Goal: Task Accomplishment & Management: Complete application form

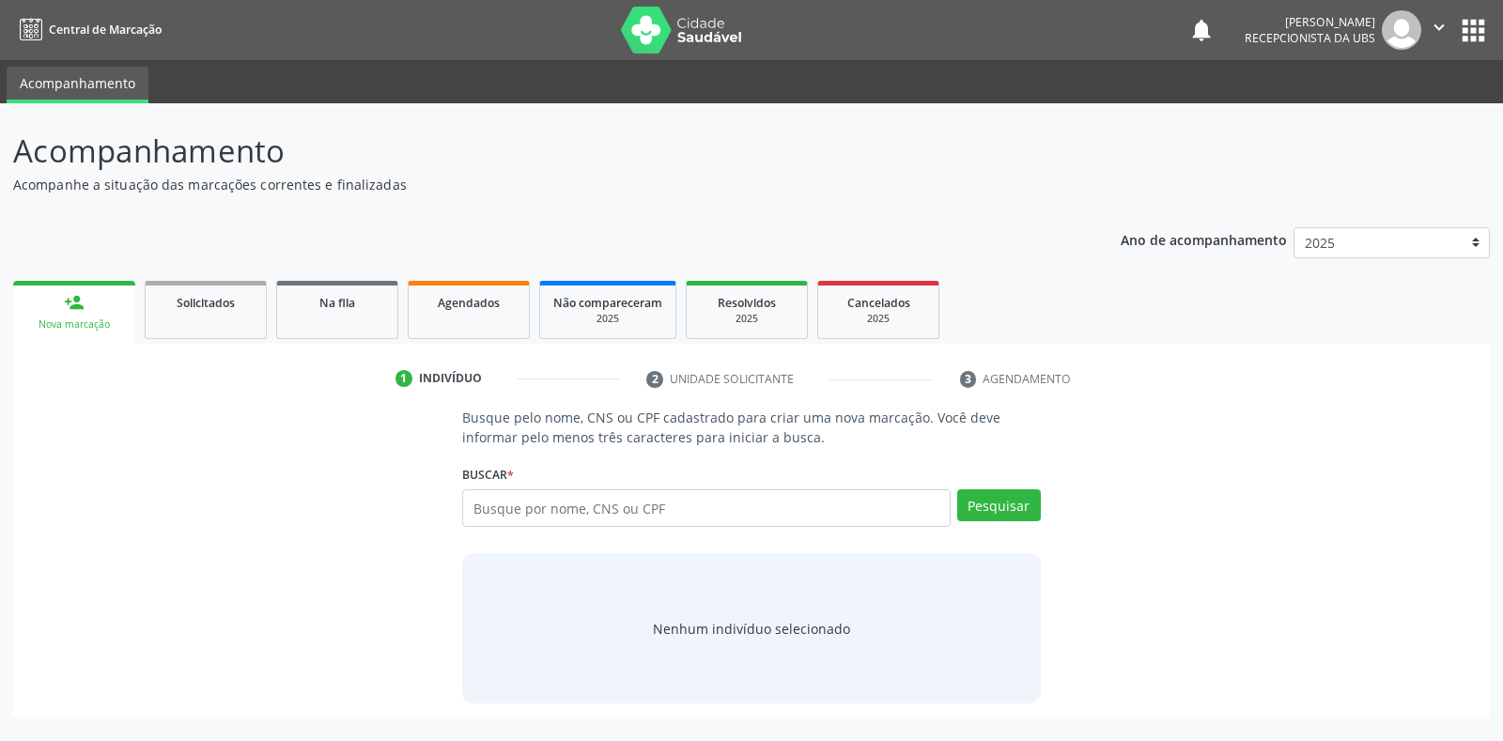
click at [474, 501] on input "text" at bounding box center [706, 508] width 488 height 38
click at [469, 508] on input "text" at bounding box center [706, 508] width 488 height 38
type input "898002949541692"
click at [973, 503] on button "Pesquisar" at bounding box center [999, 505] width 84 height 32
type input "898002949541692"
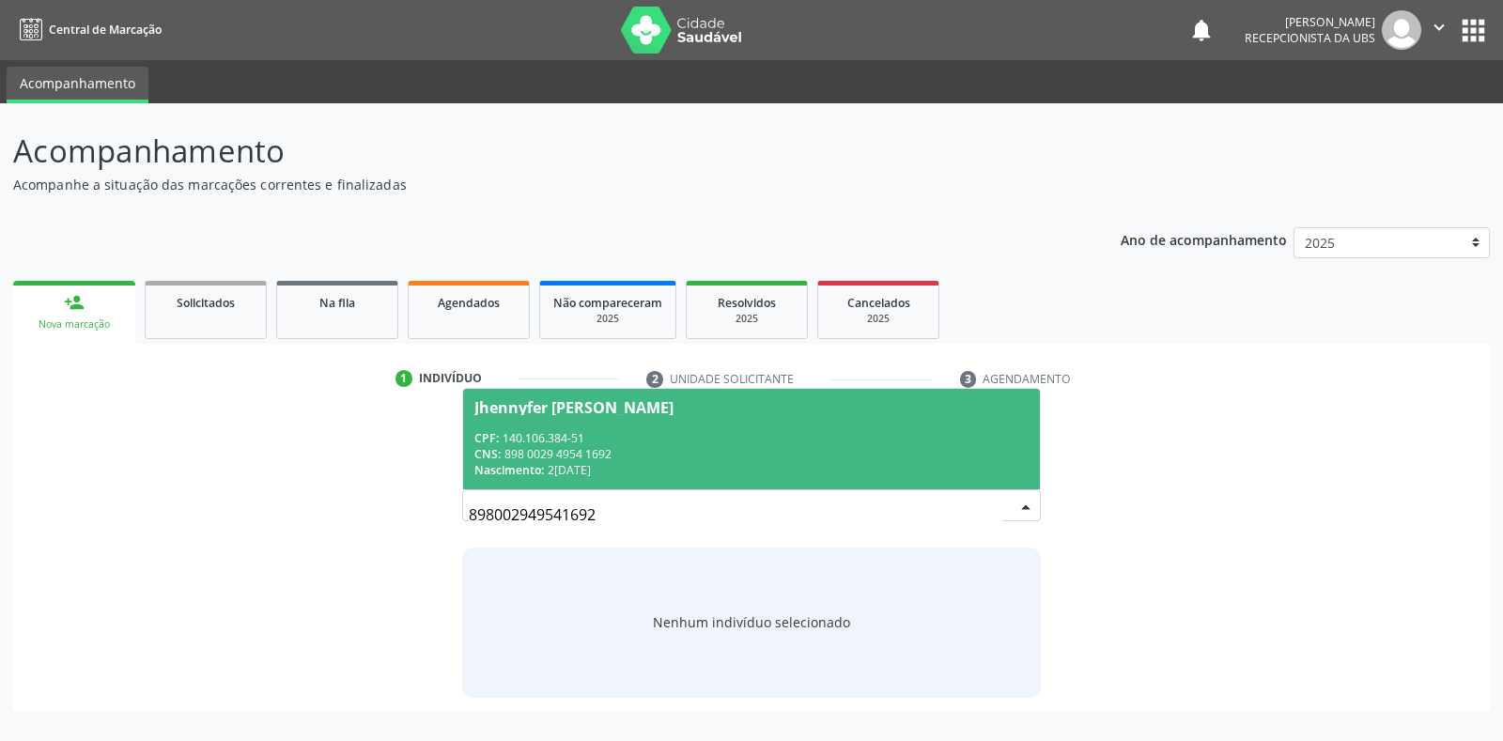
click at [489, 407] on div "Jhennyfer [PERSON_NAME]" at bounding box center [573, 407] width 199 height 15
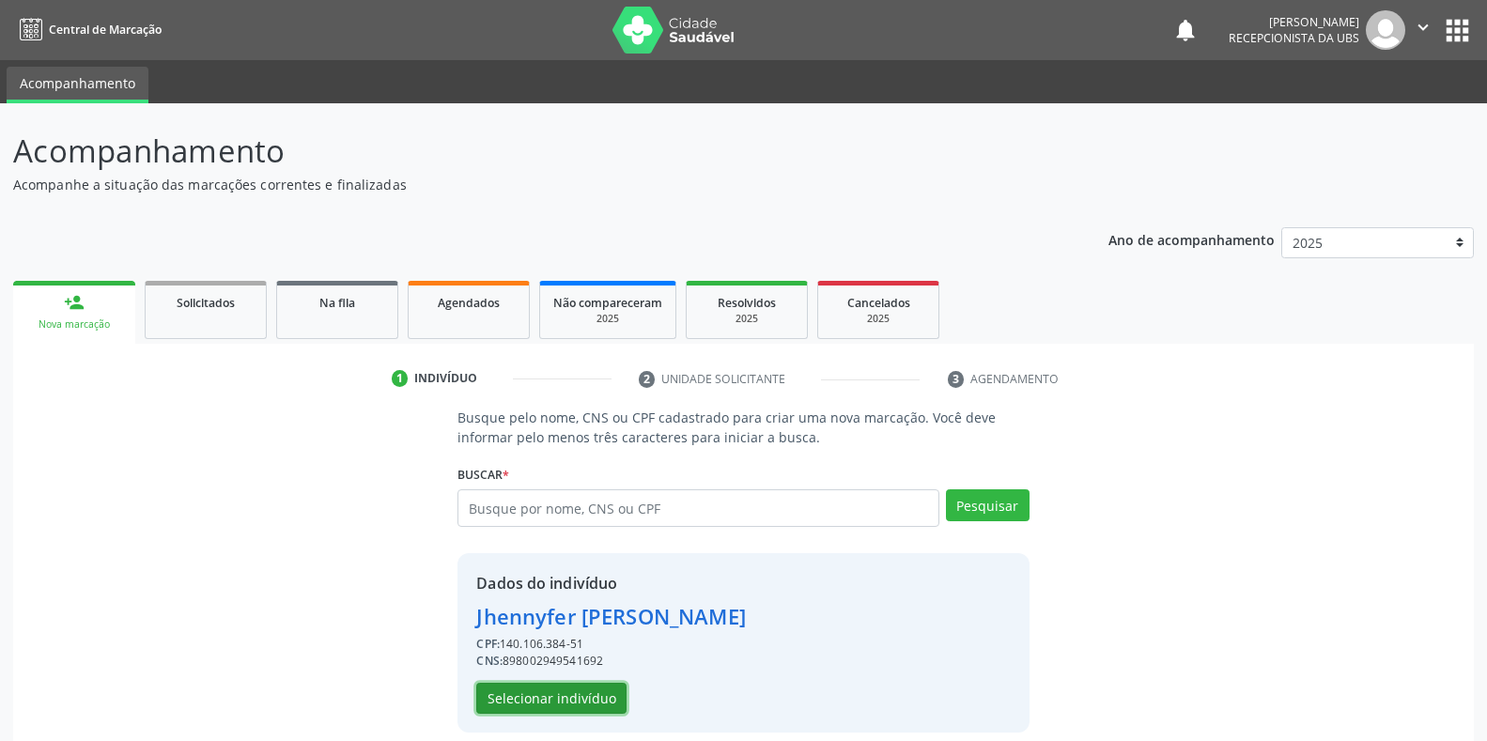
click at [552, 697] on button "Selecionar indivíduo" at bounding box center [551, 699] width 150 height 32
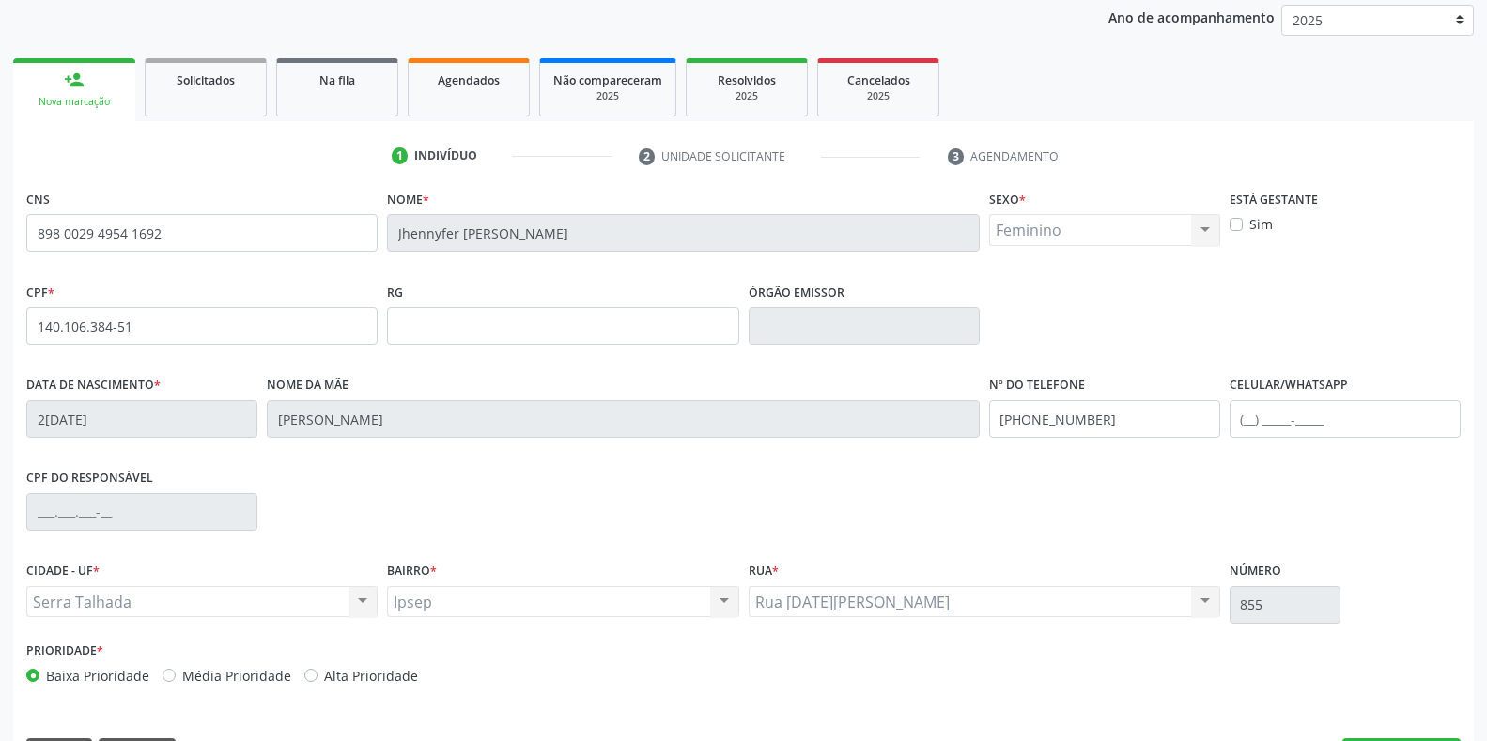
scroll to position [277, 0]
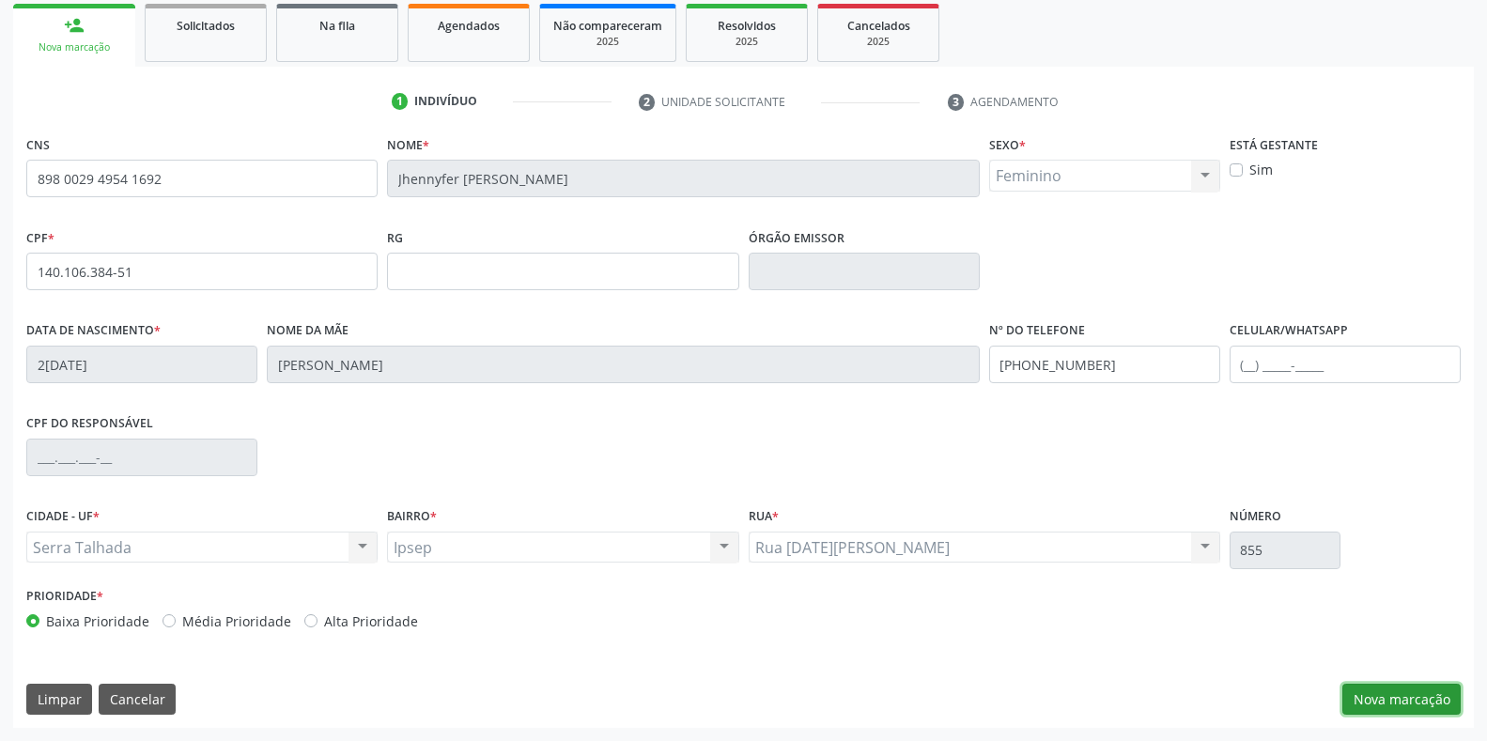
click at [1390, 698] on button "Nova marcação" at bounding box center [1401, 700] width 118 height 32
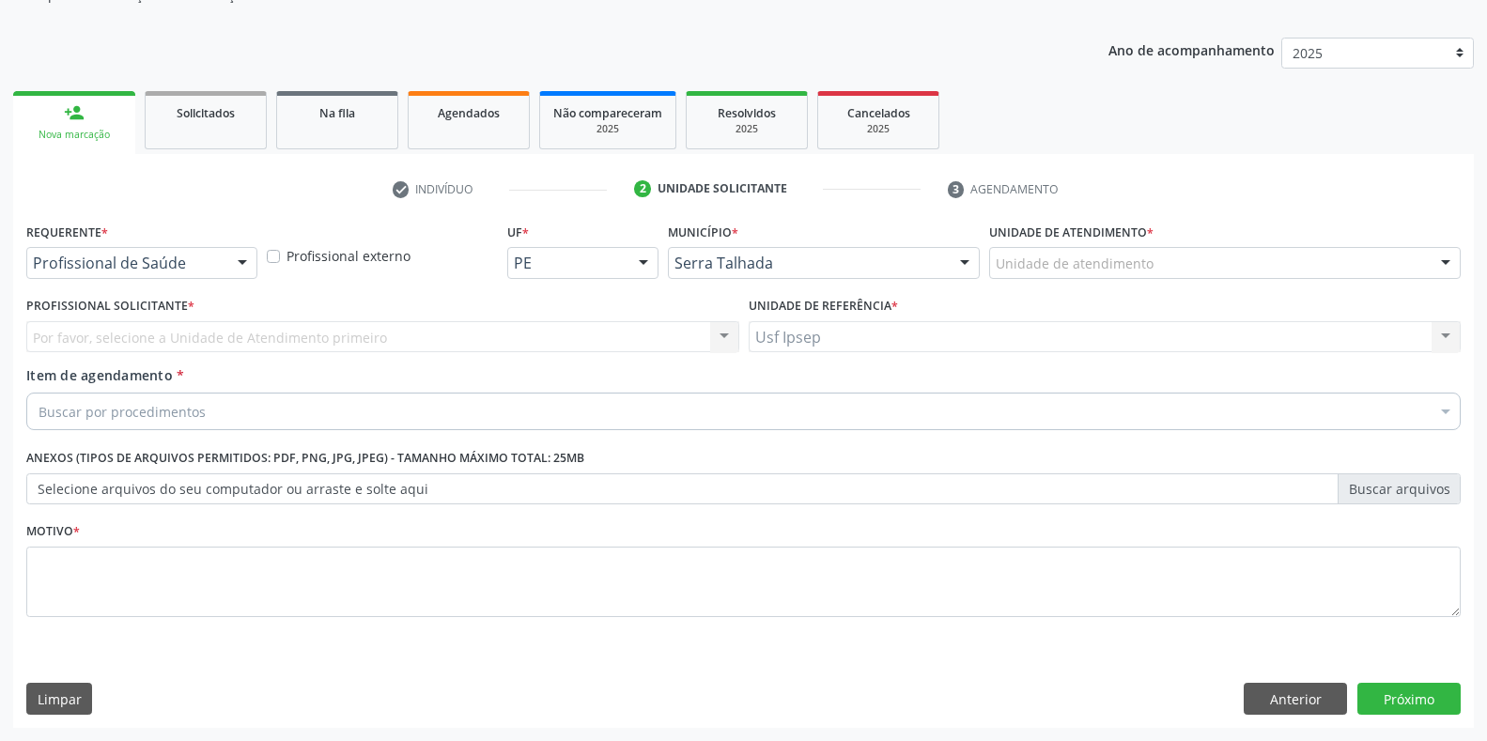
scroll to position [190, 0]
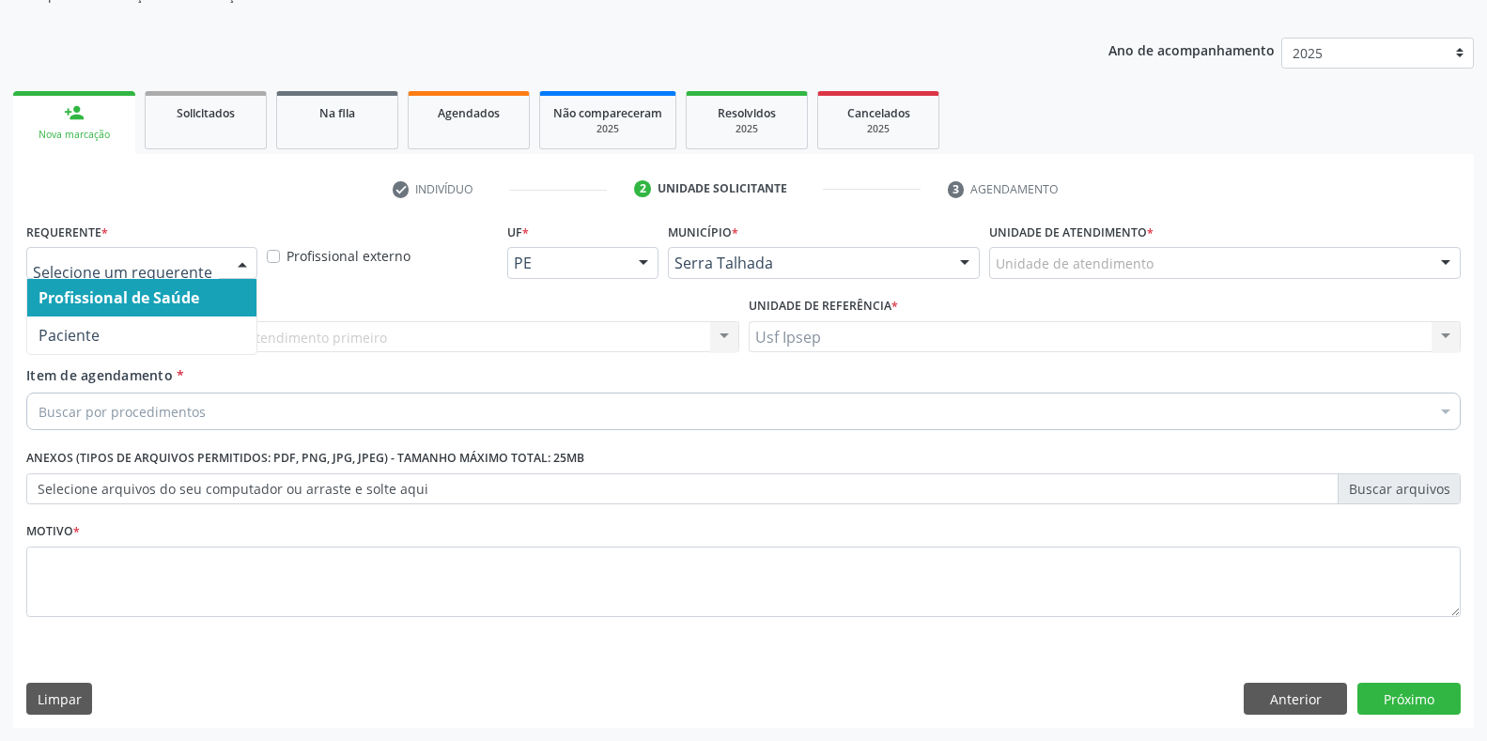
click at [240, 264] on div at bounding box center [242, 264] width 28 height 32
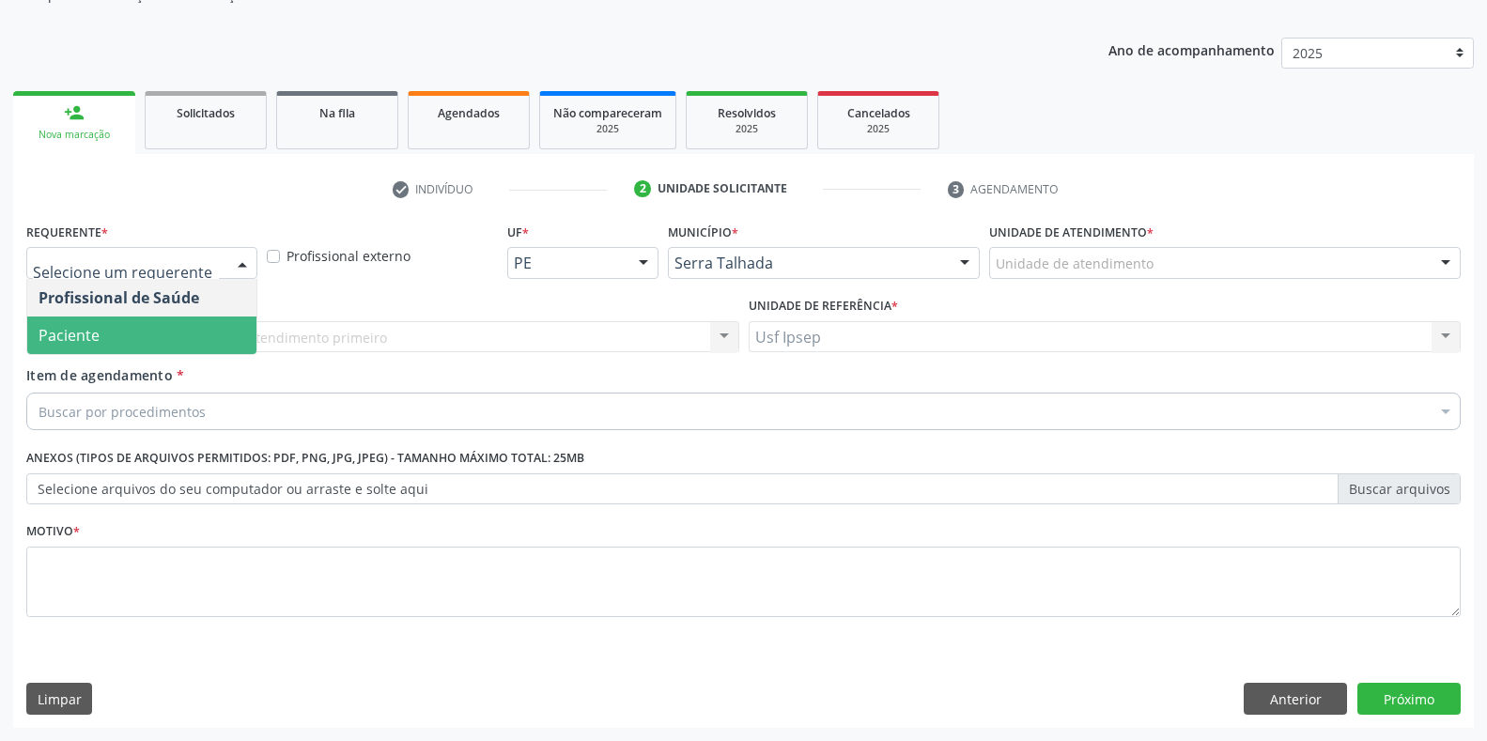
click at [169, 350] on span "Paciente" at bounding box center [141, 336] width 229 height 38
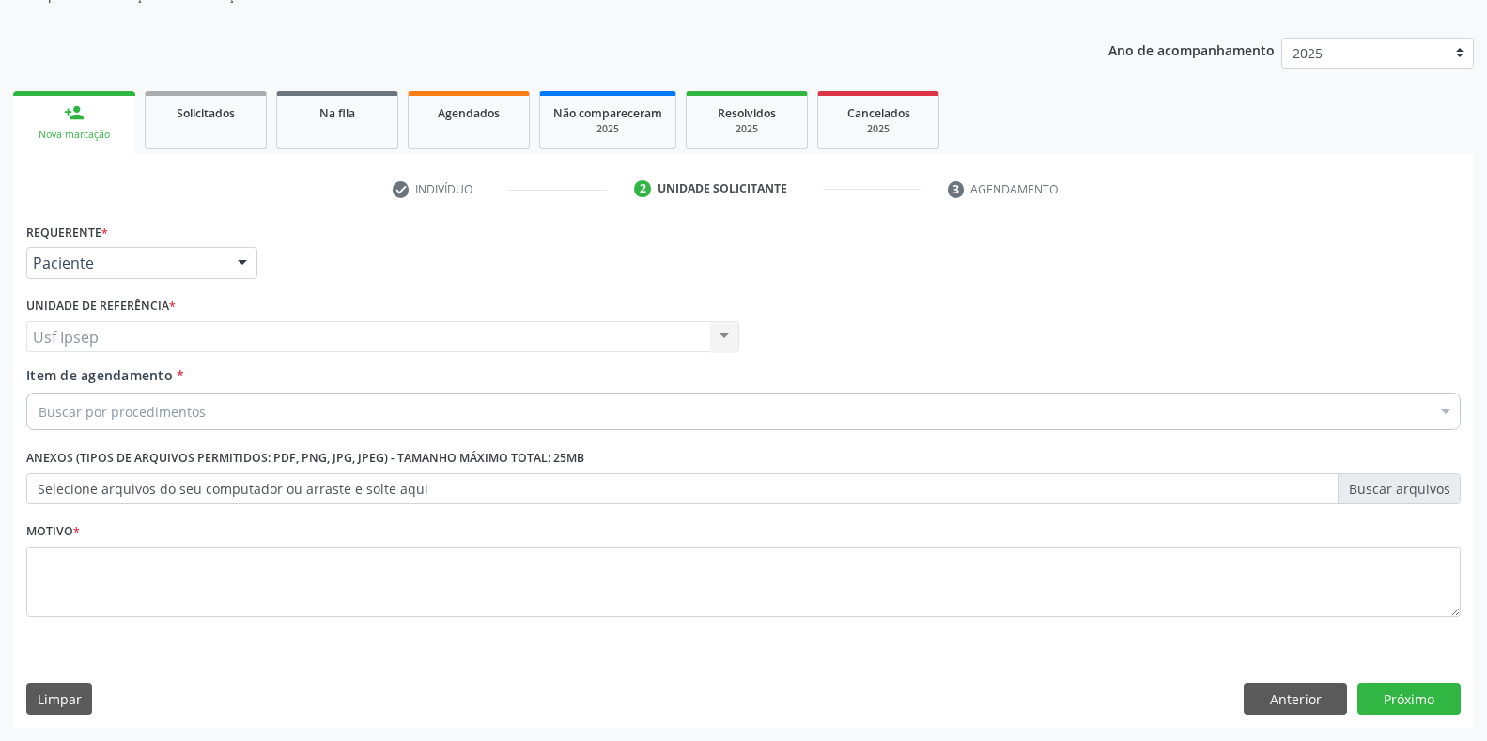
click at [130, 384] on span "Item de agendamento" at bounding box center [99, 375] width 147 height 18
click at [39, 393] on input "Item de agendamento *" at bounding box center [39, 412] width 0 height 38
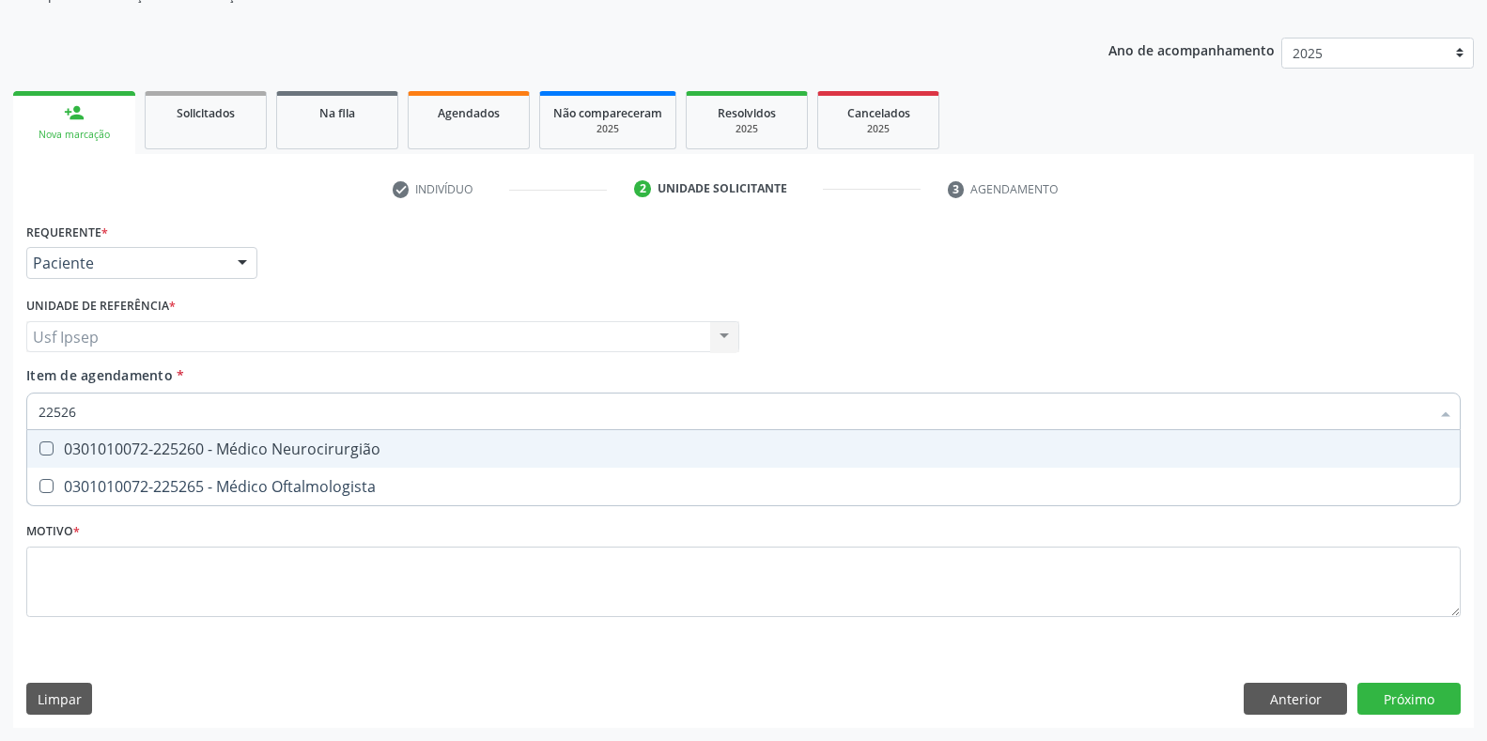
type input "225265"
click at [43, 440] on span "0301010072-225265 - Médico Oftalmologista" at bounding box center [743, 449] width 1433 height 38
checkbox Oftalmologista "true"
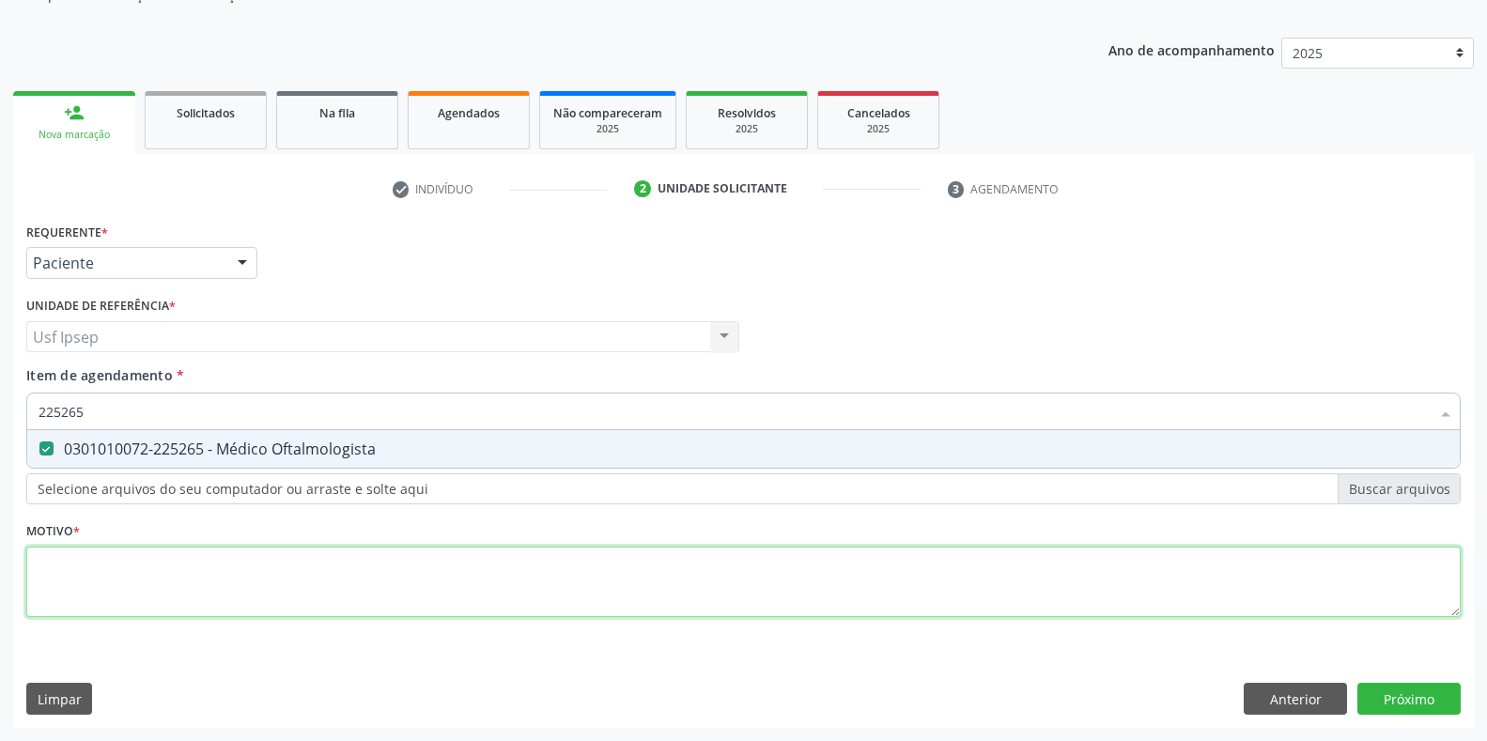
click at [76, 580] on div "Requerente * Paciente Profissional de Saúde Paciente Nenhum resultado encontrad…" at bounding box center [743, 431] width 1435 height 426
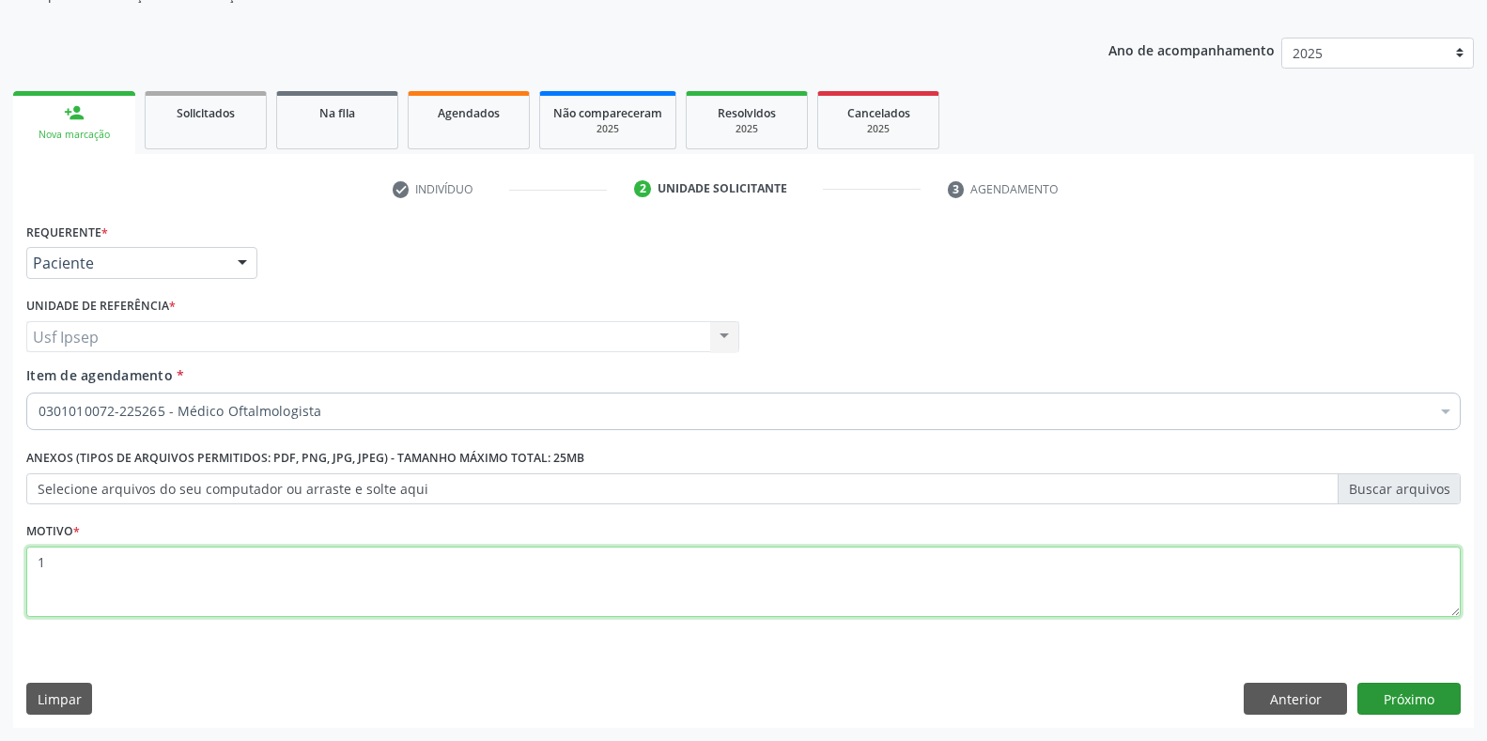
type textarea "1"
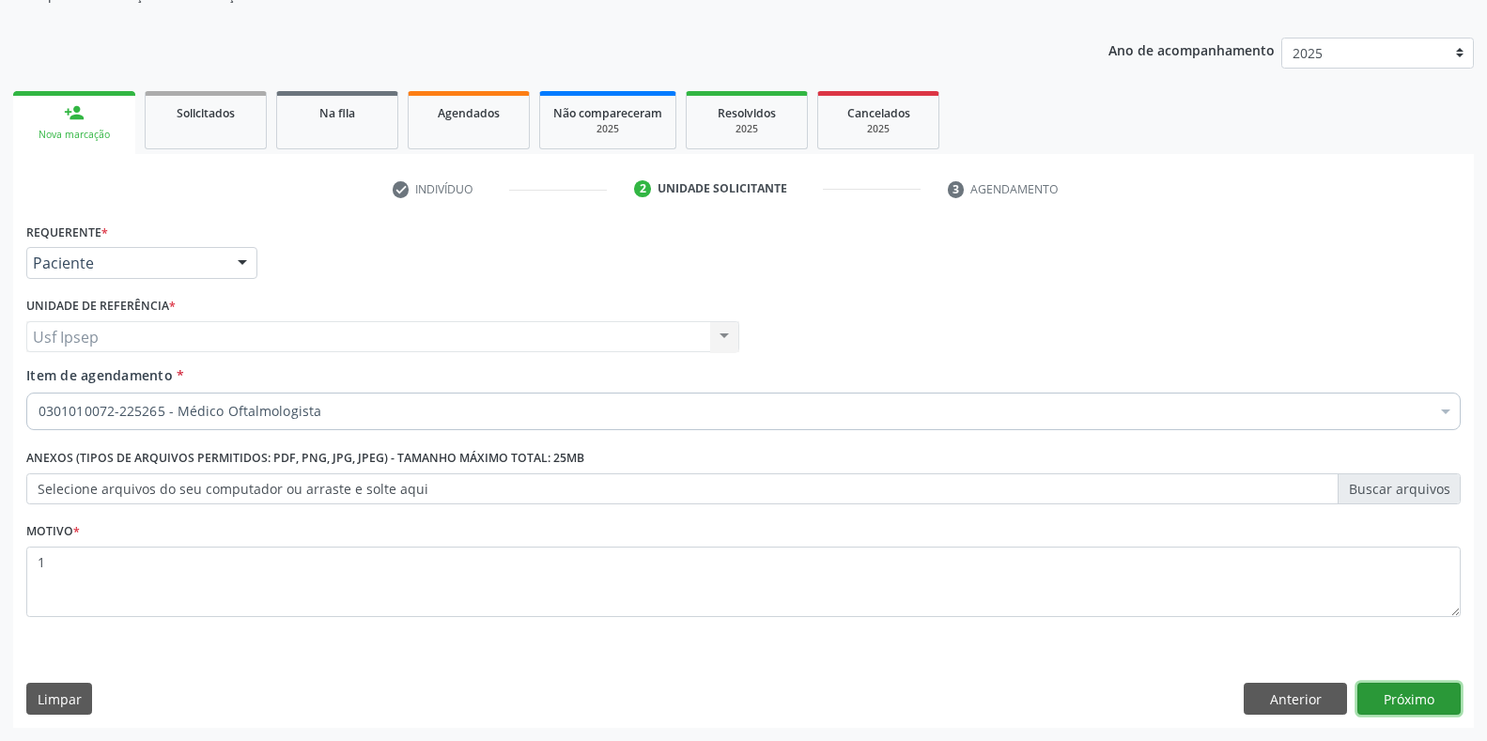
click at [1417, 697] on button "Próximo" at bounding box center [1408, 699] width 103 height 32
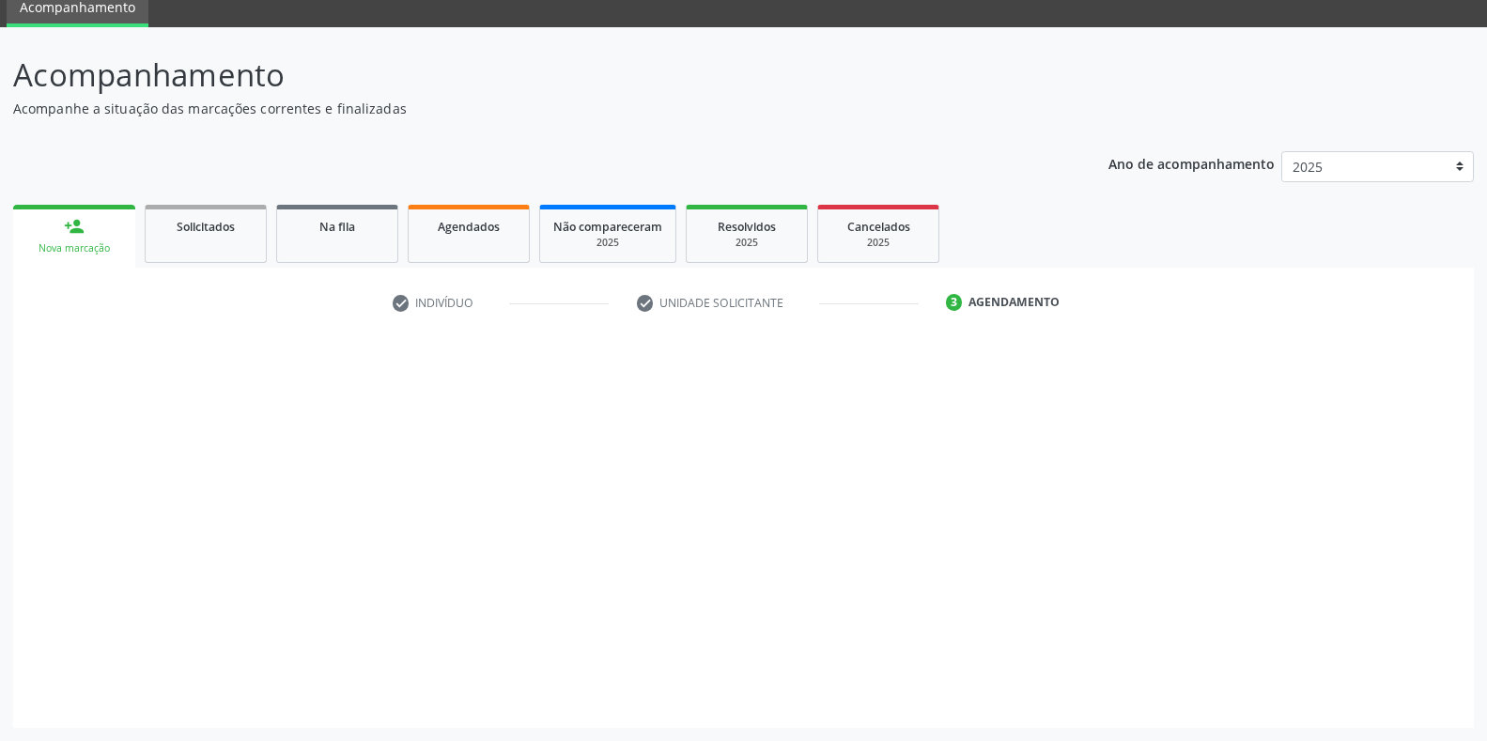
scroll to position [76, 0]
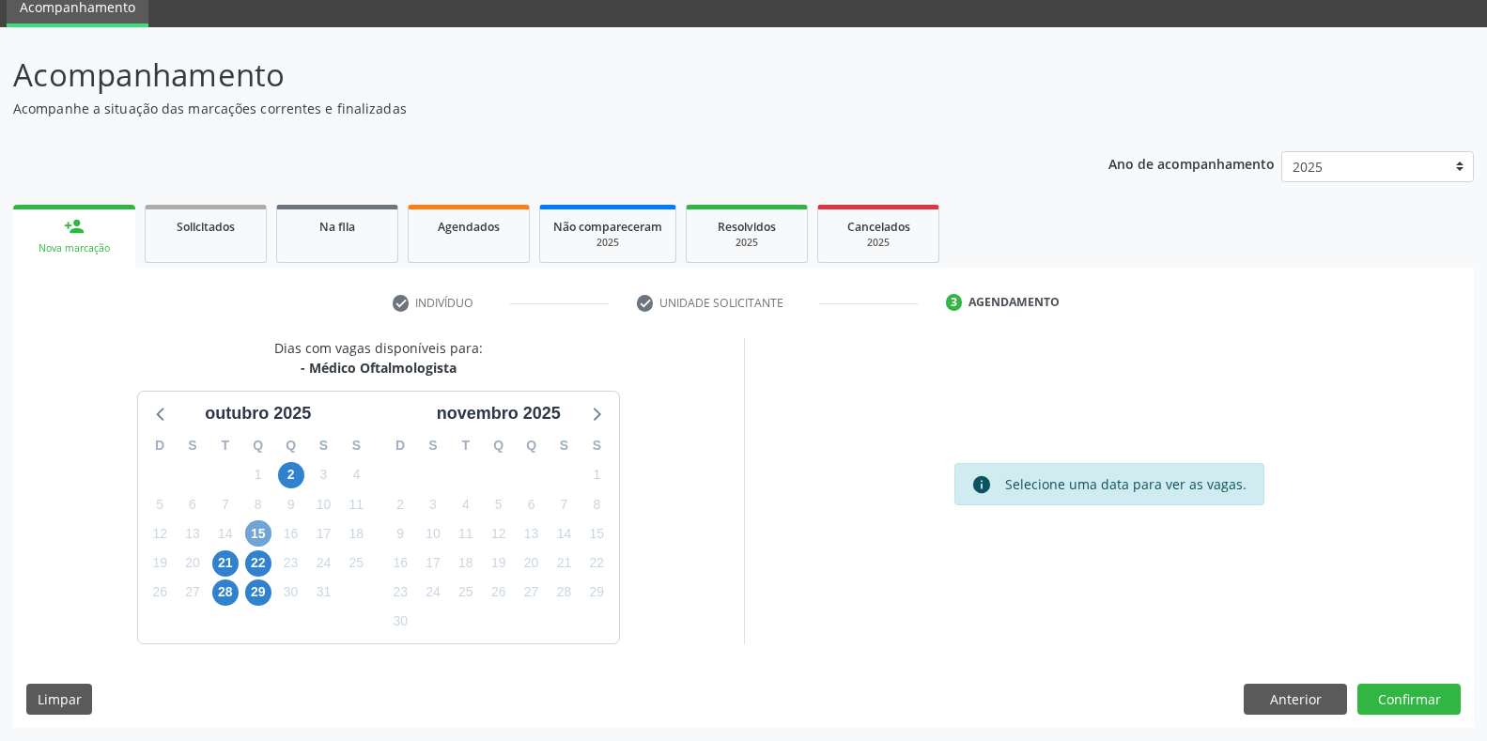
click at [259, 535] on span "15" at bounding box center [258, 533] width 26 height 26
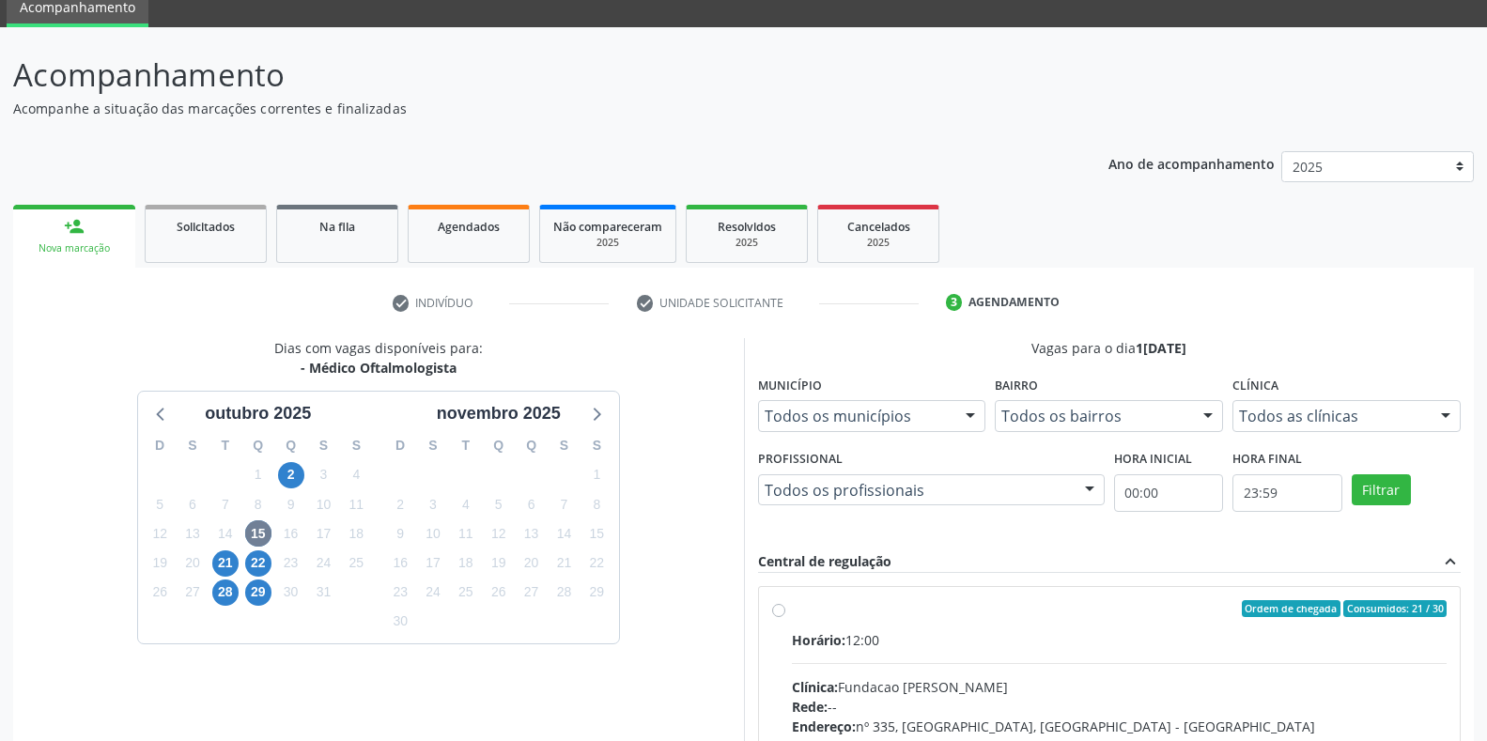
click at [792, 616] on label "Ordem de chegada Consumidos: 21 / 30 Horário: 12:00 Clínica: Fundacao [PERSON_N…" at bounding box center [1120, 744] width 656 height 288
click at [773, 616] on input "Ordem de chegada Consumidos: 21 / 30 Horário: 12:00 Clínica: Fundacao [PERSON_N…" at bounding box center [778, 608] width 13 height 17
radio input "true"
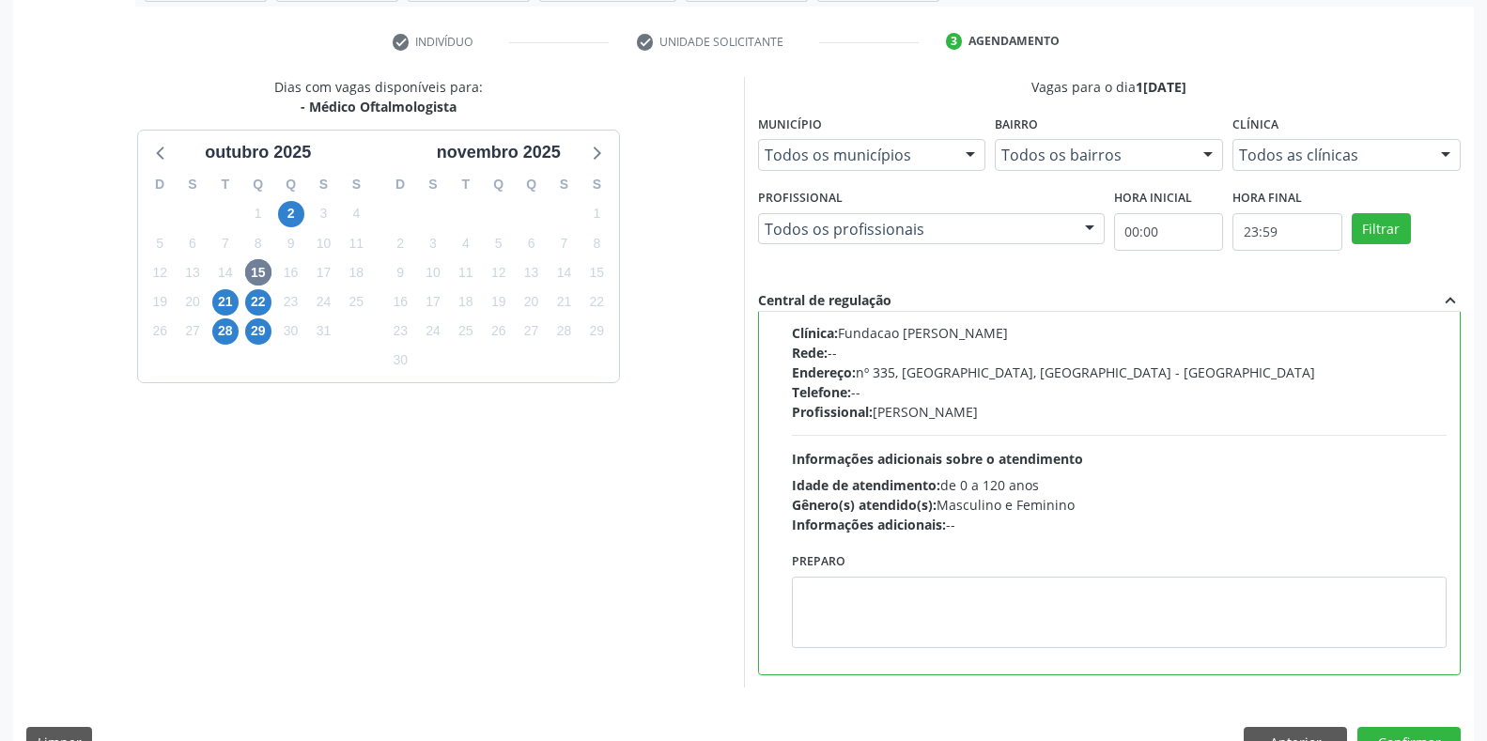
scroll to position [381, 0]
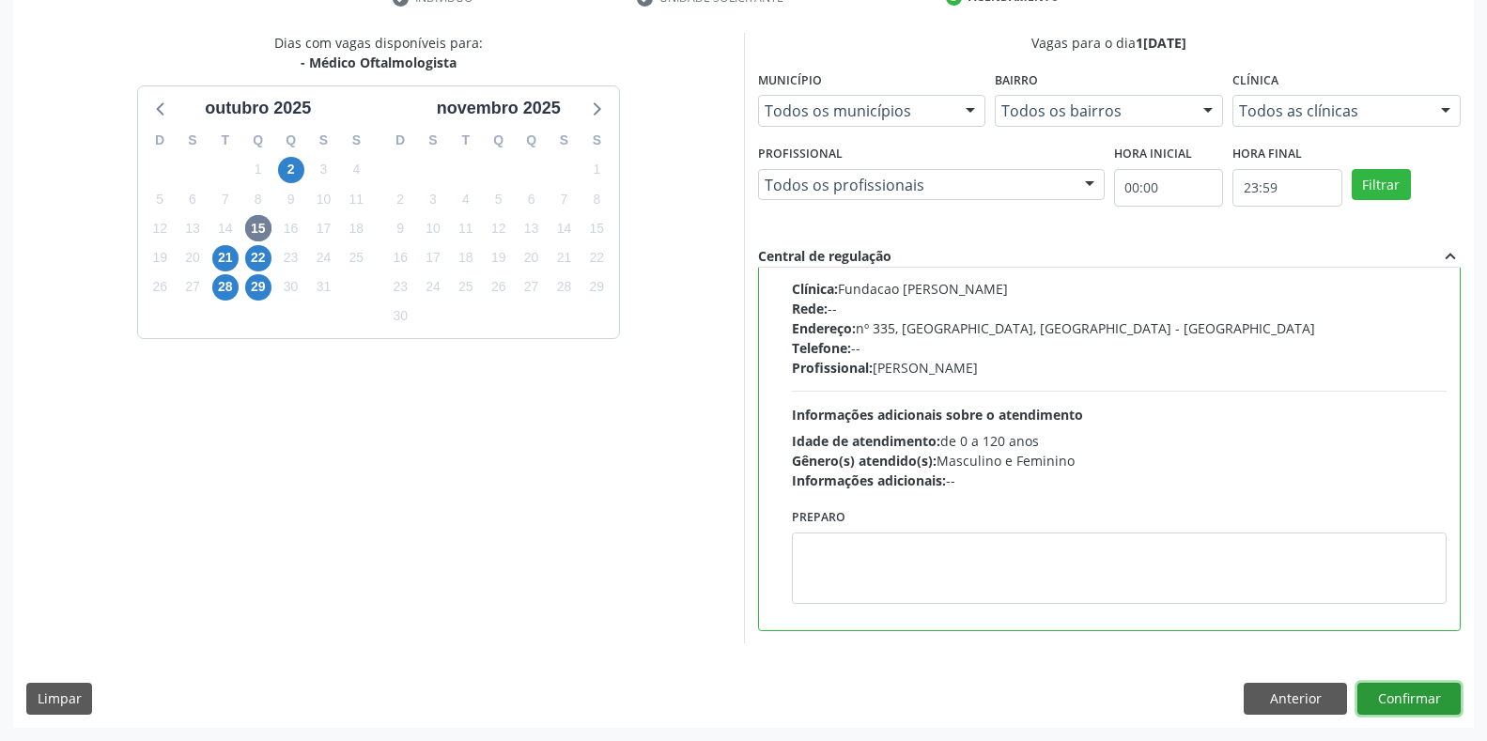
click at [1381, 700] on button "Confirmar" at bounding box center [1408, 699] width 103 height 32
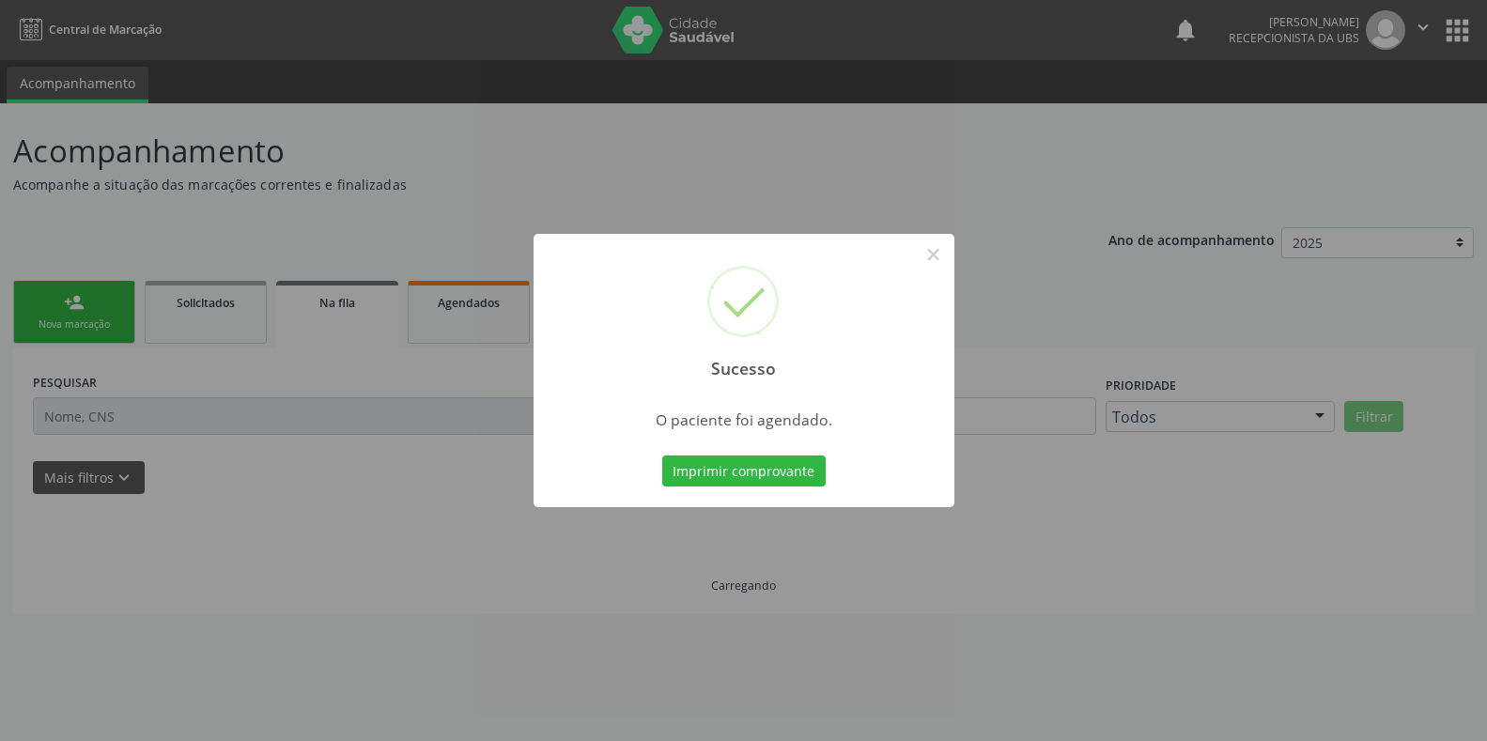
scroll to position [0, 0]
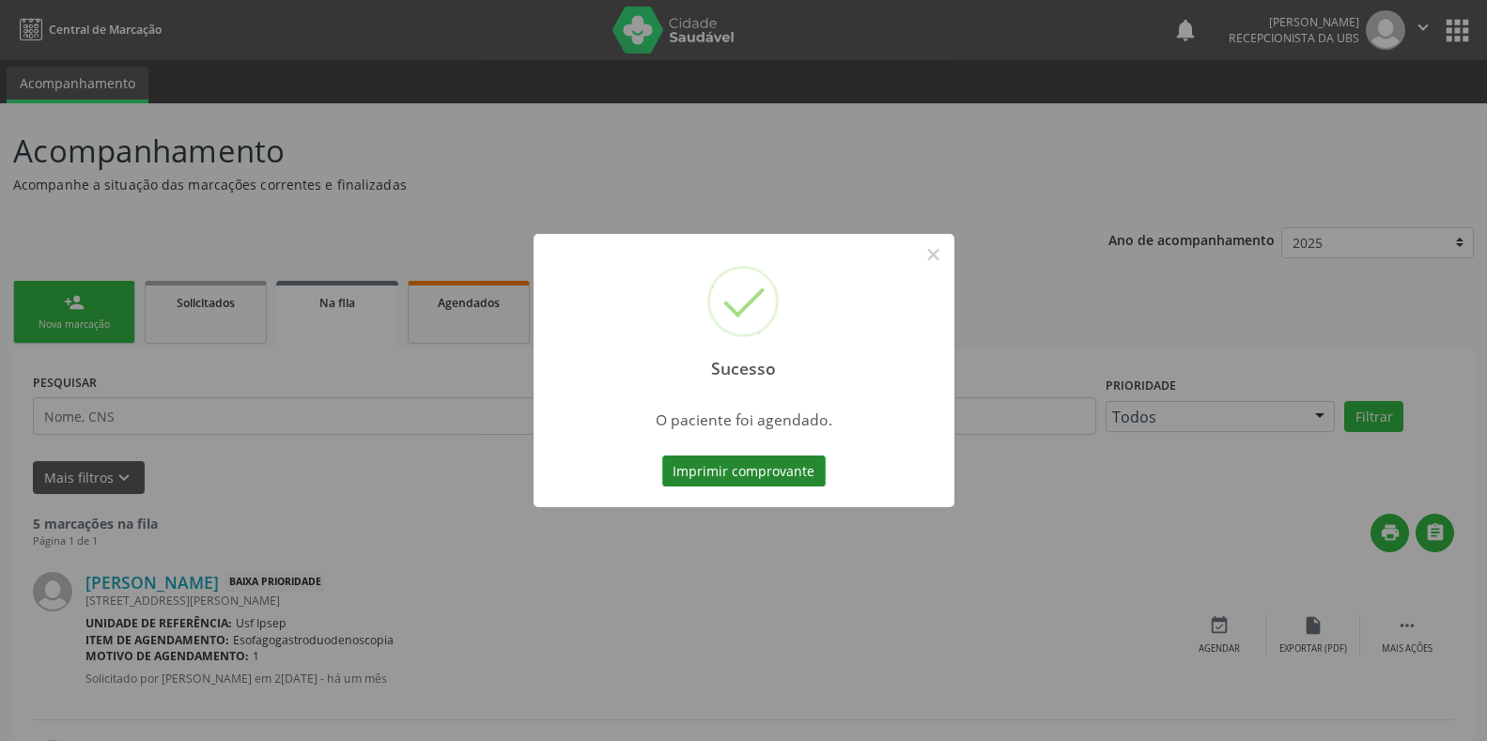
click at [690, 475] on button "Imprimir comprovante" at bounding box center [743, 472] width 163 height 32
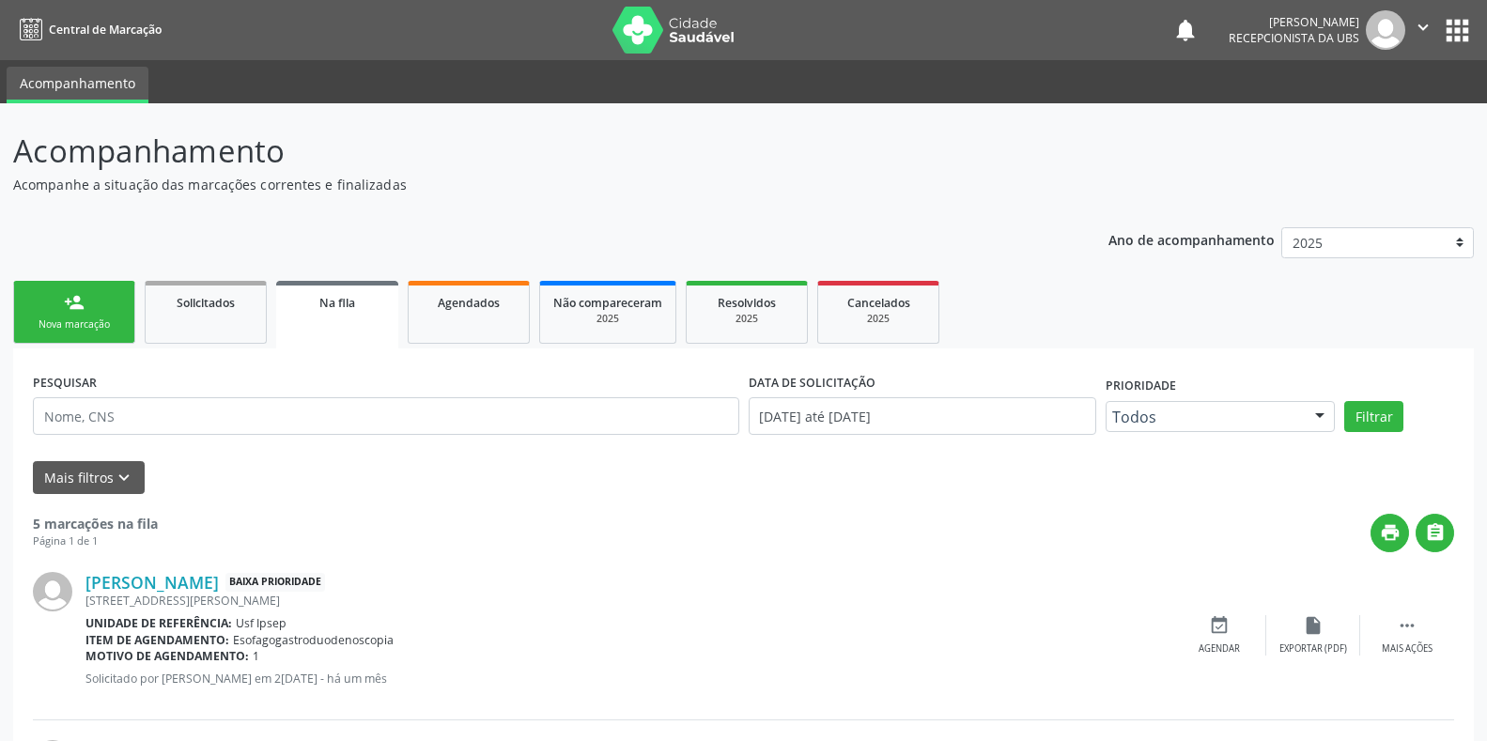
click at [69, 332] on div "Nova marcação" at bounding box center [74, 325] width 94 height 14
click at [83, 324] on div "Nova marcação" at bounding box center [74, 325] width 94 height 14
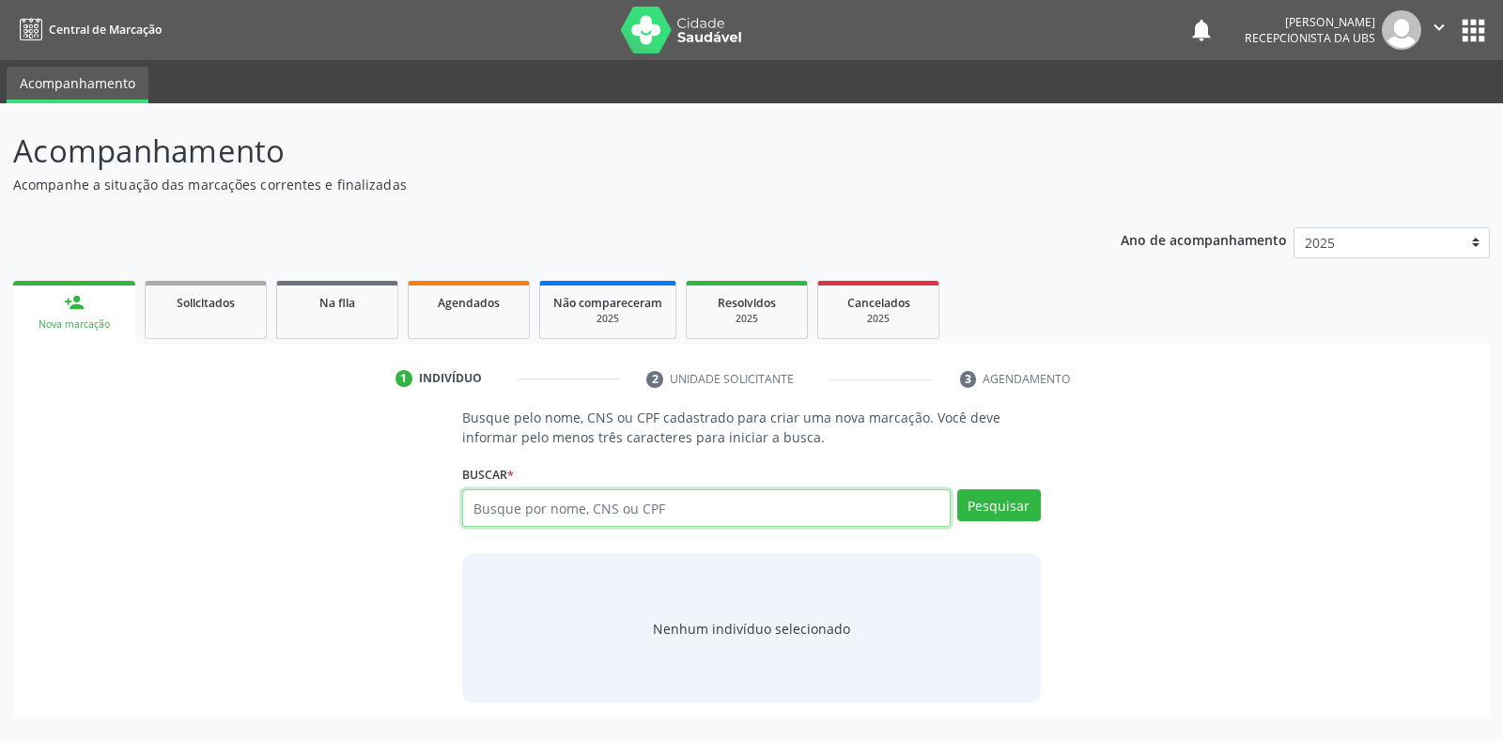
click at [483, 499] on input "text" at bounding box center [706, 508] width 488 height 38
type input "702607251850147"
click at [985, 500] on button "Pesquisar" at bounding box center [999, 505] width 84 height 32
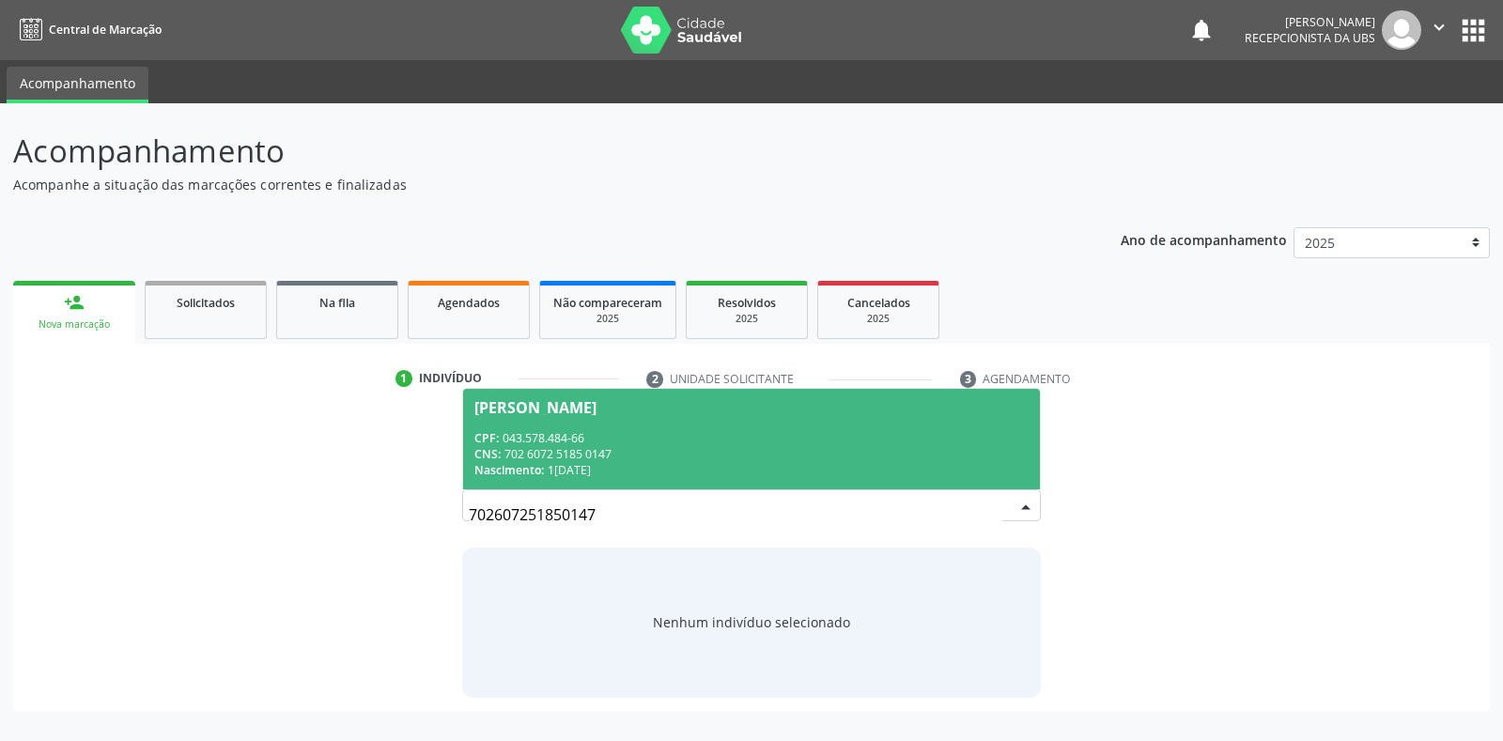
click at [537, 409] on div "[PERSON_NAME]" at bounding box center [535, 407] width 122 height 15
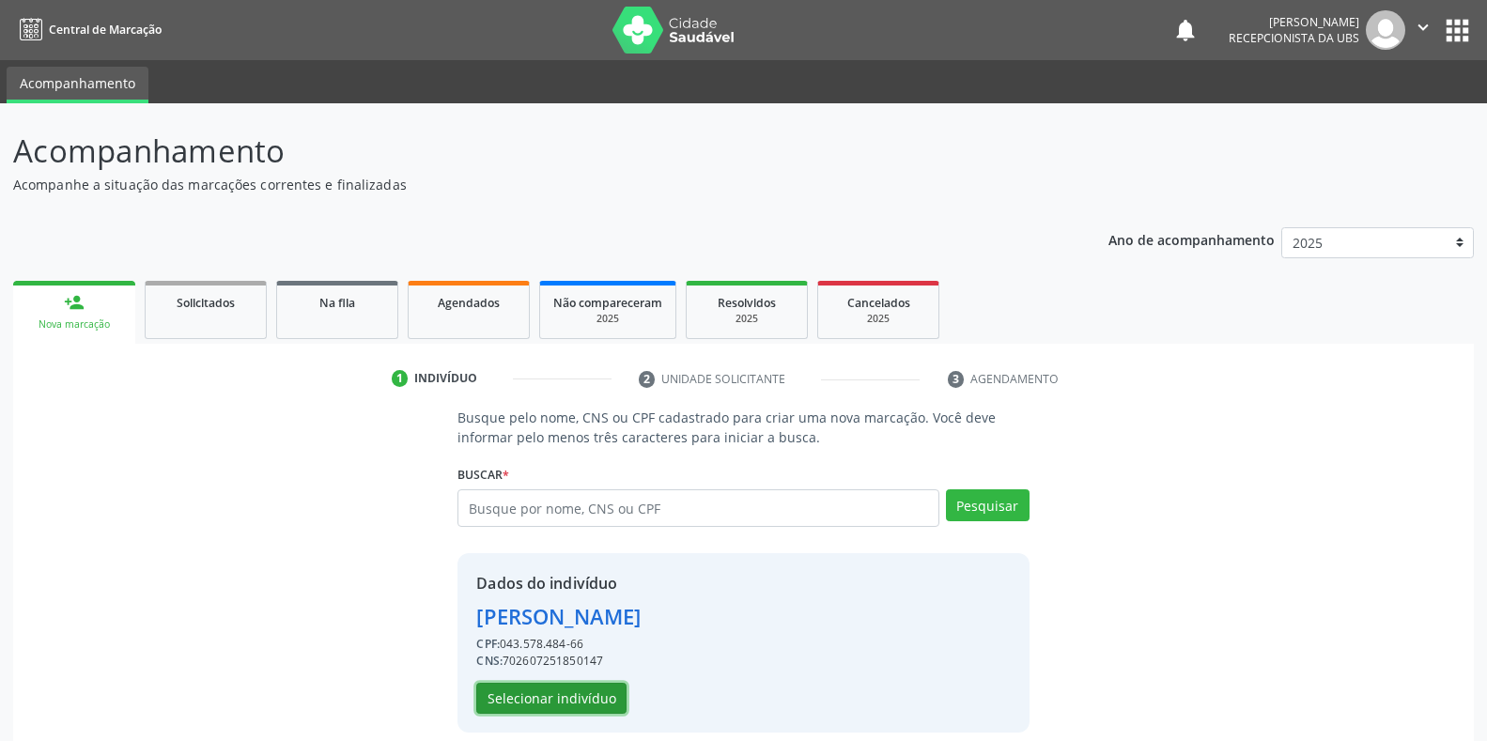
click at [537, 693] on button "Selecionar indivíduo" at bounding box center [551, 699] width 150 height 32
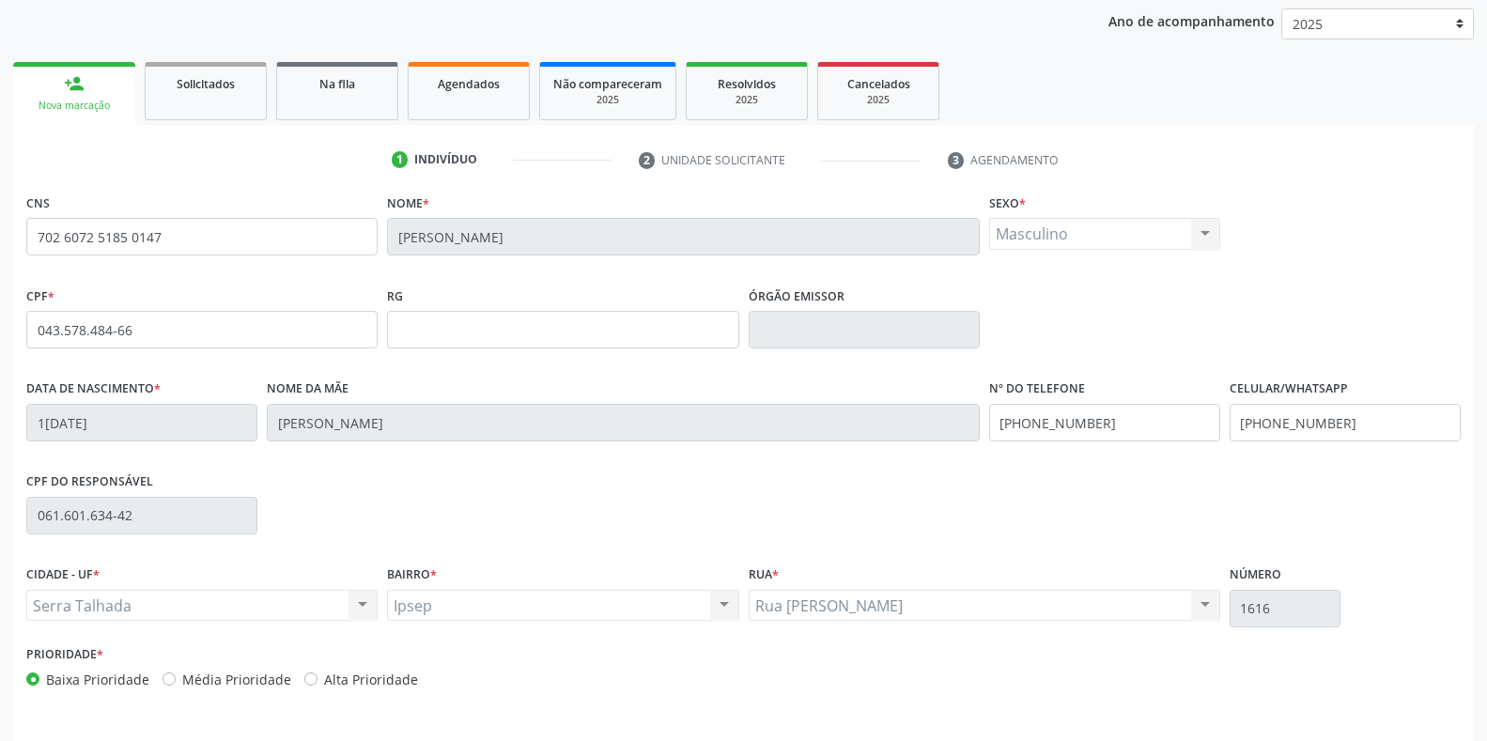
scroll to position [277, 0]
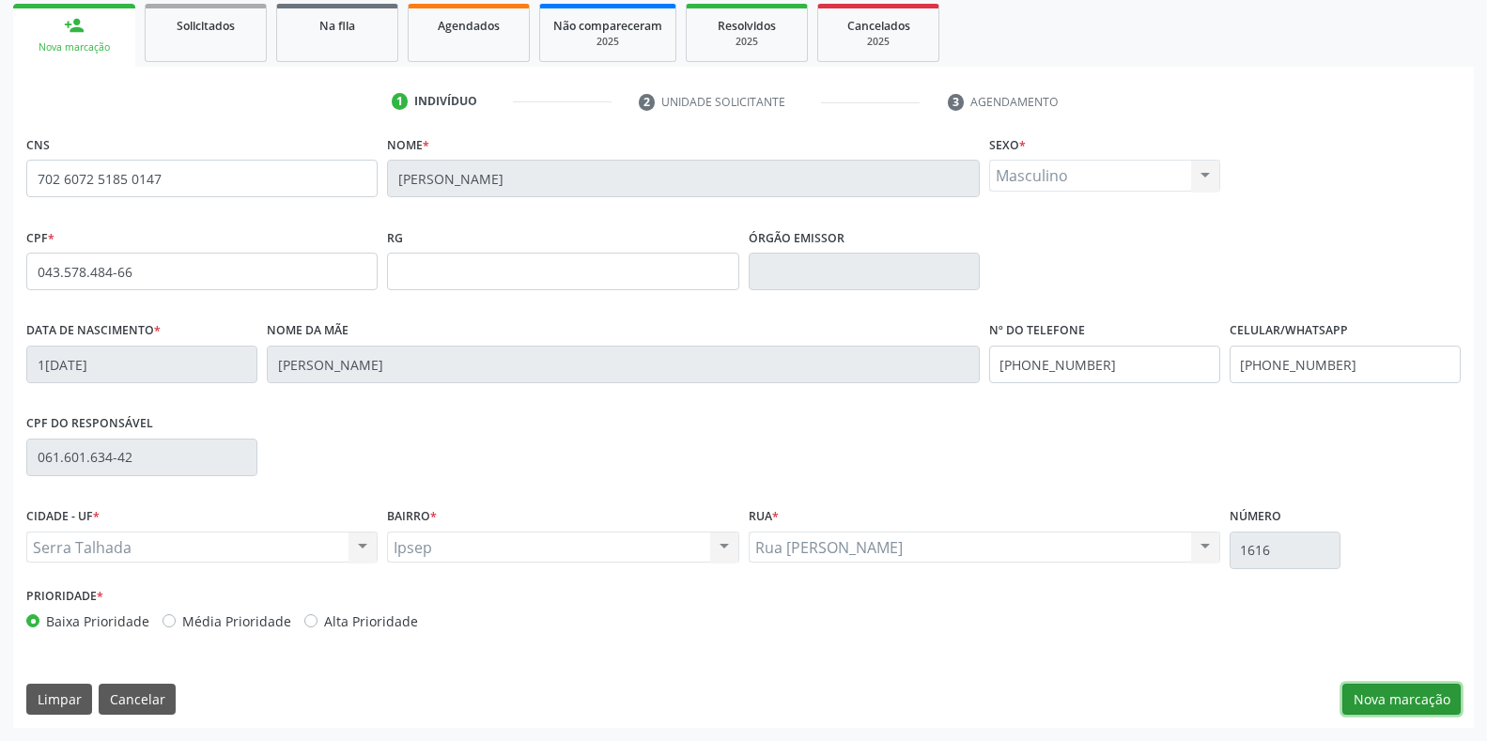
click at [1387, 705] on button "Nova marcação" at bounding box center [1401, 700] width 118 height 32
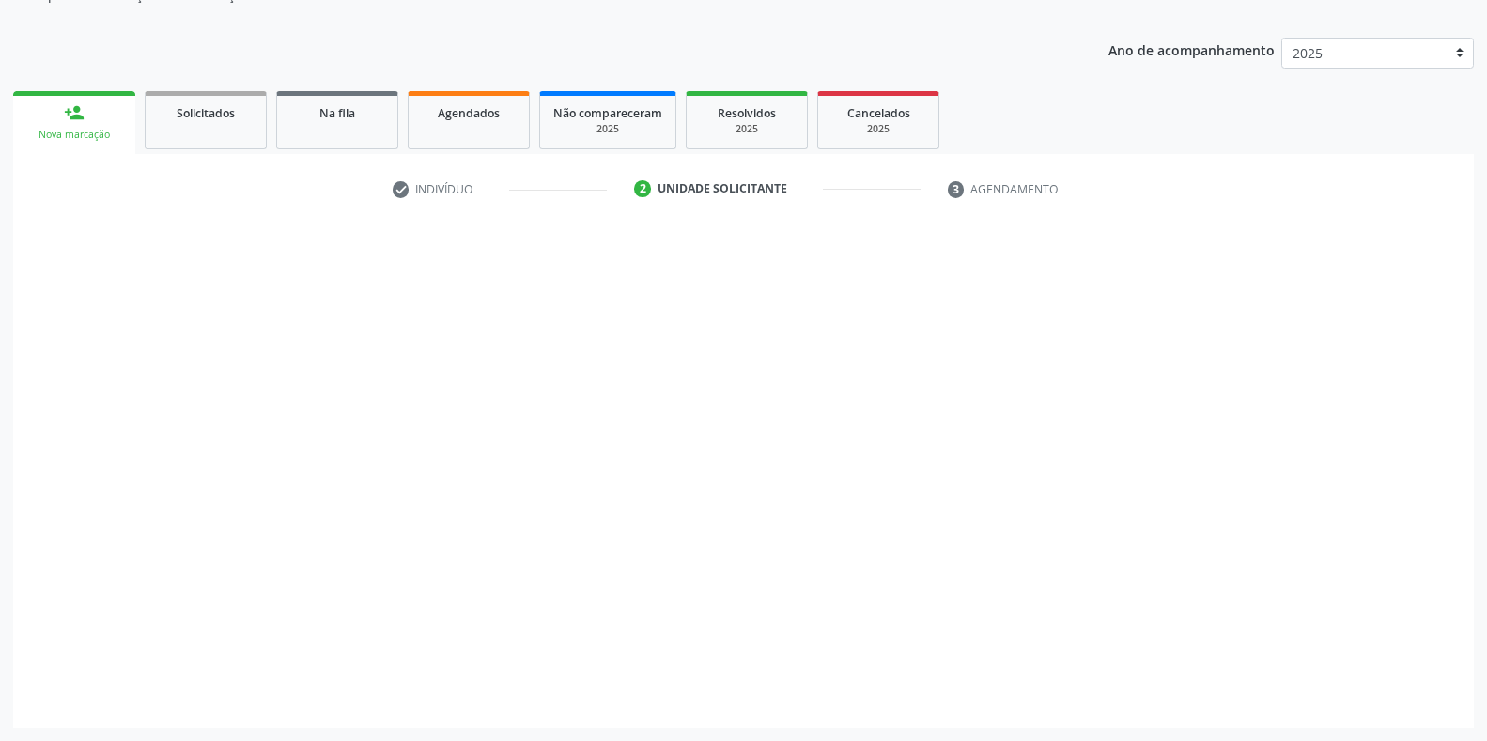
scroll to position [190, 0]
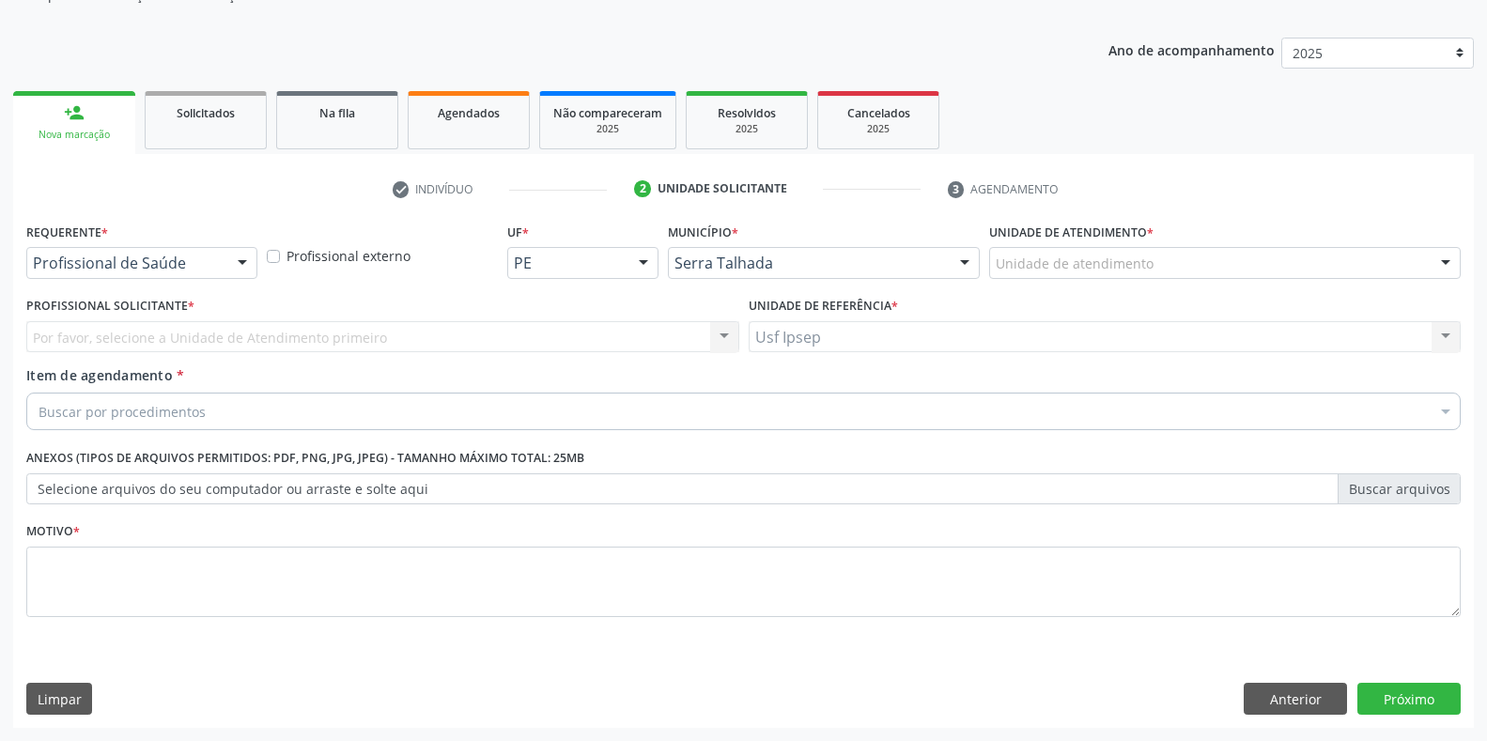
click at [239, 265] on div at bounding box center [242, 264] width 28 height 32
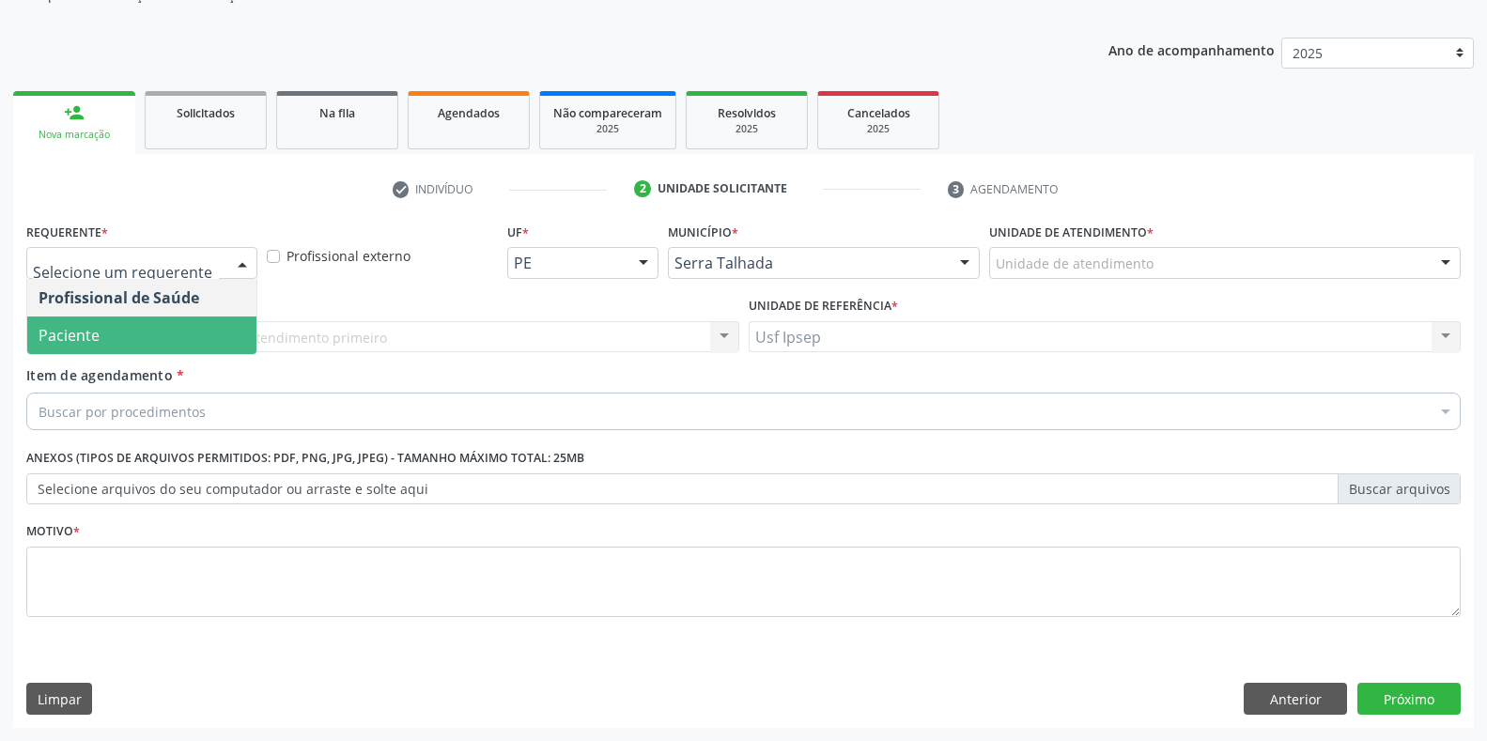
click at [140, 345] on span "Paciente" at bounding box center [141, 336] width 229 height 38
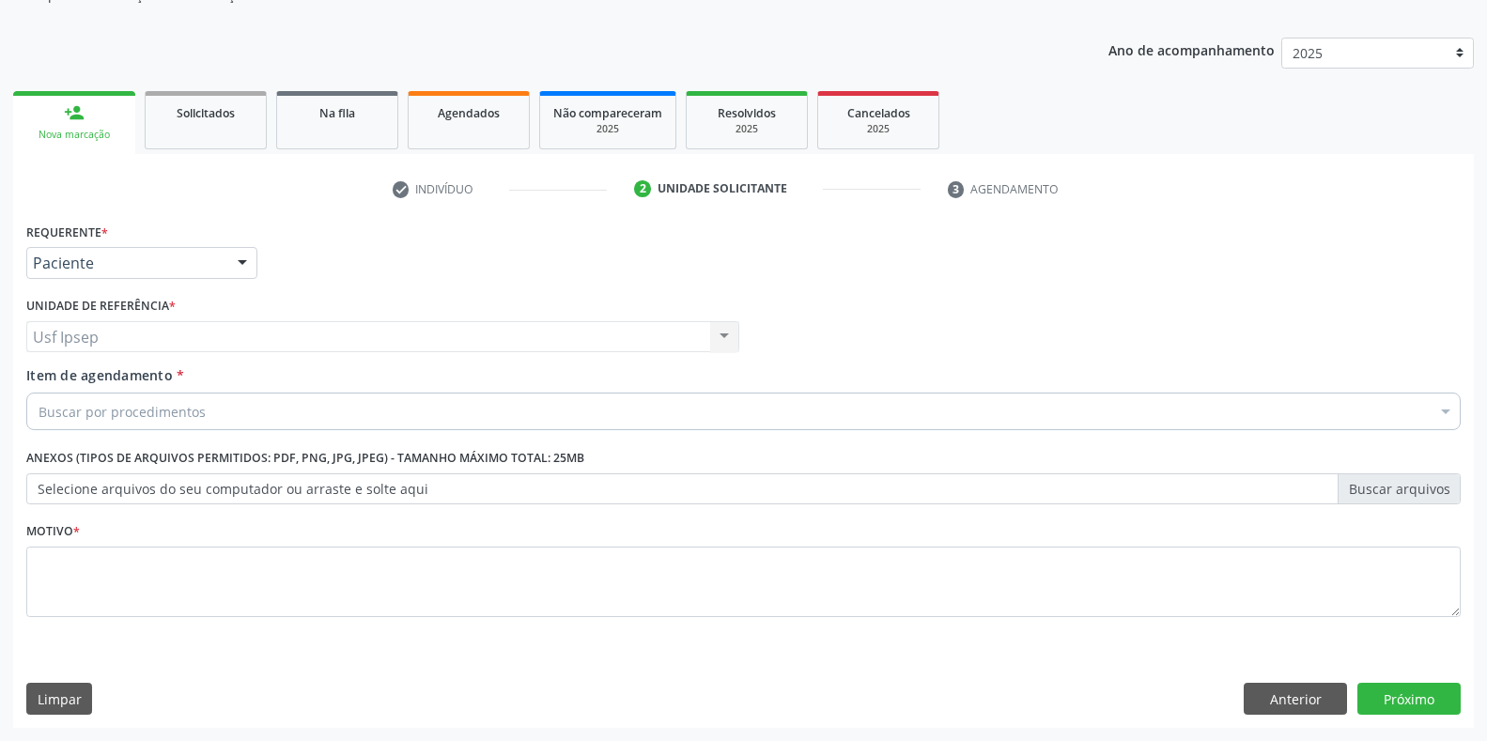
click at [59, 390] on div "Item de agendamento * Buscar por procedimentos Selecionar todos 0304070076 - .Q…" at bounding box center [743, 394] width 1435 height 59
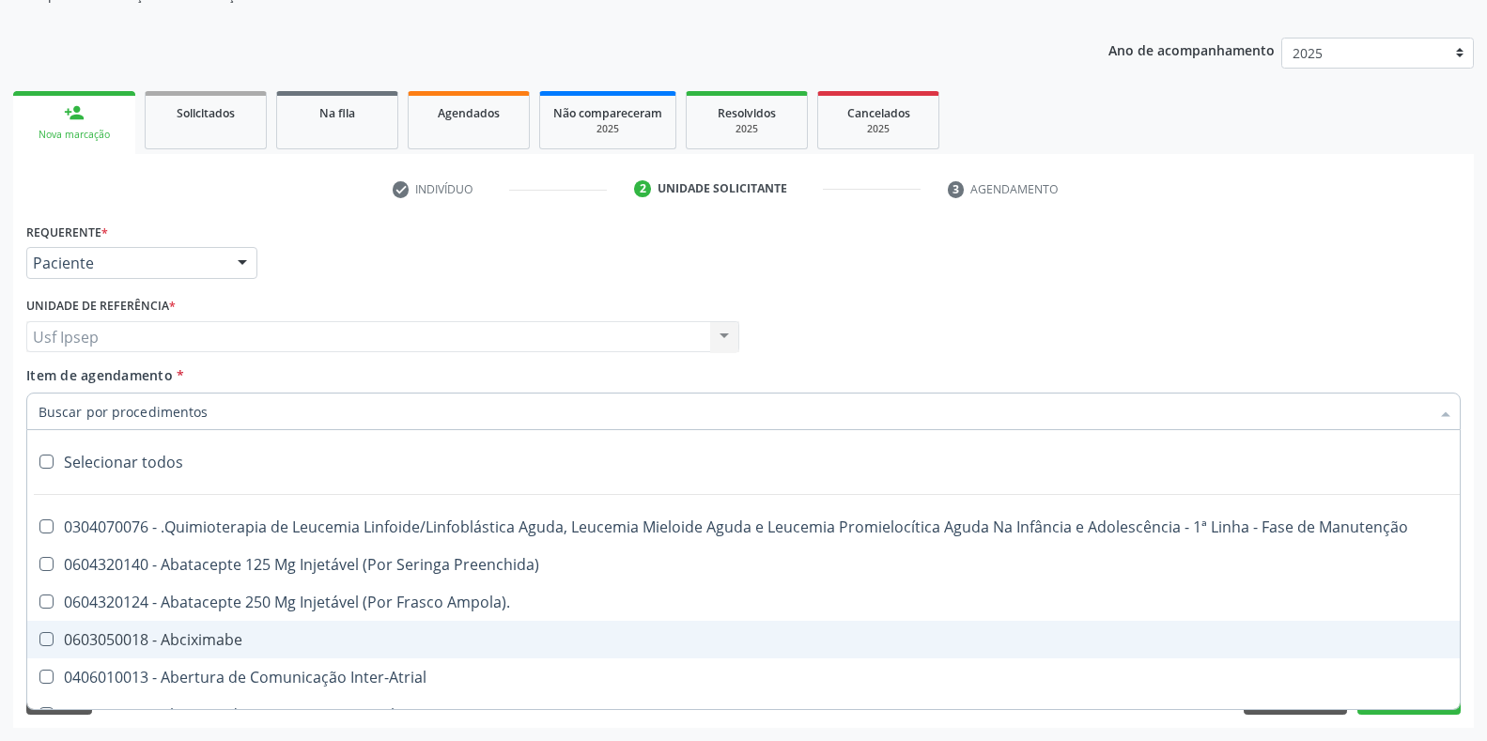
click at [52, 408] on input "Item de agendamento *" at bounding box center [734, 412] width 1391 height 38
click at [110, 410] on input "Item de agendamento *" at bounding box center [734, 412] width 1391 height 38
click at [108, 411] on input "Item de agendamento *" at bounding box center [734, 412] width 1391 height 38
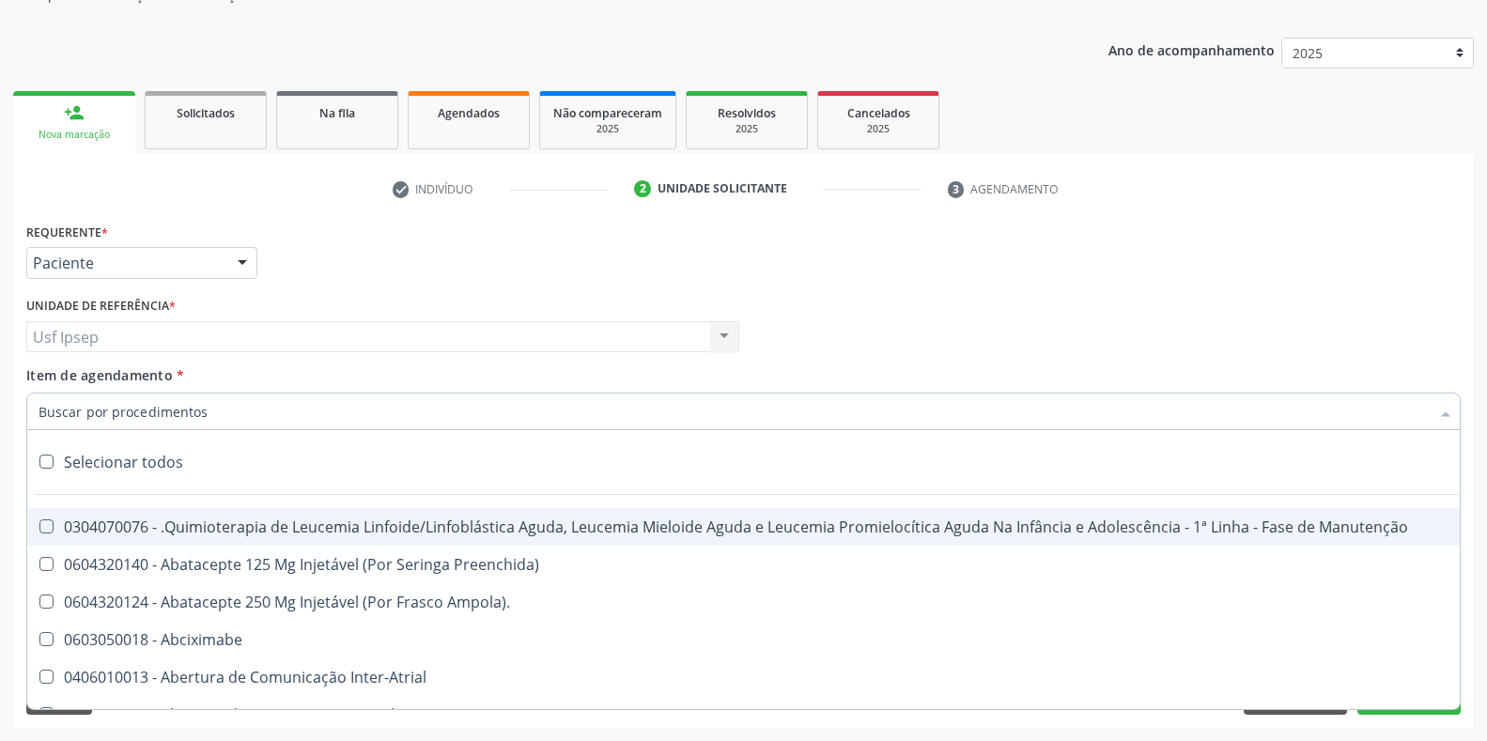
click at [1435, 256] on div "Requerente * Paciente Profissional de Saúde Paciente Nenhum resultado encontrad…" at bounding box center [744, 254] width 1444 height 73
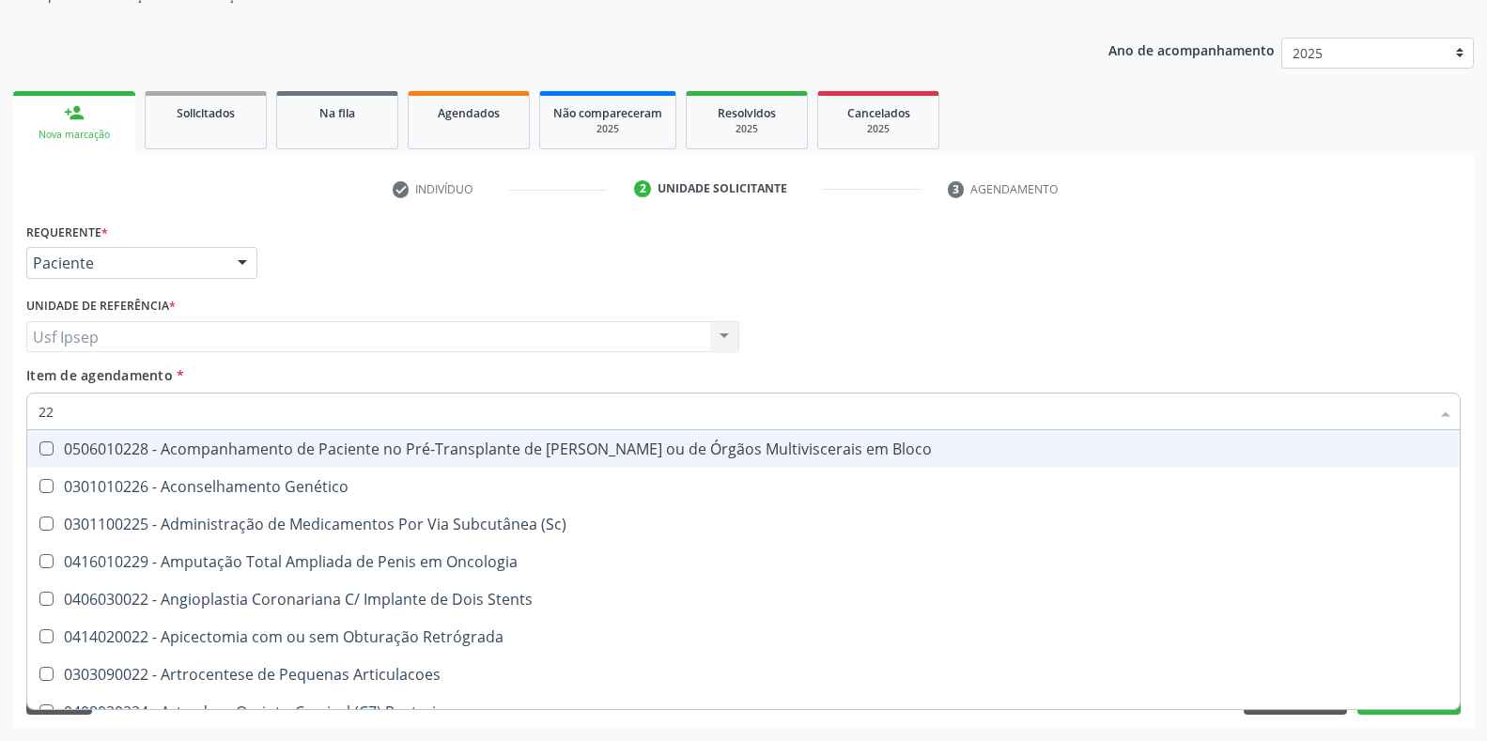
type input "2"
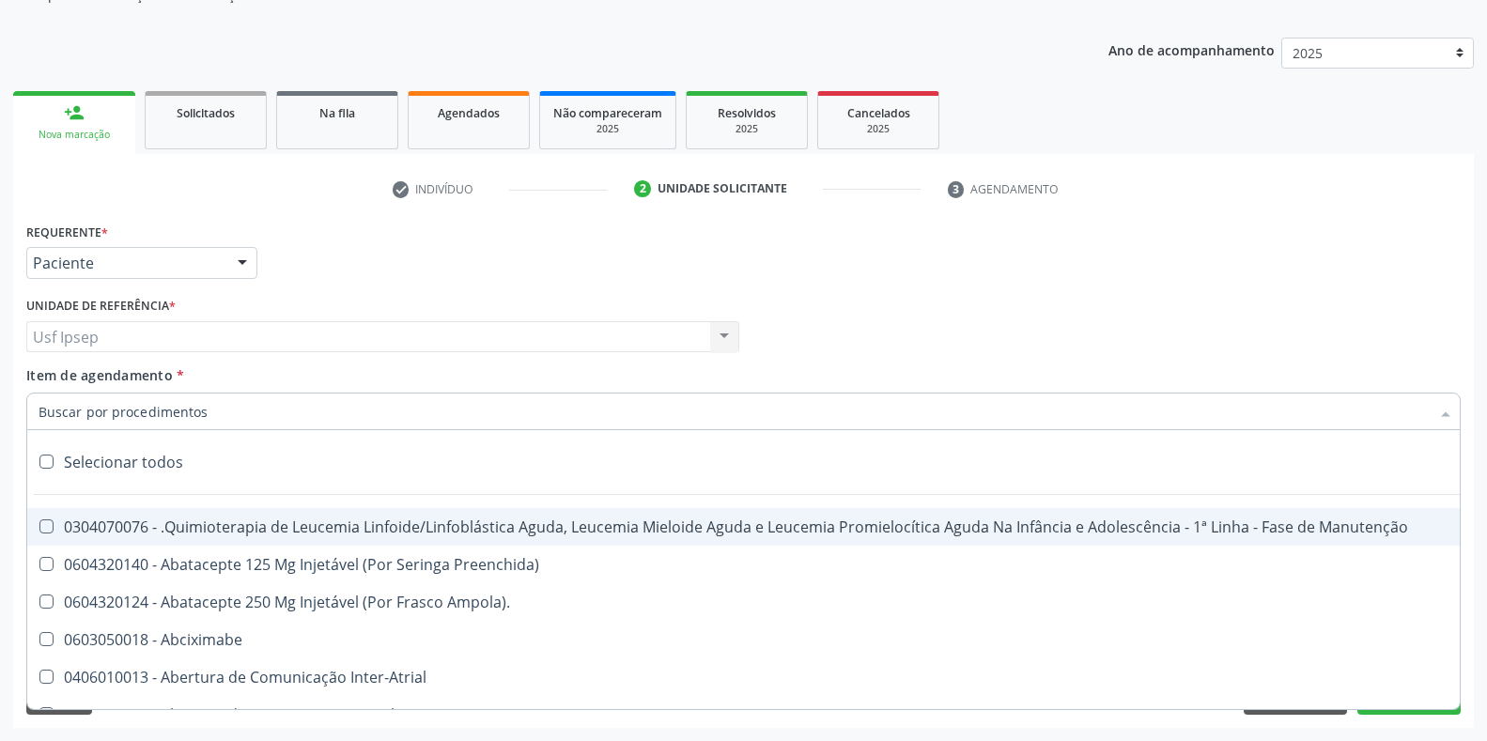
click at [35, 404] on div at bounding box center [743, 412] width 1435 height 38
click at [48, 406] on input "Item de agendamento *" at bounding box center [734, 412] width 1391 height 38
click at [111, 410] on input "Item de agendamento *" at bounding box center [734, 412] width 1391 height 38
click at [1341, 246] on div "Requerente * Paciente Profissional de Saúde Paciente Nenhum resultado encontrad…" at bounding box center [744, 254] width 1444 height 73
click at [1293, 271] on div "Requerente * Paciente Profissional de Saúde Paciente Nenhum resultado encontrad…" at bounding box center [744, 254] width 1444 height 73
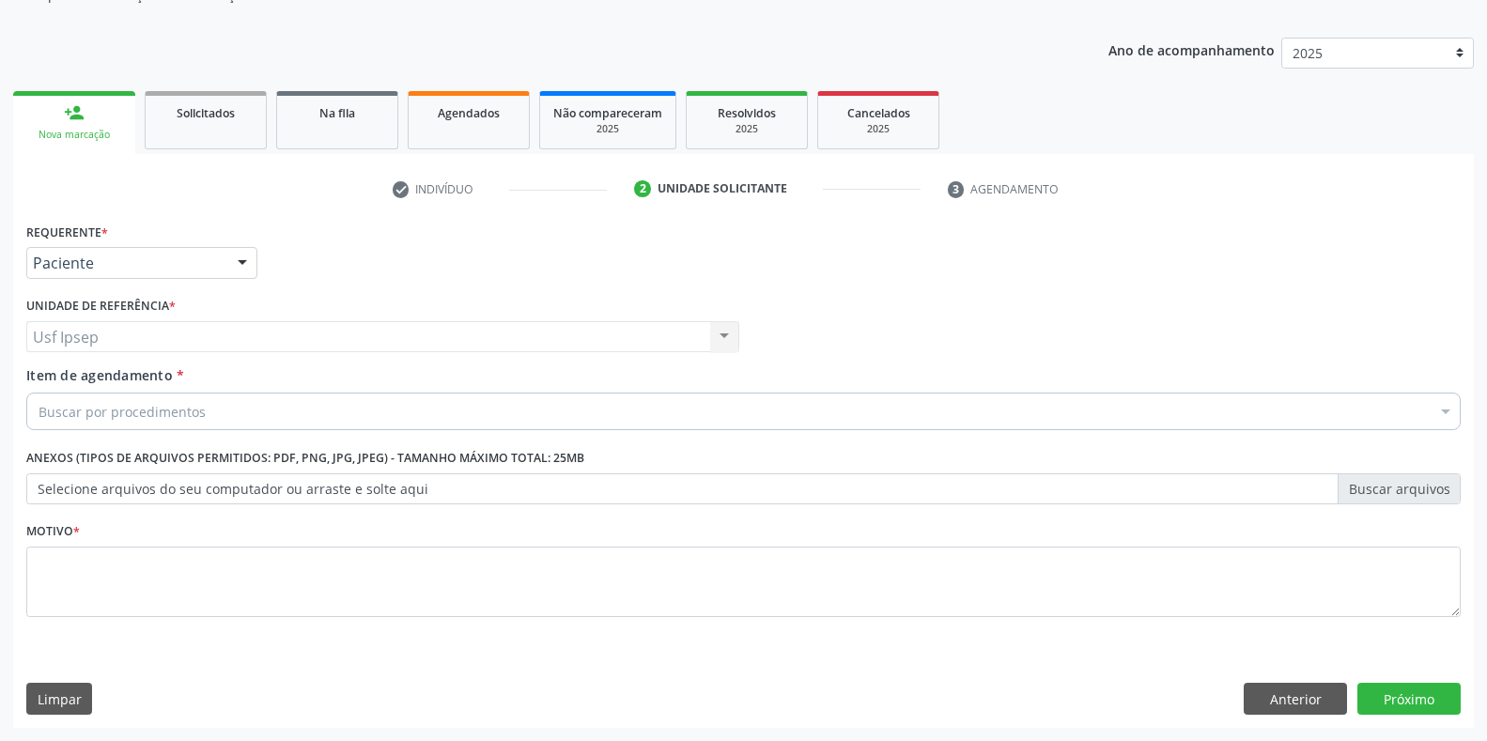
click at [41, 374] on span "Item de agendamento" at bounding box center [99, 375] width 147 height 18
click at [39, 393] on input "Item de agendamento *" at bounding box center [39, 412] width 0 height 38
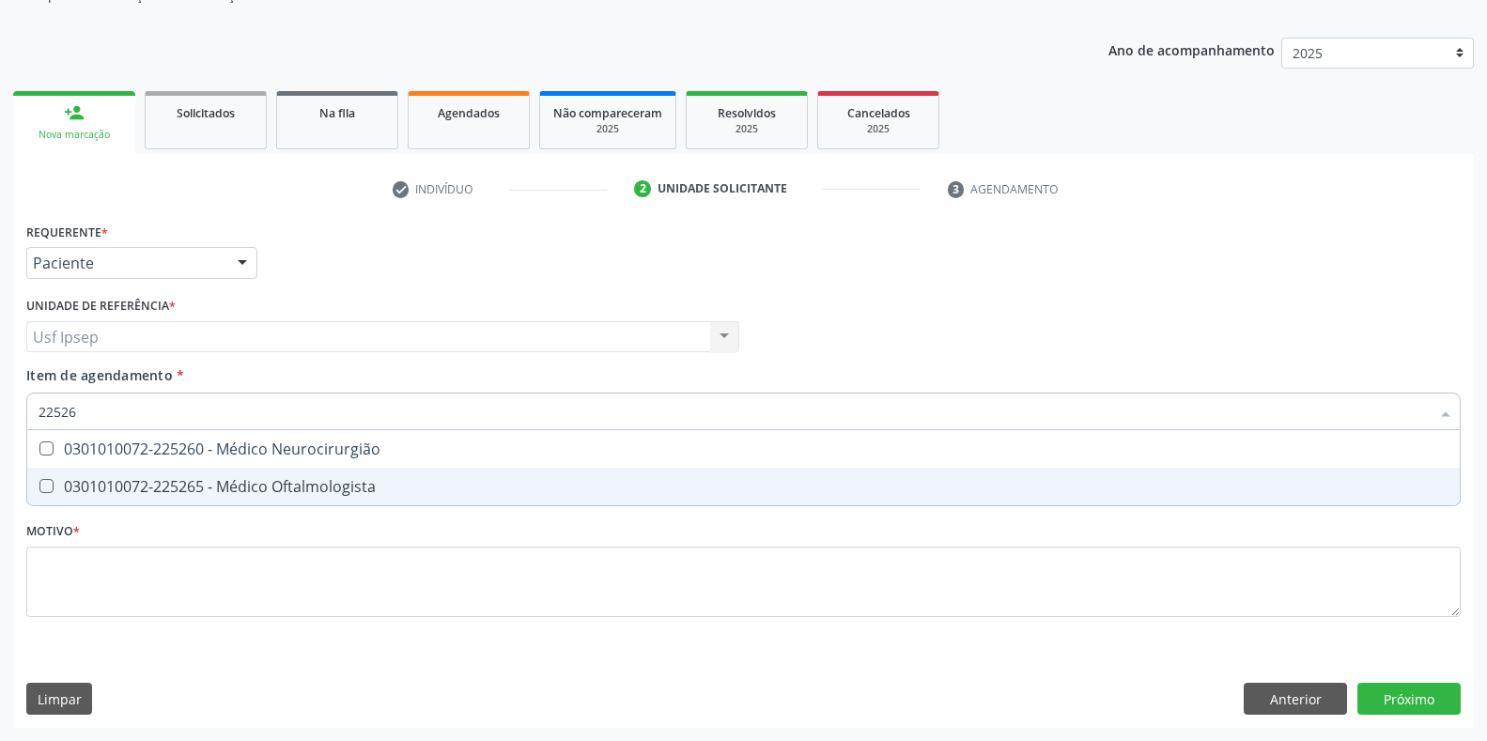
type input "225265"
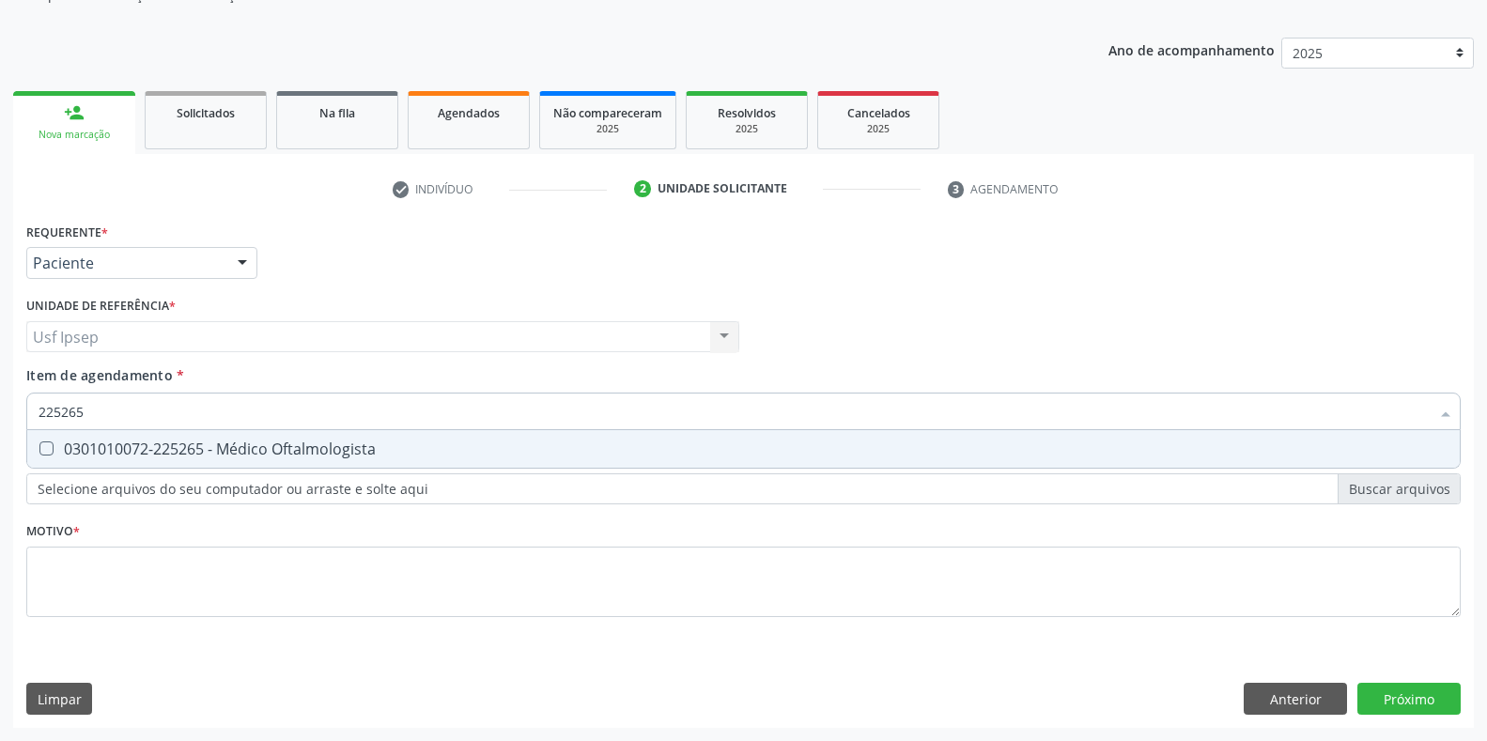
click at [51, 450] on Oftalmologista at bounding box center [46, 449] width 14 height 14
click at [39, 450] on Oftalmologista "checkbox" at bounding box center [33, 448] width 12 height 12
checkbox Oftalmologista "true"
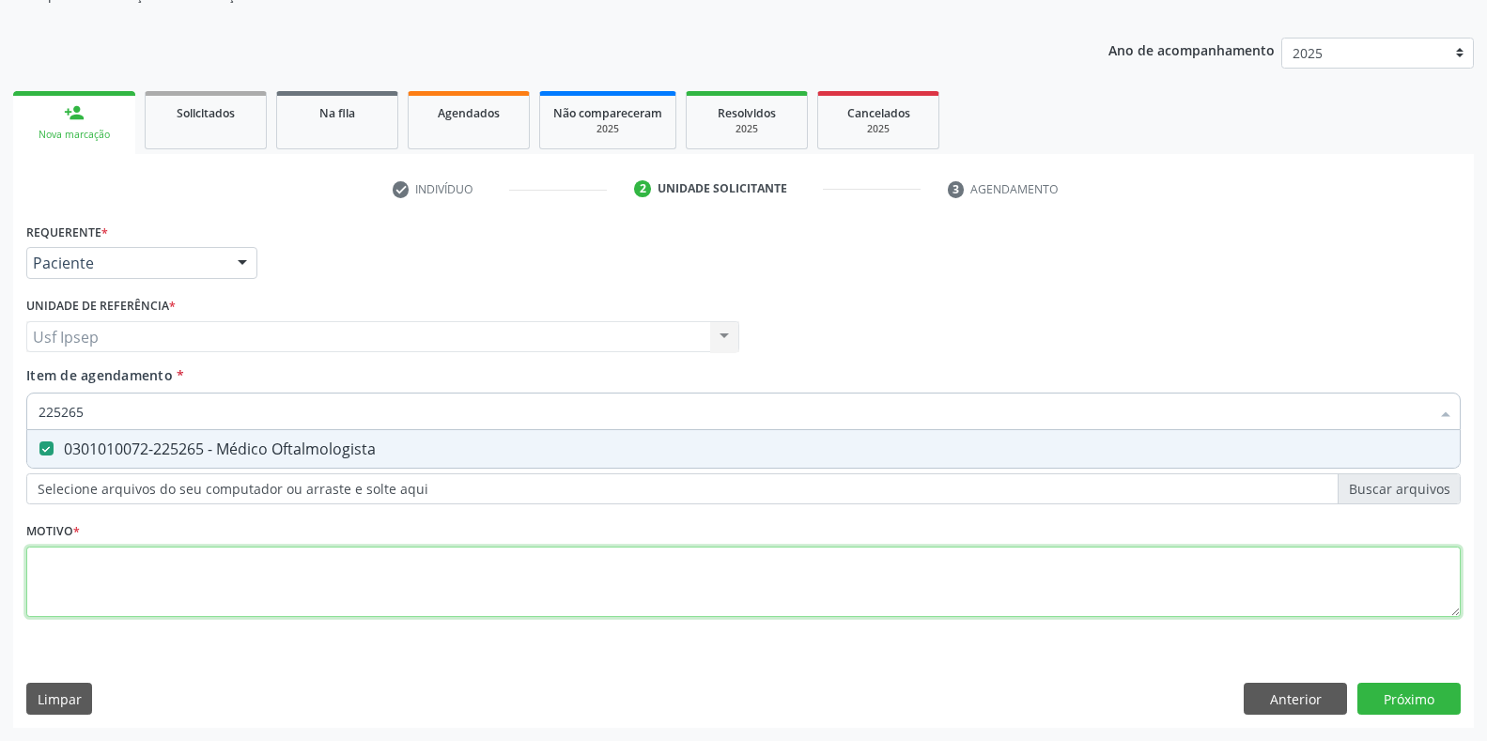
click at [53, 595] on div "Requerente * Paciente Profissional de Saúde Paciente Nenhum resultado encontrad…" at bounding box center [743, 431] width 1435 height 426
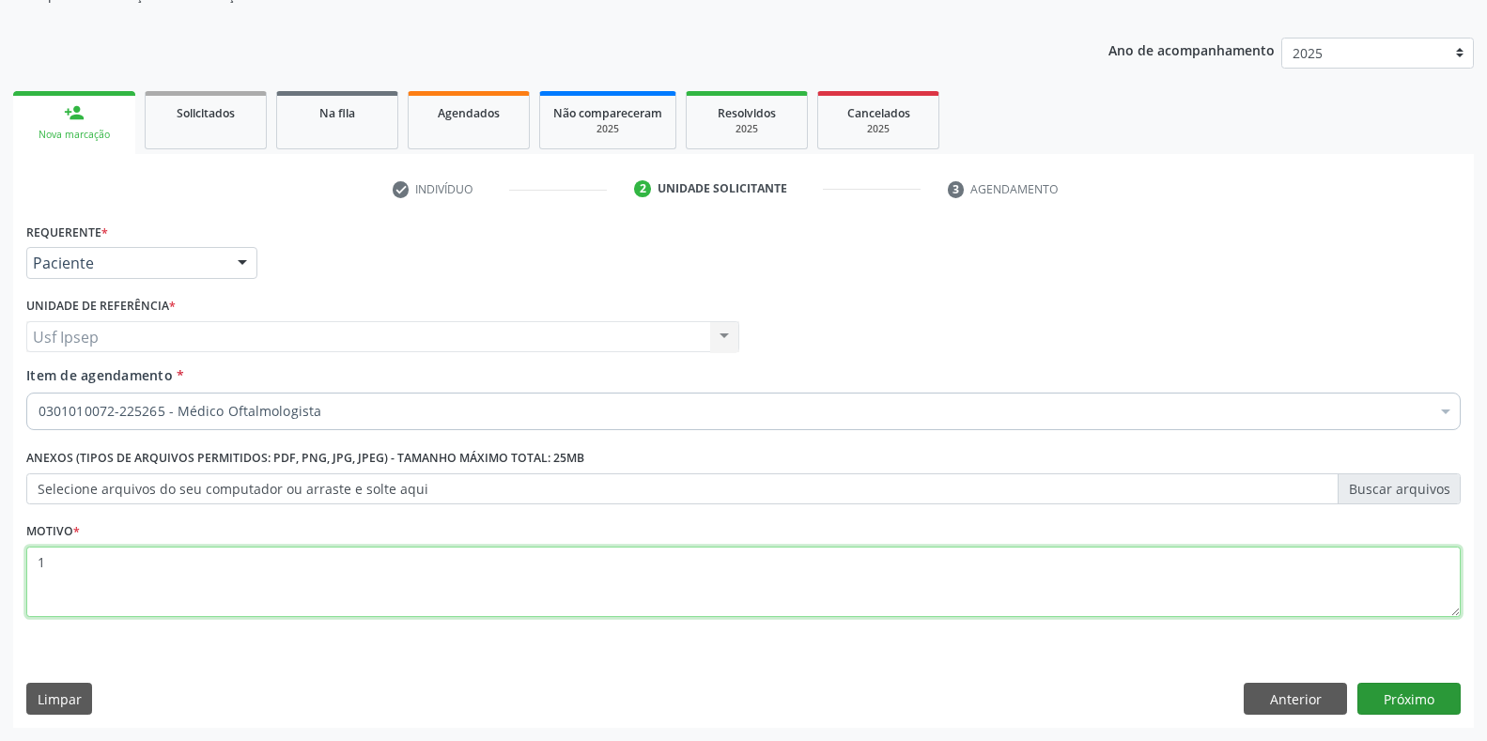
type textarea "1"
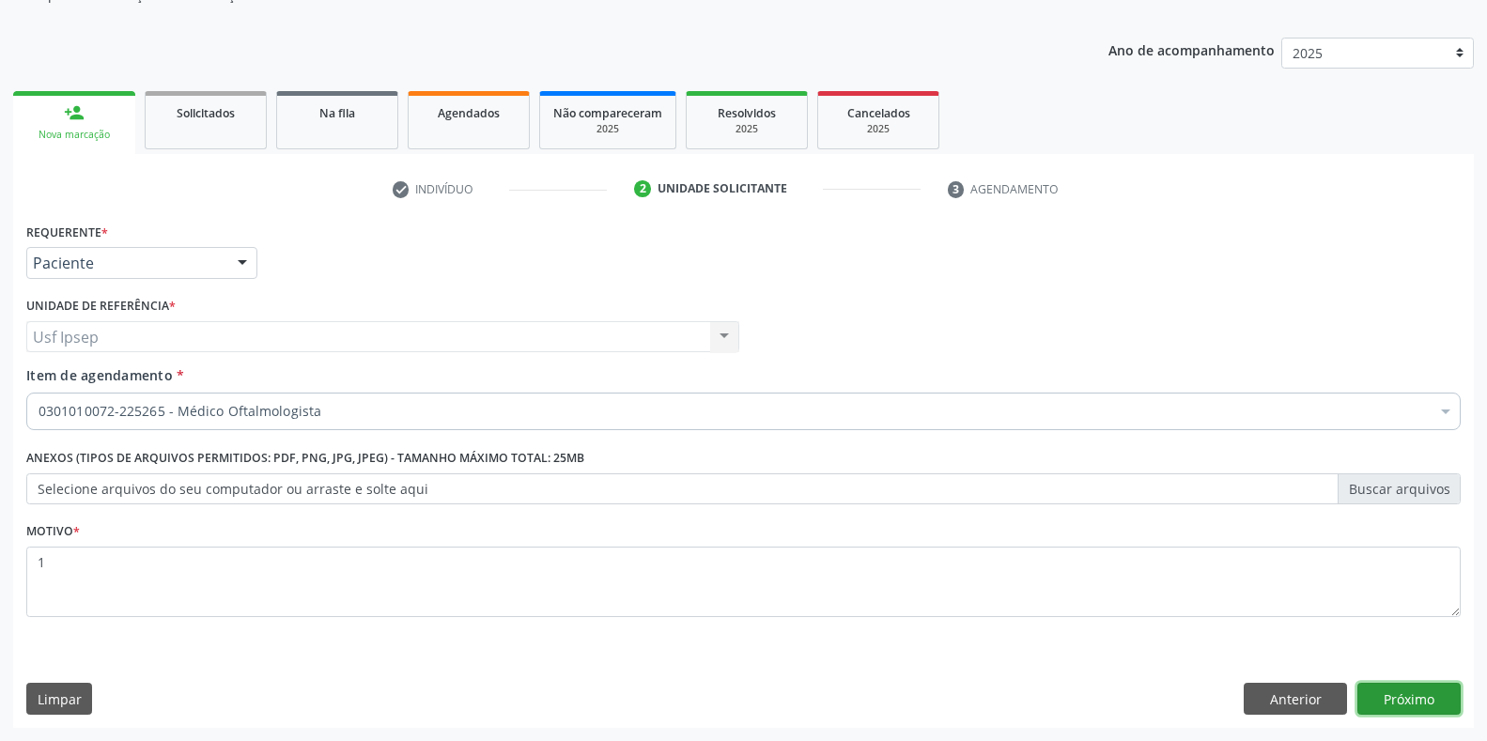
click at [1419, 704] on button "Próximo" at bounding box center [1408, 699] width 103 height 32
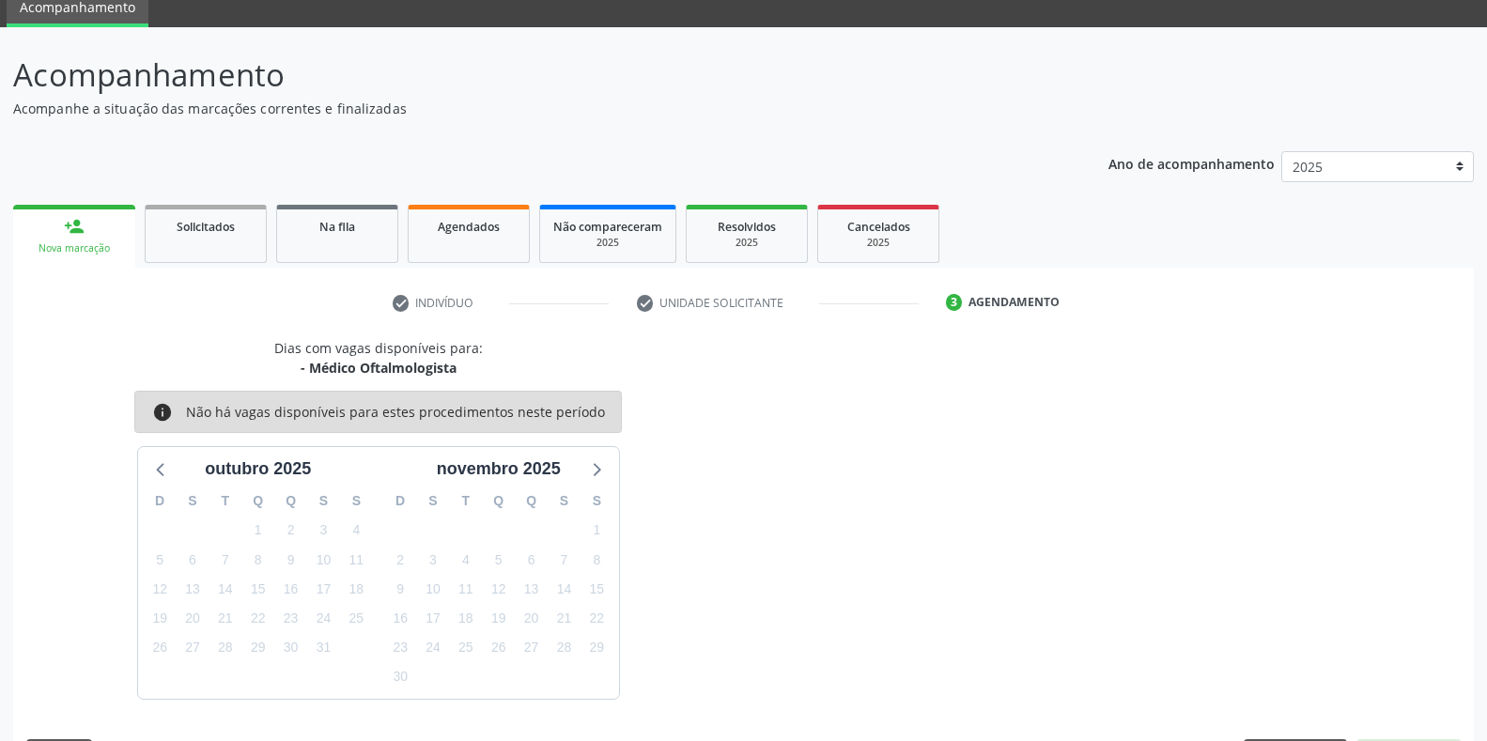
scroll to position [132, 0]
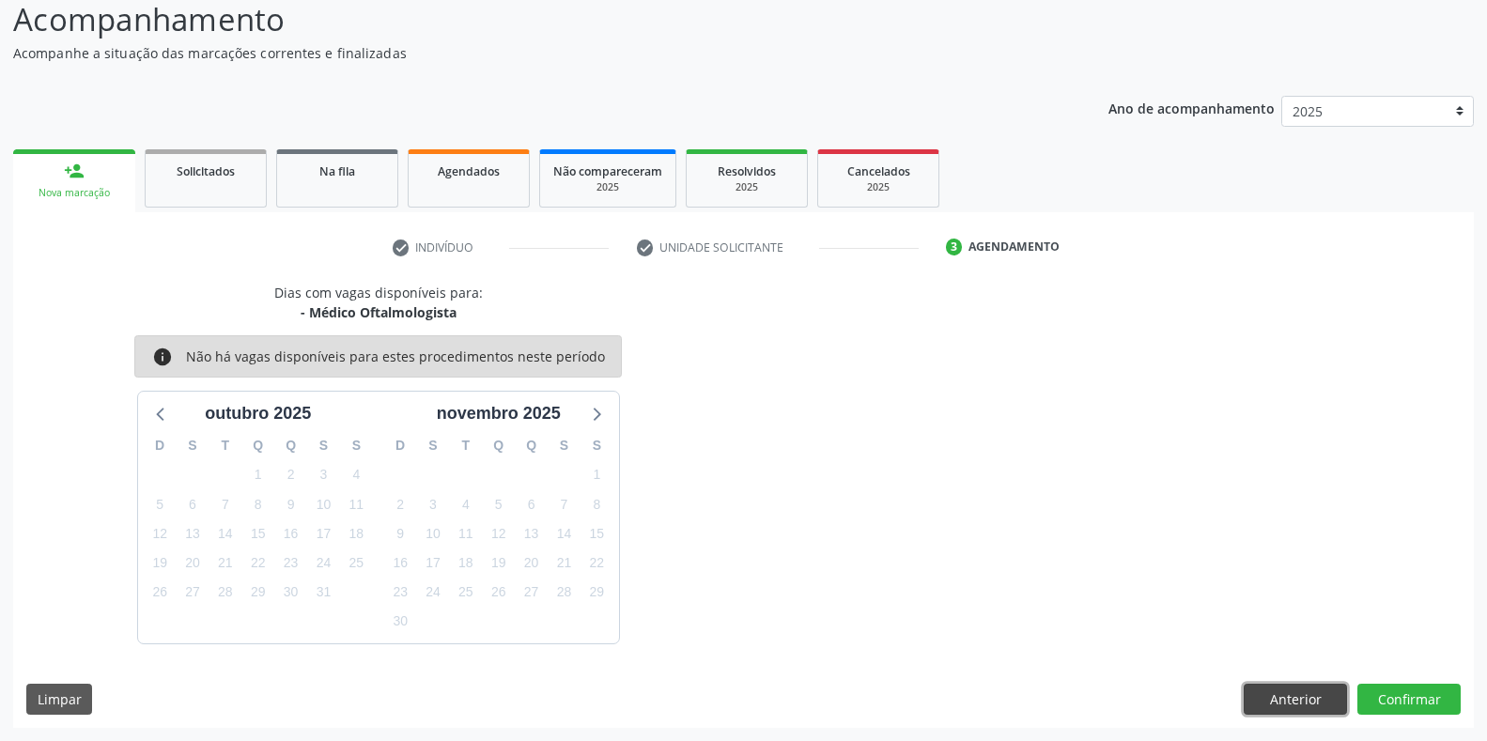
click at [1288, 705] on button "Anterior" at bounding box center [1295, 700] width 103 height 32
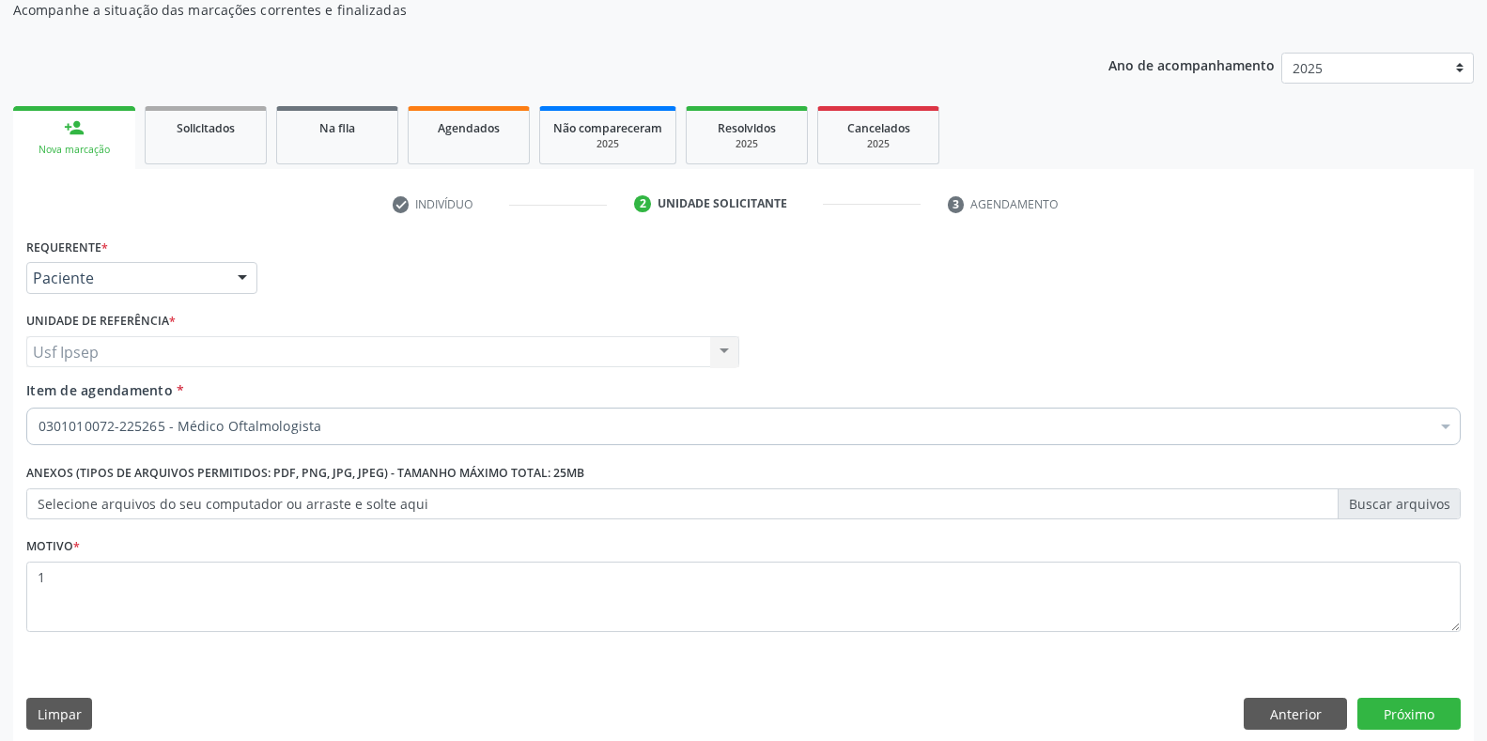
scroll to position [190, 0]
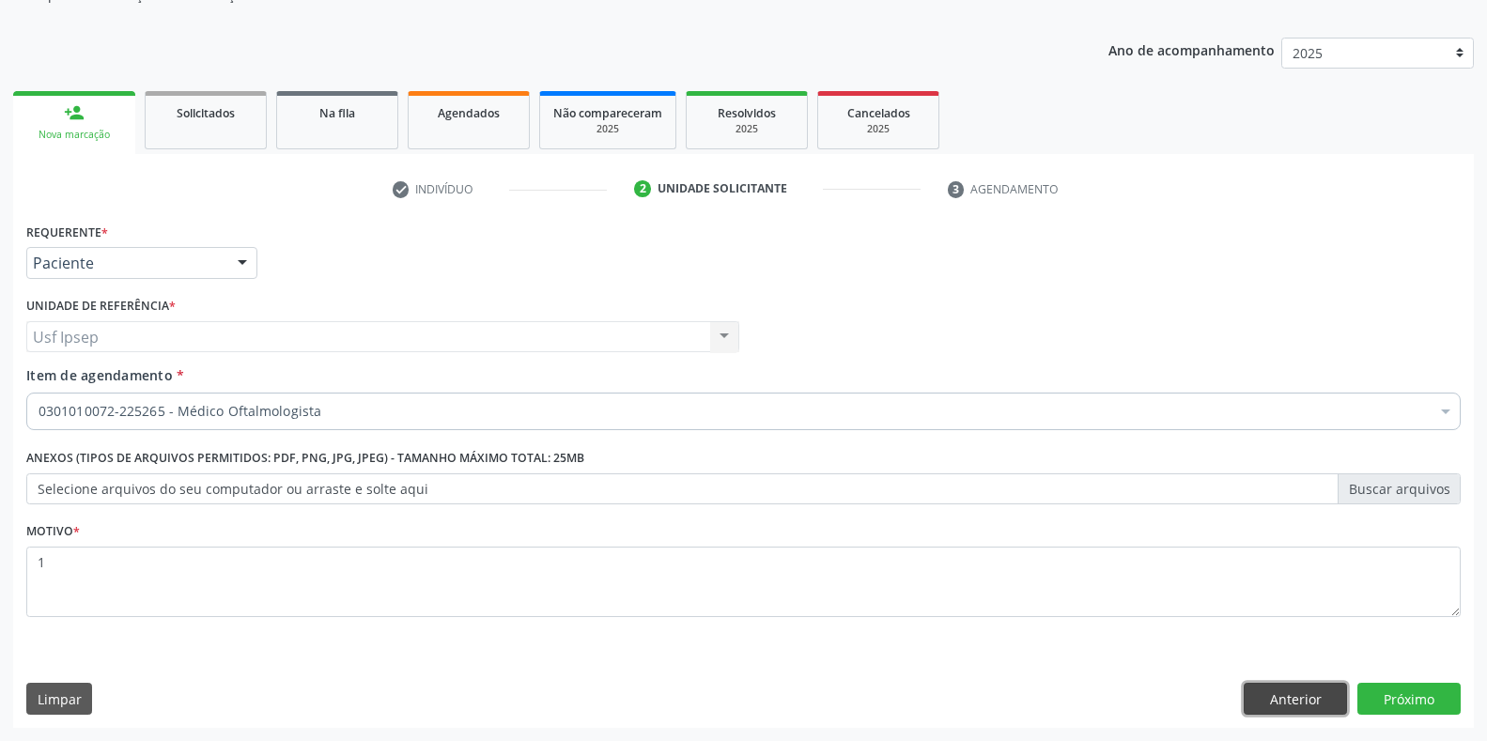
click at [1284, 685] on button "Anterior" at bounding box center [1295, 699] width 103 height 32
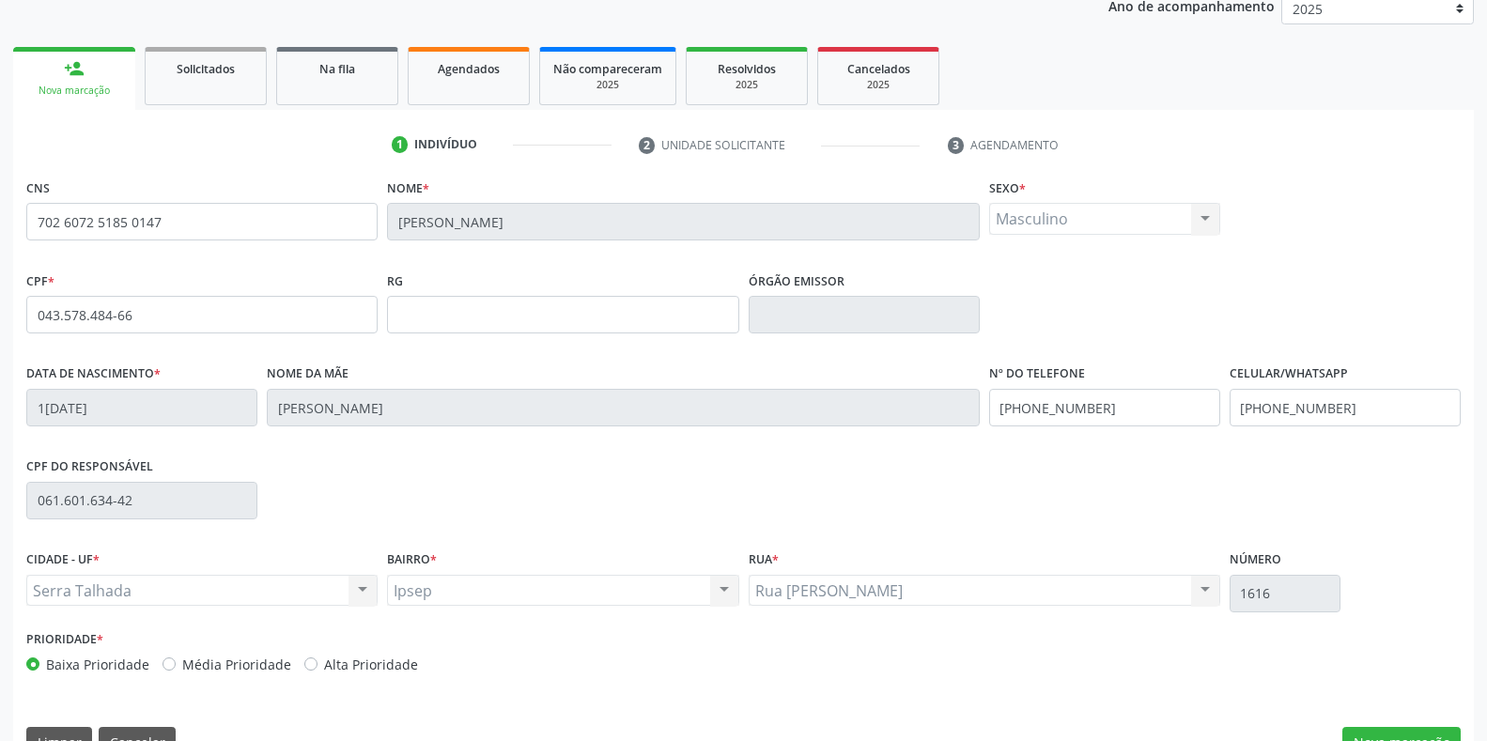
scroll to position [277, 0]
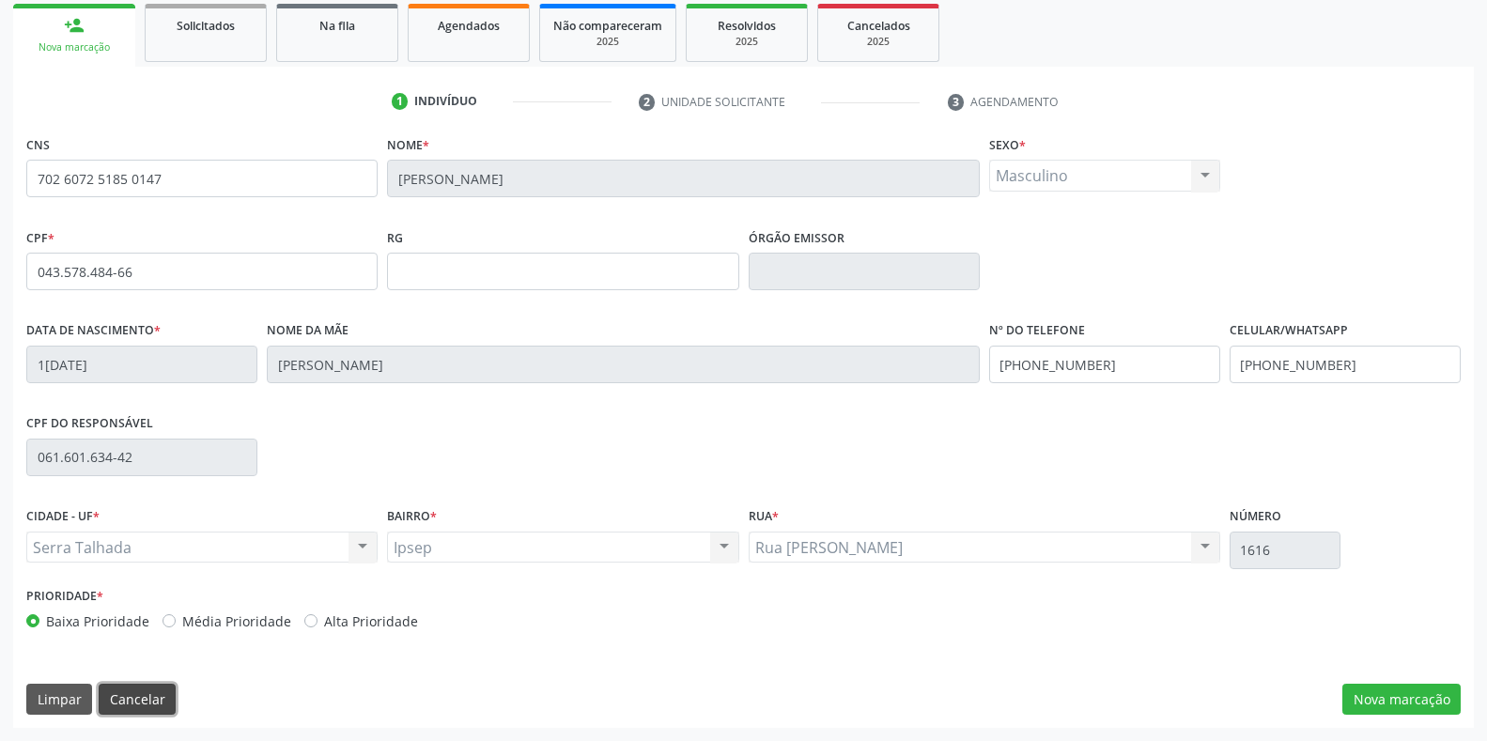
click at [145, 705] on button "Cancelar" at bounding box center [137, 700] width 77 height 32
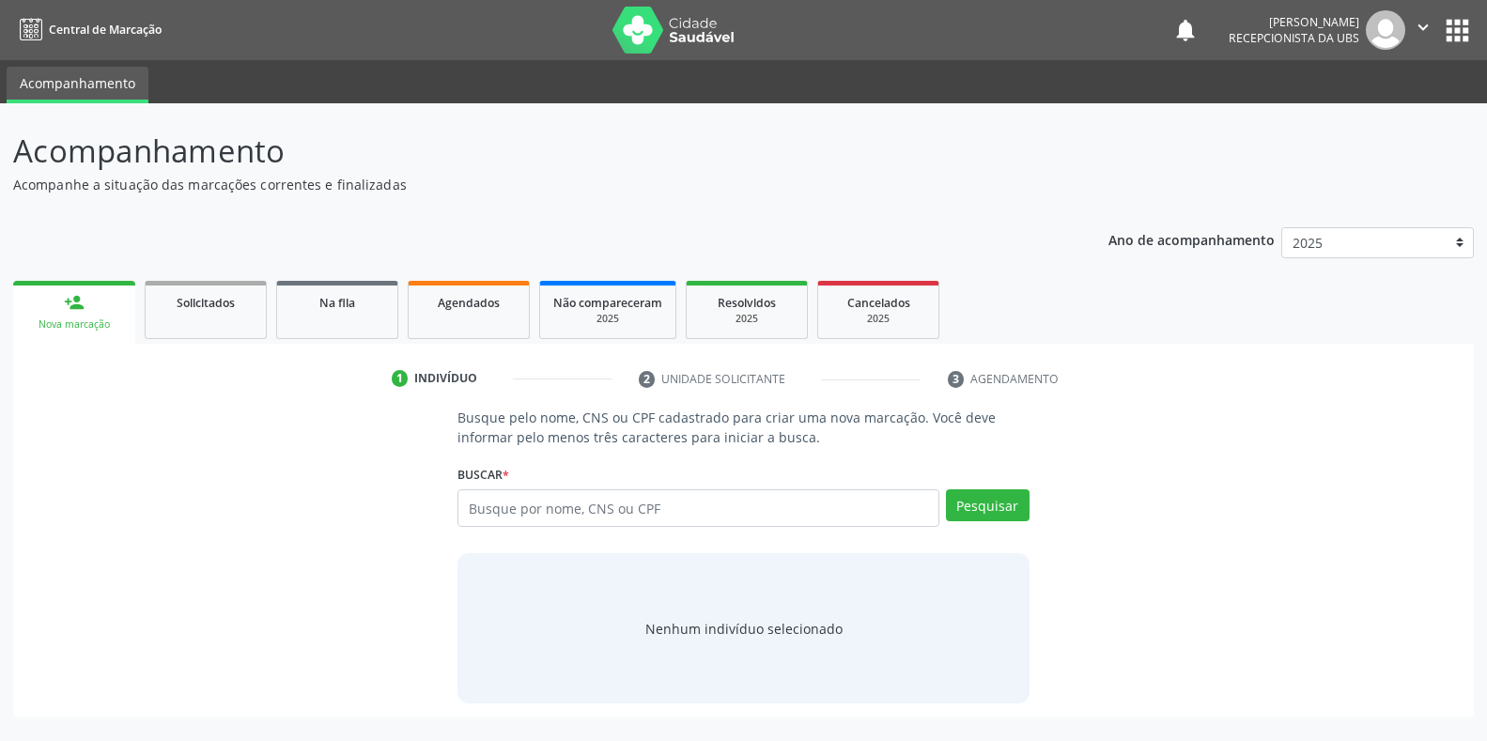
scroll to position [0, 0]
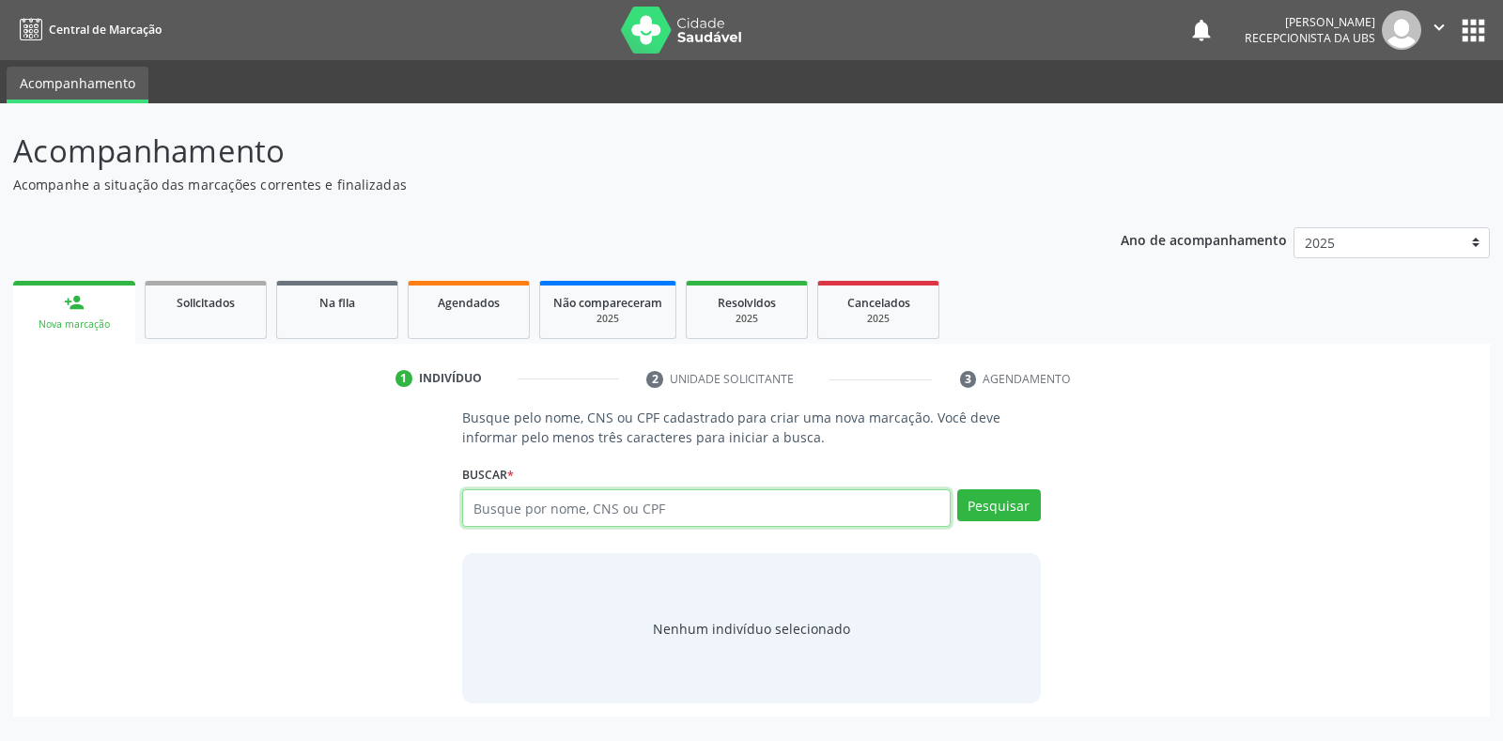
click at [478, 500] on input "text" at bounding box center [706, 508] width 488 height 38
click at [474, 507] on input "text" at bounding box center [706, 508] width 488 height 38
click at [470, 505] on input "text" at bounding box center [706, 508] width 488 height 38
type input "702606268076740"
click at [997, 500] on button "Pesquisar" at bounding box center [999, 505] width 84 height 32
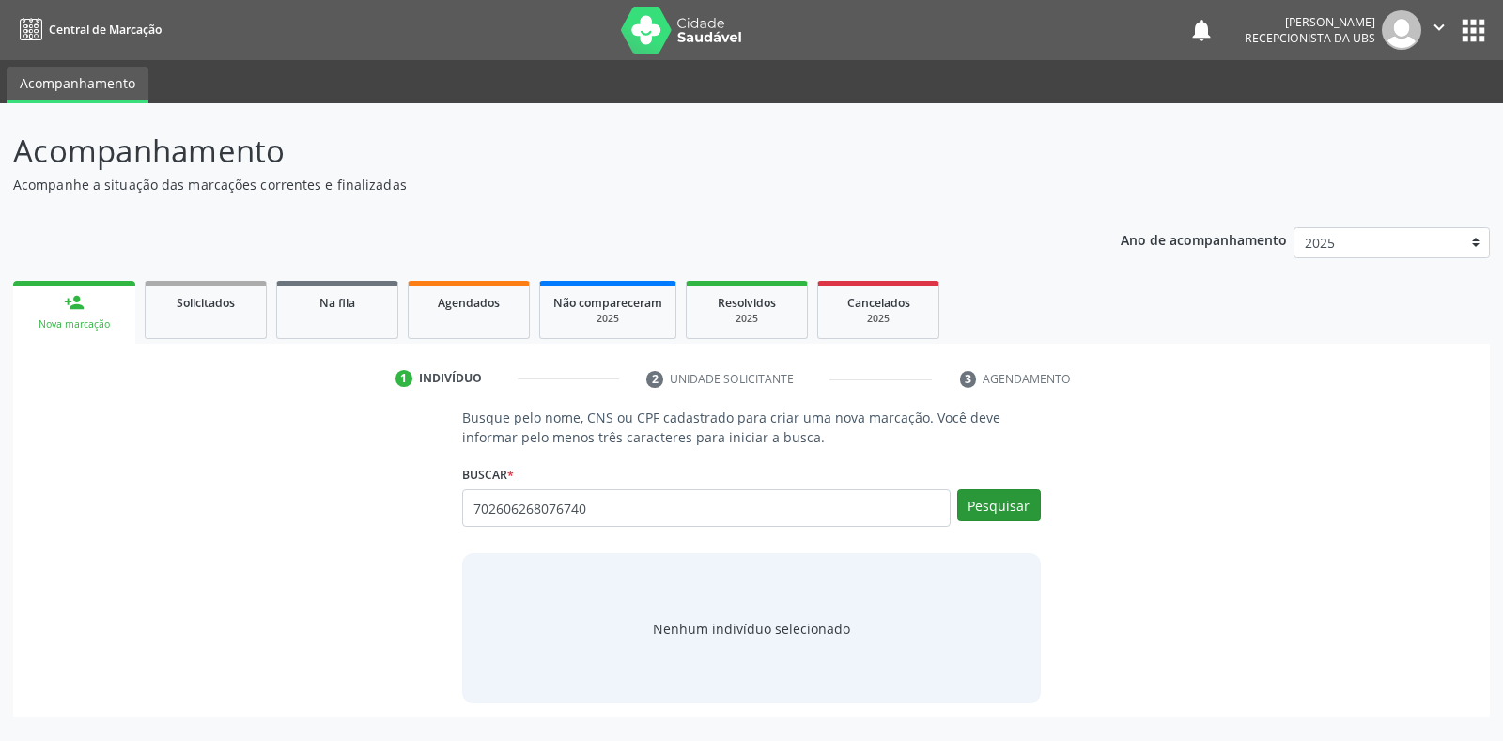
type input "702606268076740"
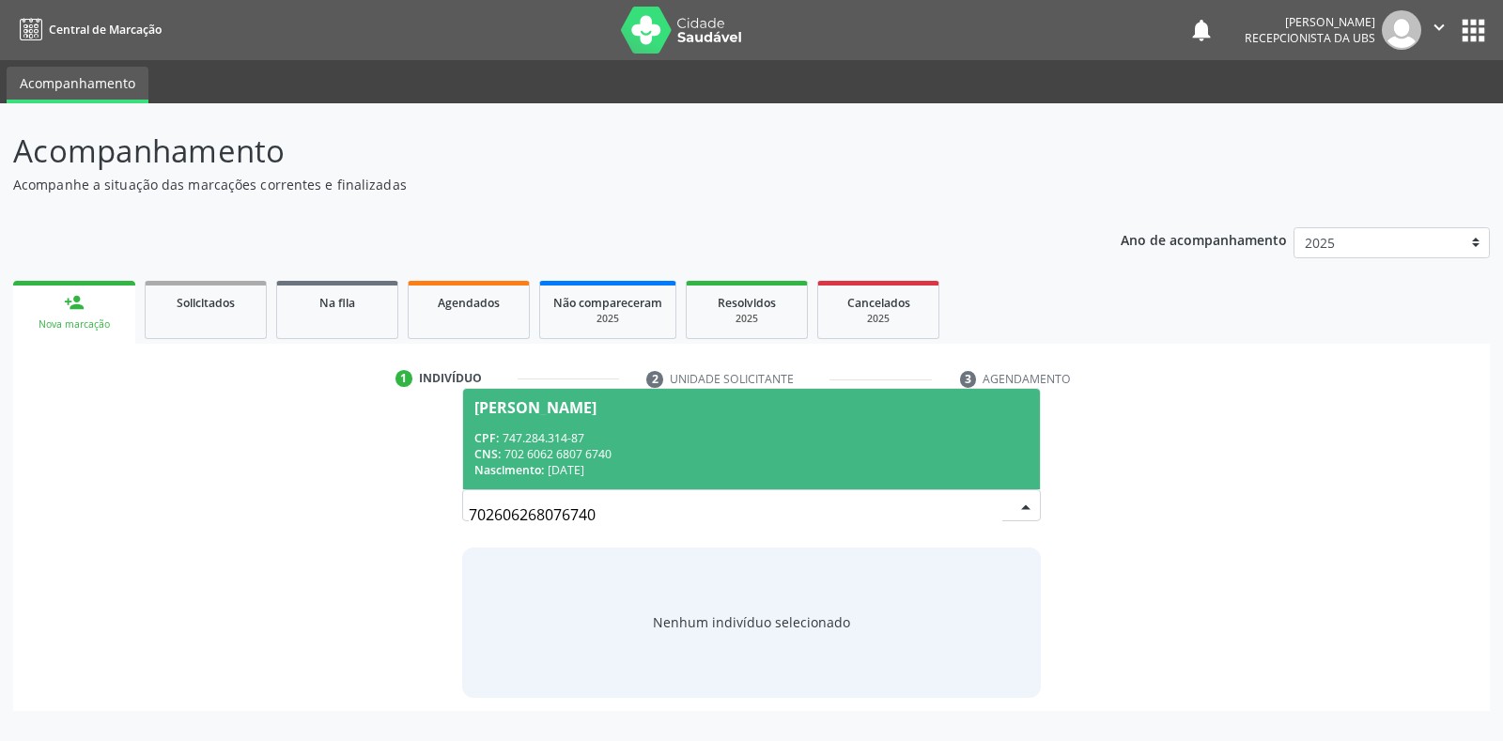
click at [533, 401] on div "[PERSON_NAME]" at bounding box center [535, 407] width 122 height 15
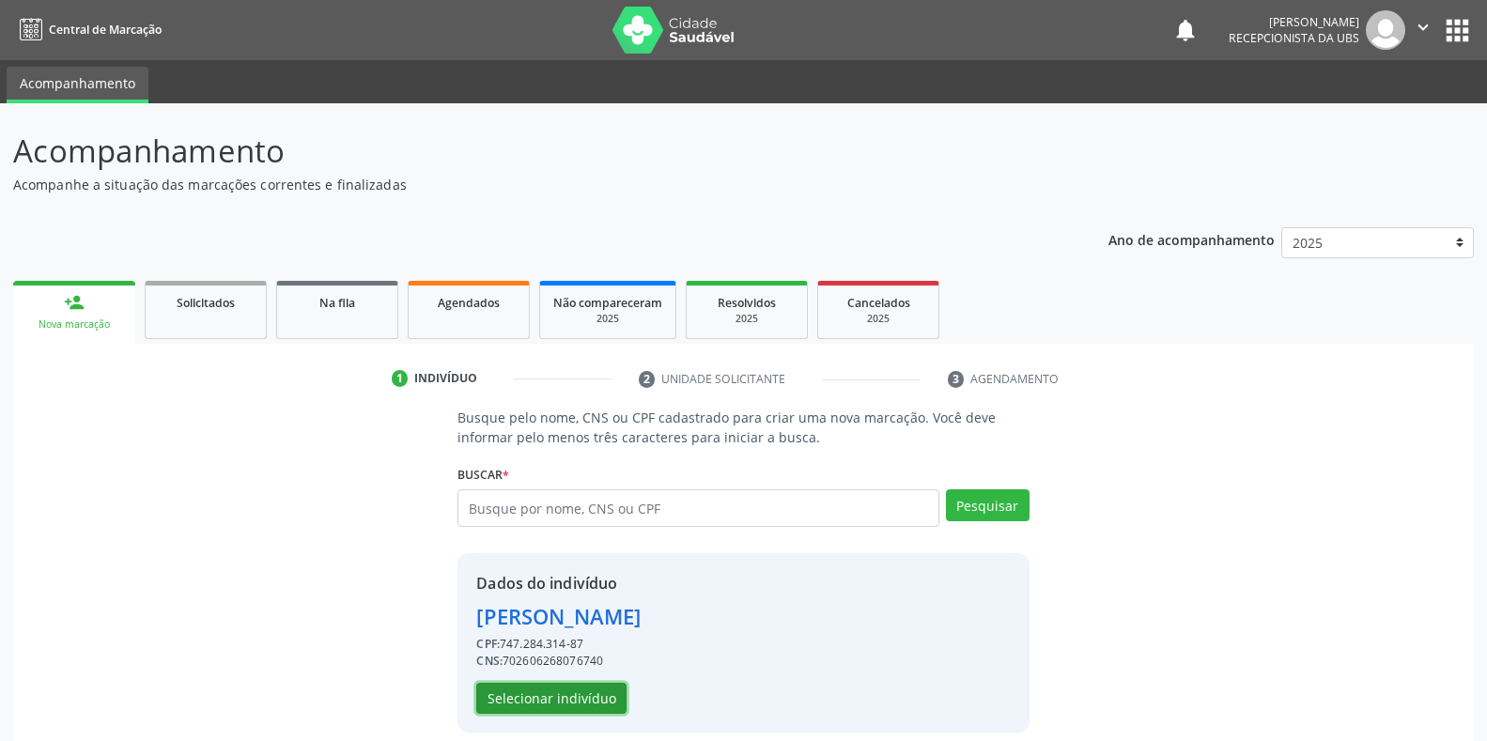
click at [543, 698] on button "Selecionar indivíduo" at bounding box center [551, 699] width 150 height 32
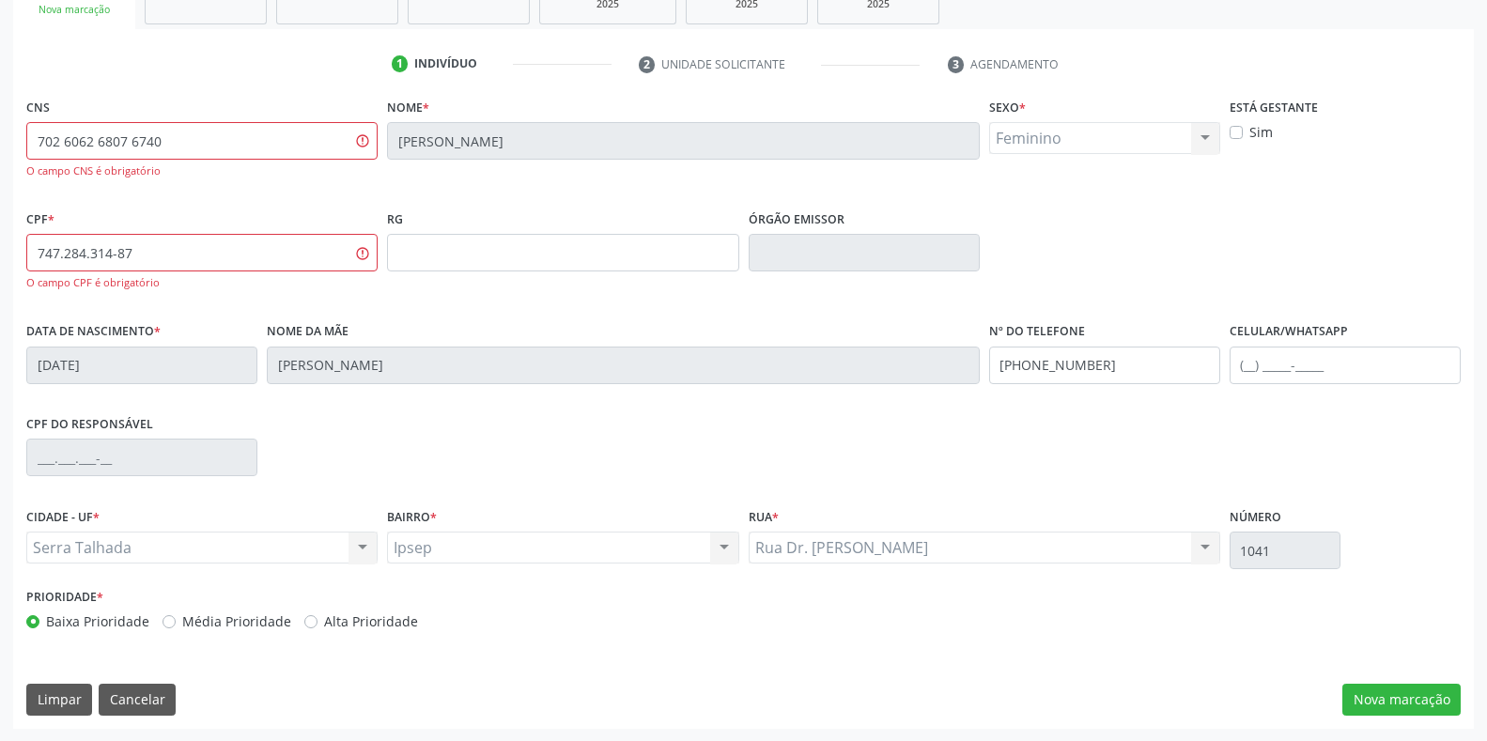
scroll to position [316, 0]
drag, startPoint x: 1384, startPoint y: 694, endPoint x: 1353, endPoint y: 684, distance: 32.7
click at [1383, 693] on button "Nova marcação" at bounding box center [1401, 699] width 118 height 32
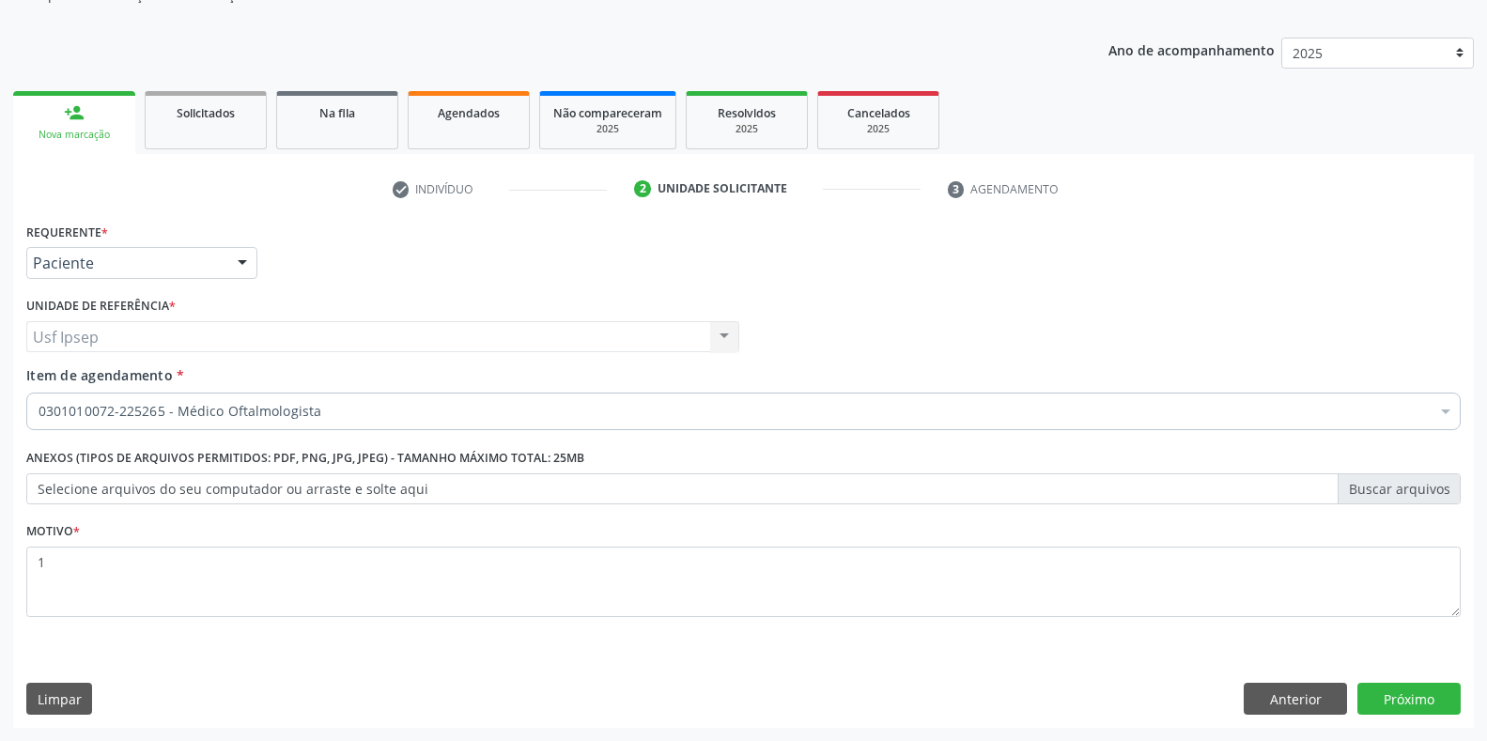
scroll to position [190, 0]
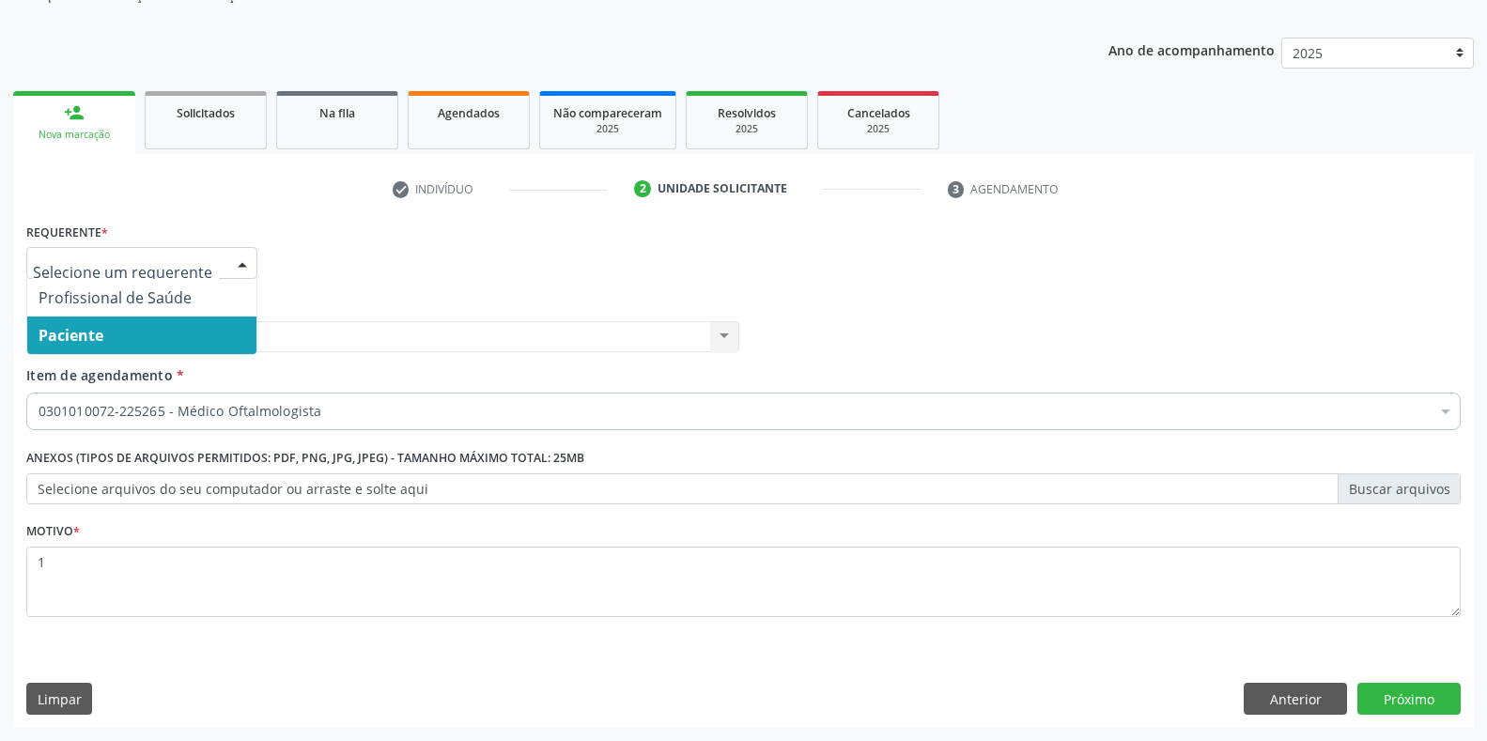
click at [247, 261] on div at bounding box center [242, 264] width 28 height 32
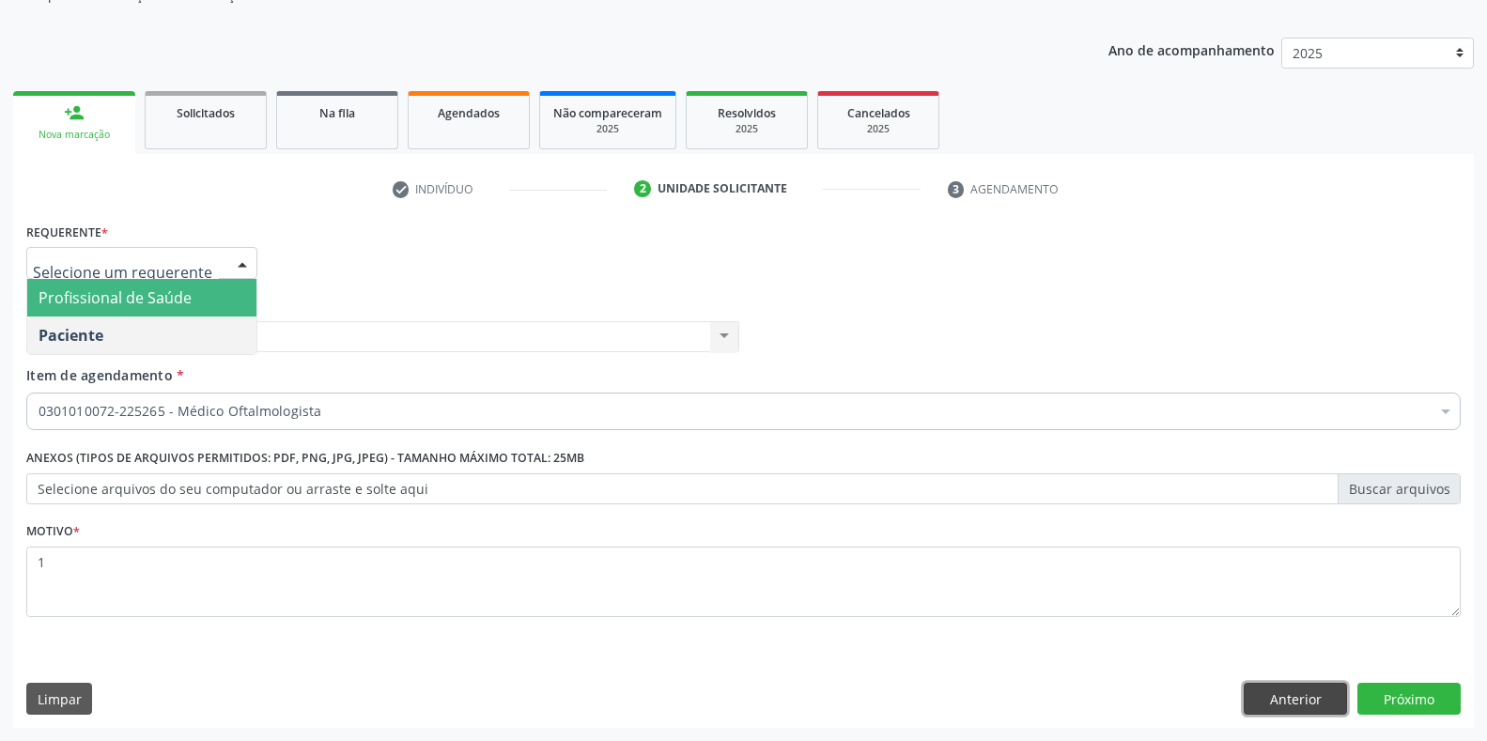
click at [1289, 700] on button "Anterior" at bounding box center [1295, 699] width 103 height 32
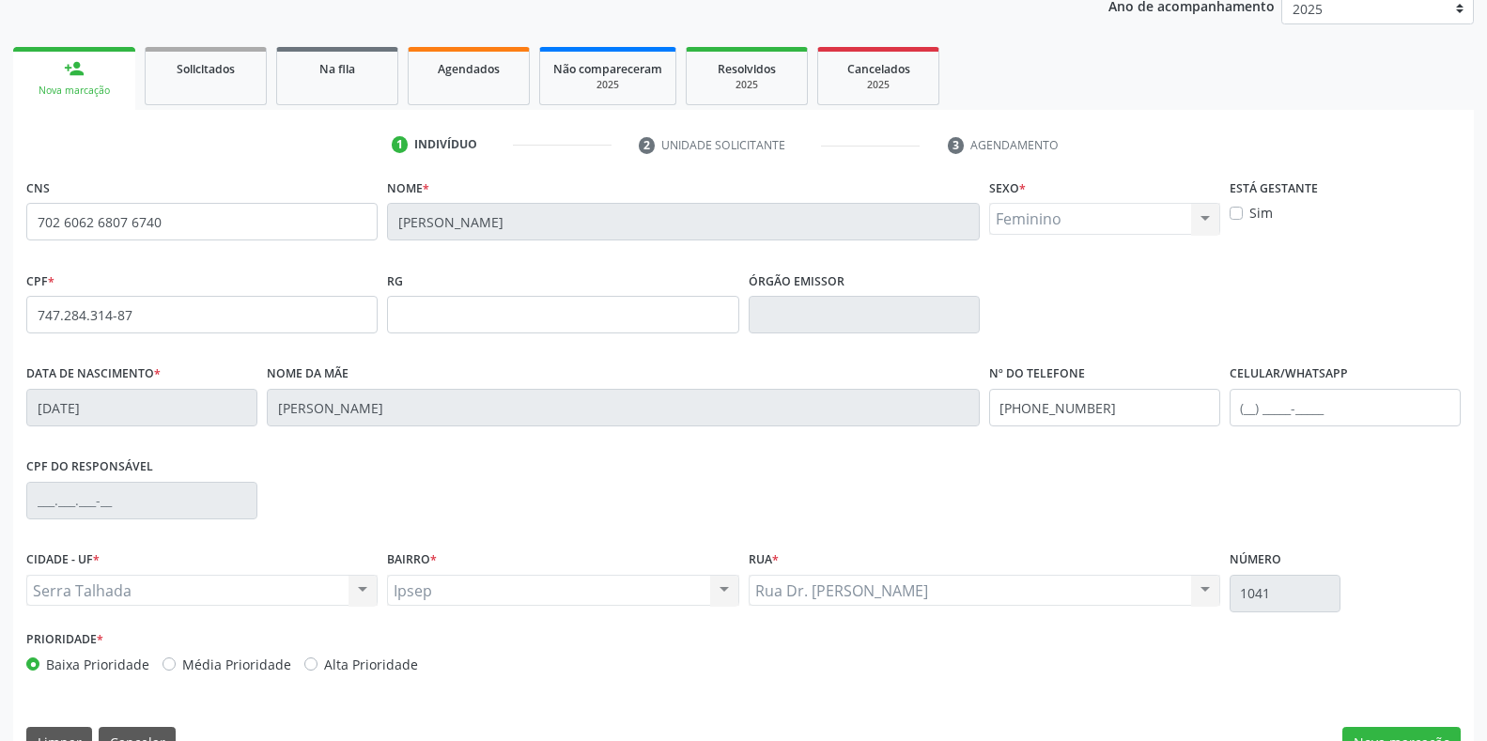
scroll to position [277, 0]
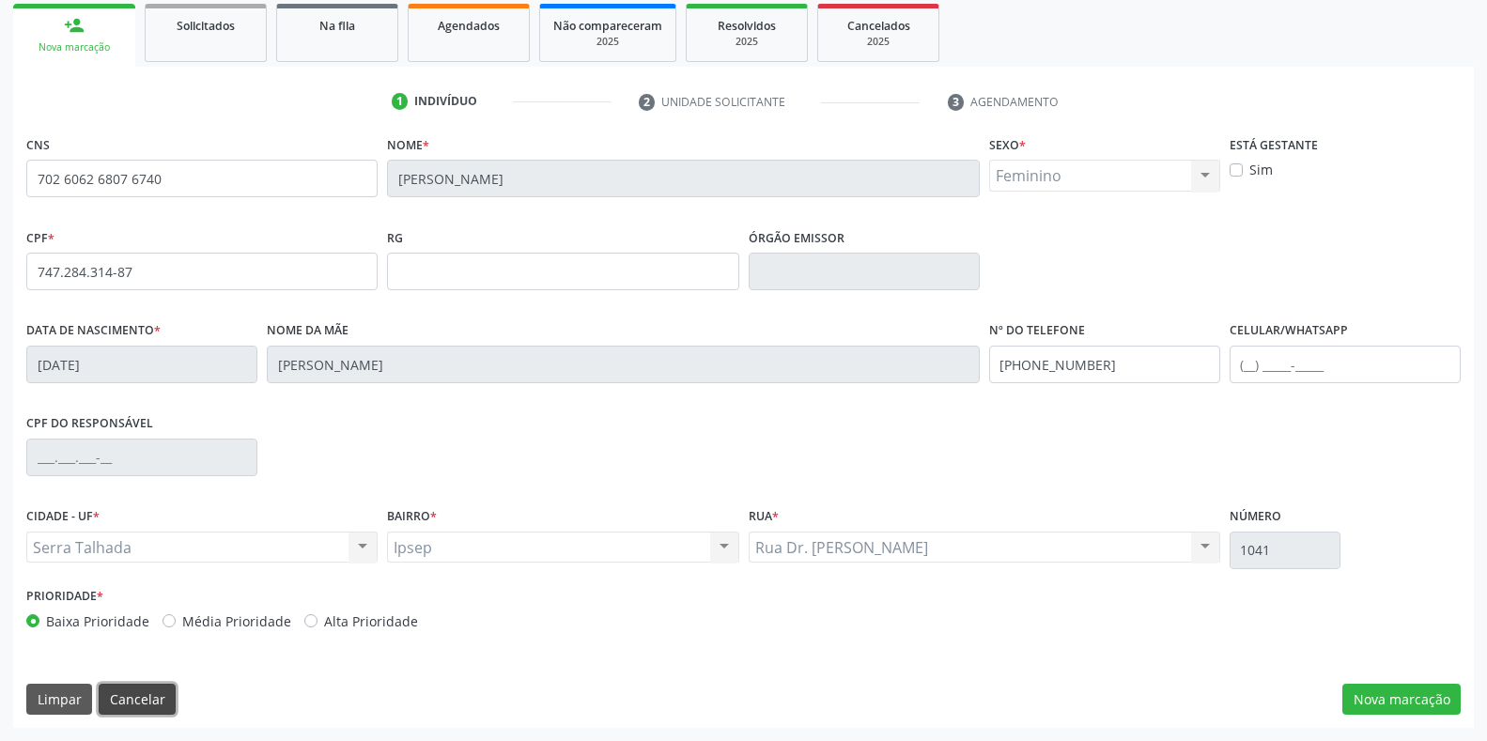
click at [126, 709] on button "Cancelar" at bounding box center [137, 700] width 77 height 32
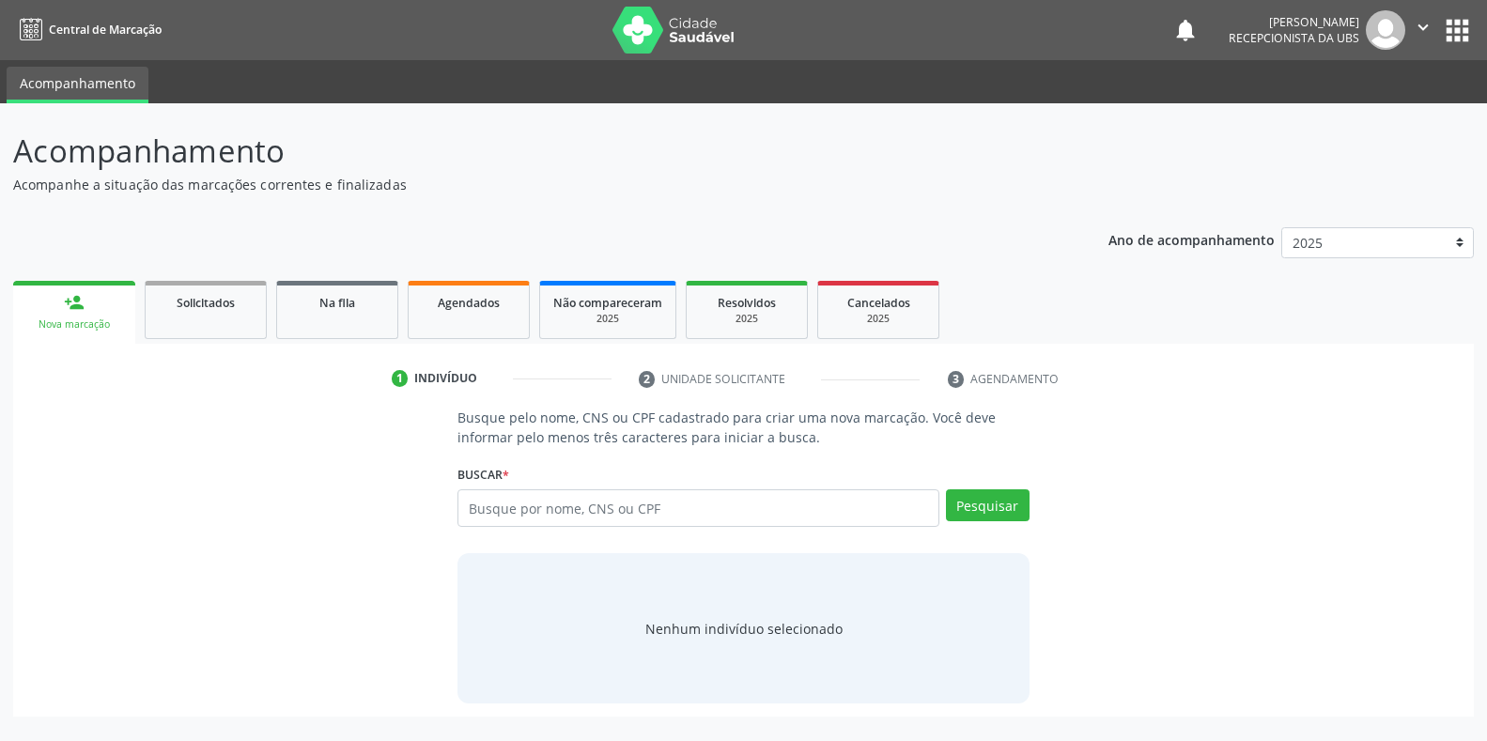
scroll to position [0, 0]
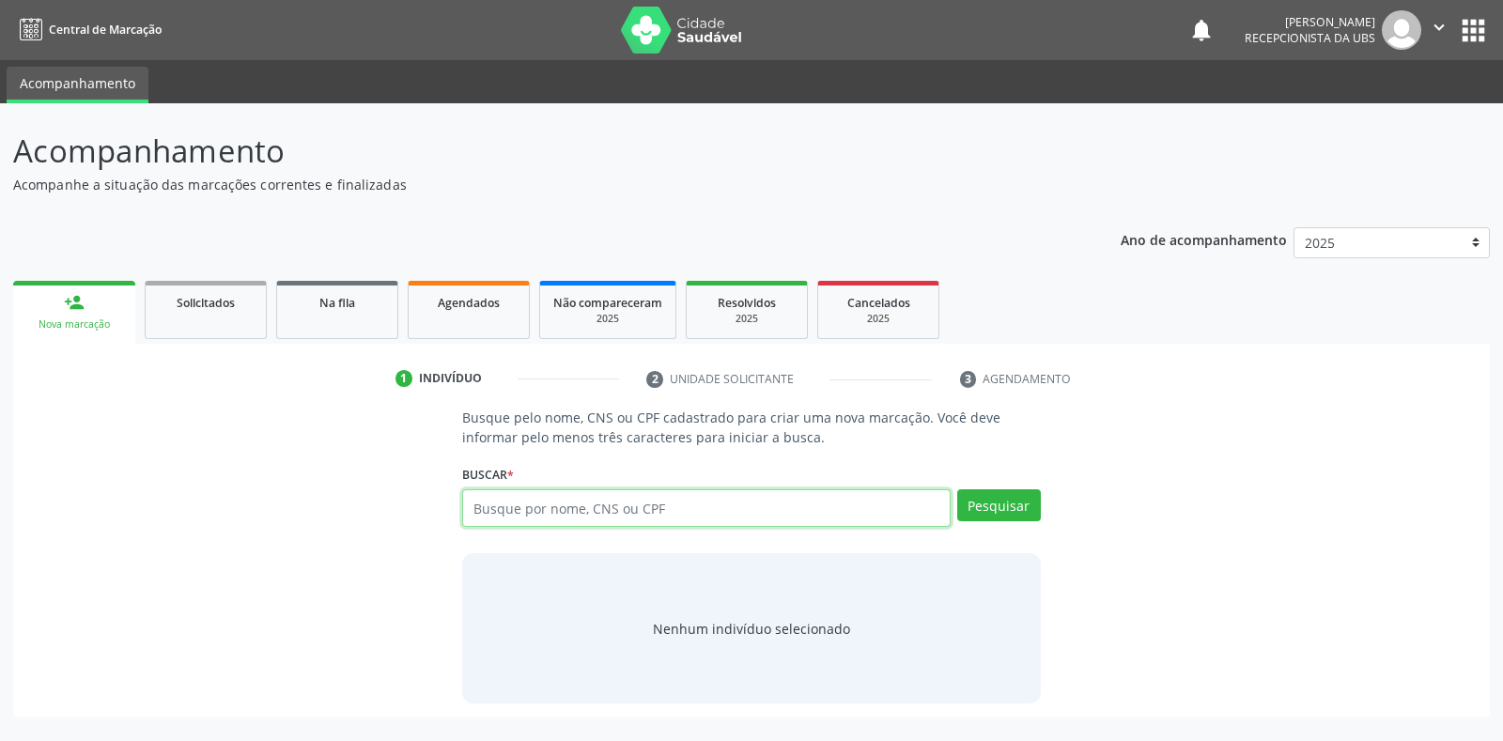
click at [489, 500] on input "text" at bounding box center [706, 508] width 488 height 38
type input "898004176128811"
click at [994, 504] on button "Pesquisar" at bounding box center [999, 505] width 84 height 32
type input "898004176128811"
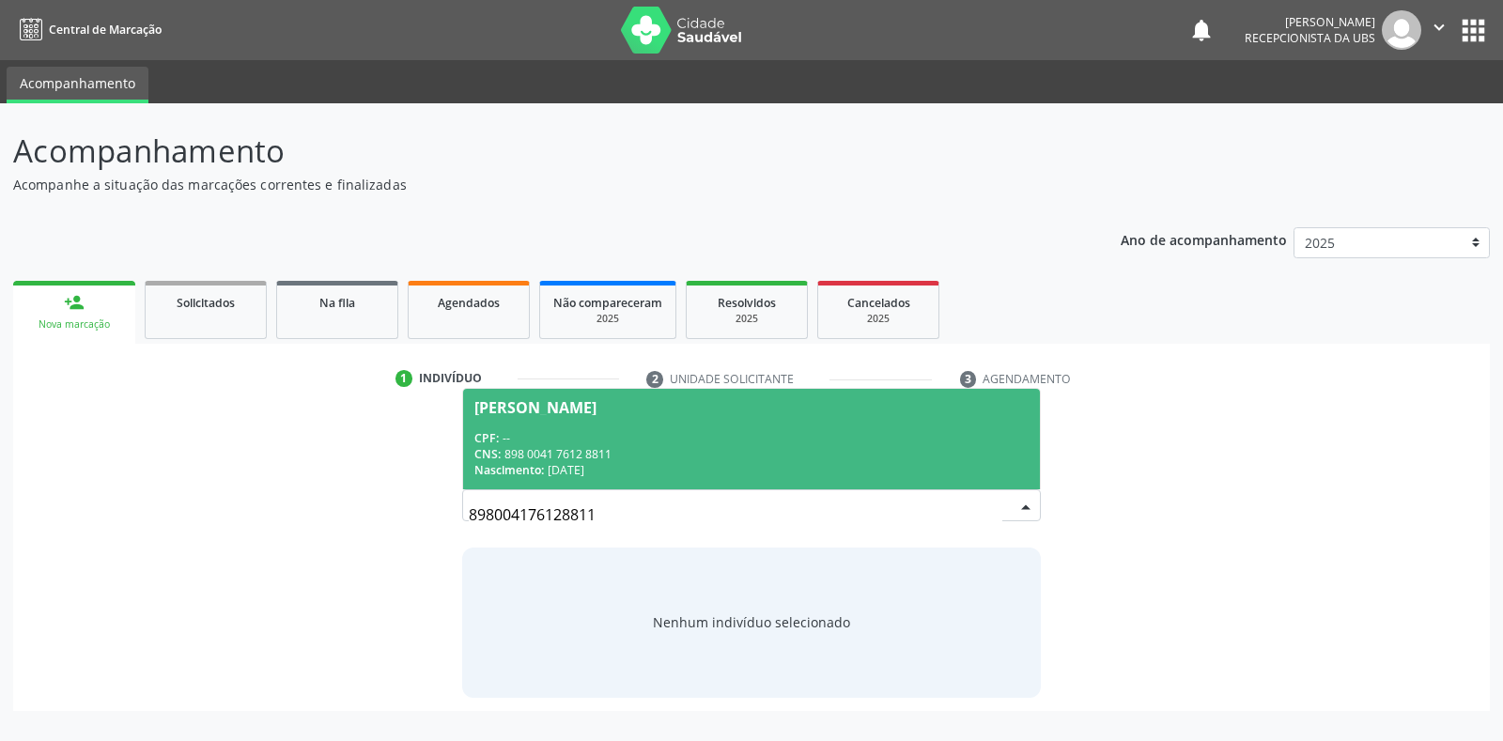
click at [489, 406] on div "[PERSON_NAME]" at bounding box center [535, 407] width 122 height 15
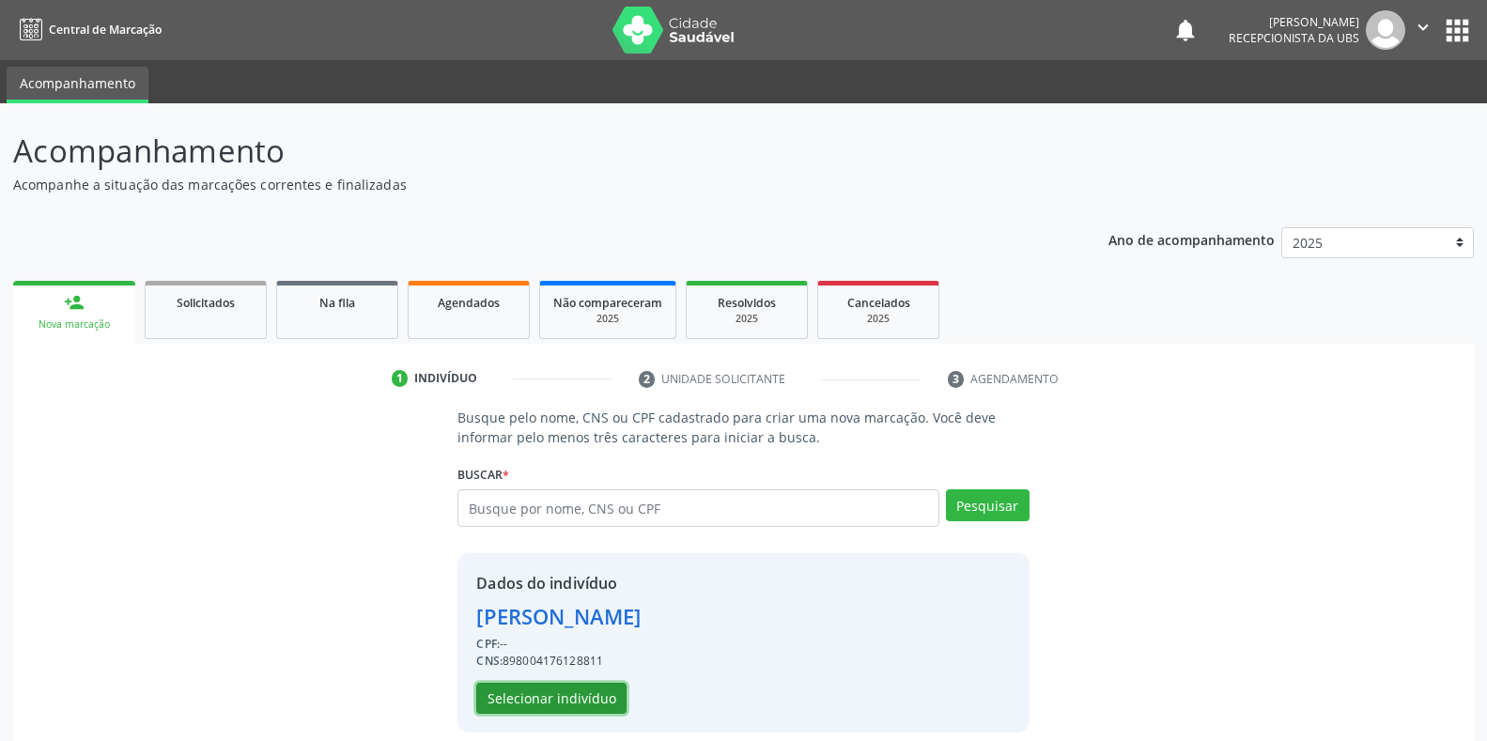
click at [518, 697] on button "Selecionar indivíduo" at bounding box center [551, 699] width 150 height 32
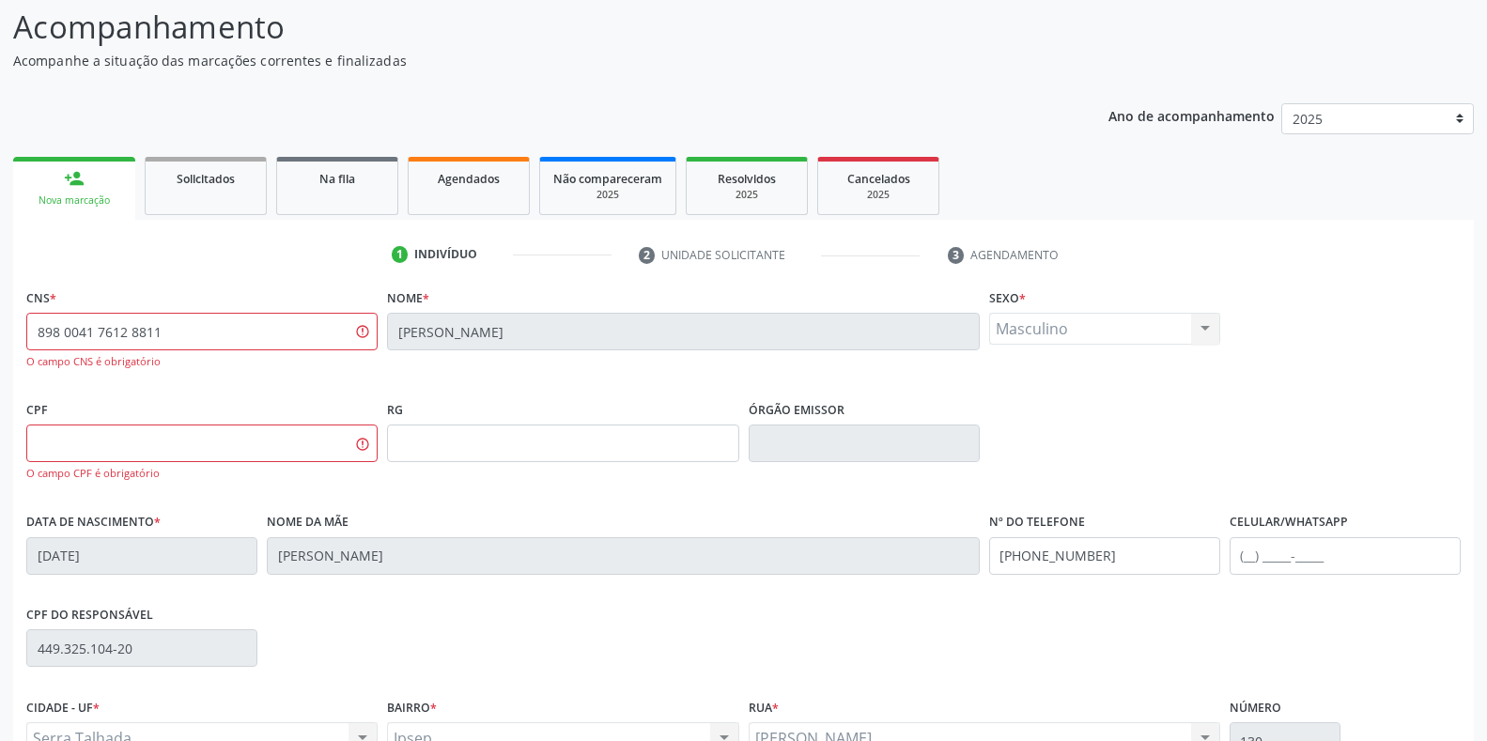
scroll to position [316, 0]
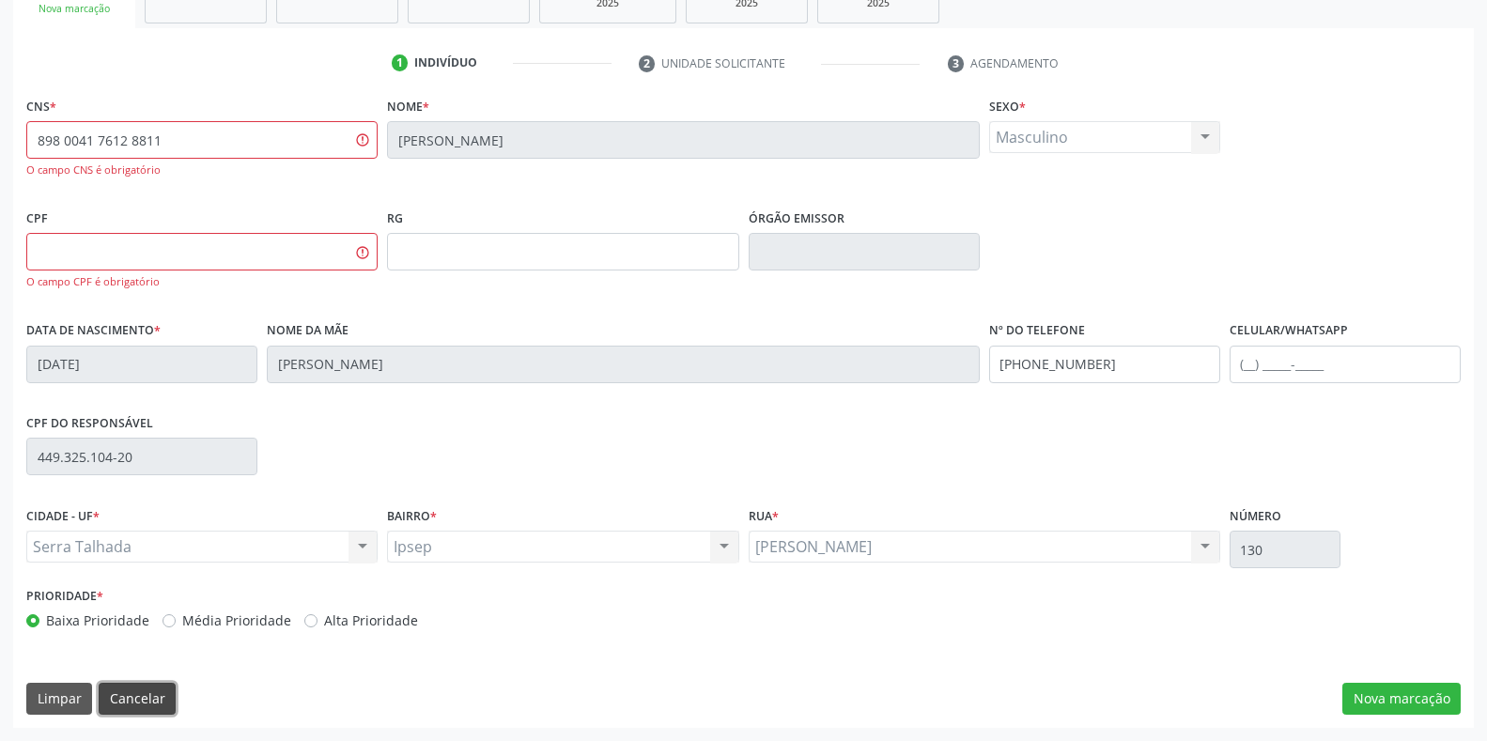
click at [116, 706] on button "Cancelar" at bounding box center [137, 699] width 77 height 32
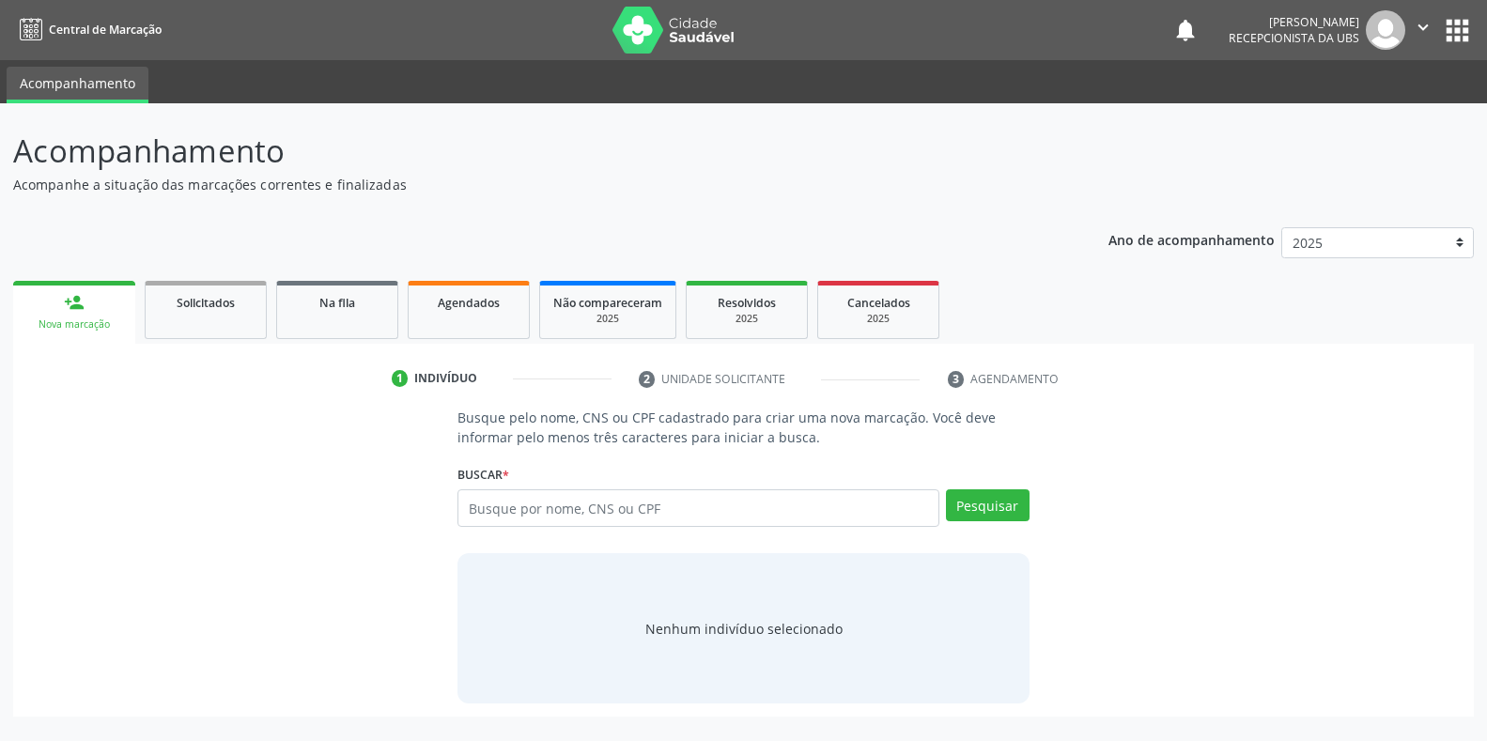
scroll to position [0, 0]
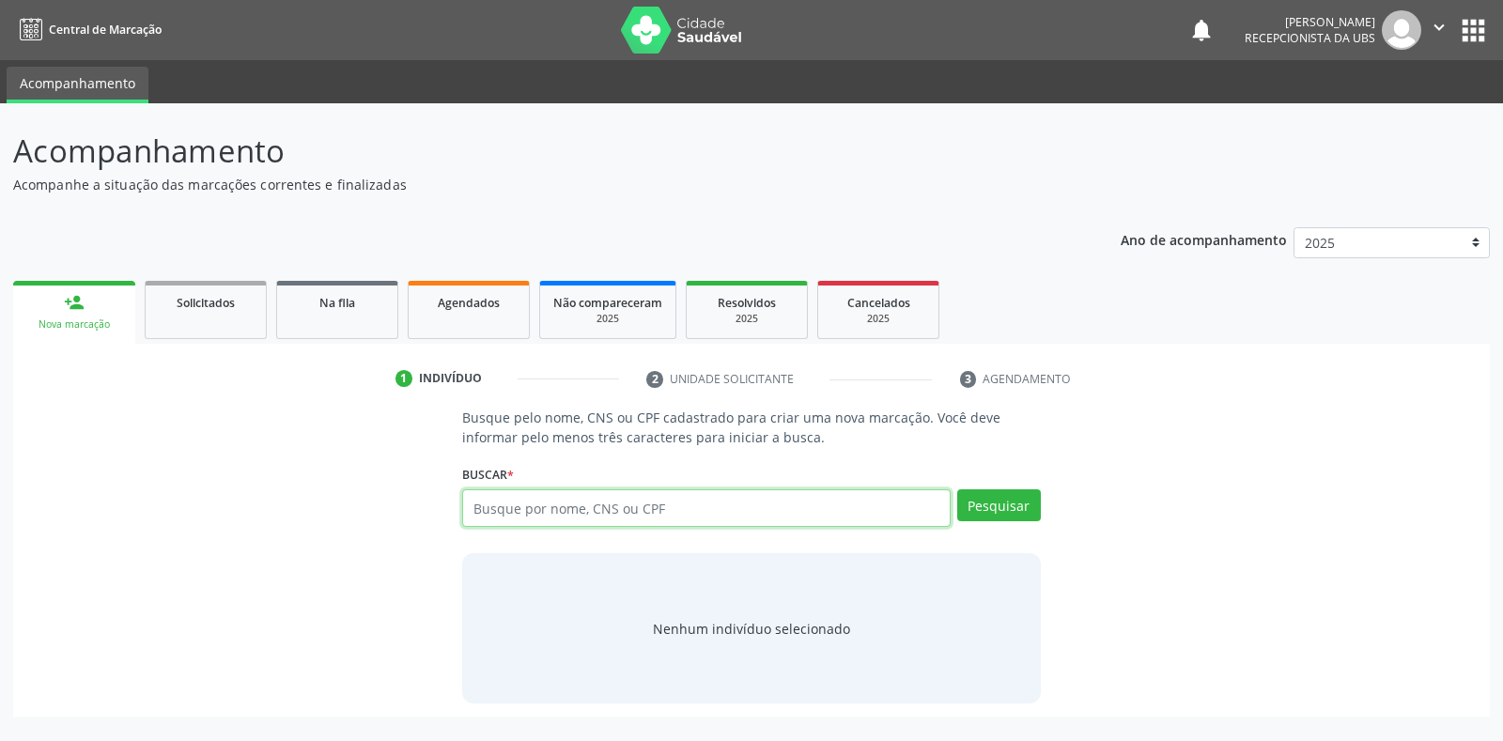
click at [478, 504] on input "text" at bounding box center [706, 508] width 488 height 38
click at [481, 505] on input "text" at bounding box center [706, 508] width 488 height 38
type input "898004176128811"
click at [1011, 511] on button "Pesquisar" at bounding box center [999, 505] width 84 height 32
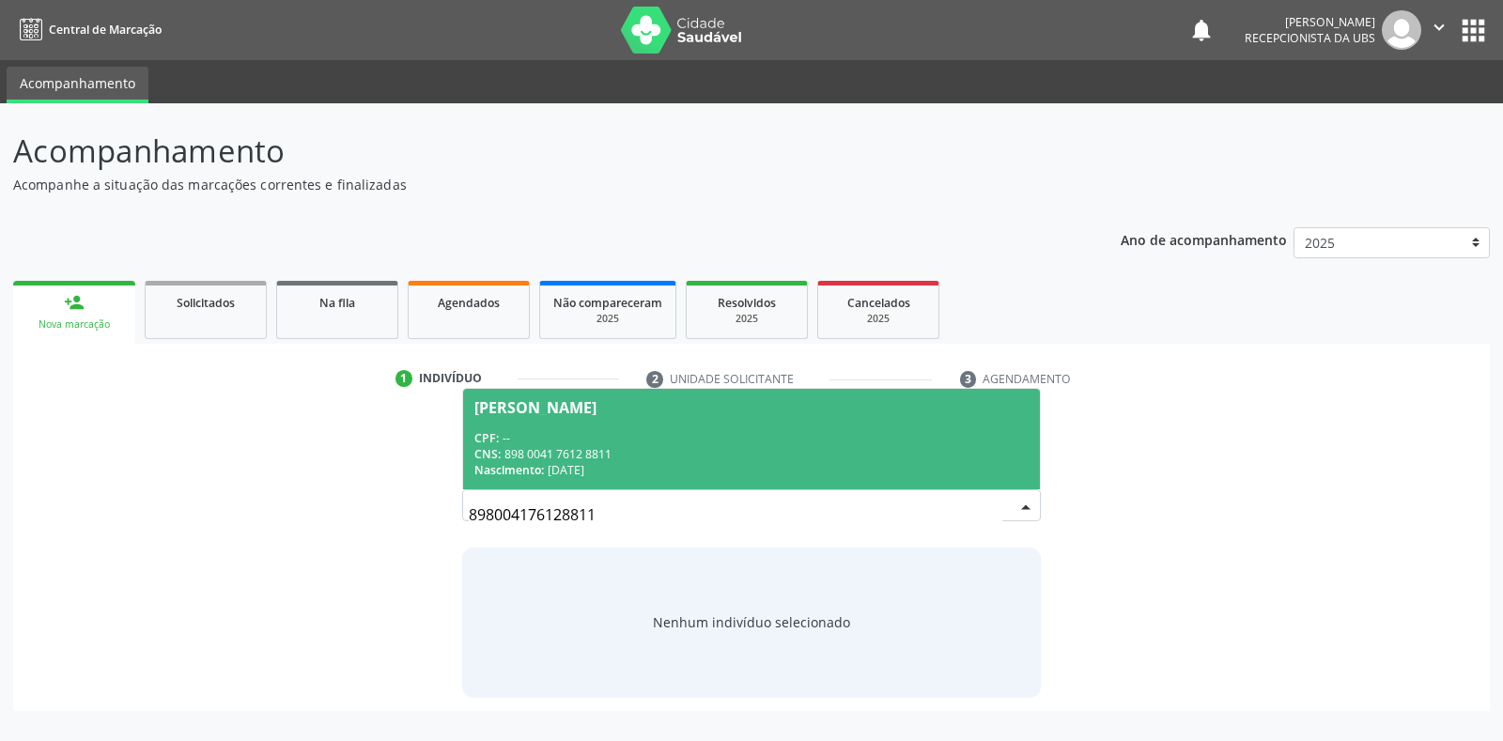
click at [522, 407] on div "[PERSON_NAME]" at bounding box center [535, 407] width 122 height 15
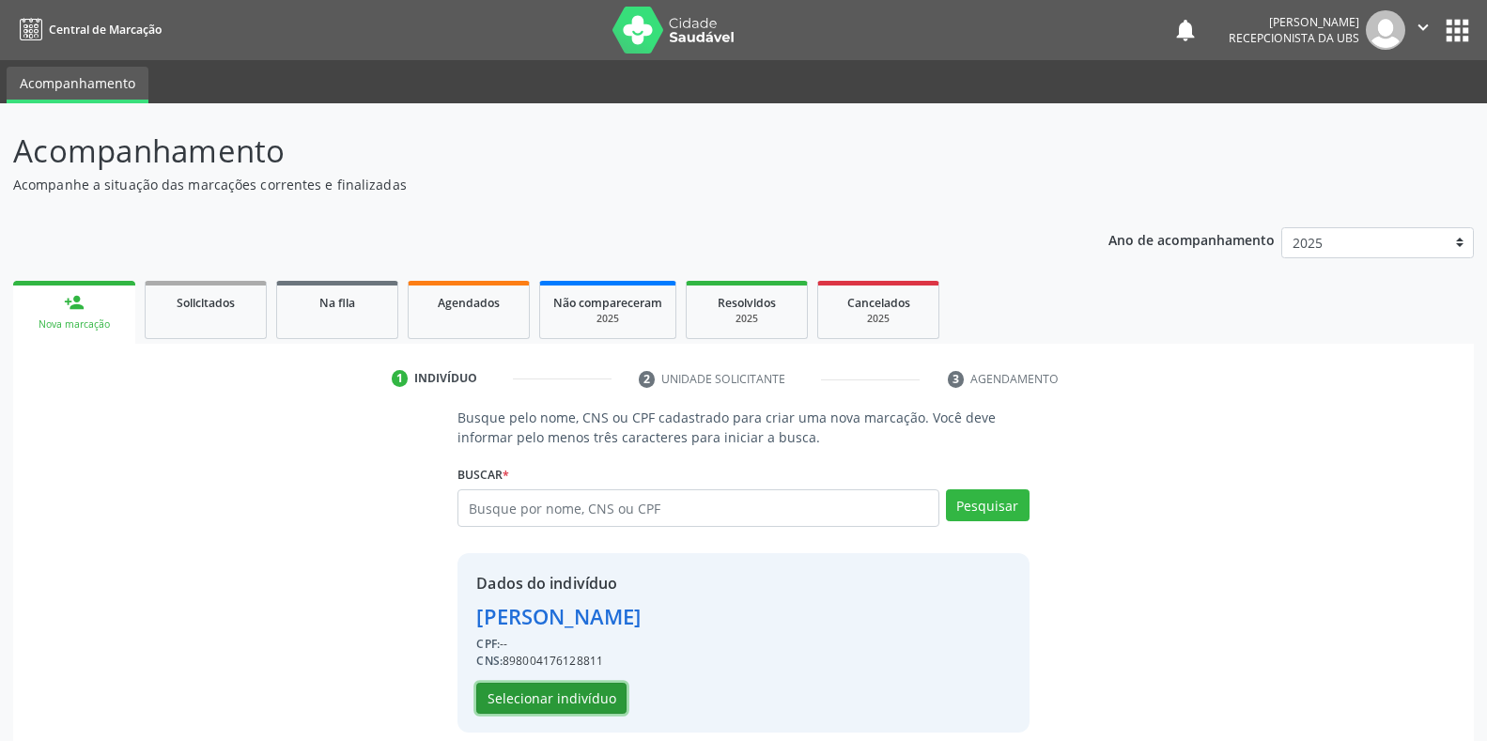
click at [530, 692] on button "Selecionar indivíduo" at bounding box center [551, 699] width 150 height 32
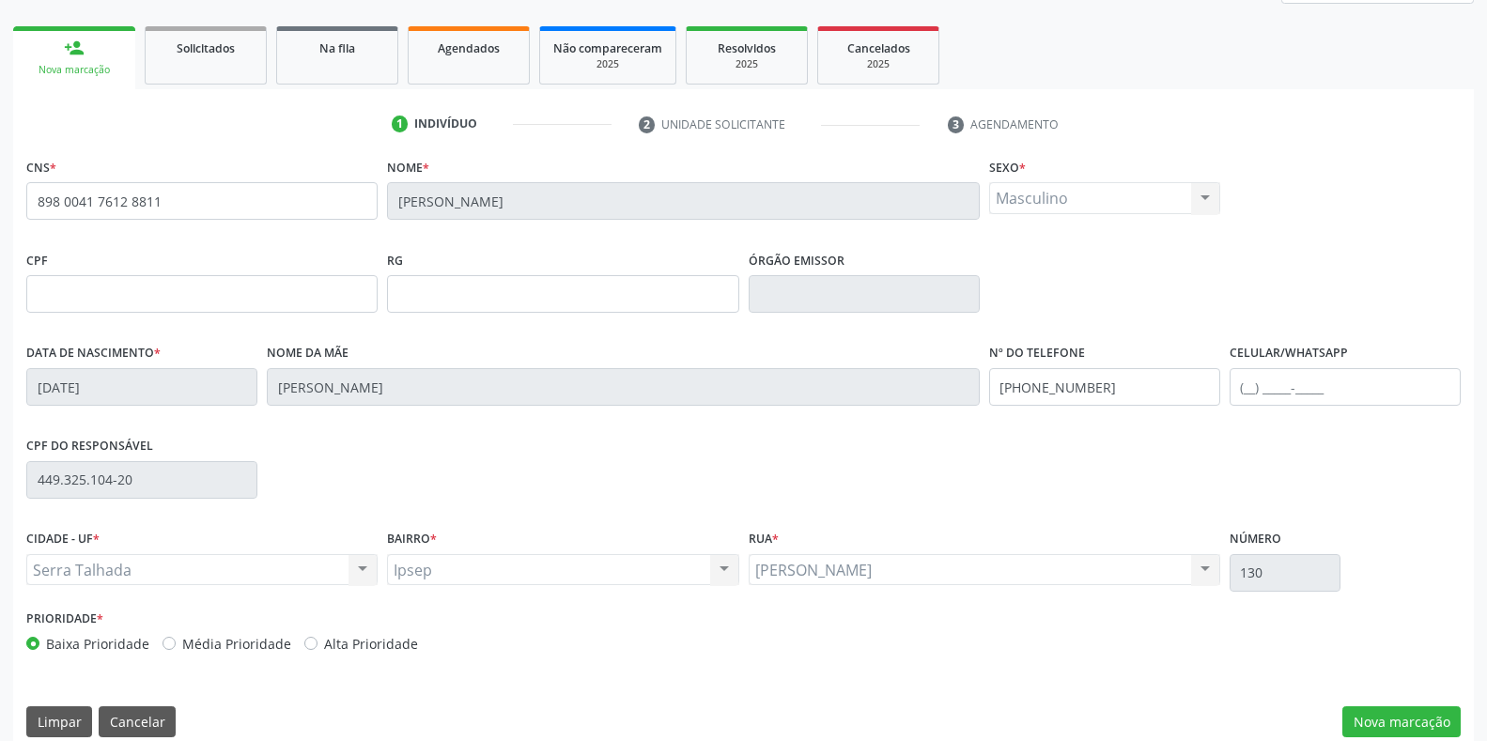
scroll to position [277, 0]
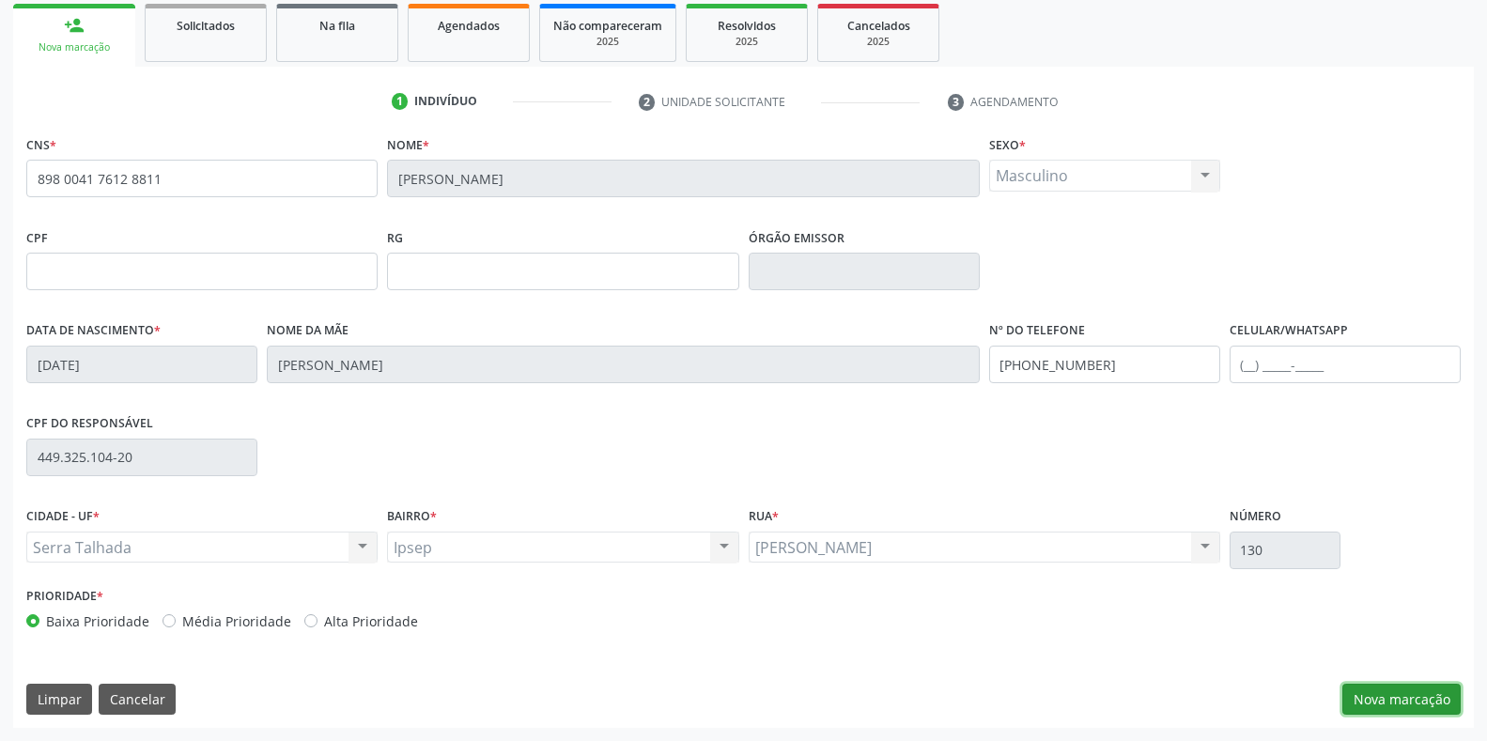
click at [1364, 702] on button "Nova marcação" at bounding box center [1401, 700] width 118 height 32
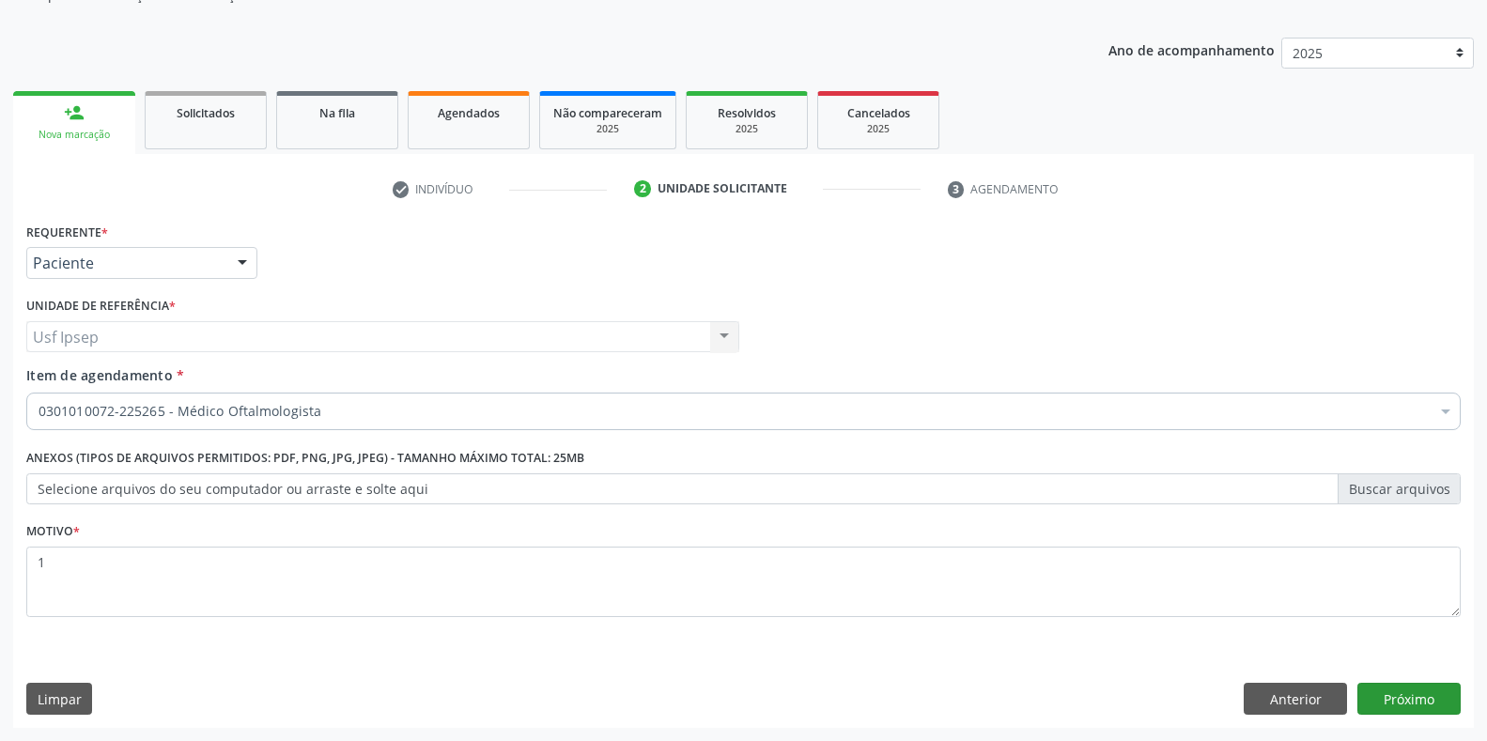
scroll to position [190, 0]
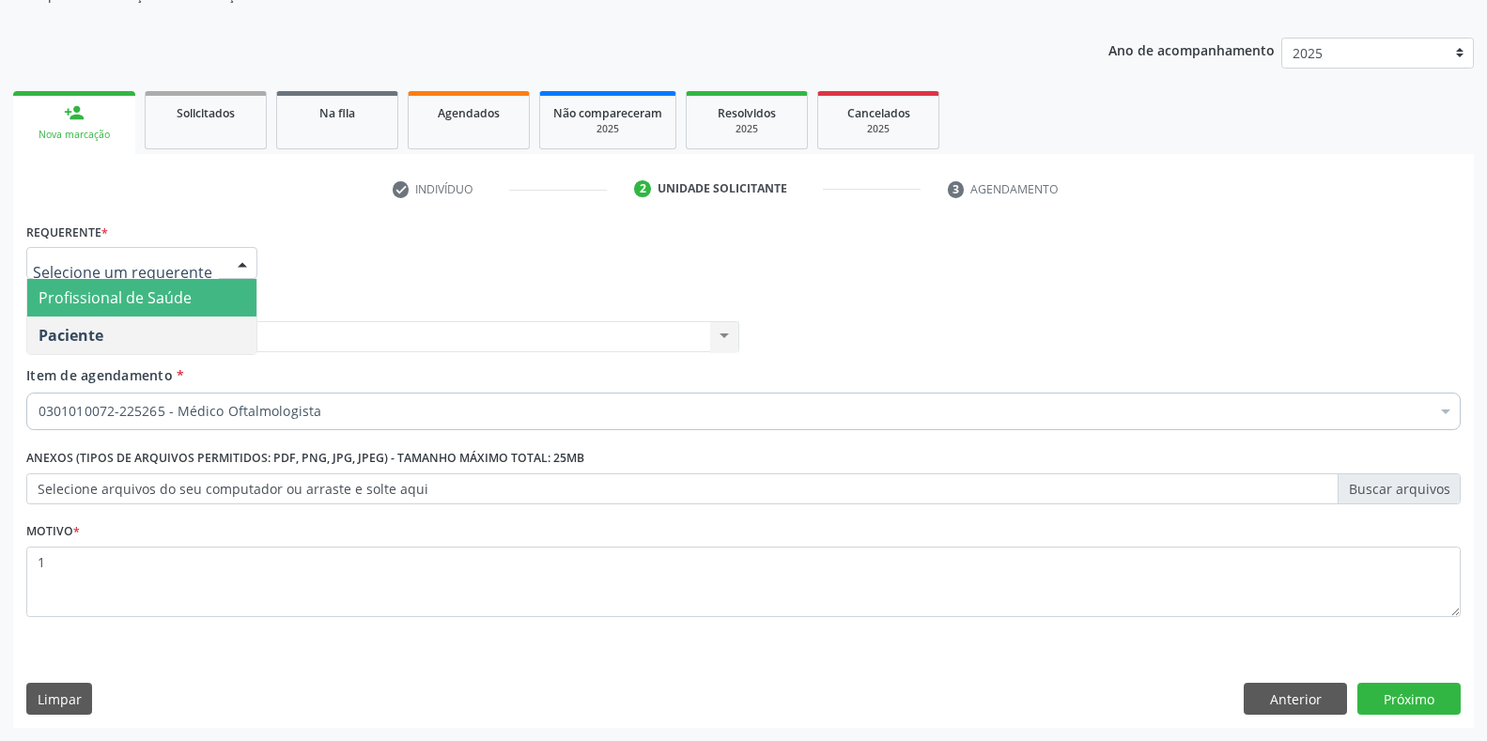
click at [241, 264] on div at bounding box center [242, 264] width 28 height 32
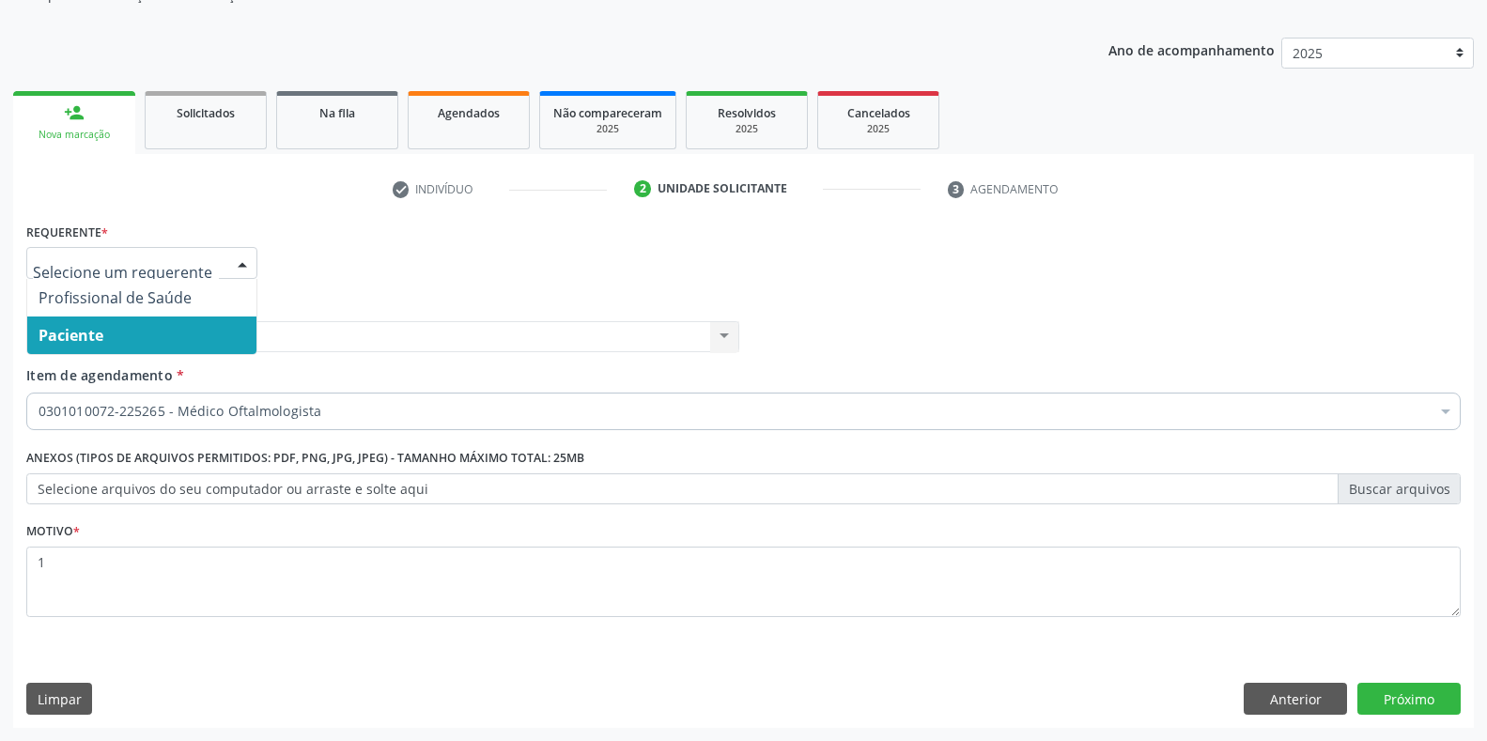
click at [128, 351] on span "Paciente" at bounding box center [141, 336] width 229 height 38
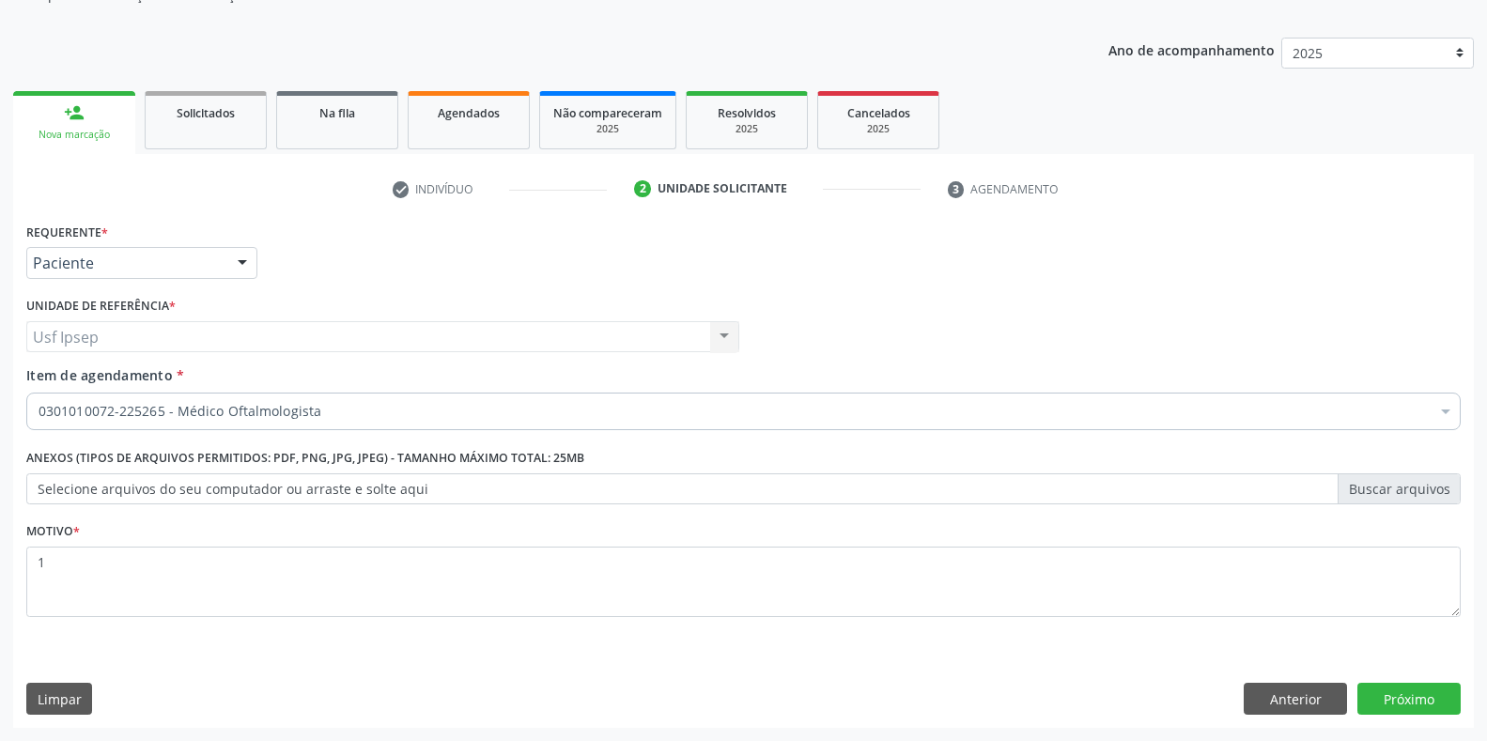
click at [75, 380] on span "Item de agendamento" at bounding box center [99, 375] width 147 height 18
click at [39, 393] on input "Item de agendamento *" at bounding box center [39, 412] width 0 height 38
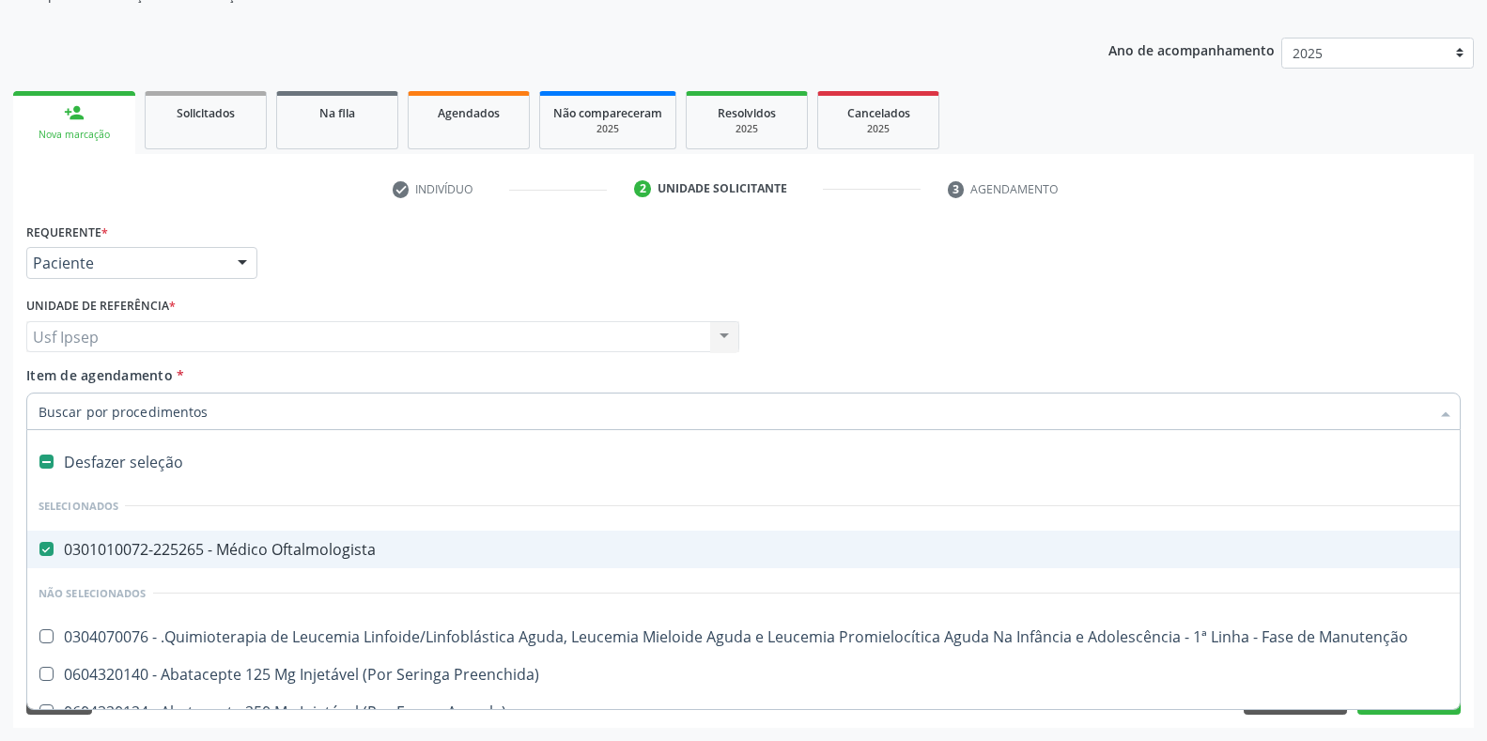
click at [45, 548] on Oftalmologista at bounding box center [46, 549] width 14 height 14
click at [39, 548] on Oftalmologista "checkbox" at bounding box center [33, 549] width 12 height 12
checkbox Oftalmologista "false"
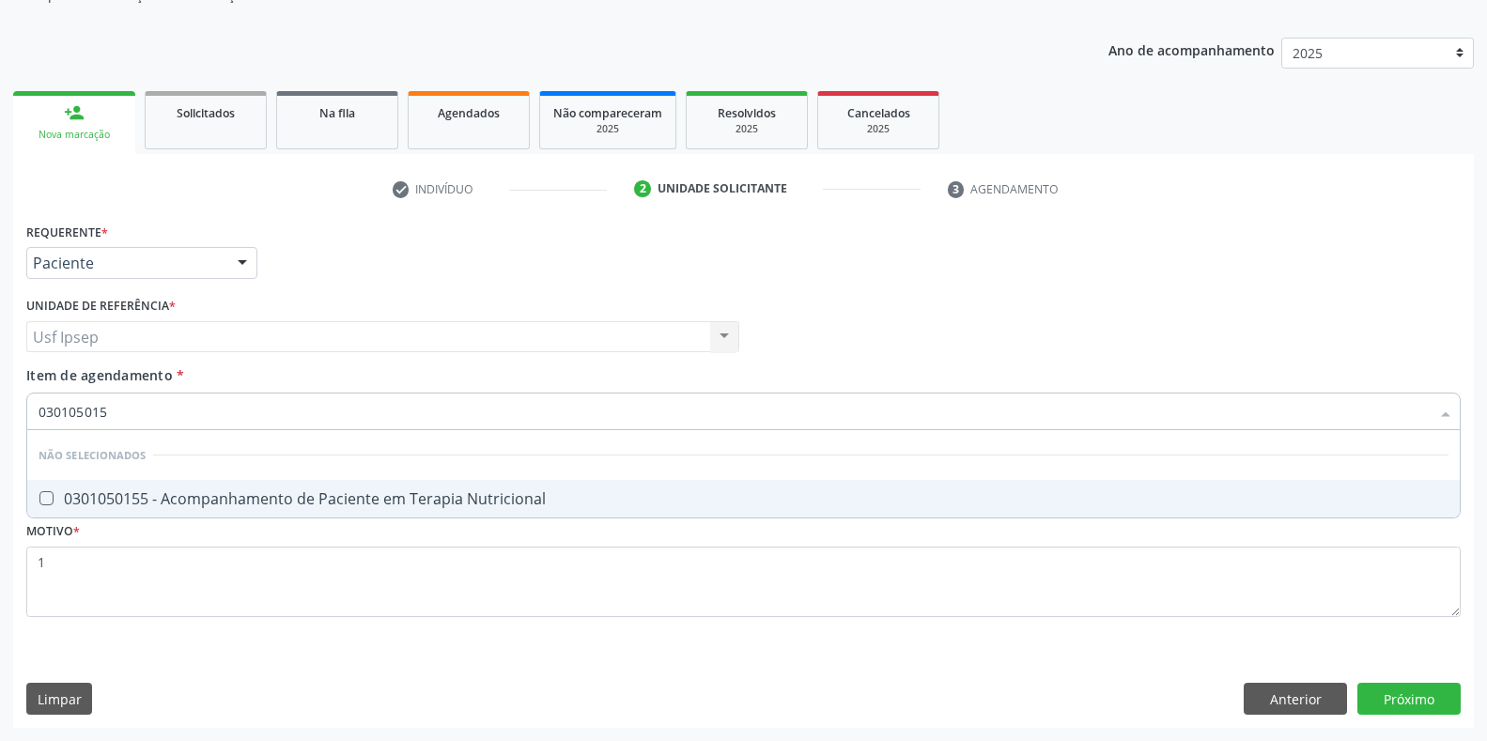
type input "0301050155"
click at [47, 495] on Nutricional at bounding box center [46, 498] width 14 height 14
click at [39, 495] on Nutricional "checkbox" at bounding box center [33, 498] width 12 height 12
checkbox Nutricional "true"
click at [1410, 699] on div "Requerente * Paciente Profissional de Saúde Paciente Nenhum resultado encontrad…" at bounding box center [743, 473] width 1461 height 510
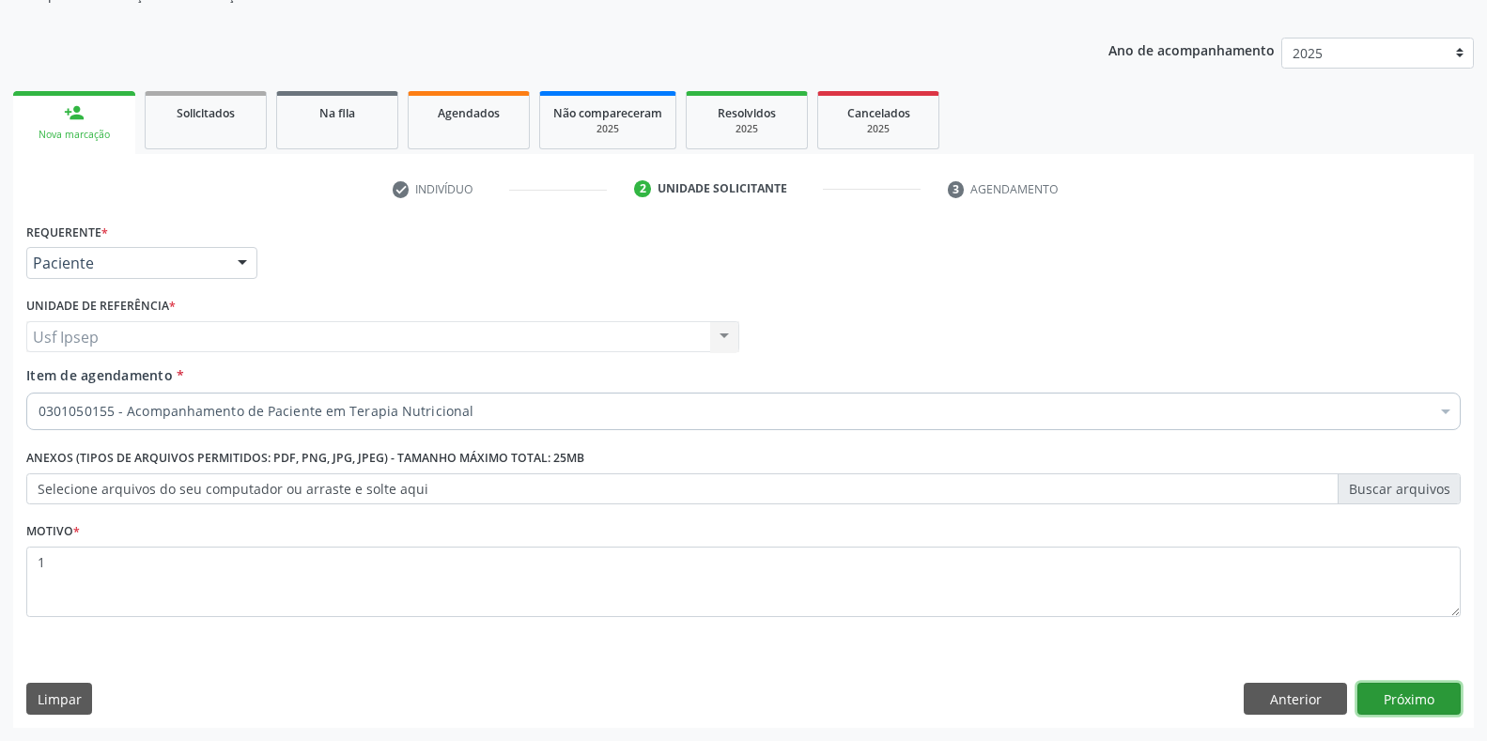
click at [1389, 693] on button "Próximo" at bounding box center [1408, 699] width 103 height 32
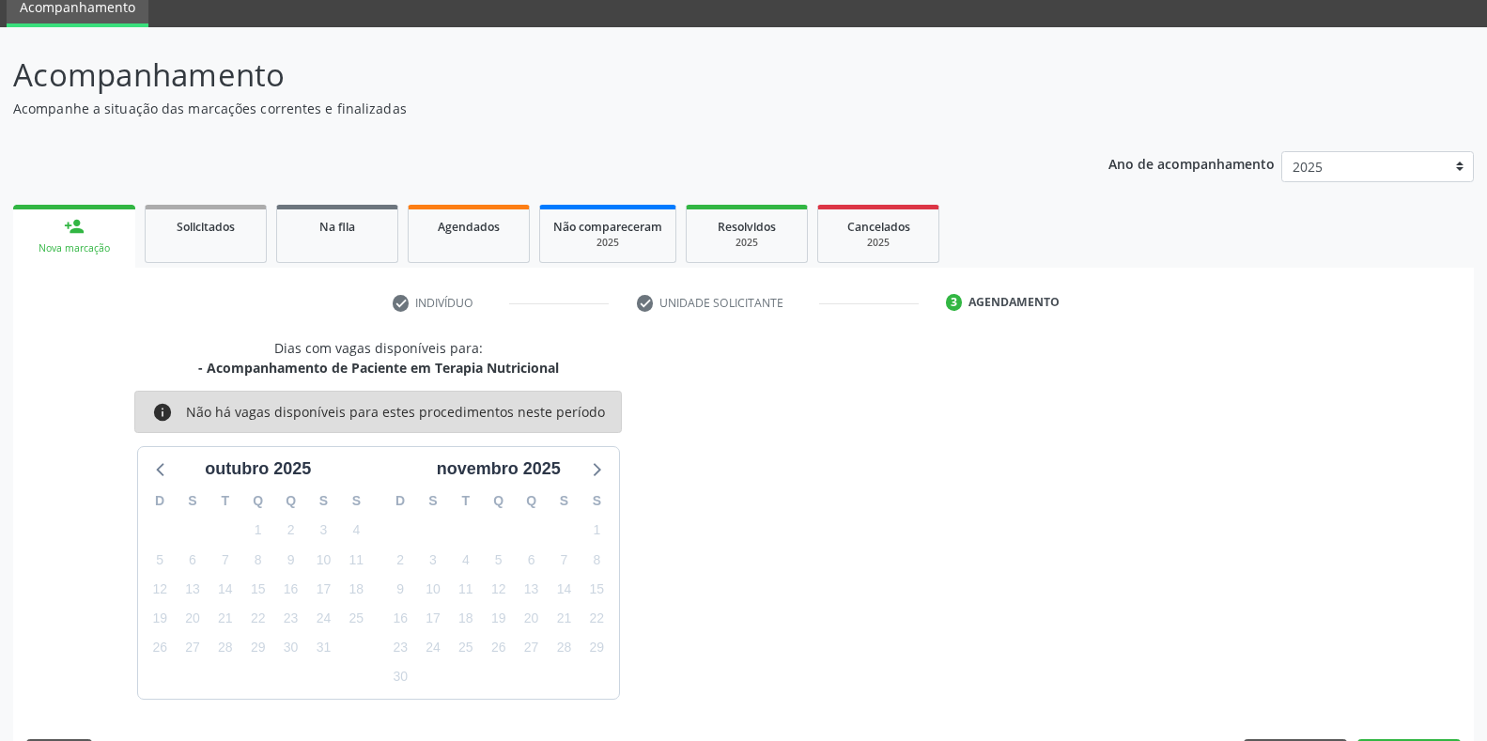
scroll to position [132, 0]
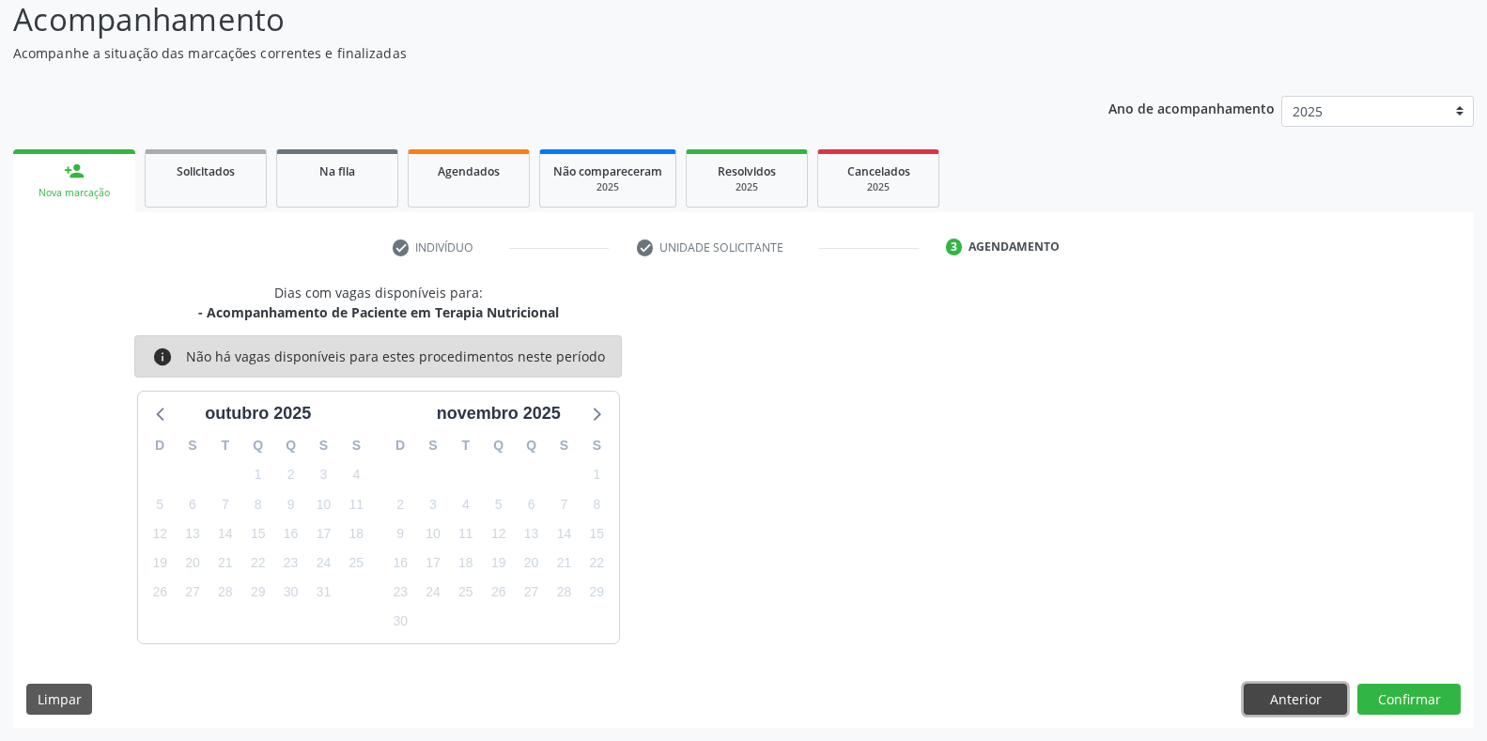
click at [1312, 704] on button "Anterior" at bounding box center [1295, 700] width 103 height 32
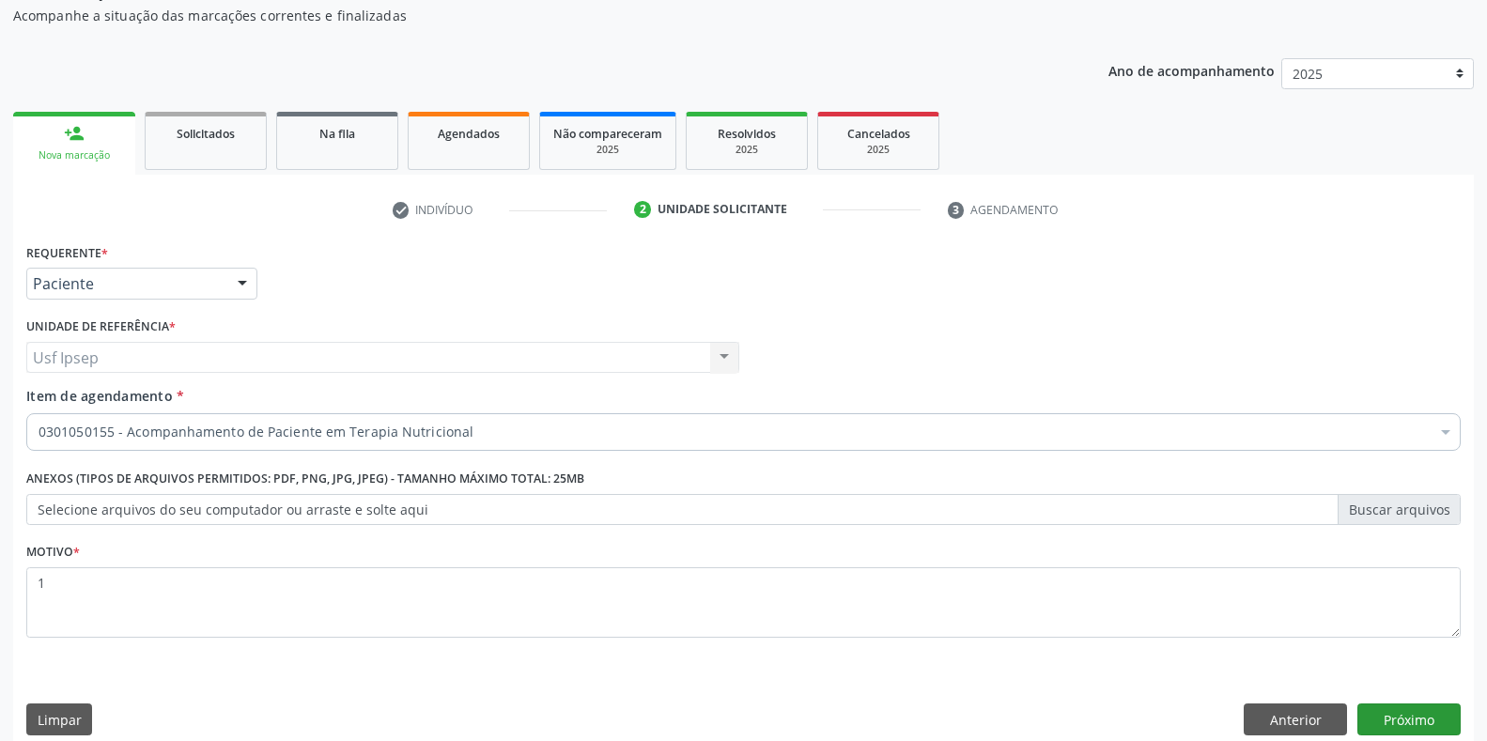
scroll to position [190, 0]
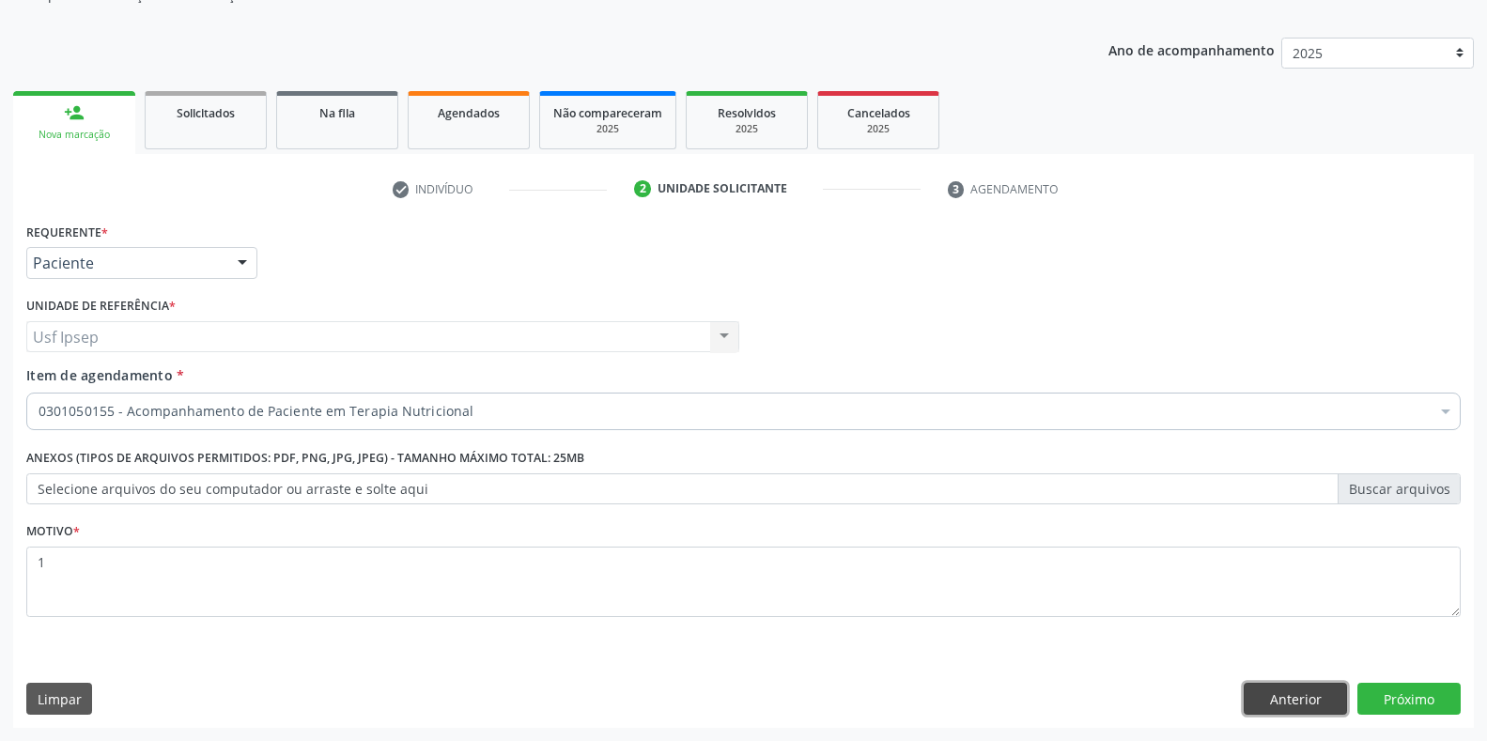
click at [1305, 694] on button "Anterior" at bounding box center [1295, 699] width 103 height 32
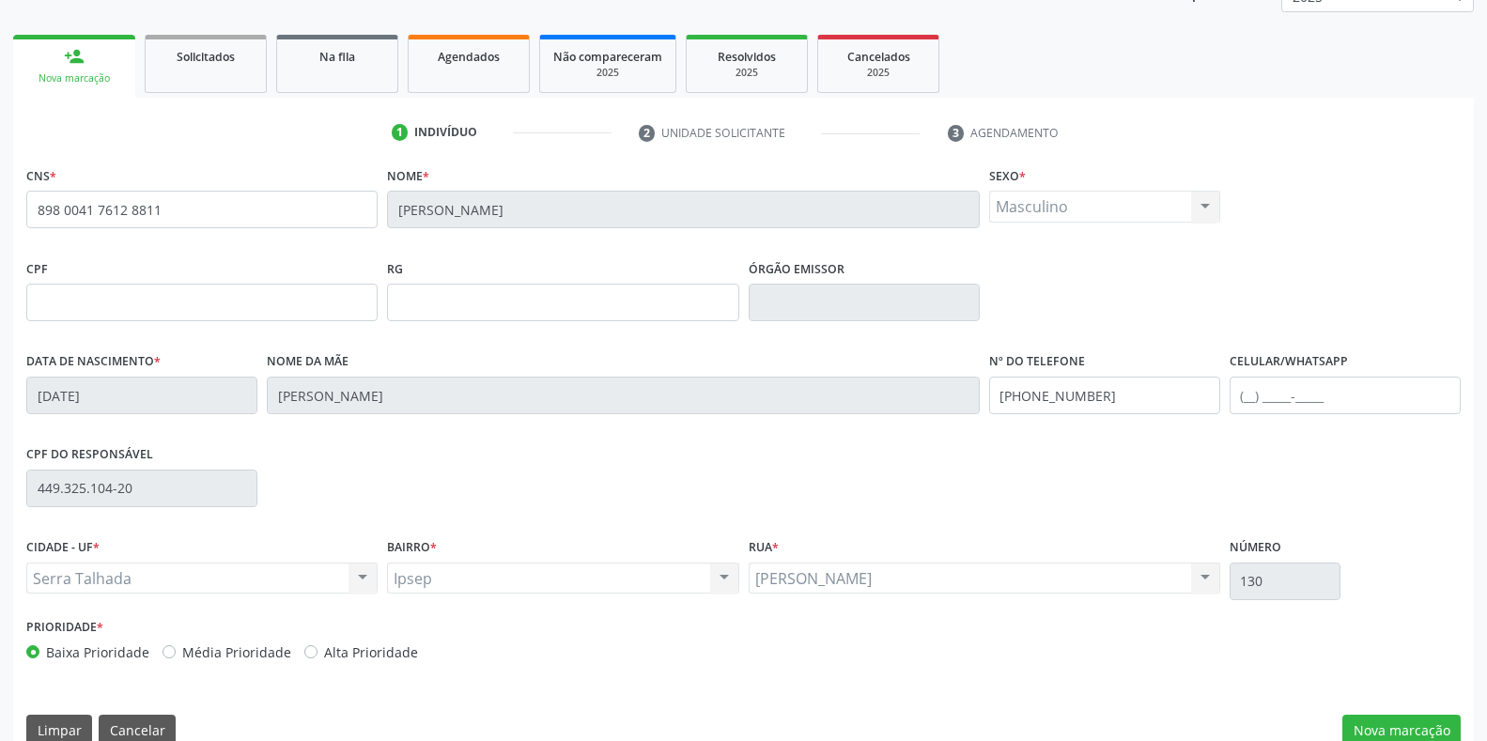
scroll to position [277, 0]
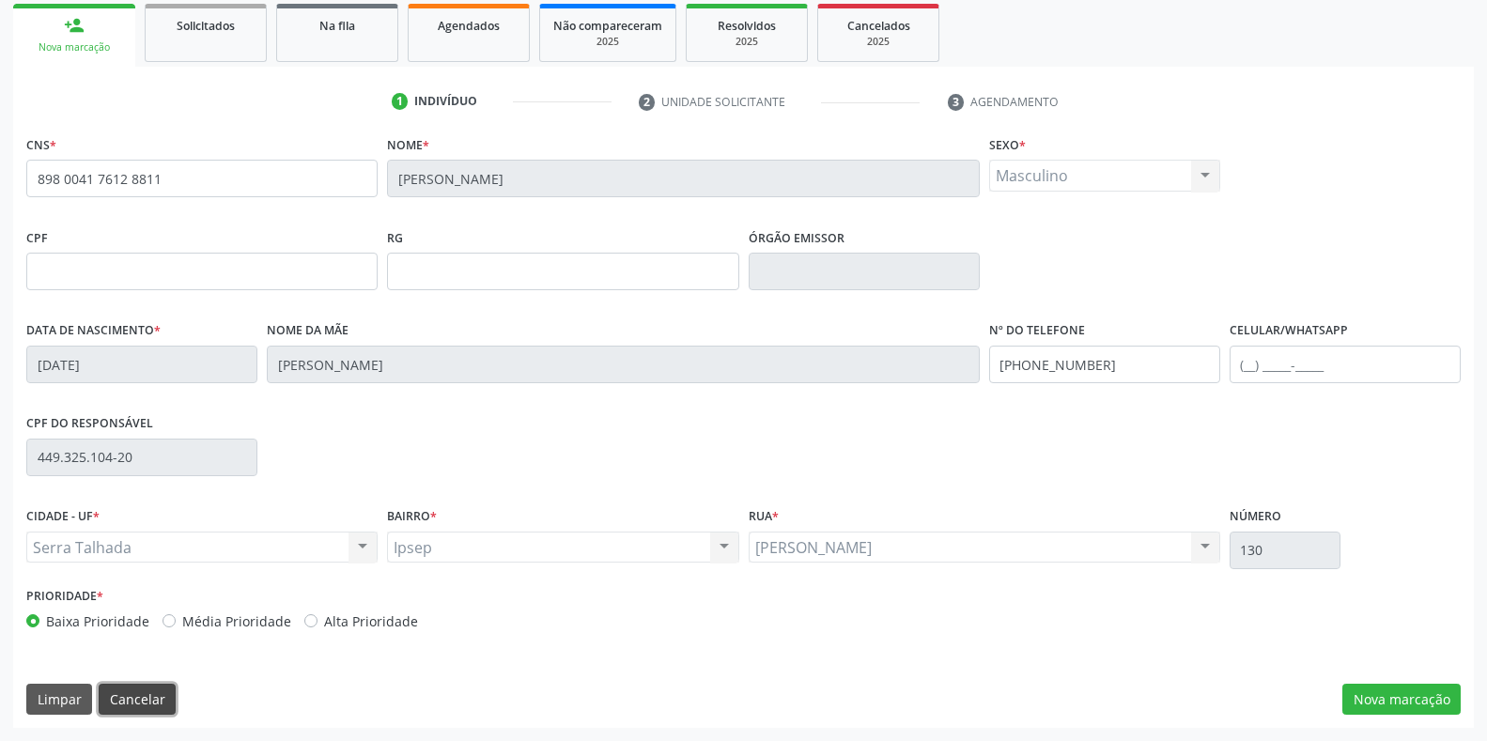
click at [132, 699] on button "Cancelar" at bounding box center [137, 700] width 77 height 32
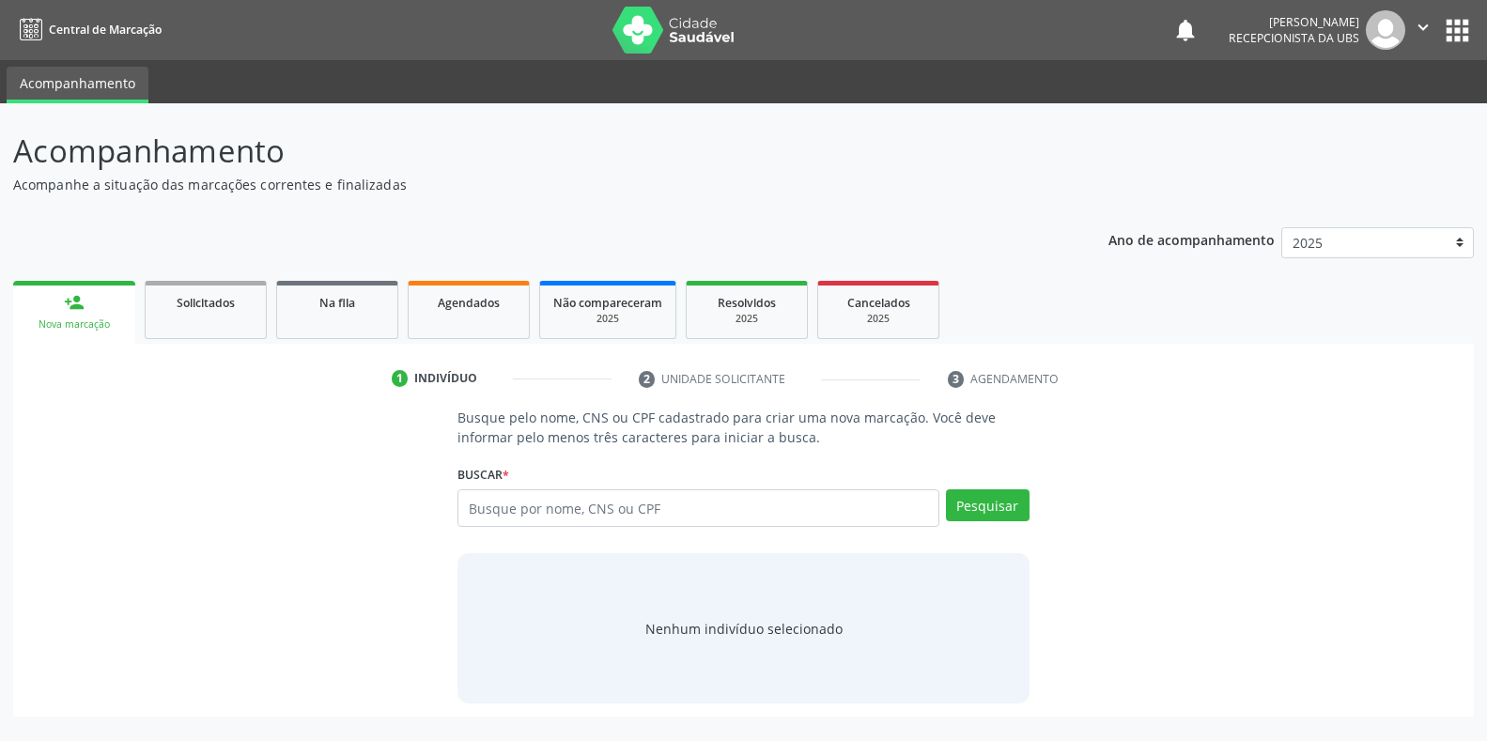
scroll to position [0, 0]
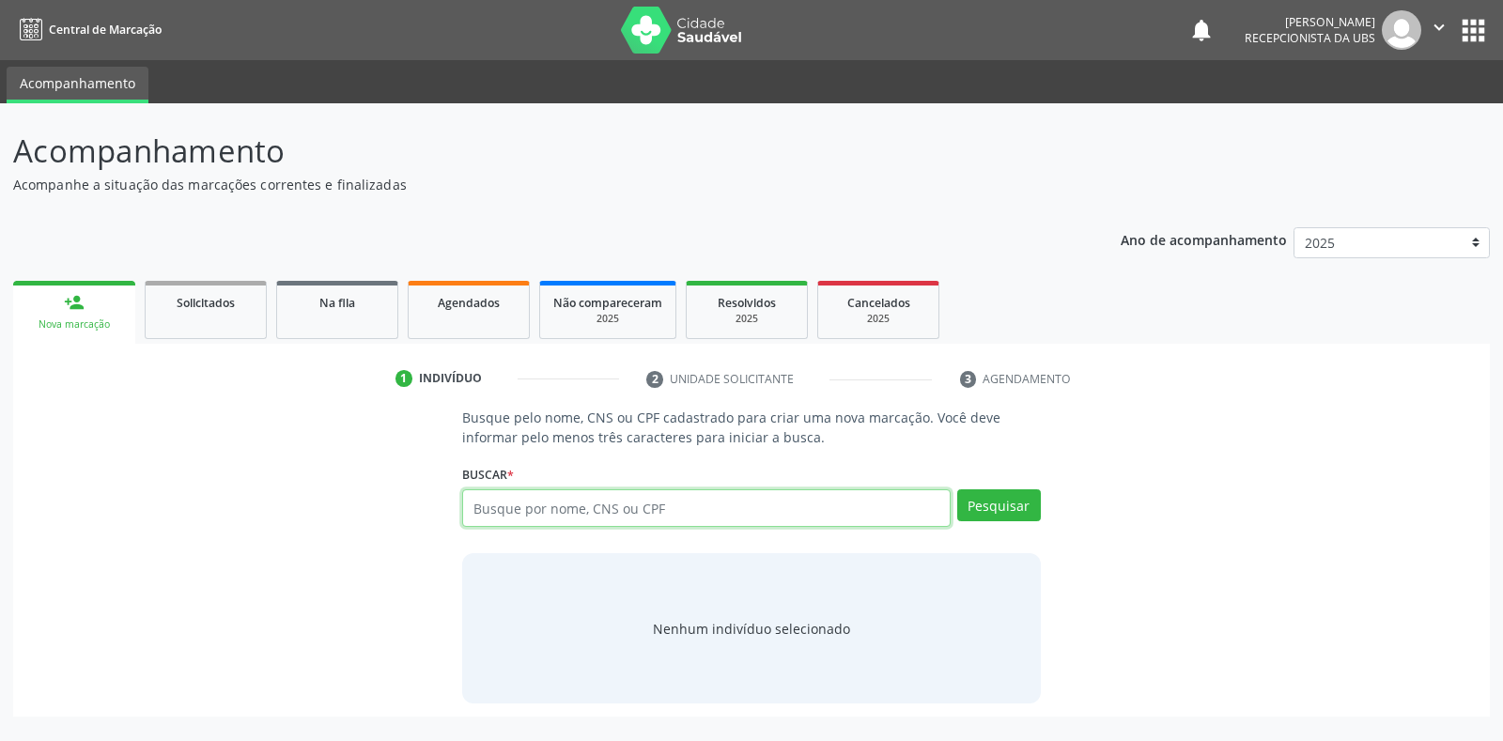
click at [488, 495] on input "text" at bounding box center [706, 508] width 488 height 38
click at [473, 500] on input "text" at bounding box center [706, 508] width 488 height 38
type input "708607073246388"
click at [1004, 506] on button "Pesquisar" at bounding box center [999, 505] width 84 height 32
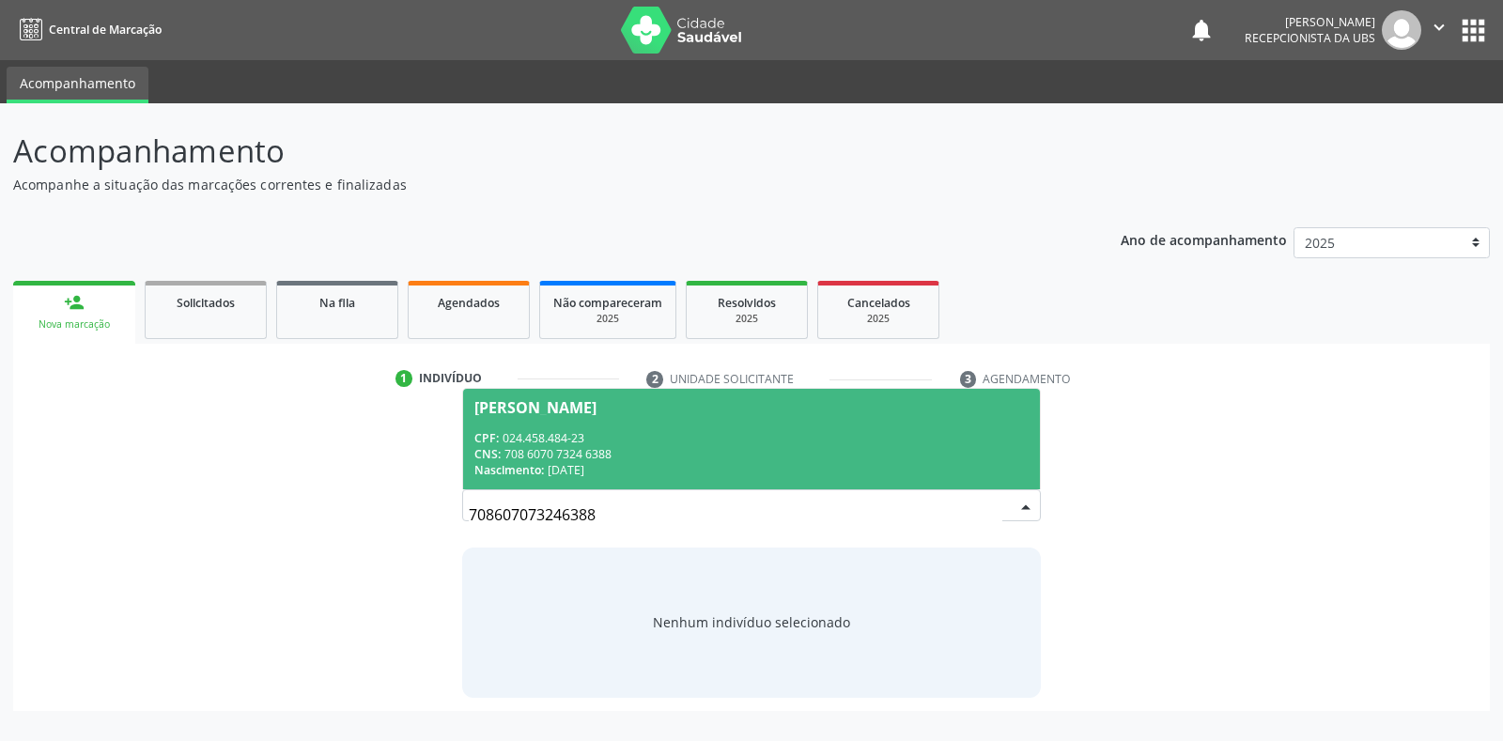
click at [572, 405] on div "[PERSON_NAME]" at bounding box center [535, 407] width 122 height 15
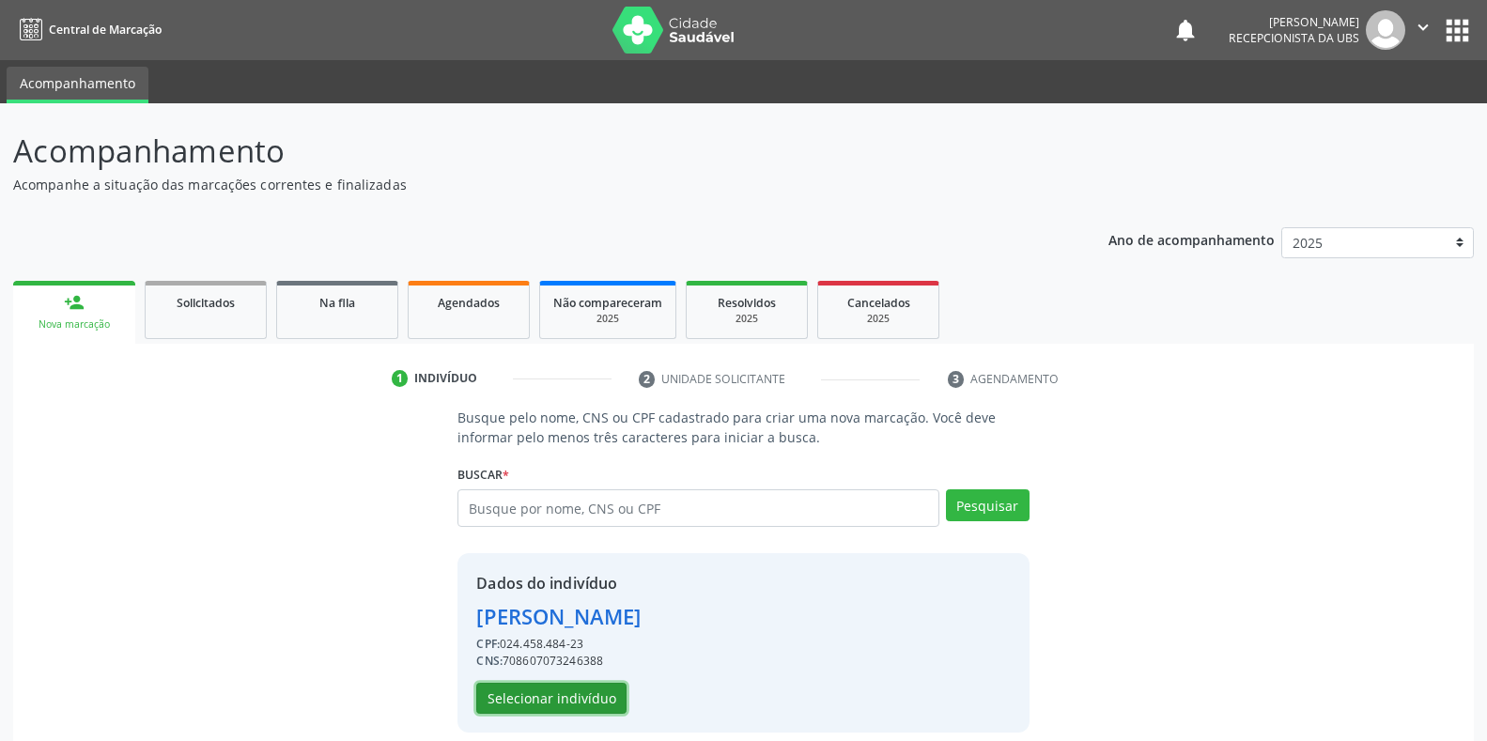
click at [553, 704] on button "Selecionar indivíduo" at bounding box center [551, 699] width 150 height 32
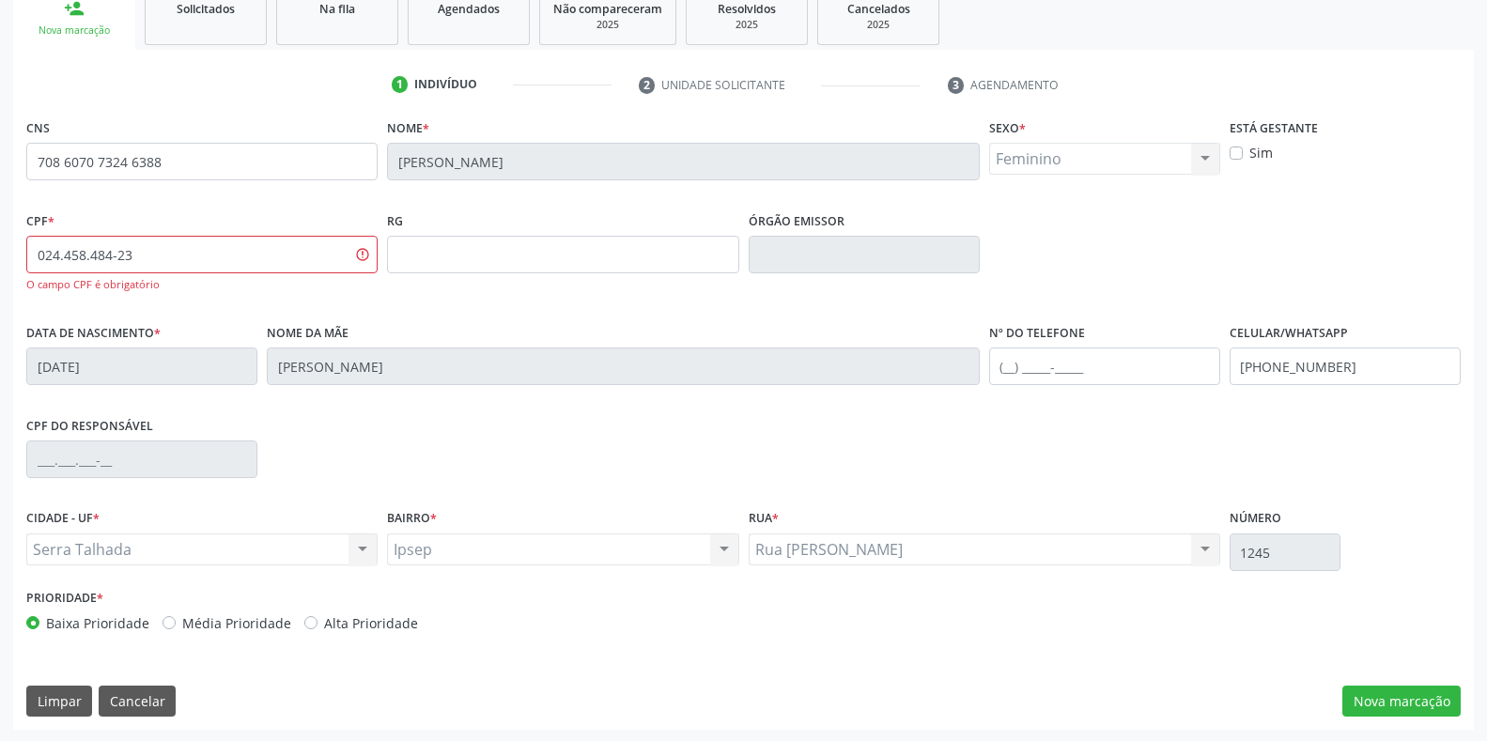
scroll to position [296, 0]
click at [63, 557] on div "Serra Talhada Serra Talhada Nenhum resultado encontrado para: " " Não há nenhum…" at bounding box center [201, 548] width 351 height 32
click at [62, 542] on div "Serra Talhada Serra Talhada Nenhum resultado encontrado para: " " Não há nenhum…" at bounding box center [201, 548] width 351 height 32
click at [69, 547] on div "Serra Talhada Serra Talhada Nenhum resultado encontrado para: " " Não há nenhum…" at bounding box center [201, 548] width 351 height 32
click at [1395, 703] on button "Nova marcação" at bounding box center [1401, 700] width 118 height 32
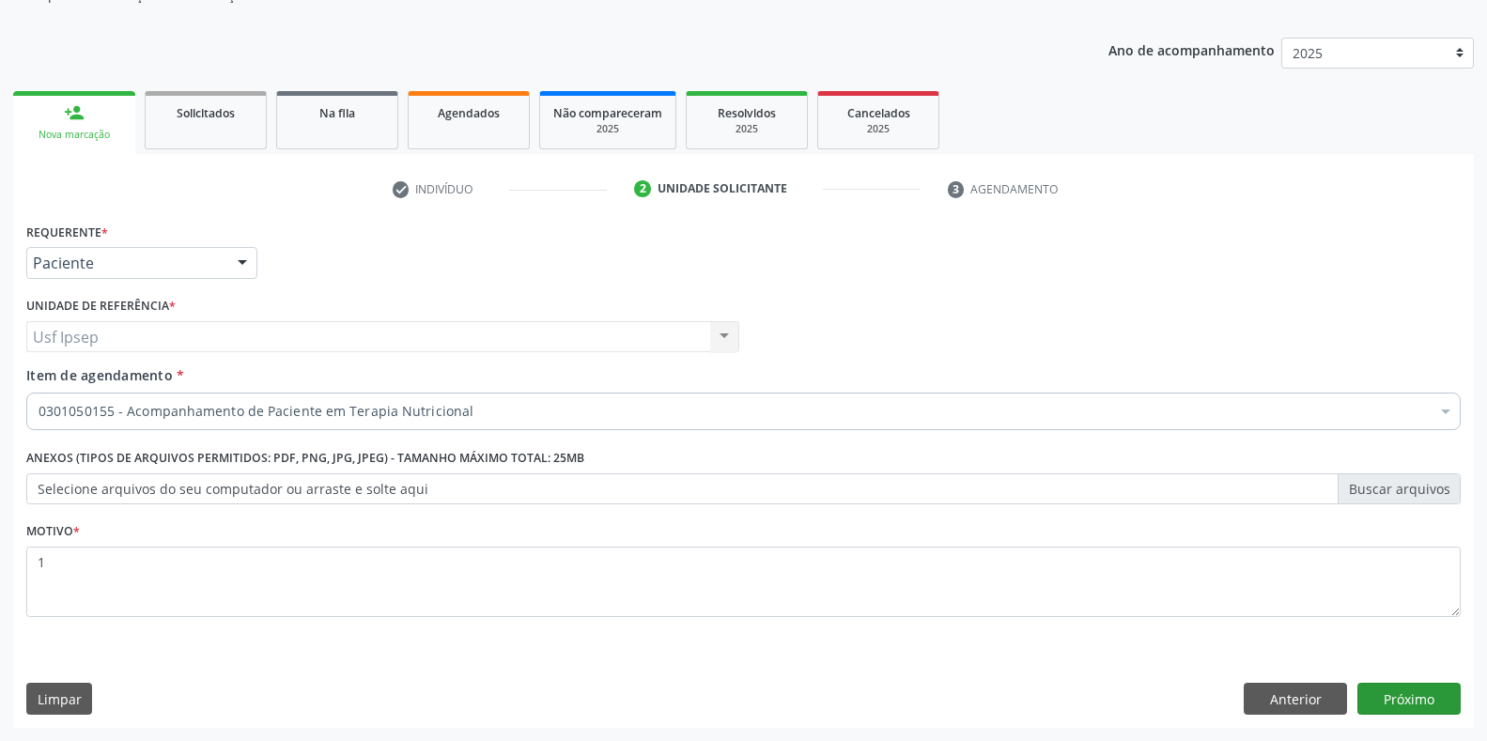
scroll to position [190, 0]
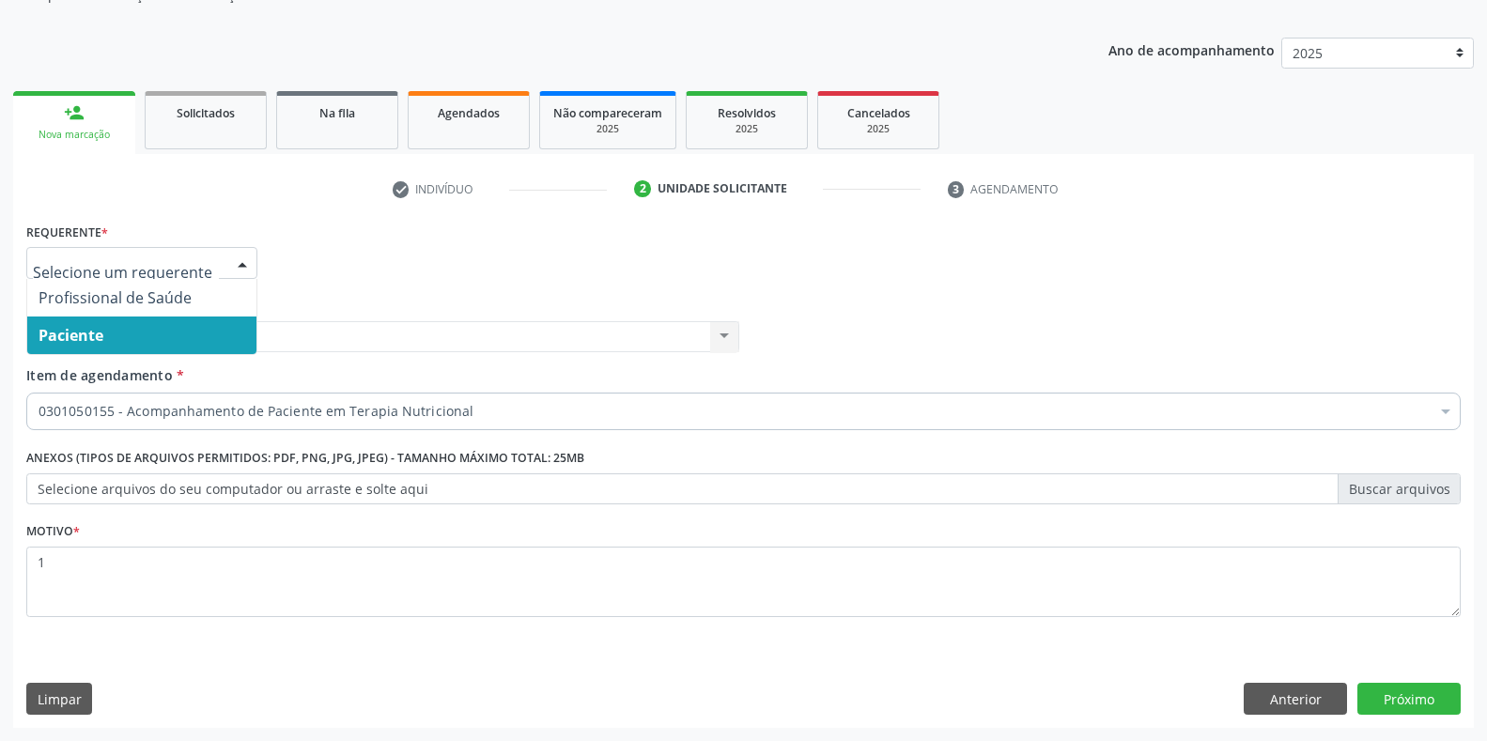
click at [240, 257] on div at bounding box center [242, 264] width 28 height 32
click at [91, 337] on span "Paciente" at bounding box center [71, 335] width 65 height 21
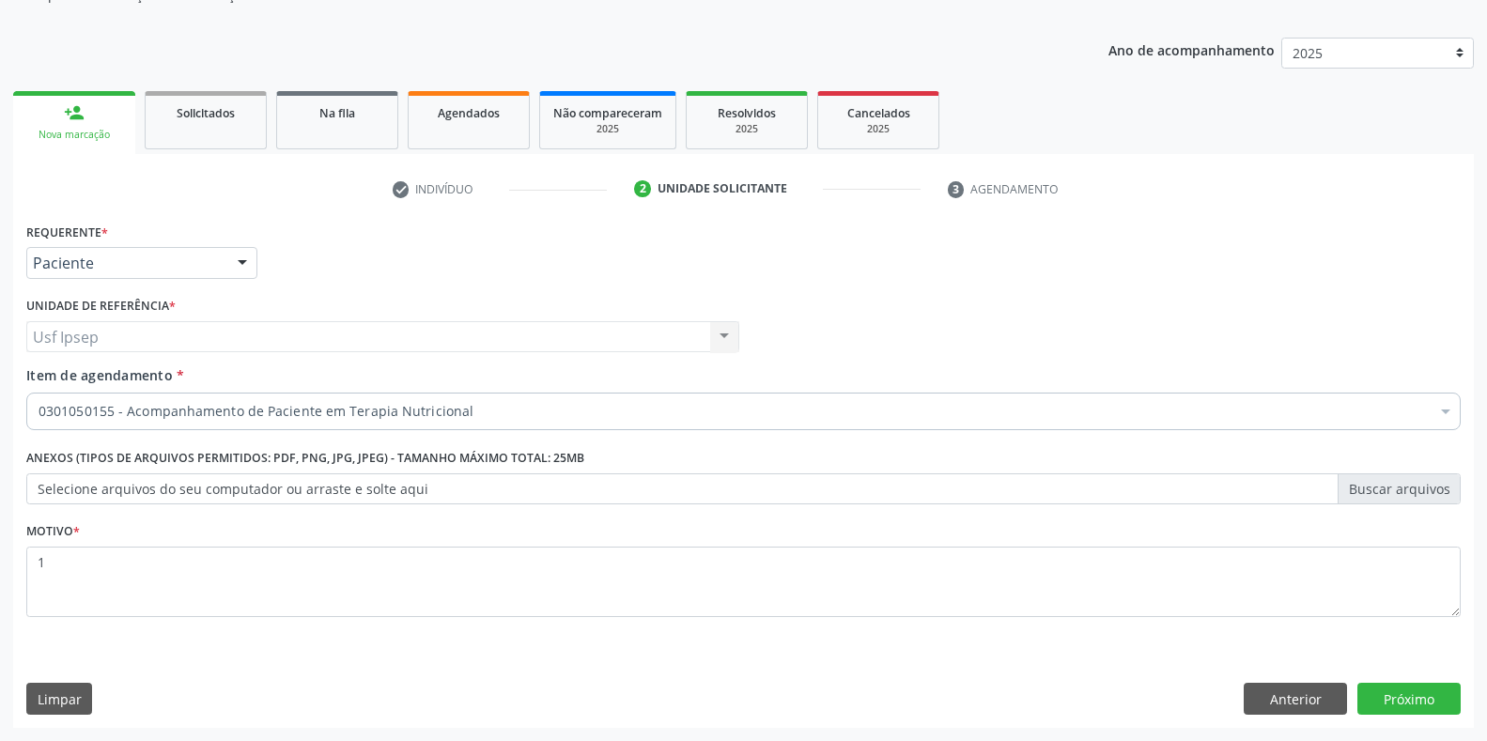
click at [94, 380] on span "Item de agendamento" at bounding box center [99, 375] width 147 height 18
click at [39, 393] on input "Item de agendamento *" at bounding box center [39, 412] width 0 height 38
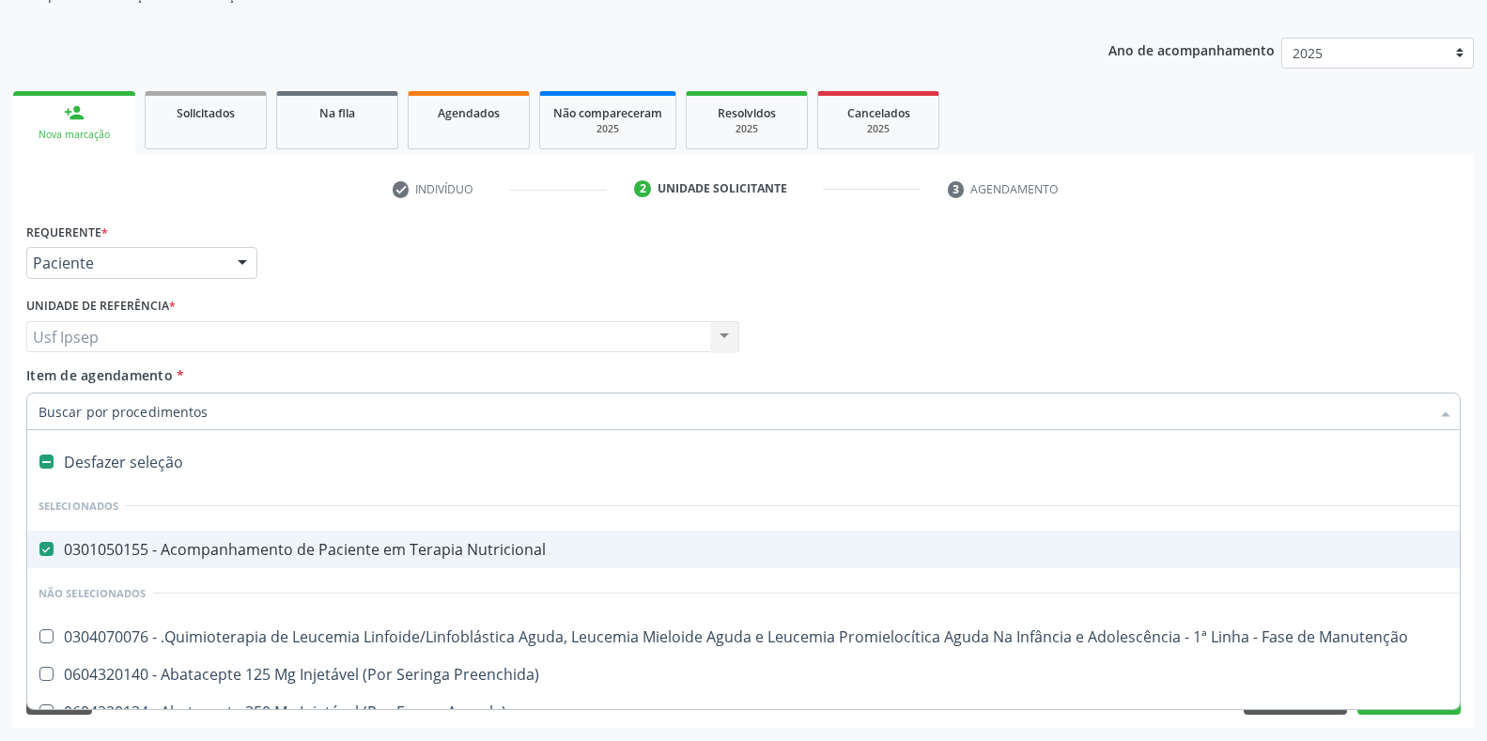
click at [51, 548] on Nutricional at bounding box center [46, 549] width 14 height 14
click at [39, 548] on Nutricional "checkbox" at bounding box center [33, 549] width 12 height 12
checkbox Nutricional "false"
click at [253, 255] on div at bounding box center [242, 264] width 28 height 32
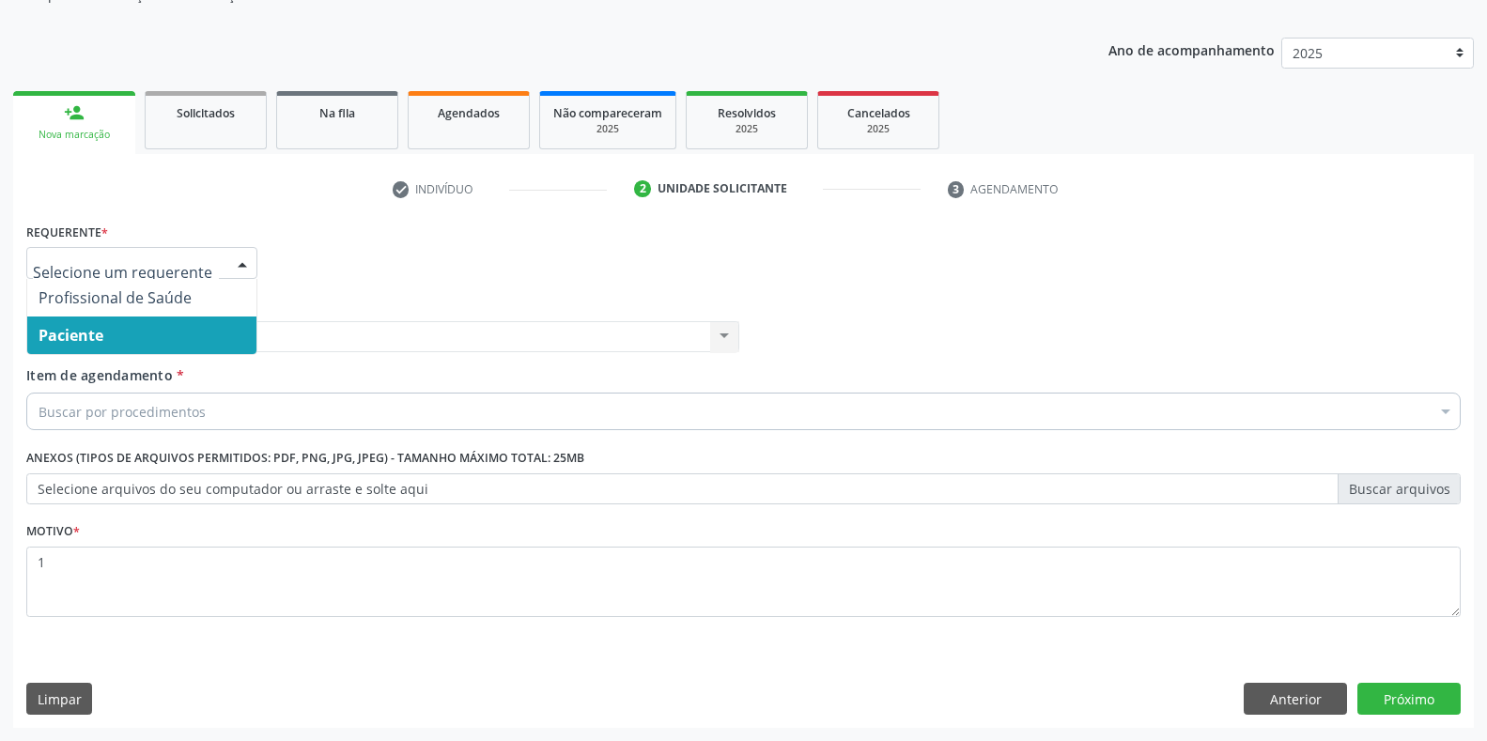
click at [118, 372] on span "Item de agendamento" at bounding box center [99, 375] width 147 height 18
click at [39, 393] on input "Item de agendamento *" at bounding box center [39, 412] width 0 height 38
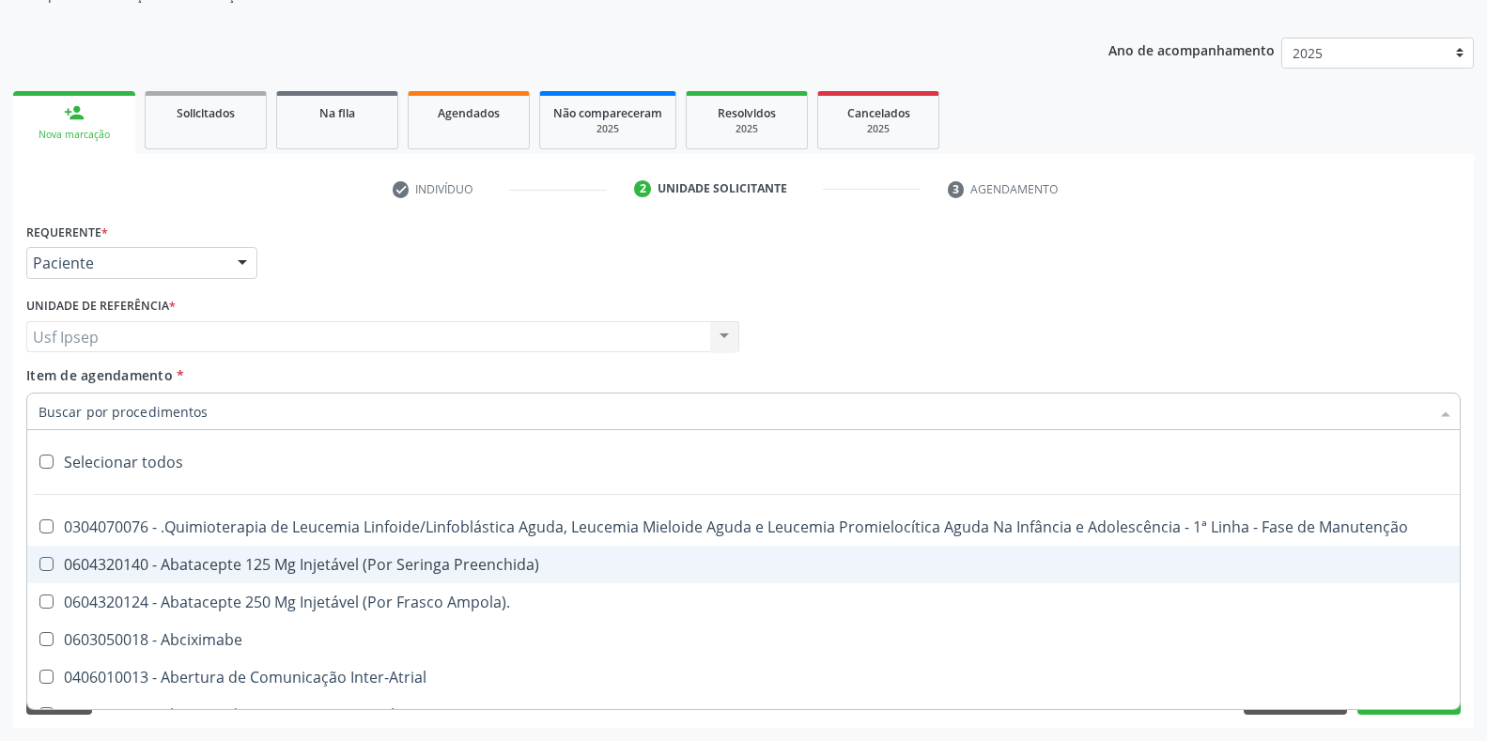
click at [46, 410] on input "Item de agendamento *" at bounding box center [734, 412] width 1391 height 38
click at [39, 411] on input "Item de agendamento *" at bounding box center [734, 412] width 1391 height 38
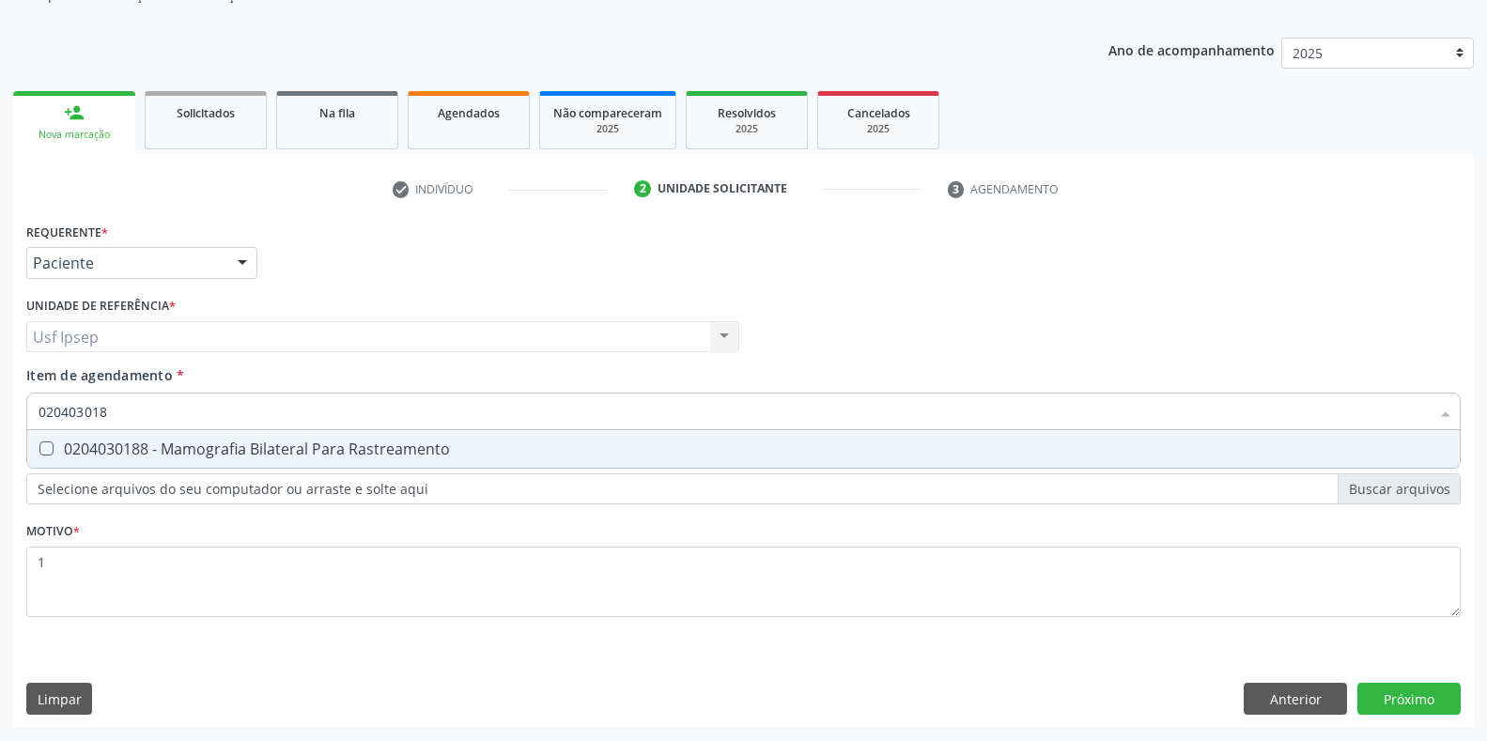
type input "0204030188"
drag, startPoint x: 46, startPoint y: 445, endPoint x: 55, endPoint y: 452, distance: 11.5
click at [49, 445] on Rastreamento at bounding box center [46, 449] width 14 height 14
click at [39, 445] on Rastreamento "checkbox" at bounding box center [33, 448] width 12 height 12
checkbox Rastreamento "true"
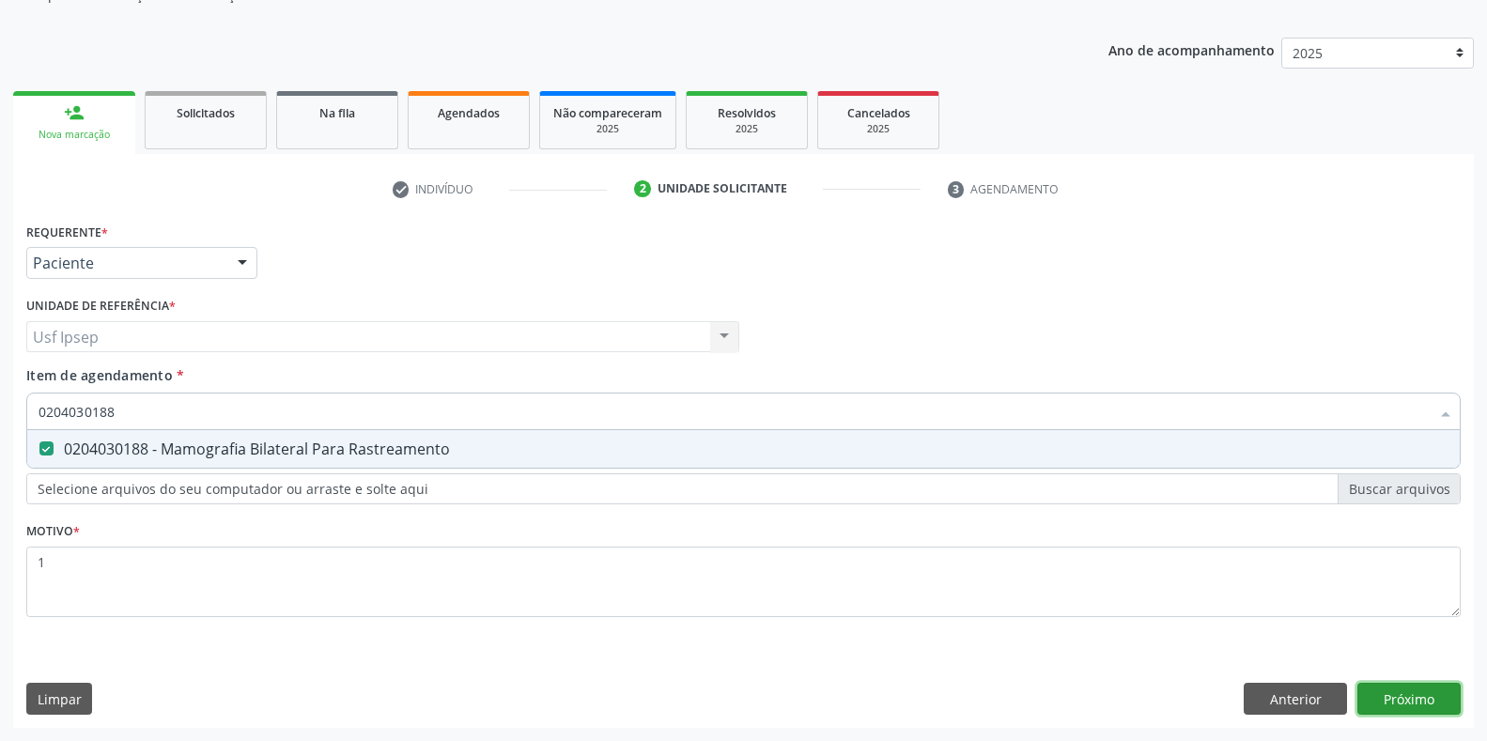
click at [1388, 702] on div "Requerente * Paciente Profissional de Saúde Paciente Nenhum resultado encontrad…" at bounding box center [743, 473] width 1461 height 510
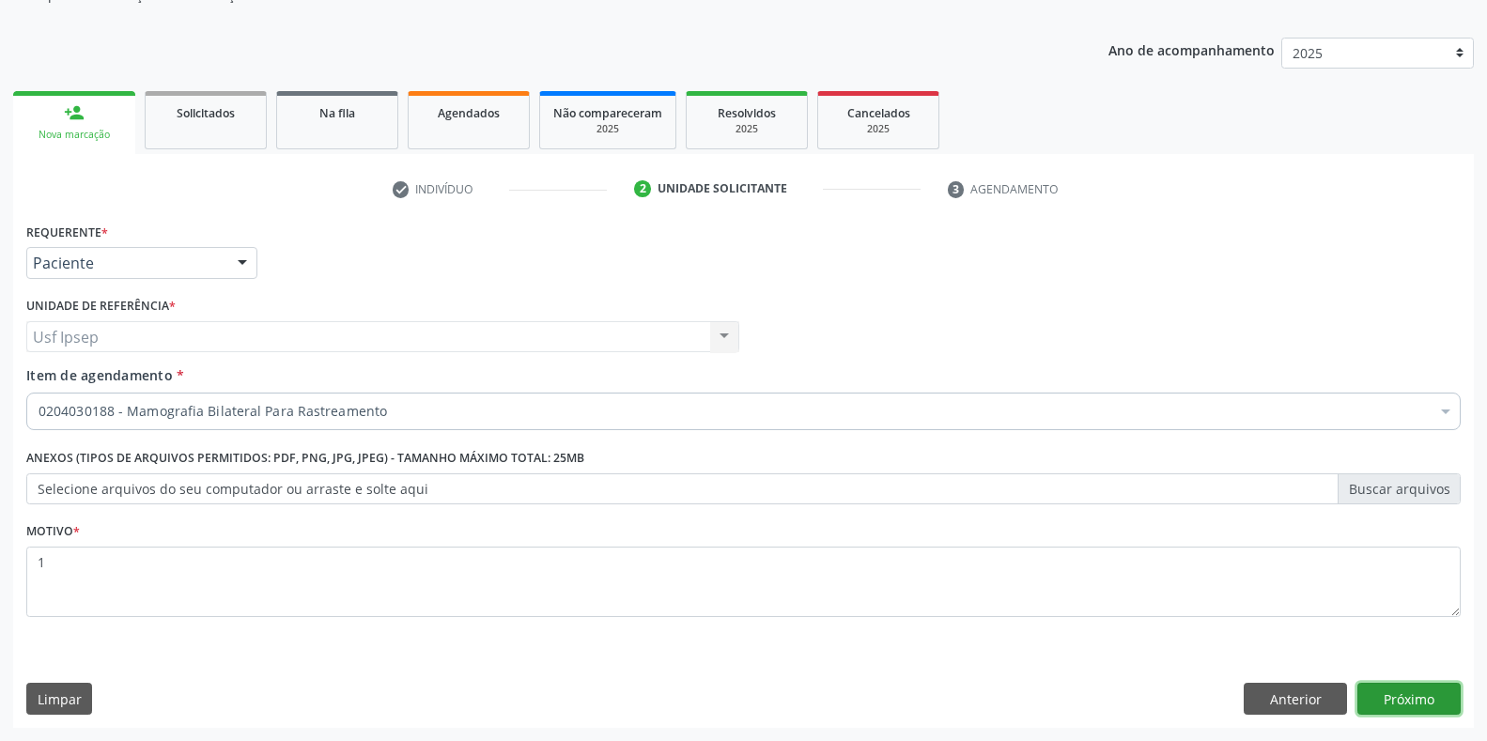
click at [1423, 696] on button "Próximo" at bounding box center [1408, 699] width 103 height 32
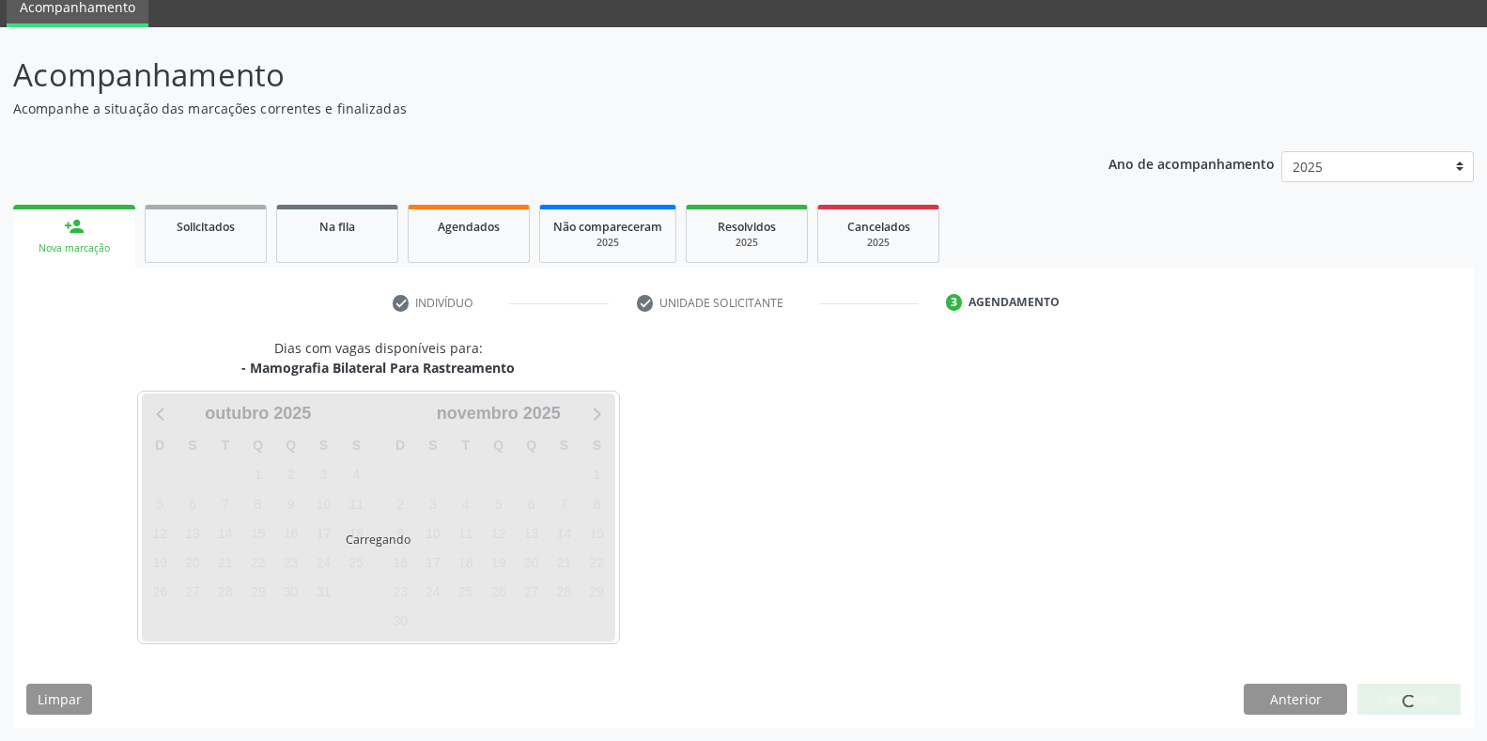
scroll to position [76, 0]
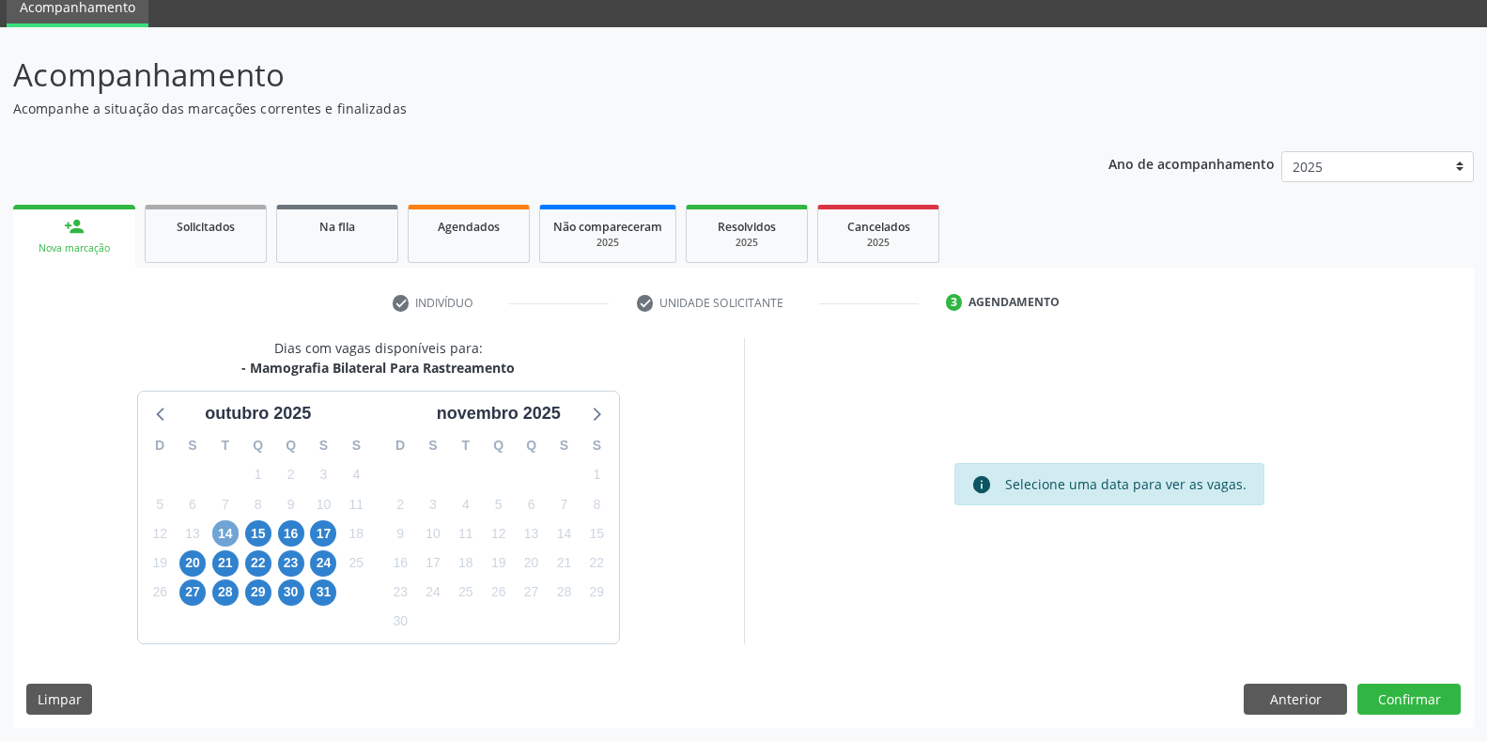
click at [225, 529] on span "14" at bounding box center [225, 533] width 26 height 26
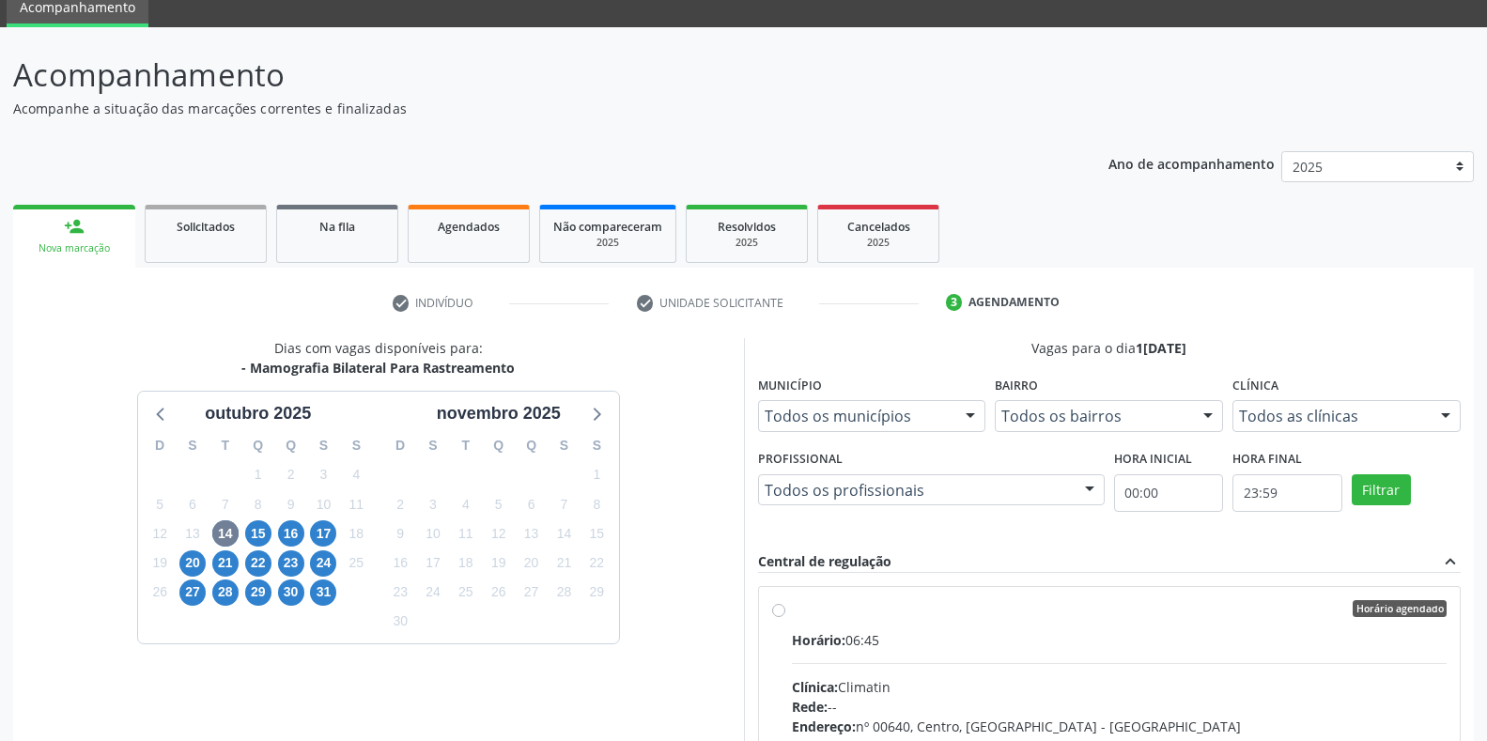
click at [792, 610] on label "Horário agendado Horário: 06:45 Clínica: Climatin Rede: -- Endereço: nº 00640, …" at bounding box center [1120, 744] width 656 height 288
click at [774, 610] on input "Horário agendado Horário: 06:45 Clínica: Climatin Rede: -- Endereço: nº 00640, …" at bounding box center [778, 608] width 13 height 17
radio input "true"
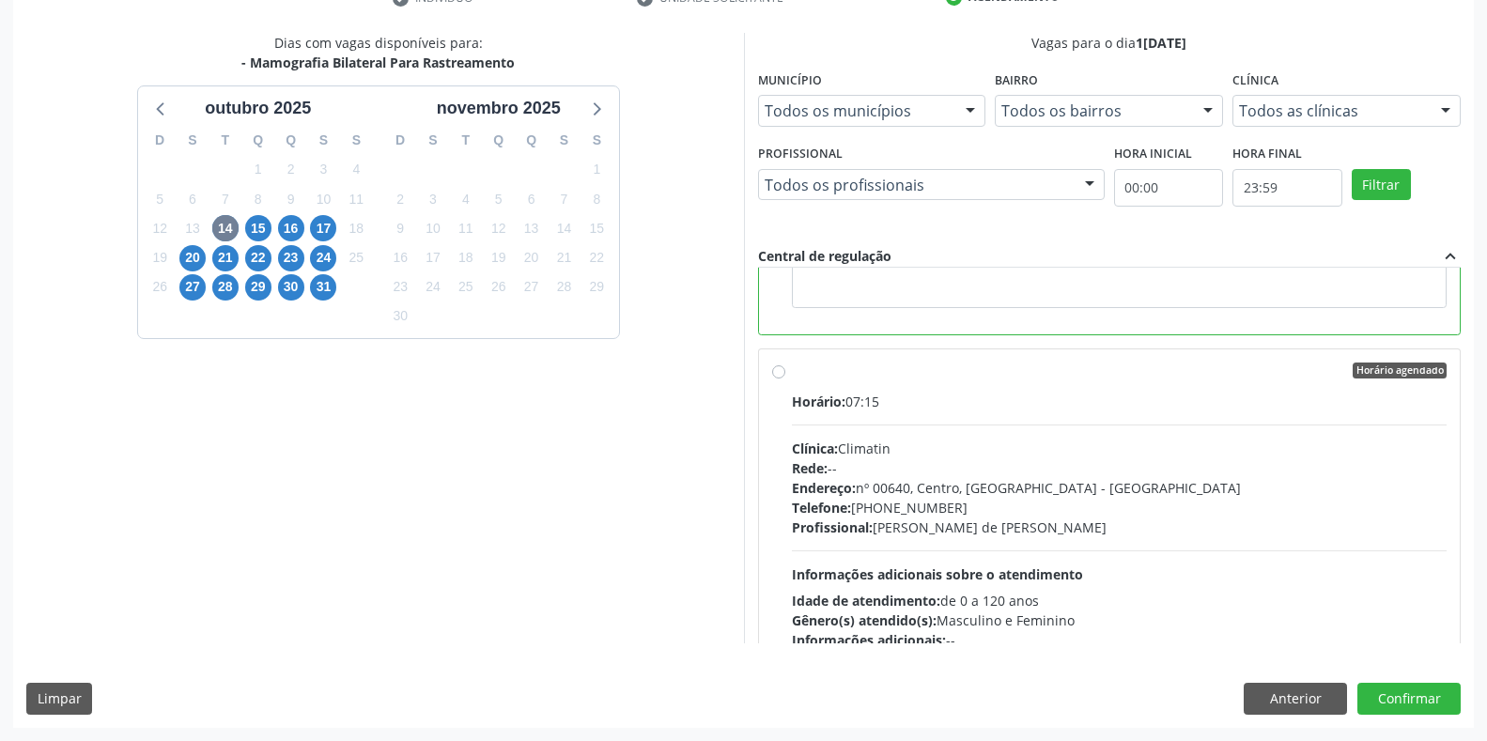
scroll to position [627, 0]
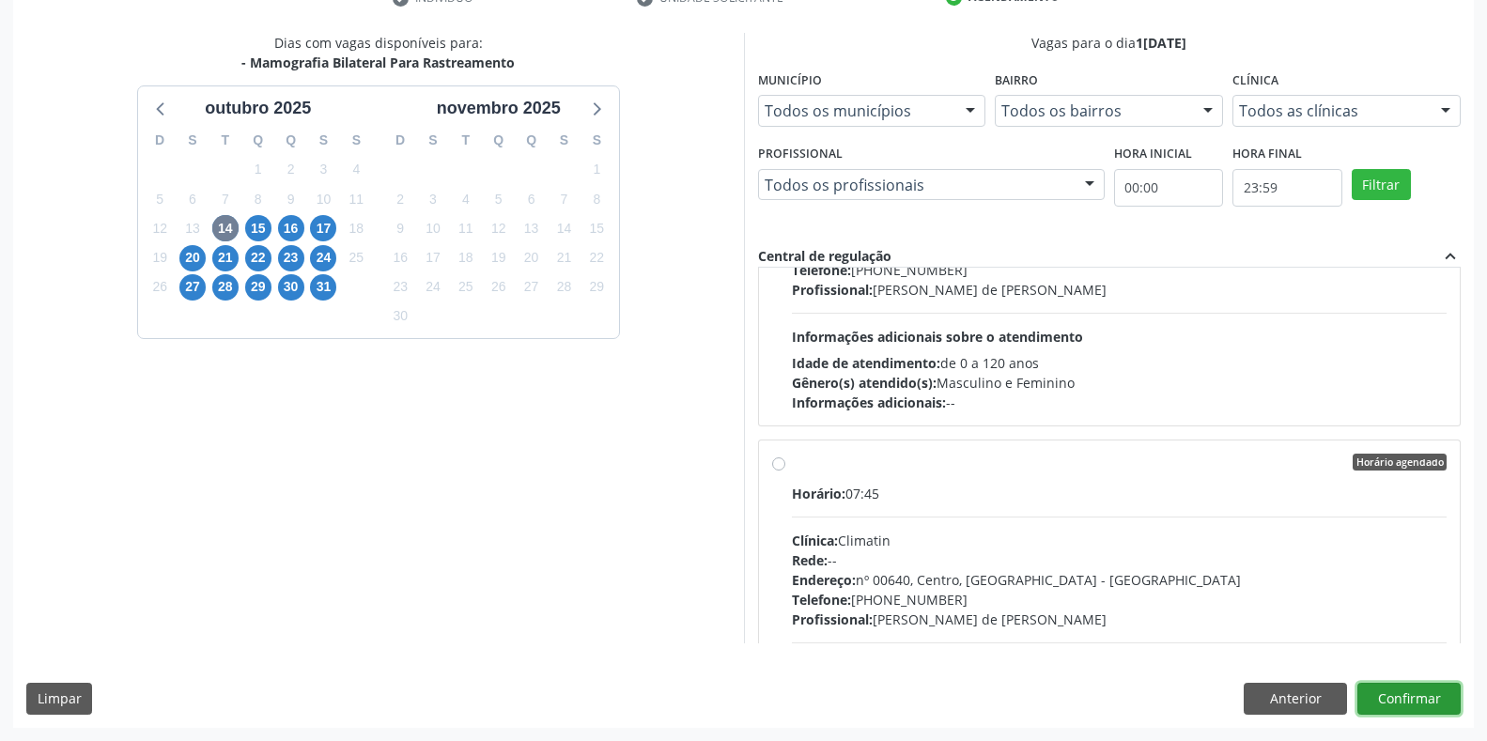
click at [1388, 704] on button "Confirmar" at bounding box center [1408, 699] width 103 height 32
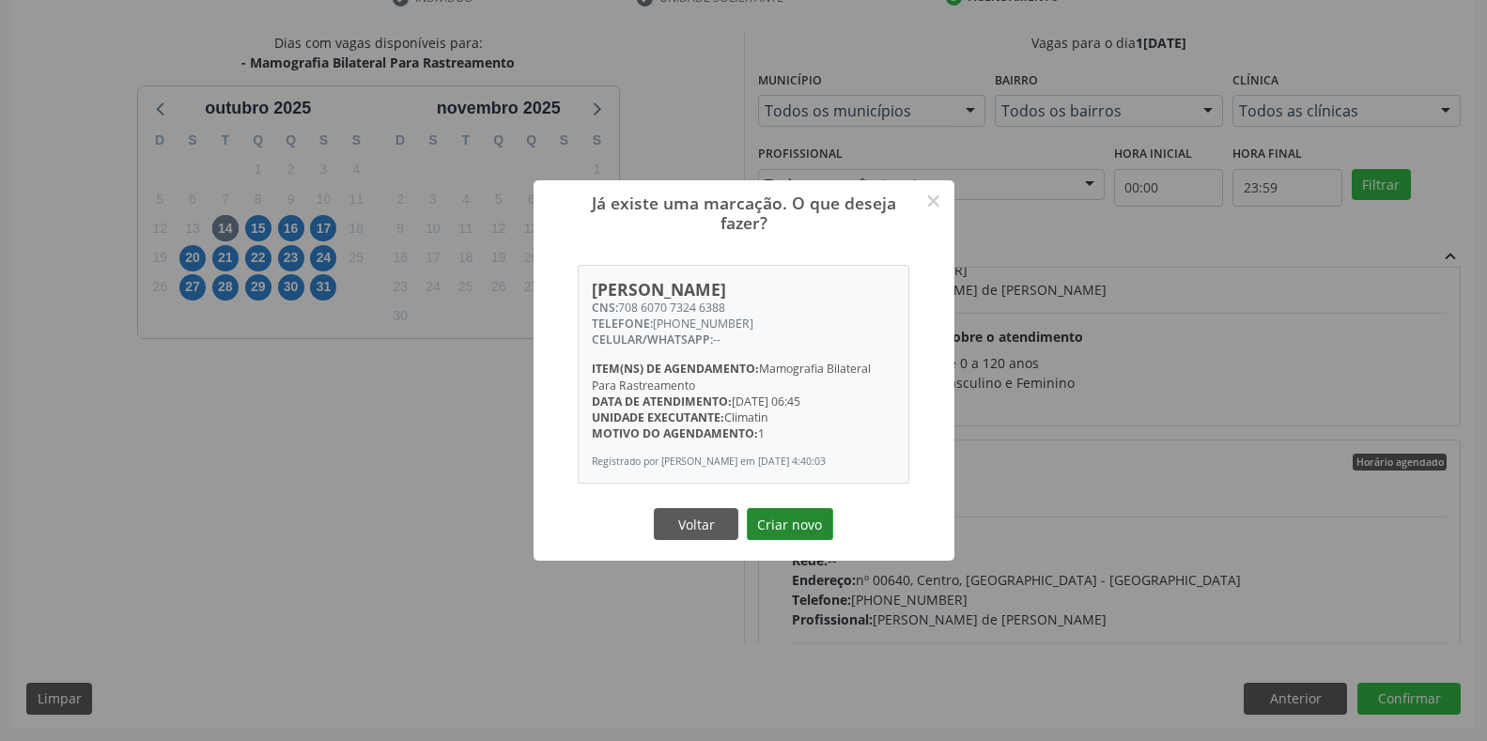
click at [769, 522] on button "Criar novo" at bounding box center [790, 524] width 86 height 32
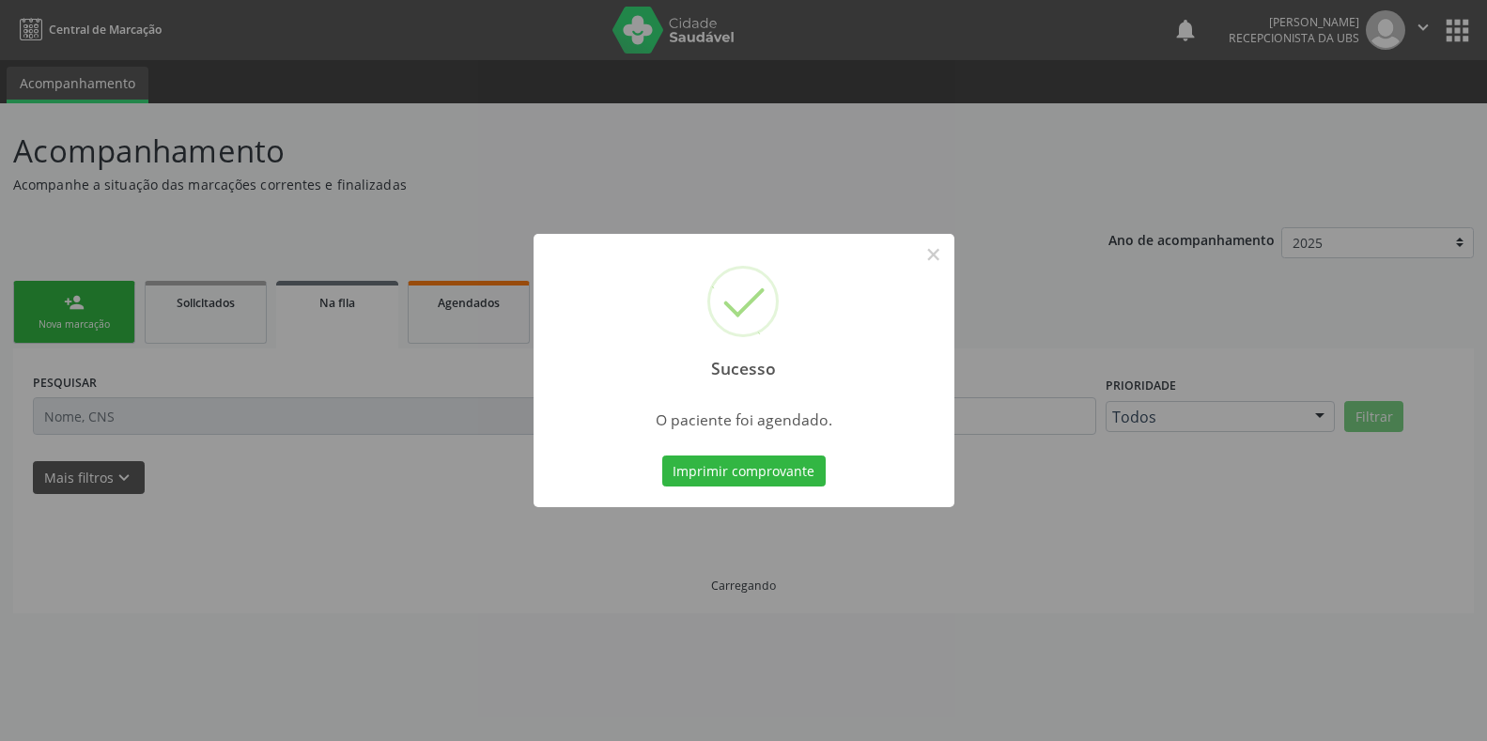
scroll to position [0, 0]
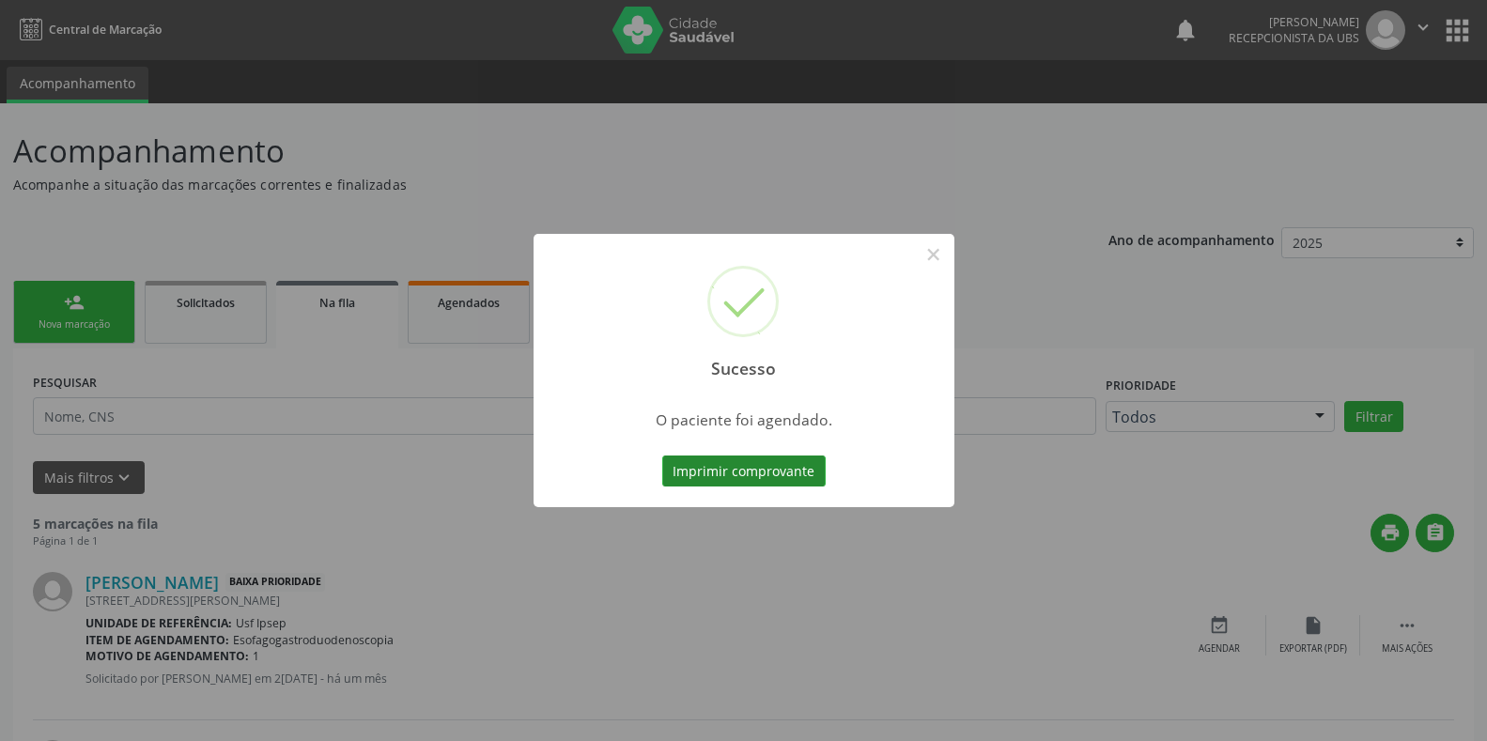
click at [704, 471] on button "Imprimir comprovante" at bounding box center [743, 472] width 163 height 32
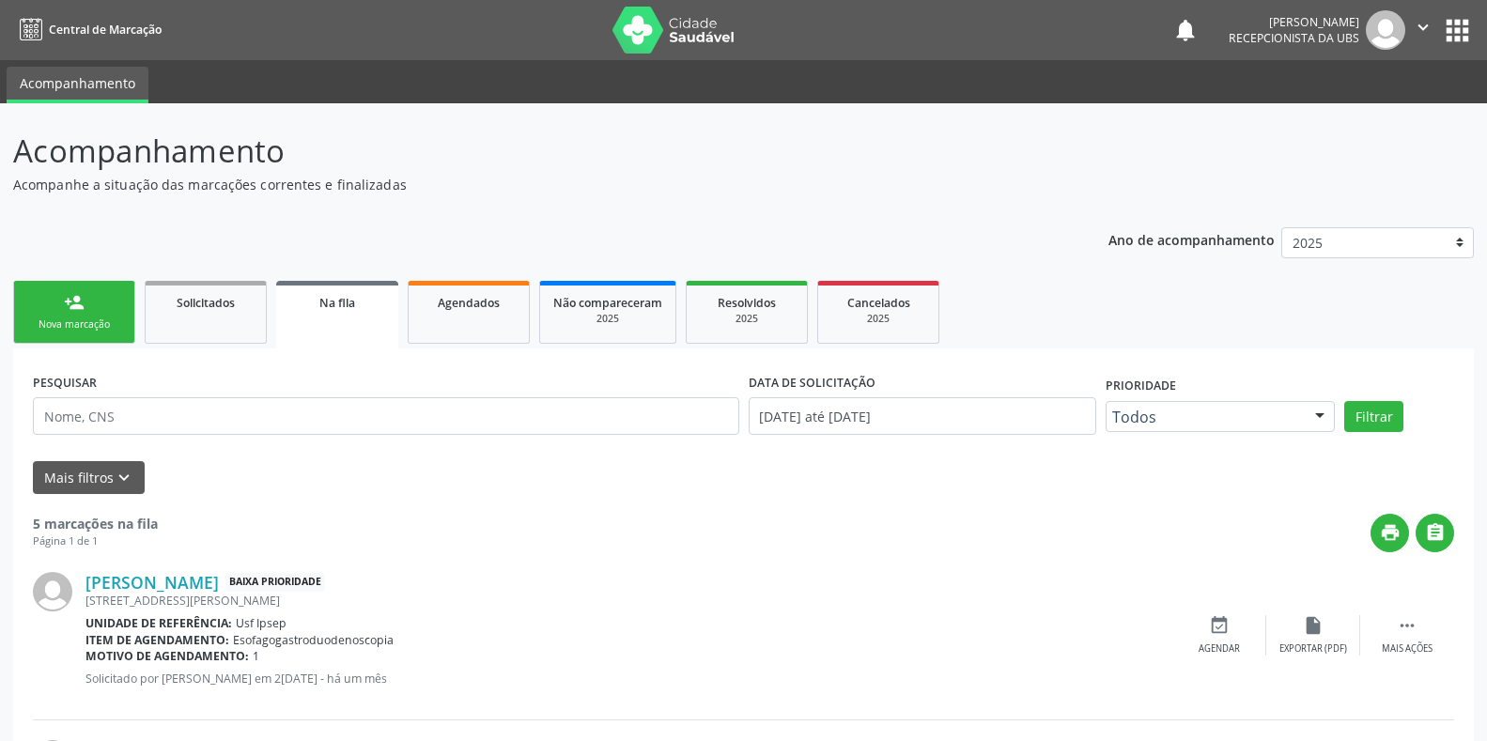
click at [90, 328] on div "Nova marcação" at bounding box center [74, 325] width 94 height 14
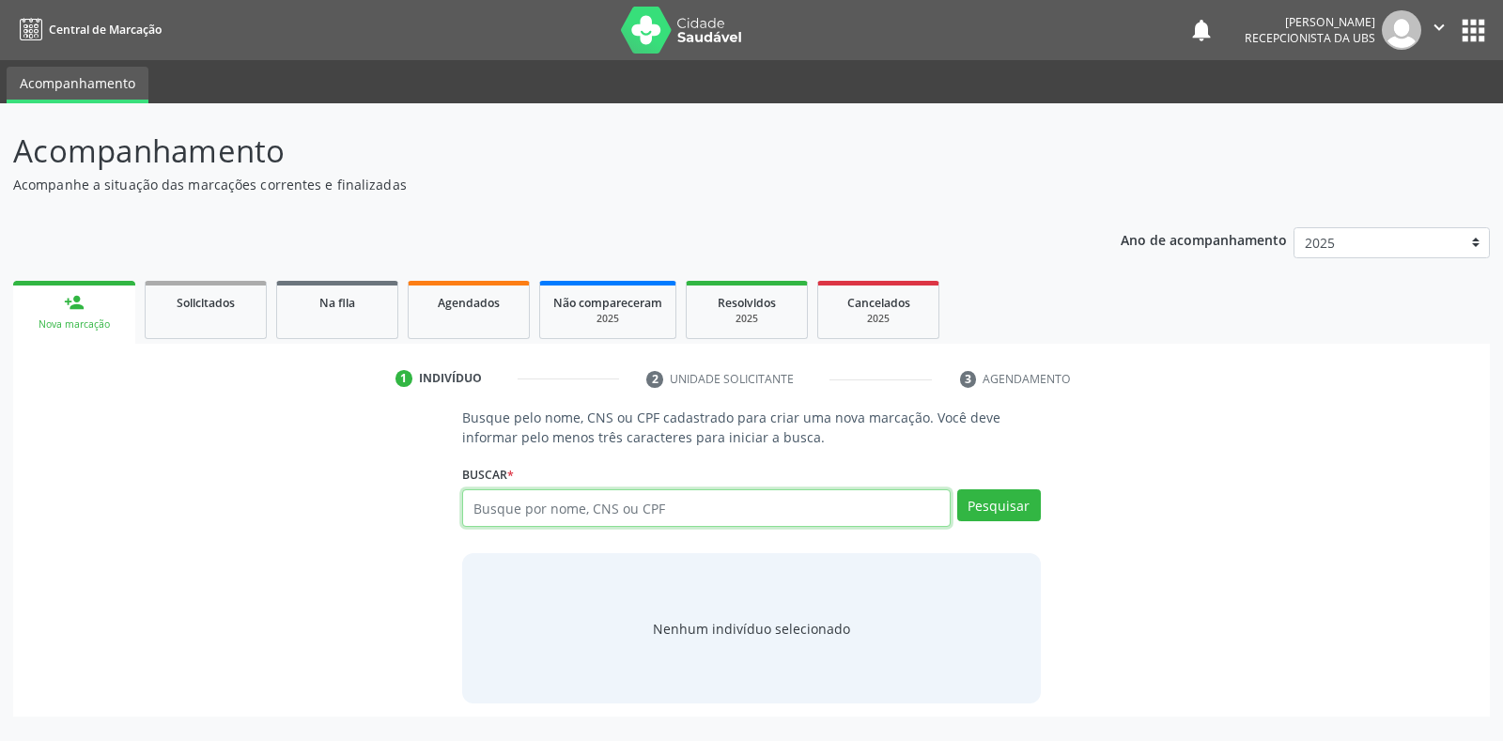
click at [494, 503] on input "text" at bounding box center [706, 508] width 488 height 38
type input "06204407406"
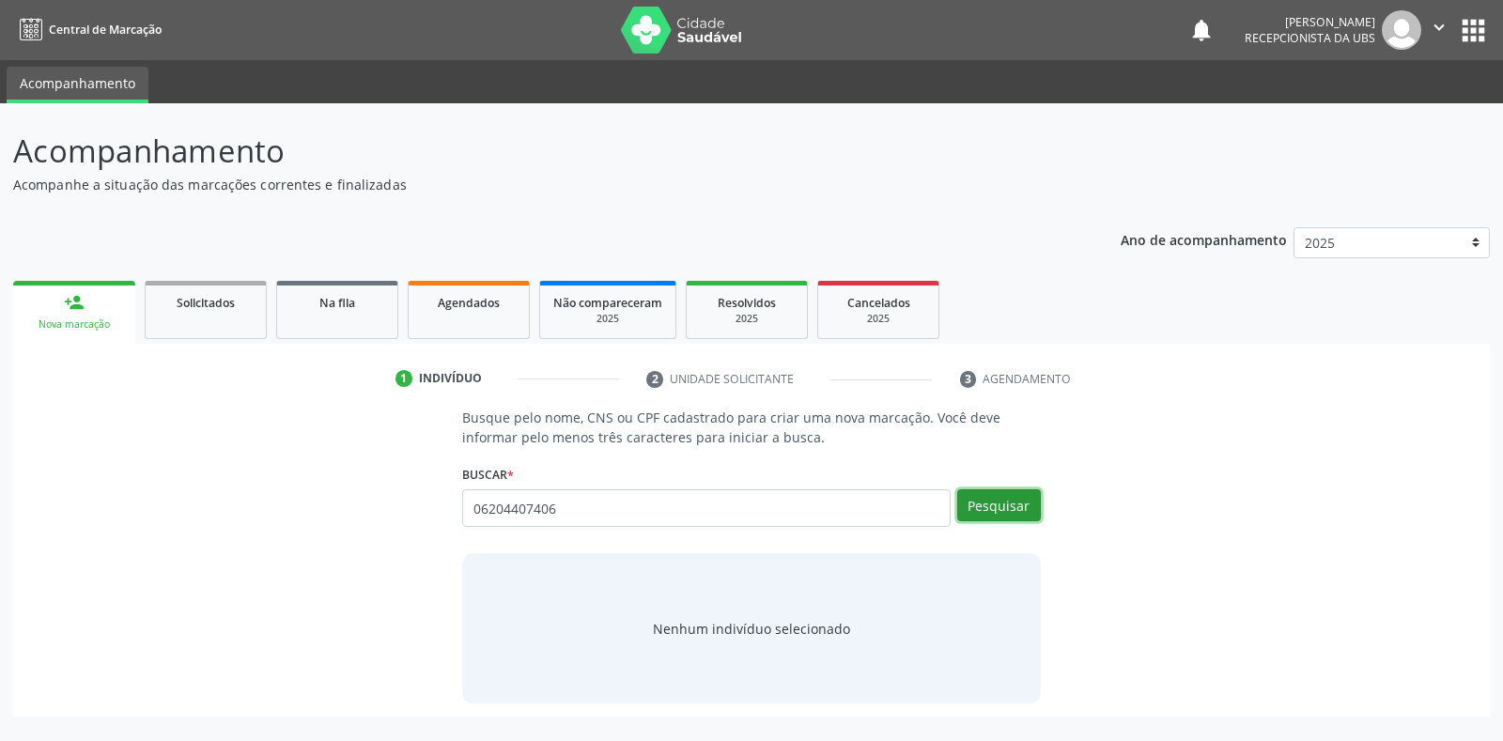
click at [1004, 504] on button "Pesquisar" at bounding box center [999, 505] width 84 height 32
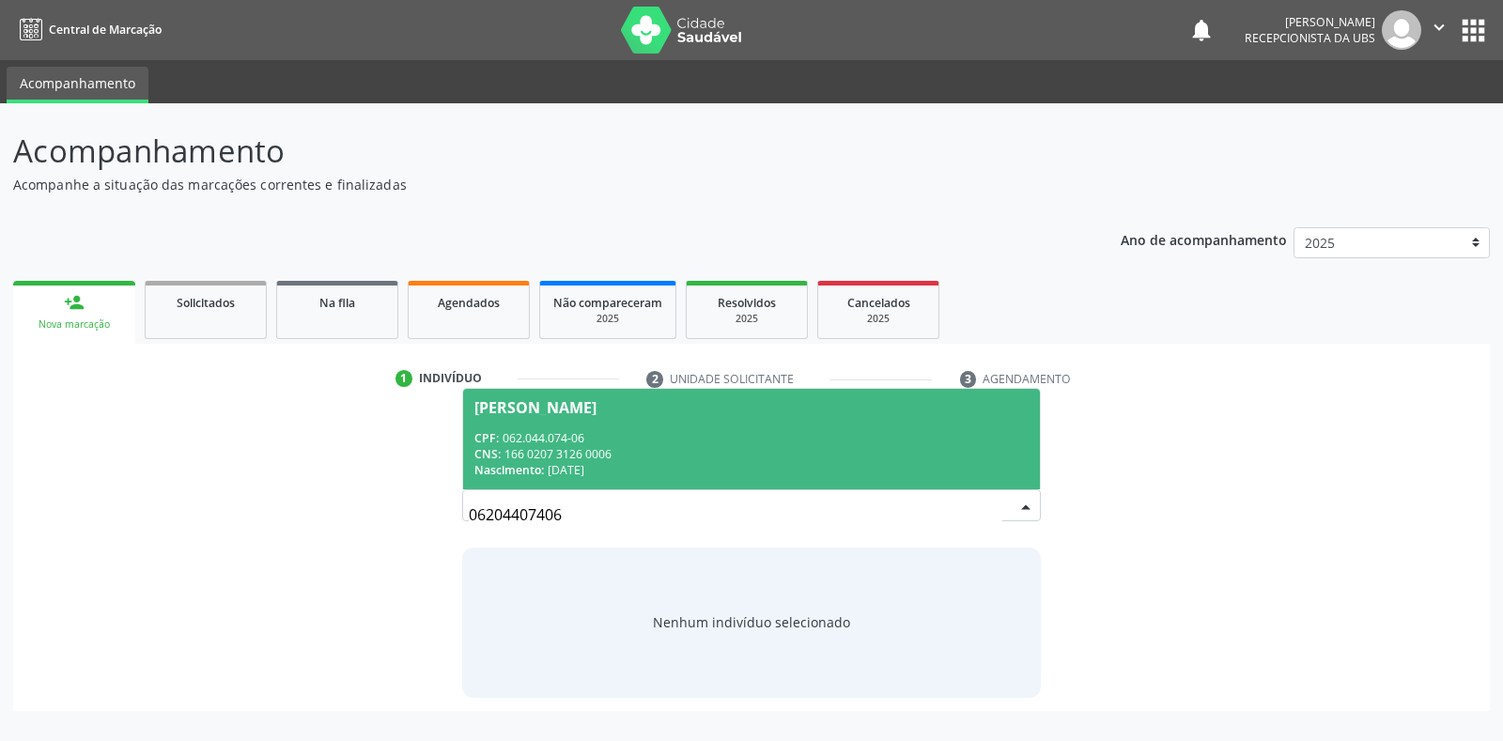
click at [597, 413] on div "[PERSON_NAME]" at bounding box center [535, 407] width 122 height 15
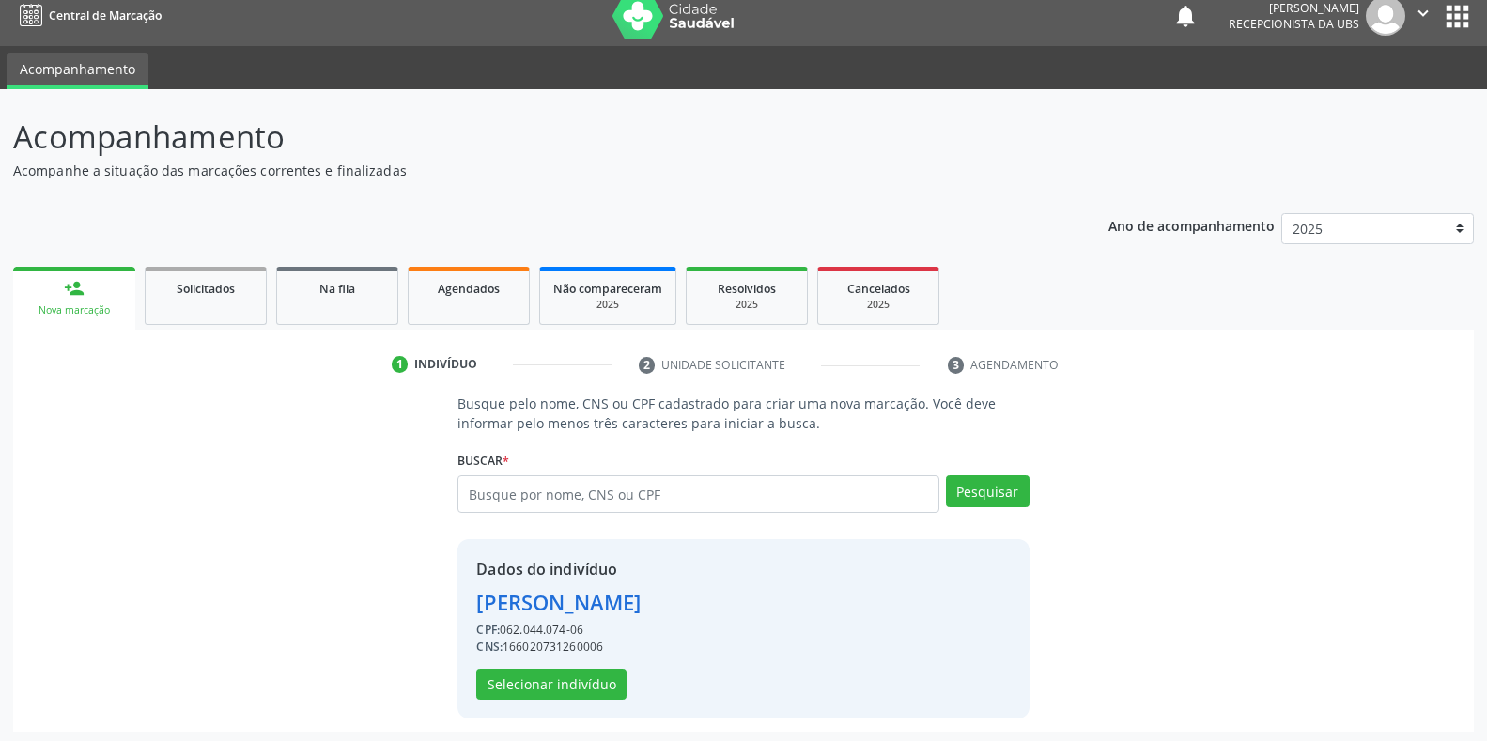
scroll to position [18, 0]
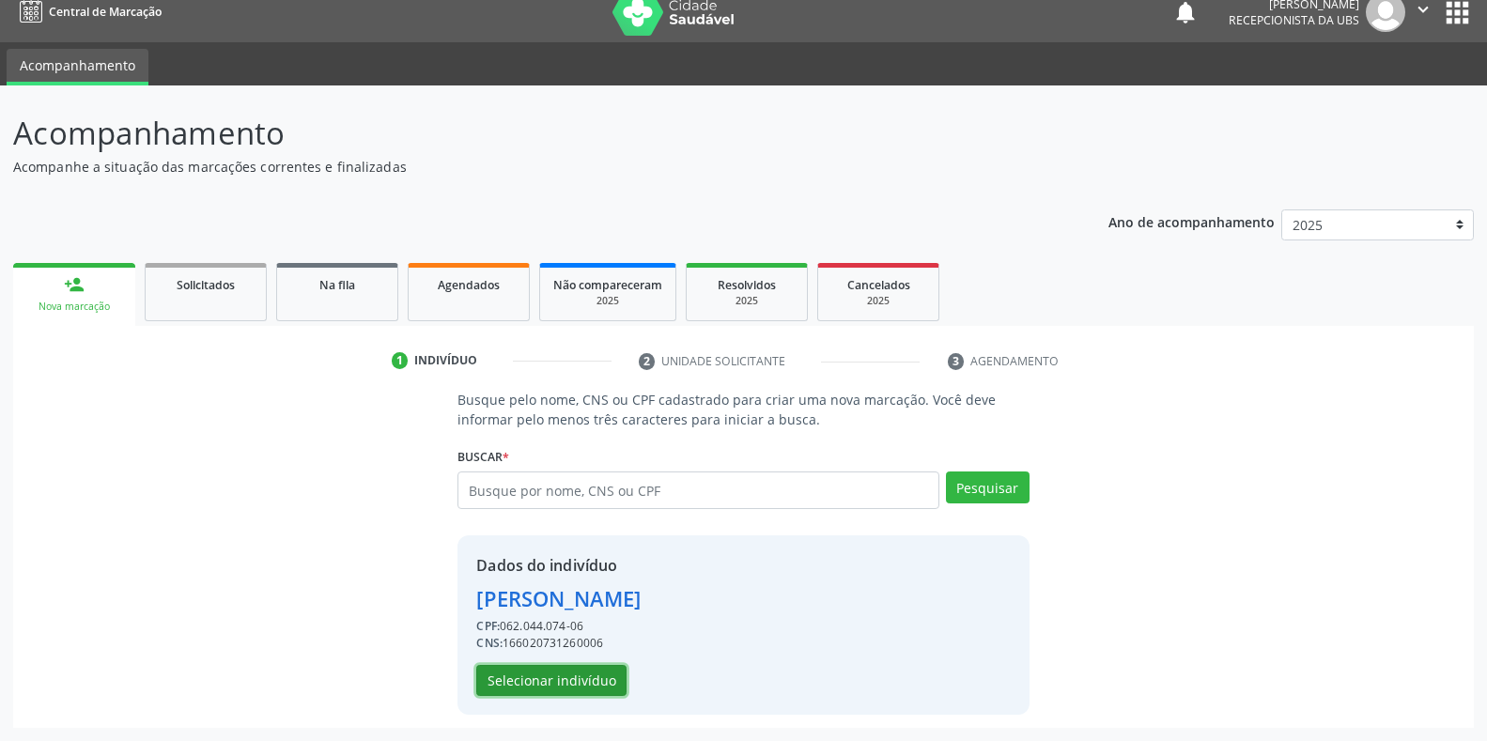
click at [505, 678] on button "Selecionar indivíduo" at bounding box center [551, 681] width 150 height 32
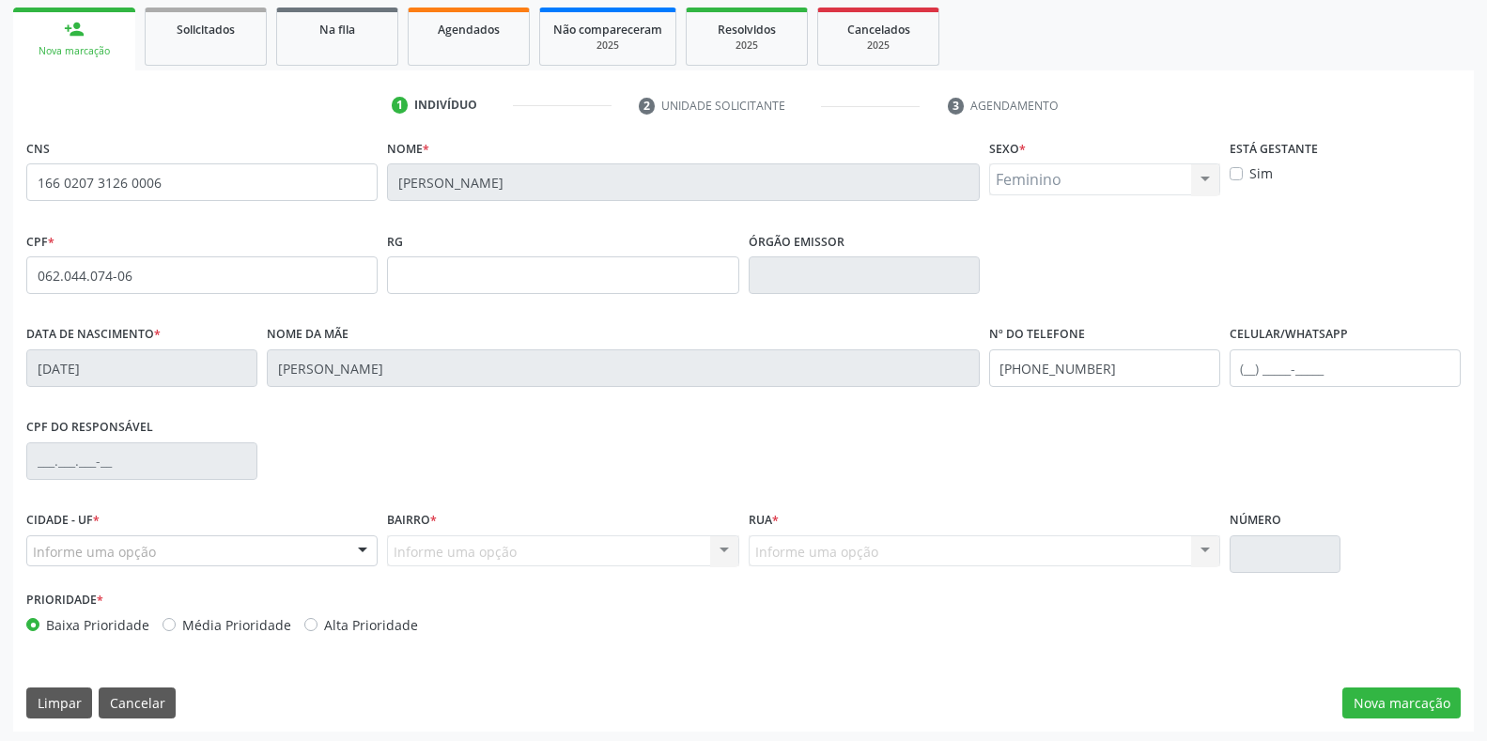
scroll to position [277, 0]
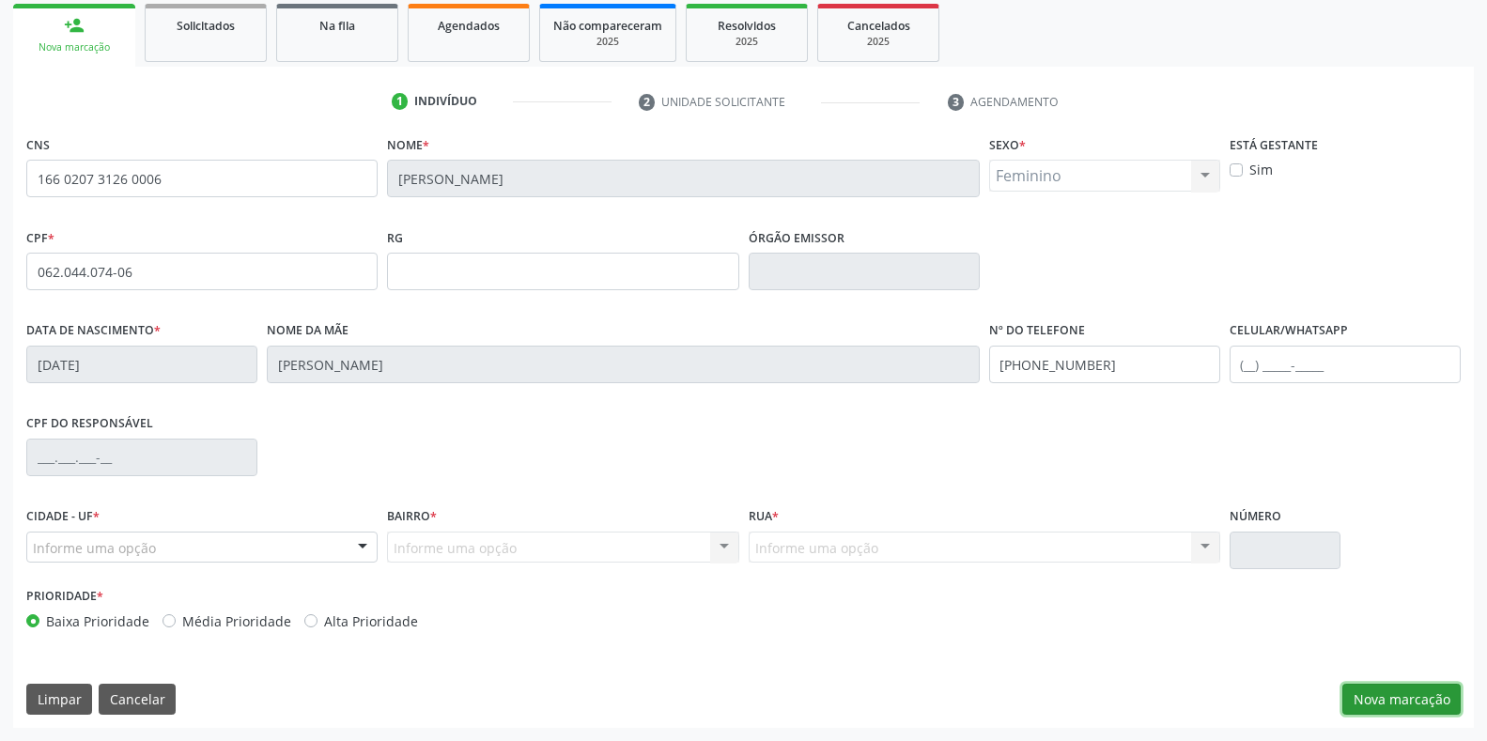
click at [1394, 706] on button "Nova marcação" at bounding box center [1401, 700] width 118 height 32
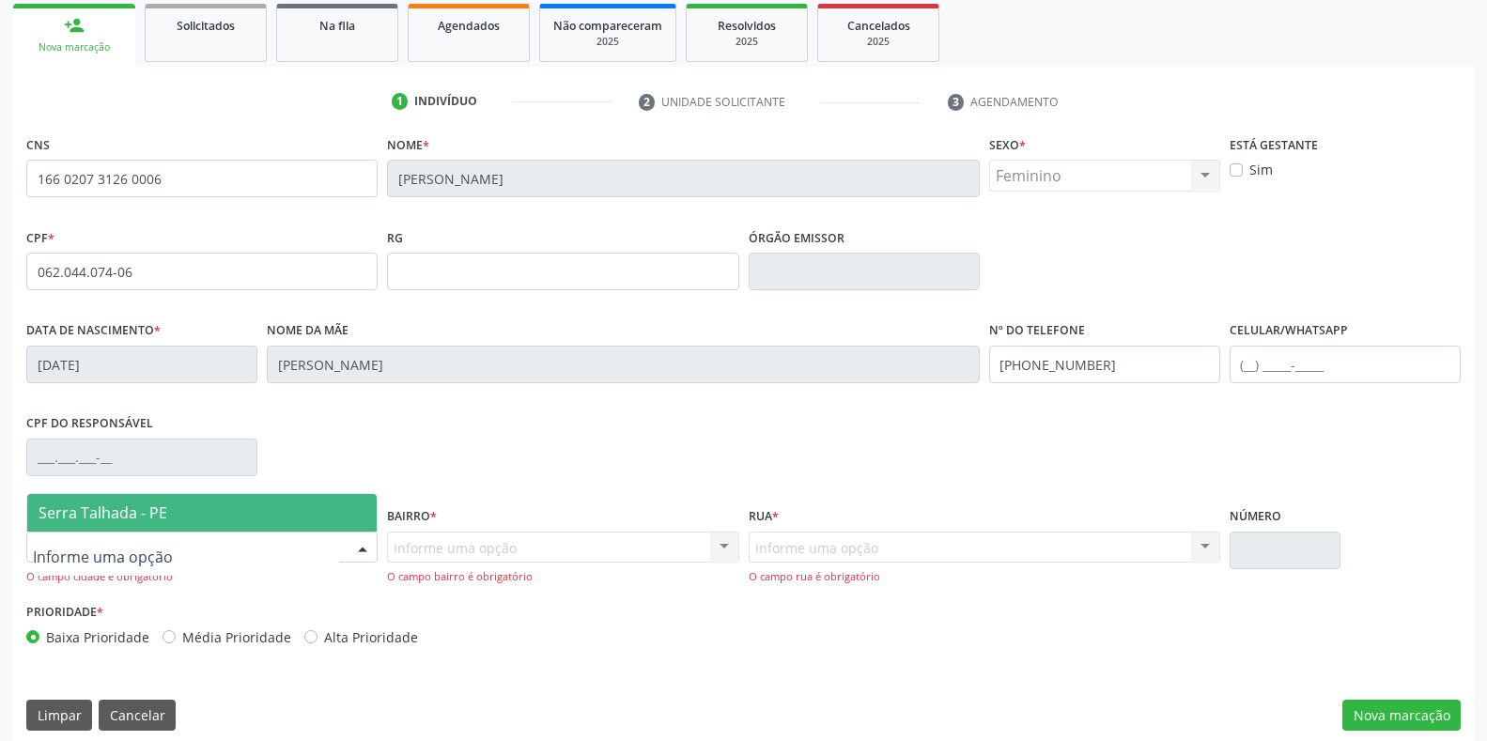
click at [75, 501] on span "Serra Talhada - PE" at bounding box center [201, 513] width 349 height 38
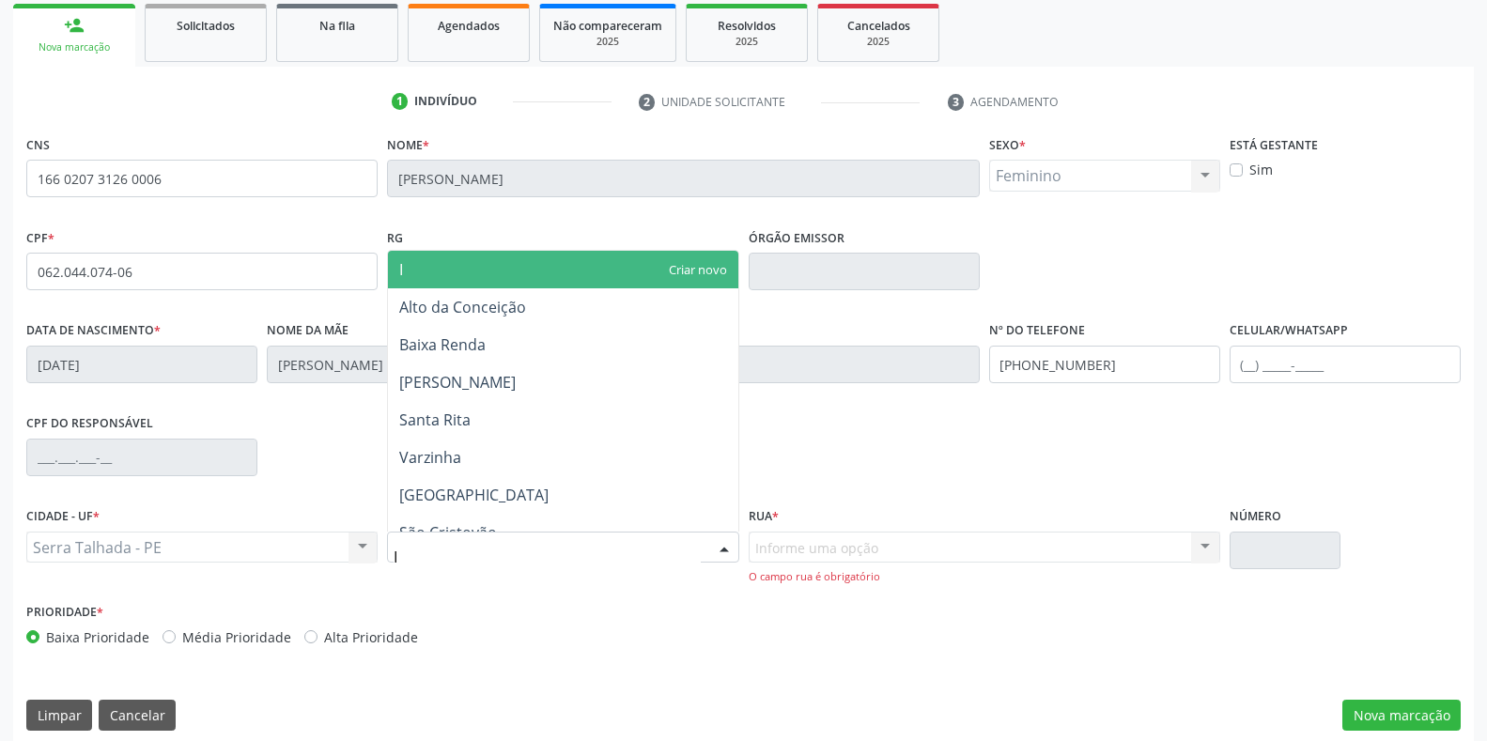
type input "IP"
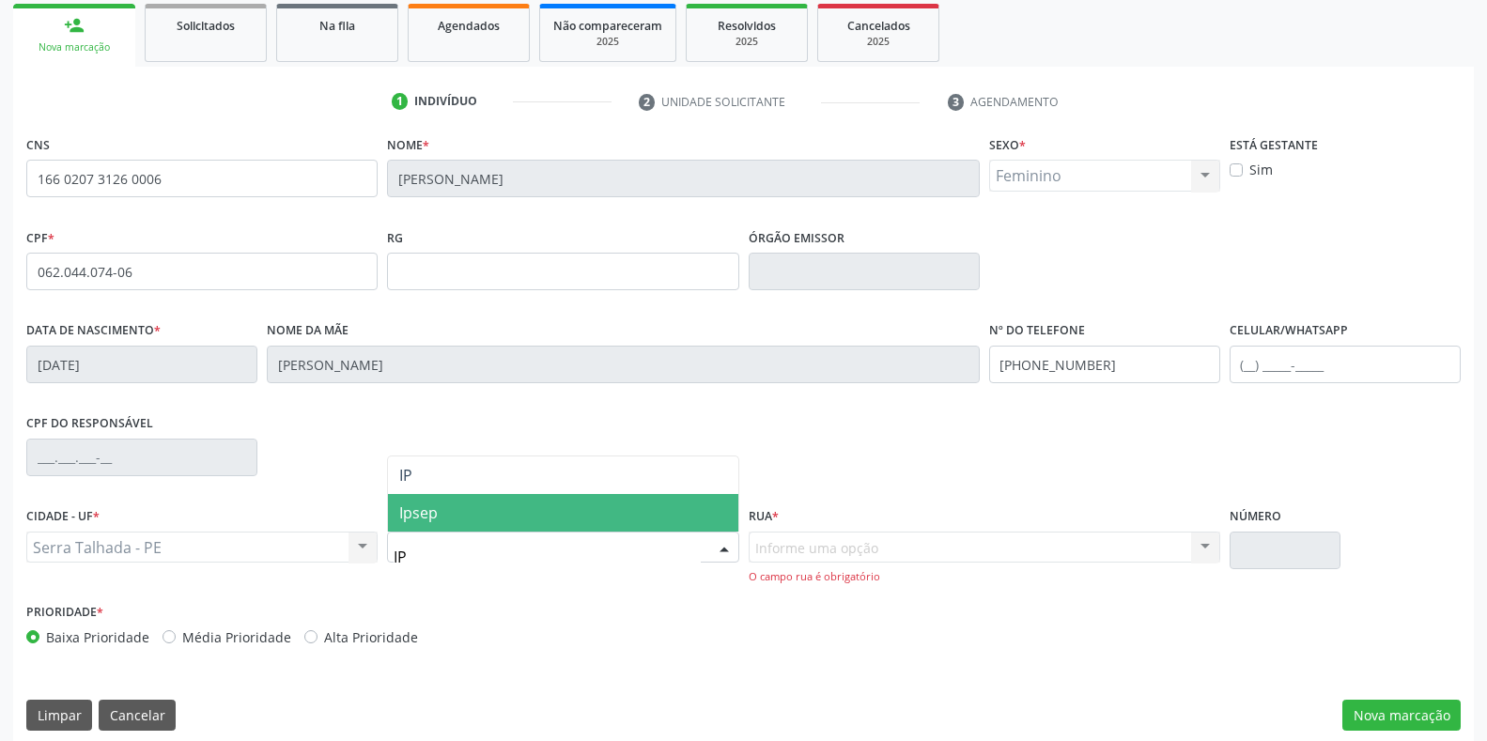
click at [400, 515] on span "Ipsep" at bounding box center [418, 513] width 39 height 21
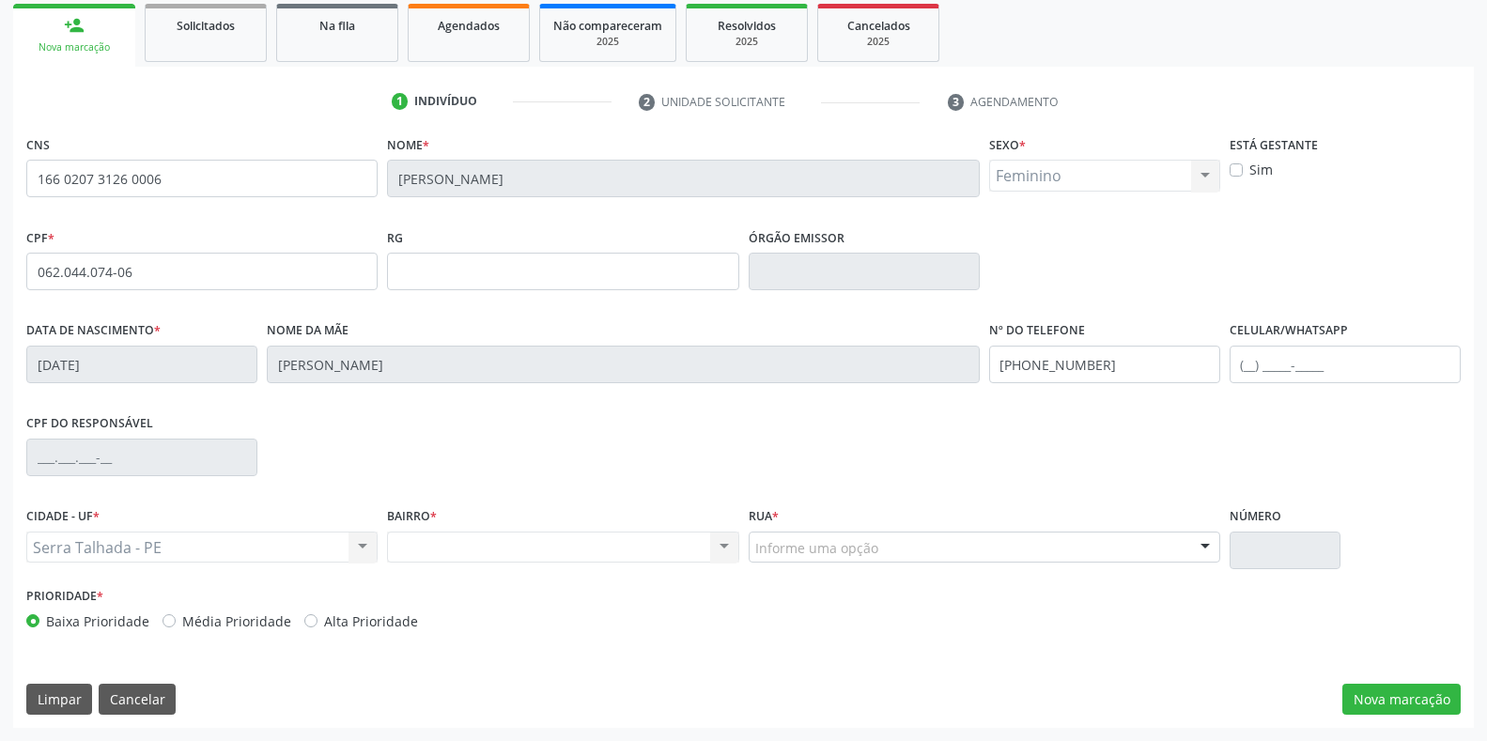
click at [766, 535] on div "Informe uma opção" at bounding box center [985, 548] width 472 height 32
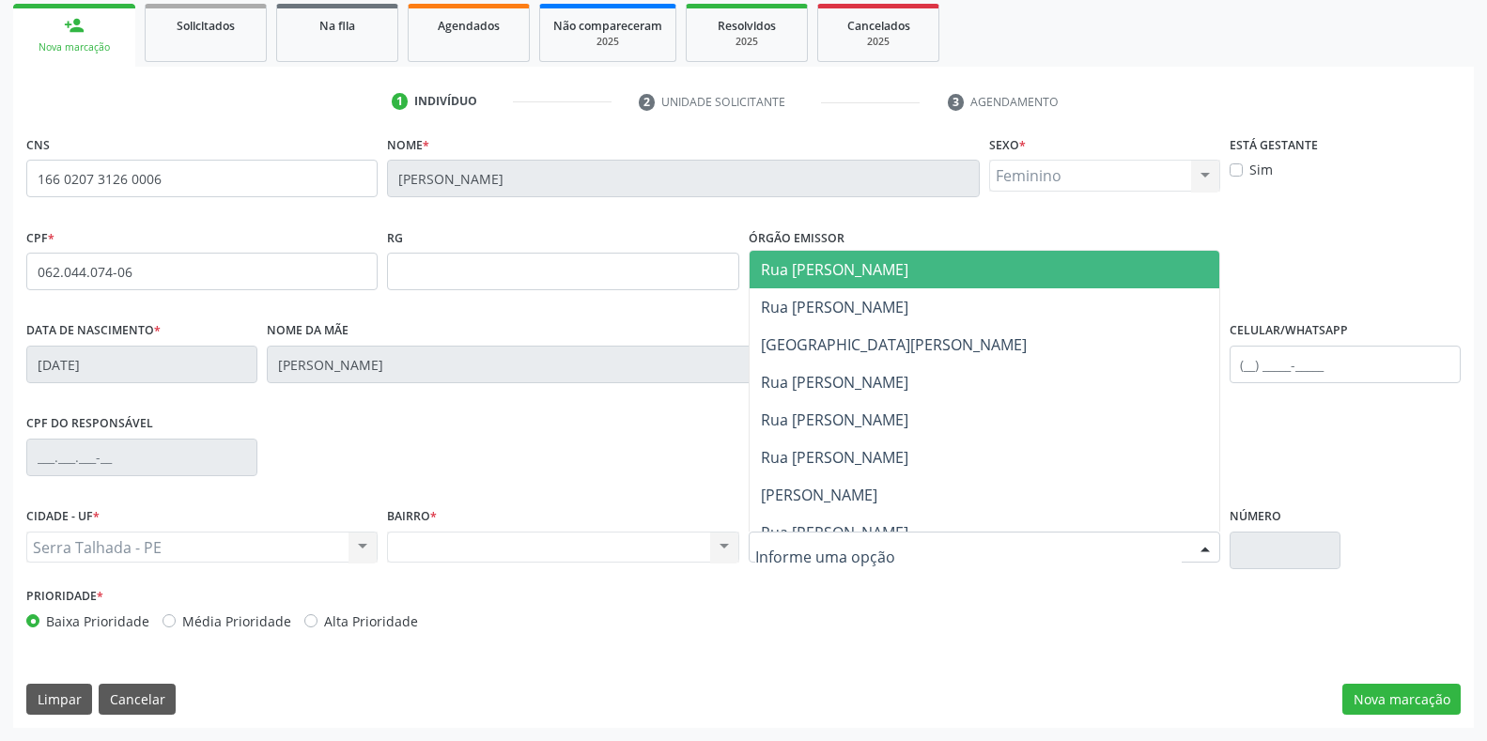
drag, startPoint x: 801, startPoint y: 275, endPoint x: 914, endPoint y: 721, distance: 459.3
click at [806, 277] on span "Rua [PERSON_NAME]" at bounding box center [834, 269] width 147 height 21
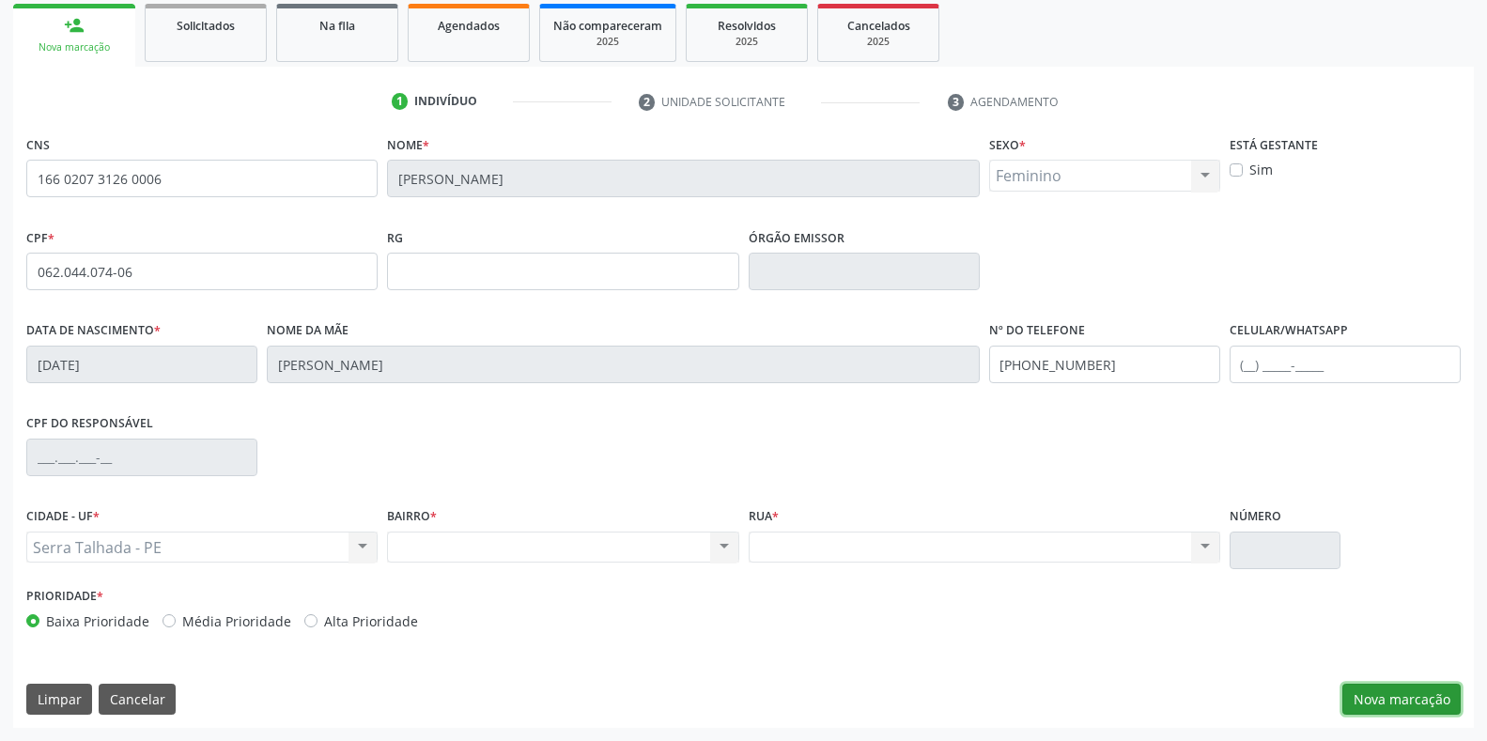
click at [1383, 706] on button "Nova marcação" at bounding box center [1401, 700] width 118 height 32
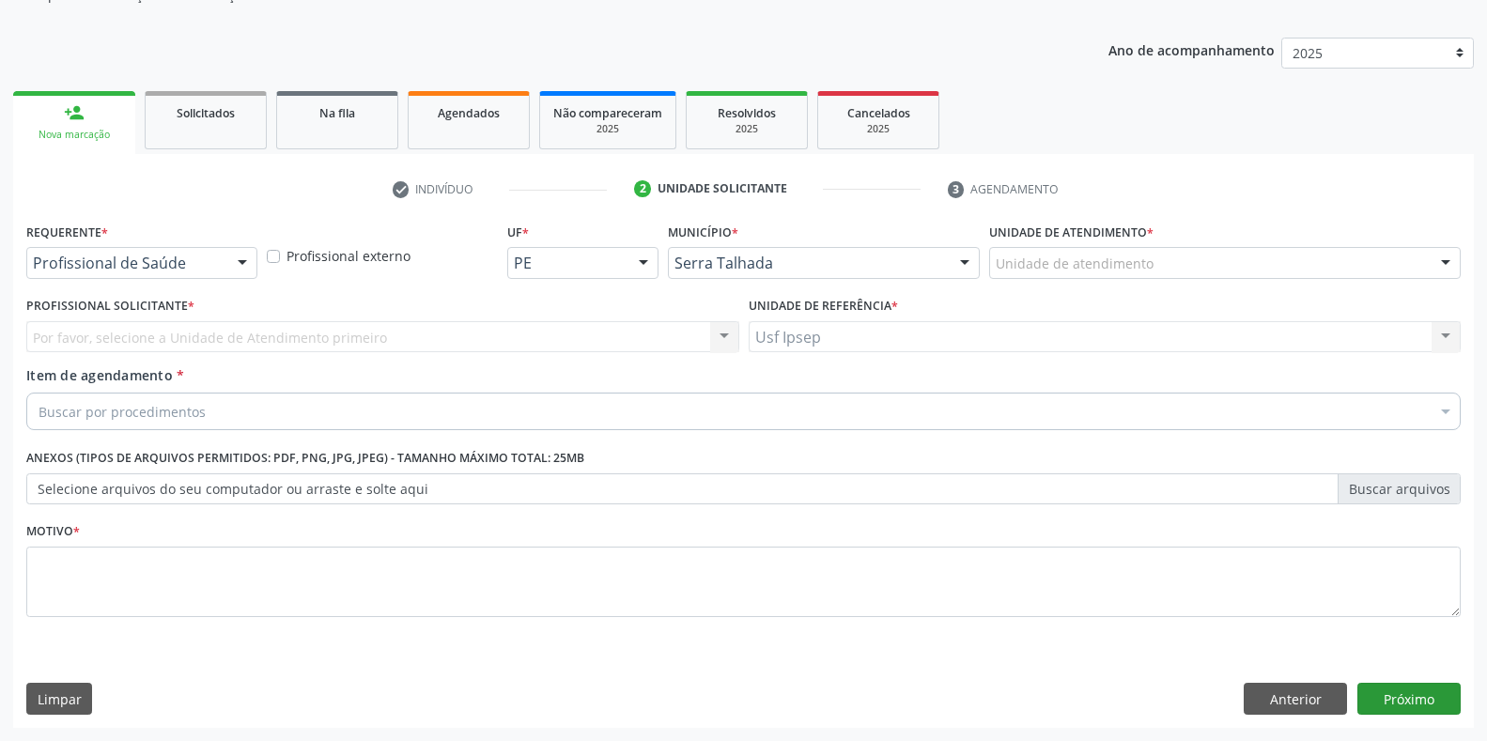
scroll to position [190, 0]
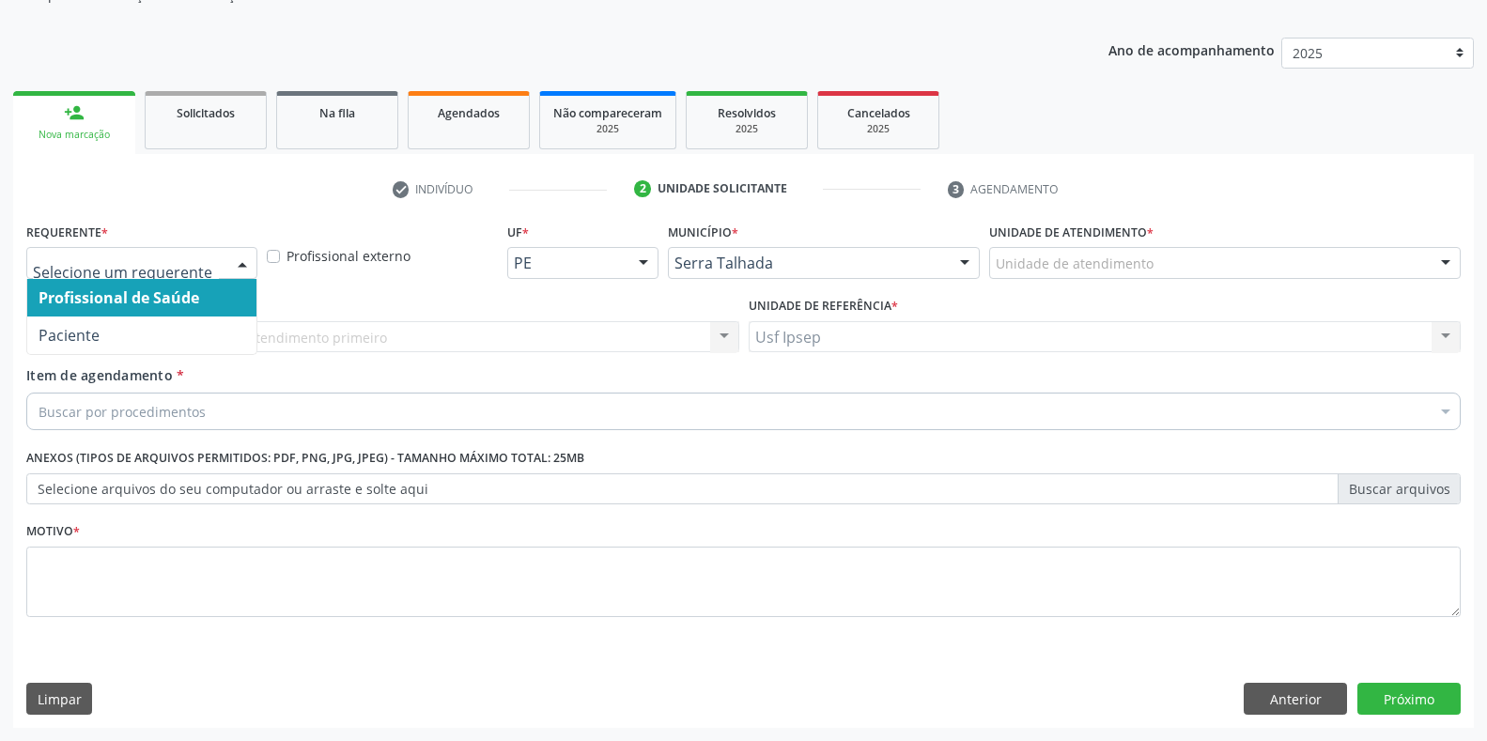
click at [242, 270] on div at bounding box center [242, 264] width 28 height 32
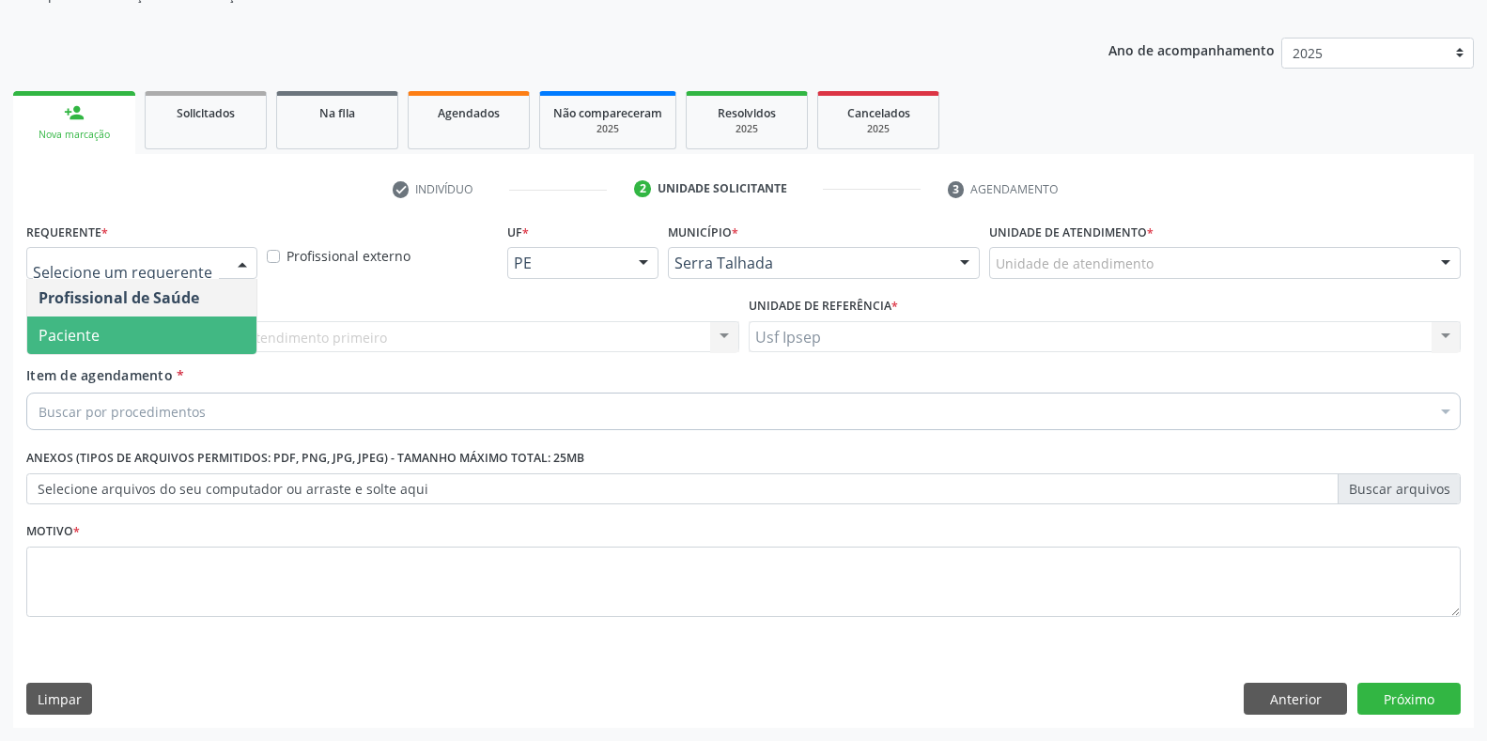
click at [142, 343] on span "Paciente" at bounding box center [141, 336] width 229 height 38
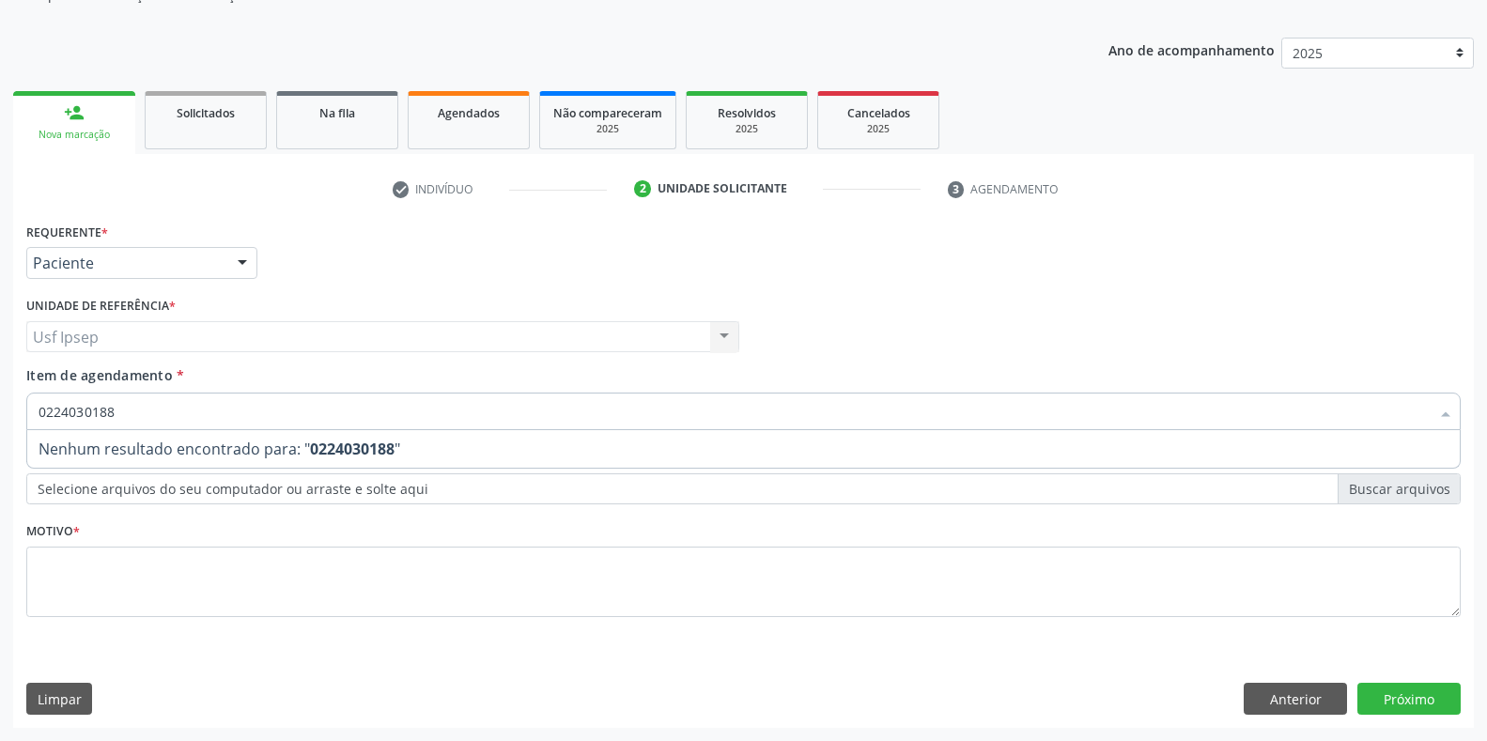
click at [118, 412] on input "0224030188" at bounding box center [734, 412] width 1391 height 38
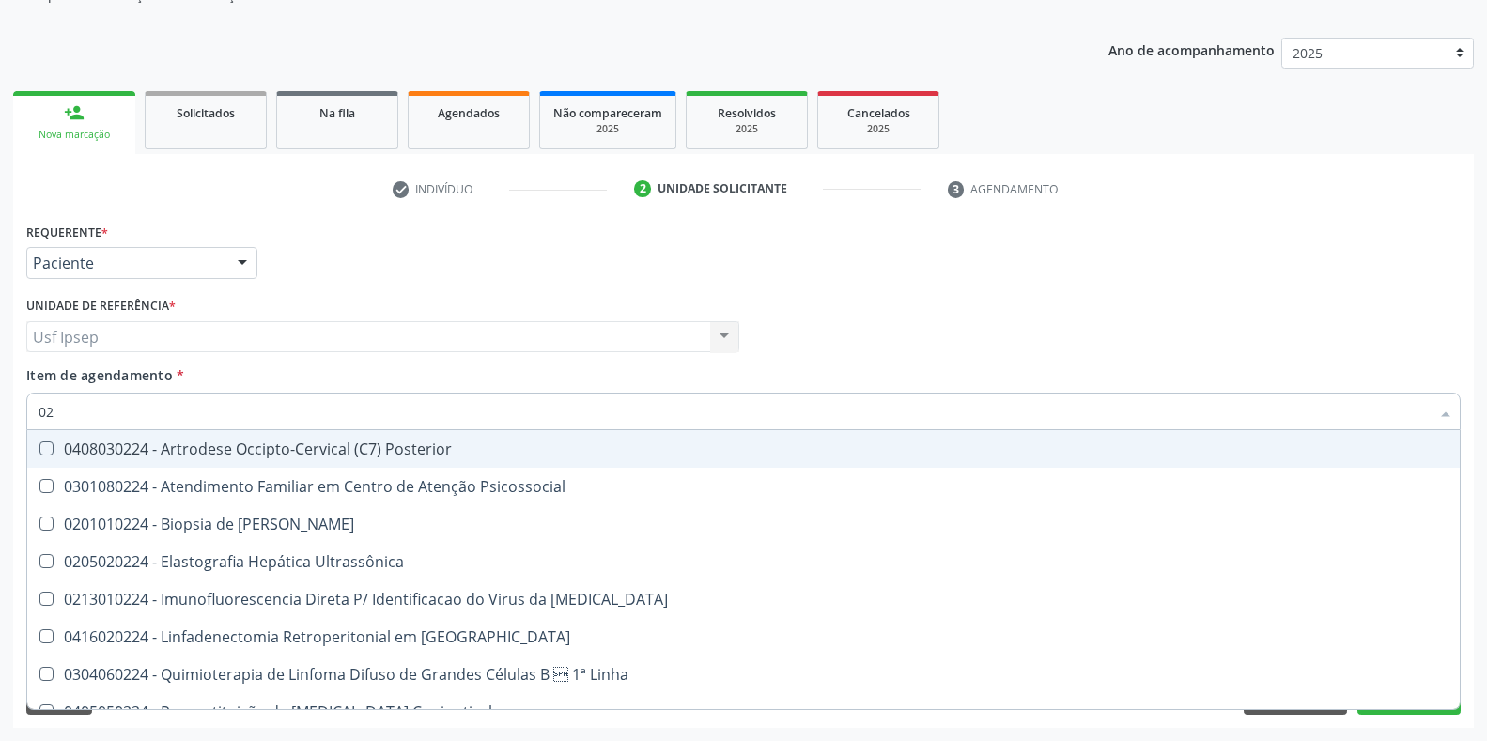
type input "0"
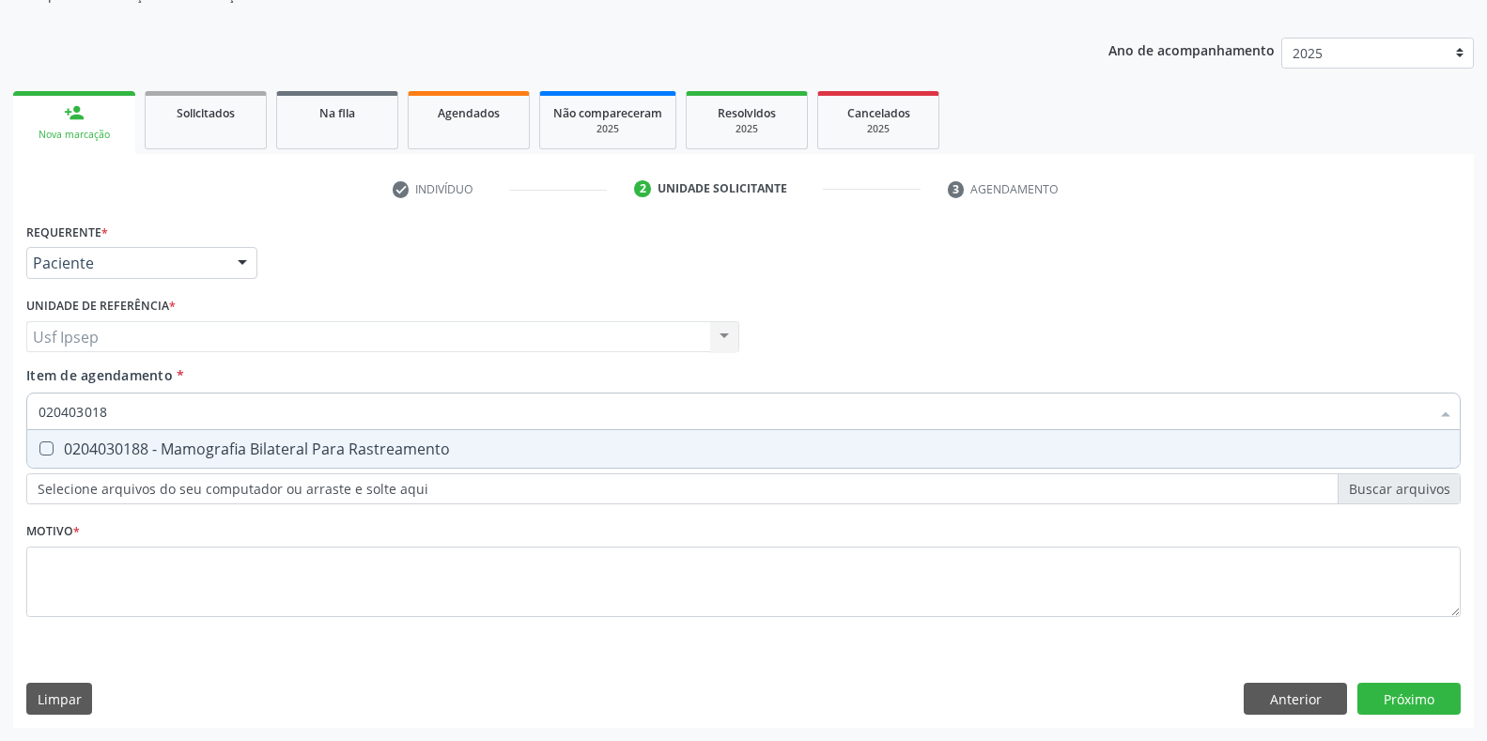
type input "0204030188"
click at [39, 451] on Rastreamento at bounding box center [46, 449] width 14 height 14
click at [39, 451] on Rastreamento "checkbox" at bounding box center [33, 448] width 12 height 12
checkbox Rastreamento "true"
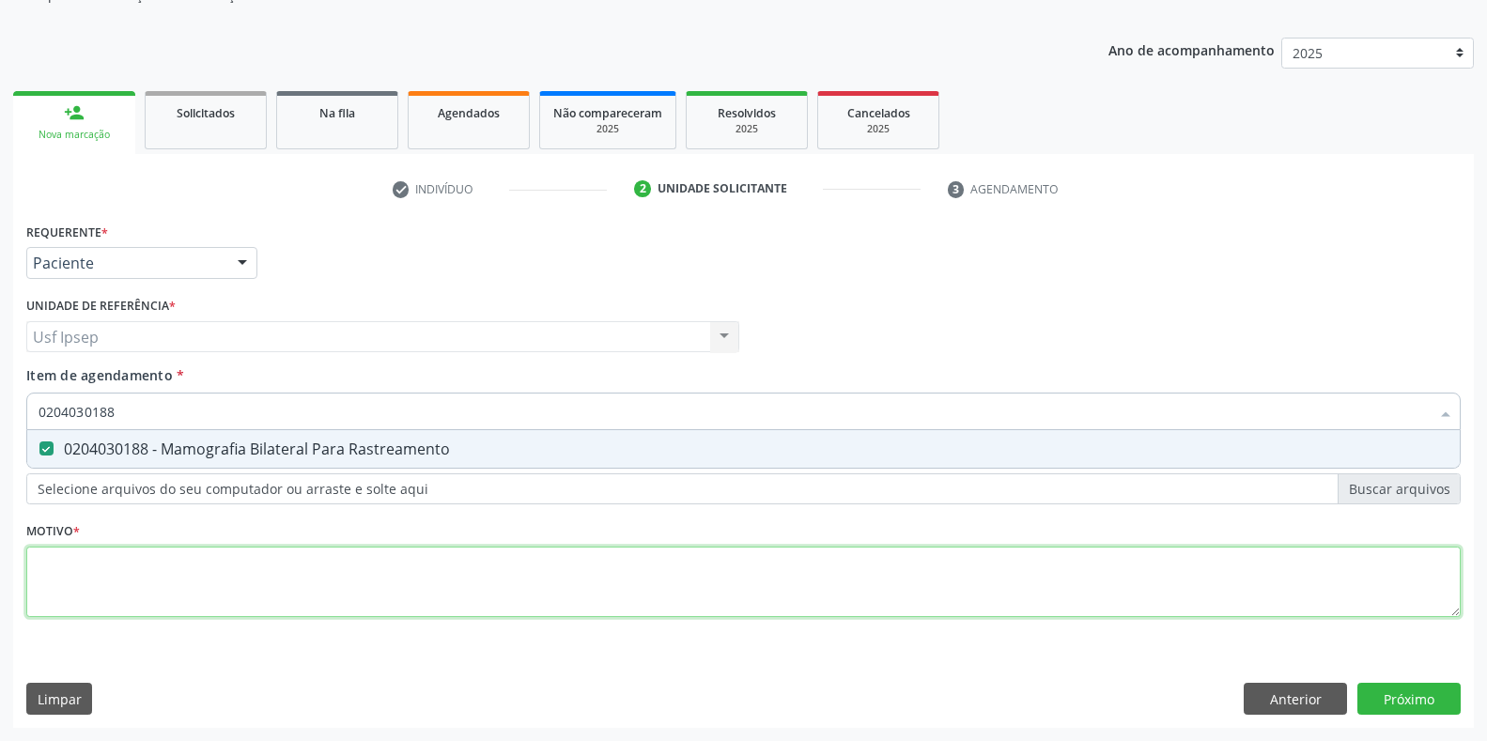
click at [42, 585] on div "Requerente * Paciente Profissional de Saúde Paciente Nenhum resultado encontrad…" at bounding box center [743, 431] width 1435 height 426
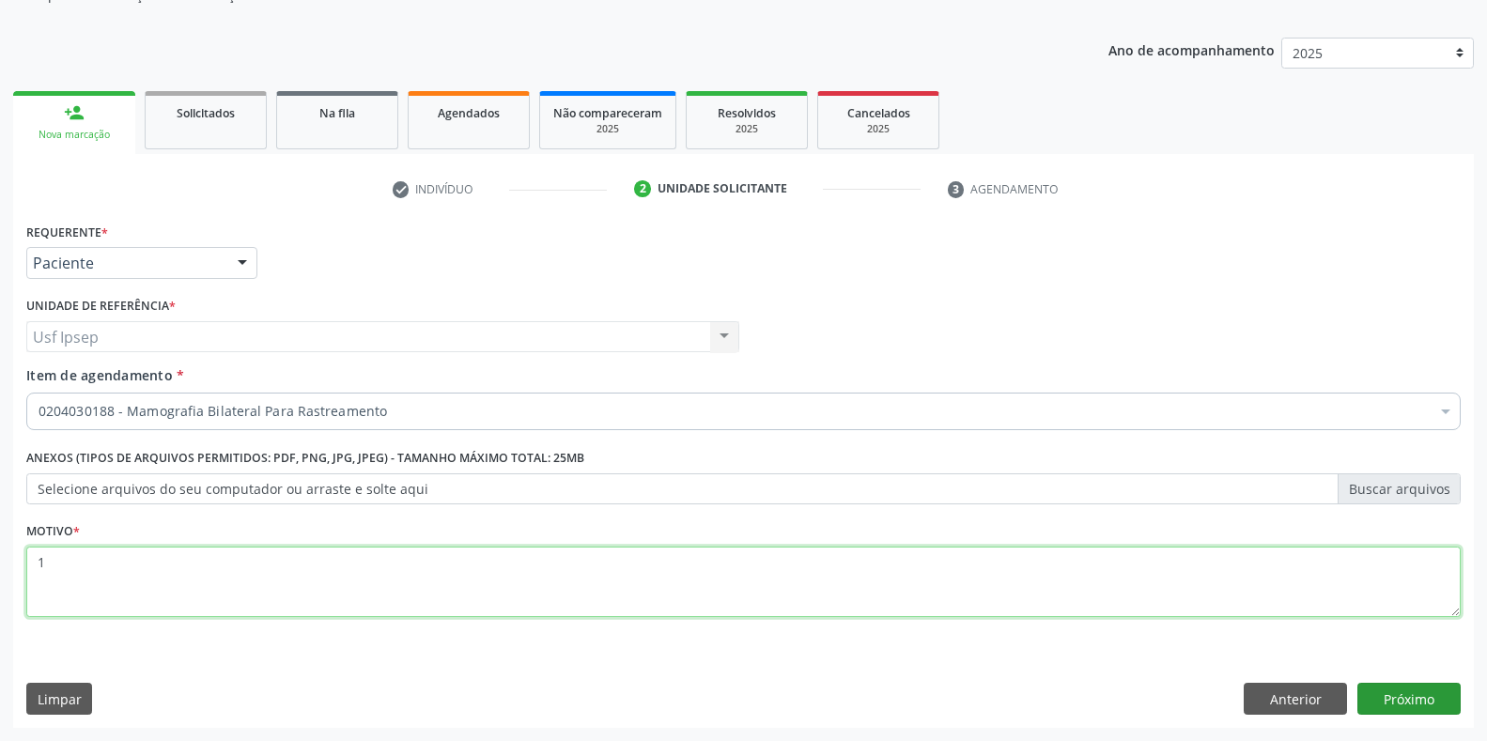
type textarea "1"
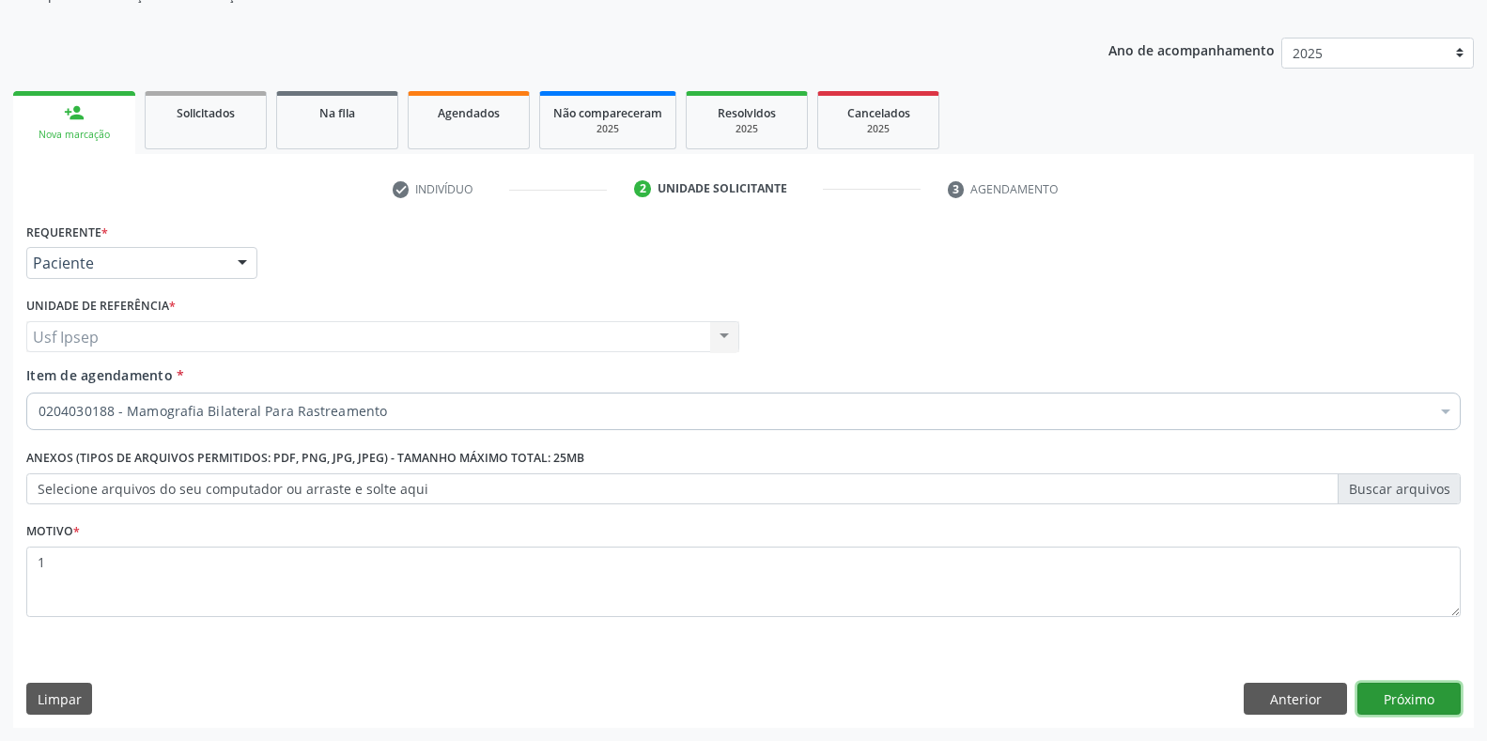
click at [1385, 697] on button "Próximo" at bounding box center [1408, 699] width 103 height 32
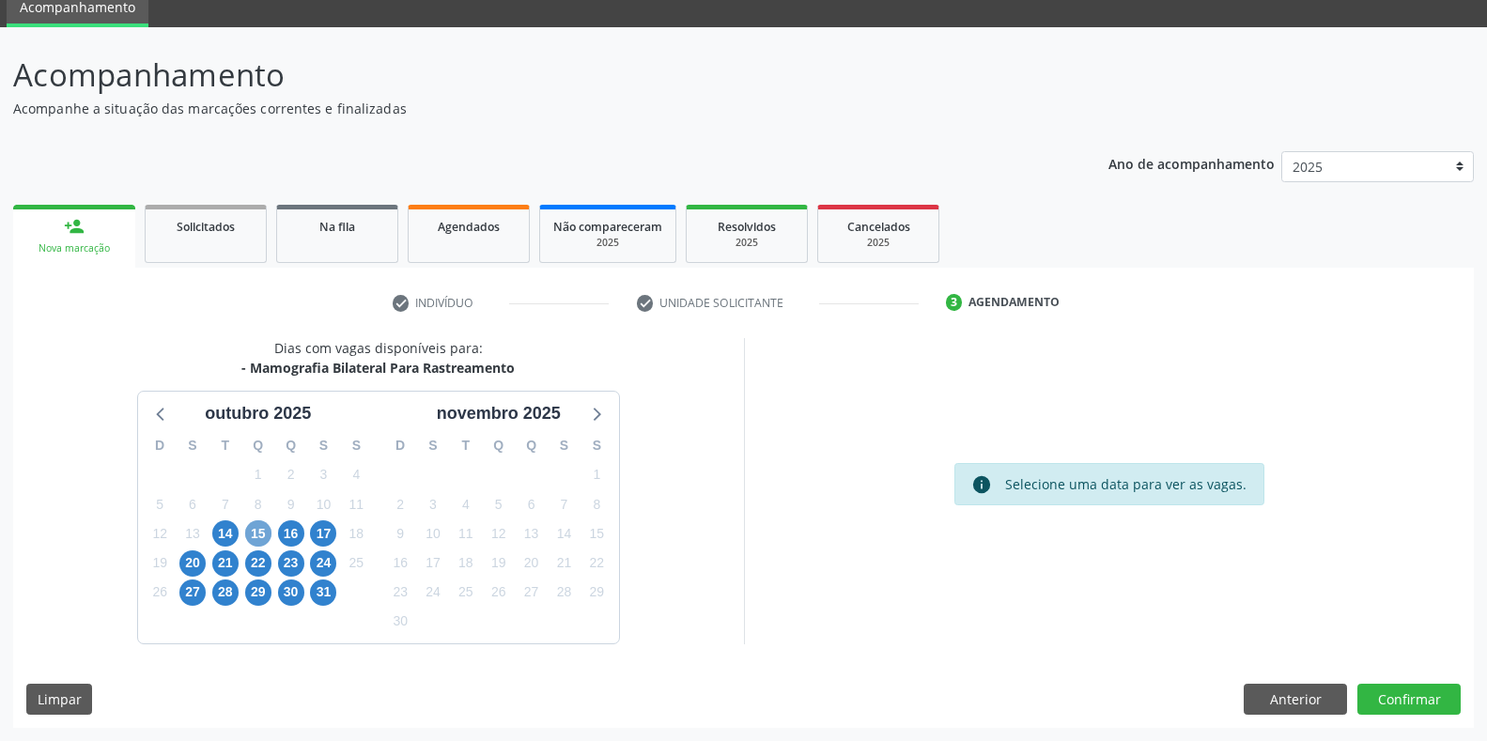
click at [256, 535] on span "15" at bounding box center [258, 533] width 26 height 26
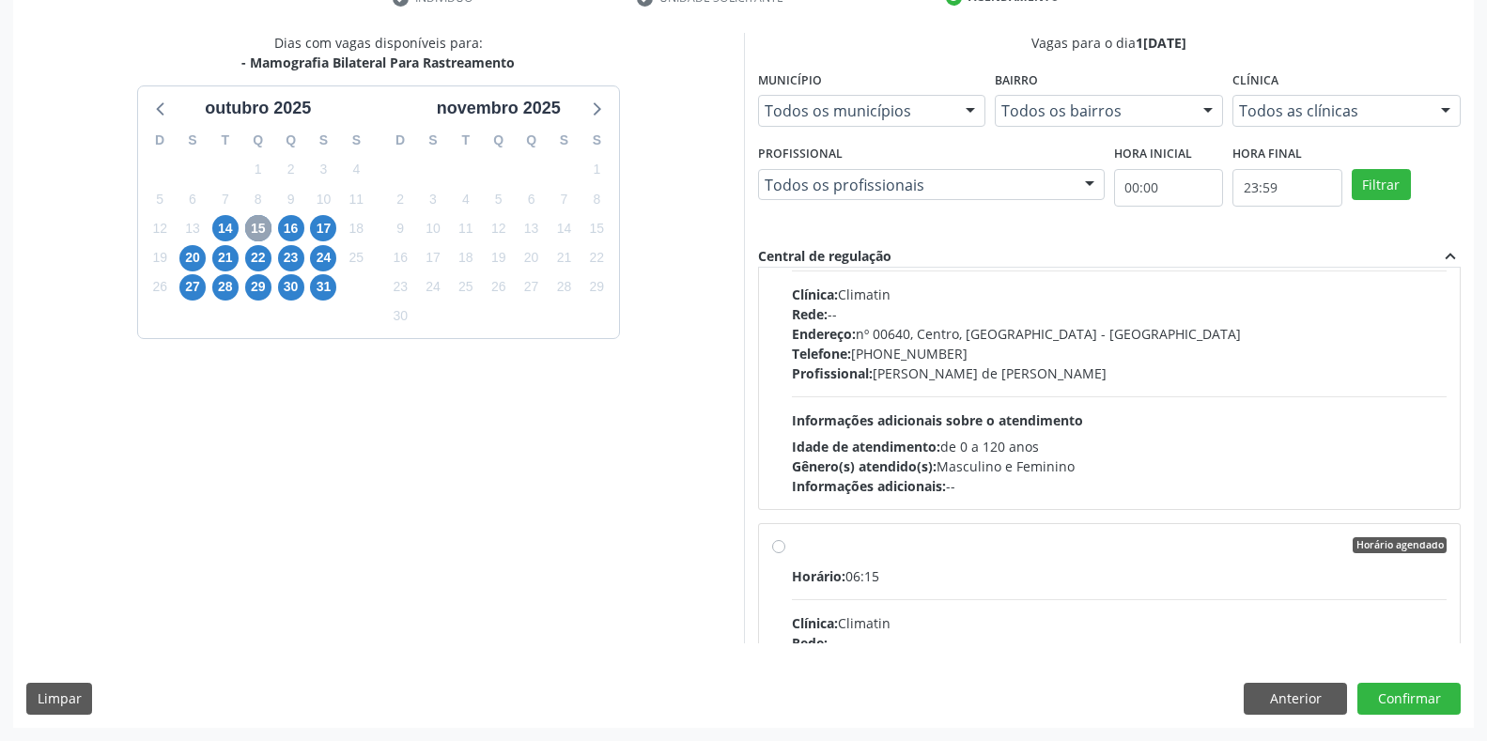
scroll to position [1566, 0]
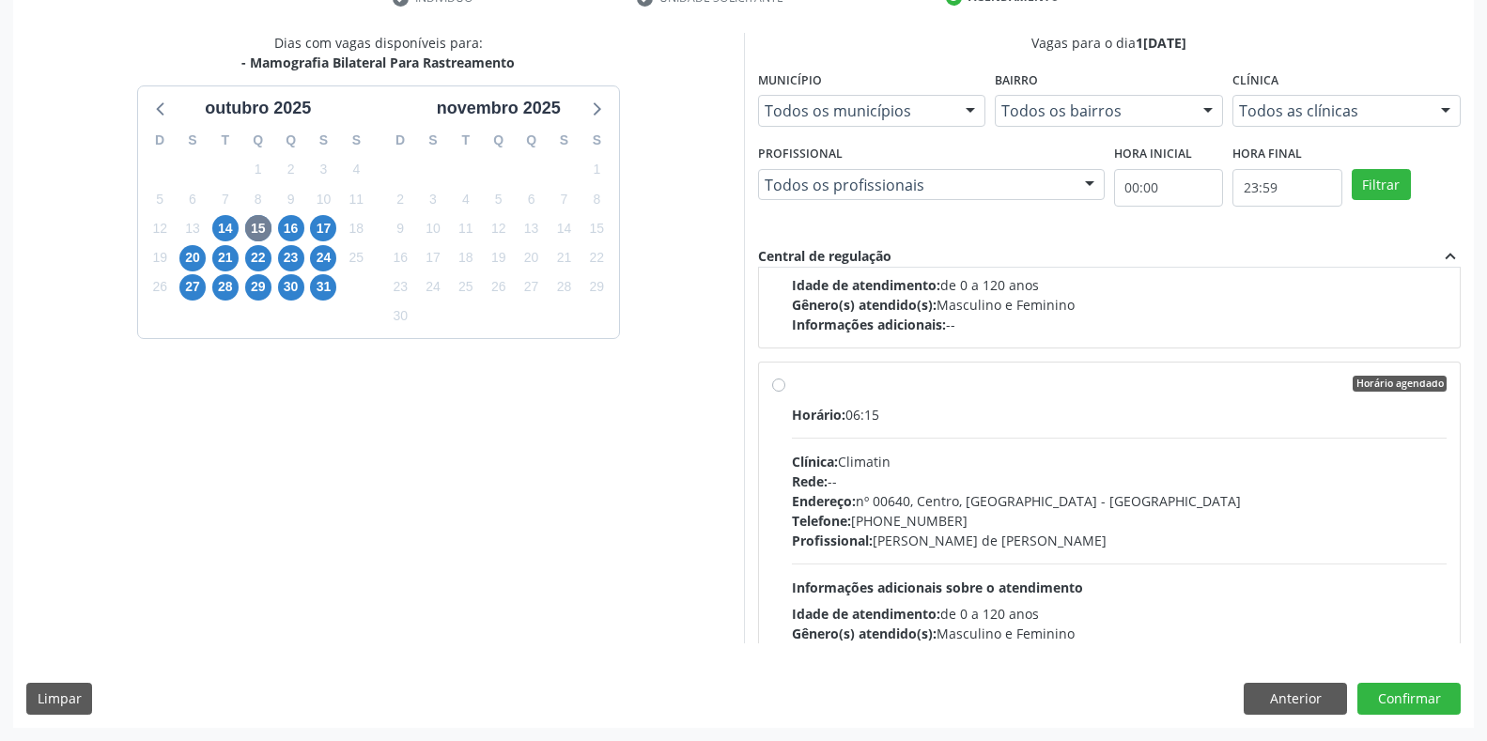
click at [792, 387] on label "Horário agendado Horário: 06:15 Clínica: Climatin Rede: -- Endereço: nº 00640, …" at bounding box center [1120, 520] width 656 height 288
click at [777, 387] on input "Horário agendado Horário: 06:15 Clínica: Climatin Rede: -- Endereço: nº 00640, …" at bounding box center [778, 384] width 13 height 17
radio input "true"
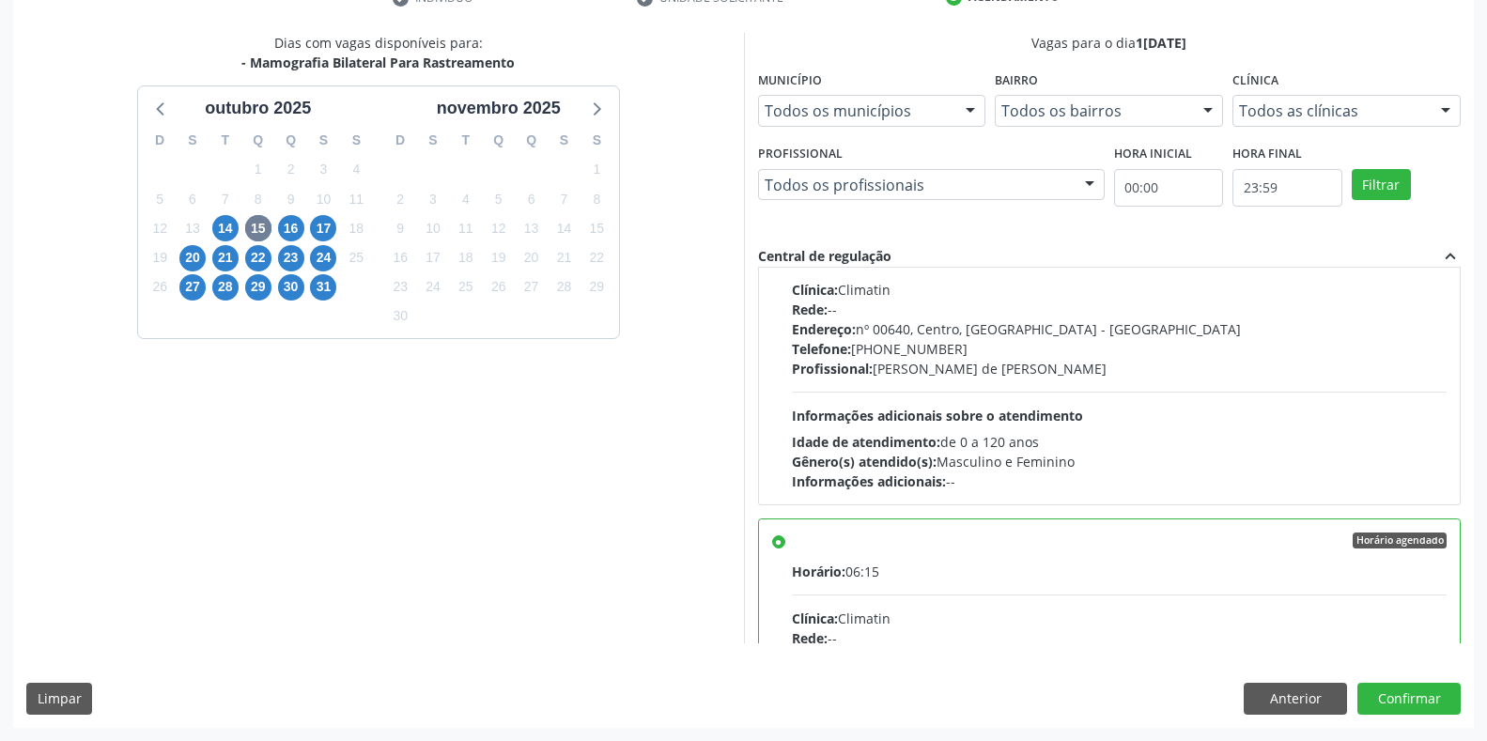
click at [807, 535] on div "Horário agendado" at bounding box center [1120, 541] width 656 height 17
click at [785, 535] on input "Horário agendado Horário: 06:15 Clínica: Climatin Rede: -- Endereço: nº 00640, …" at bounding box center [778, 541] width 13 height 17
click at [792, 542] on label "Horário agendado Horário: 06:15 Clínica: Climatin Rede: -- Endereço: nº 00640, …" at bounding box center [1120, 677] width 656 height 288
click at [783, 542] on input "Horário agendado Horário: 06:15 Clínica: Climatin Rede: -- Endereço: nº 00640, …" at bounding box center [778, 541] width 13 height 17
drag, startPoint x: 788, startPoint y: 537, endPoint x: 814, endPoint y: 535, distance: 26.5
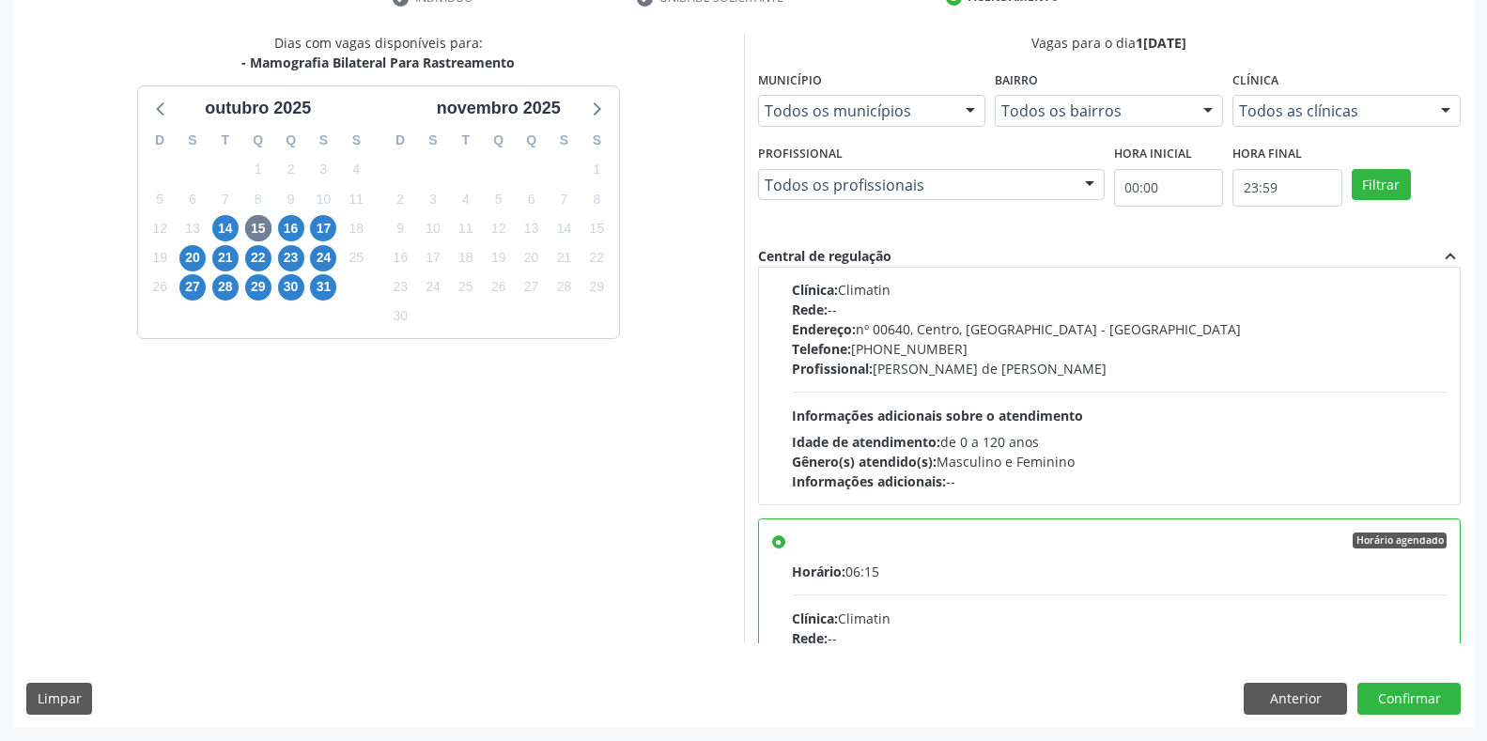
click at [789, 535] on div "Horário agendado Horário: 06:15 Clínica: Climatin Rede: -- Endereço: nº 00640, …" at bounding box center [1109, 677] width 675 height 288
click at [900, 537] on div "Horário agendado" at bounding box center [1120, 541] width 656 height 17
click at [785, 537] on input "Horário agendado Horário: 06:15 Clínica: Climatin Rede: -- Endereço: nº 00640, …" at bounding box center [778, 541] width 13 height 17
click at [1415, 698] on button "Confirmar" at bounding box center [1408, 699] width 103 height 32
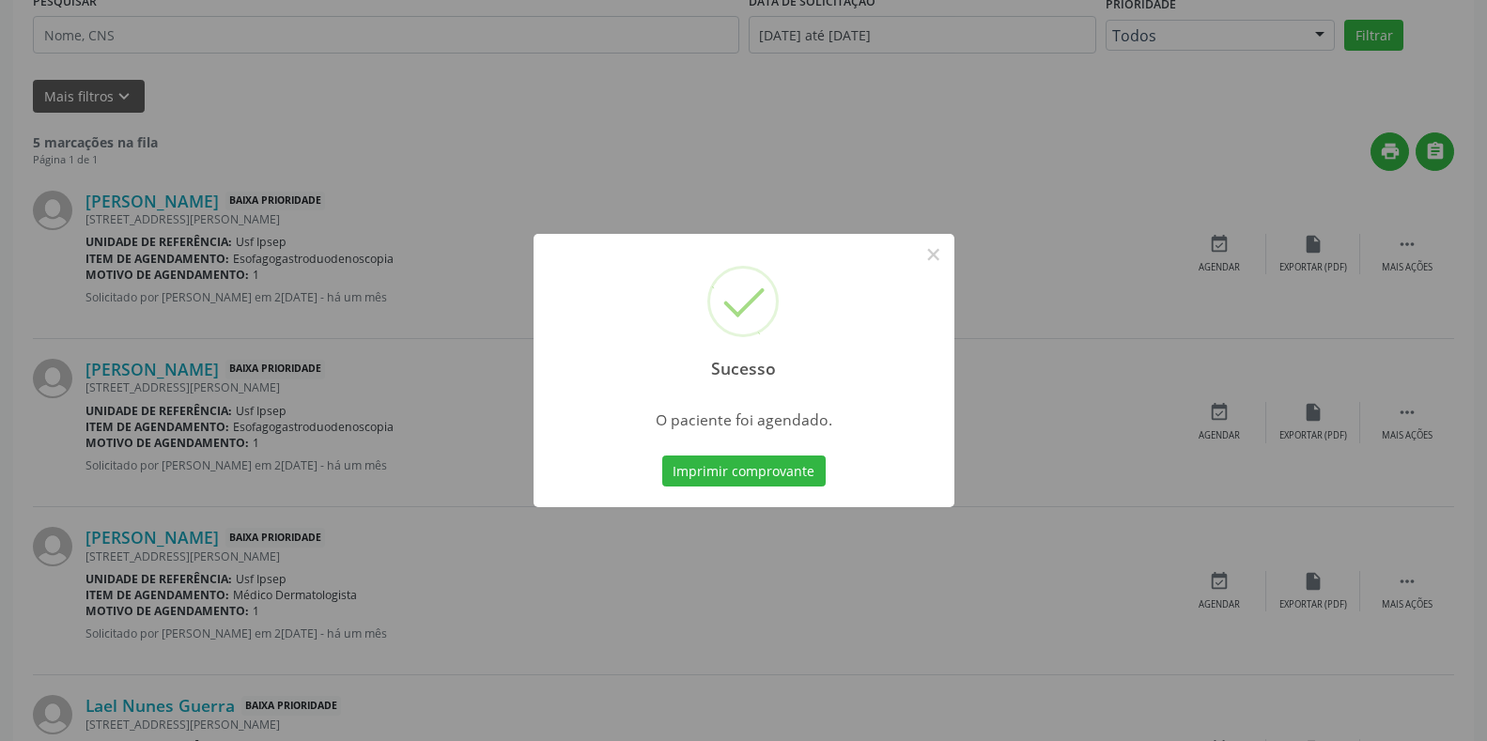
scroll to position [0, 0]
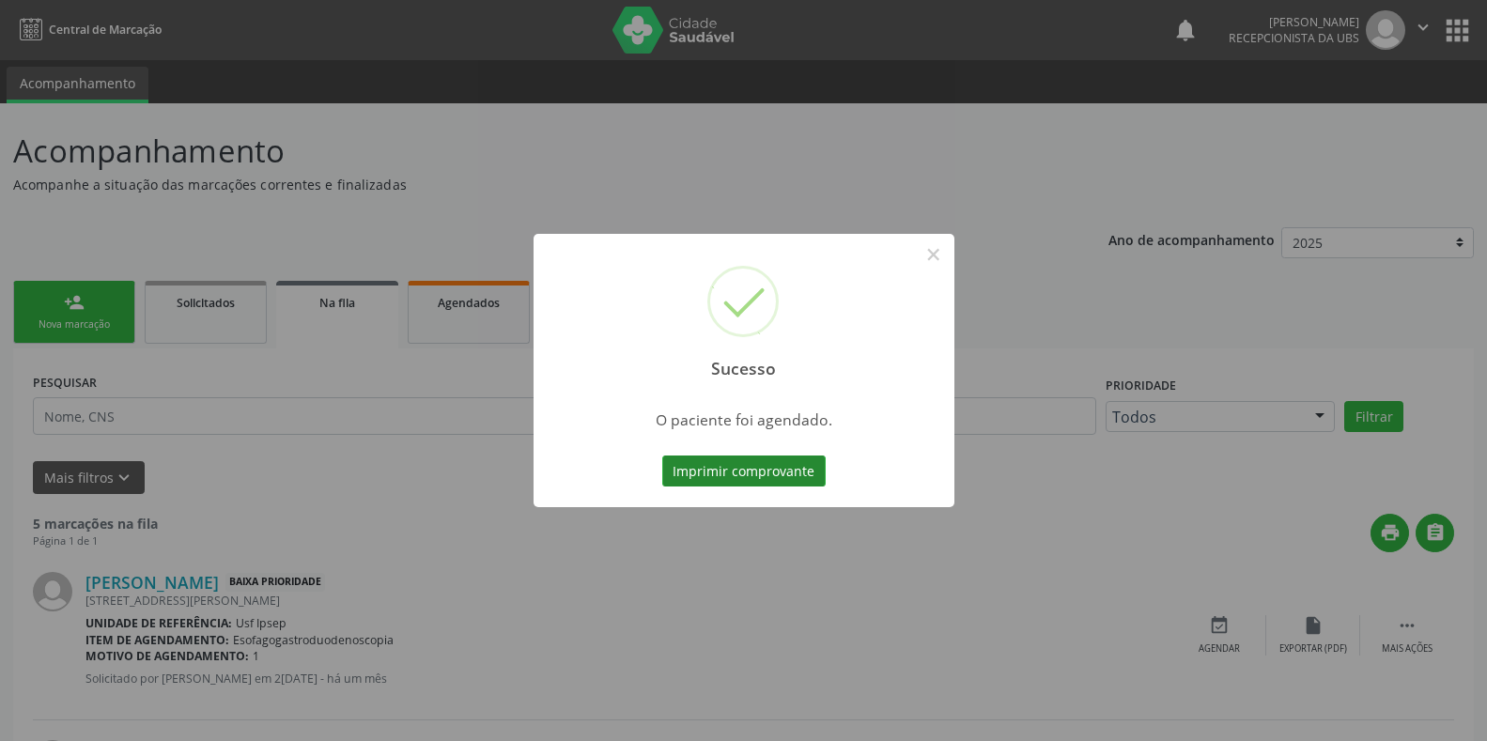
click at [703, 470] on button "Imprimir comprovante" at bounding box center [743, 472] width 163 height 32
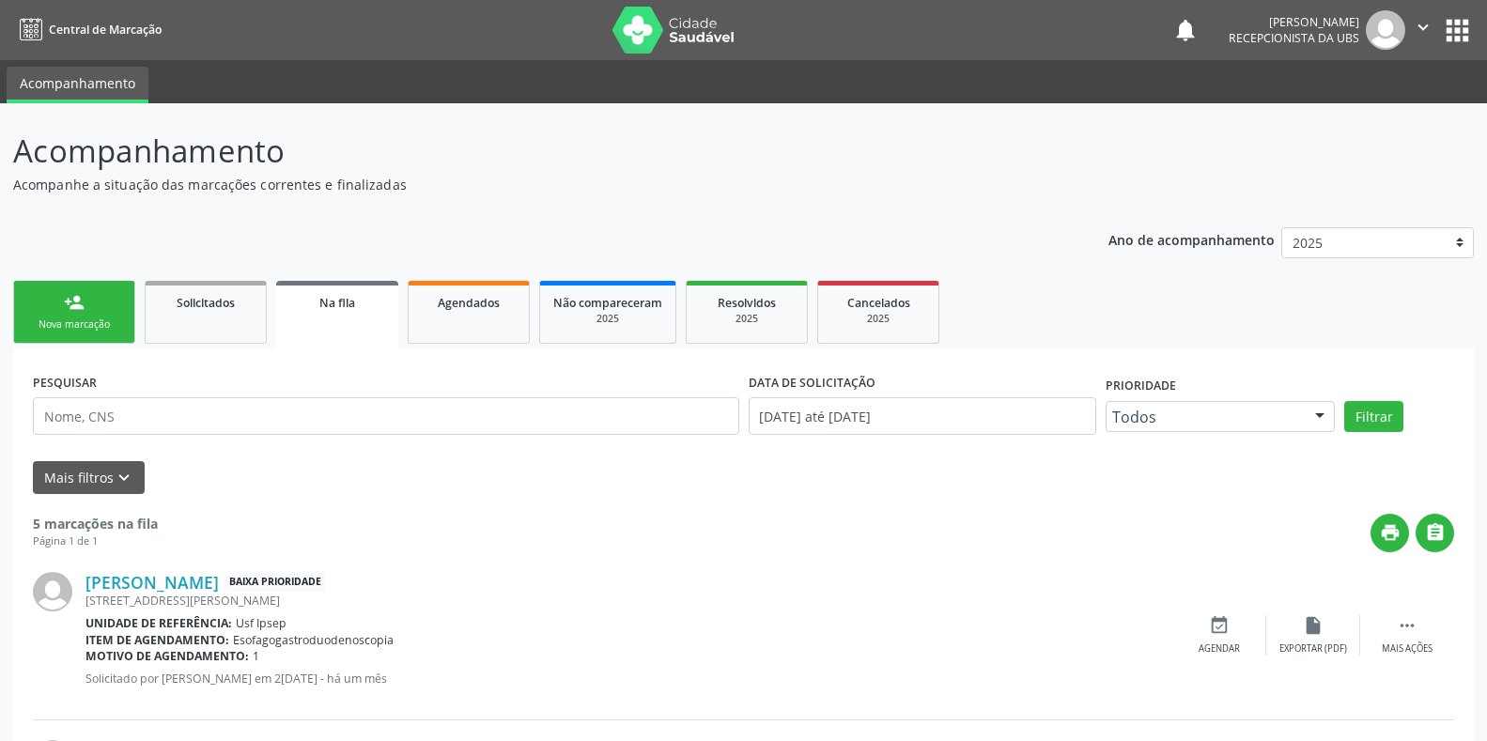
click at [68, 326] on div "Nova marcação" at bounding box center [74, 325] width 94 height 14
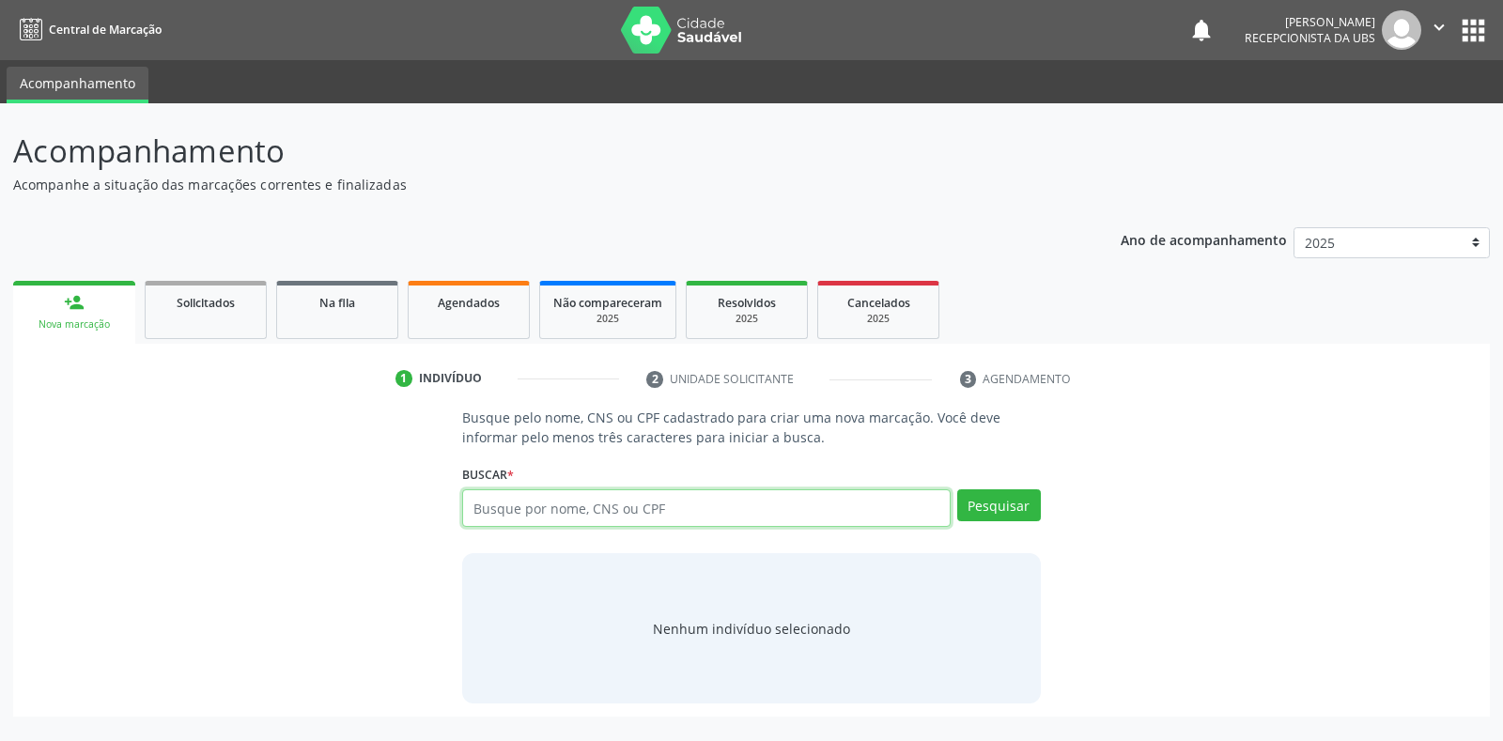
click at [476, 504] on input "text" at bounding box center [706, 508] width 488 height 38
click at [485, 504] on input "text" at bounding box center [706, 508] width 488 height 38
type input "708003872632027"
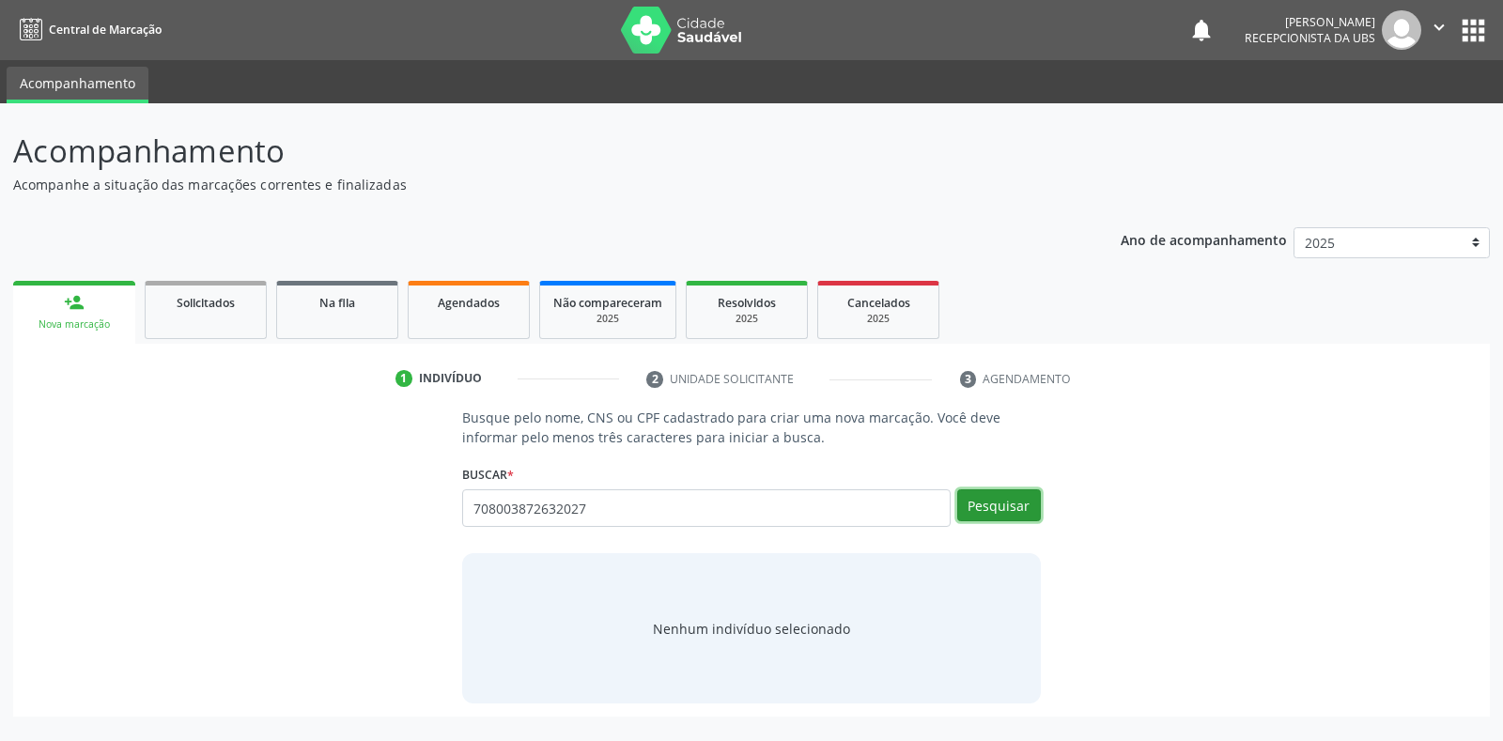
click at [1001, 508] on button "Pesquisar" at bounding box center [999, 505] width 84 height 32
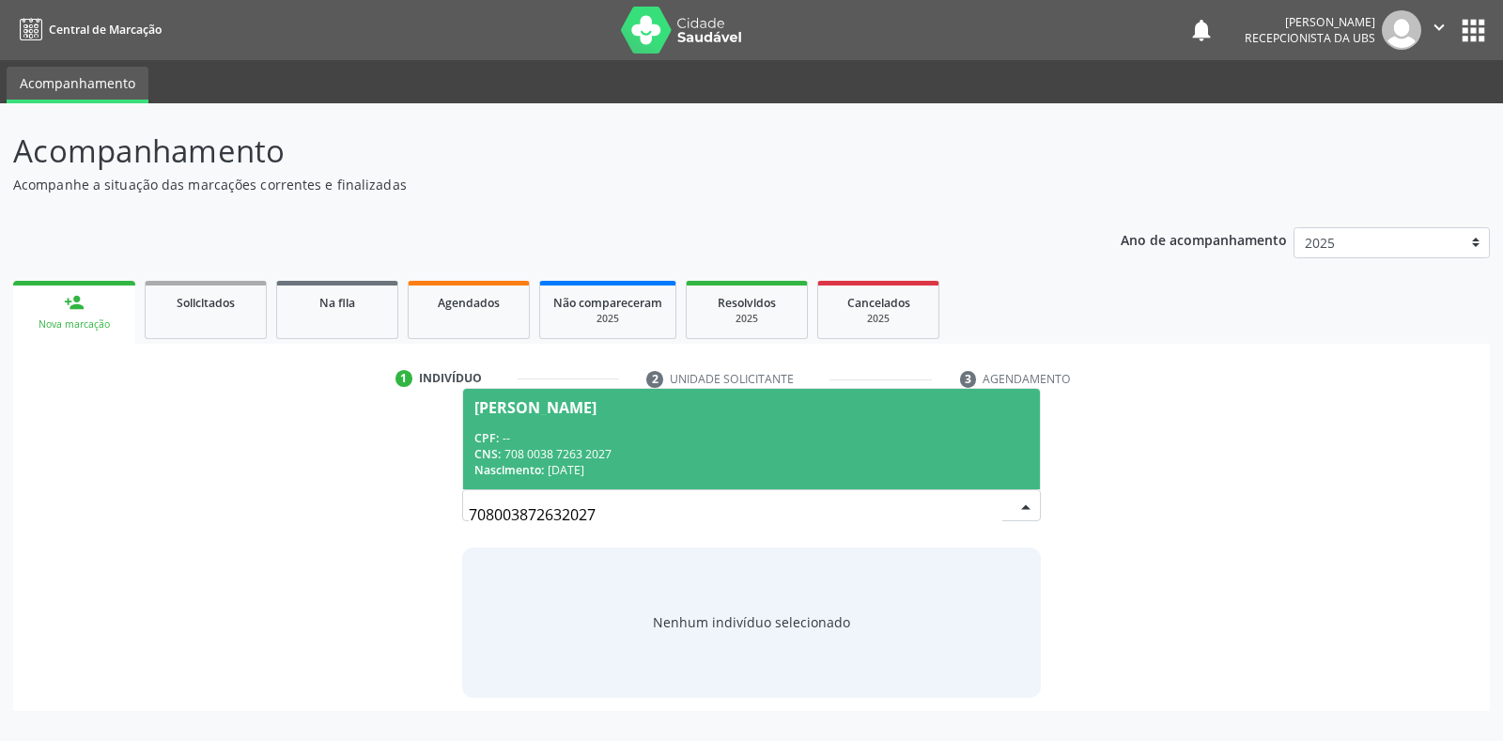
click at [595, 515] on input "708003872632027" at bounding box center [735, 515] width 533 height 38
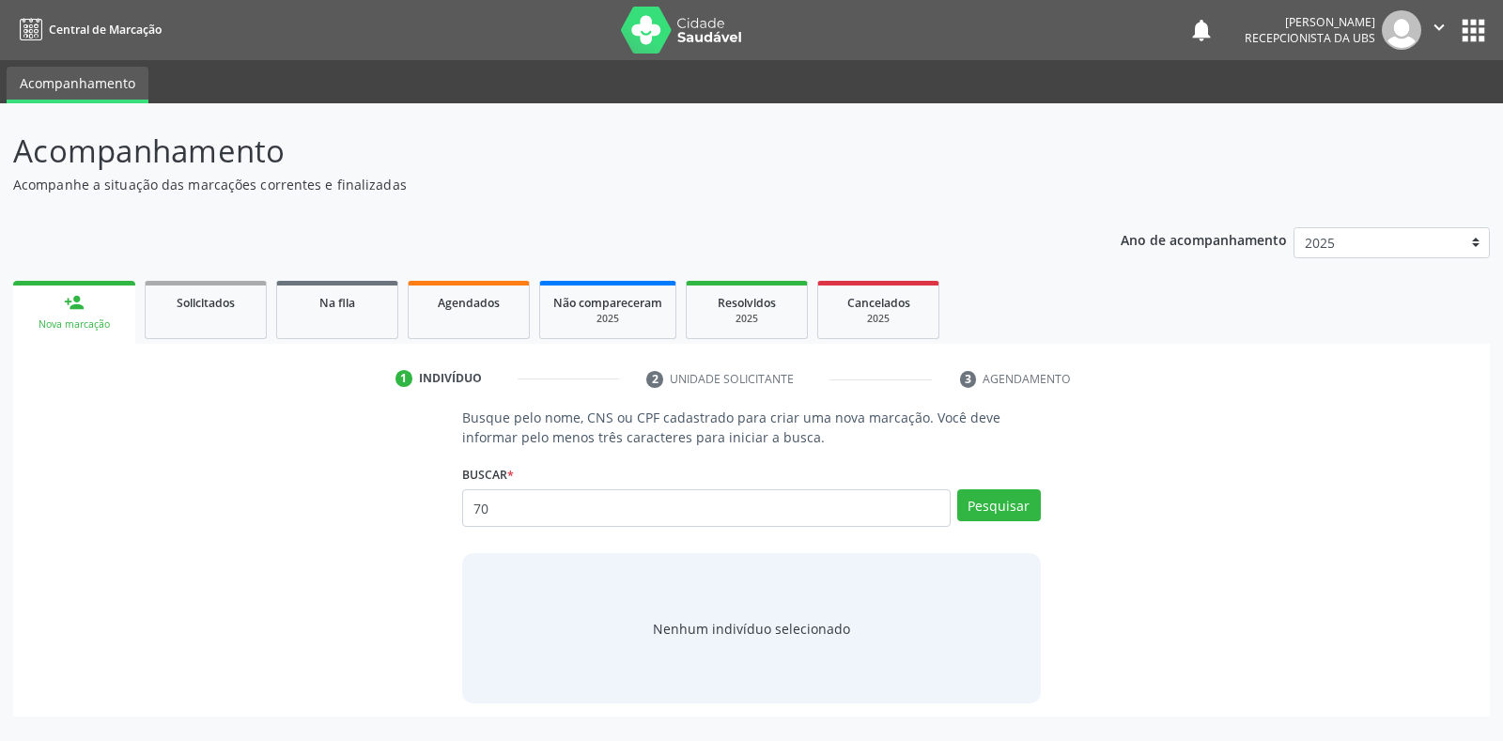
type input "7"
click at [65, 331] on div "Nova marcação" at bounding box center [74, 325] width 96 height 14
click at [76, 330] on div "Nova marcação" at bounding box center [74, 325] width 96 height 14
click at [75, 330] on div "Nova marcação" at bounding box center [74, 325] width 96 height 14
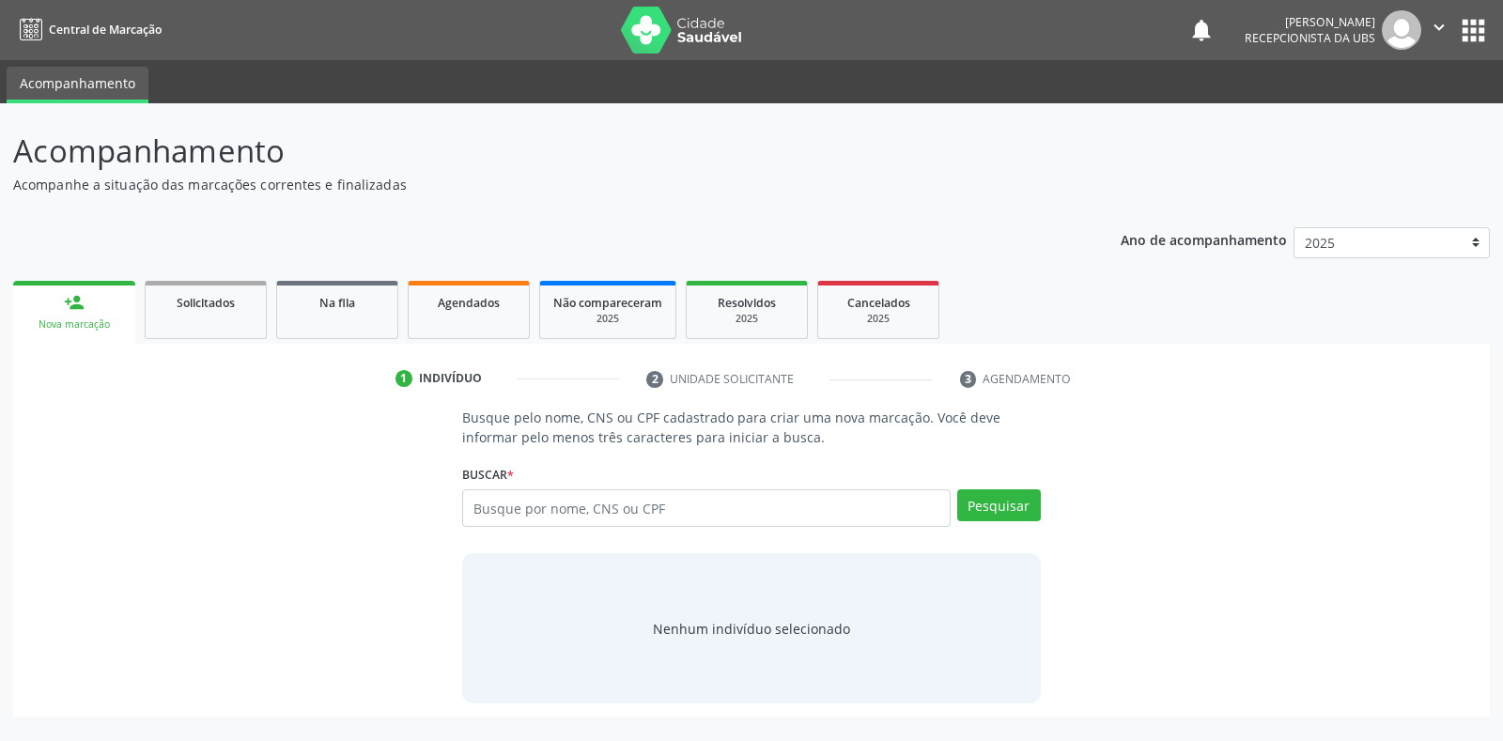
click at [969, 462] on div "Buscar * 70800387263202 Busque por nome, CNS ou CPF [PERSON_NAME] CPF: -- CNS: …" at bounding box center [751, 500] width 578 height 80
click at [473, 504] on input "text" at bounding box center [706, 508] width 488 height 38
drag, startPoint x: 476, startPoint y: 504, endPoint x: 0, endPoint y: 325, distance: 508.6
drag, startPoint x: 0, startPoint y: 325, endPoint x: 475, endPoint y: 503, distance: 507.4
click at [475, 503] on input "text" at bounding box center [706, 508] width 488 height 38
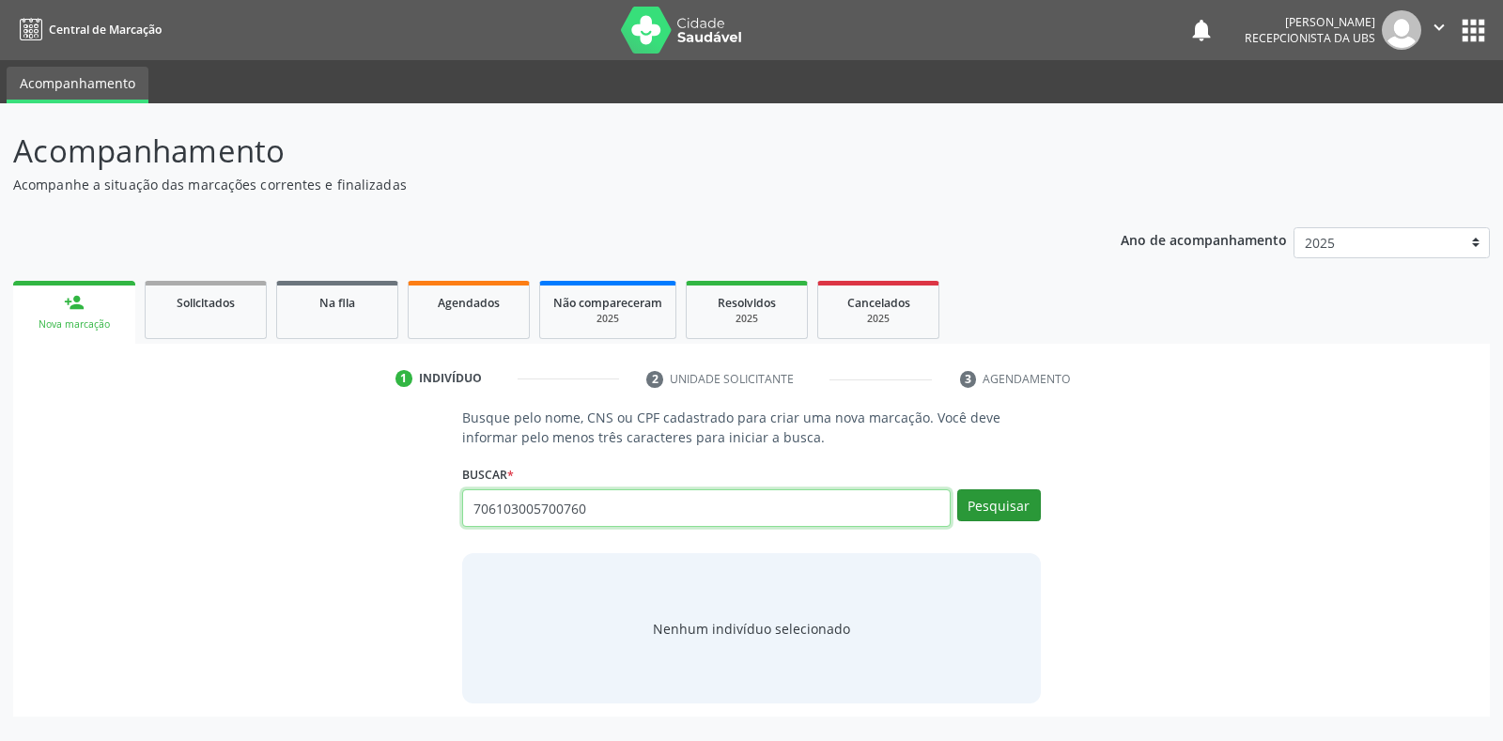
type input "706103005700760"
click at [998, 504] on button "Pesquisar" at bounding box center [999, 505] width 84 height 32
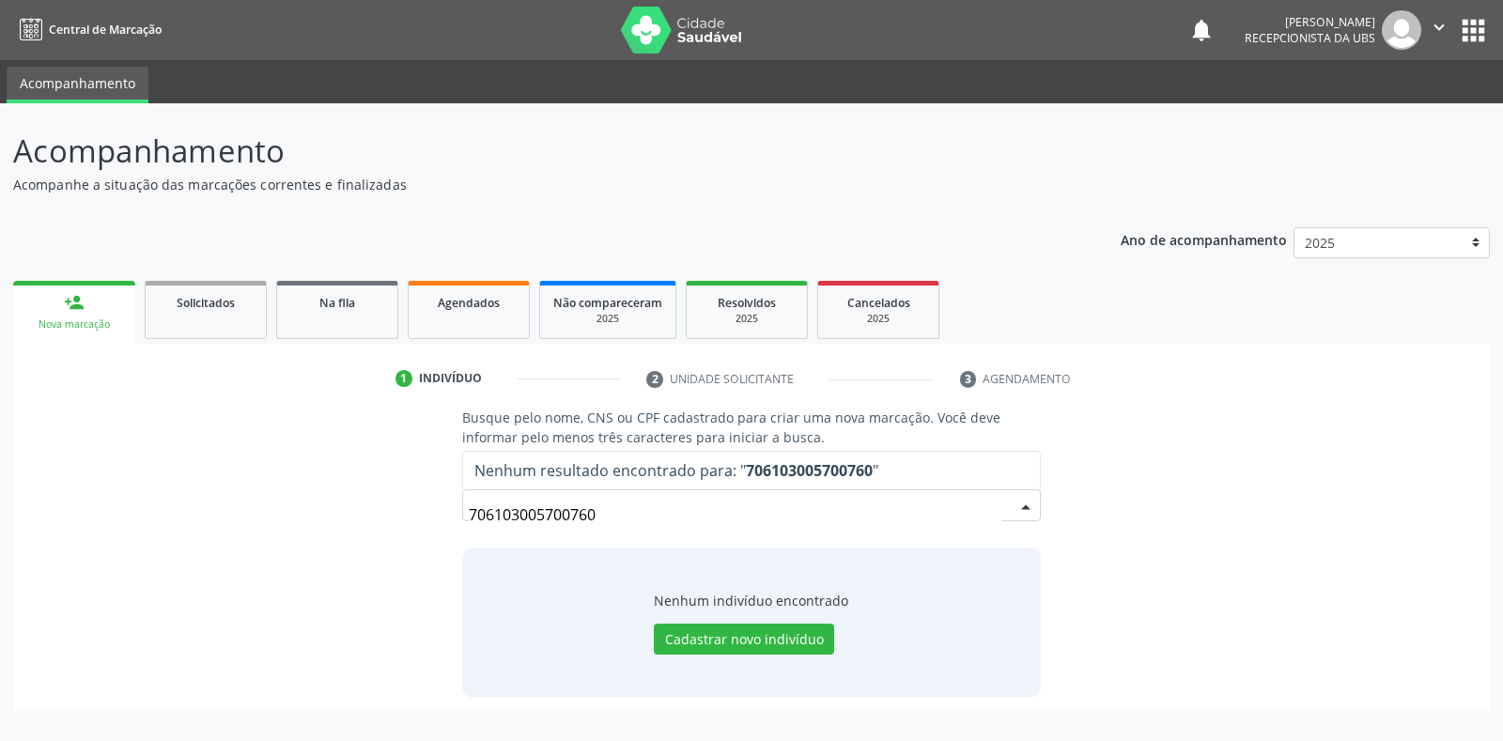
click at [602, 509] on input "706103005700760" at bounding box center [735, 515] width 533 height 38
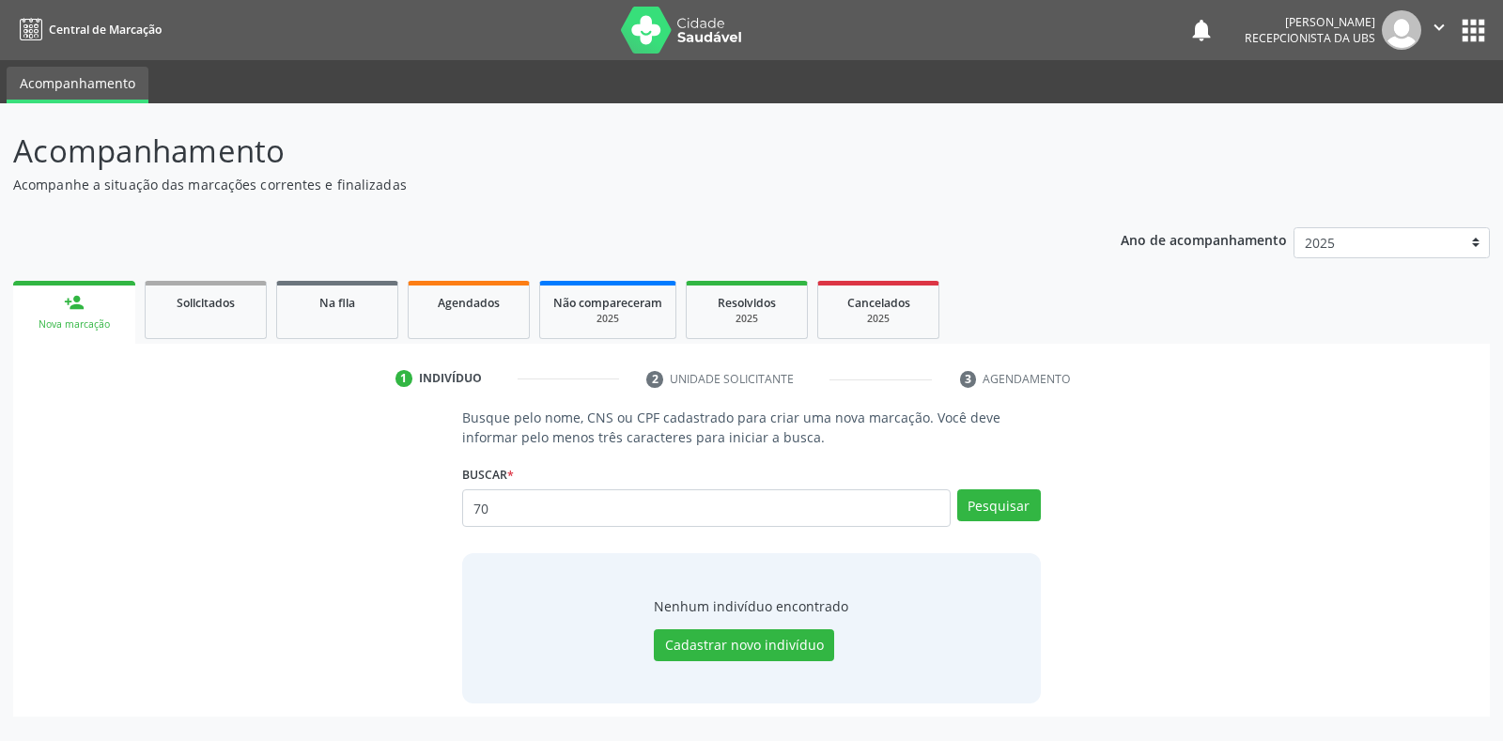
type input "7"
type input "08872516474"
click at [996, 506] on button "Pesquisar" at bounding box center [999, 505] width 84 height 32
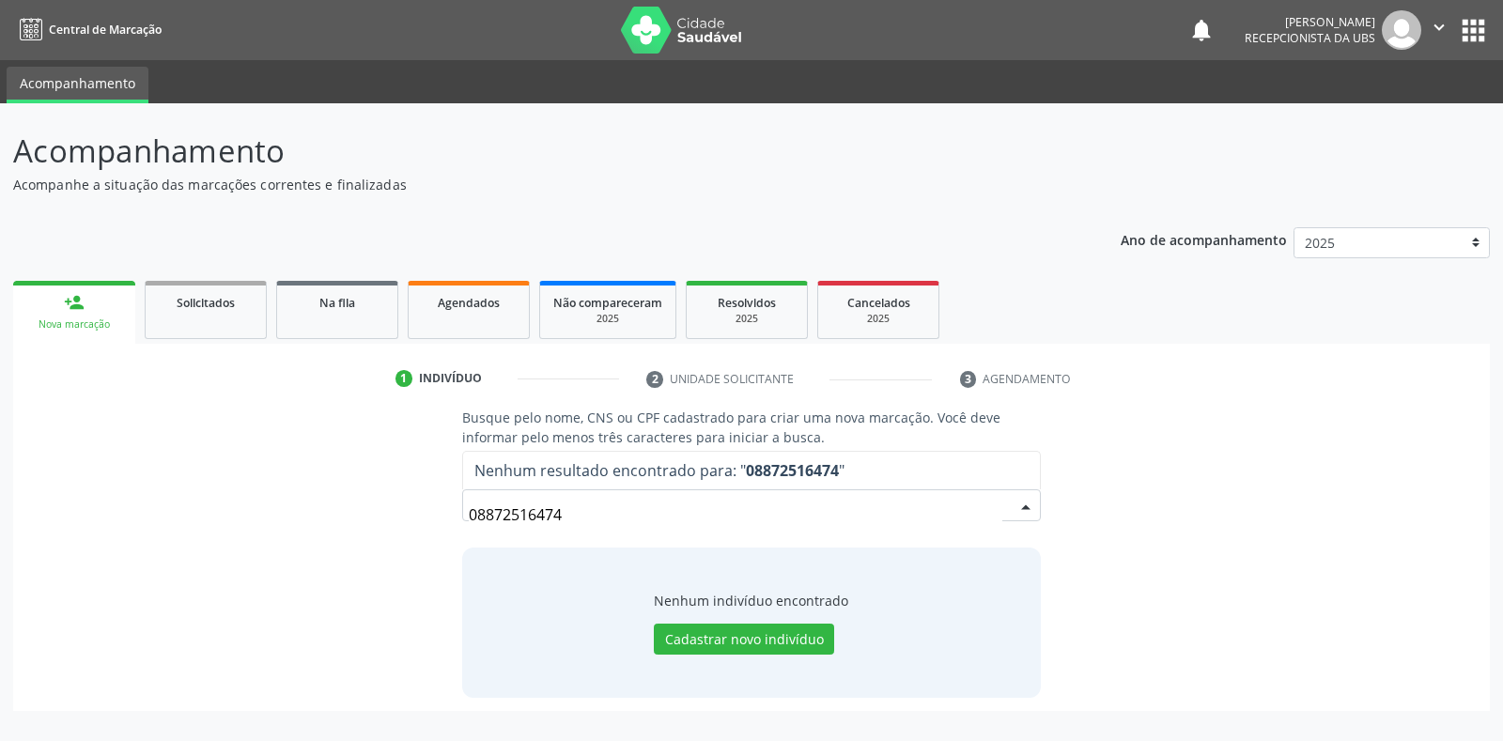
click at [567, 512] on input "08872516474" at bounding box center [735, 515] width 533 height 38
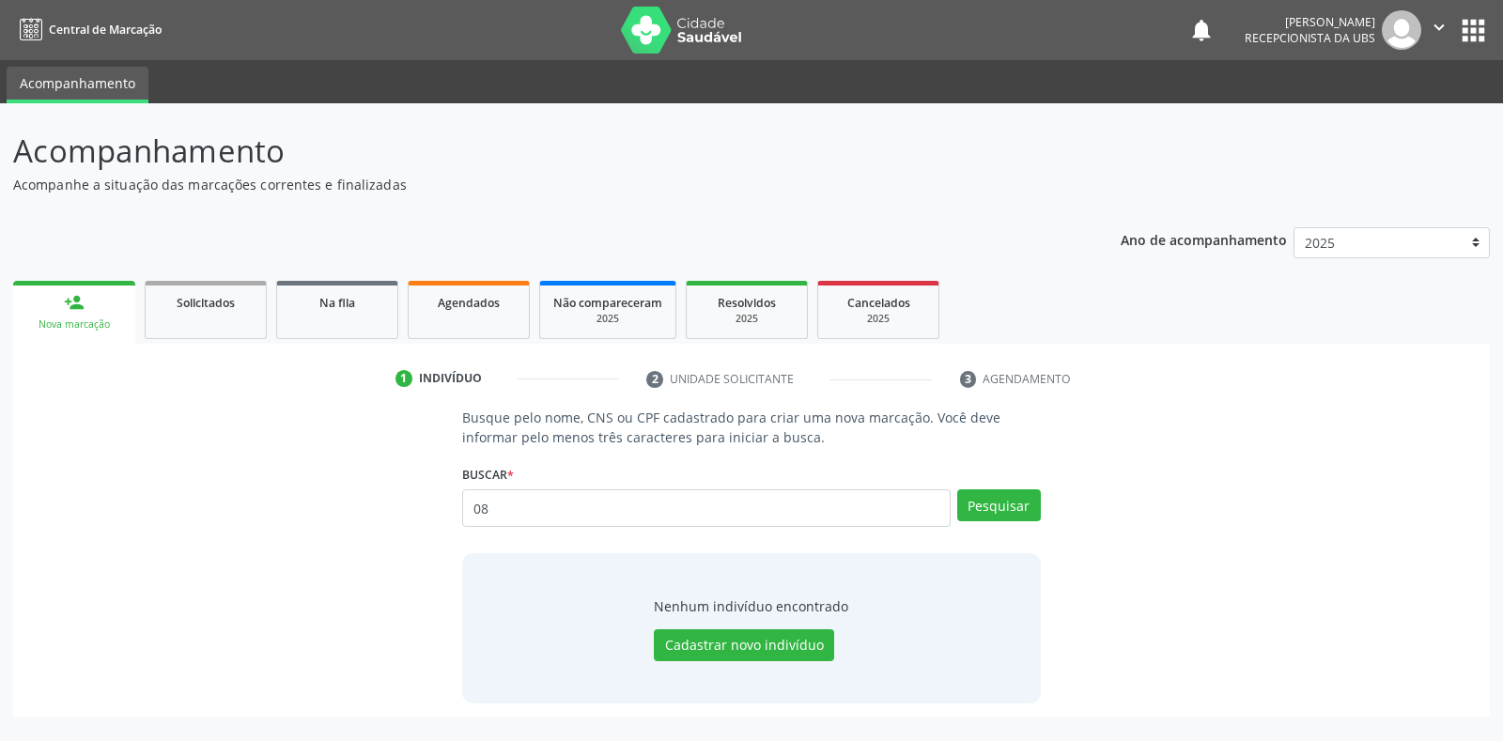
type input "0"
click at [474, 503] on input "text" at bounding box center [706, 508] width 488 height 38
type input "706103005700760"
click at [974, 499] on button "Pesquisar" at bounding box center [999, 505] width 84 height 32
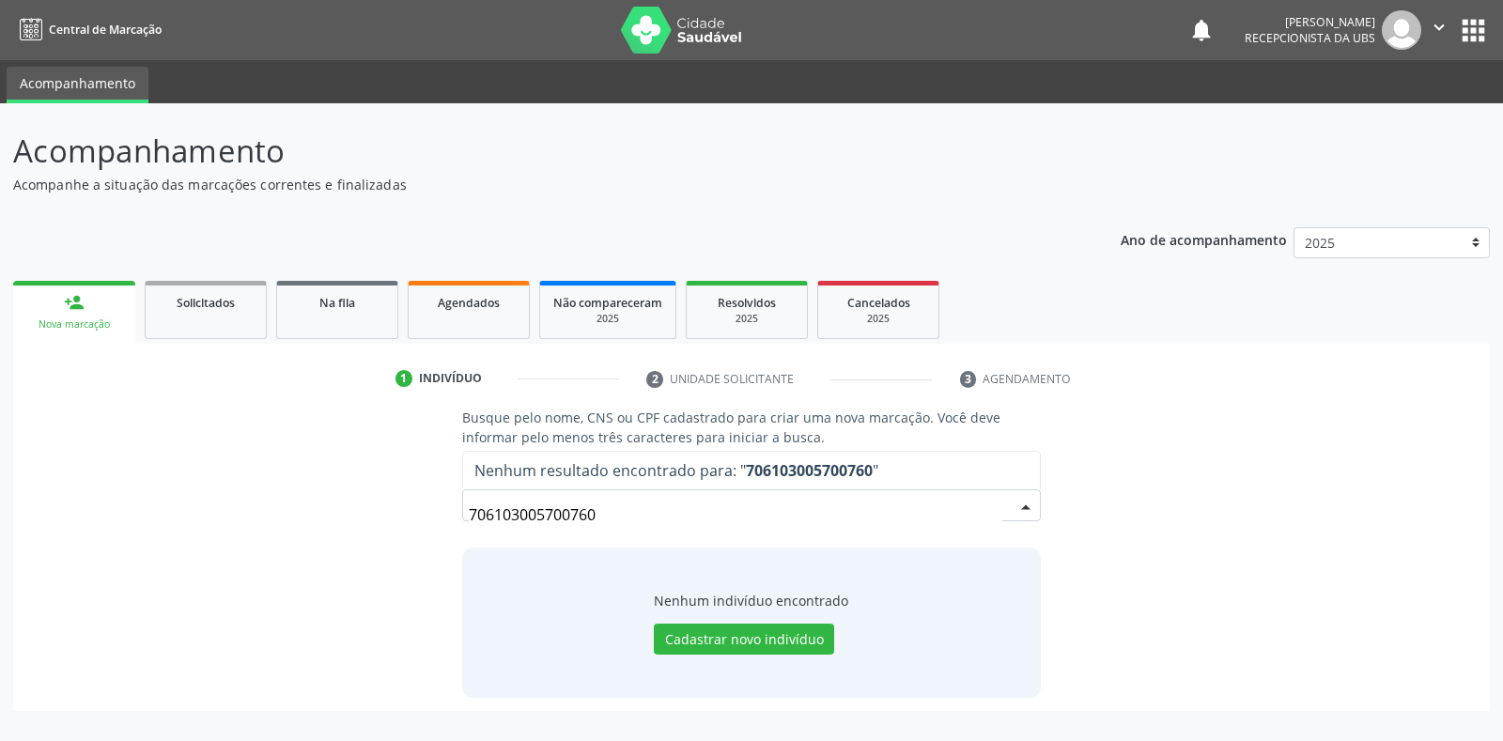
click at [614, 516] on input "706103005700760" at bounding box center [735, 515] width 533 height 38
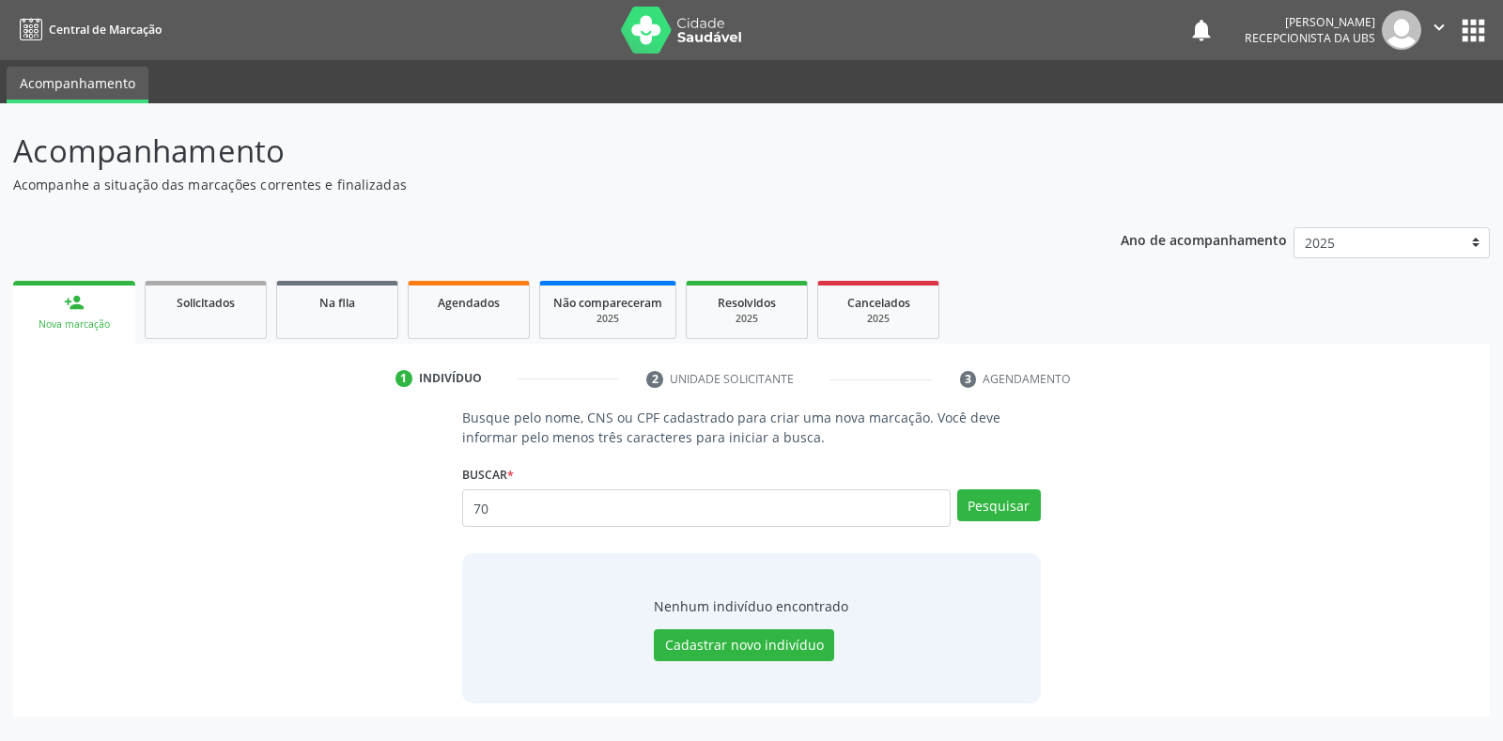
type input "7"
click at [476, 506] on input "text" at bounding box center [706, 508] width 488 height 38
type input "C"
type input "00872516474"
click at [1022, 504] on button "Pesquisar" at bounding box center [999, 505] width 84 height 32
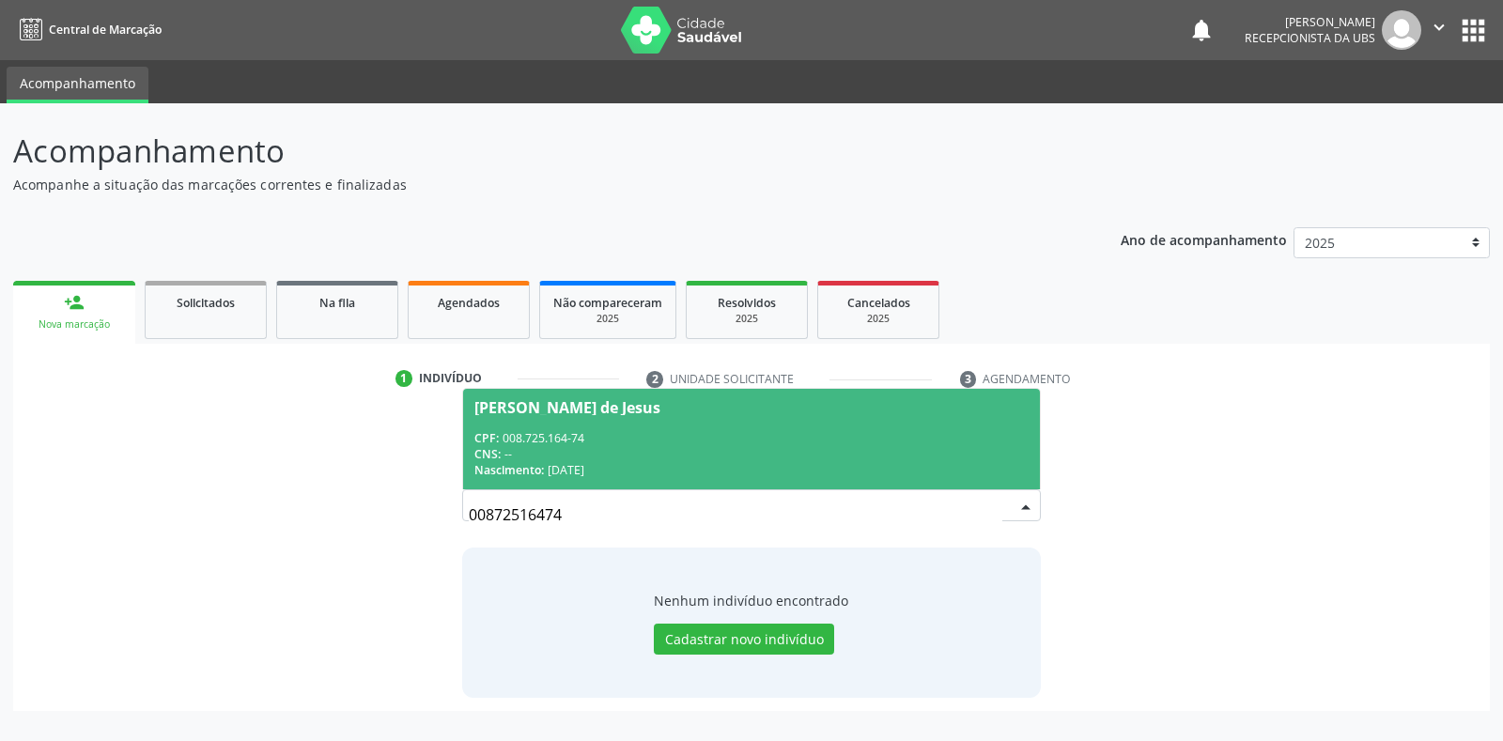
click at [500, 408] on div "[PERSON_NAME] de Jesus" at bounding box center [567, 407] width 186 height 15
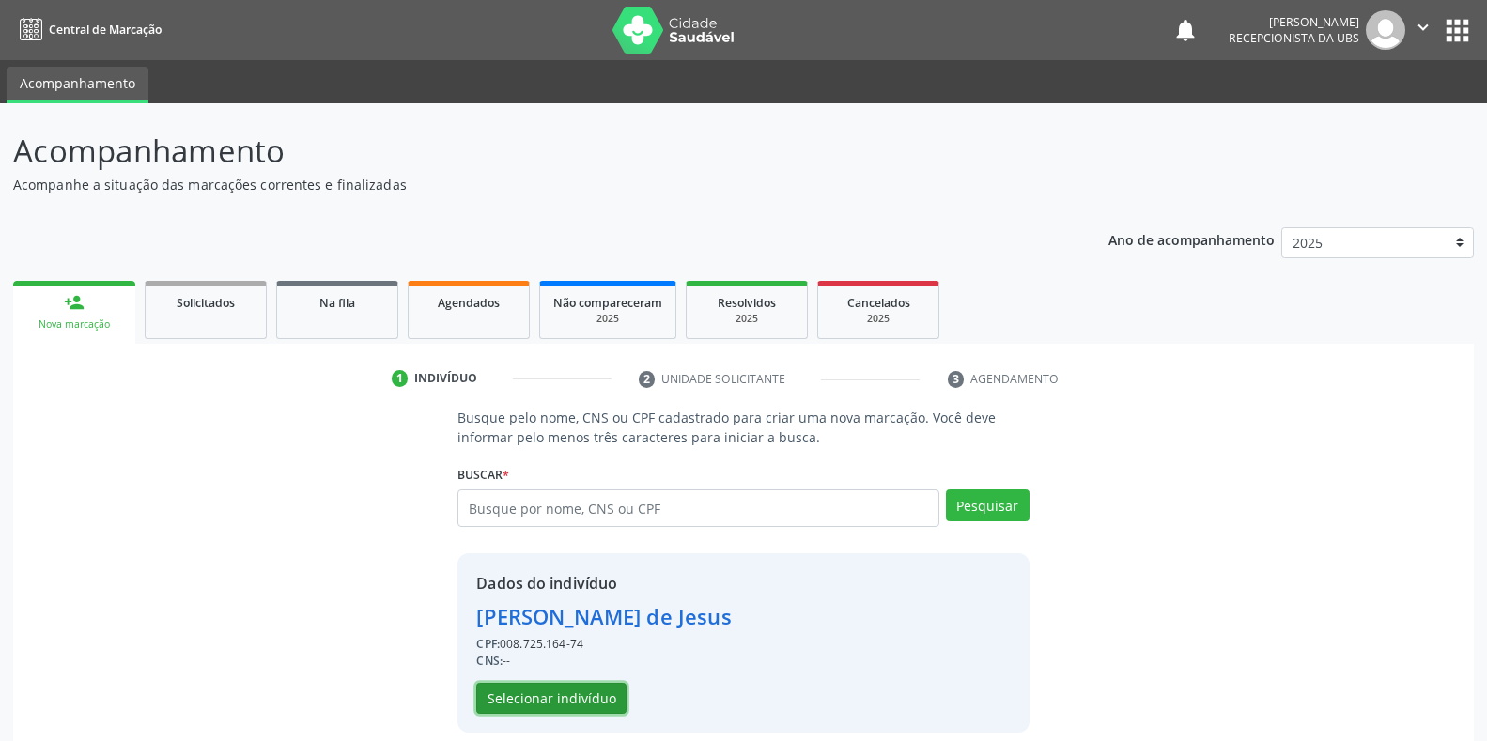
click at [507, 704] on button "Selecionar indivíduo" at bounding box center [551, 699] width 150 height 32
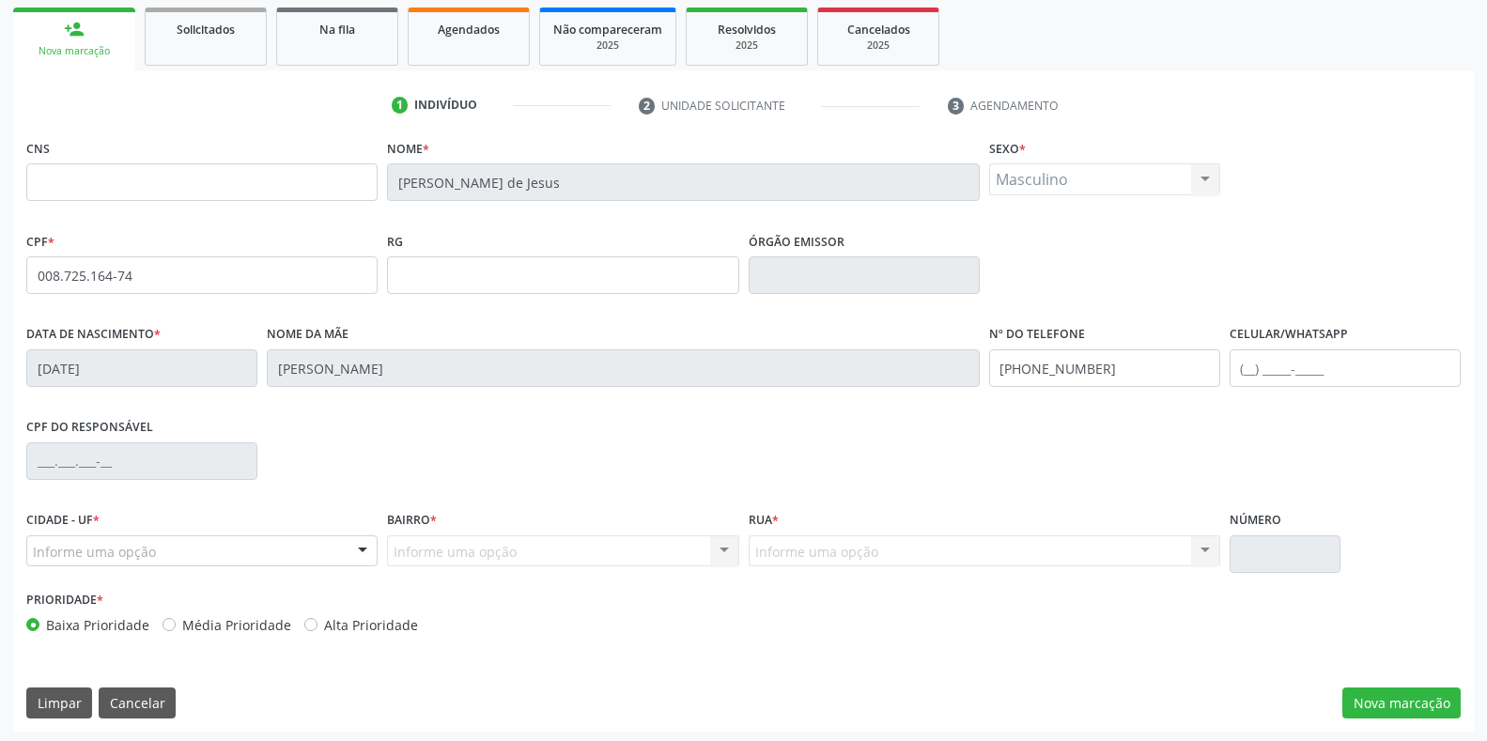
scroll to position [277, 0]
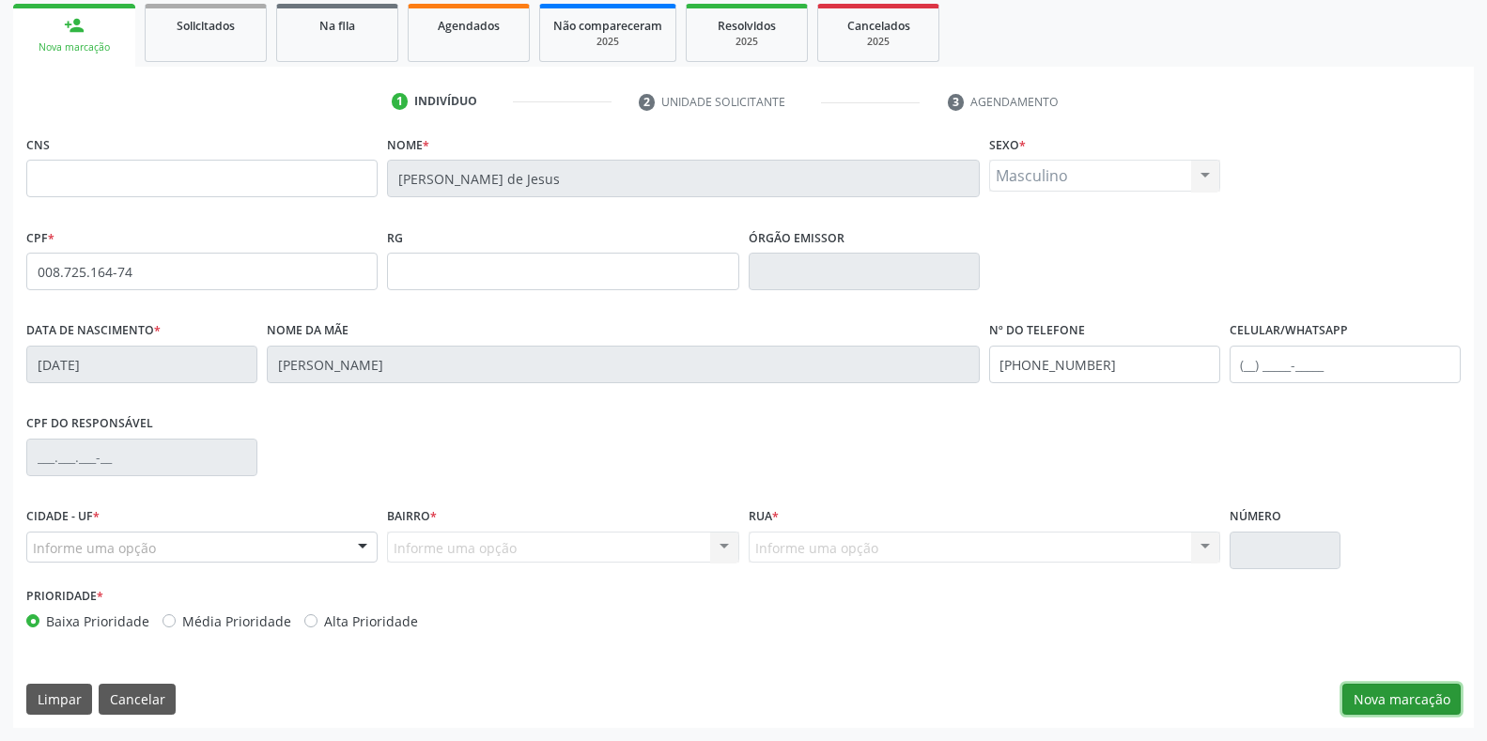
click at [1372, 705] on button "Nova marcação" at bounding box center [1401, 700] width 118 height 32
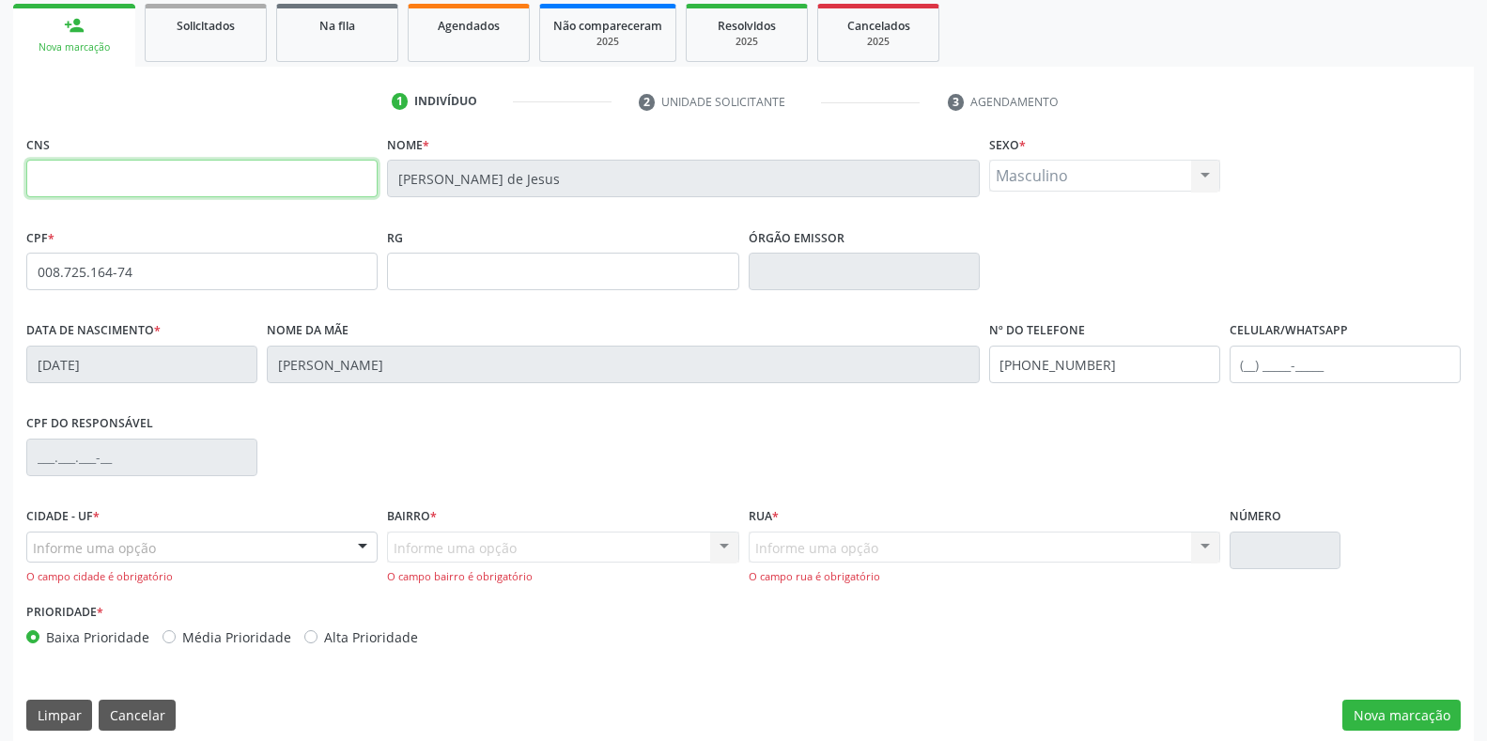
click at [44, 175] on input "text" at bounding box center [201, 179] width 351 height 38
type input "008 7251 6474"
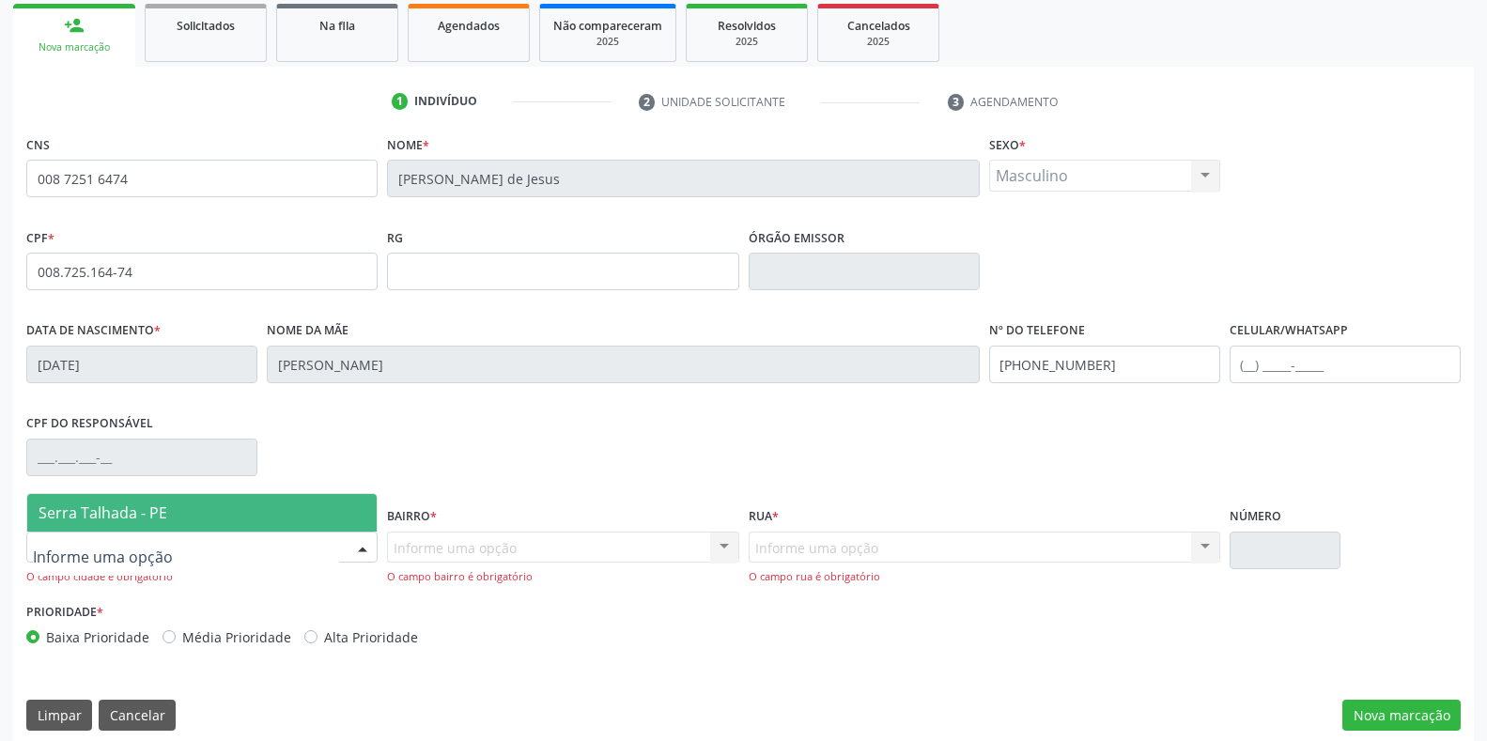
click at [66, 507] on span "Serra Talhada - PE" at bounding box center [103, 513] width 129 height 21
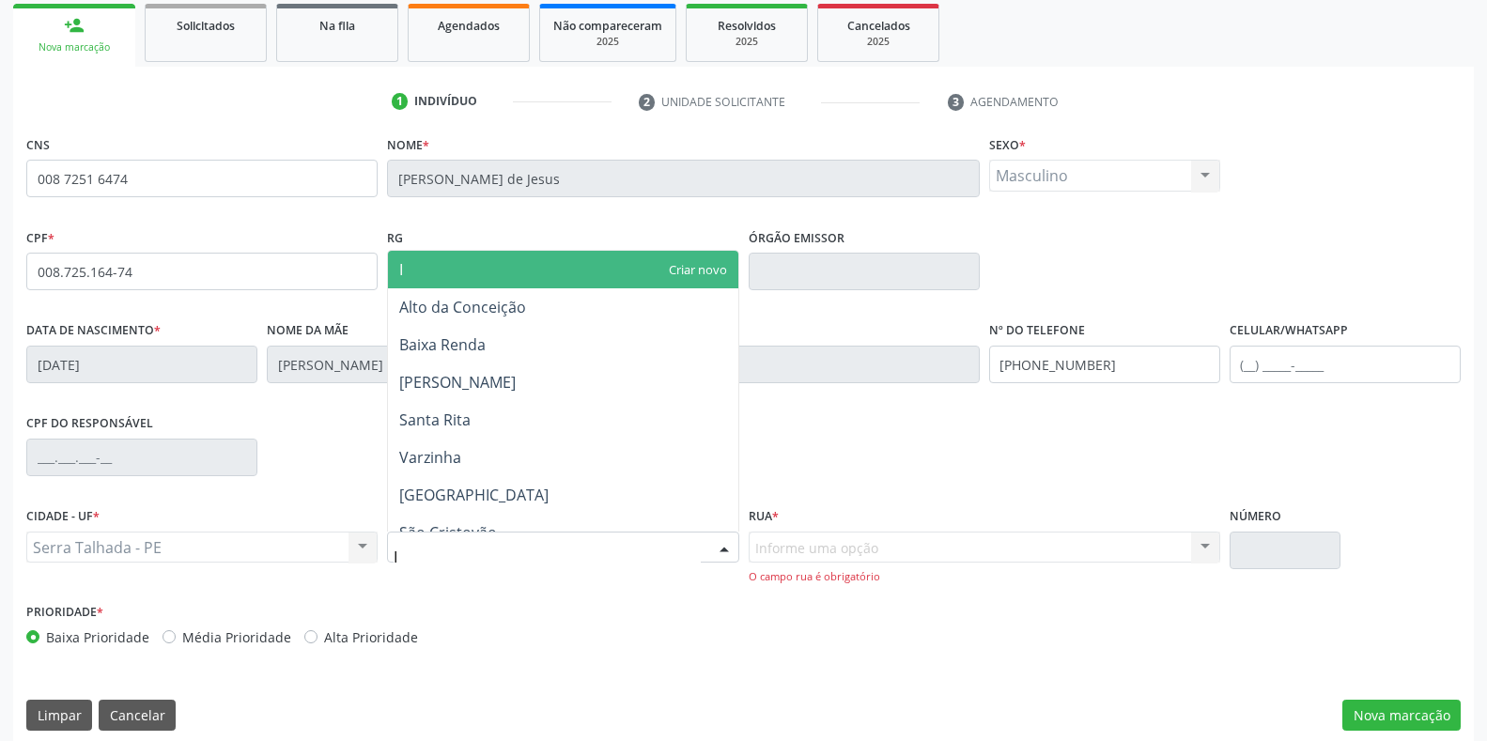
type input "IP"
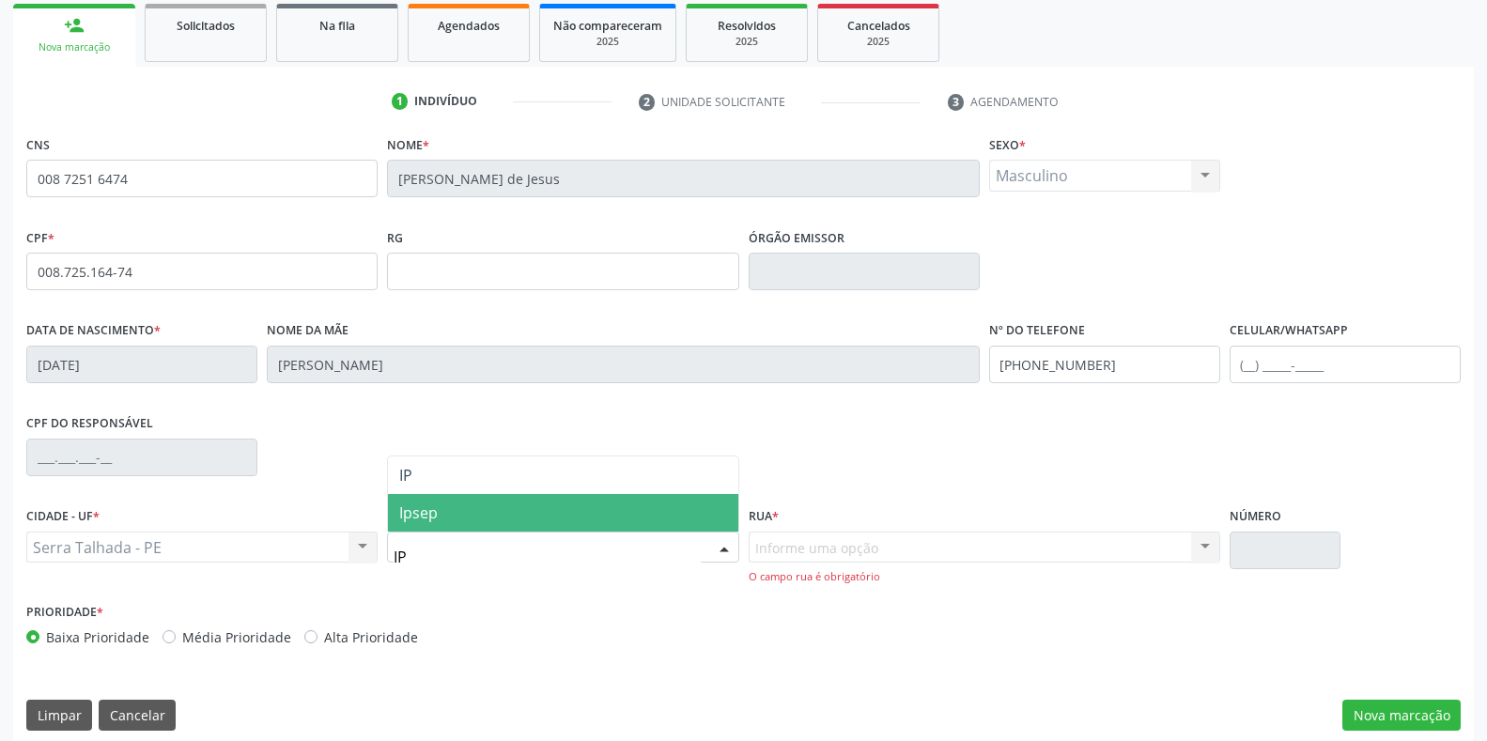
click at [406, 514] on span "Ipsep" at bounding box center [418, 513] width 39 height 21
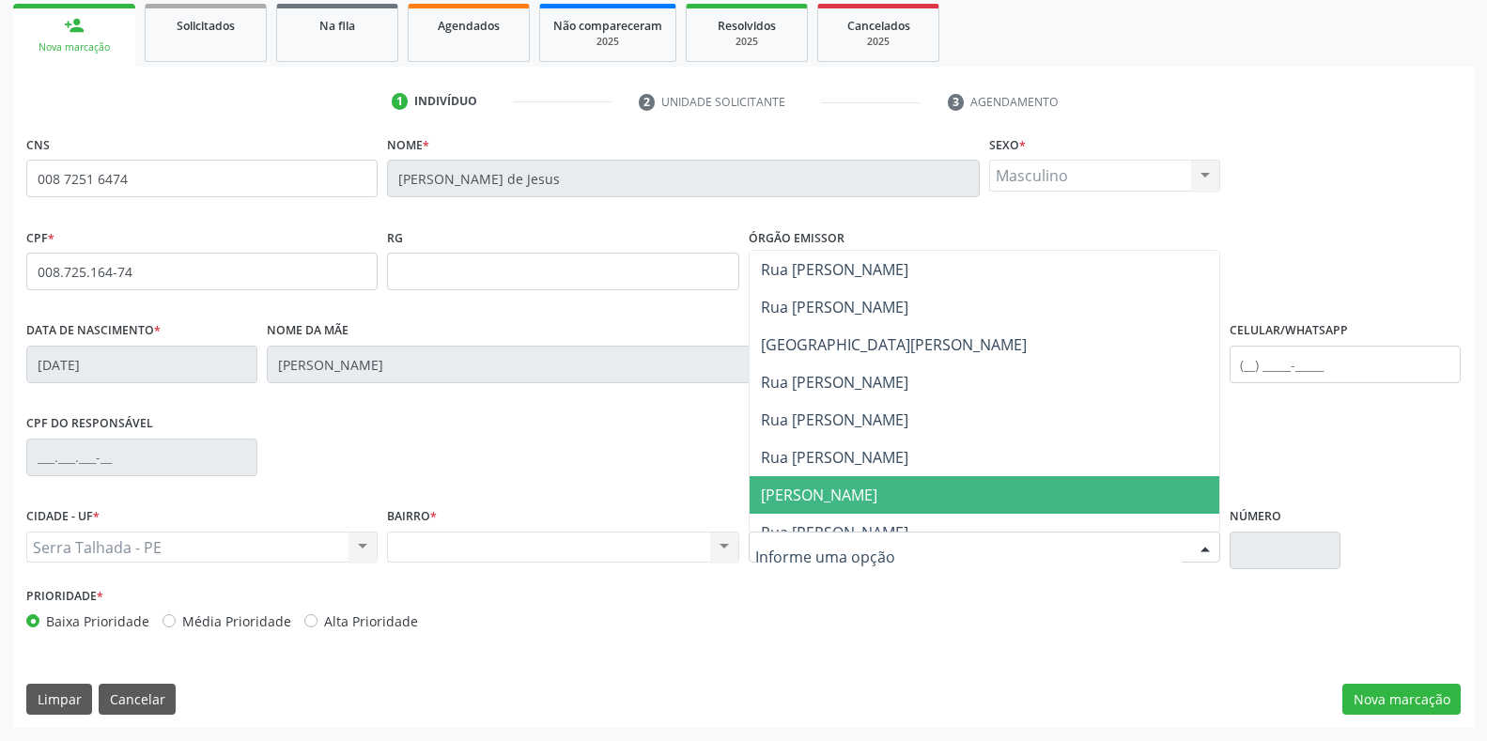
scroll to position [157, 0]
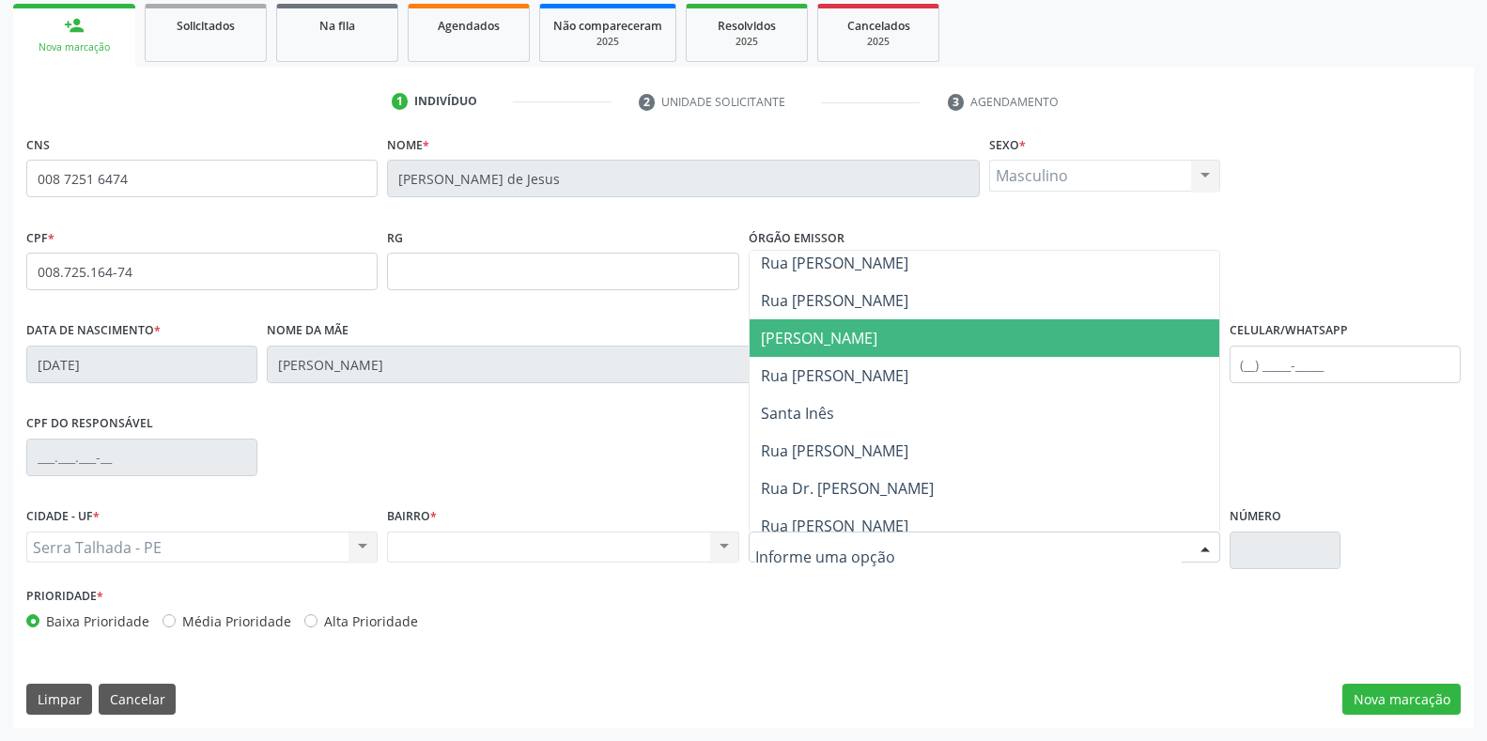
click at [828, 341] on span "[PERSON_NAME]" at bounding box center [819, 338] width 116 height 21
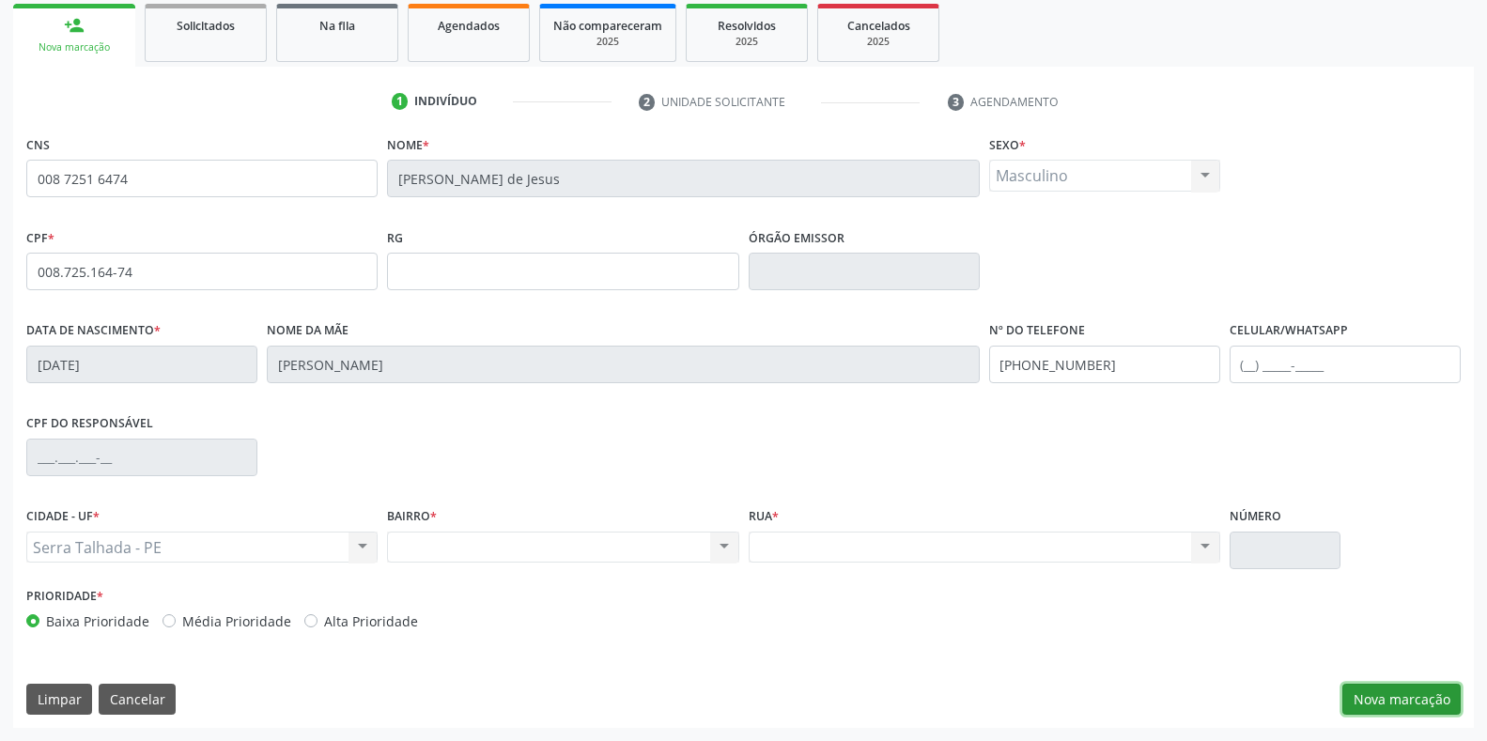
drag, startPoint x: 1395, startPoint y: 698, endPoint x: 1344, endPoint y: 647, distance: 71.7
click at [1396, 695] on button "Nova marcação" at bounding box center [1401, 700] width 118 height 32
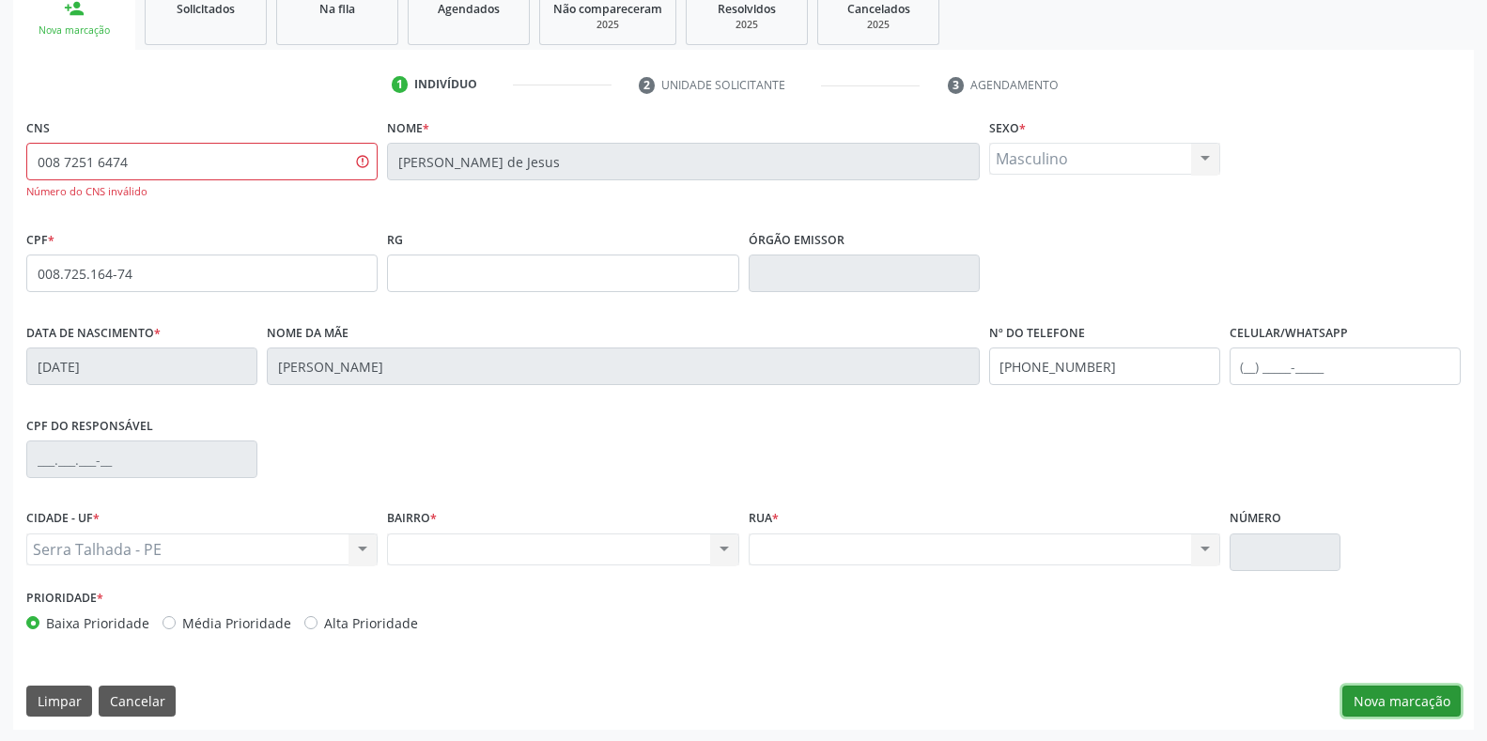
scroll to position [296, 0]
drag, startPoint x: 1387, startPoint y: 696, endPoint x: 1394, endPoint y: 668, distance: 29.2
click at [1391, 693] on button "Nova marcação" at bounding box center [1401, 700] width 118 height 32
click at [140, 161] on input "008 7251 6474" at bounding box center [201, 160] width 351 height 38
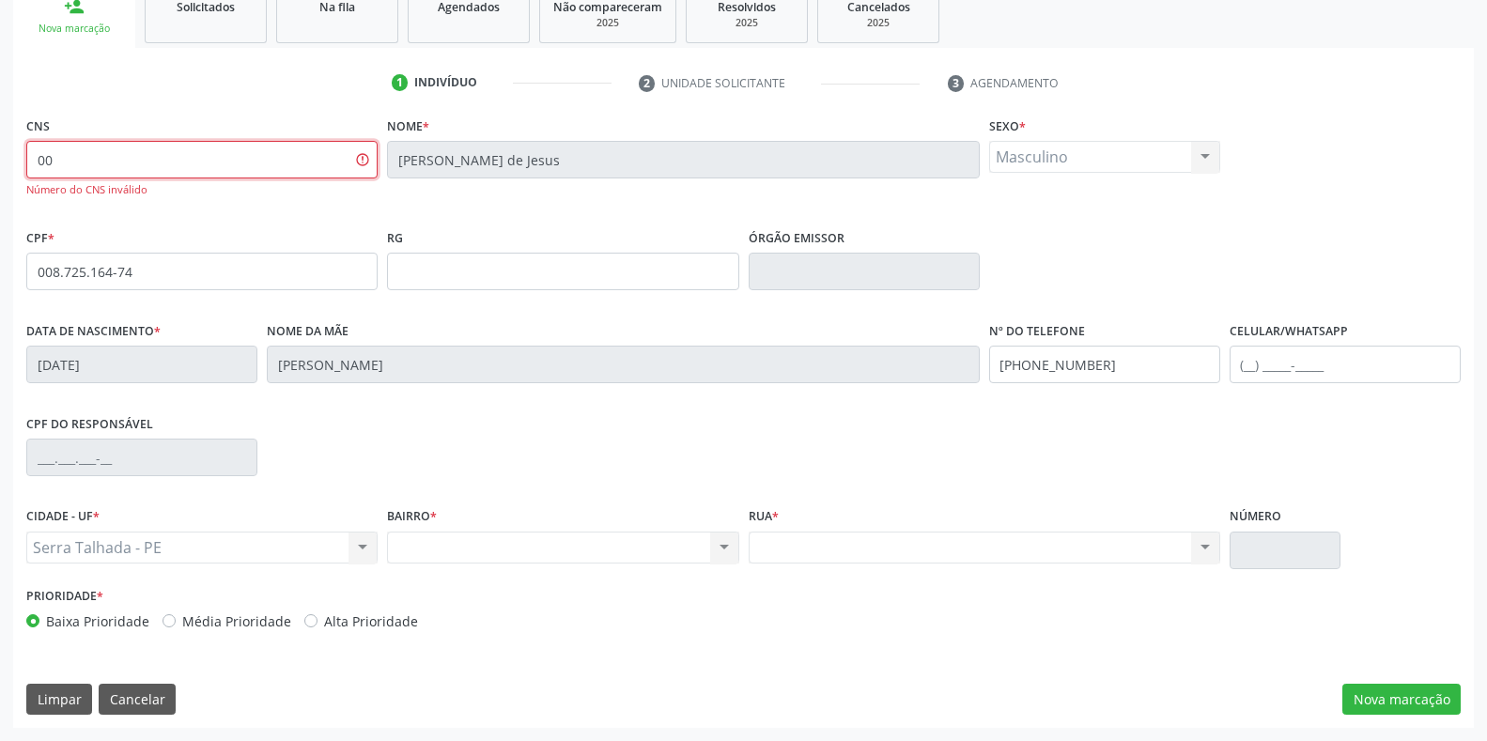
type input "0"
click at [1394, 705] on button "Nova marcação" at bounding box center [1401, 700] width 118 height 32
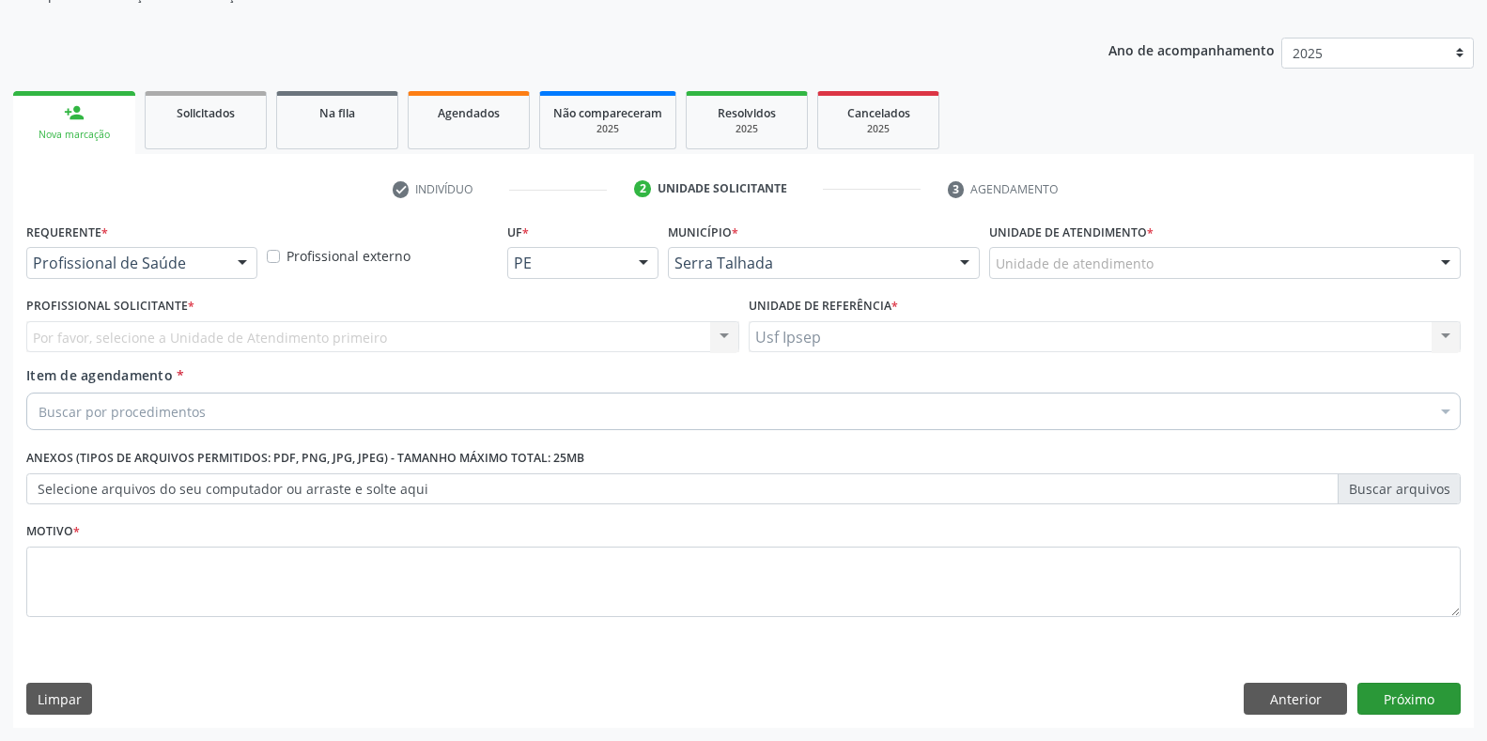
scroll to position [190, 0]
click at [244, 266] on div at bounding box center [242, 264] width 28 height 32
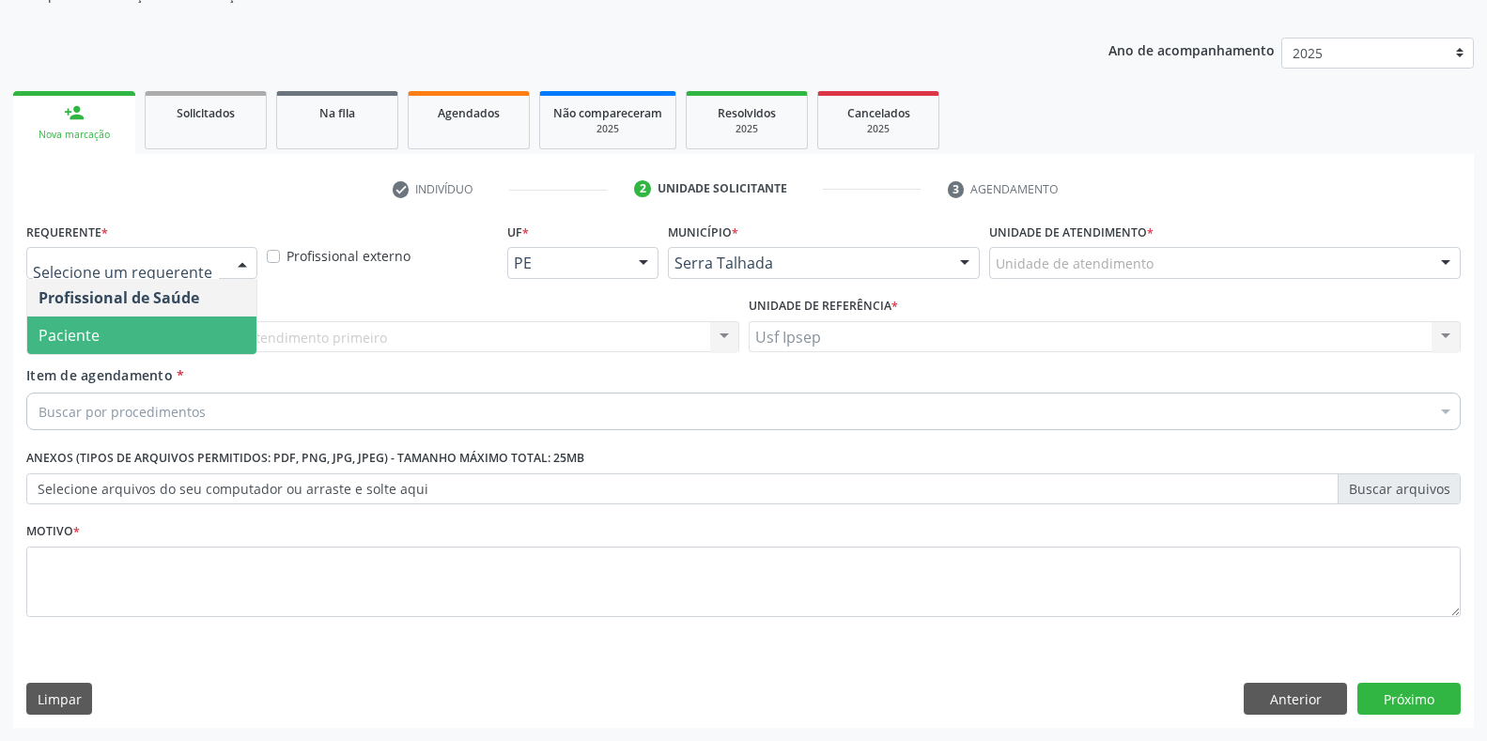
click at [163, 338] on span "Paciente" at bounding box center [141, 336] width 229 height 38
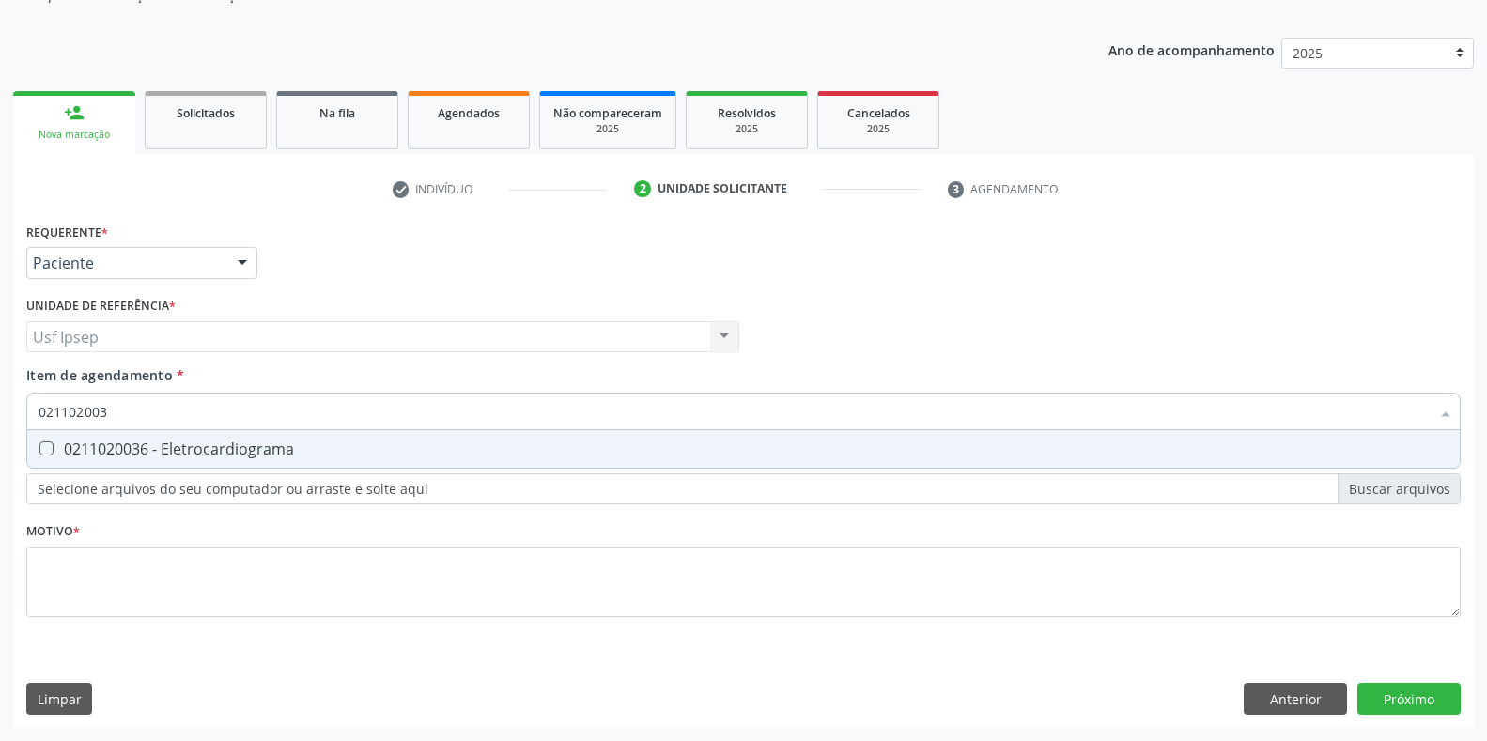
type input "0211020036"
click at [48, 443] on Eletrocardiograma at bounding box center [46, 449] width 14 height 14
click at [39, 443] on Eletrocardiograma "checkbox" at bounding box center [33, 448] width 12 height 12
checkbox Eletrocardiograma "true"
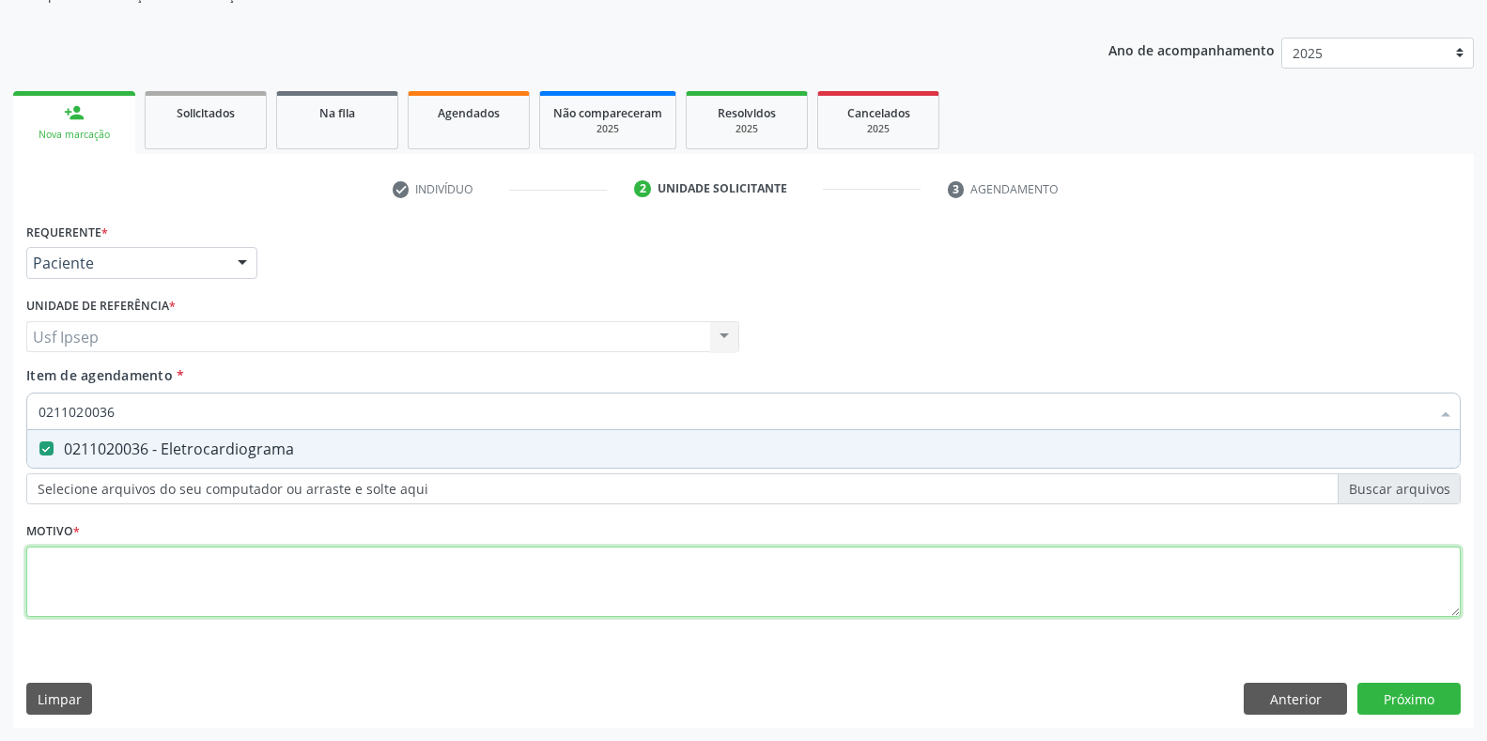
click at [56, 572] on div "Requerente * Paciente Profissional de Saúde Paciente Nenhum resultado encontrad…" at bounding box center [743, 431] width 1435 height 426
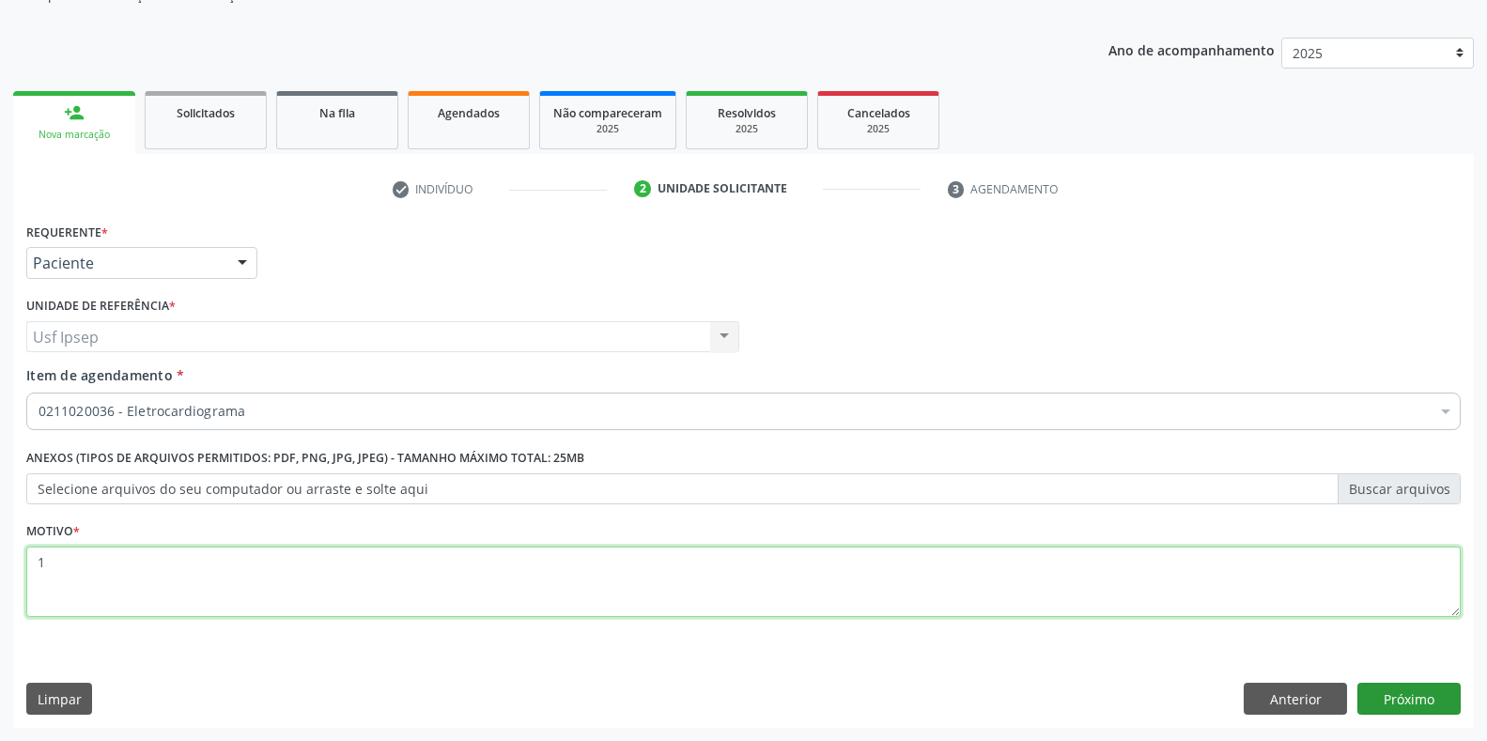
type textarea "1"
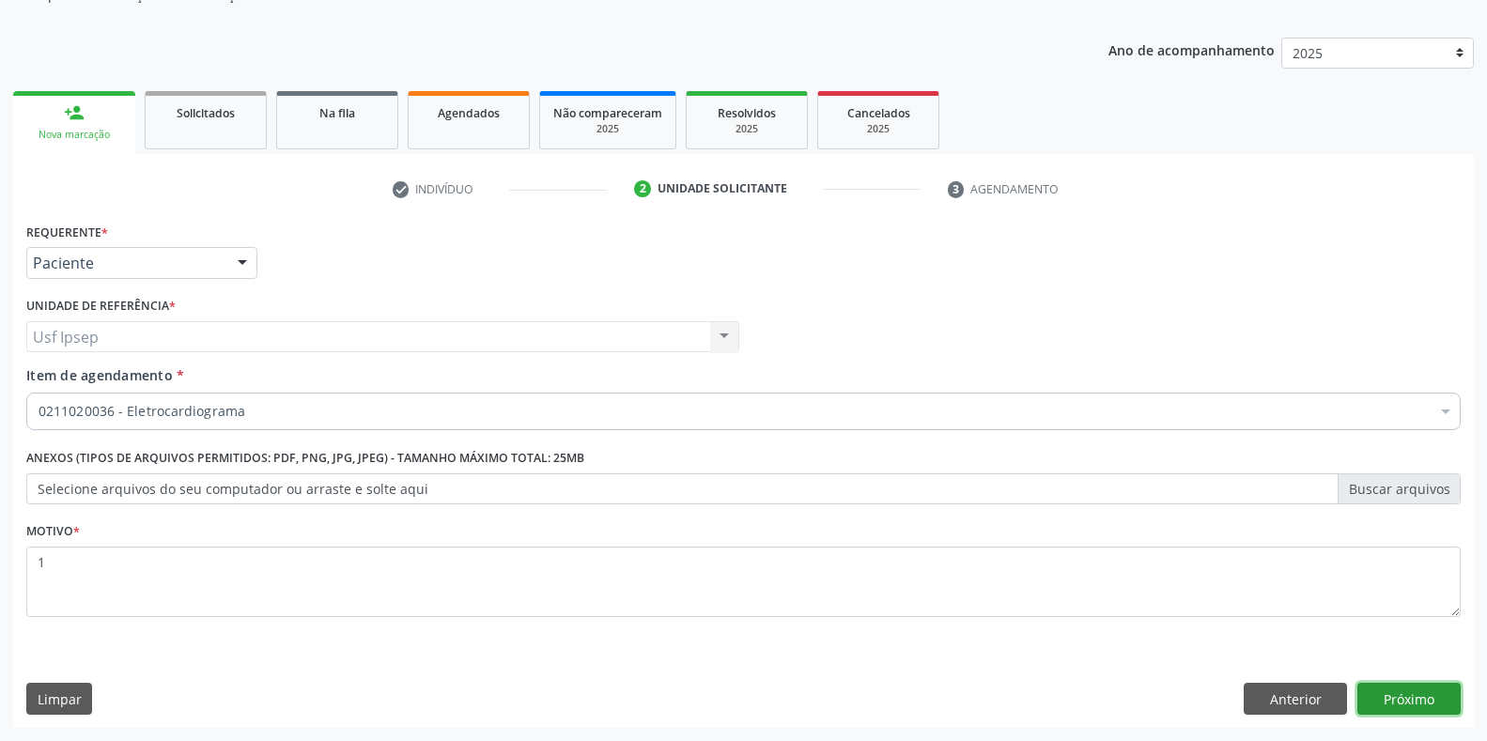
click at [1394, 700] on button "Próximo" at bounding box center [1408, 699] width 103 height 32
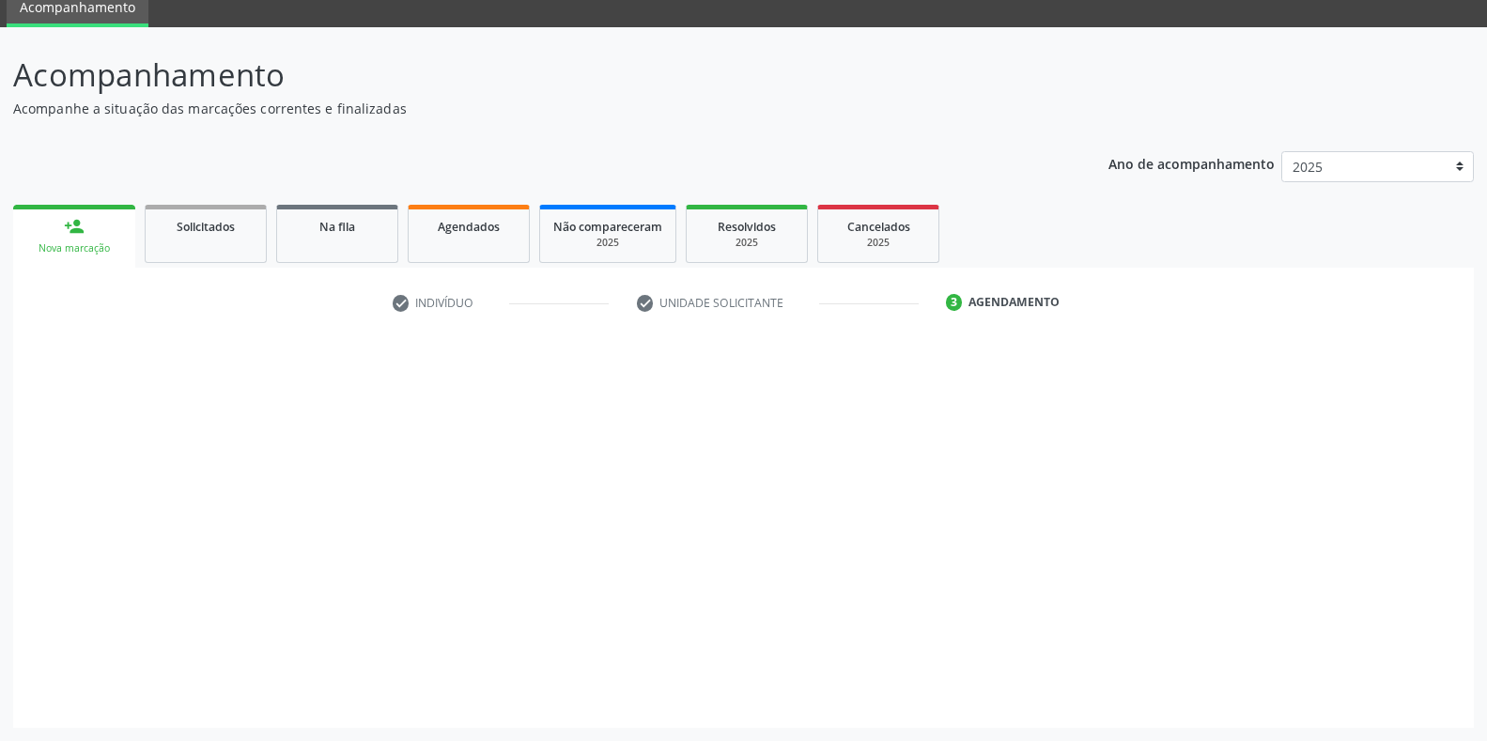
scroll to position [76, 0]
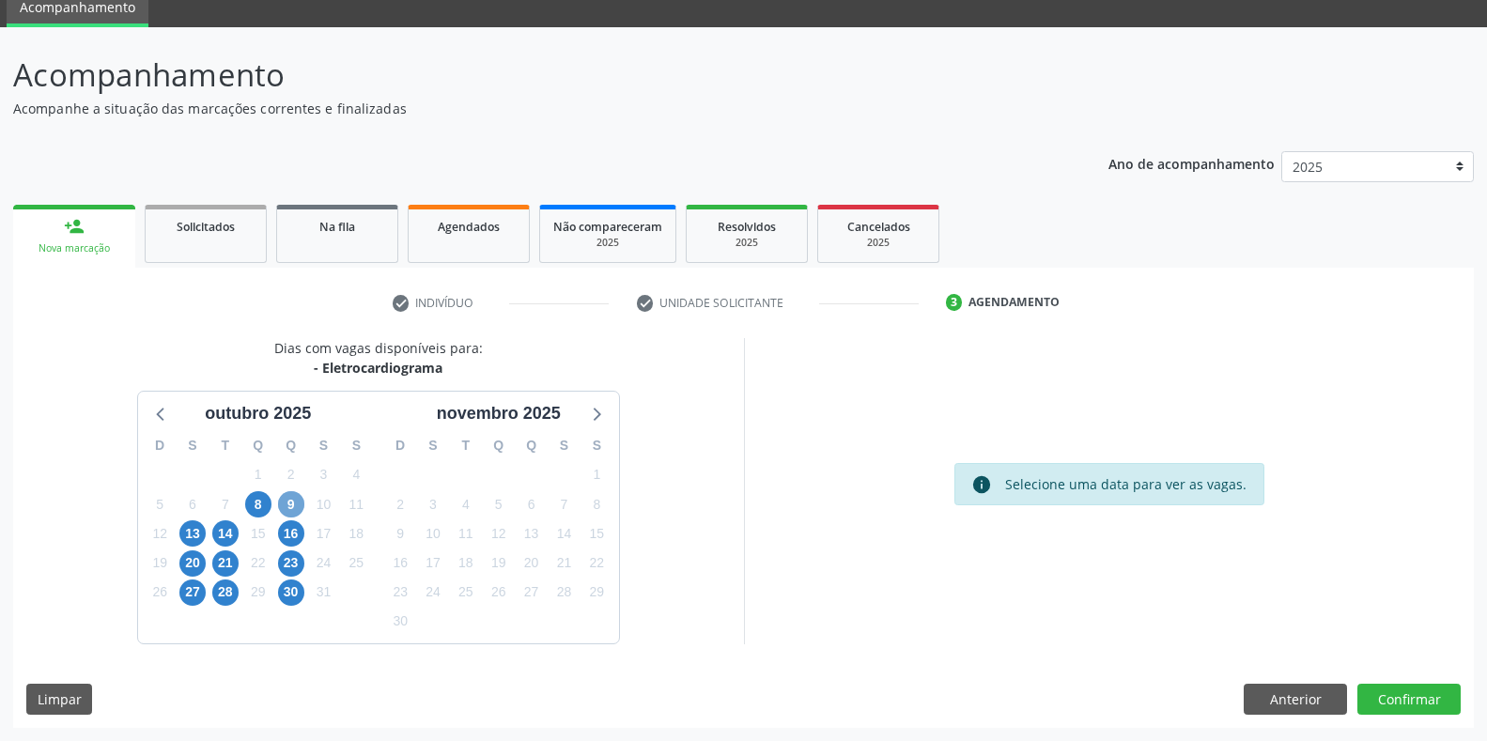
click at [297, 513] on span "9" at bounding box center [291, 504] width 26 height 26
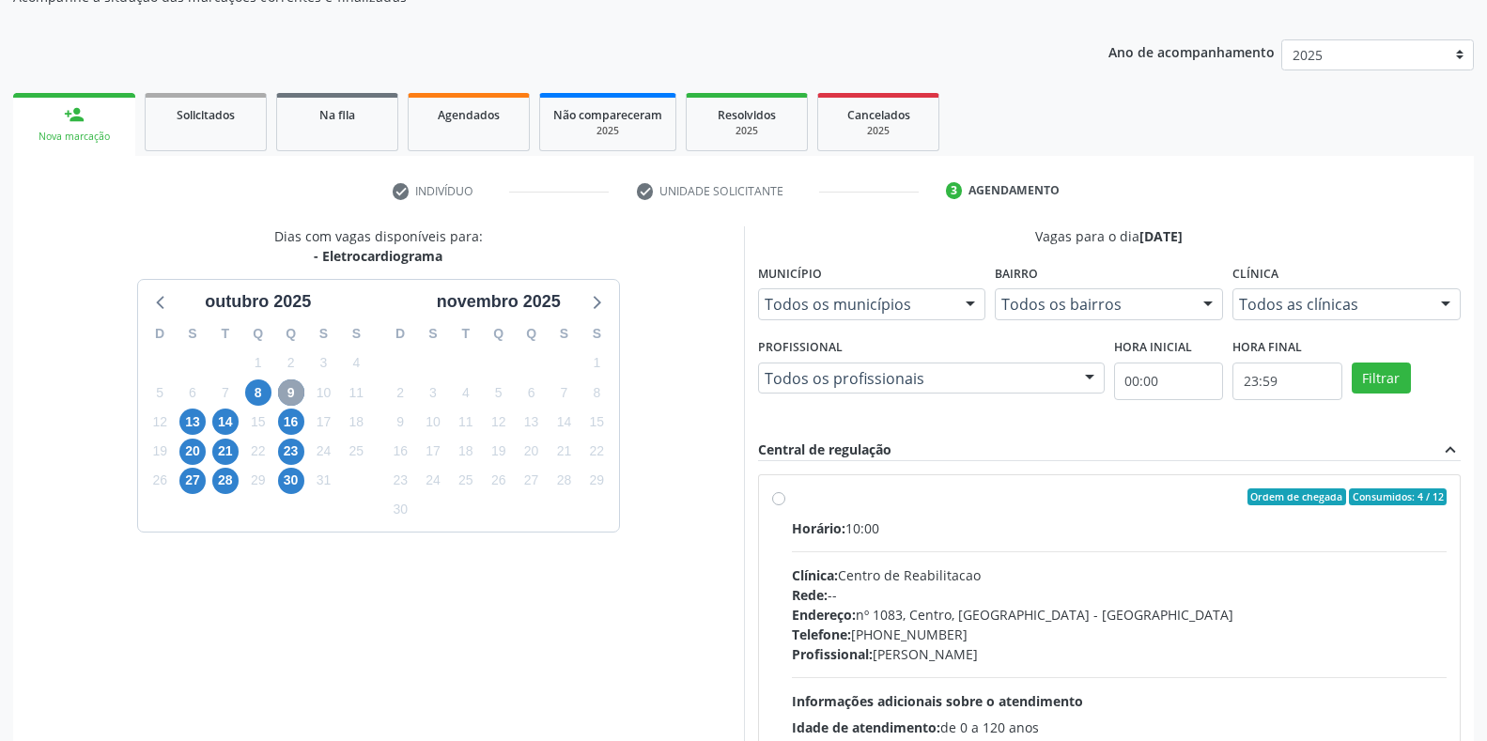
scroll to position [233, 0]
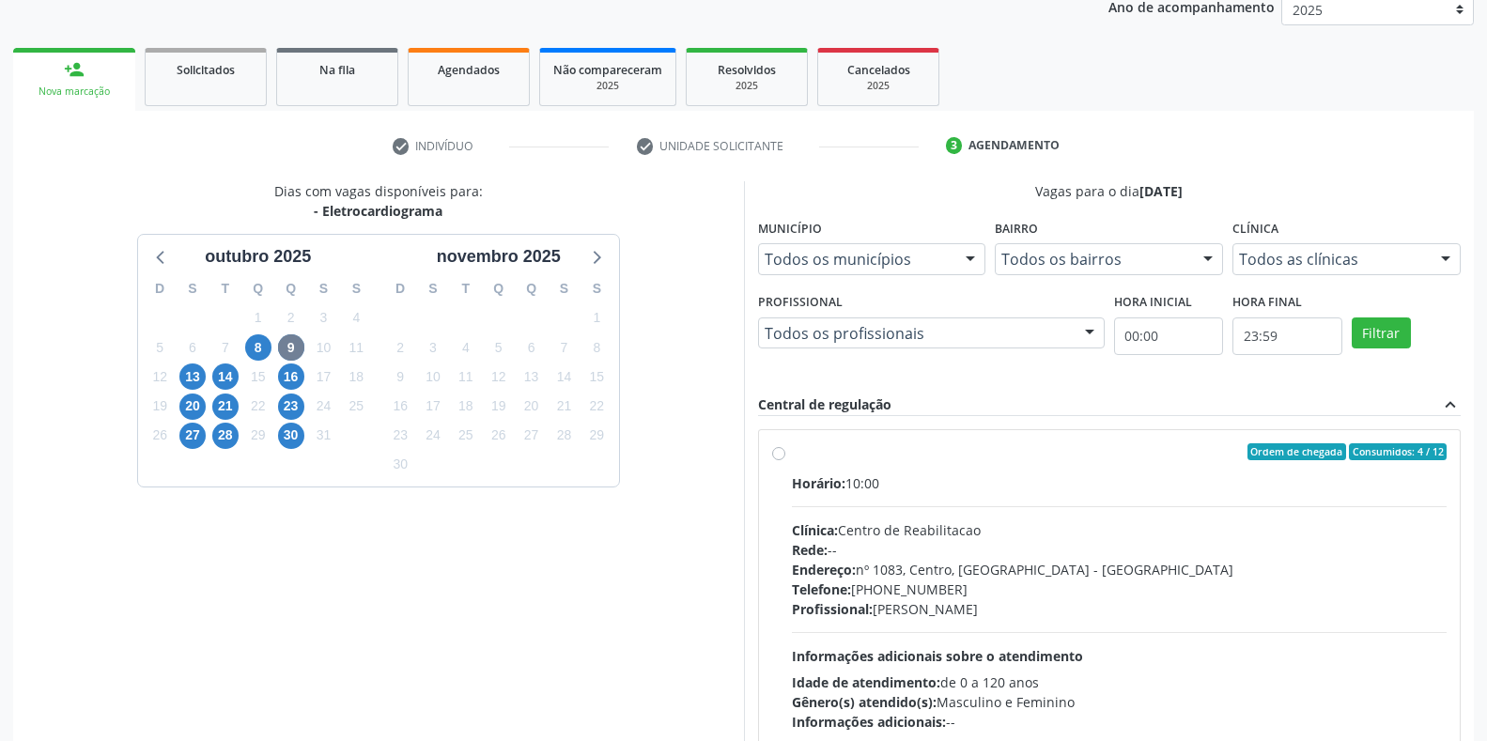
click at [792, 458] on label "Ordem de chegada Consumidos: 4 / 12 Horário: 10:00 Clínica: Centro de Reabilita…" at bounding box center [1120, 587] width 656 height 288
click at [783, 458] on input "Ordem de chegada Consumidos: 4 / 12 Horário: 10:00 Clínica: Centro de Reabilita…" at bounding box center [778, 451] width 13 height 17
radio input "true"
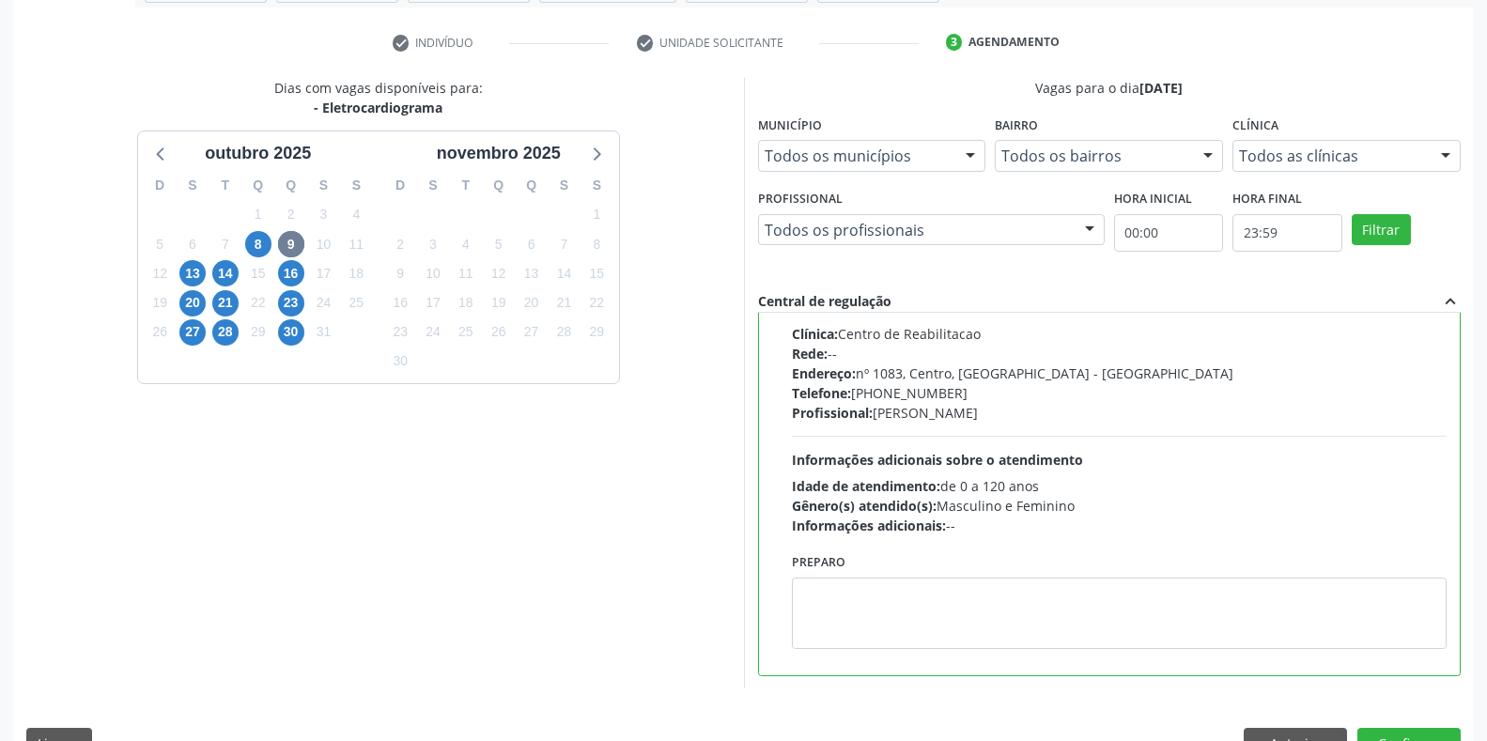
scroll to position [381, 0]
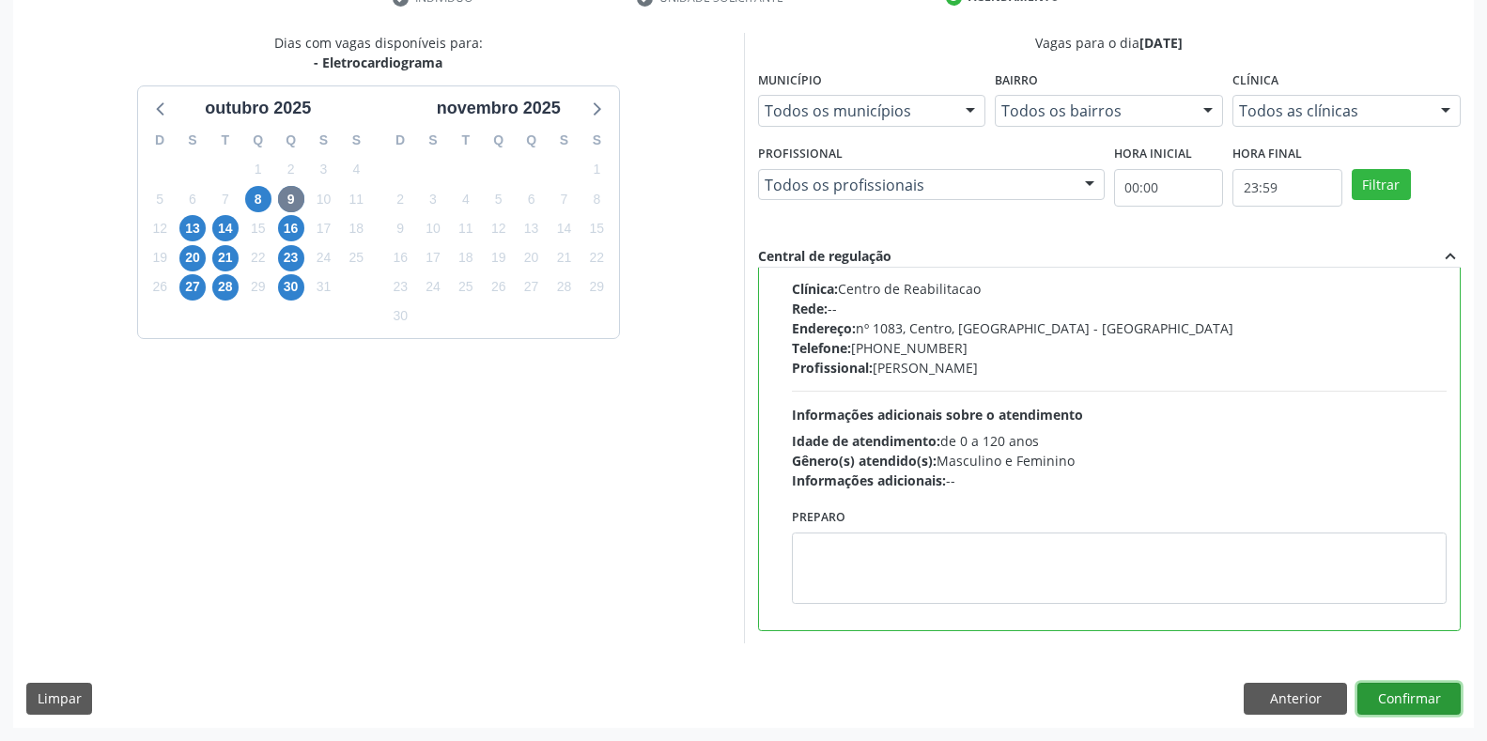
click at [1419, 699] on button "Confirmar" at bounding box center [1408, 699] width 103 height 32
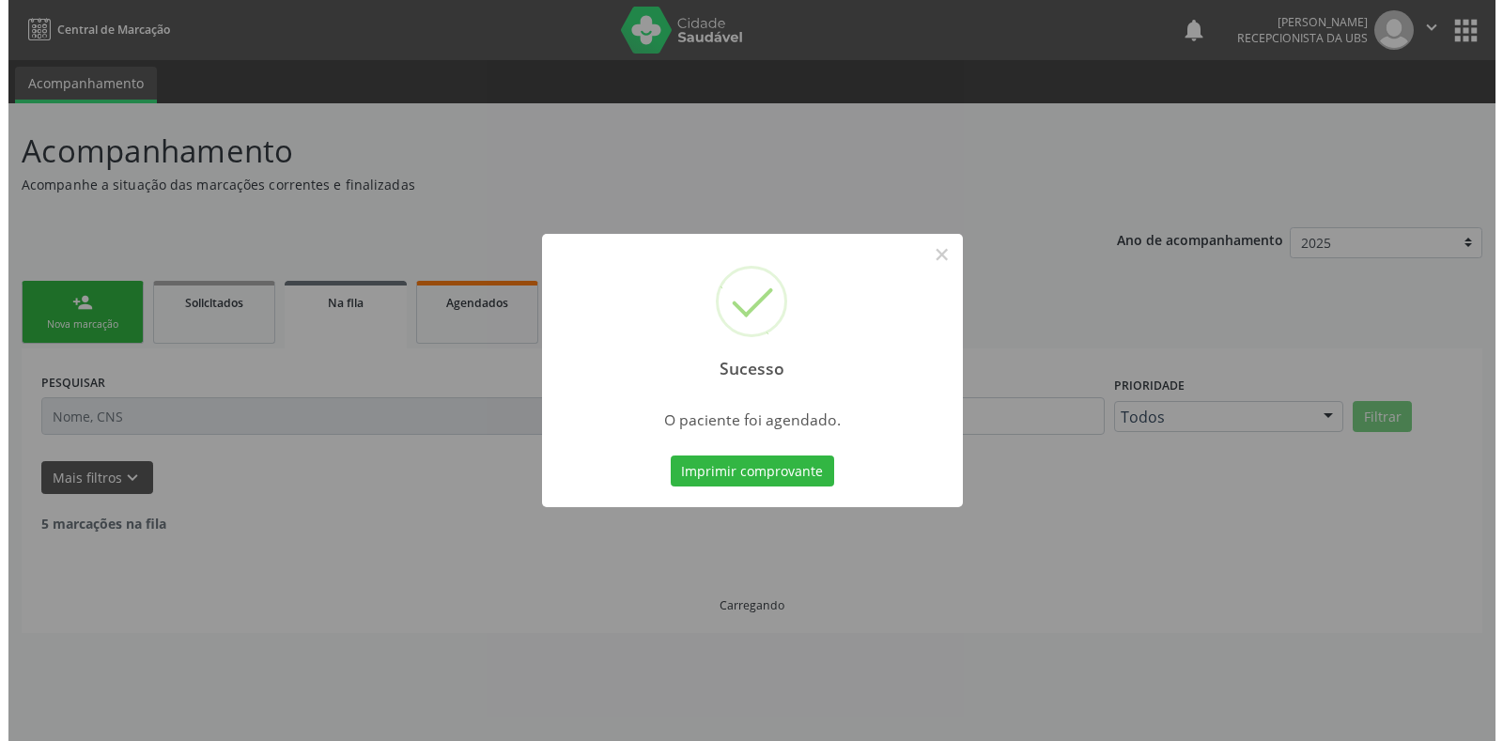
scroll to position [0, 0]
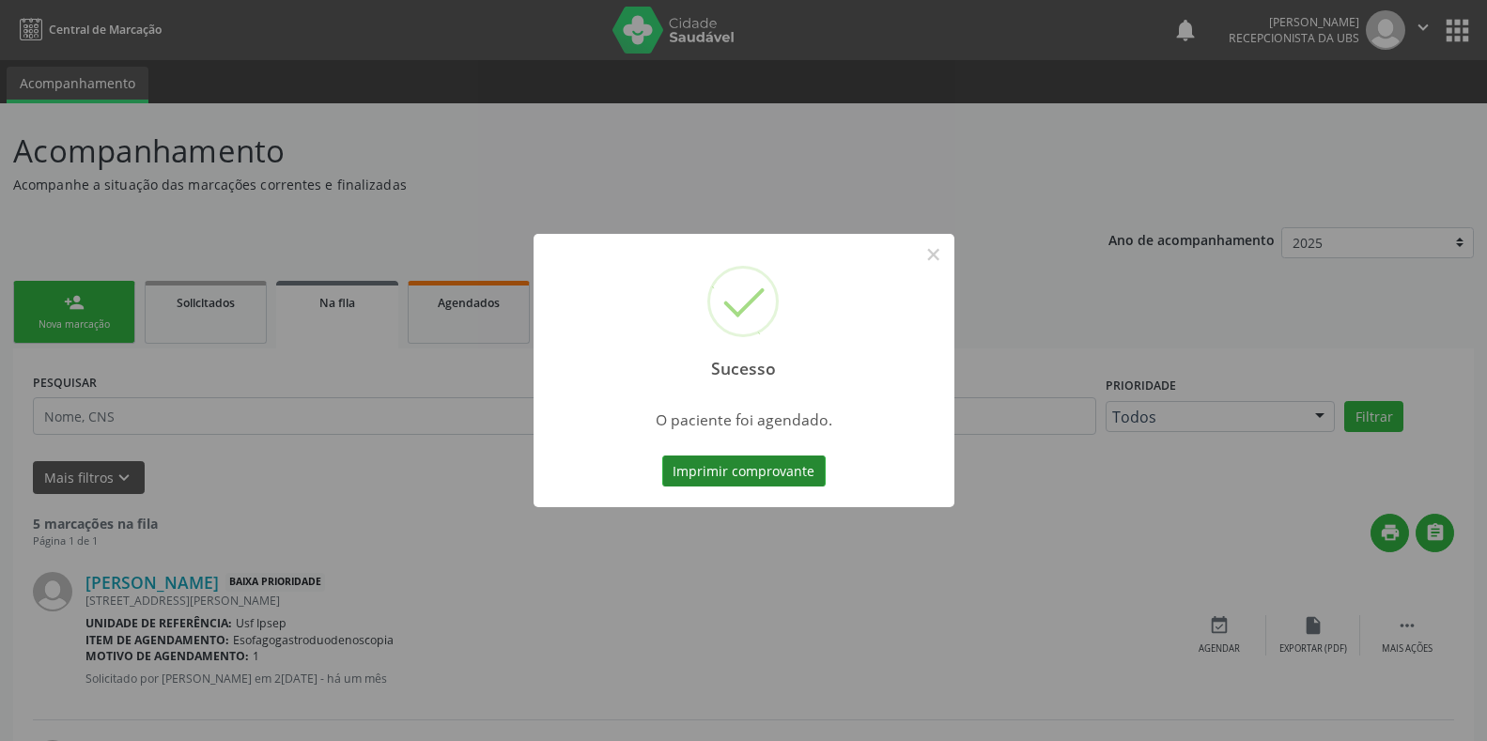
click at [704, 473] on button "Imprimir comprovante" at bounding box center [743, 472] width 163 height 32
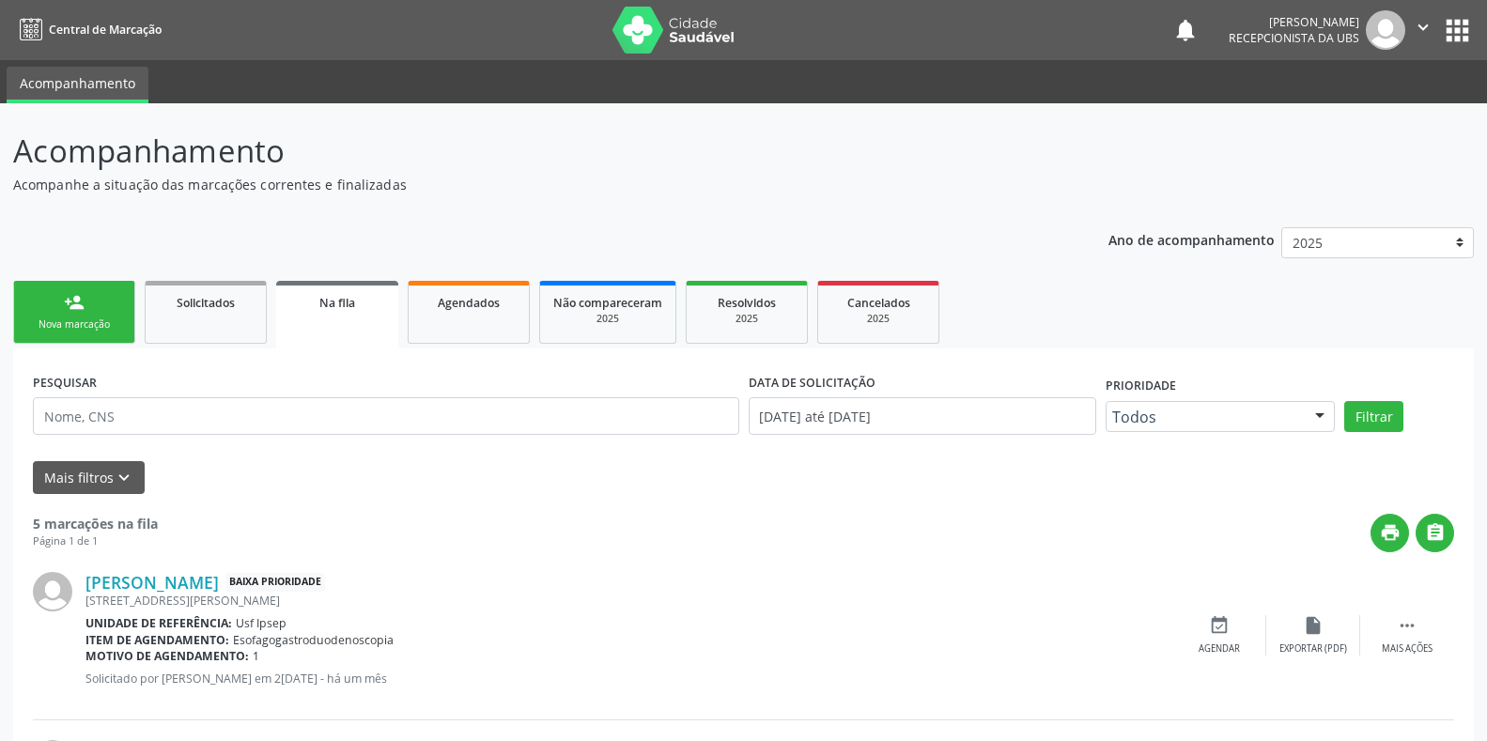
click at [82, 324] on div "Nova marcação" at bounding box center [74, 325] width 94 height 14
click at [93, 328] on div "Nova marcação" at bounding box center [74, 325] width 94 height 14
click at [92, 328] on div "Nova marcação" at bounding box center [74, 325] width 94 height 14
click at [90, 327] on div "Nova marcação" at bounding box center [74, 325] width 94 height 14
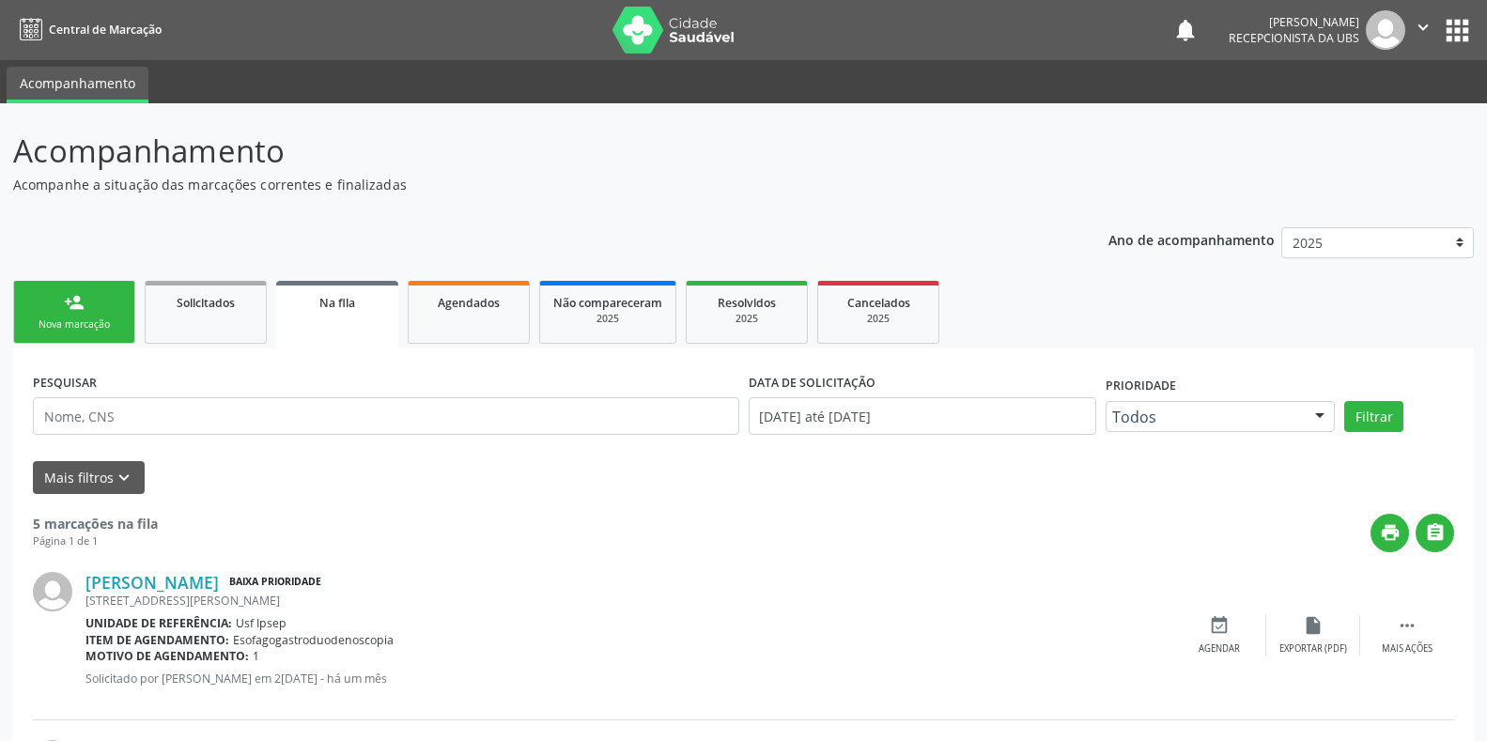
click at [91, 327] on div "Nova marcação" at bounding box center [74, 325] width 94 height 14
click at [90, 327] on div "Nova marcação" at bounding box center [74, 325] width 94 height 14
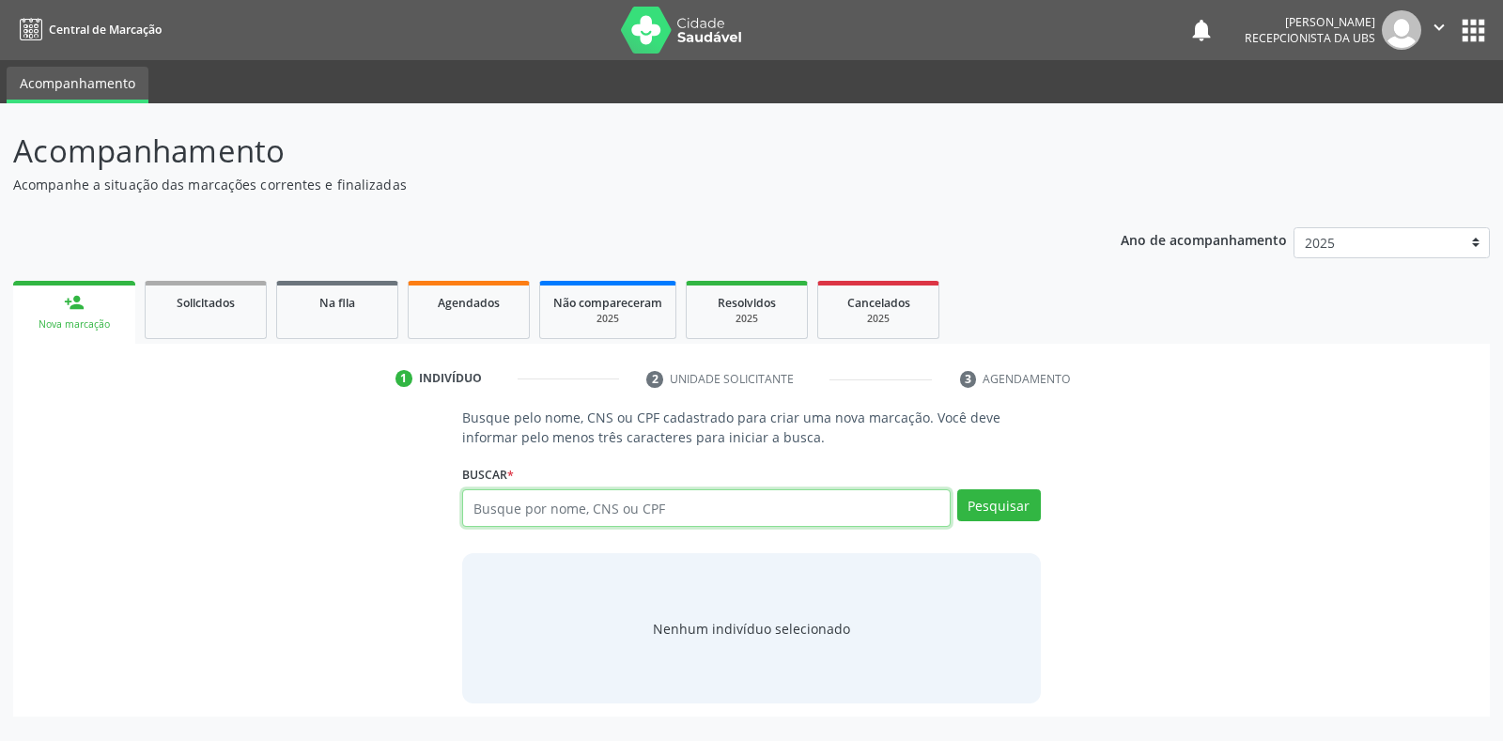
click at [490, 508] on input "text" at bounding box center [706, 508] width 488 height 38
type input "0620440740"
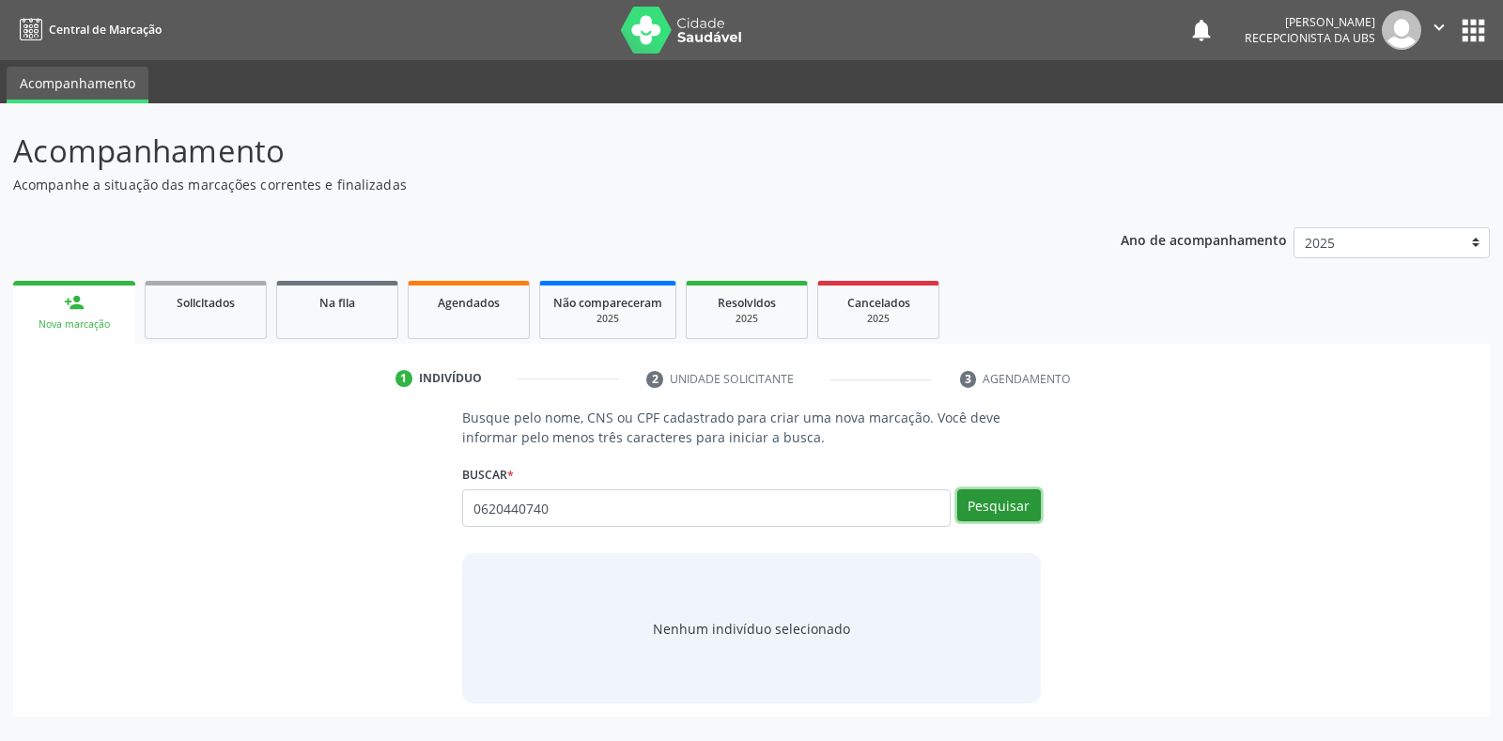
click at [971, 508] on button "Pesquisar" at bounding box center [999, 505] width 84 height 32
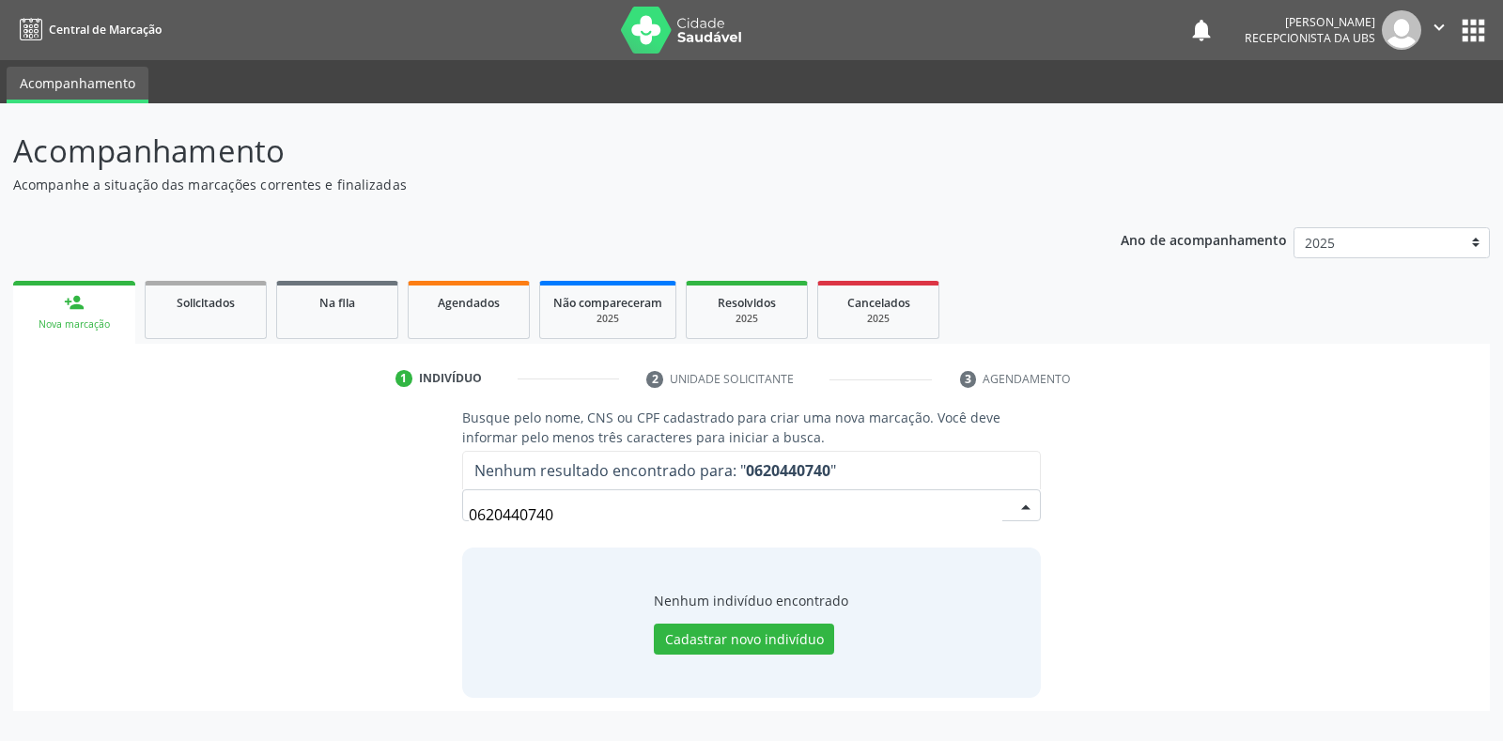
click at [553, 509] on input "0620440740" at bounding box center [735, 515] width 533 height 38
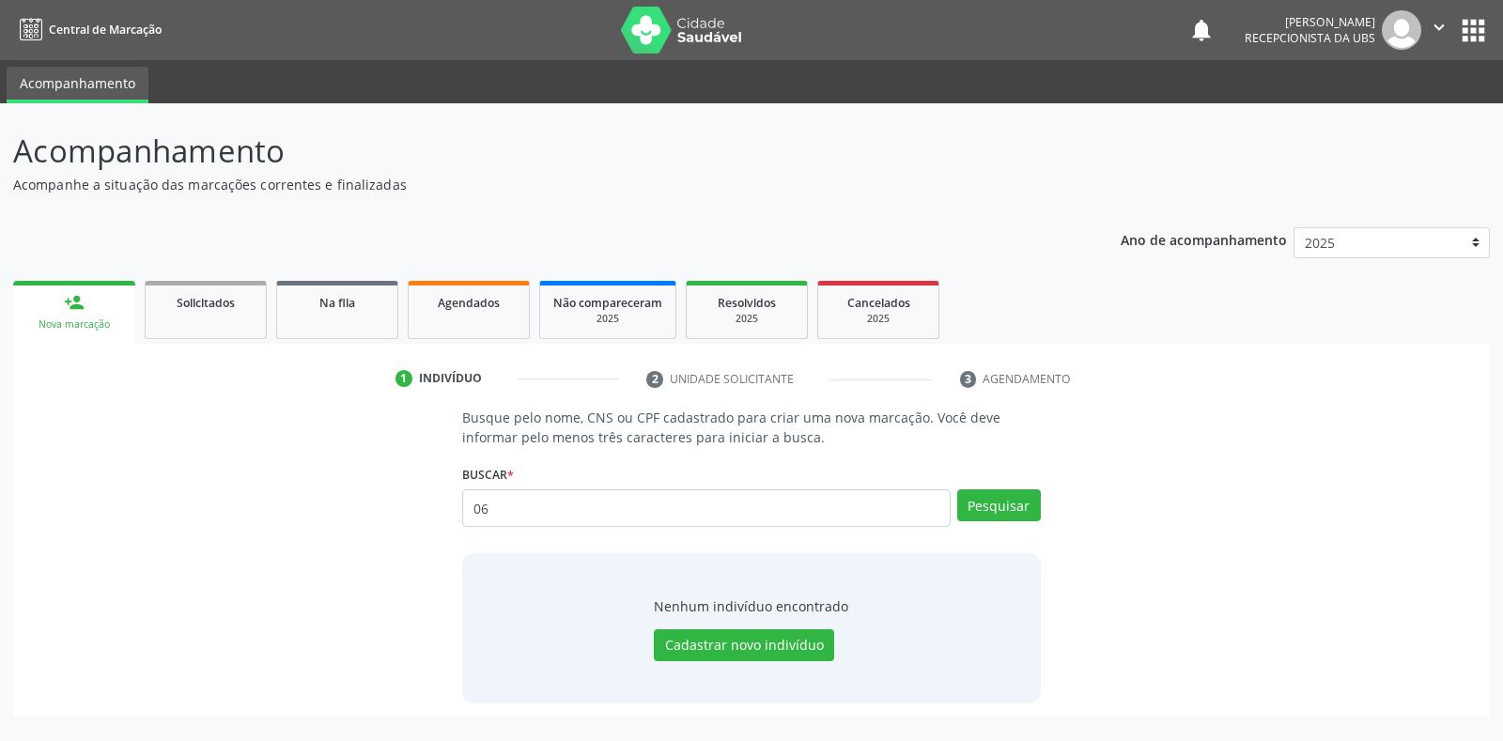
type input "0"
type input "[PERSON_NAME]"
click at [991, 509] on button "Pesquisar" at bounding box center [999, 505] width 84 height 32
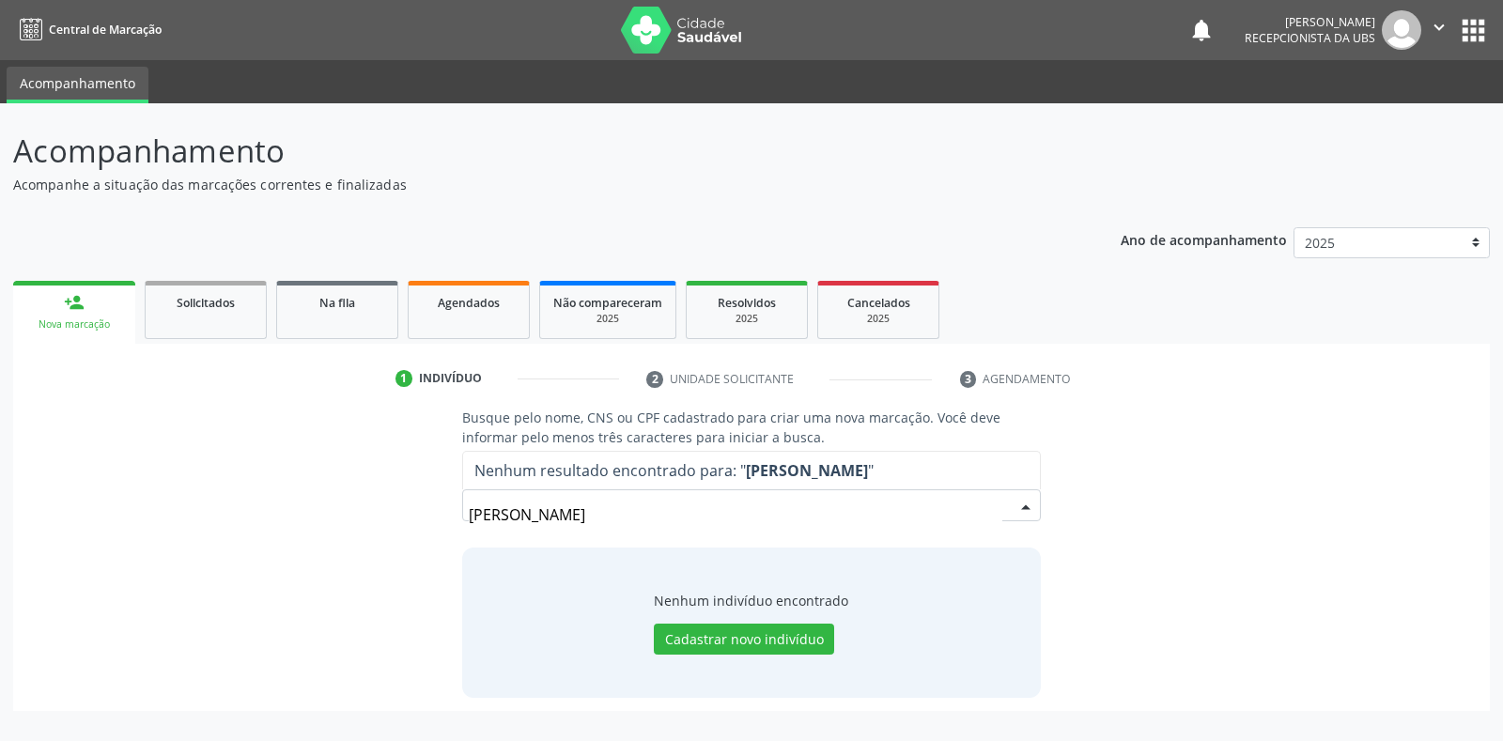
click at [679, 520] on input "[PERSON_NAME]" at bounding box center [735, 515] width 533 height 38
click at [687, 506] on input "[PERSON_NAME]" at bounding box center [735, 515] width 533 height 38
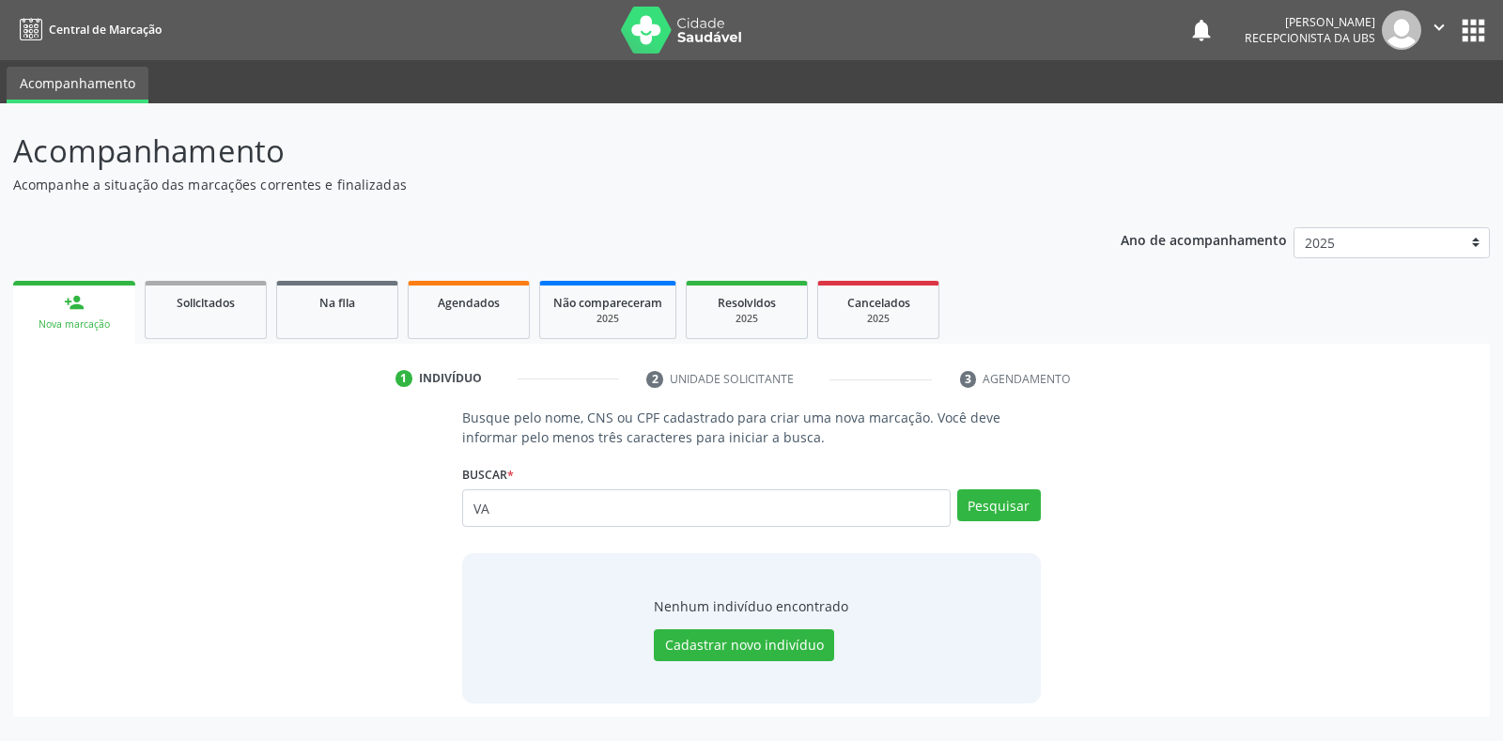
type input "V"
type input "06204407406"
click at [992, 507] on button "Pesquisar" at bounding box center [999, 505] width 84 height 32
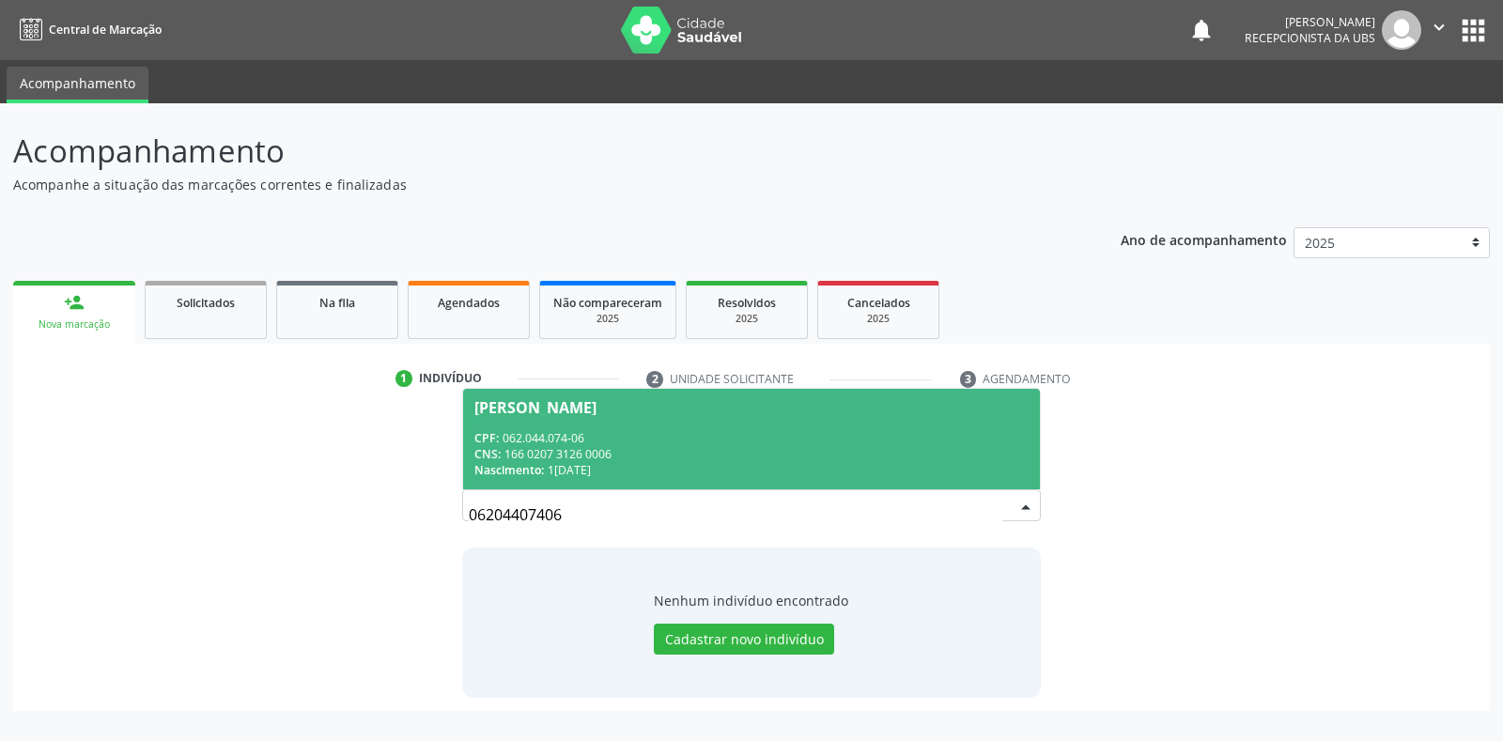
click at [535, 409] on div "[PERSON_NAME]" at bounding box center [535, 407] width 122 height 15
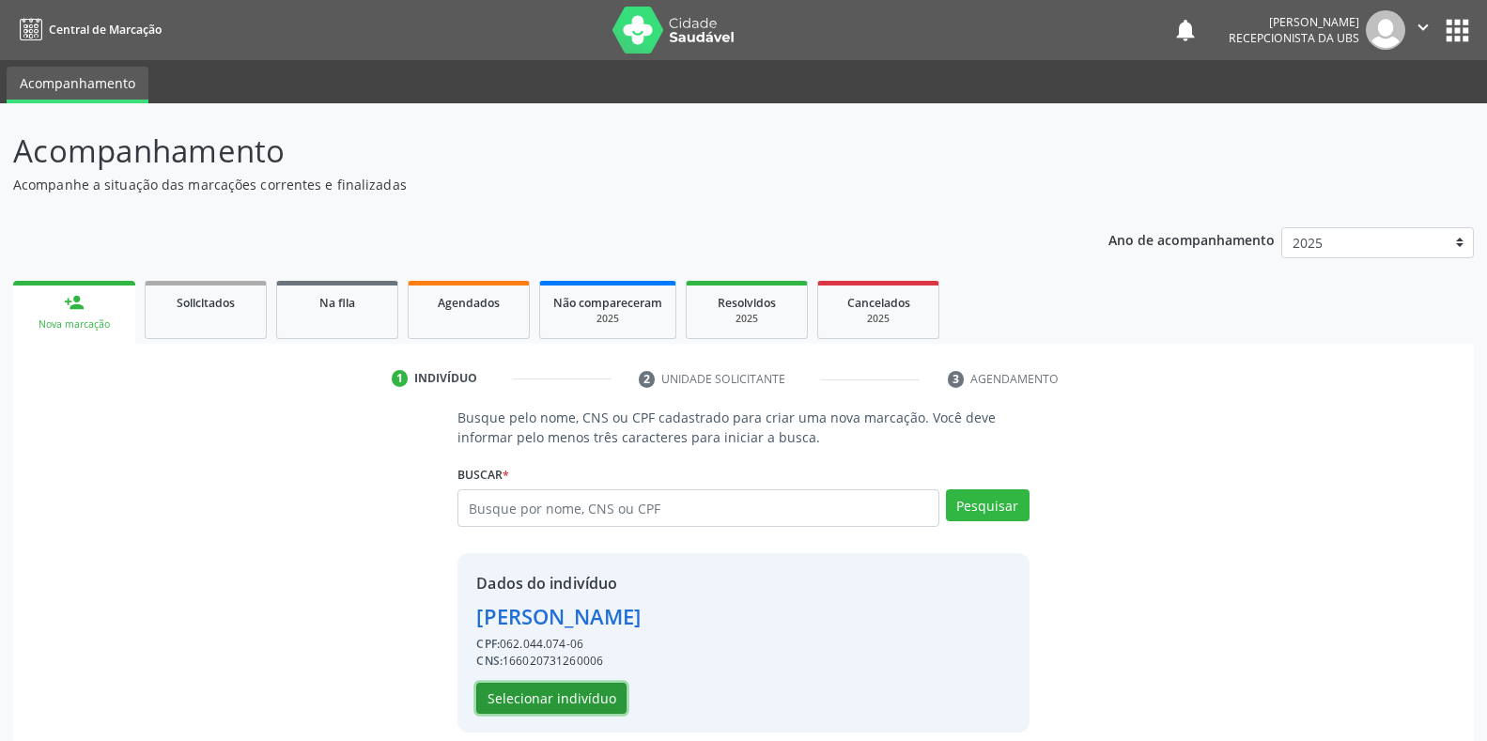
click at [540, 707] on button "Selecionar indivíduo" at bounding box center [551, 699] width 150 height 32
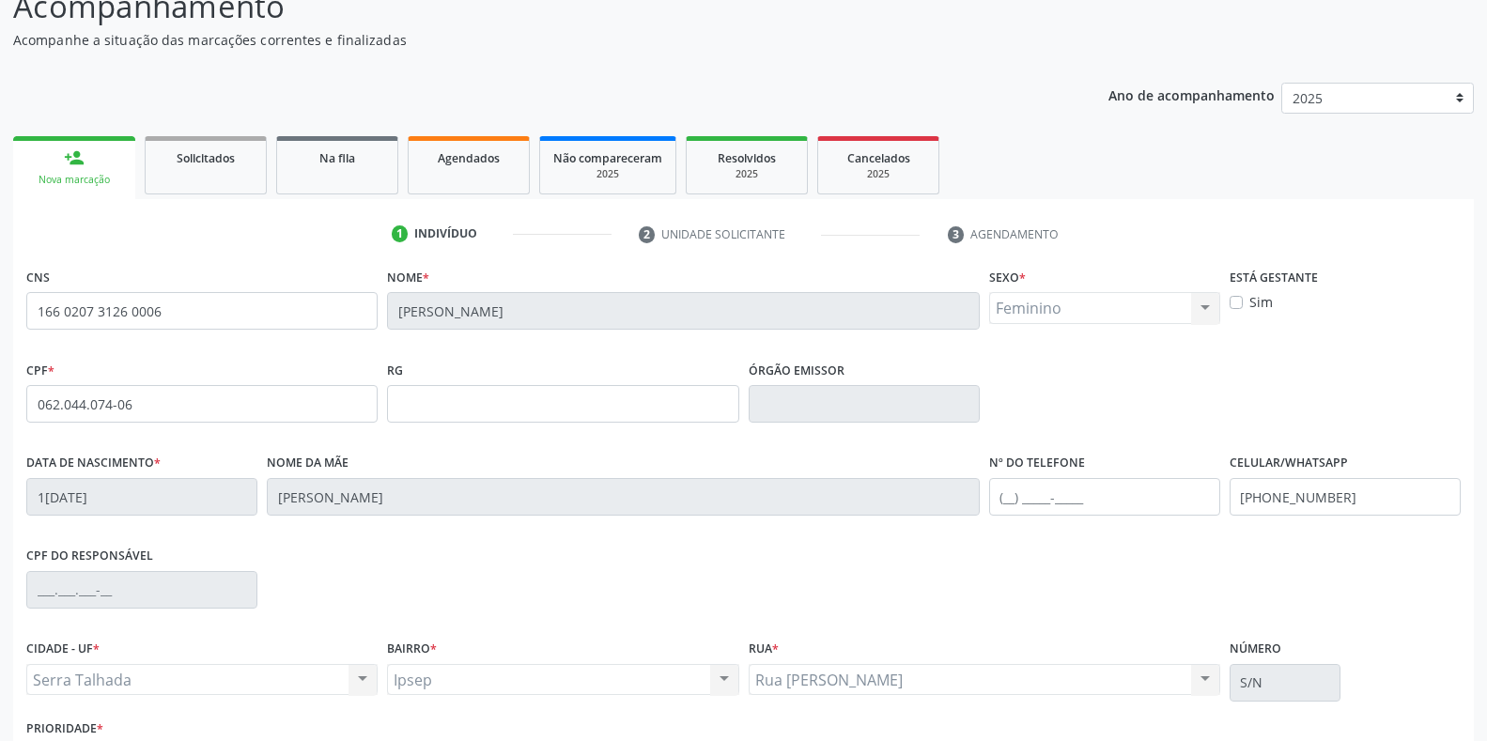
scroll to position [277, 0]
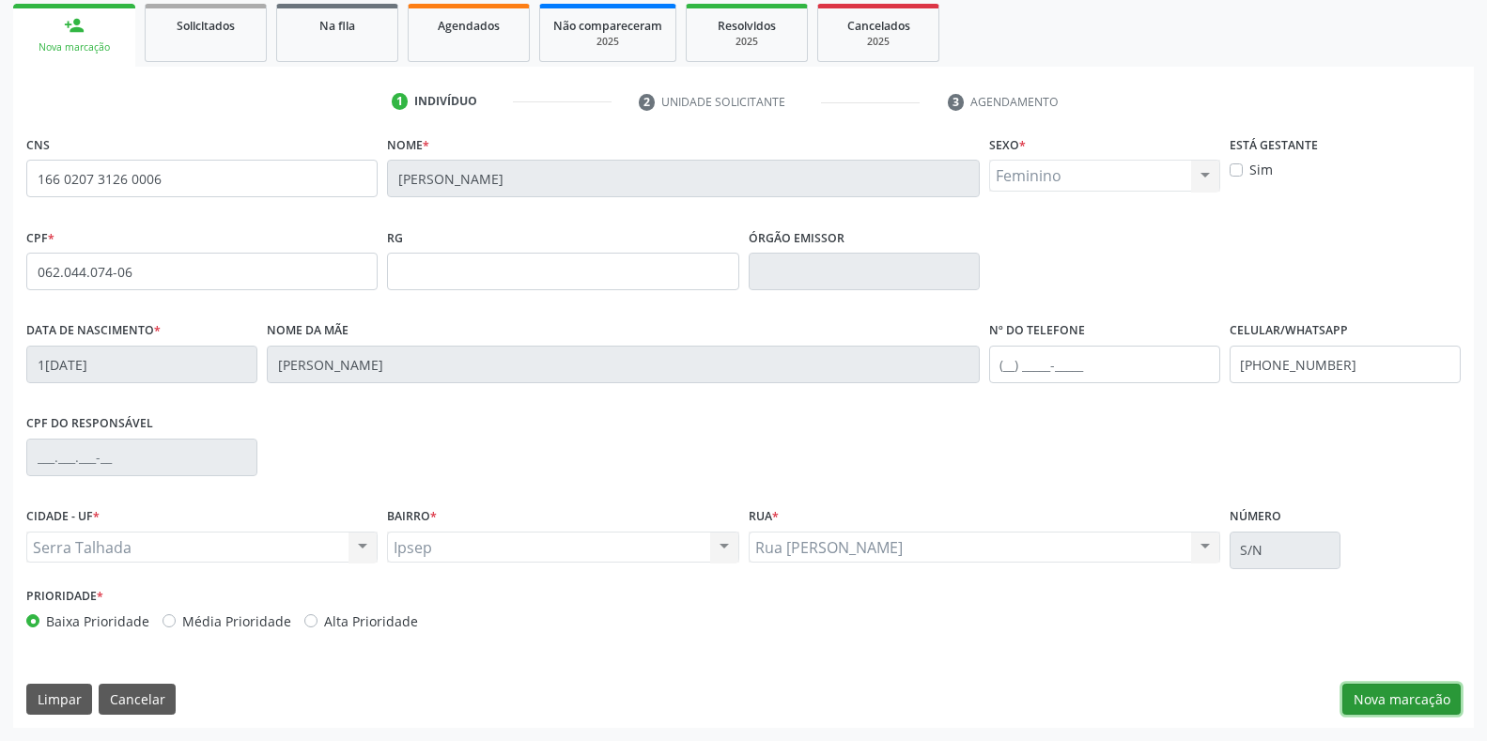
click at [1391, 698] on button "Nova marcação" at bounding box center [1401, 700] width 118 height 32
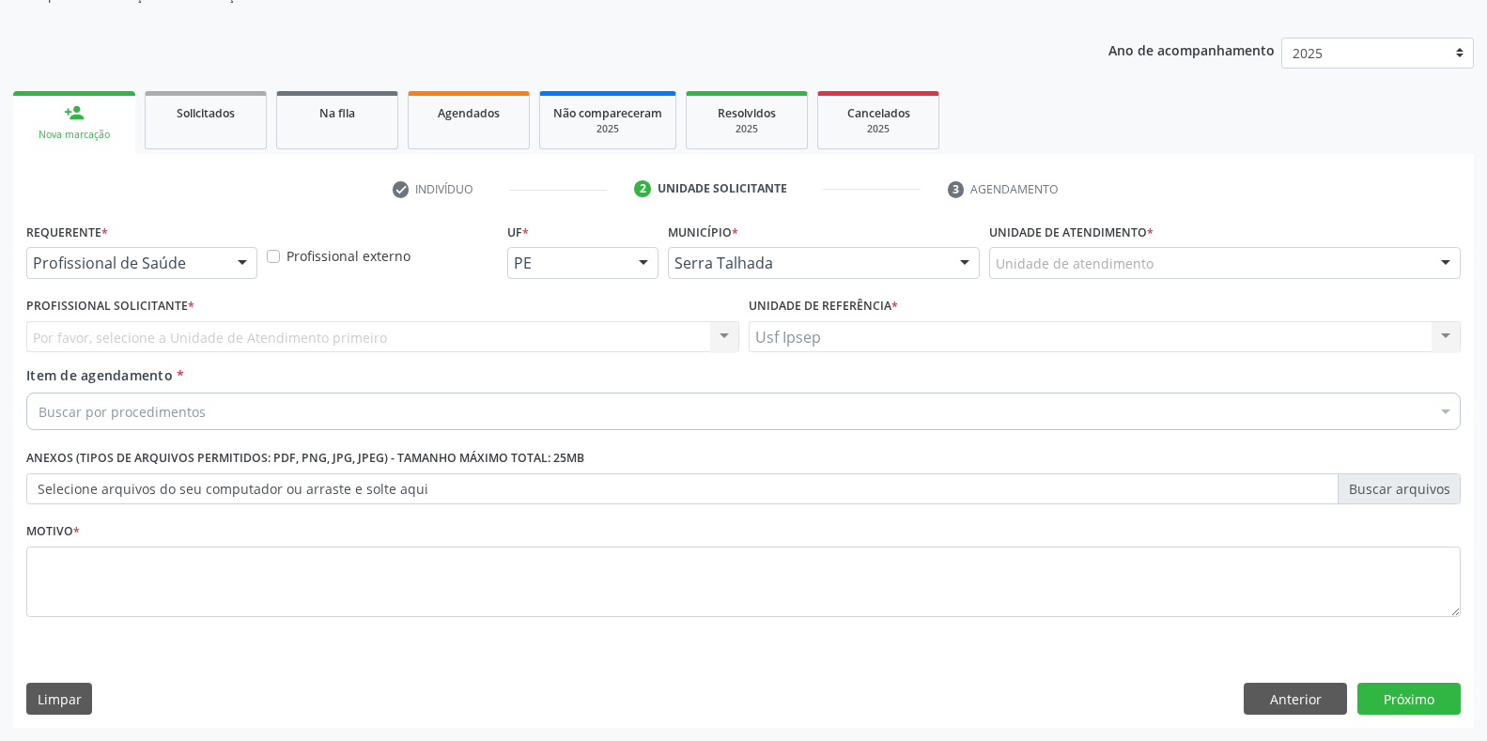
scroll to position [190, 0]
click at [243, 259] on div at bounding box center [242, 264] width 28 height 32
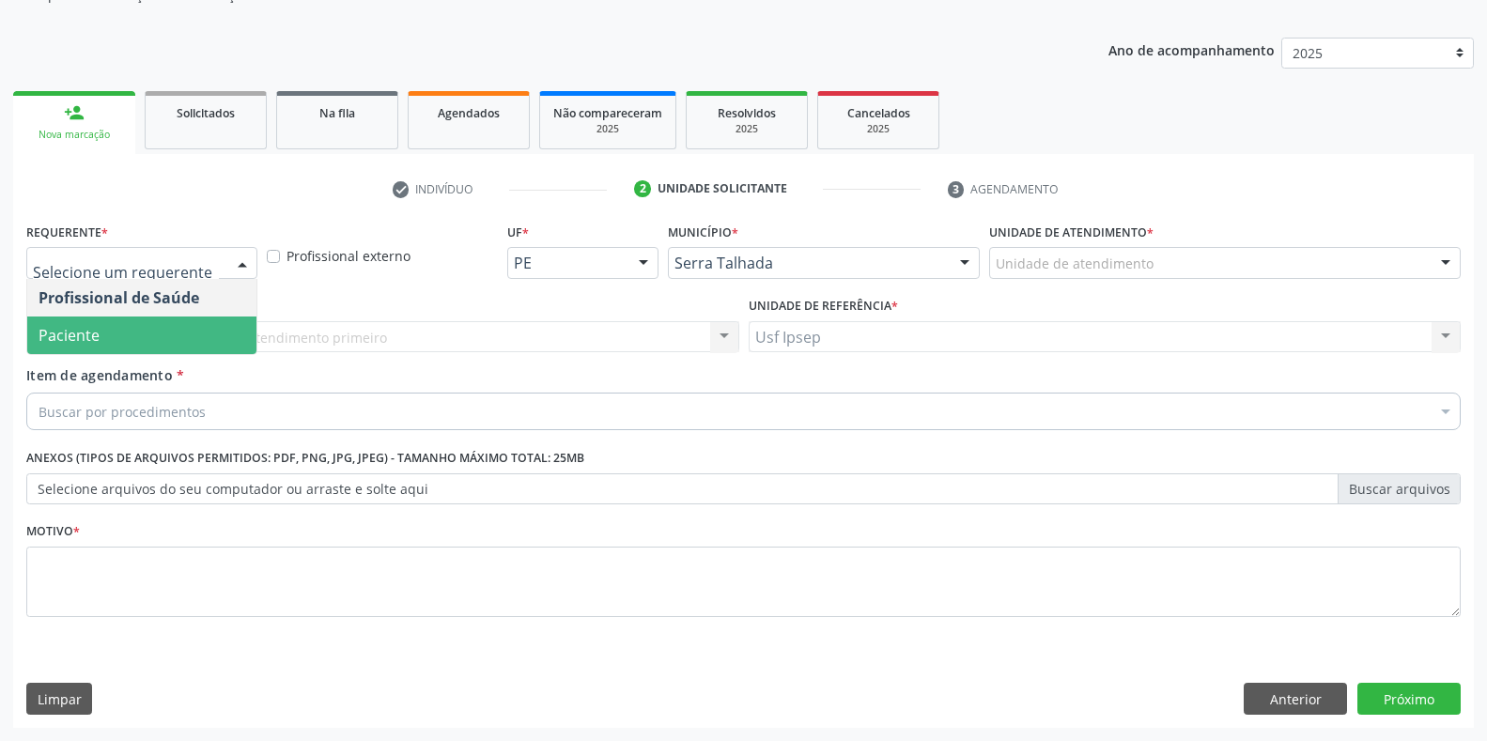
click at [155, 347] on span "Paciente" at bounding box center [141, 336] width 229 height 38
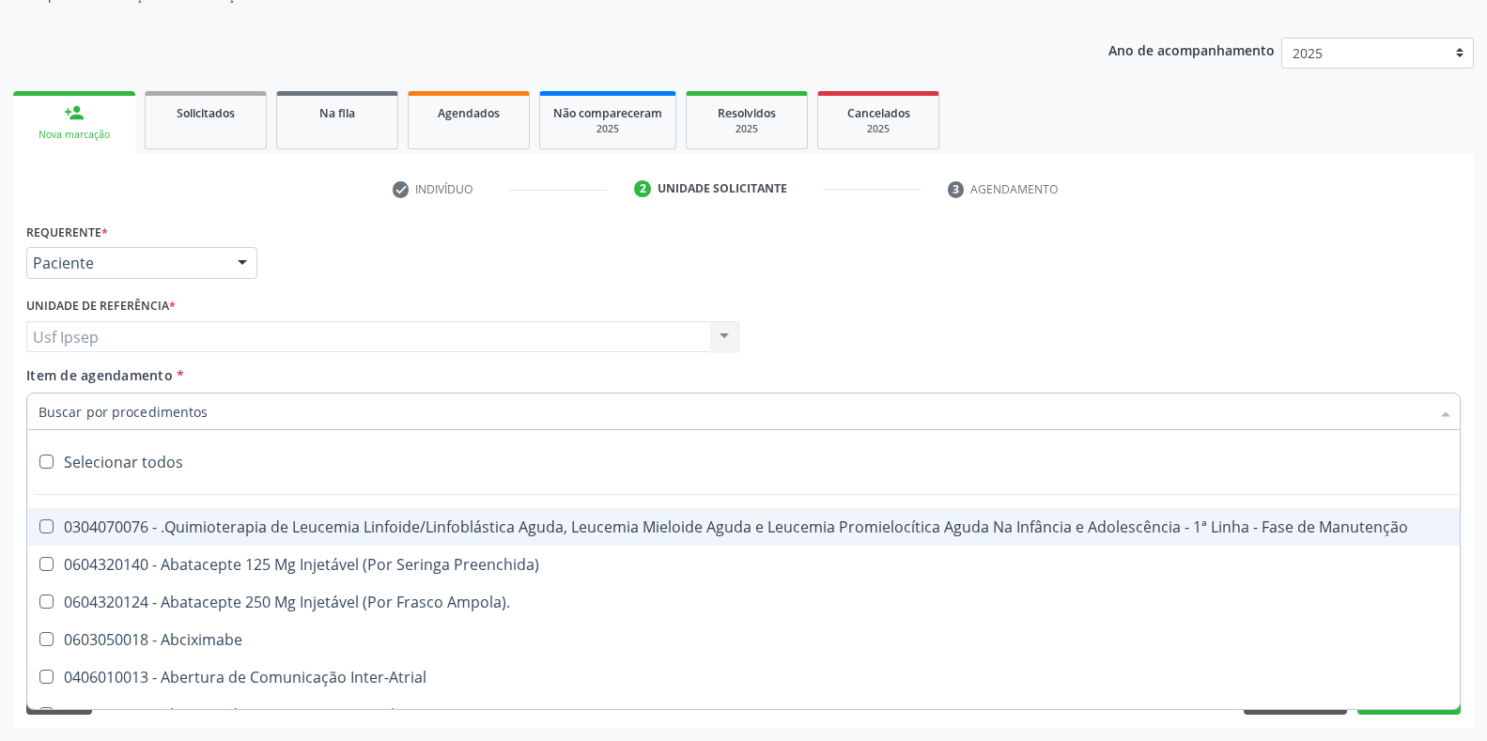
click at [40, 410] on input "Item de agendamento *" at bounding box center [734, 412] width 1391 height 38
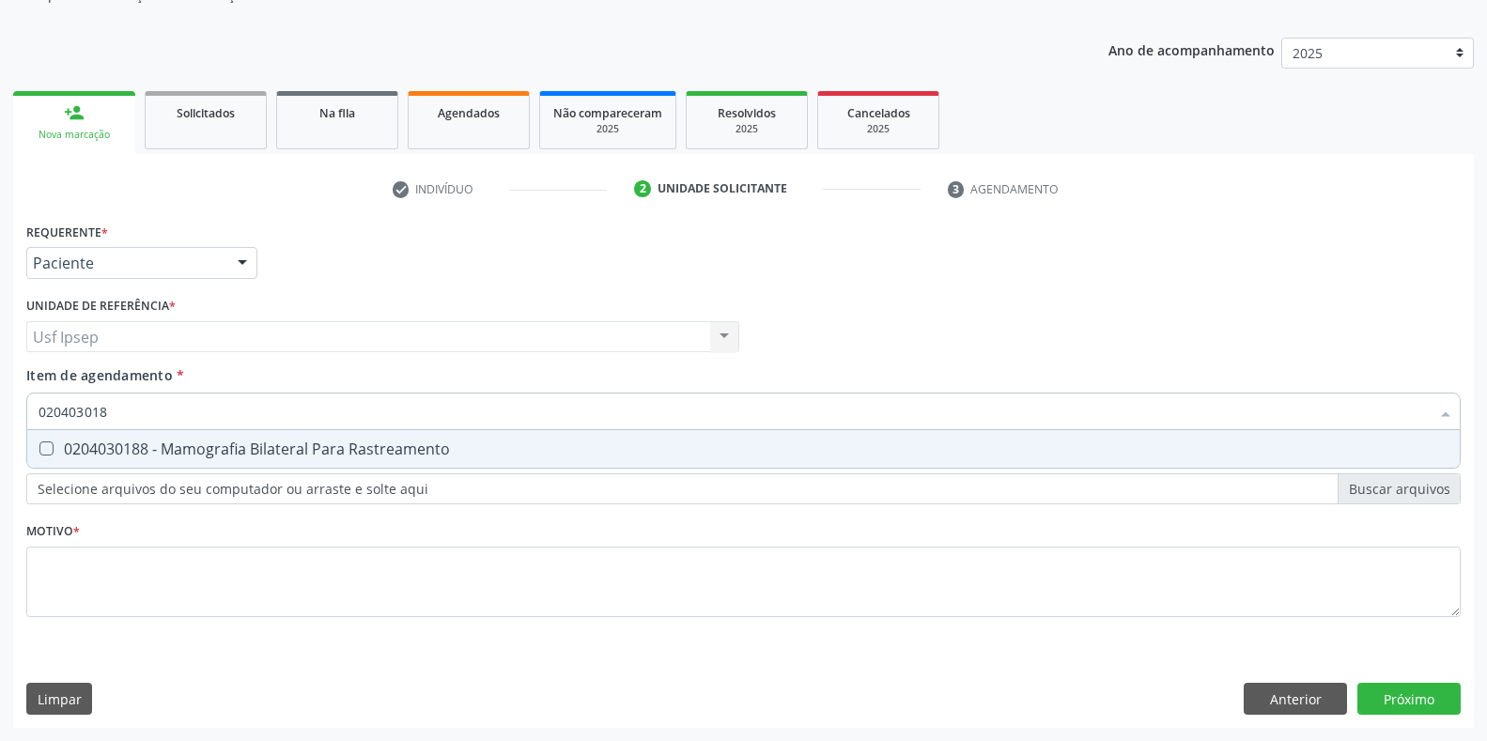
type input "0204030188"
click at [39, 443] on Rastreamento at bounding box center [46, 449] width 14 height 14
click at [39, 443] on Rastreamento "checkbox" at bounding box center [33, 448] width 12 height 12
checkbox Rastreamento "true"
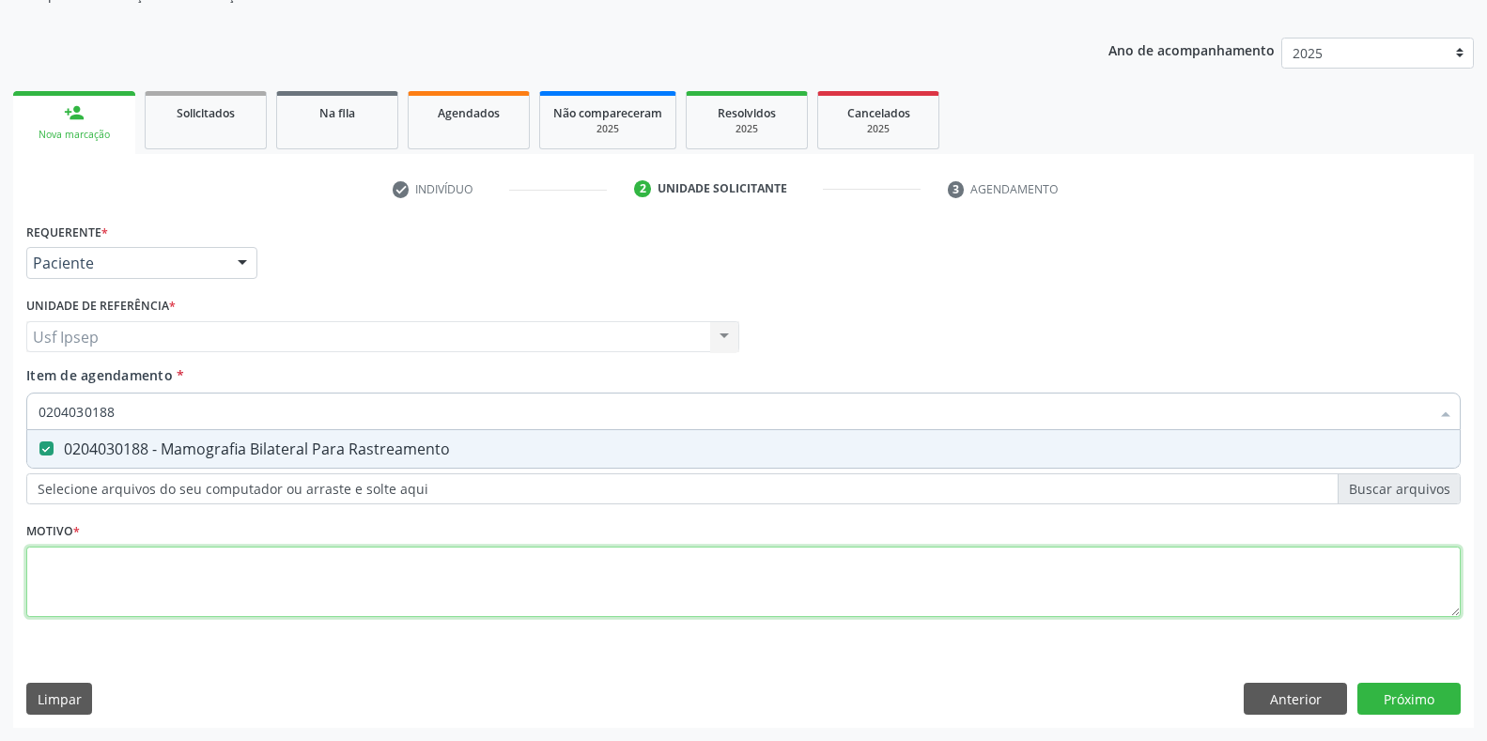
click at [44, 561] on div "Requerente * Paciente Profissional de Saúde Paciente Nenhum resultado encontrad…" at bounding box center [743, 431] width 1435 height 426
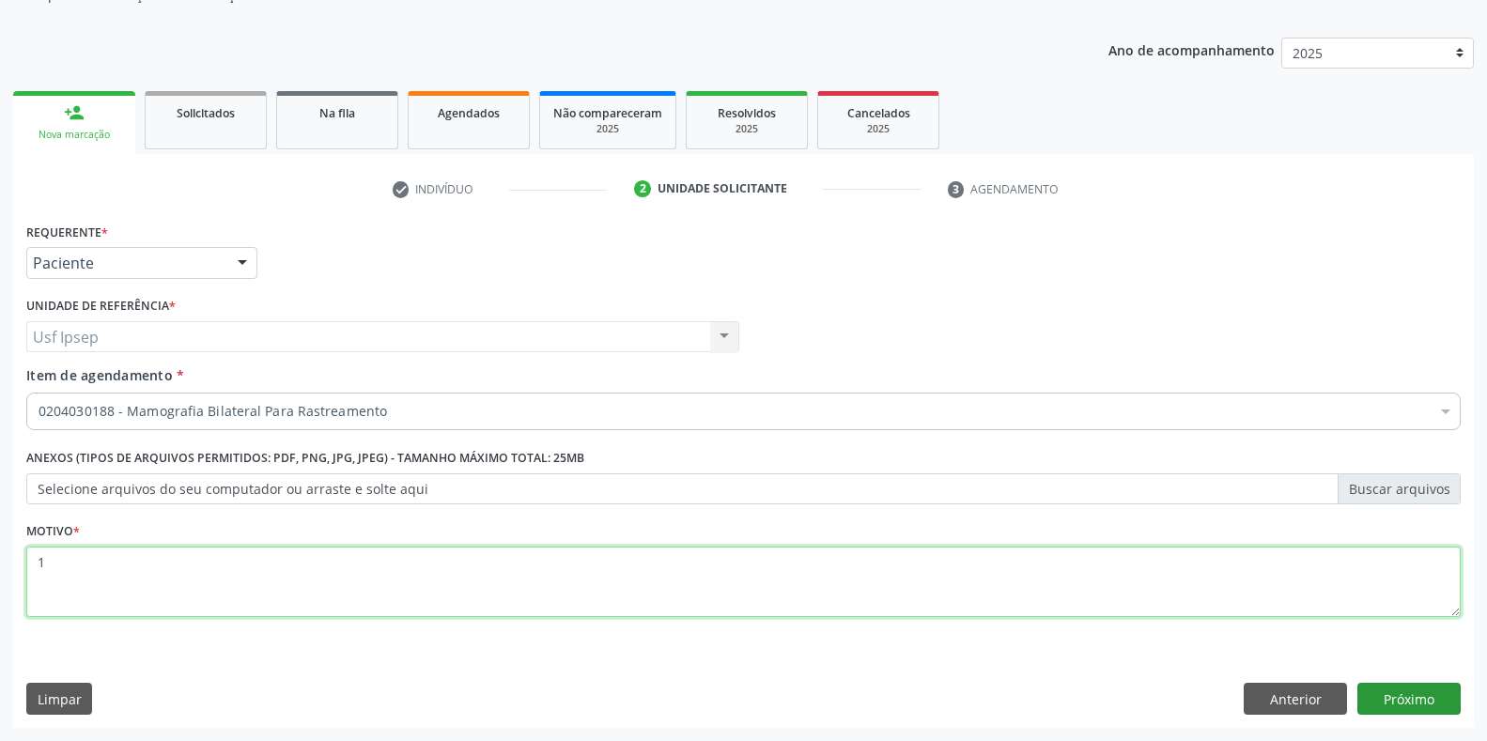
type textarea "1"
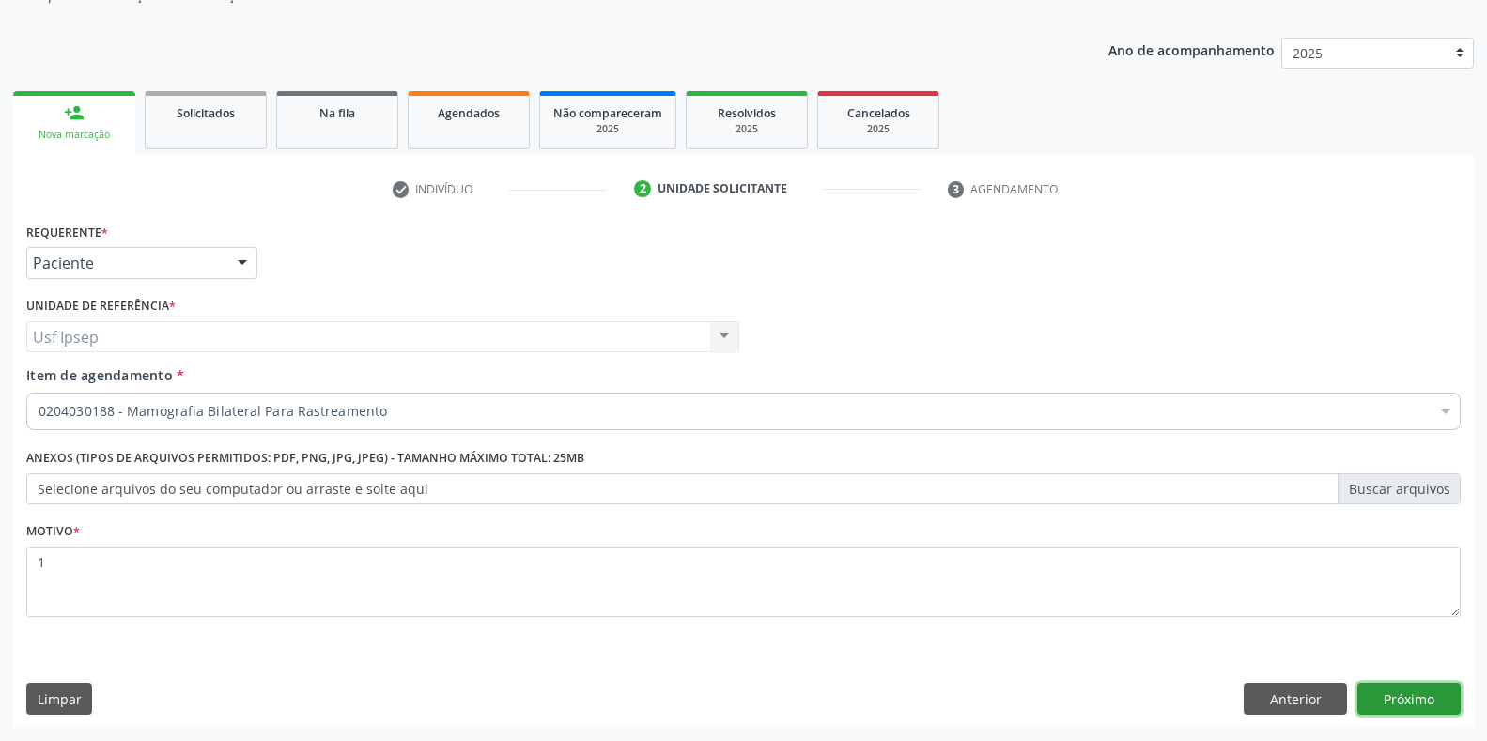
click at [1395, 706] on button "Próximo" at bounding box center [1408, 699] width 103 height 32
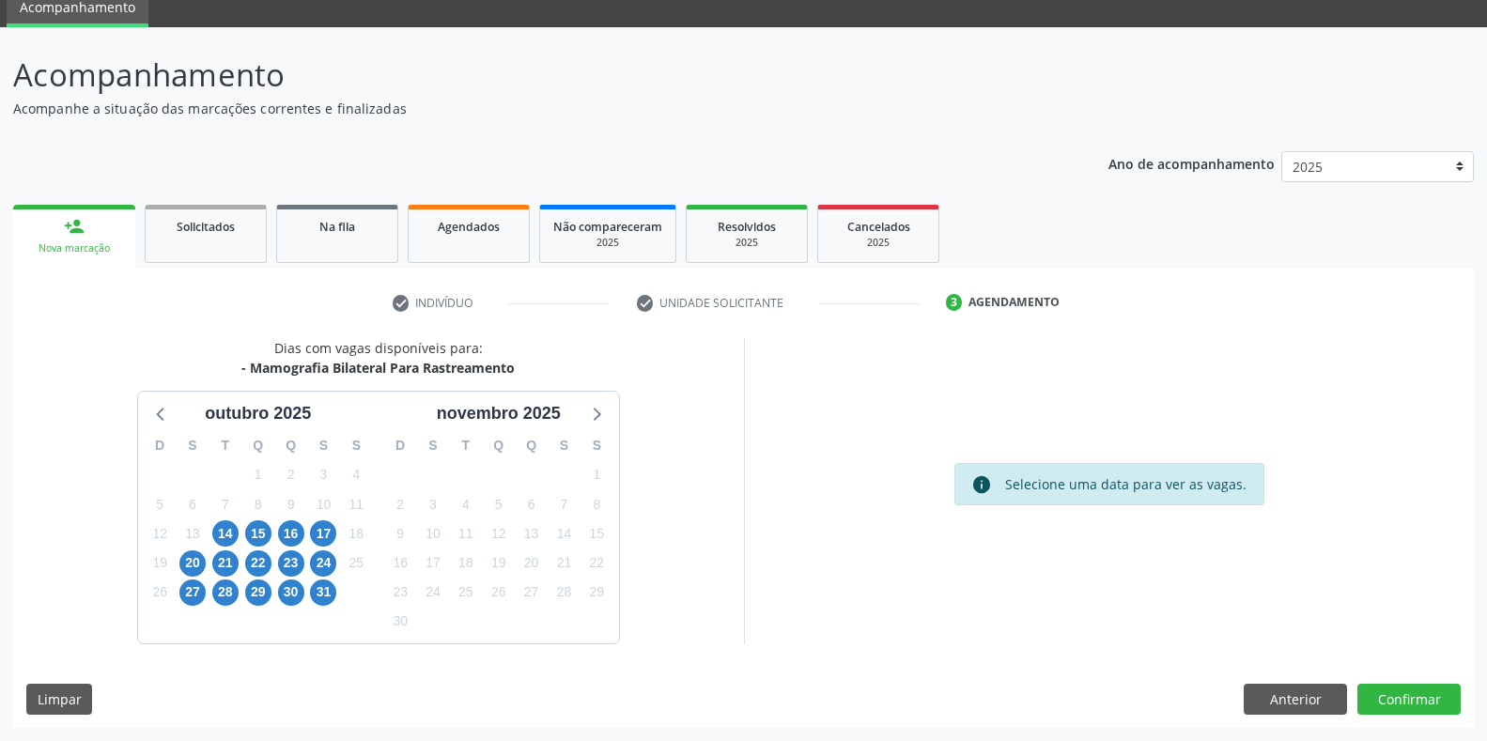
scroll to position [76, 0]
click at [259, 535] on span "15" at bounding box center [258, 533] width 26 height 26
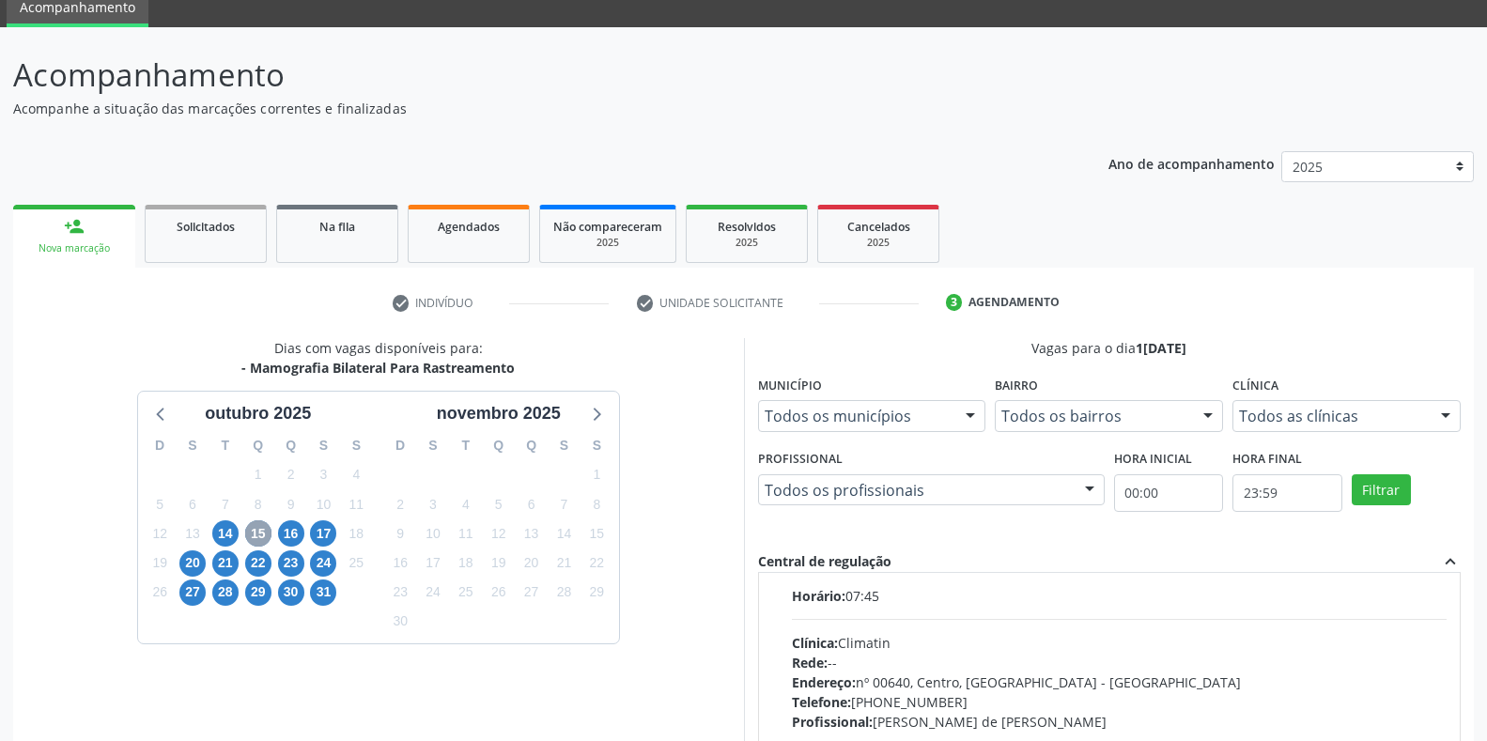
scroll to position [2192, 0]
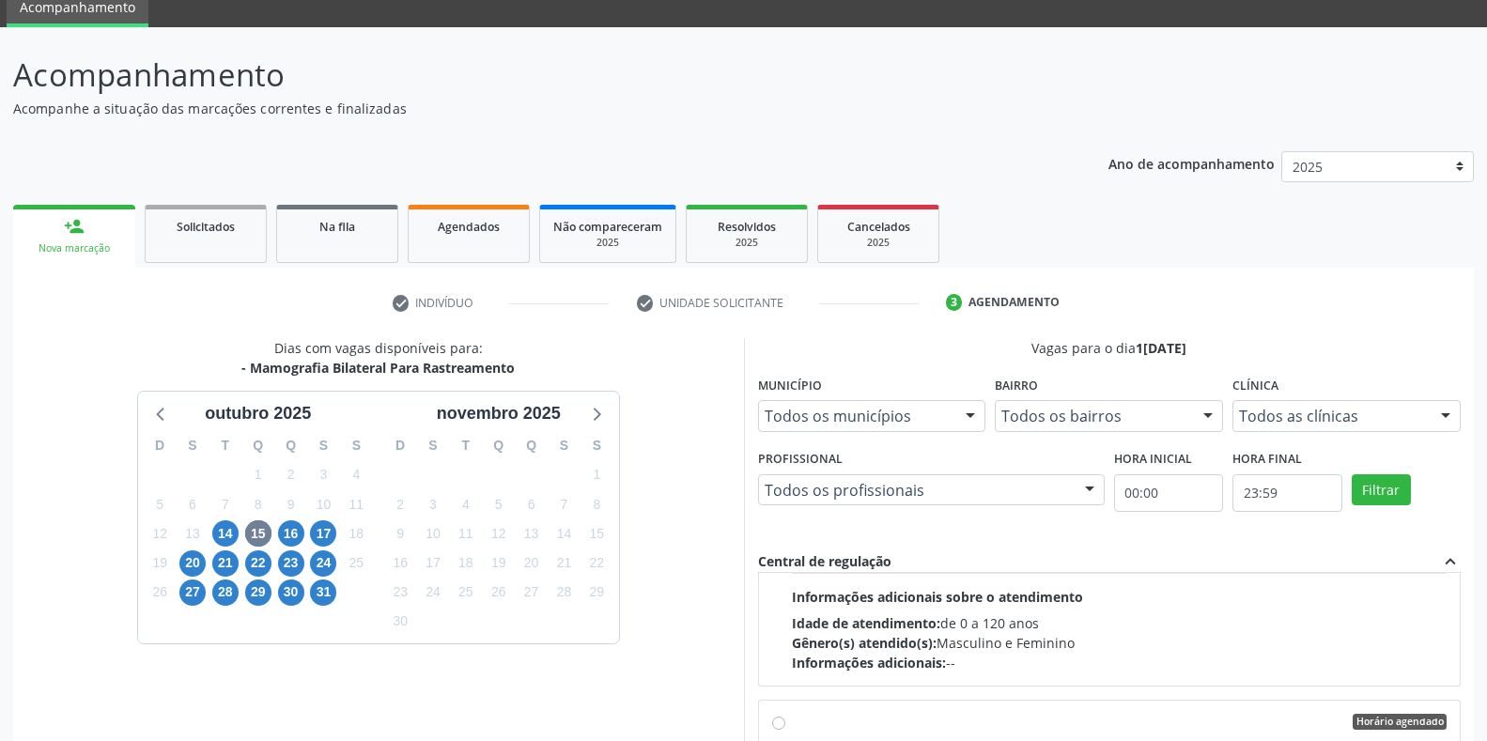
click at [777, 724] on input "Horário agendado Horário: 07:45 Clínica: Climatin Rede: -- Endereço: nº 00640, …" at bounding box center [778, 722] width 13 height 17
radio input "true"
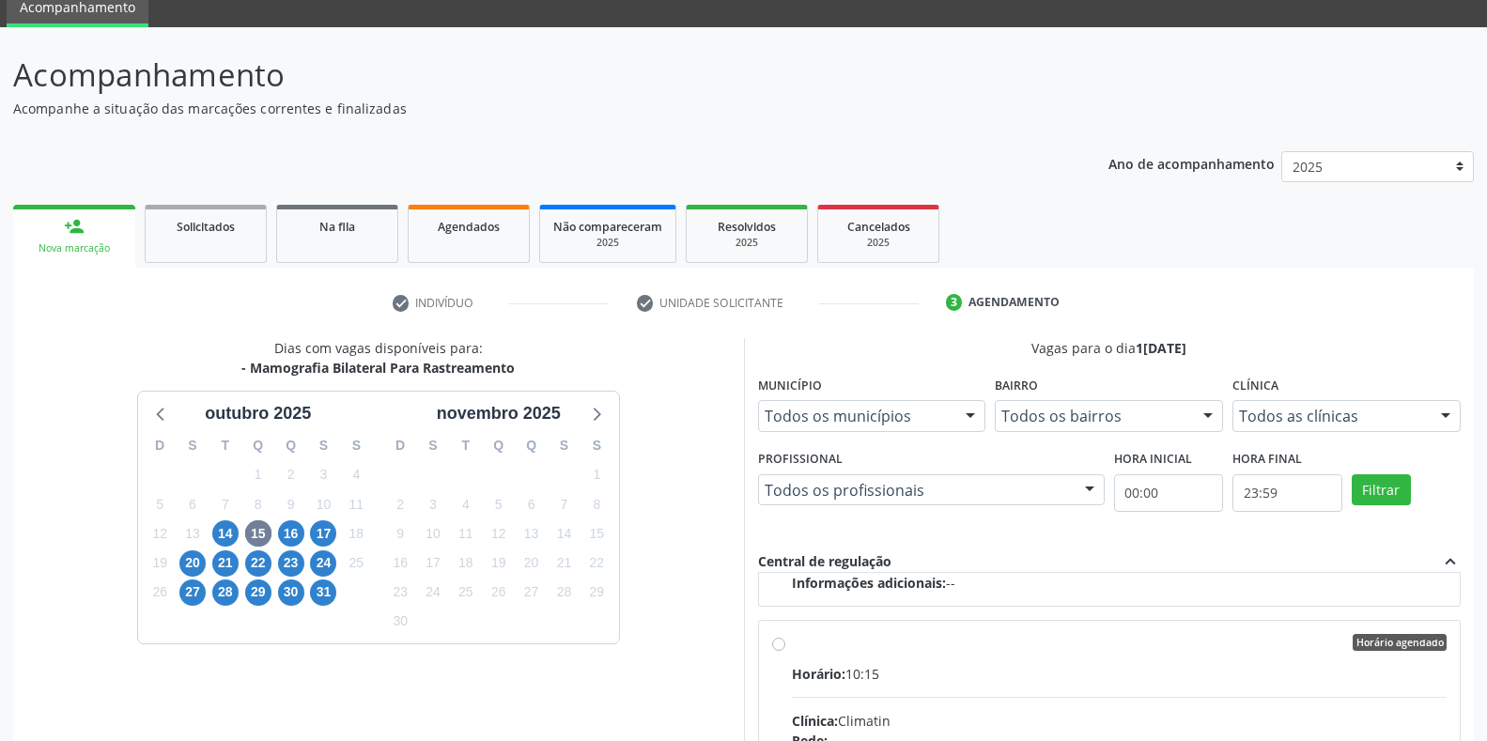
scroll to position [381, 0]
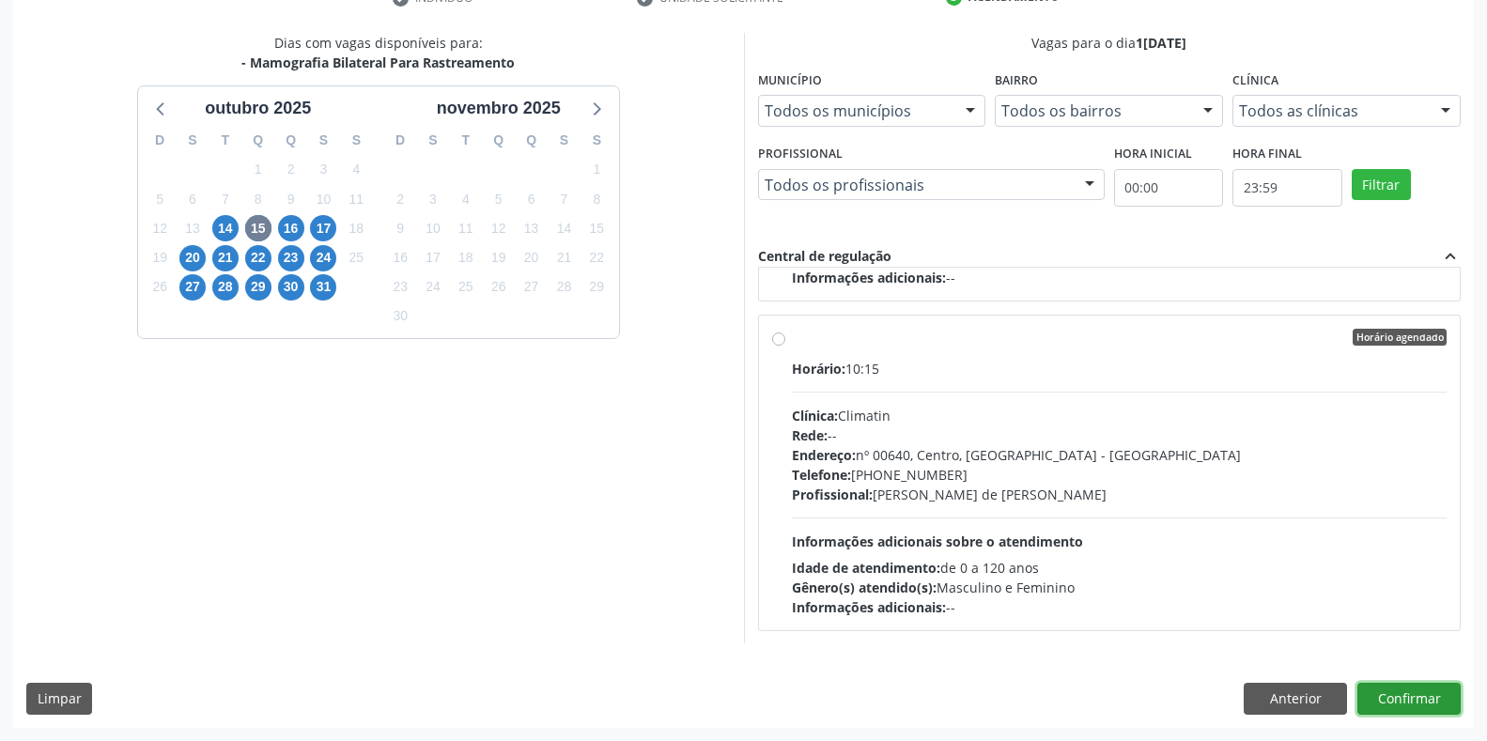
click at [1395, 699] on button "Confirmar" at bounding box center [1408, 699] width 103 height 32
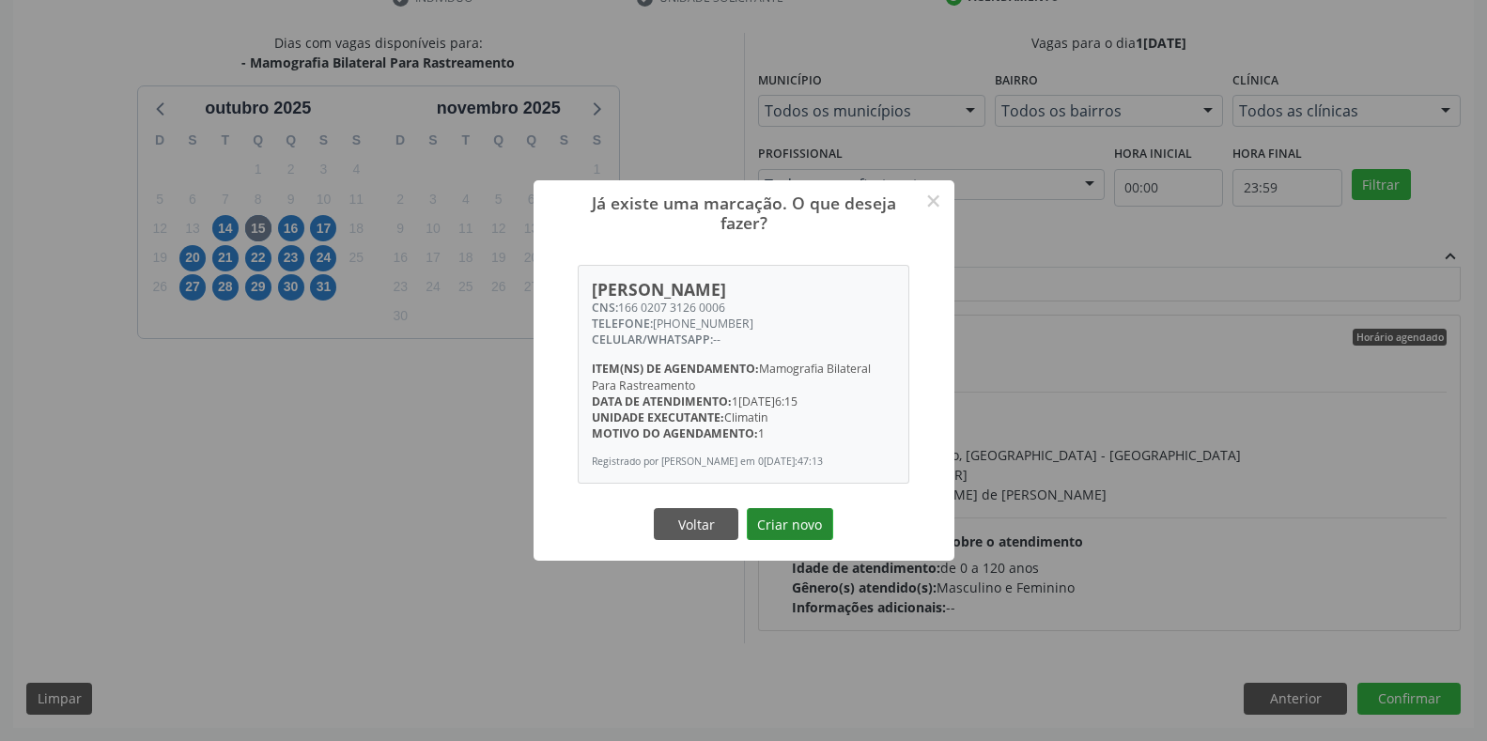
click at [770, 527] on button "Criar novo" at bounding box center [790, 524] width 86 height 32
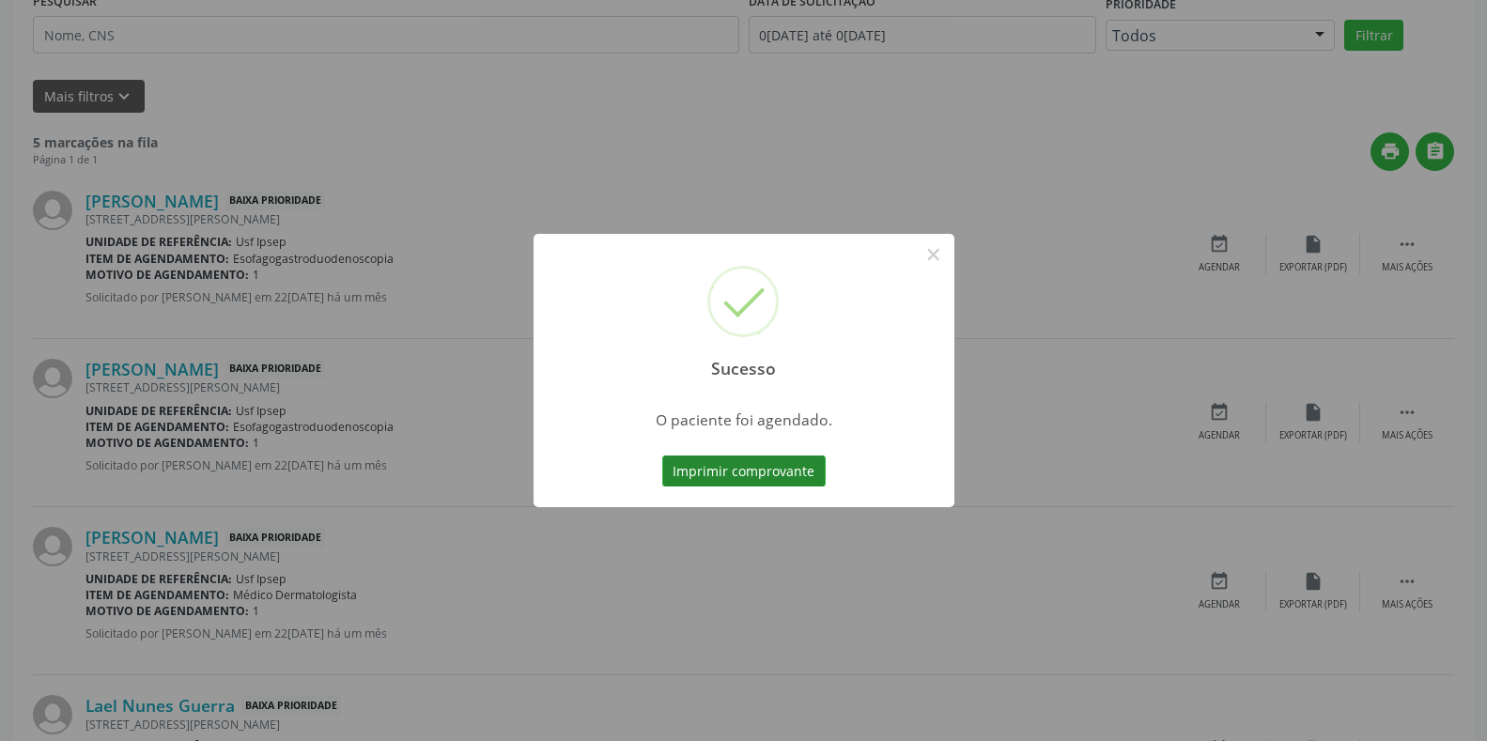
scroll to position [0, 0]
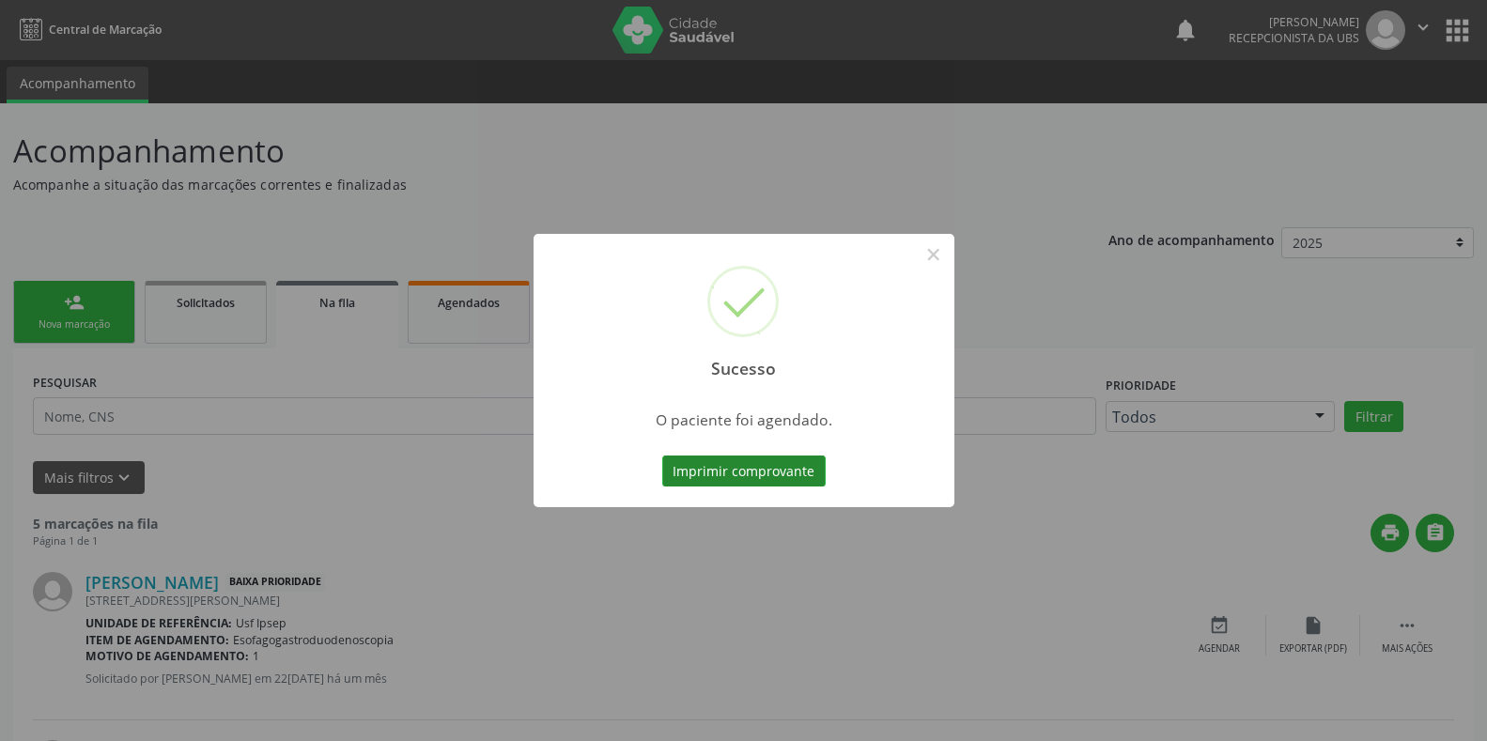
click at [693, 479] on button "Imprimir comprovante" at bounding box center [743, 472] width 163 height 32
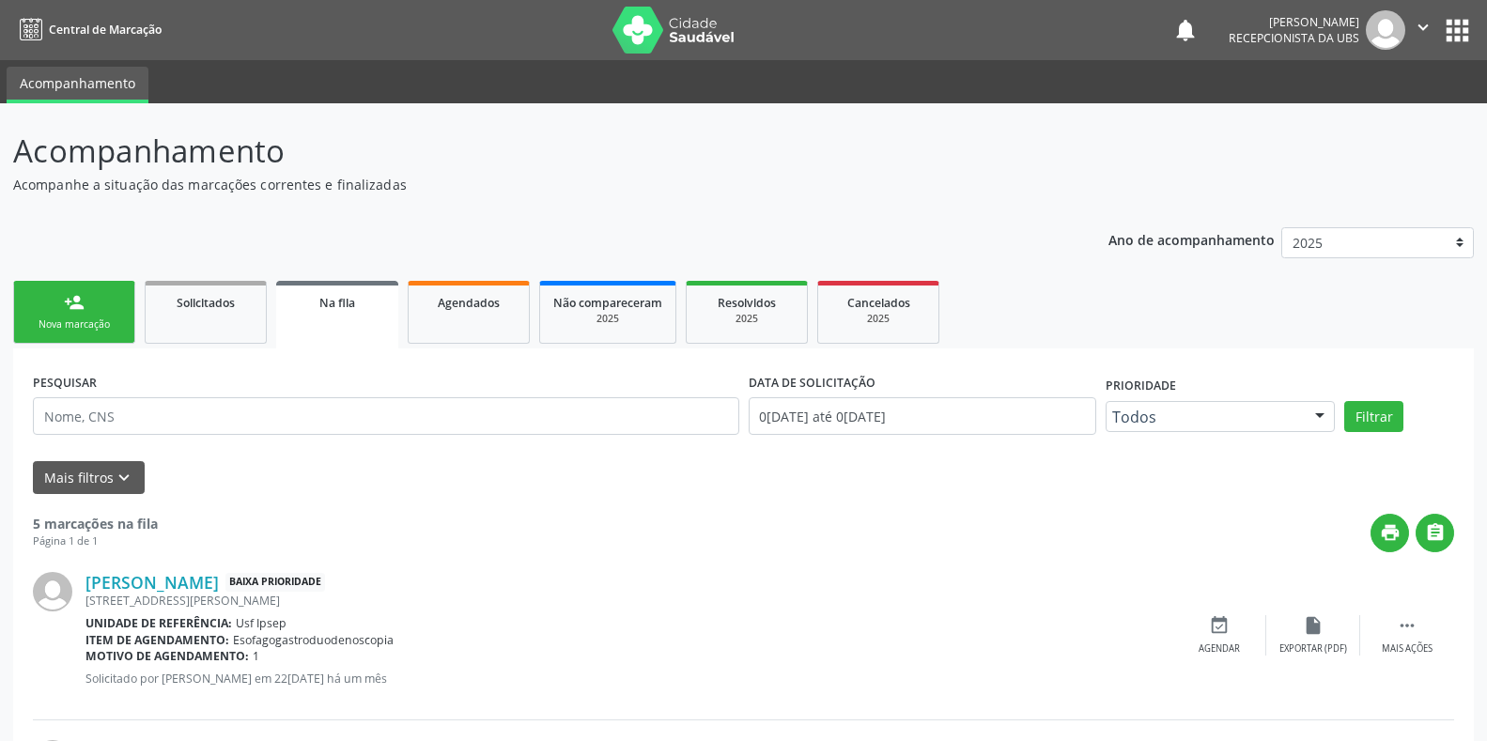
click at [120, 340] on link "person_add Nova marcação" at bounding box center [74, 312] width 122 height 63
click at [75, 320] on div "Nova marcação" at bounding box center [74, 325] width 94 height 14
click at [78, 326] on div "Nova marcação" at bounding box center [74, 325] width 94 height 14
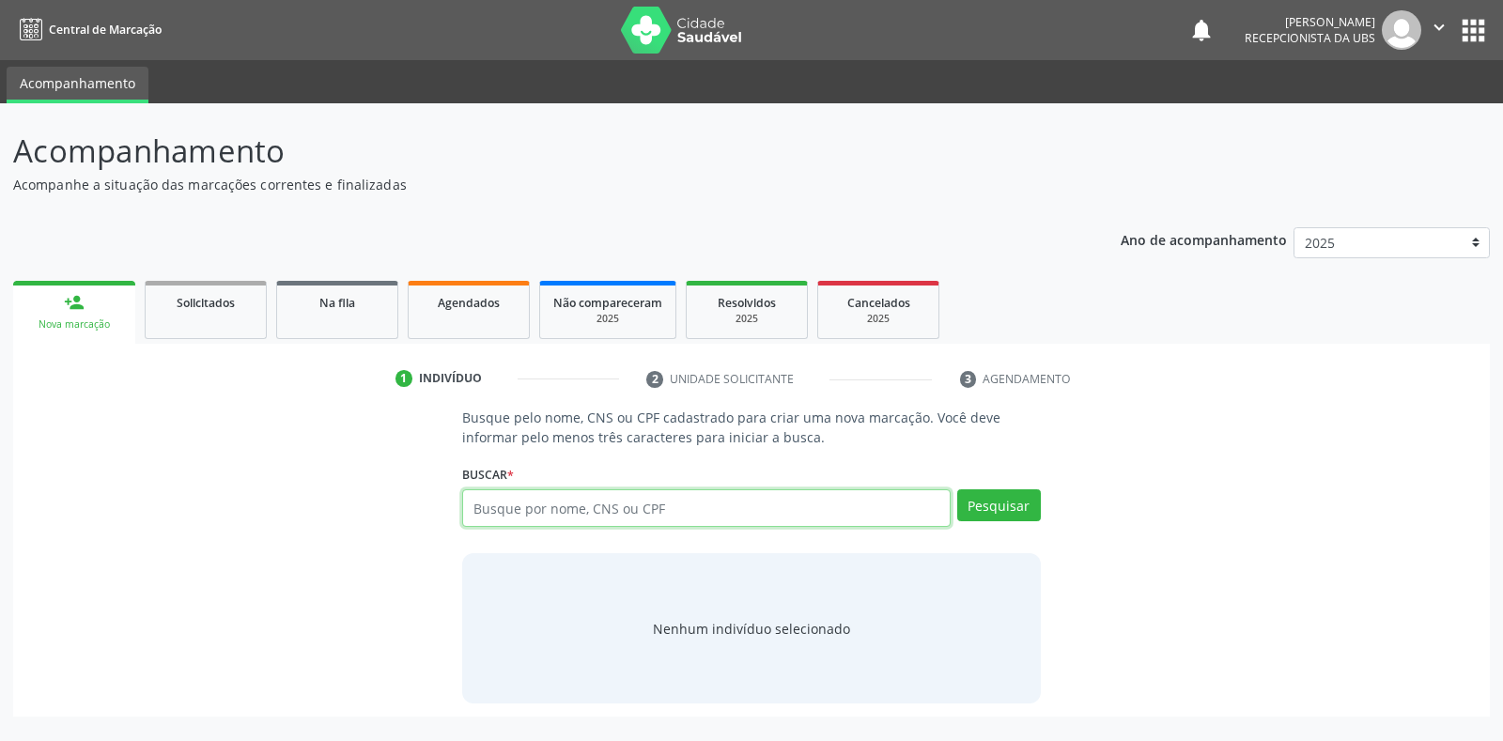
click at [479, 510] on input "text" at bounding box center [706, 508] width 488 height 38
click at [471, 504] on input "text" at bounding box center [706, 508] width 488 height 38
type input "7047027509554135"
click at [985, 514] on button "Pesquisar" at bounding box center [999, 505] width 84 height 32
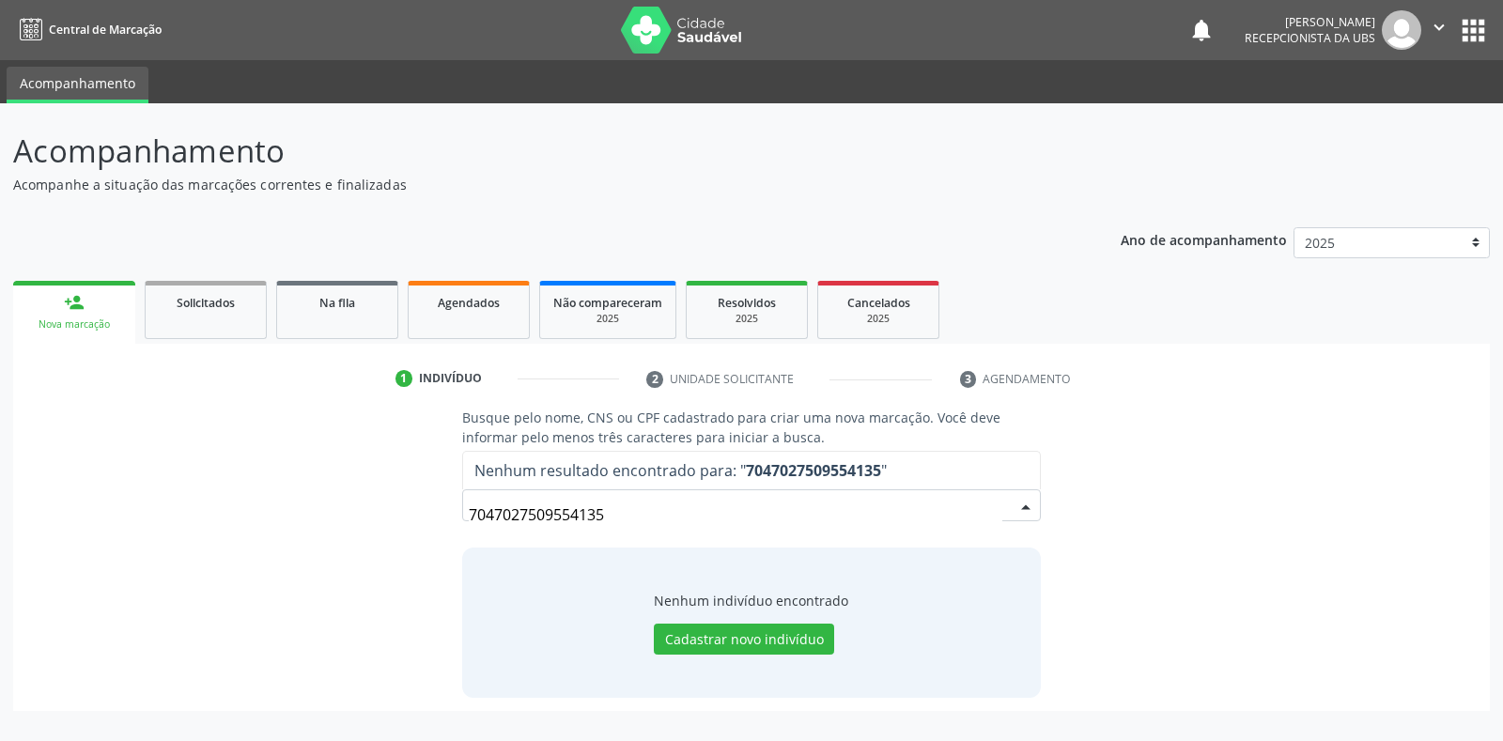
click at [613, 516] on input "7047027509554135" at bounding box center [735, 515] width 533 height 38
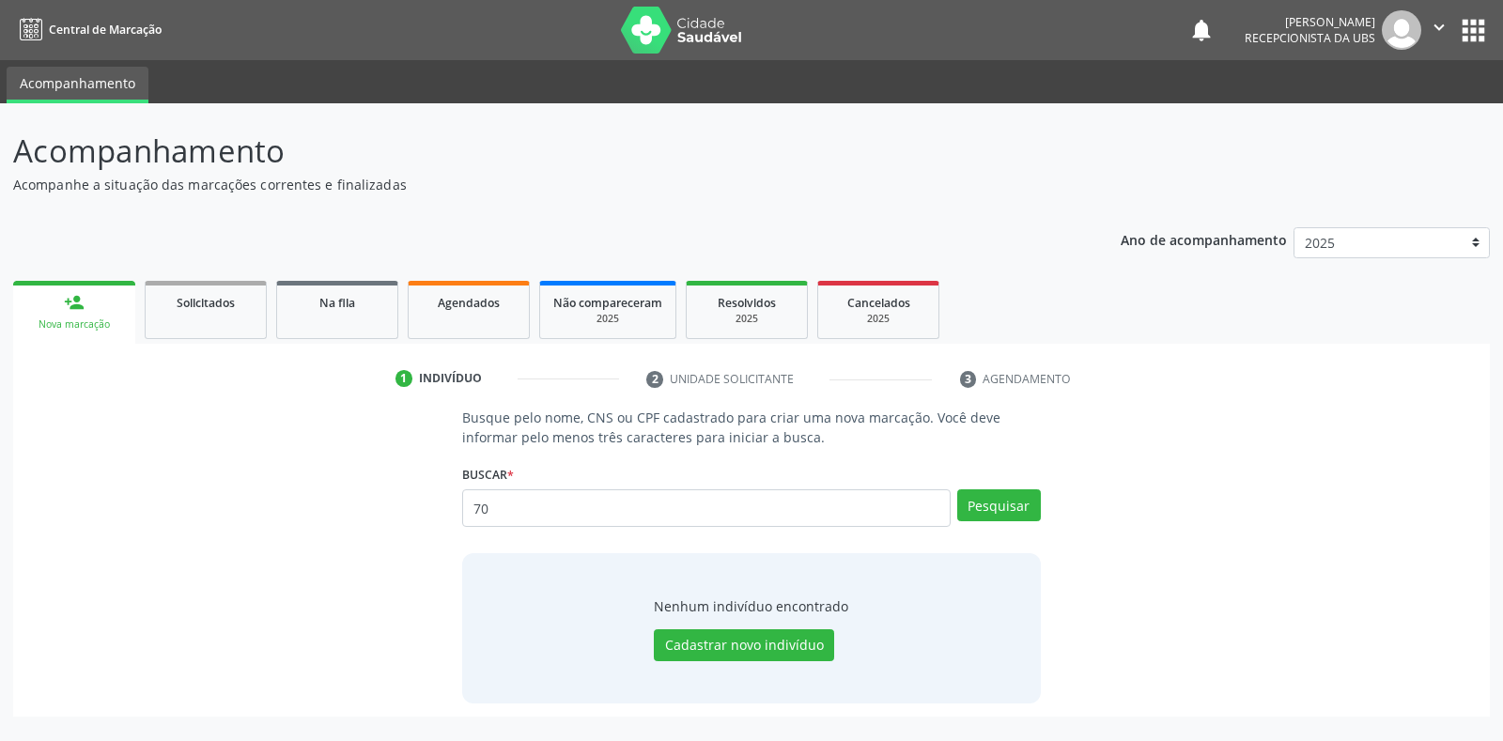
type input "7"
type input "ANTONIA RODRIGUES DO NASCIMETO"
click at [992, 511] on button "Pesquisar" at bounding box center [999, 505] width 84 height 32
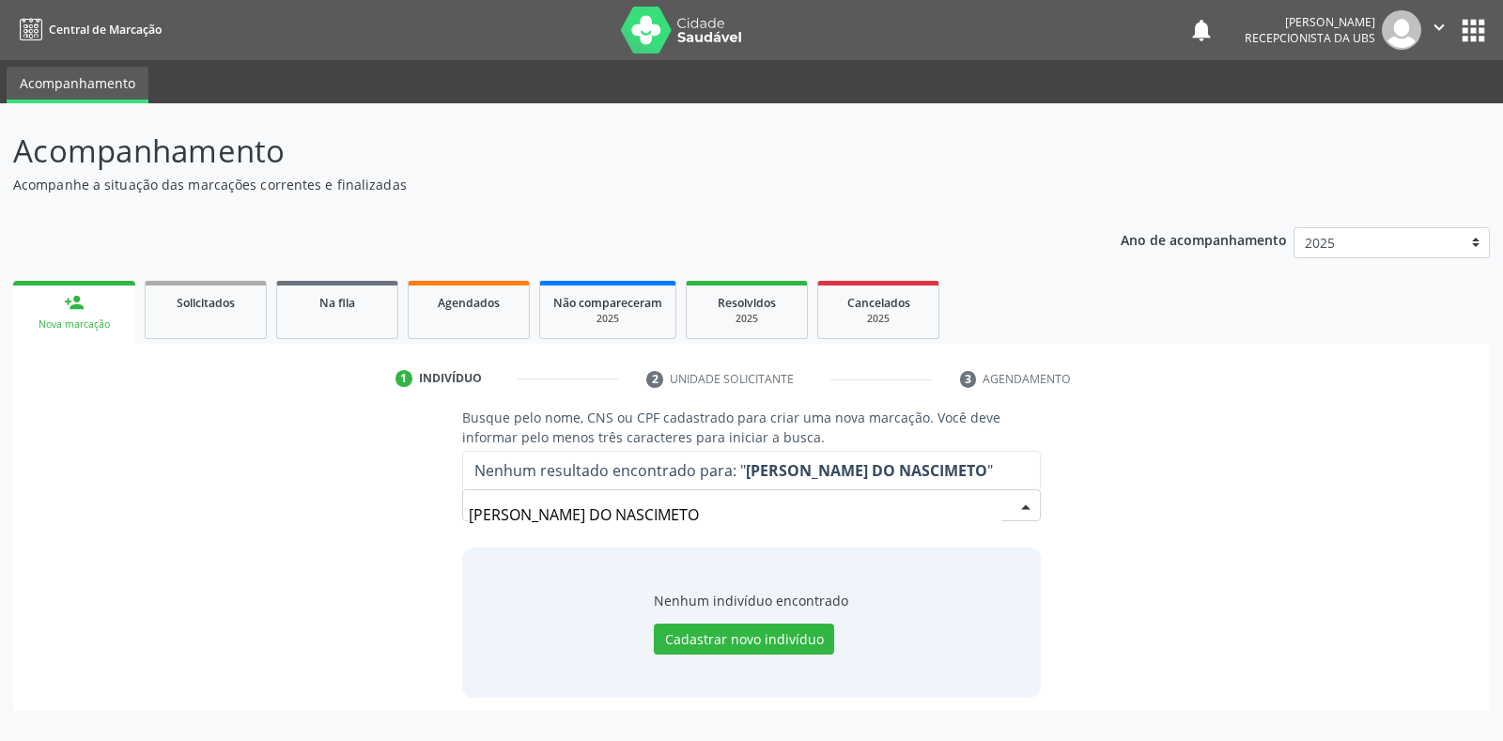
click at [744, 509] on input "ANTONIA RODRIGUES DO NASCIMETO" at bounding box center [735, 515] width 533 height 38
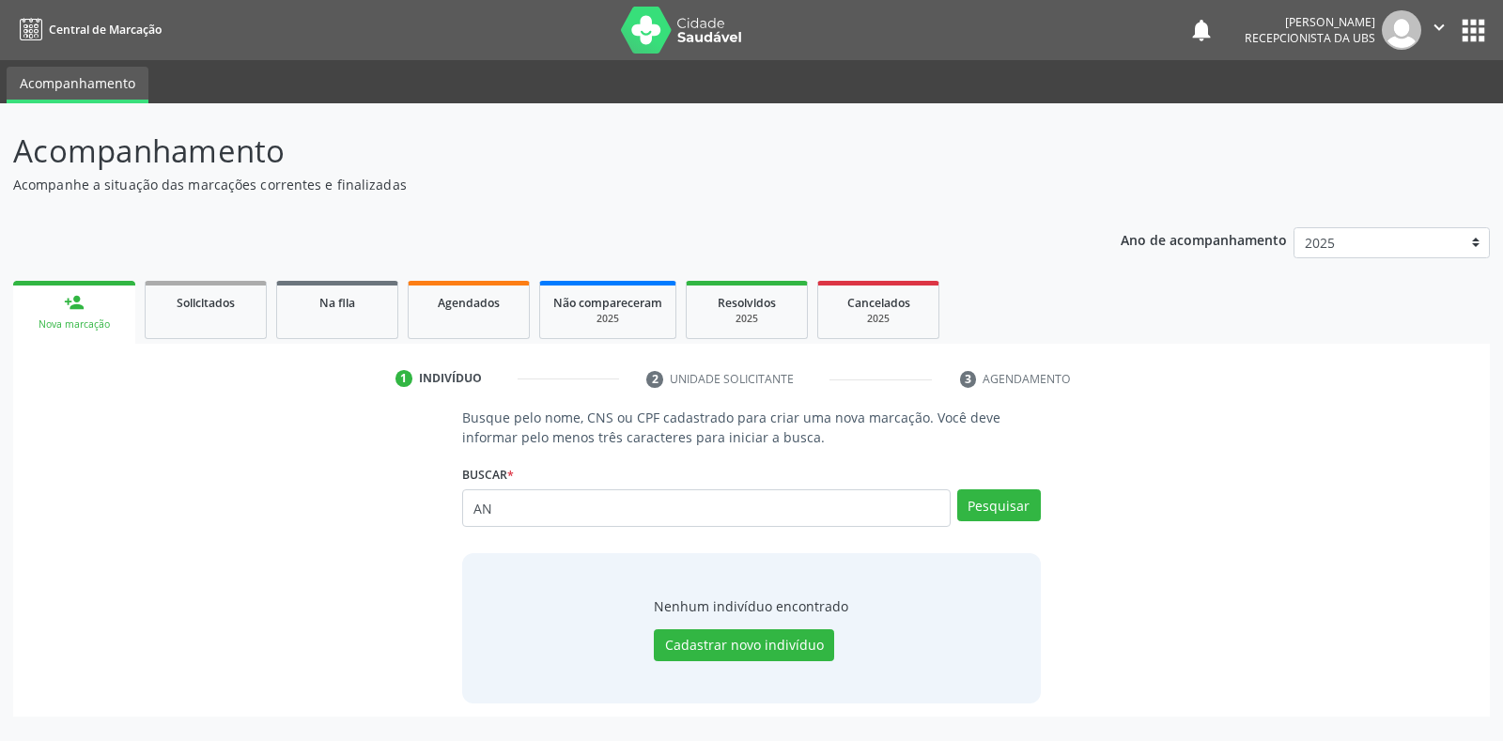
type input "A"
click at [474, 510] on input "text" at bounding box center [706, 508] width 488 height 38
type input "704702750954135"
click at [975, 511] on button "Pesquisar" at bounding box center [999, 505] width 84 height 32
type input "704702750954135"
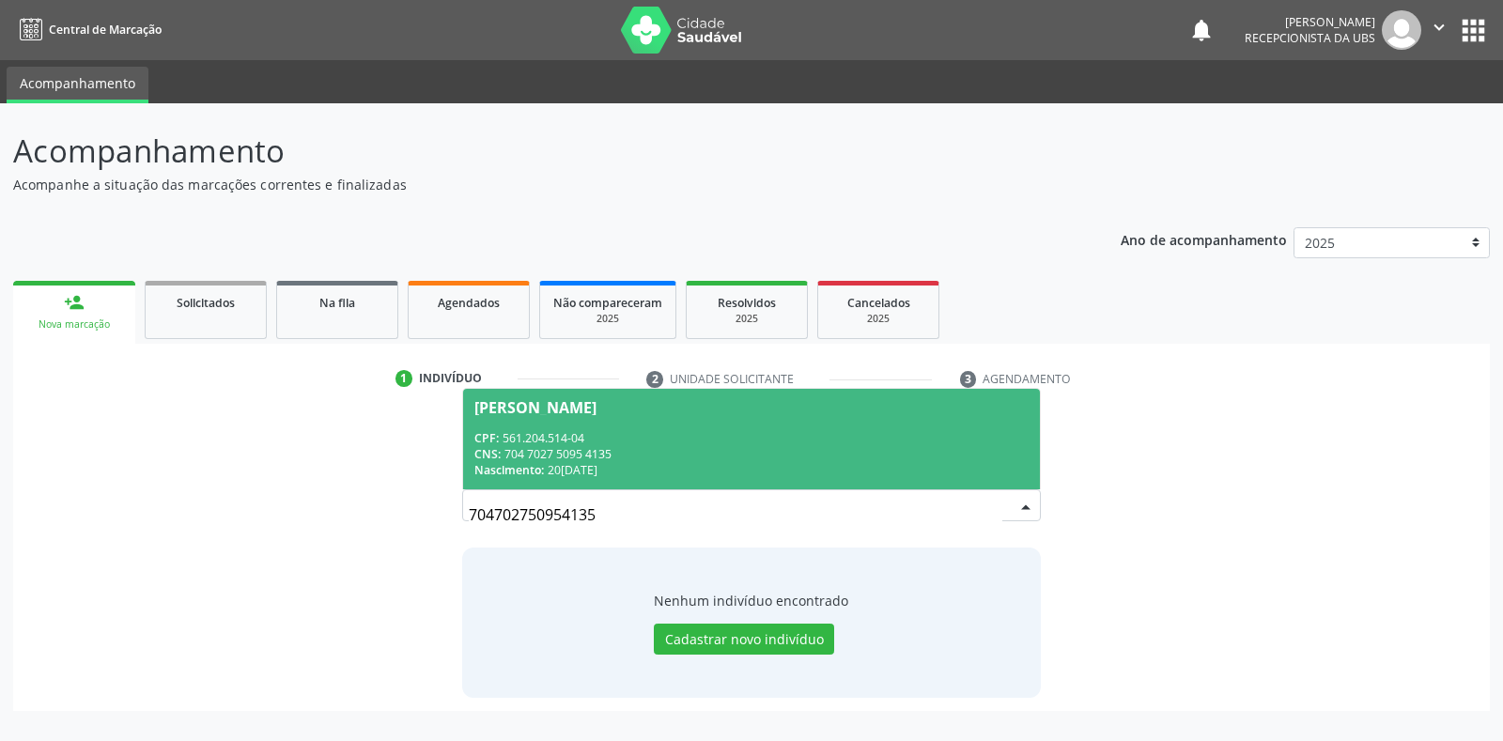
click at [597, 405] on div "Antonia Rodrigues do Nascimento" at bounding box center [535, 407] width 122 height 15
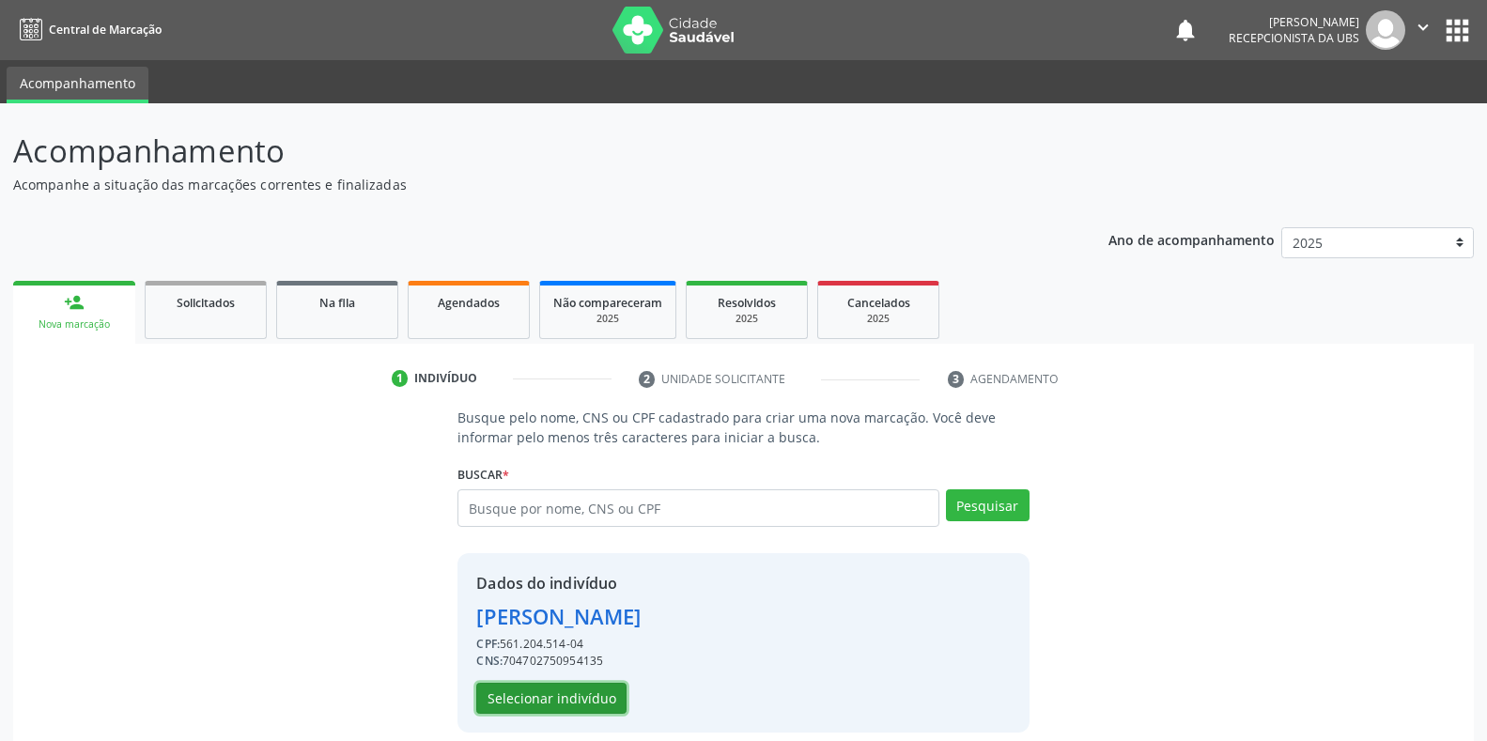
click at [515, 698] on button "Selecionar indivíduo" at bounding box center [551, 699] width 150 height 32
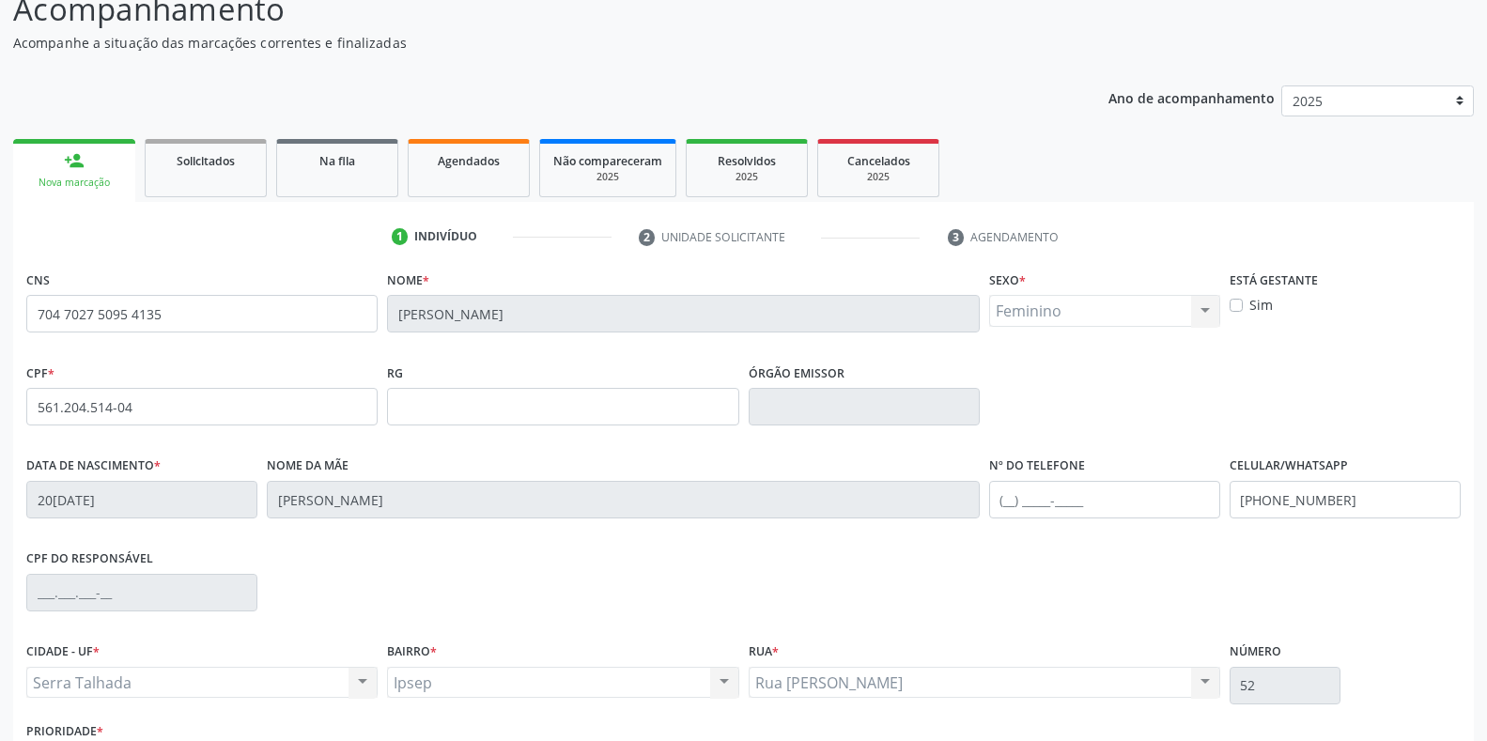
scroll to position [277, 0]
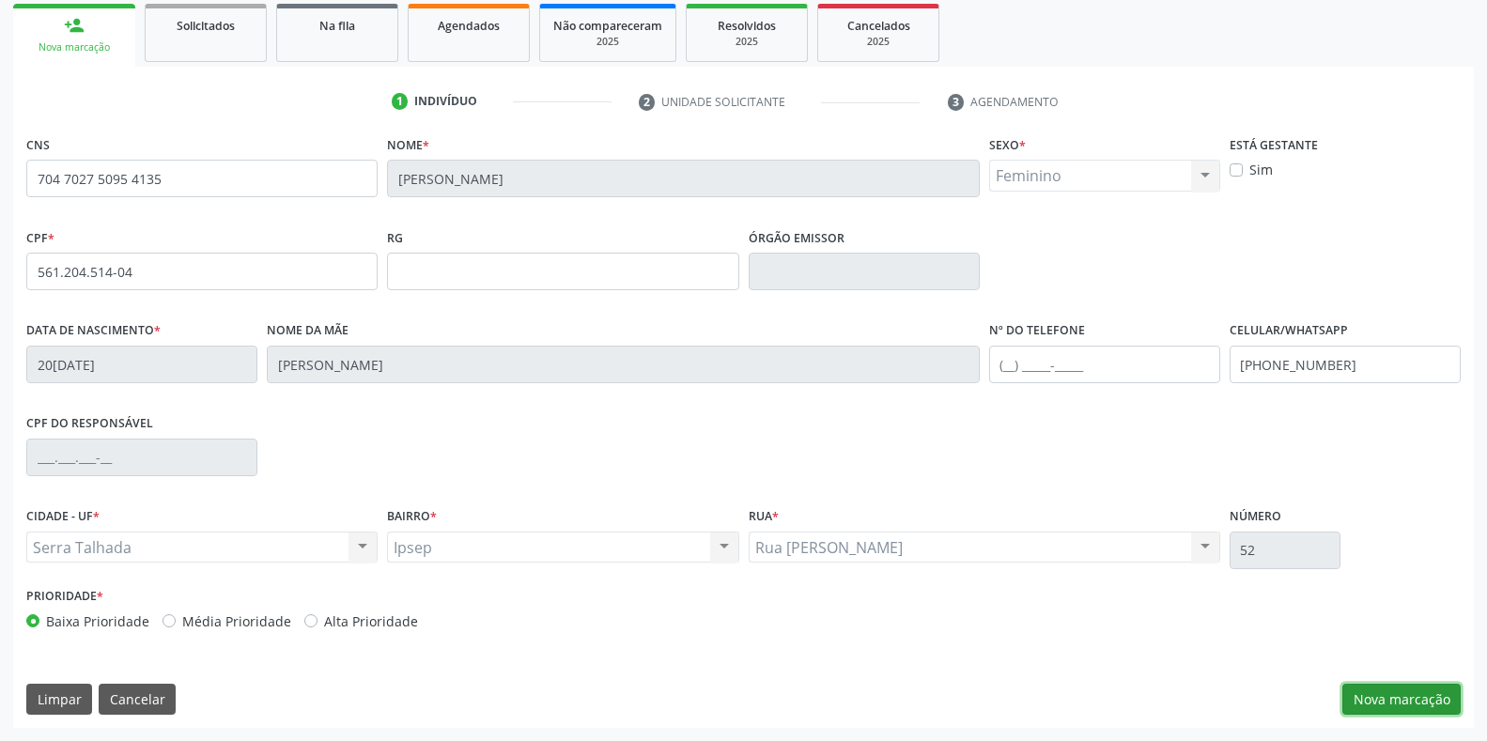
click at [1387, 702] on button "Nova marcação" at bounding box center [1401, 700] width 118 height 32
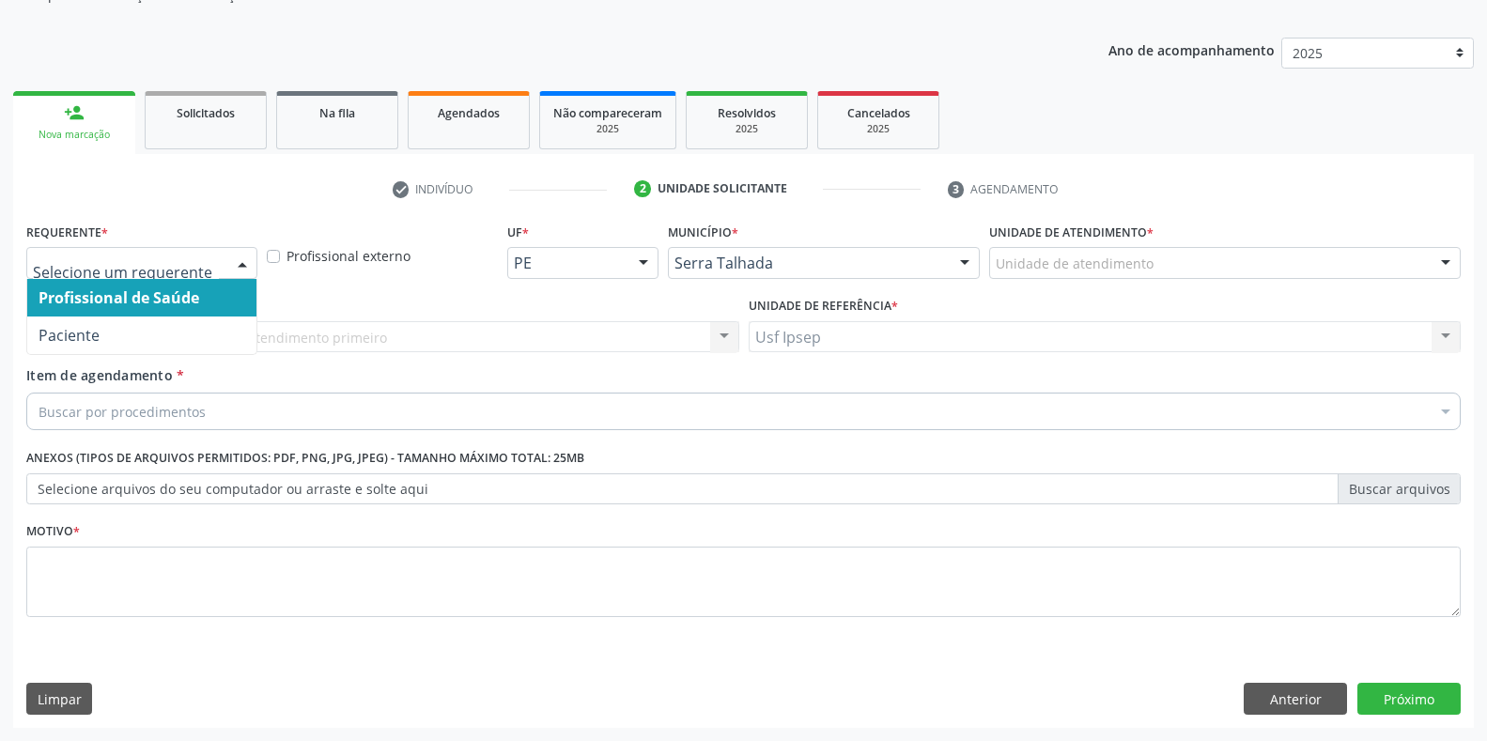
click at [248, 265] on div at bounding box center [242, 264] width 28 height 32
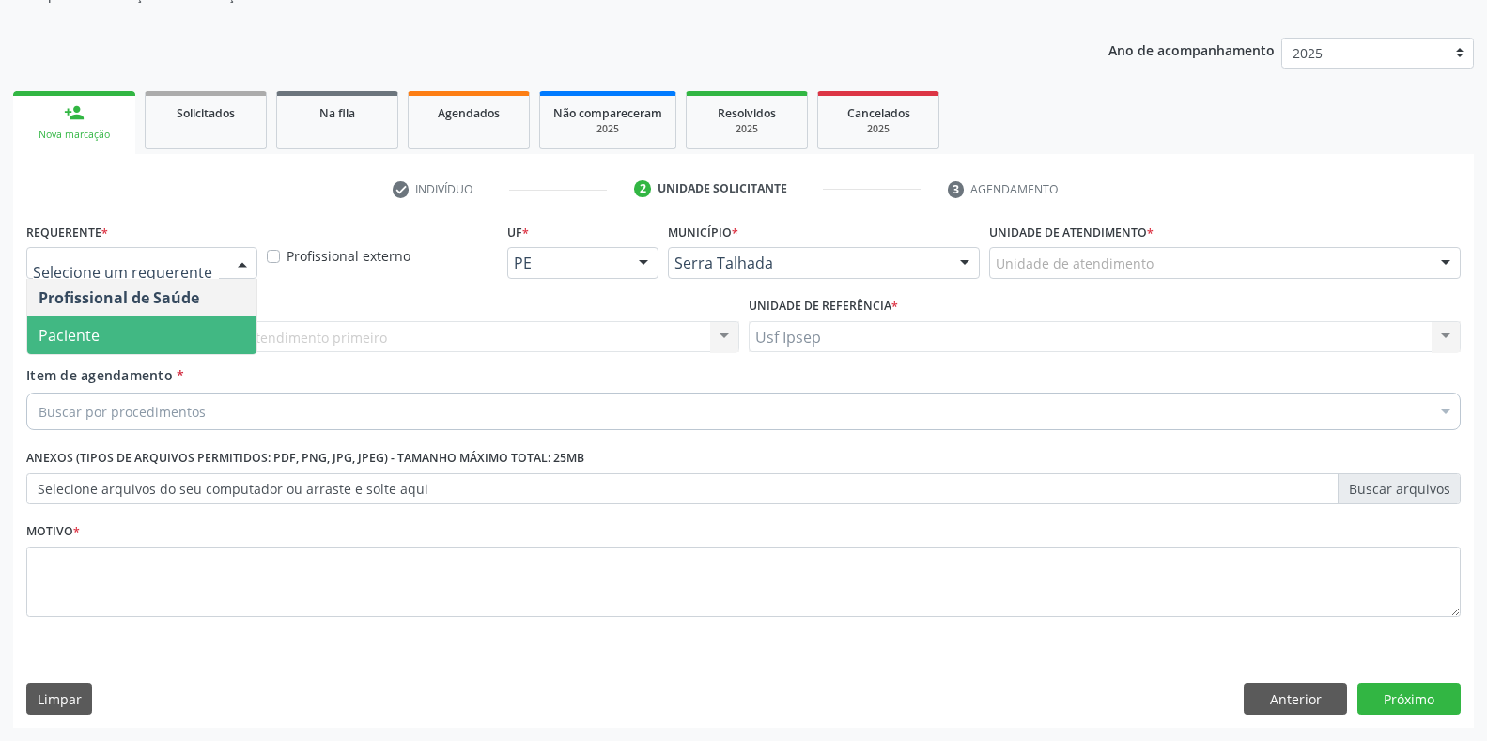
click at [76, 335] on span "Paciente" at bounding box center [69, 335] width 61 height 21
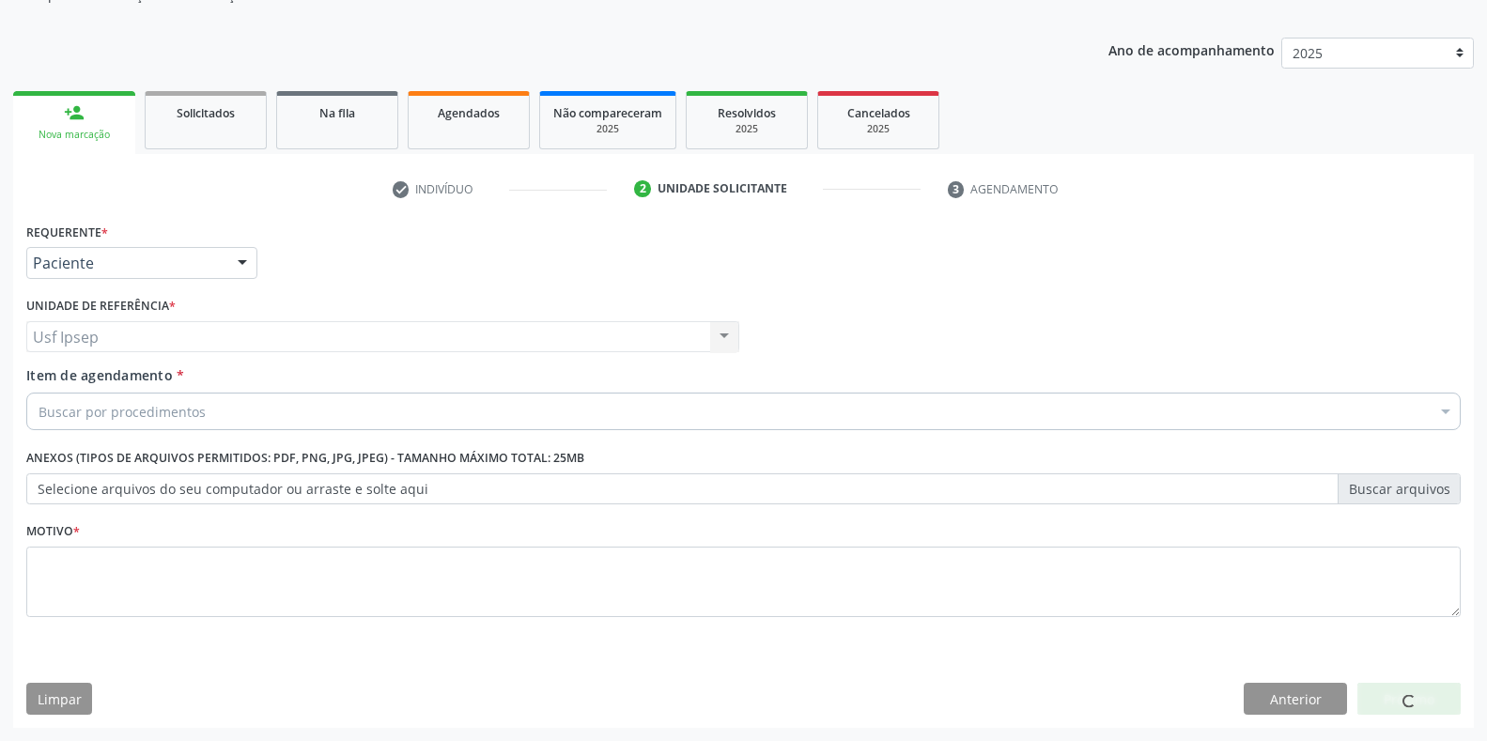
click at [81, 387] on div "Item de agendamento * Buscar por procedimentos Selecionar todos 0304070076 - .Q…" at bounding box center [743, 394] width 1435 height 59
click at [57, 385] on label "Item de agendamento *" at bounding box center [105, 375] width 158 height 20
click at [39, 393] on input "Item de agendamento *" at bounding box center [39, 412] width 0 height 38
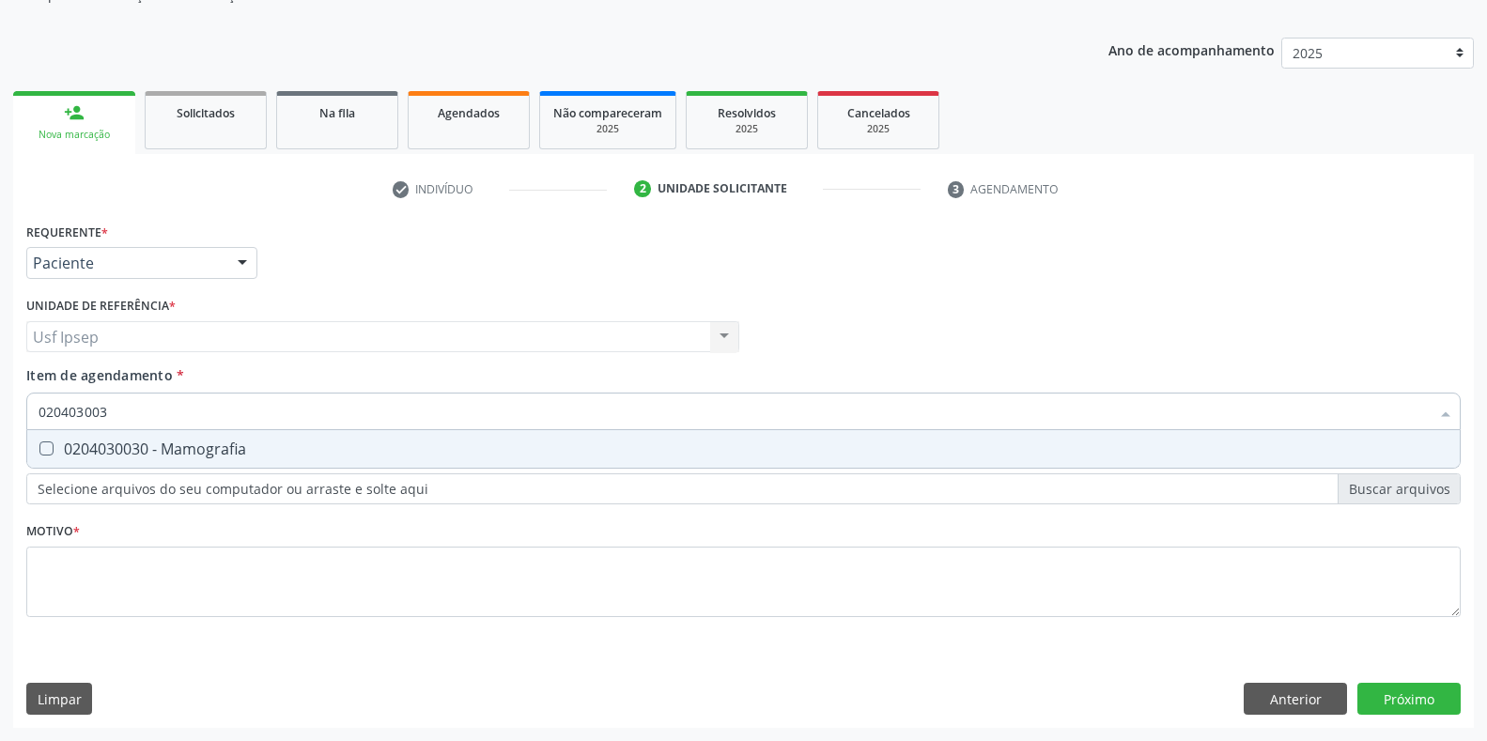
type input "0204030030"
click at [48, 445] on Mamografia at bounding box center [46, 449] width 14 height 14
click at [39, 445] on Mamografia "checkbox" at bounding box center [33, 448] width 12 height 12
checkbox Mamografia "true"
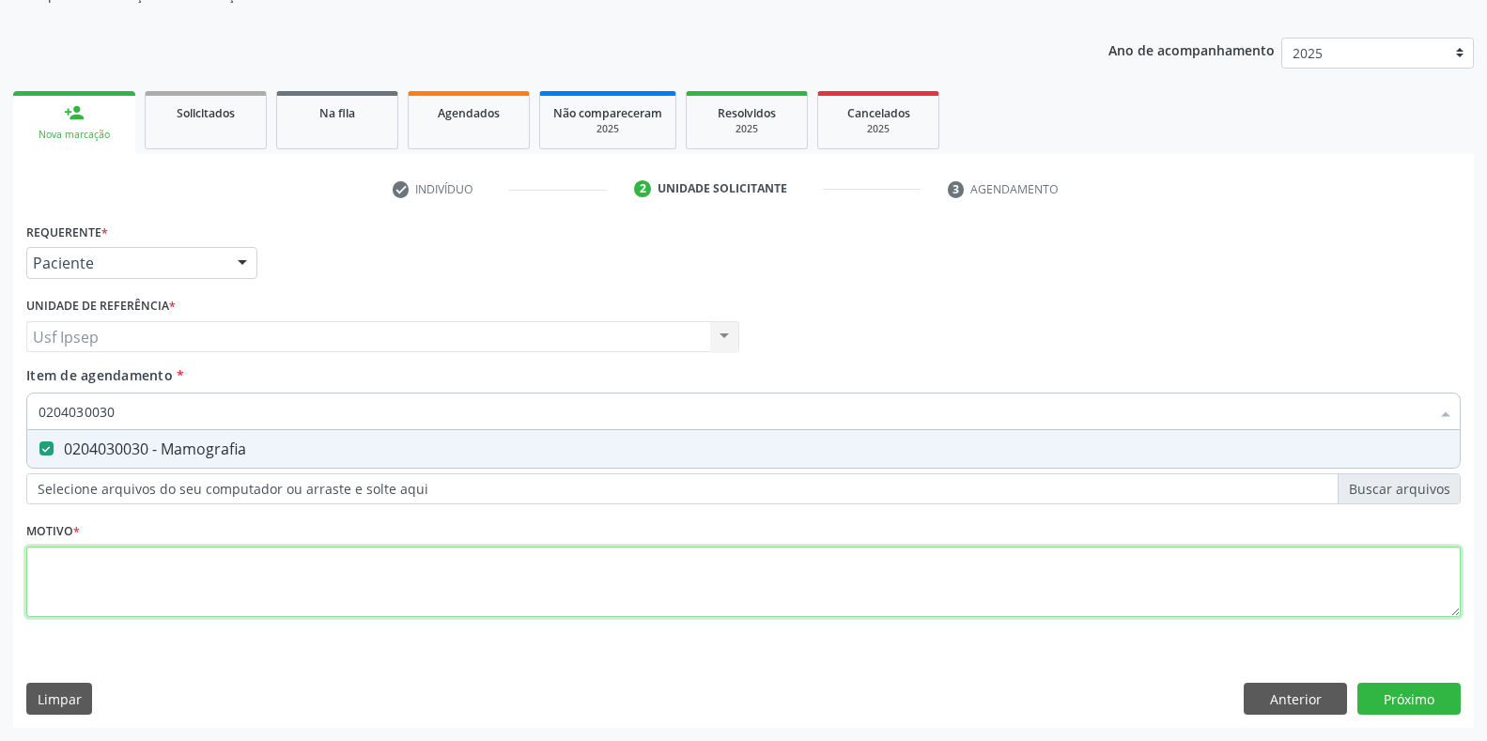
click at [44, 592] on div "Requerente * Paciente Profissional de Saúde Paciente Nenhum resultado encontrad…" at bounding box center [743, 431] width 1435 height 426
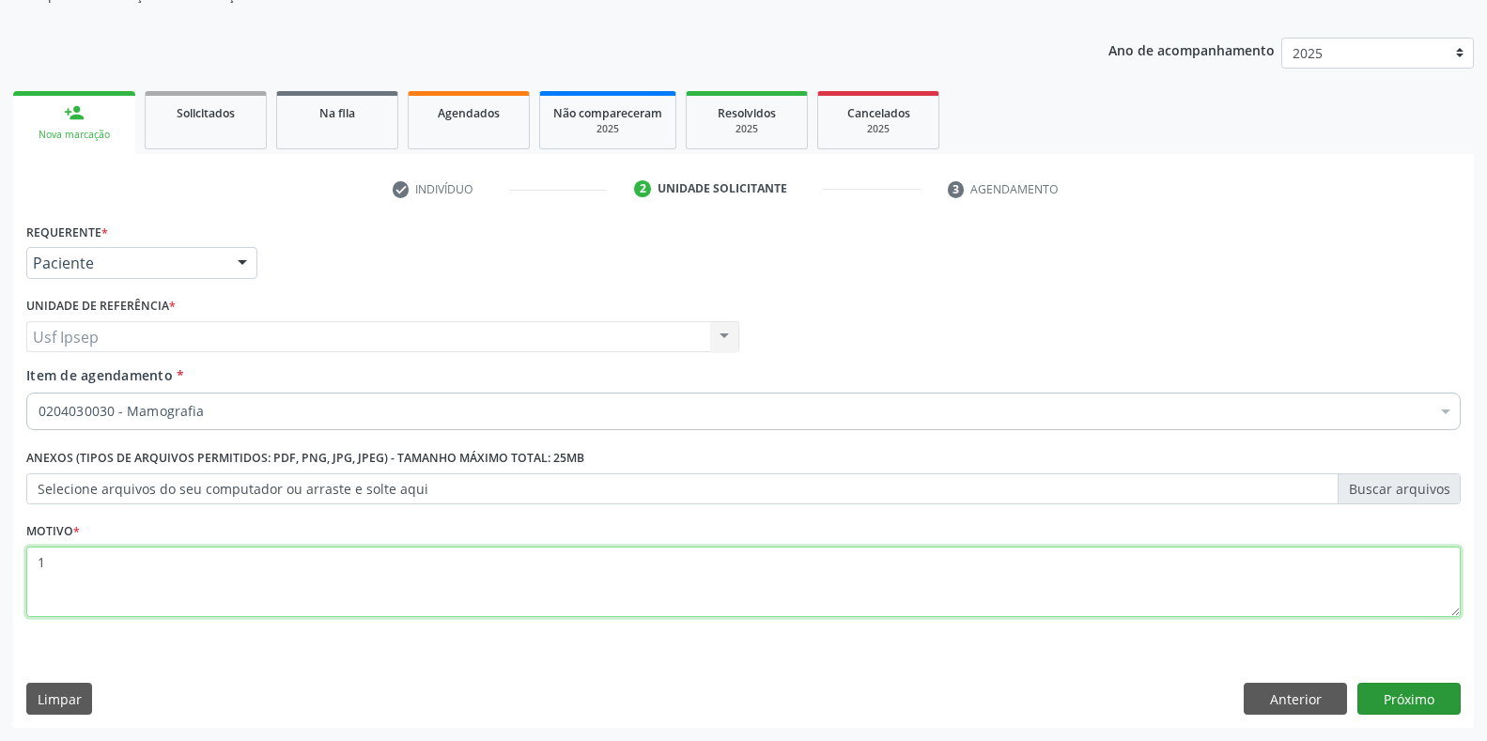
type textarea "1"
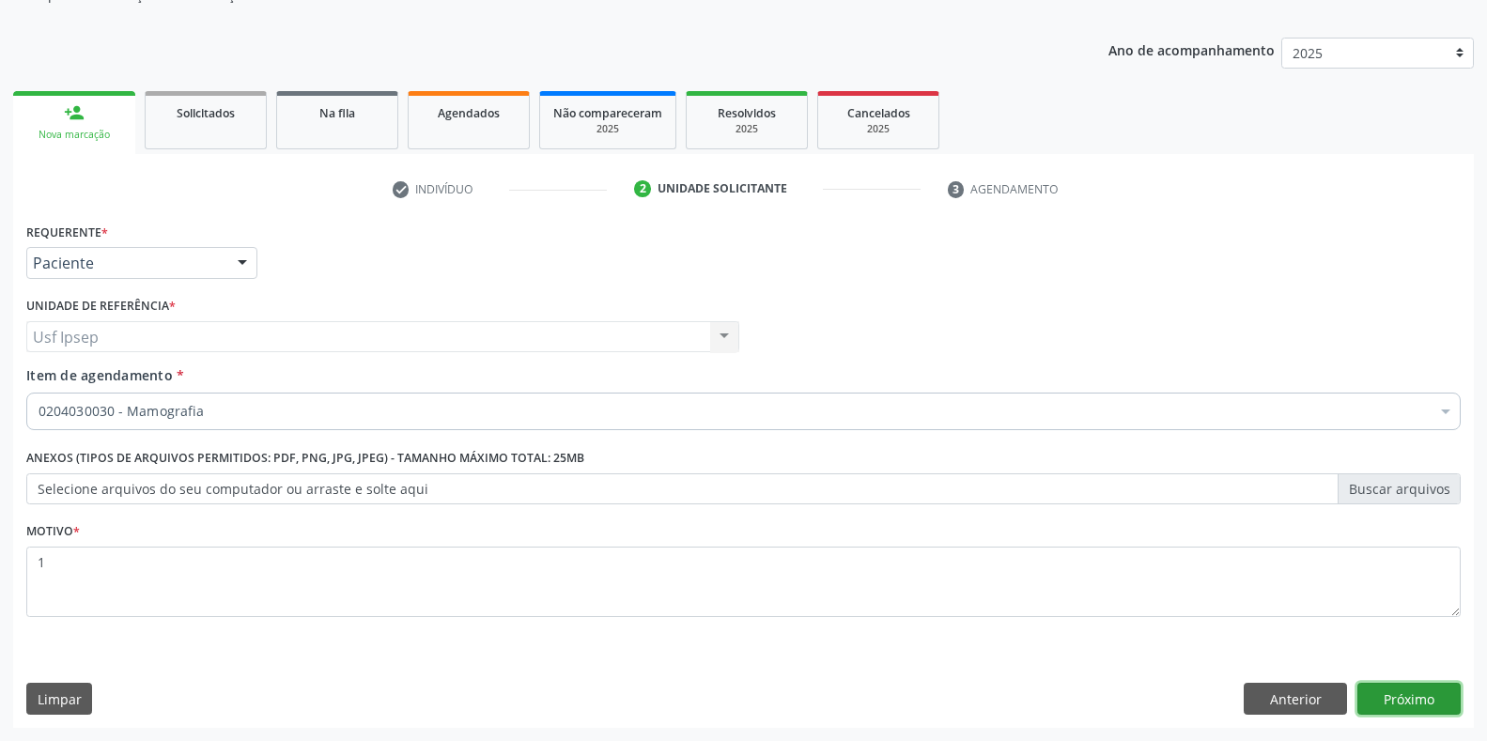
click at [1397, 697] on button "Próximo" at bounding box center [1408, 699] width 103 height 32
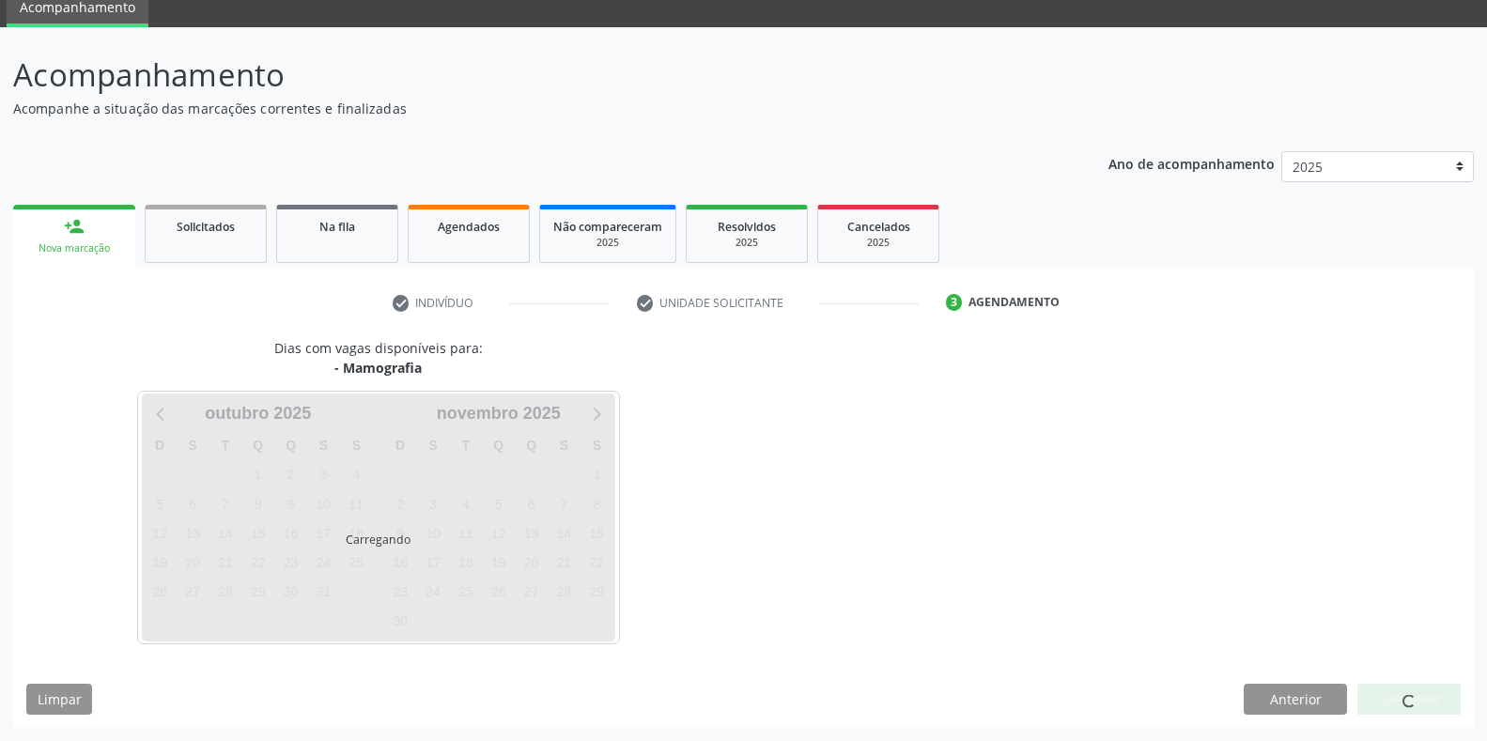
scroll to position [132, 0]
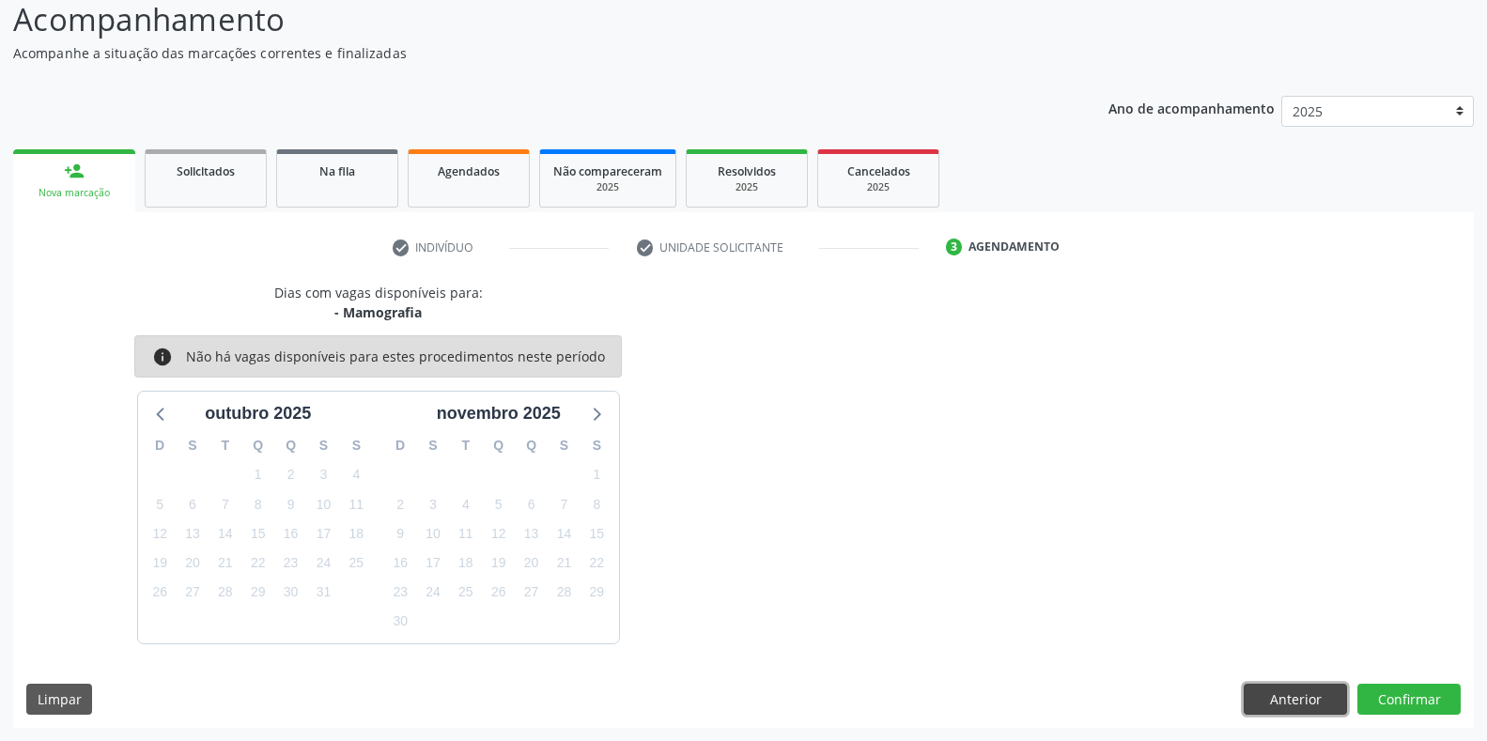
click at [1279, 695] on button "Anterior" at bounding box center [1295, 700] width 103 height 32
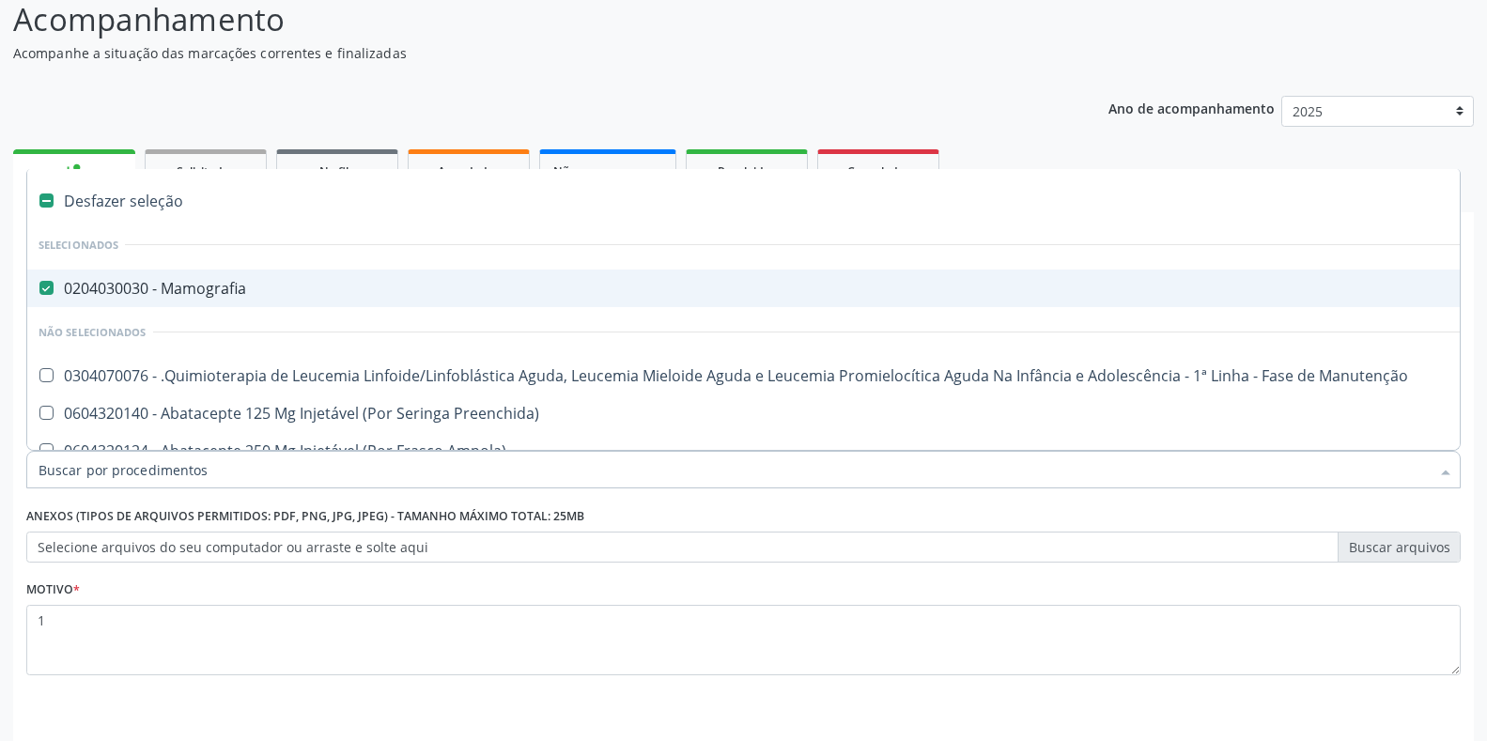
click at [44, 294] on Mamografia at bounding box center [46, 288] width 14 height 14
click at [39, 294] on Mamografia "checkbox" at bounding box center [33, 288] width 12 height 12
checkbox Mamografia "false"
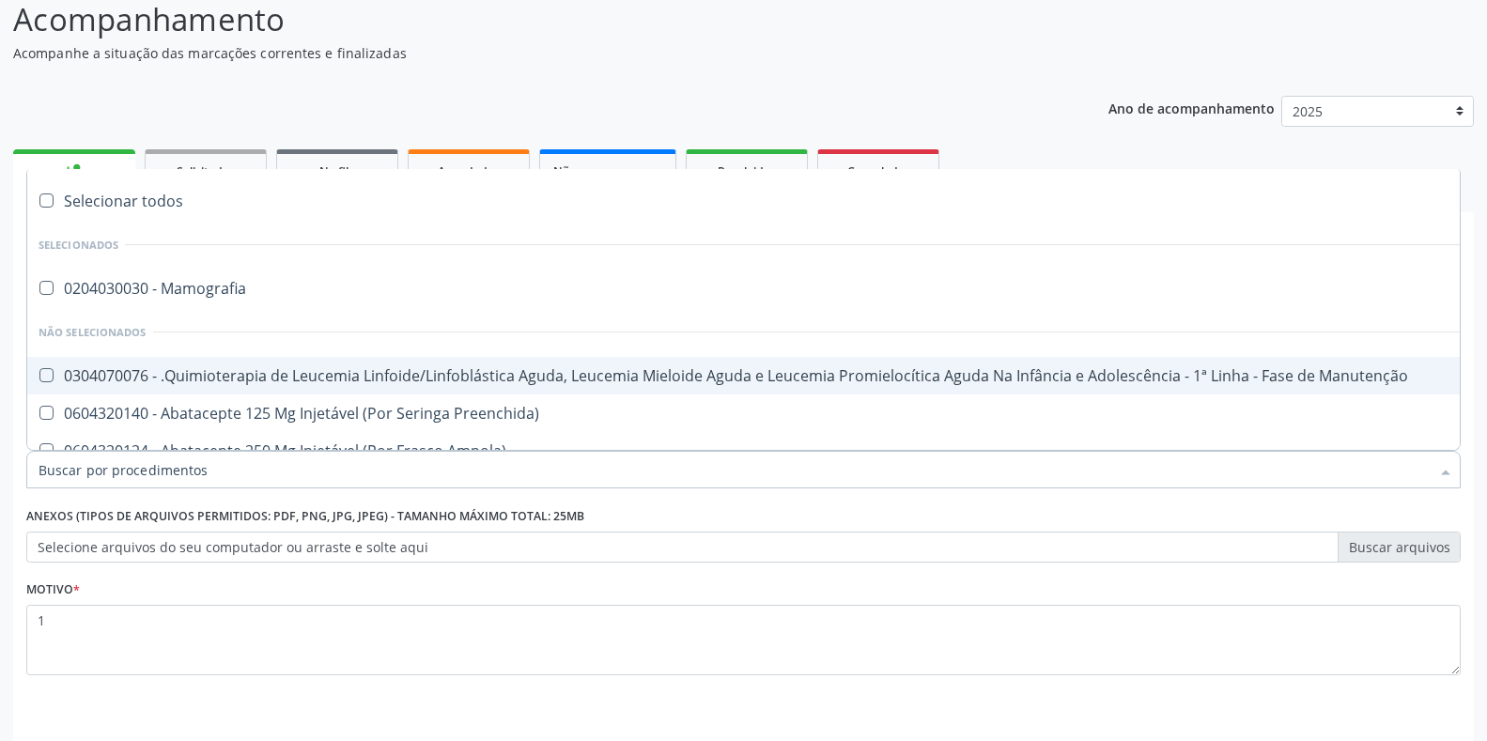
click at [56, 339] on li "Não selecionados" at bounding box center [769, 332] width 1485 height 50
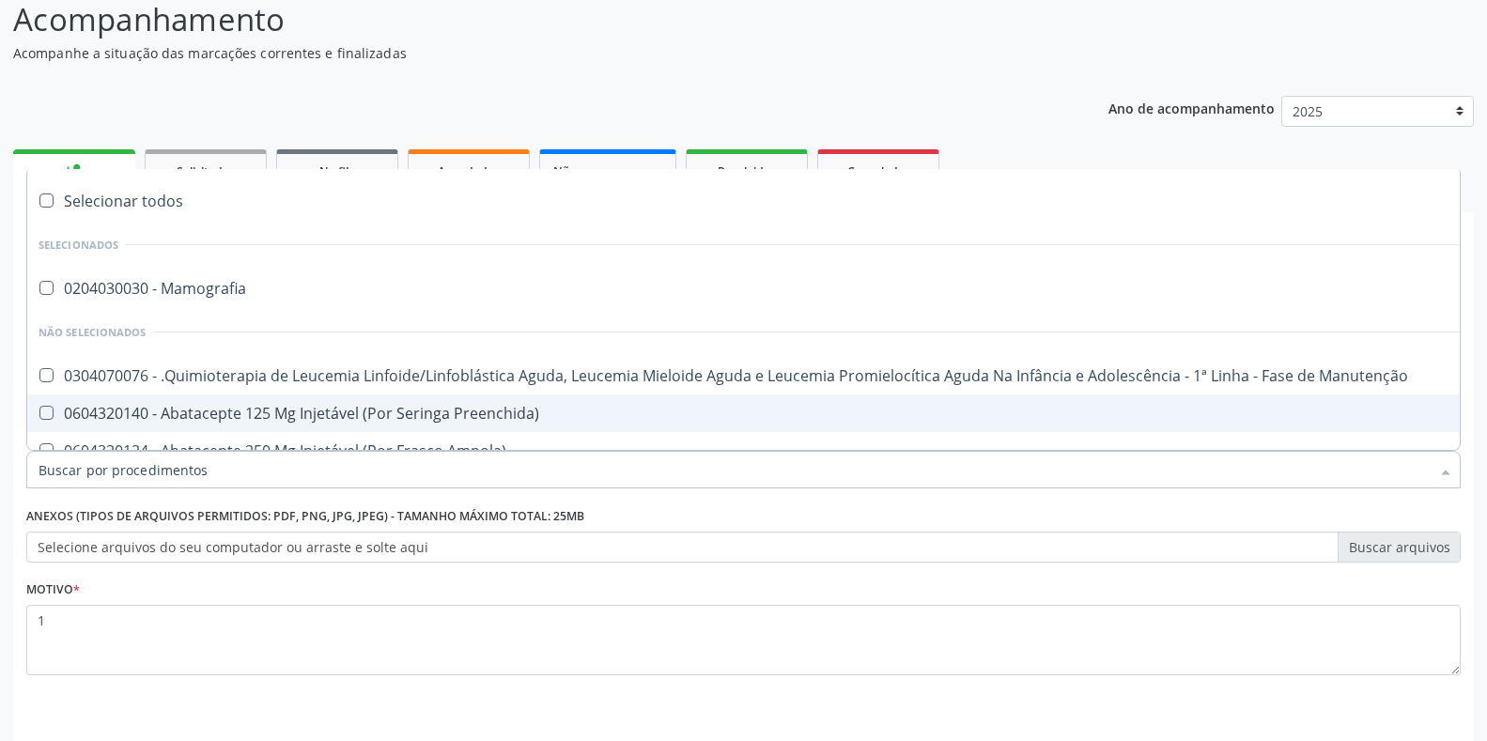
click at [32, 471] on div at bounding box center [743, 470] width 1435 height 38
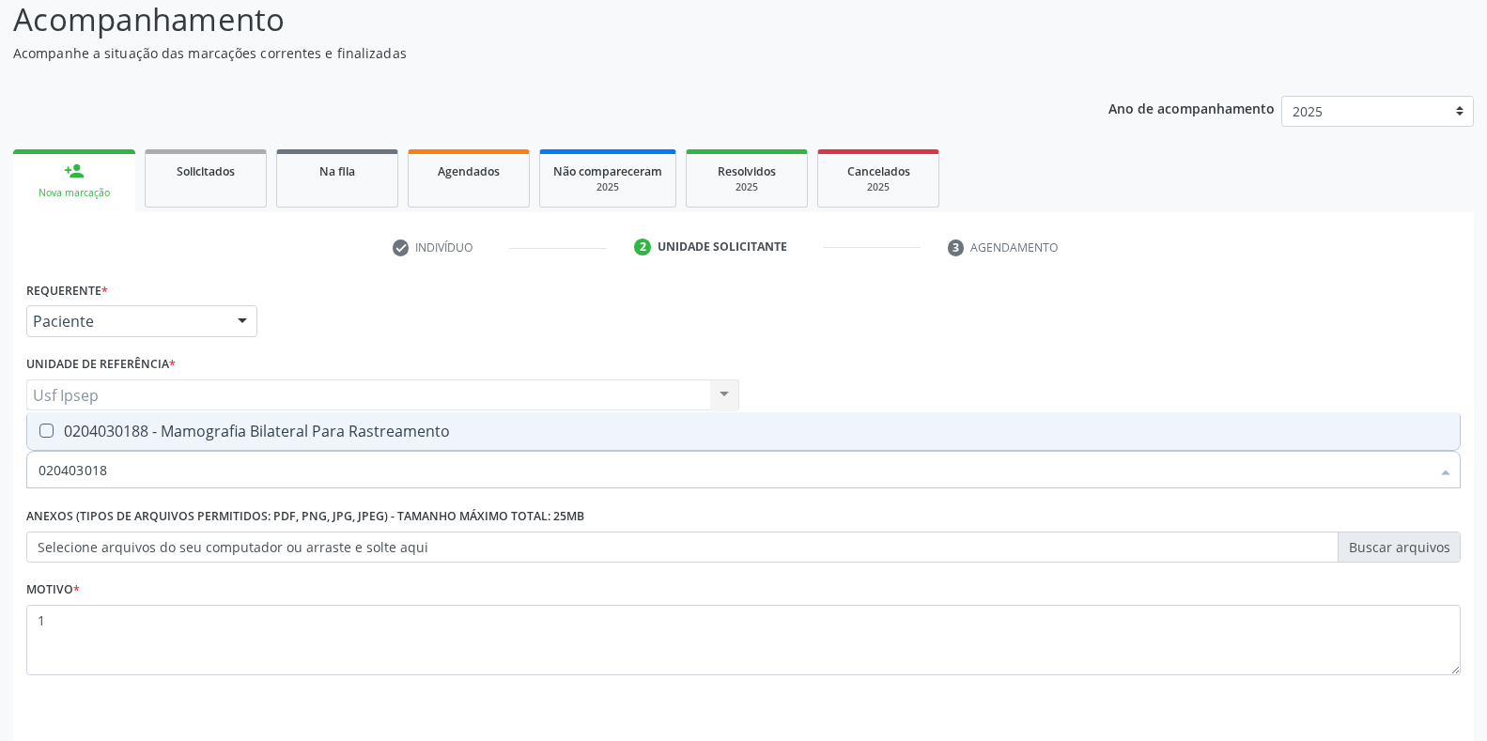
type input "0204030188"
click at [45, 432] on Rastreamento at bounding box center [46, 431] width 14 height 14
click at [39, 432] on Rastreamento "checkbox" at bounding box center [33, 431] width 12 height 12
checkbox Rastreamento "true"
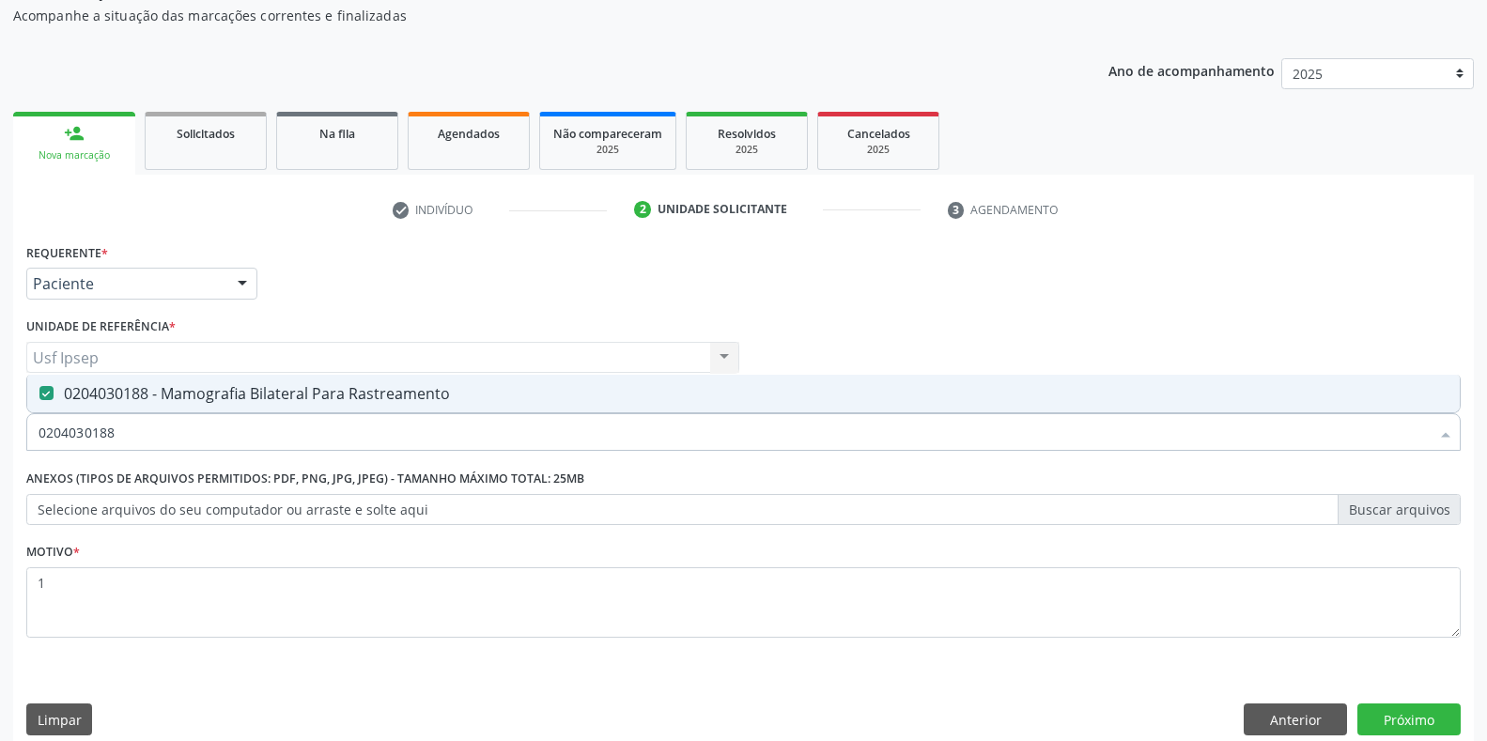
scroll to position [190, 0]
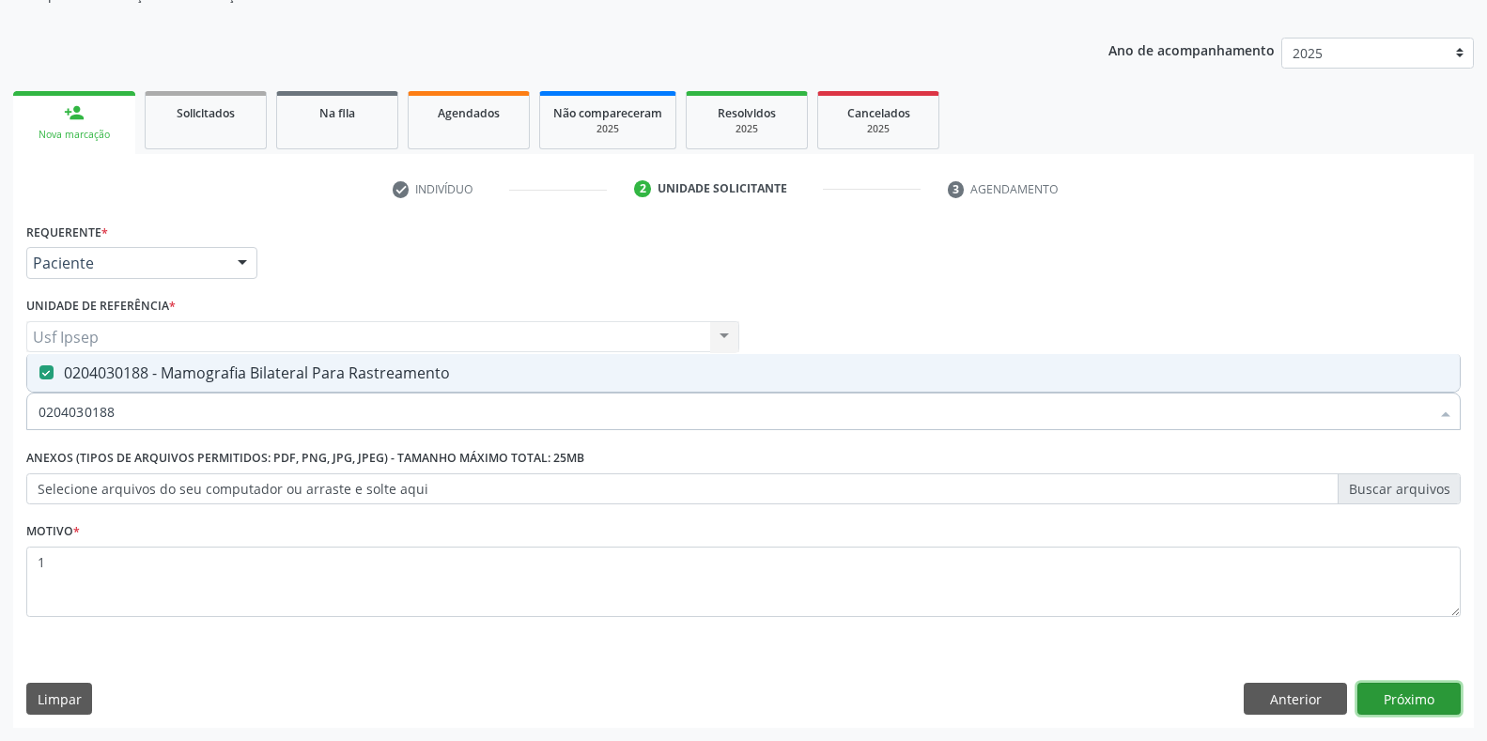
click at [1419, 702] on button "Próximo" at bounding box center [1408, 699] width 103 height 32
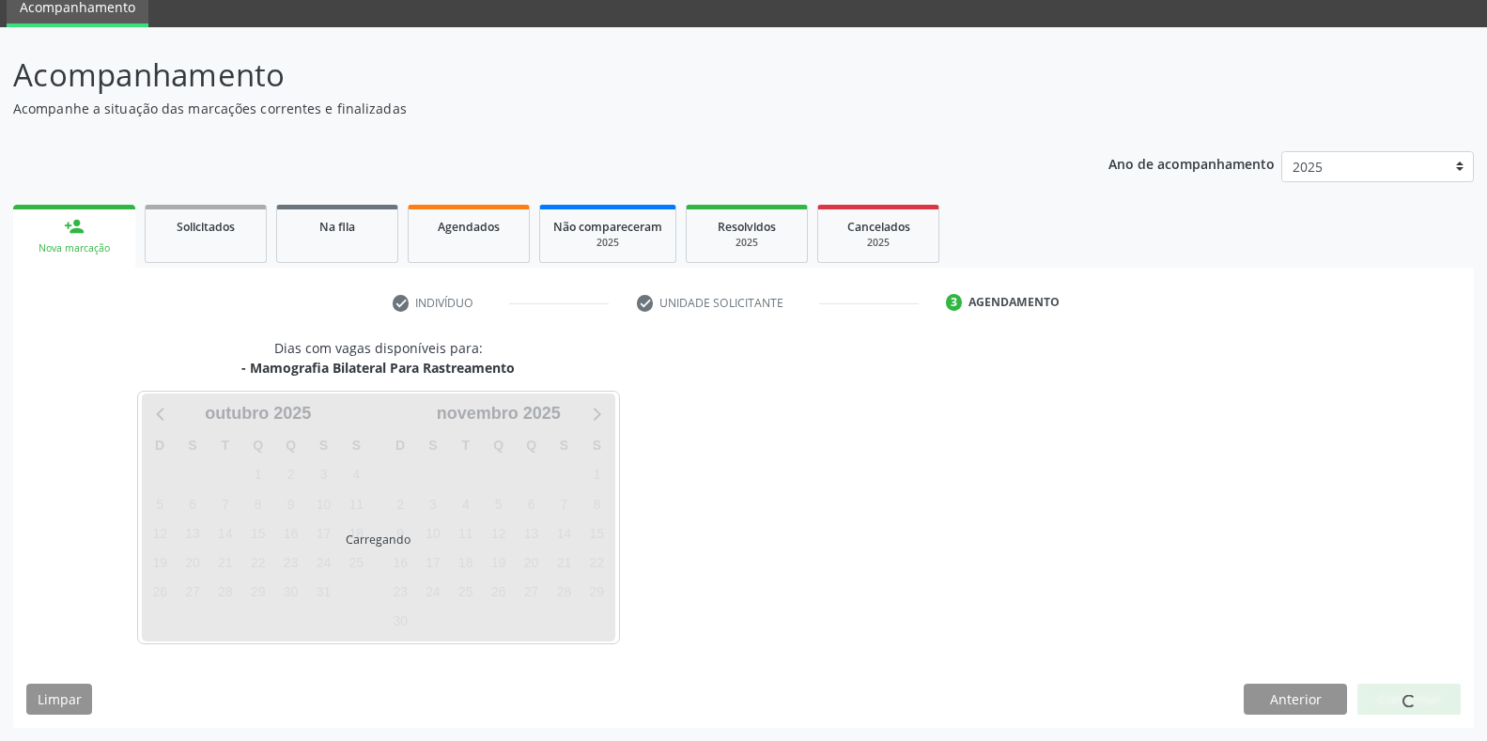
scroll to position [76, 0]
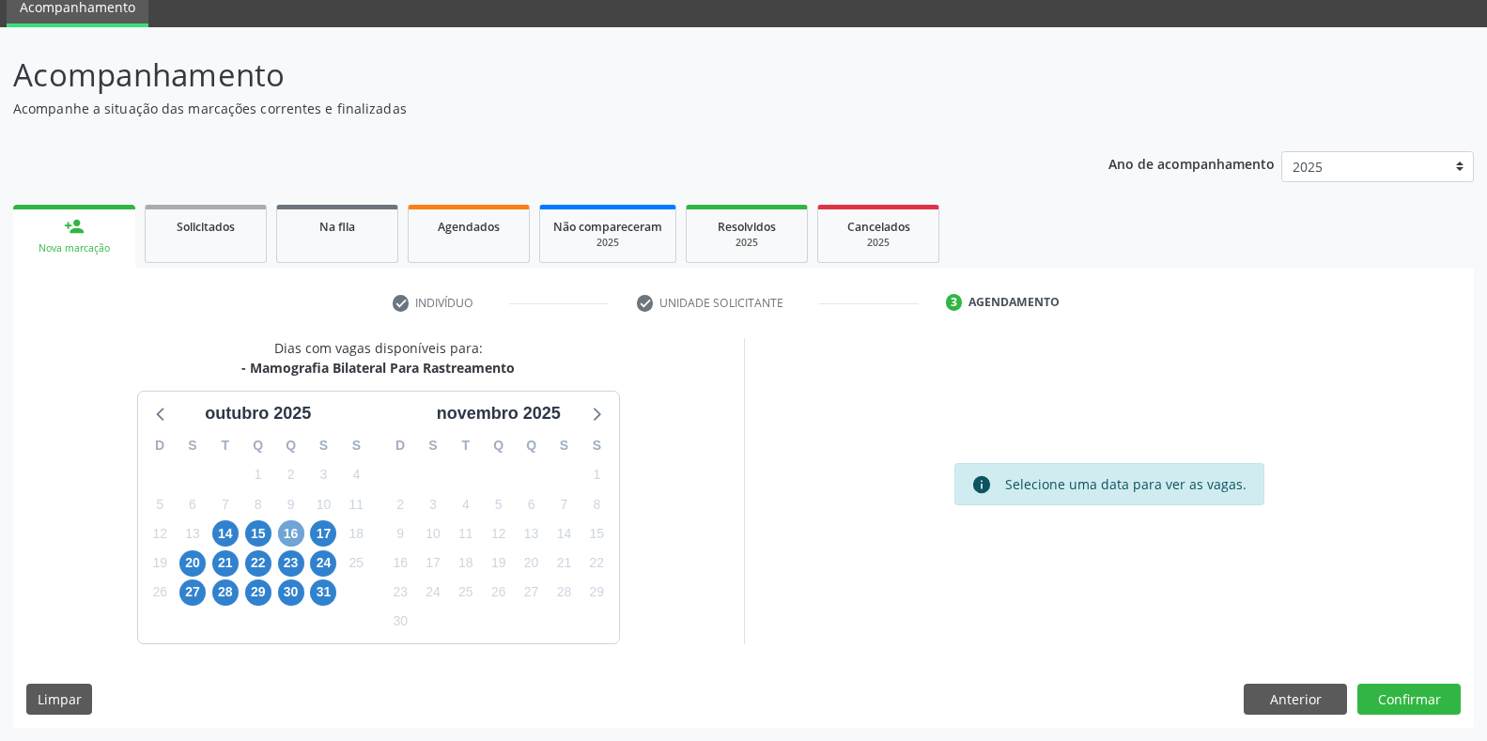
click at [297, 532] on span "16" at bounding box center [291, 533] width 26 height 26
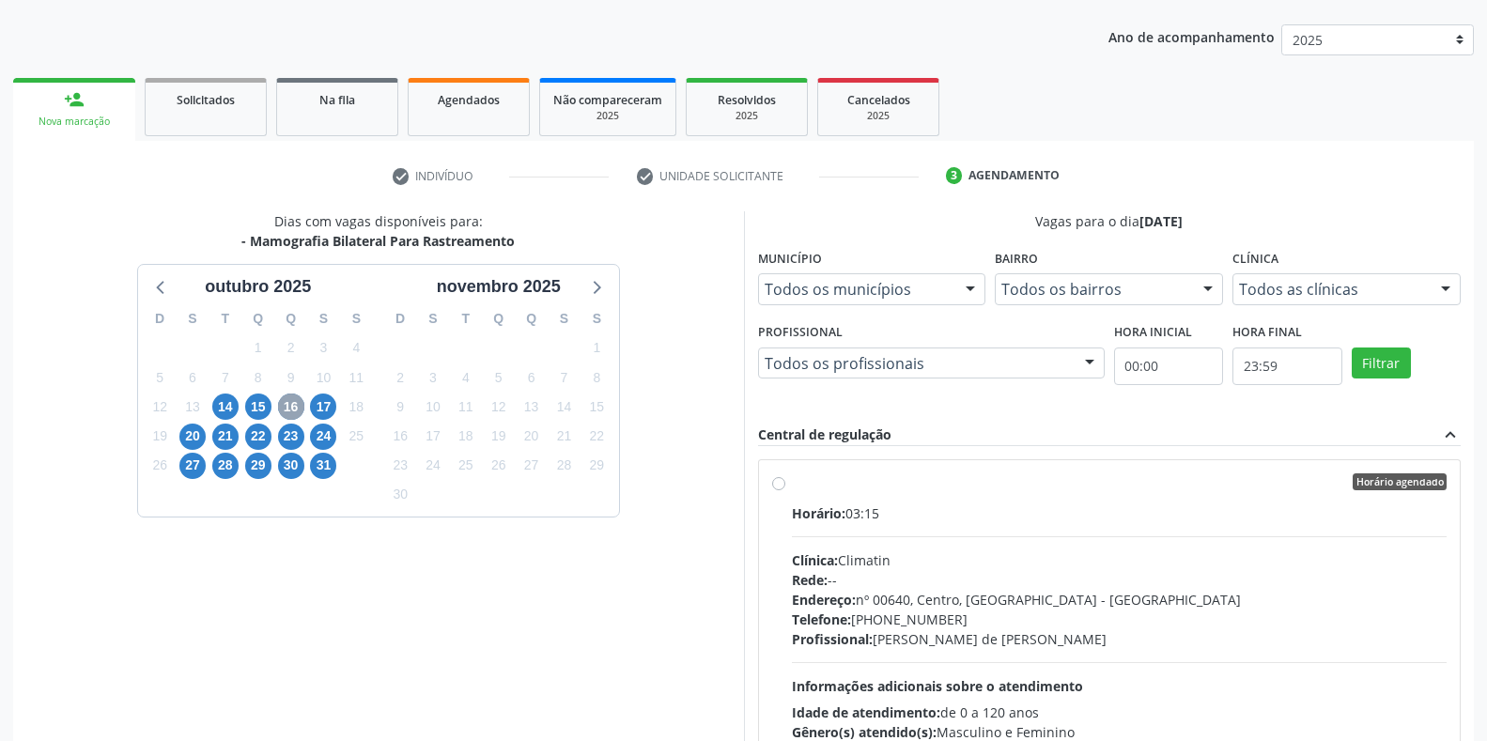
scroll to position [381, 0]
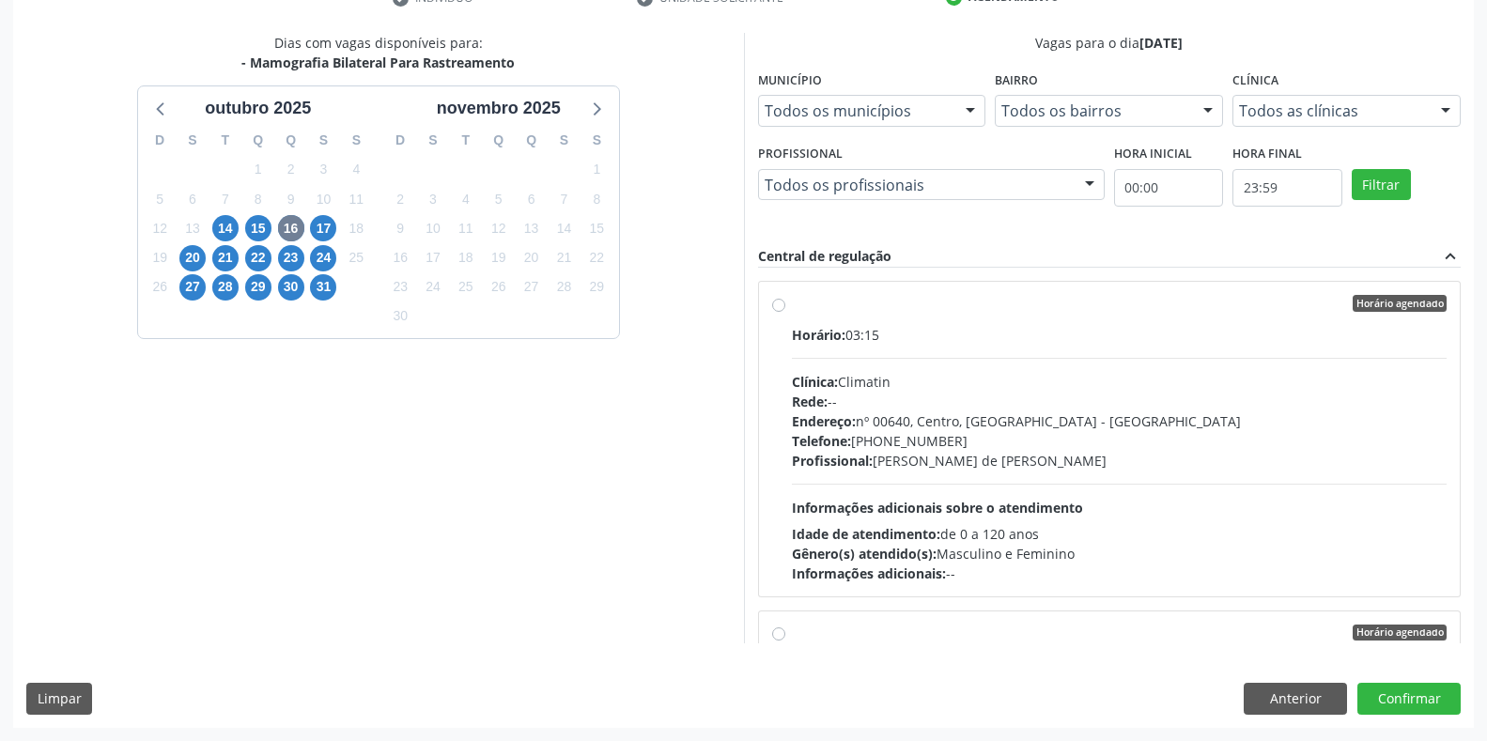
click at [792, 305] on label "Horário agendado Horário: 03:15 Clínica: Climatin Rede: -- Endereço: nº 00640, …" at bounding box center [1120, 439] width 656 height 288
click at [781, 305] on input "Horário agendado Horário: 03:15 Clínica: Climatin Rede: -- Endereço: nº 00640, …" at bounding box center [778, 303] width 13 height 17
radio input "true"
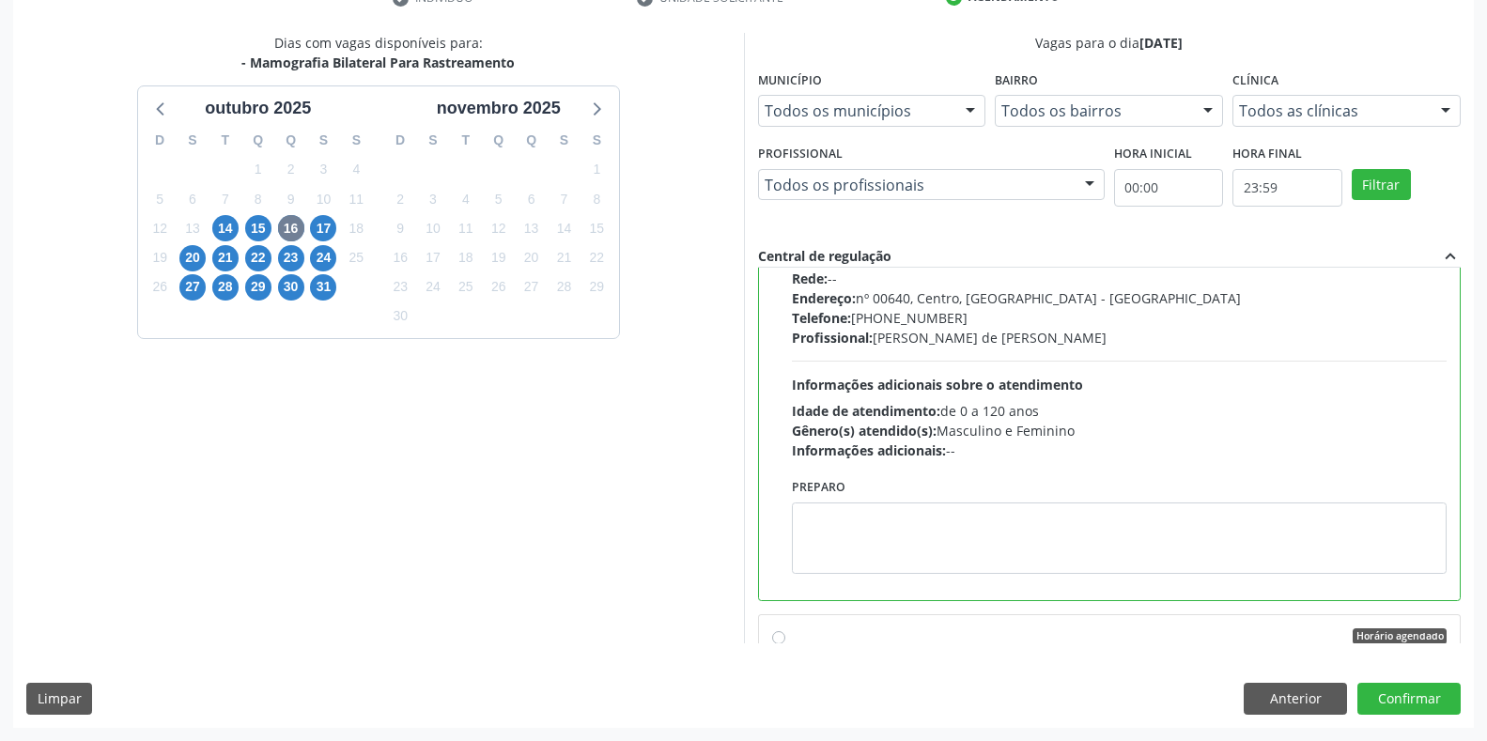
scroll to position [313, 0]
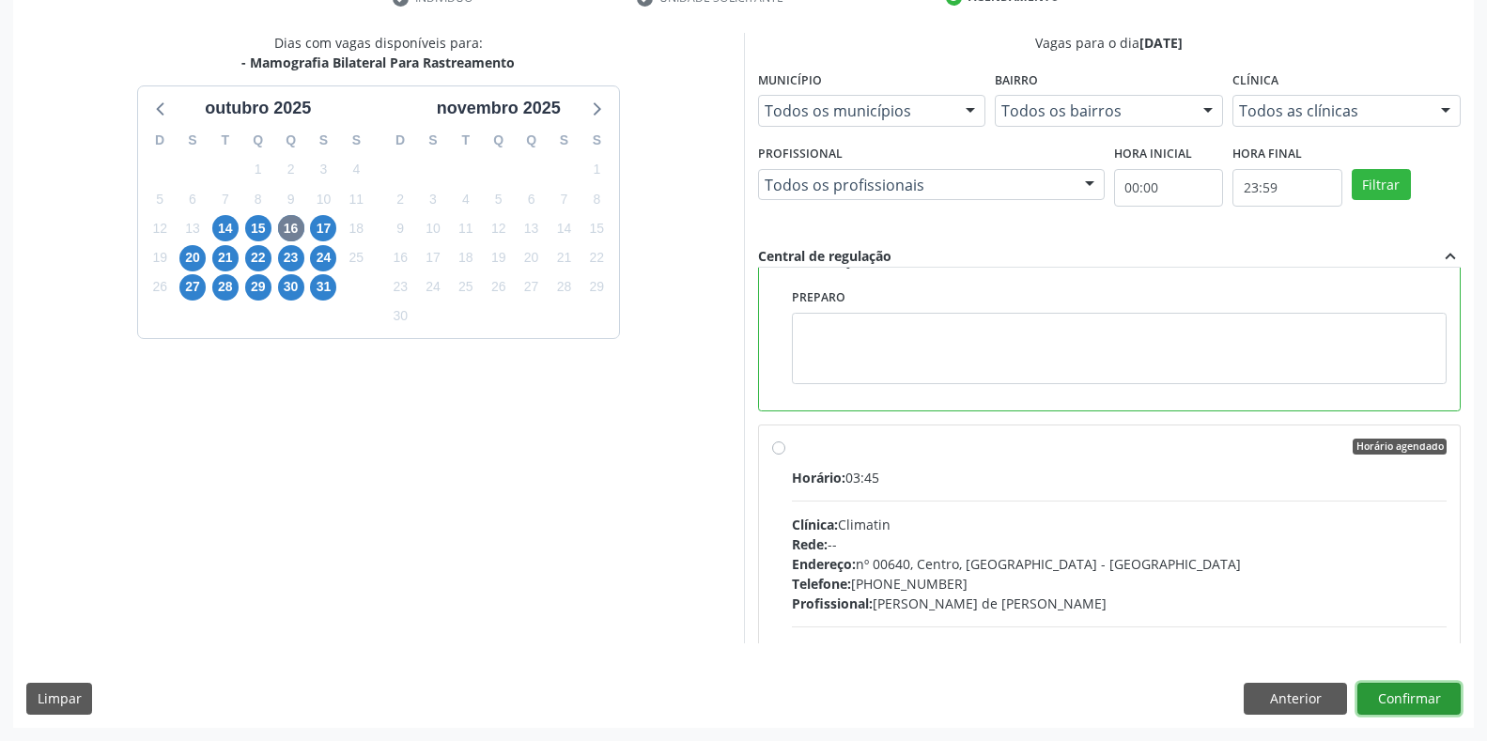
click at [1392, 701] on button "Confirmar" at bounding box center [1408, 699] width 103 height 32
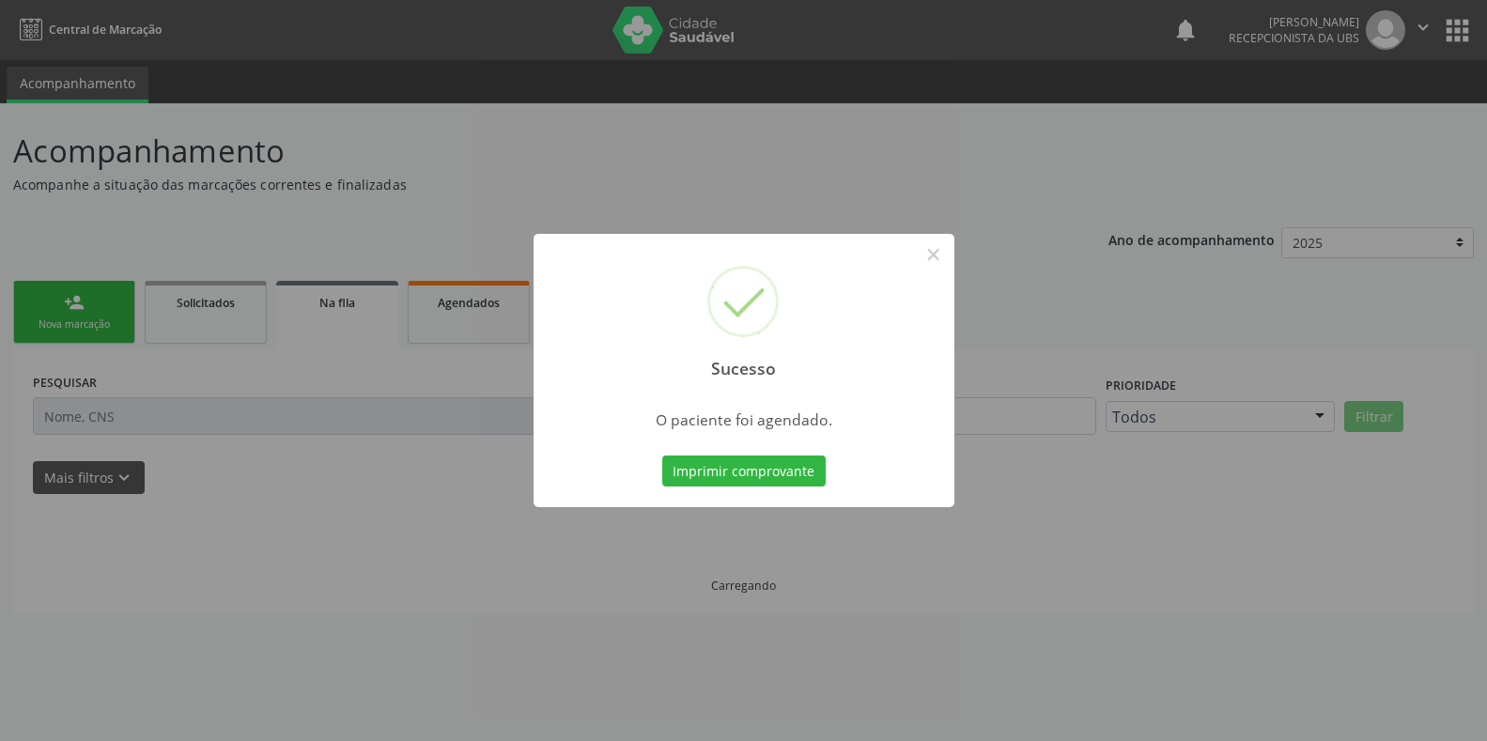
scroll to position [0, 0]
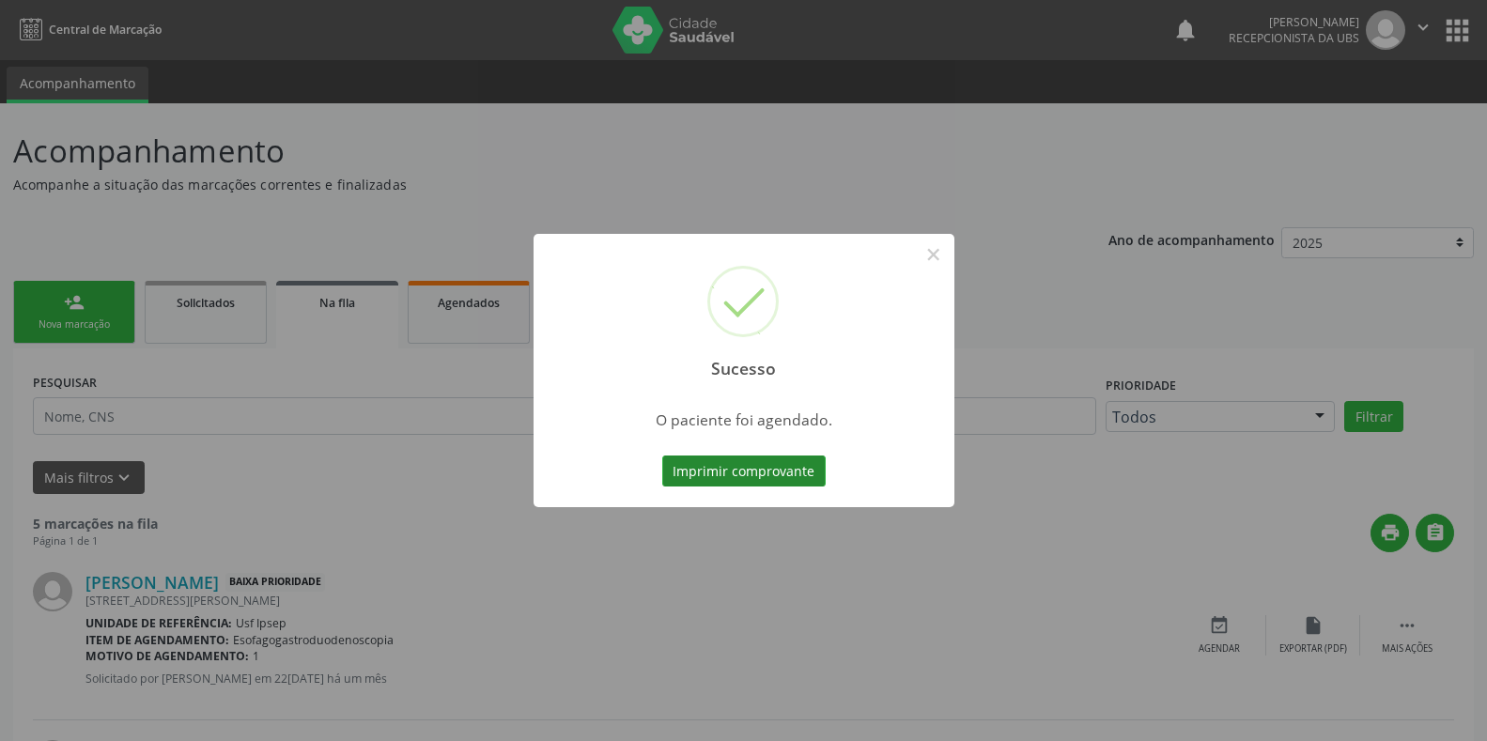
click at [704, 480] on button "Imprimir comprovante" at bounding box center [743, 472] width 163 height 32
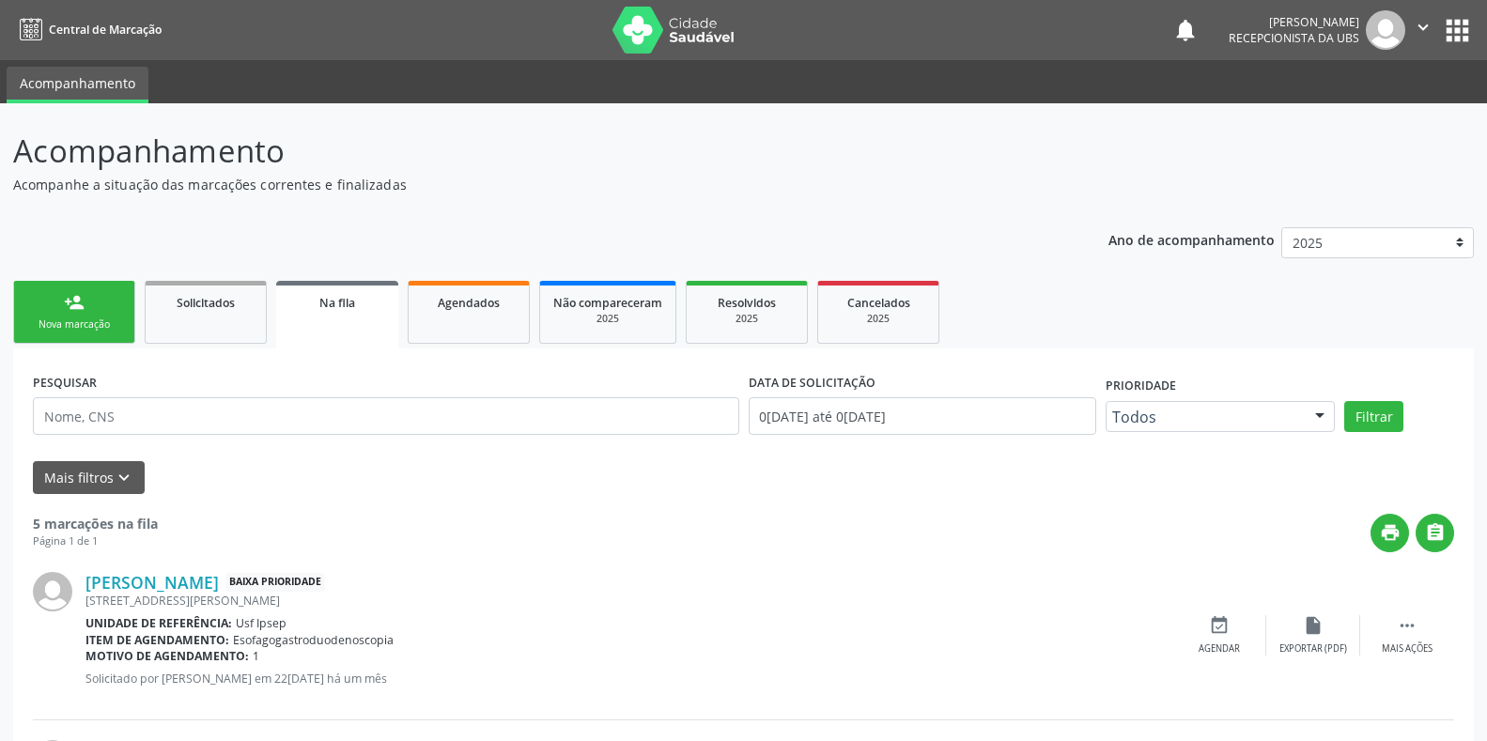
click at [67, 327] on div "Nova marcação" at bounding box center [74, 325] width 94 height 14
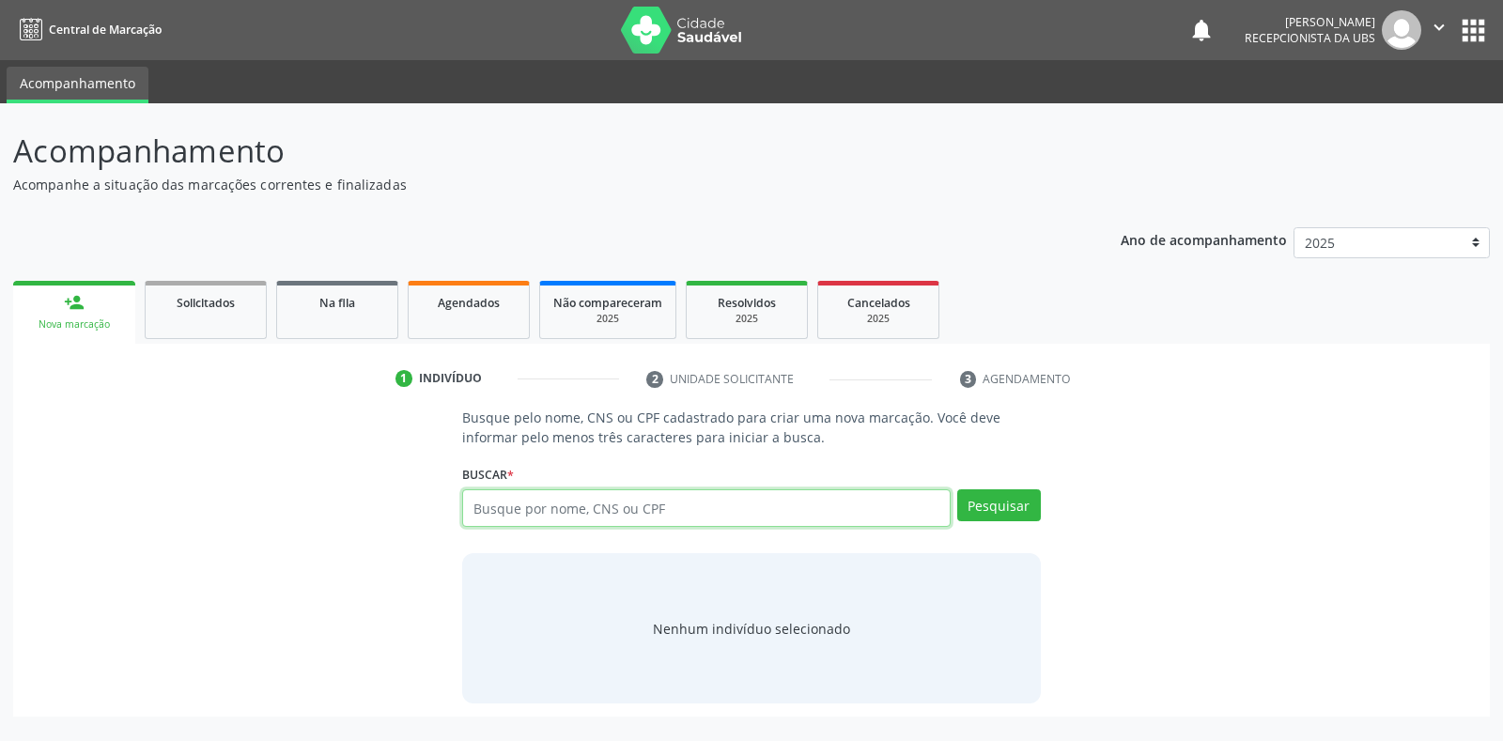
click at [475, 503] on input "text" at bounding box center [706, 508] width 488 height 38
type input "702305179783710"
click at [991, 504] on button "Pesquisar" at bounding box center [999, 505] width 84 height 32
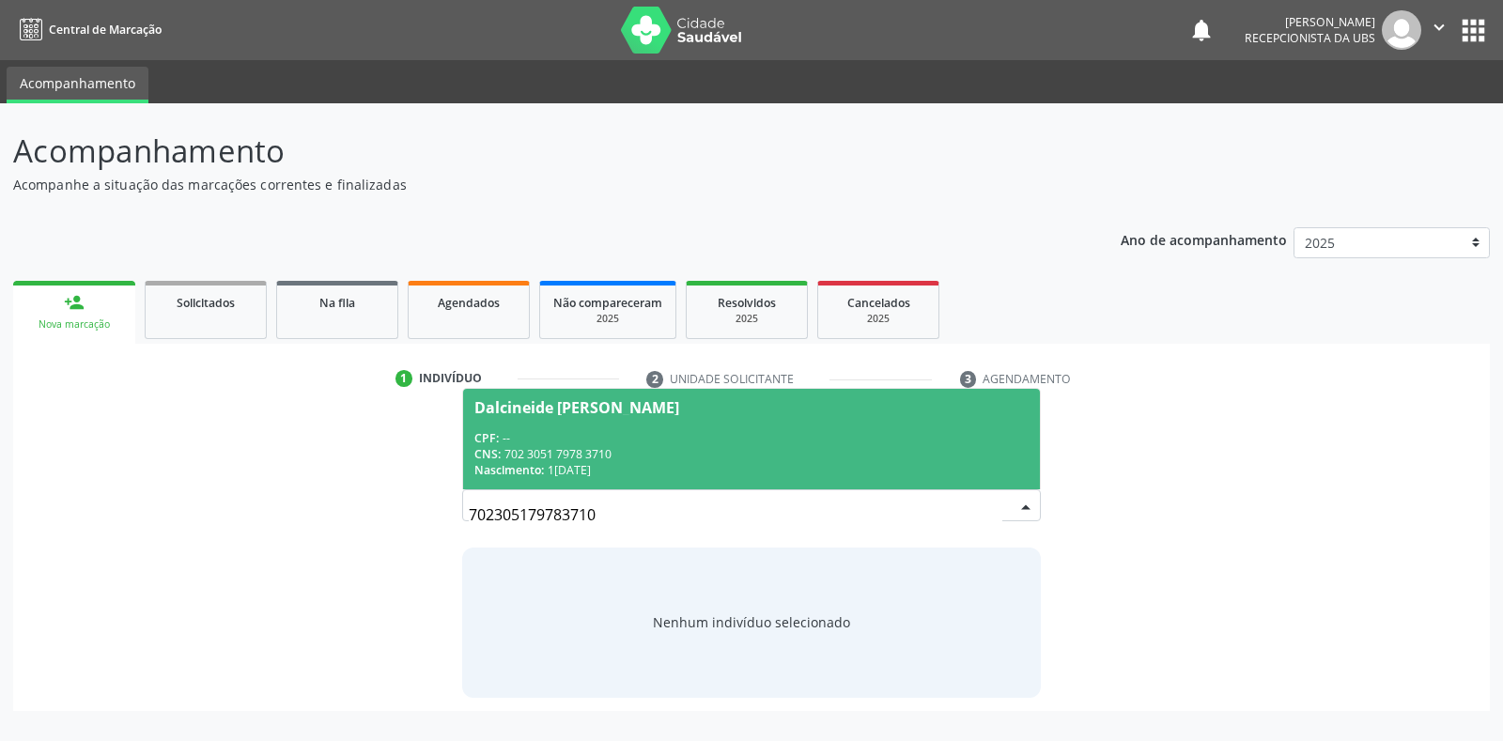
click at [493, 412] on div "Dalcineide Ananias Monteiro" at bounding box center [576, 407] width 205 height 15
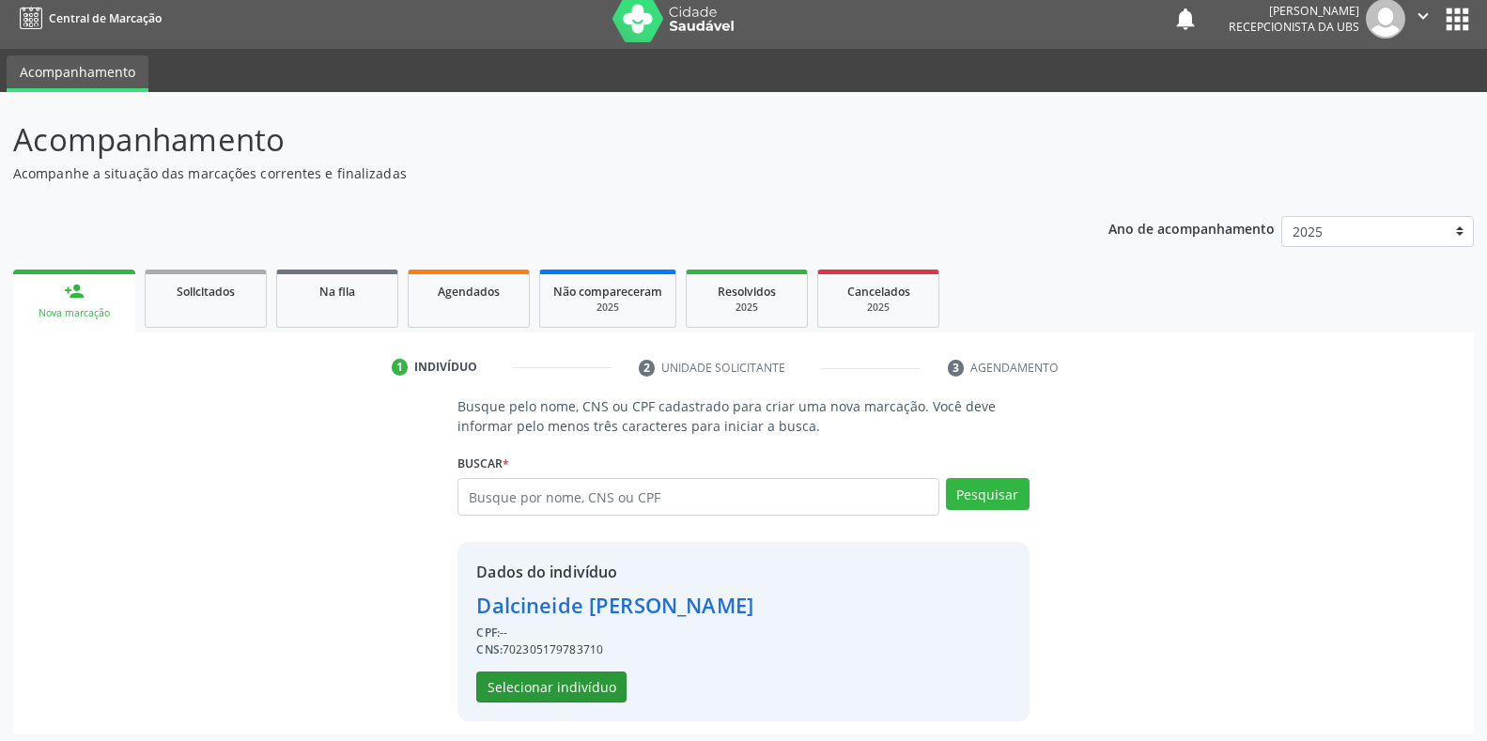
scroll to position [18, 0]
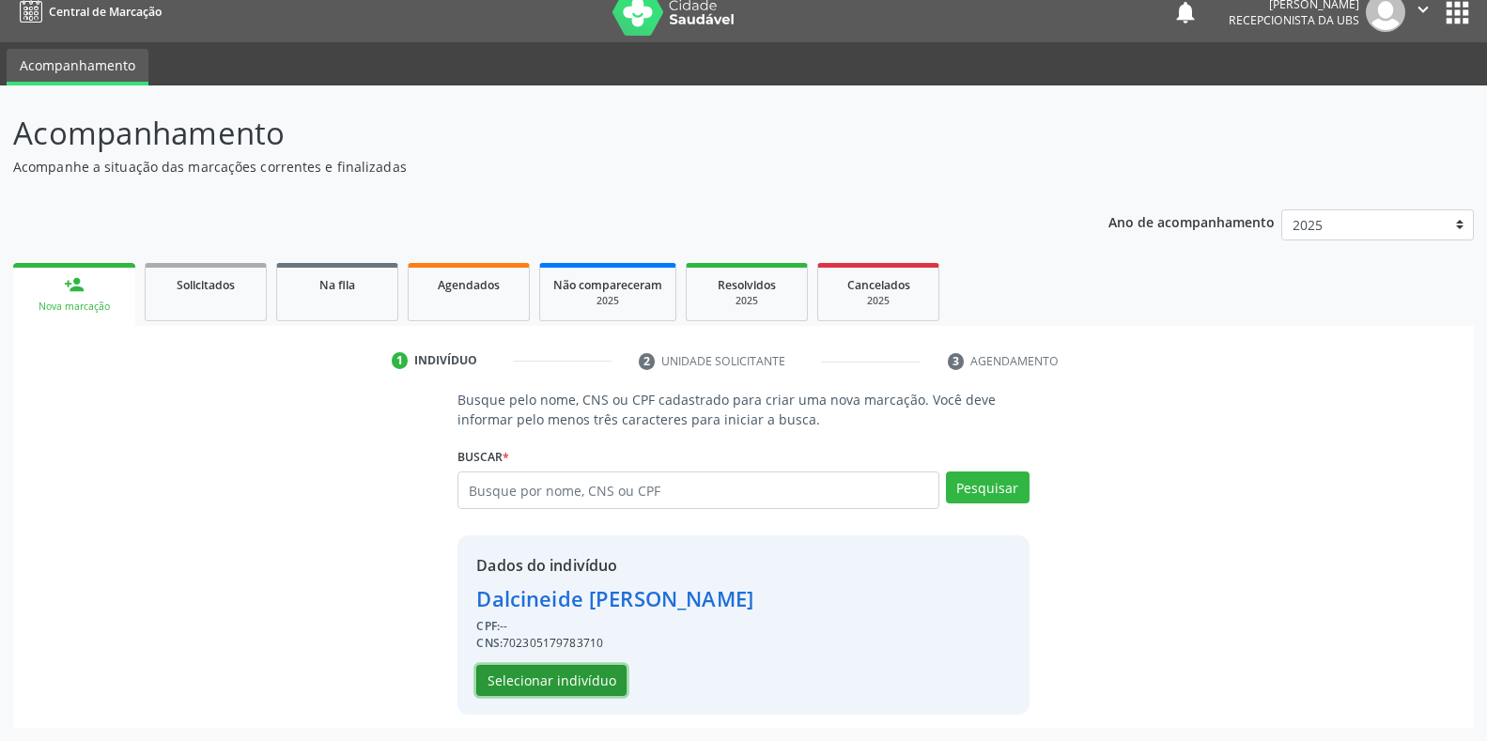
click at [540, 665] on button "Selecionar indivíduo" at bounding box center [551, 681] width 150 height 32
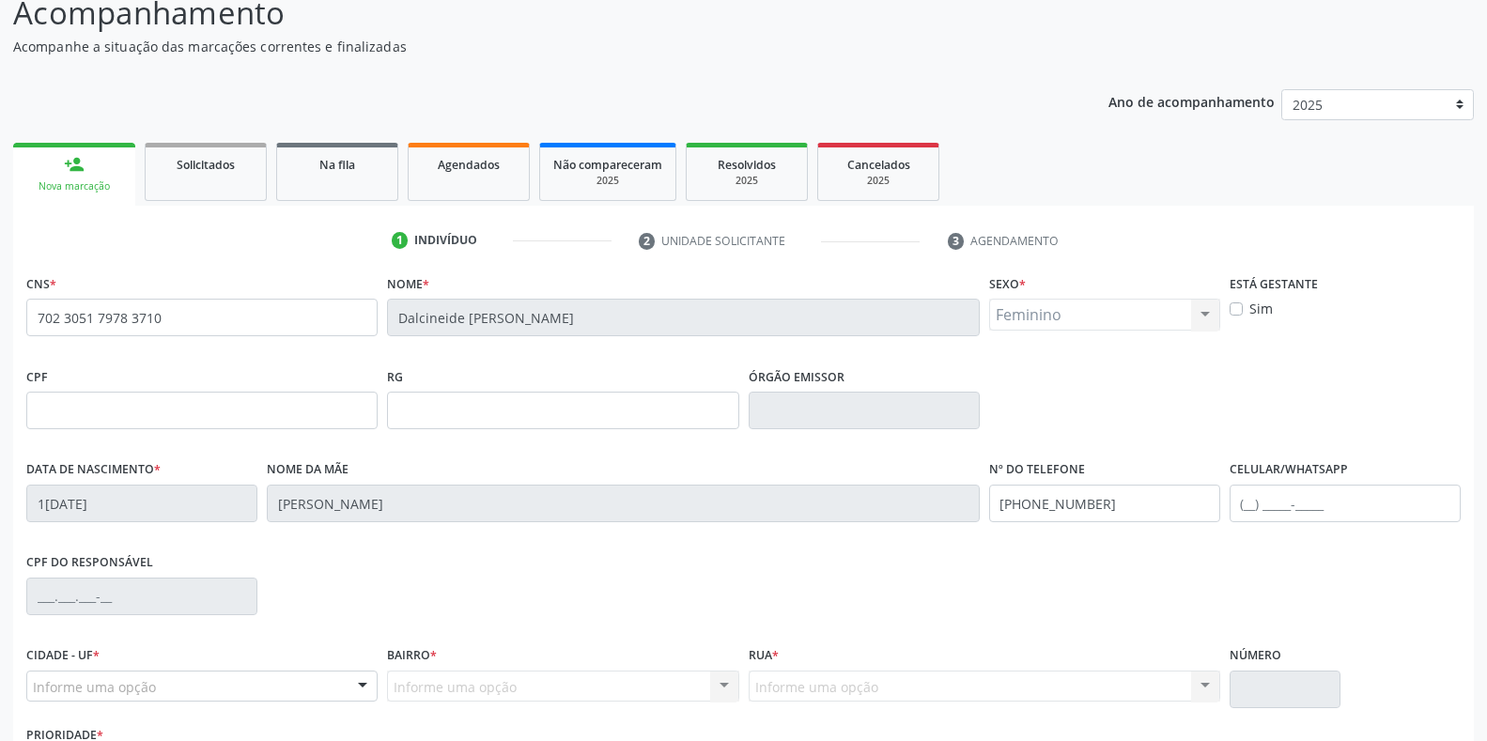
scroll to position [277, 0]
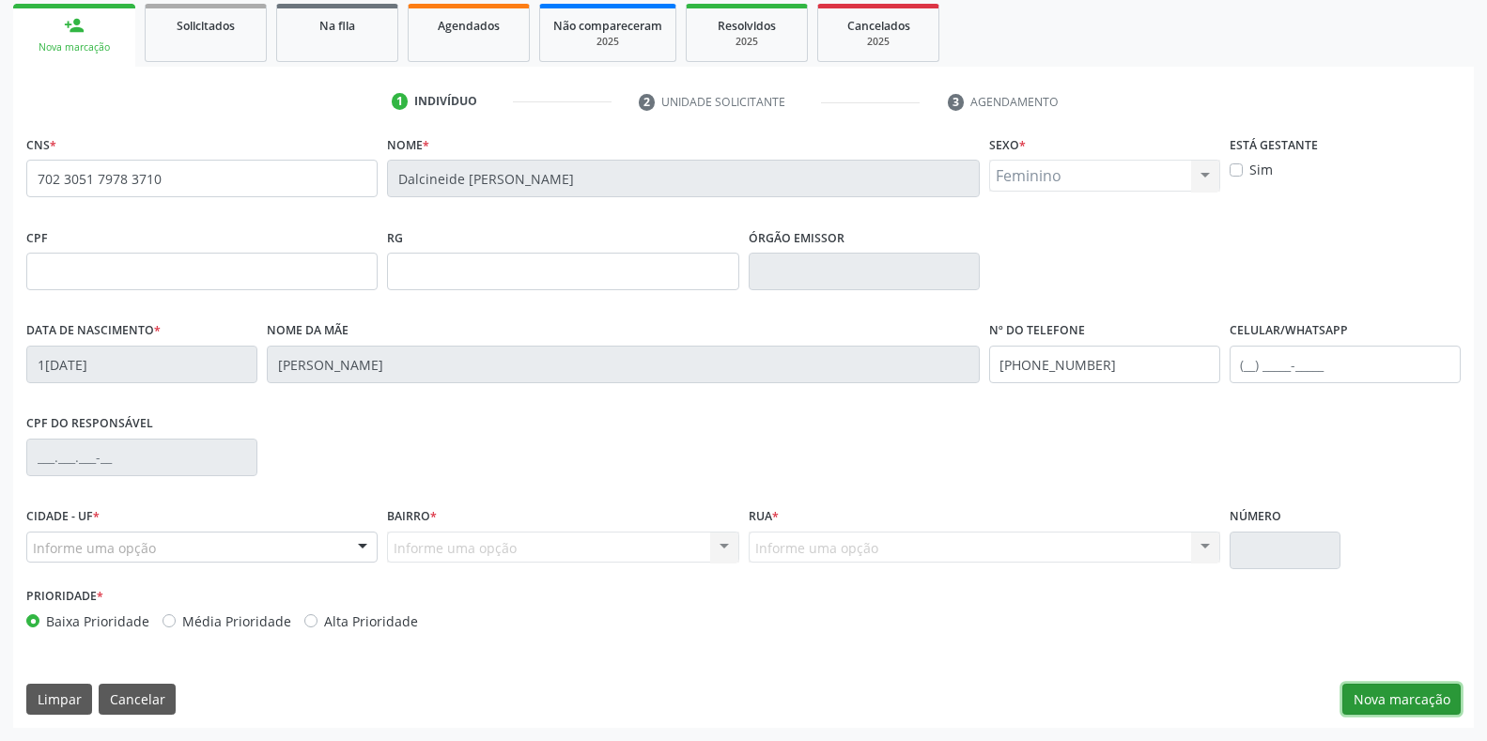
click at [1401, 697] on button "Nova marcação" at bounding box center [1401, 700] width 118 height 32
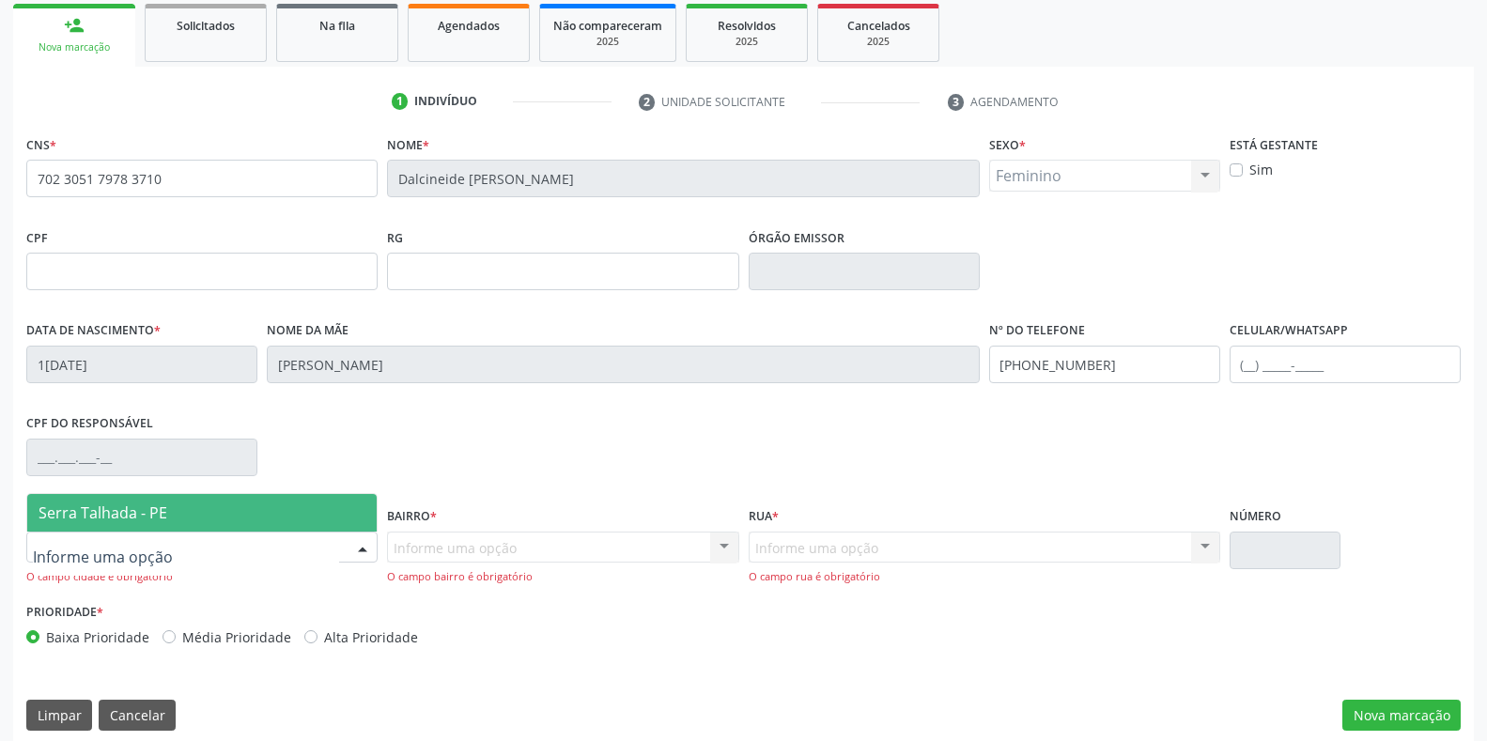
click at [44, 511] on span "Serra Talhada - PE" at bounding box center [103, 513] width 129 height 21
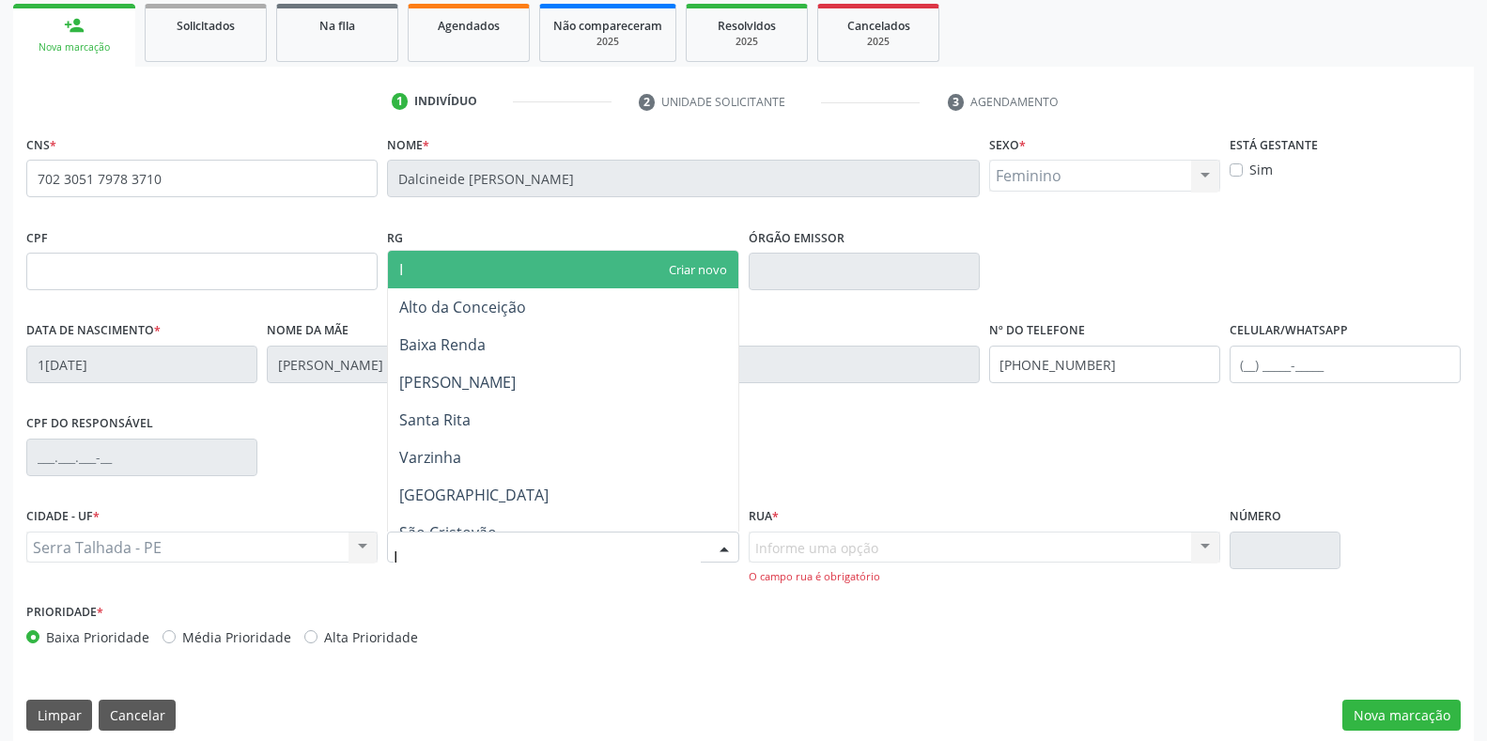
type input "IP"
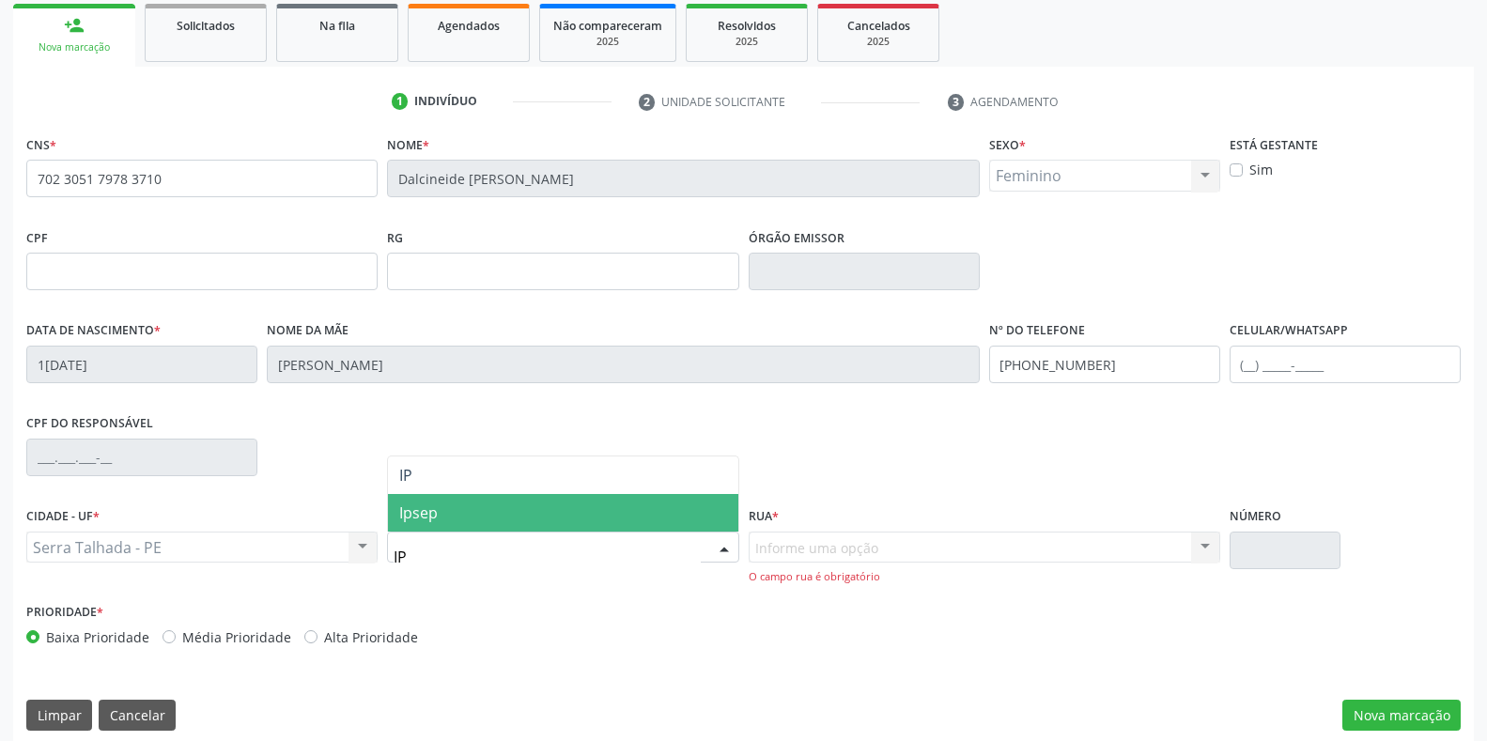
click at [436, 519] on span "Ipsep" at bounding box center [418, 513] width 39 height 21
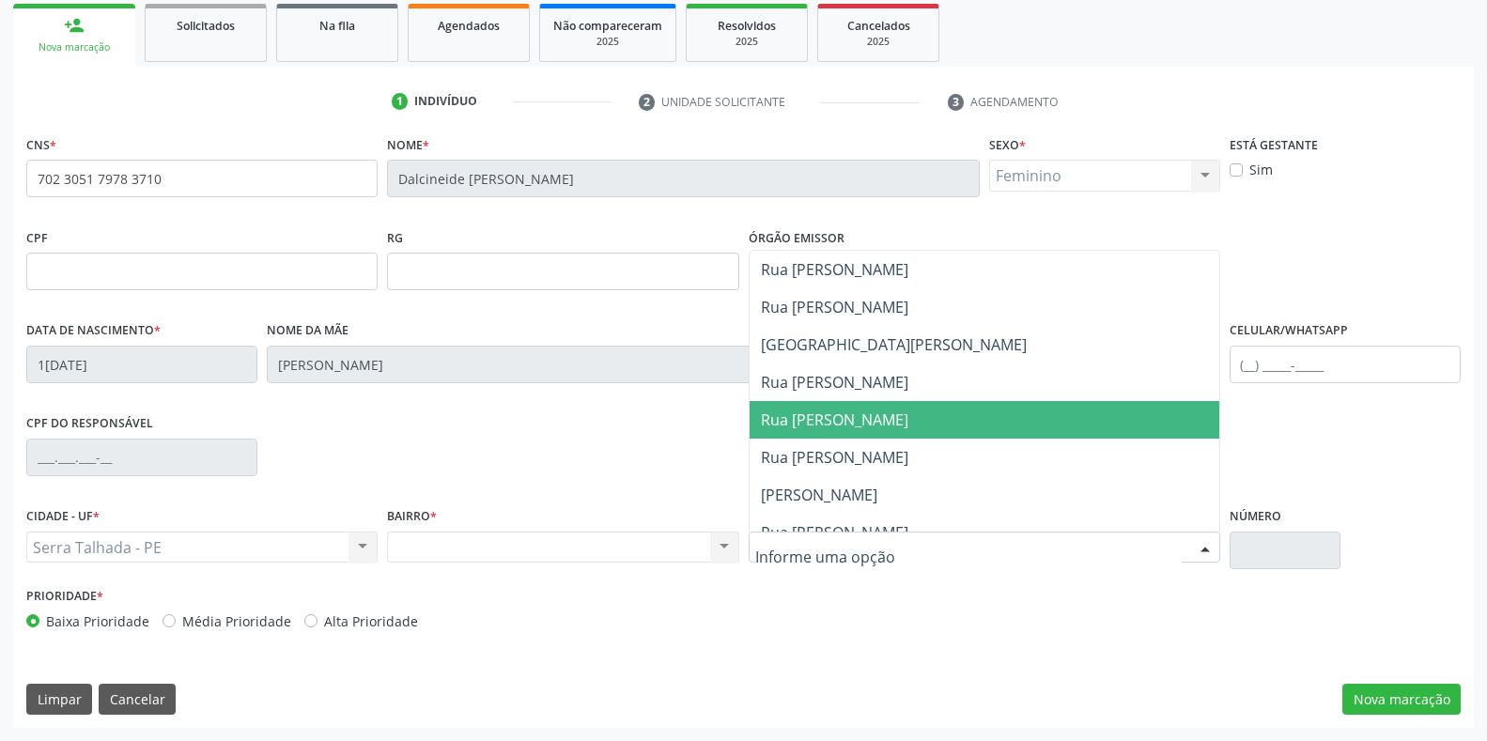
click at [816, 422] on span "Rua [PERSON_NAME]" at bounding box center [834, 420] width 147 height 21
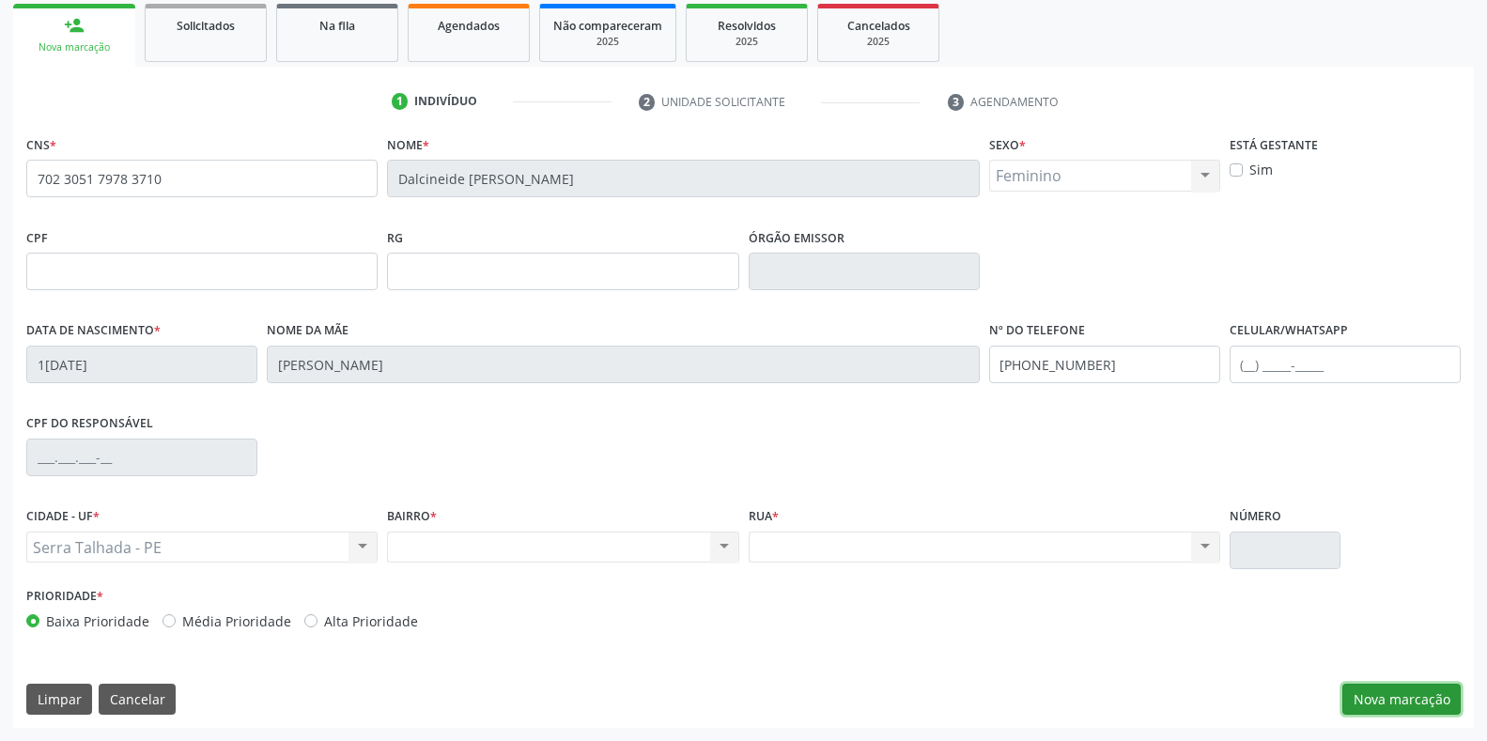
click at [1395, 698] on button "Nova marcação" at bounding box center [1401, 700] width 118 height 32
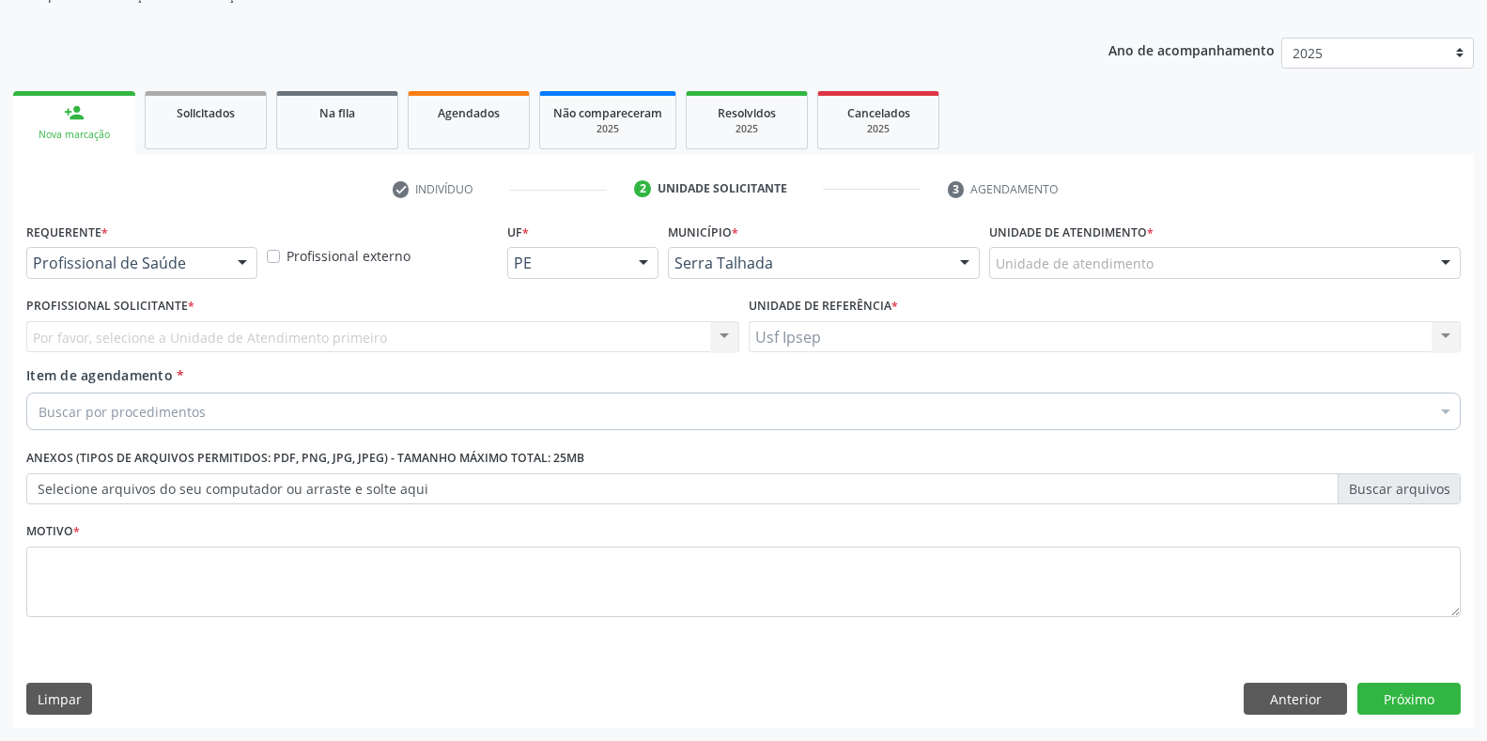
scroll to position [190, 0]
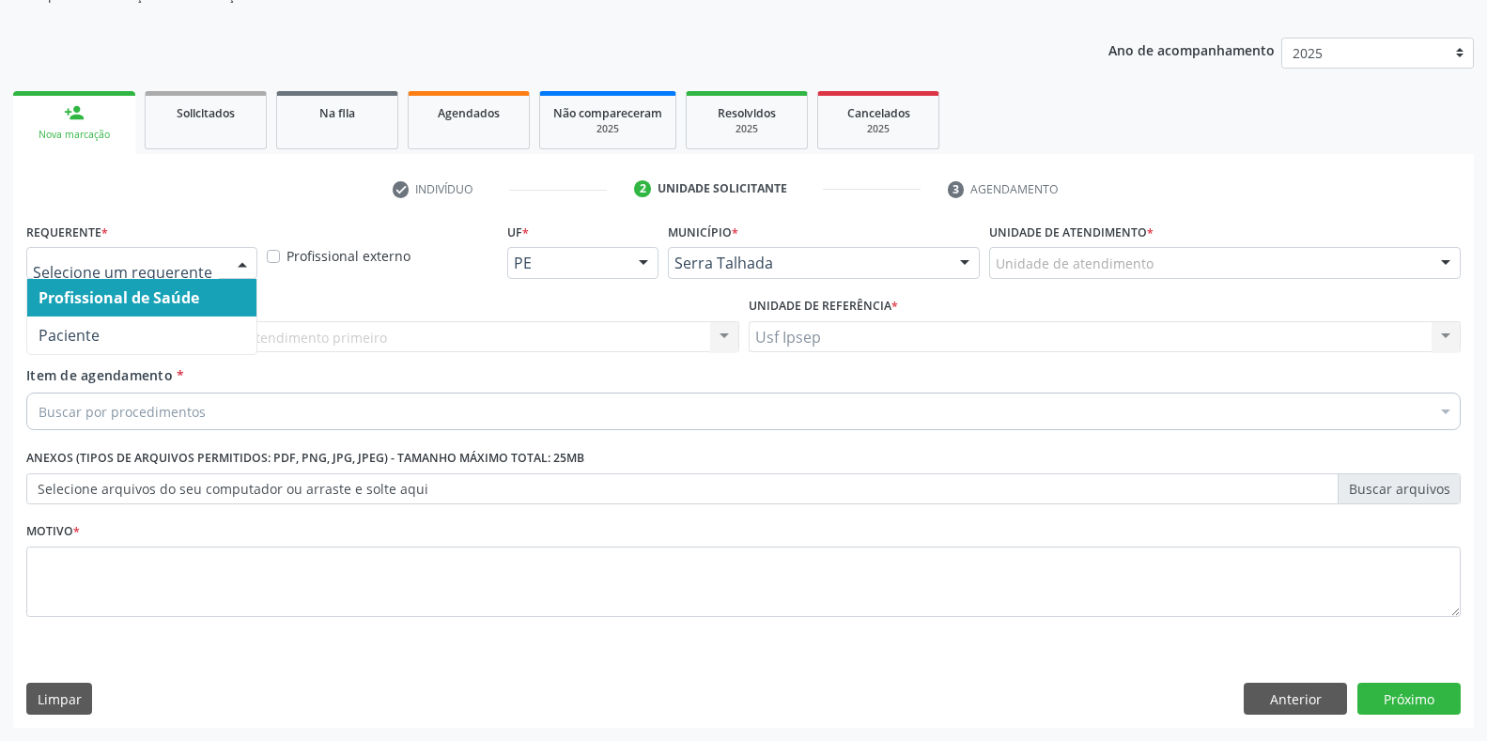
click at [239, 260] on div at bounding box center [242, 264] width 28 height 32
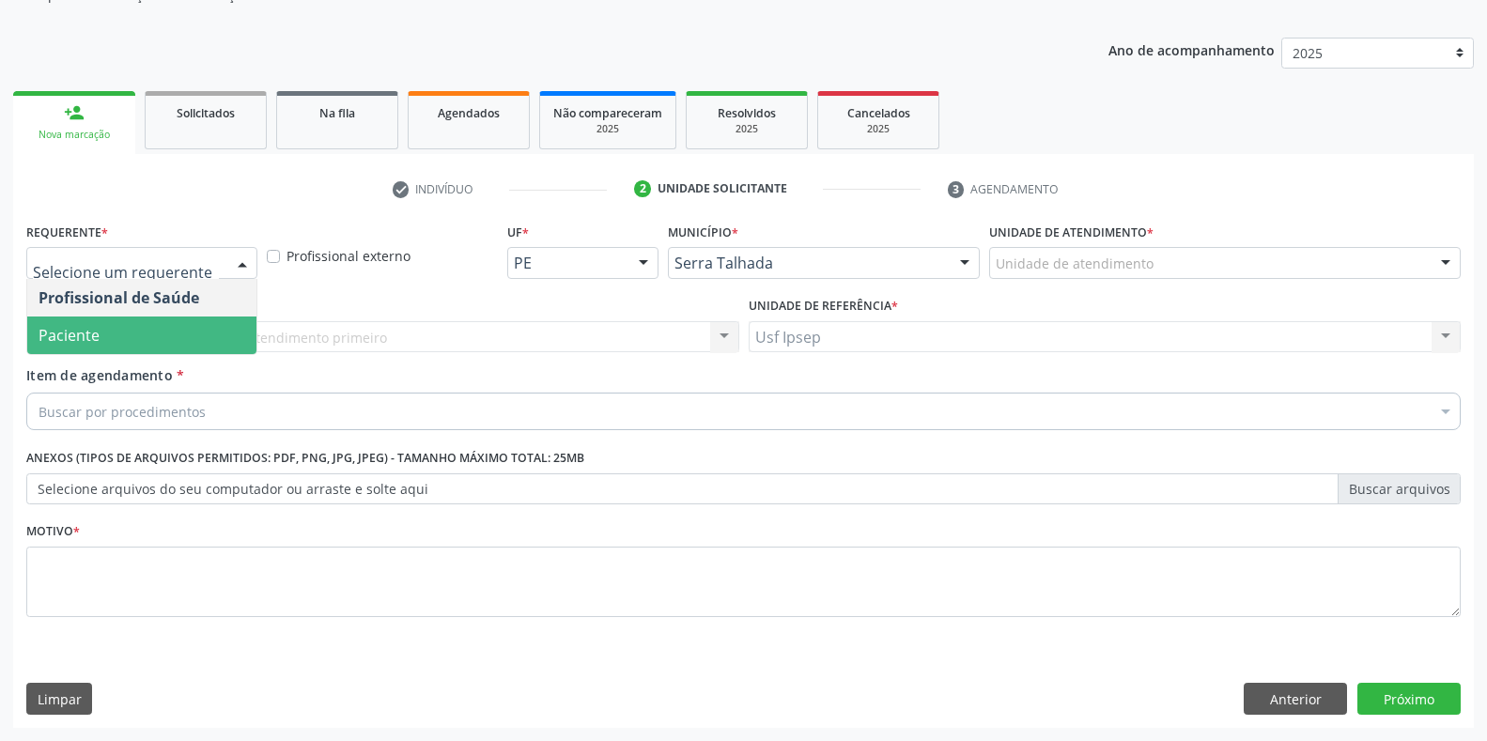
click at [123, 336] on span "Paciente" at bounding box center [141, 336] width 229 height 38
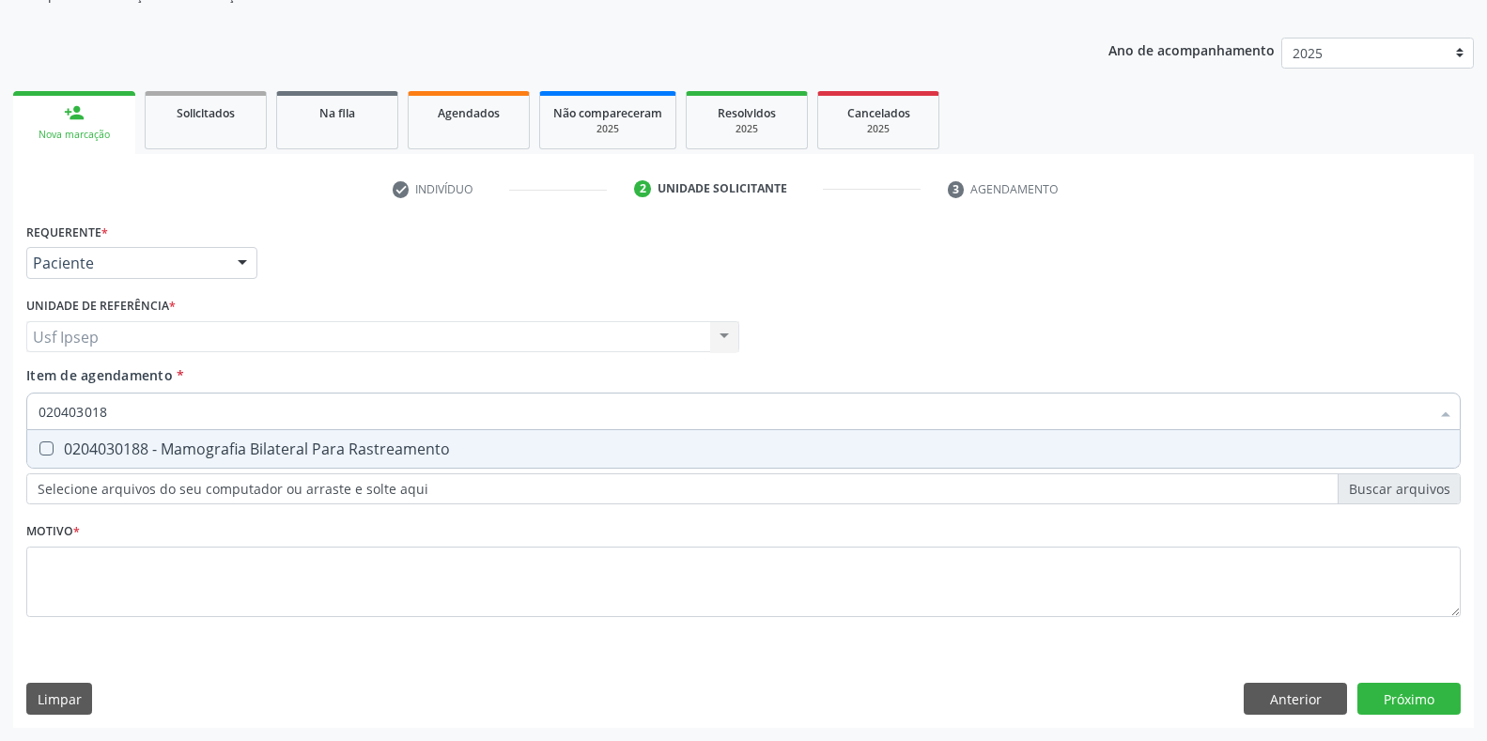
type input "0204030188"
click at [40, 445] on Rastreamento at bounding box center [46, 449] width 14 height 14
click at [39, 445] on Rastreamento "checkbox" at bounding box center [33, 448] width 12 height 12
checkbox Rastreamento "true"
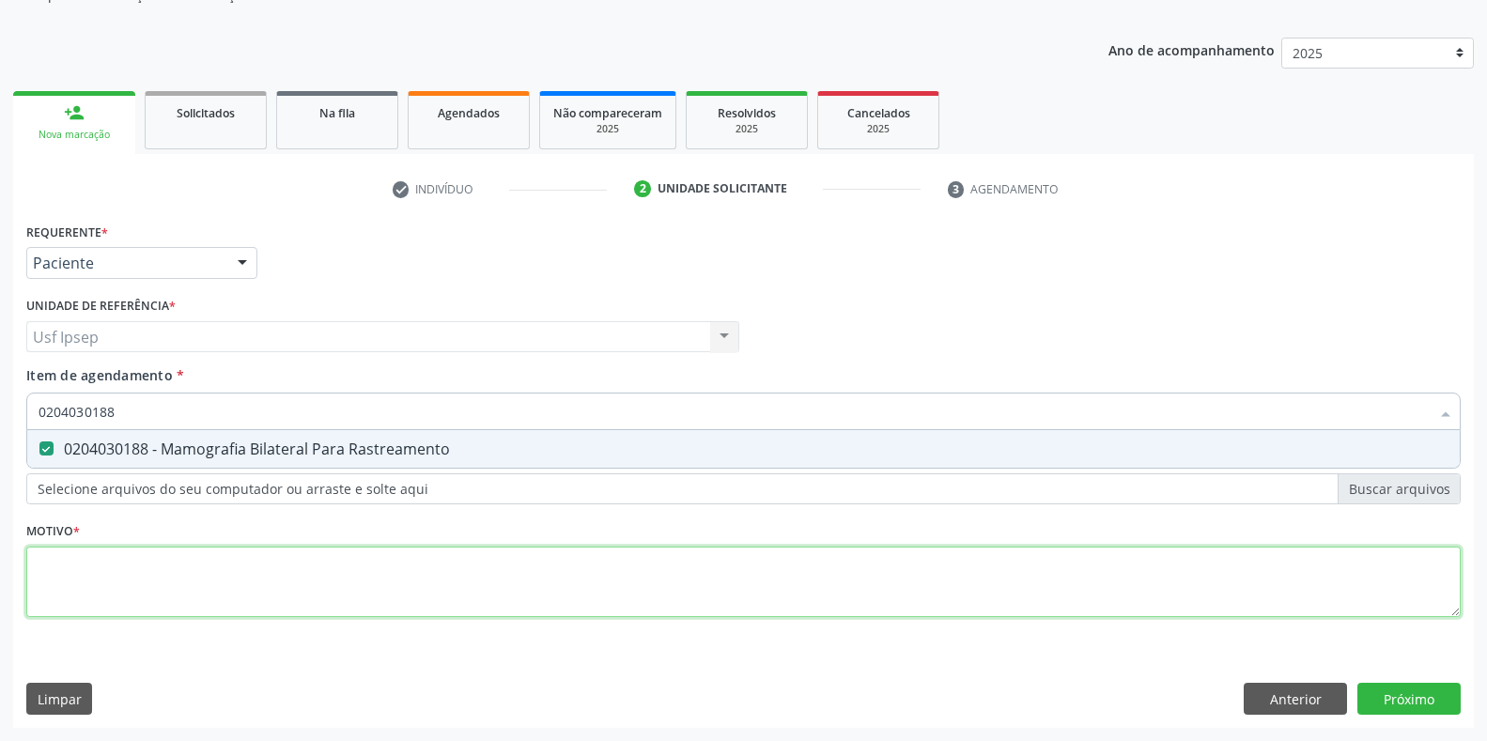
click at [49, 585] on div "Requerente * Paciente Profissional de Saúde Paciente Nenhum resultado encontrad…" at bounding box center [743, 431] width 1435 height 426
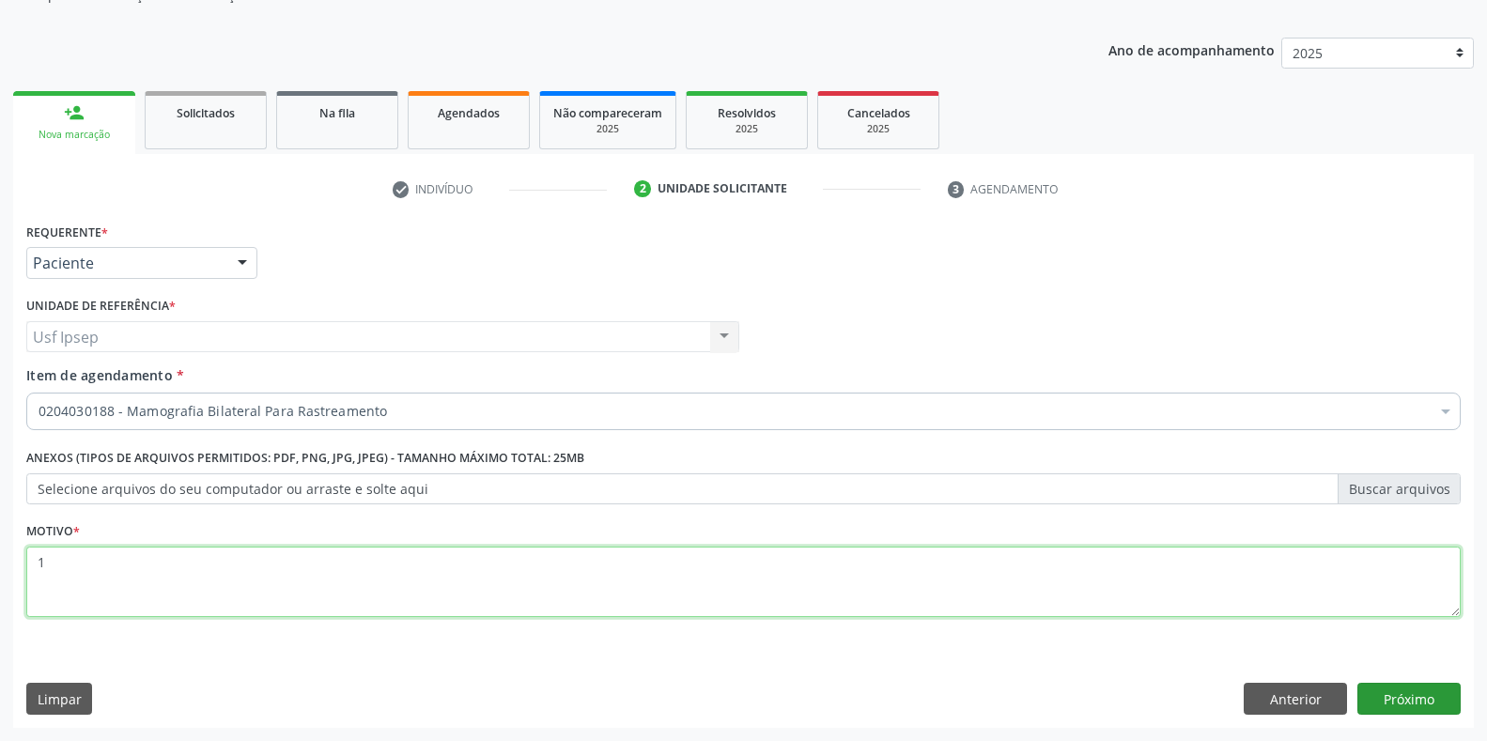
type textarea "1"
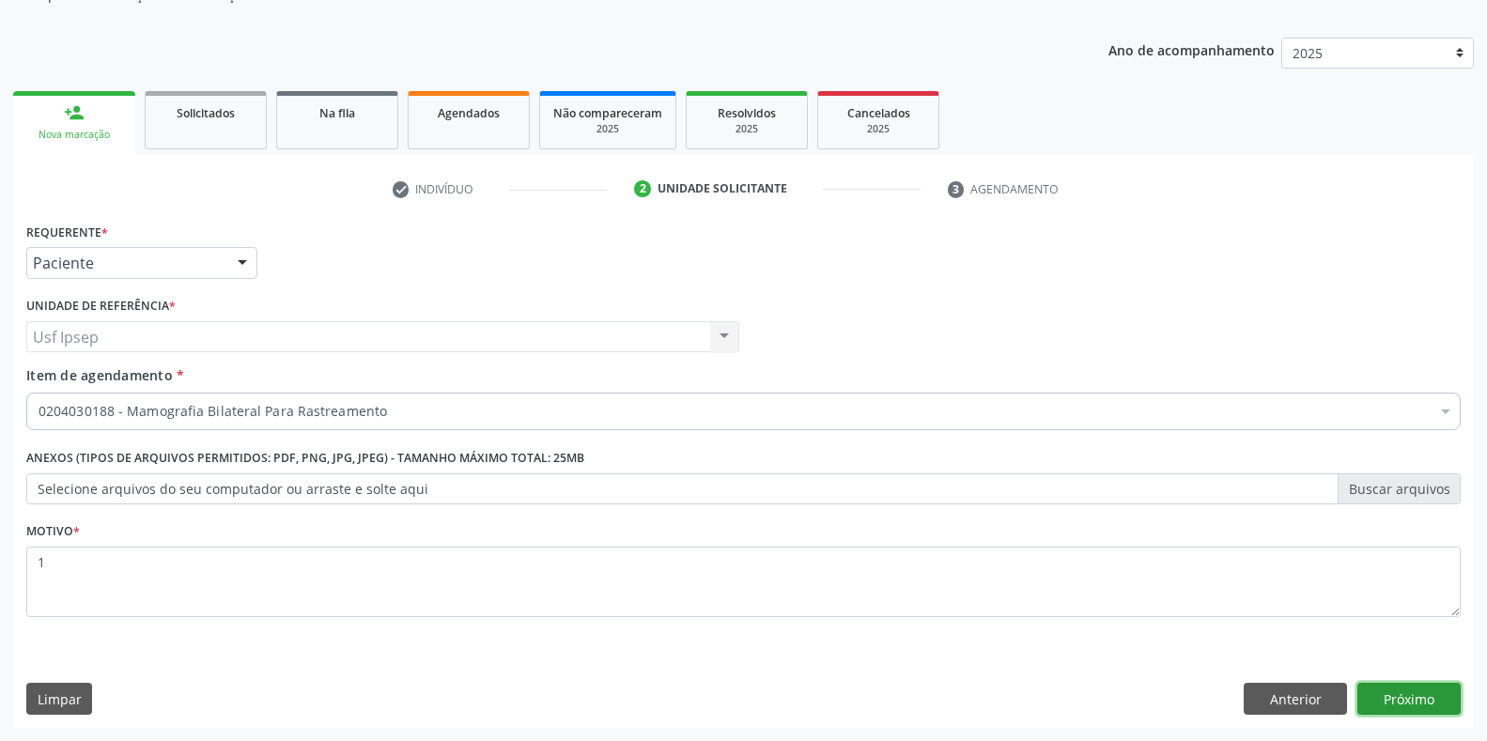
click at [1406, 700] on button "Próximo" at bounding box center [1408, 699] width 103 height 32
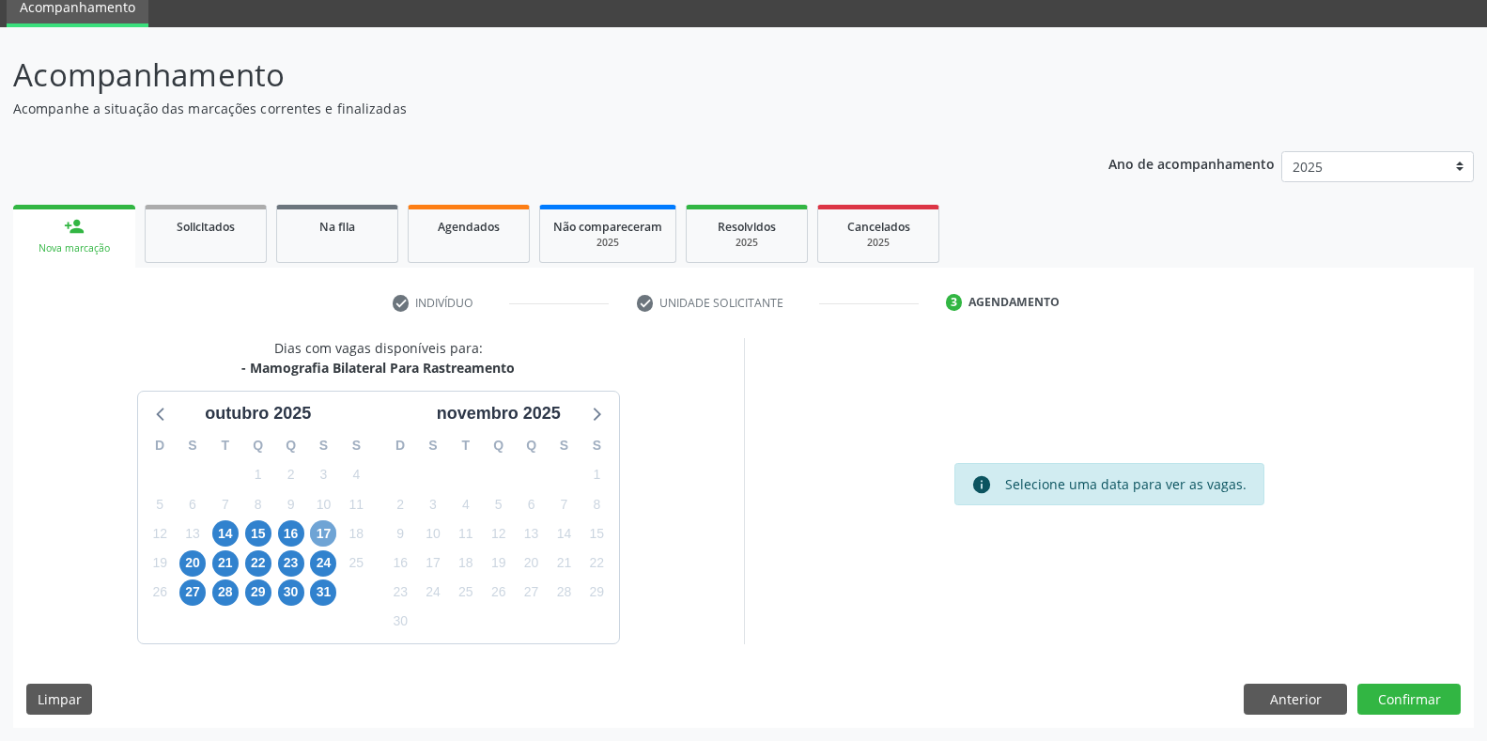
click at [333, 536] on span "17" at bounding box center [323, 533] width 26 height 26
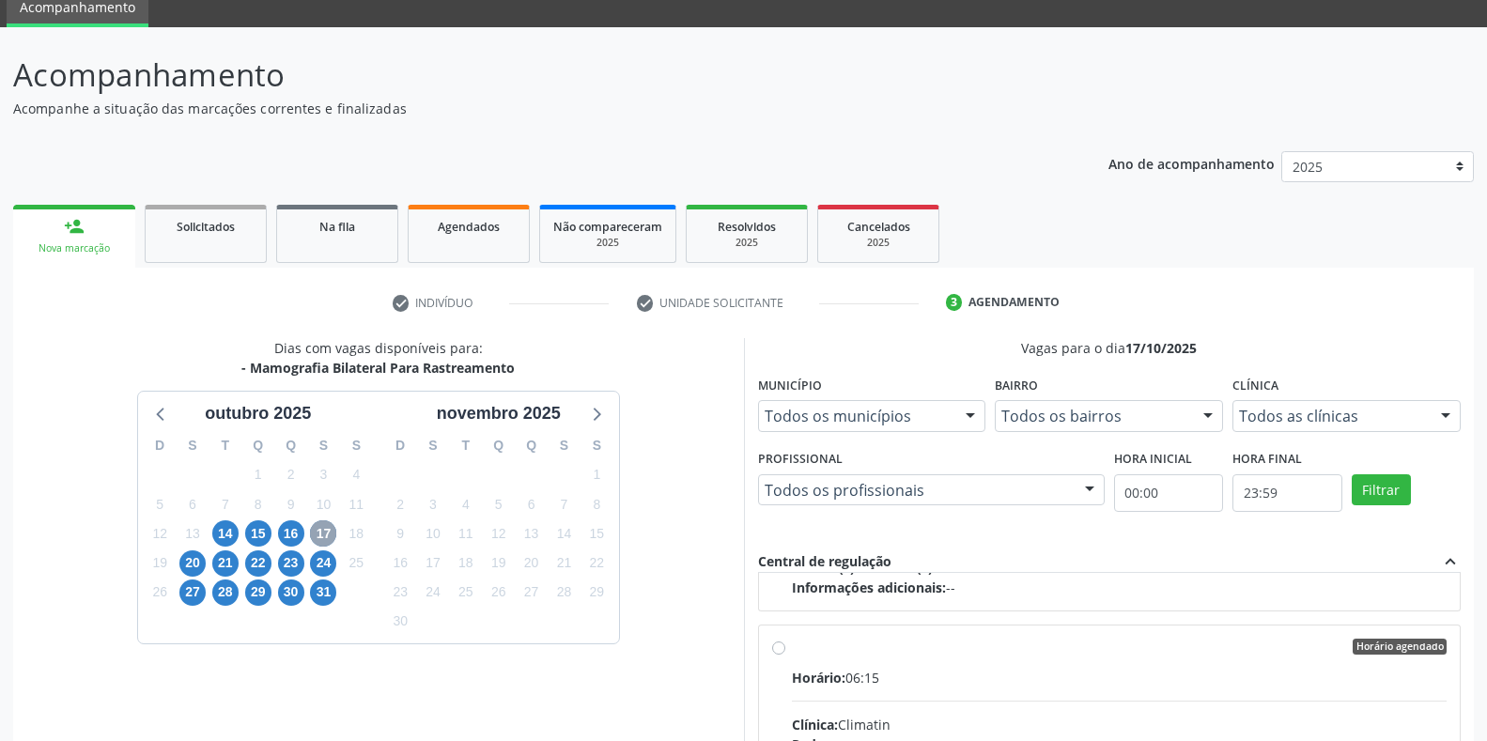
scroll to position [1566, 0]
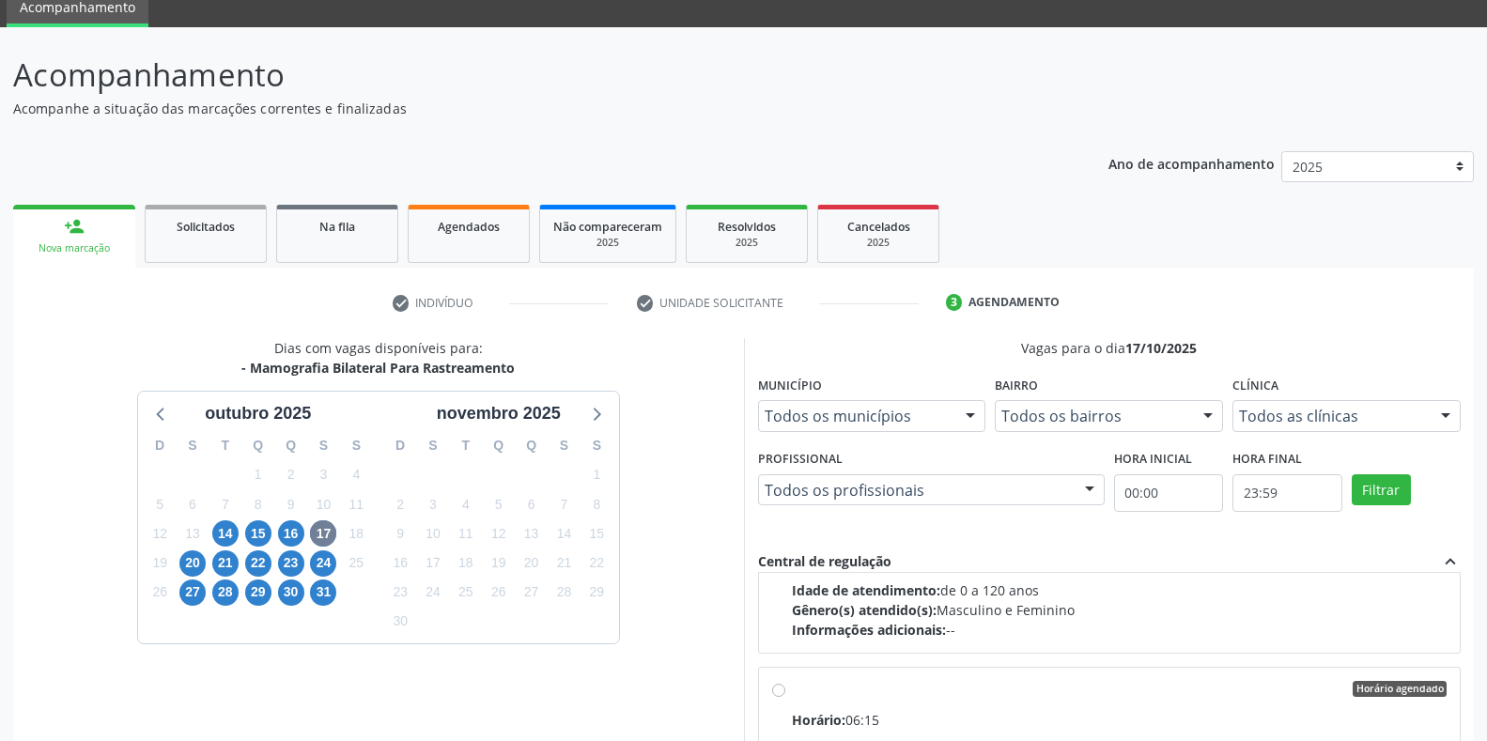
click at [783, 690] on input "Horário agendado Horário: 06:15 Clínica: Climatin Rede: -- Endereço: nº 00640, …" at bounding box center [778, 689] width 13 height 17
radio input "true"
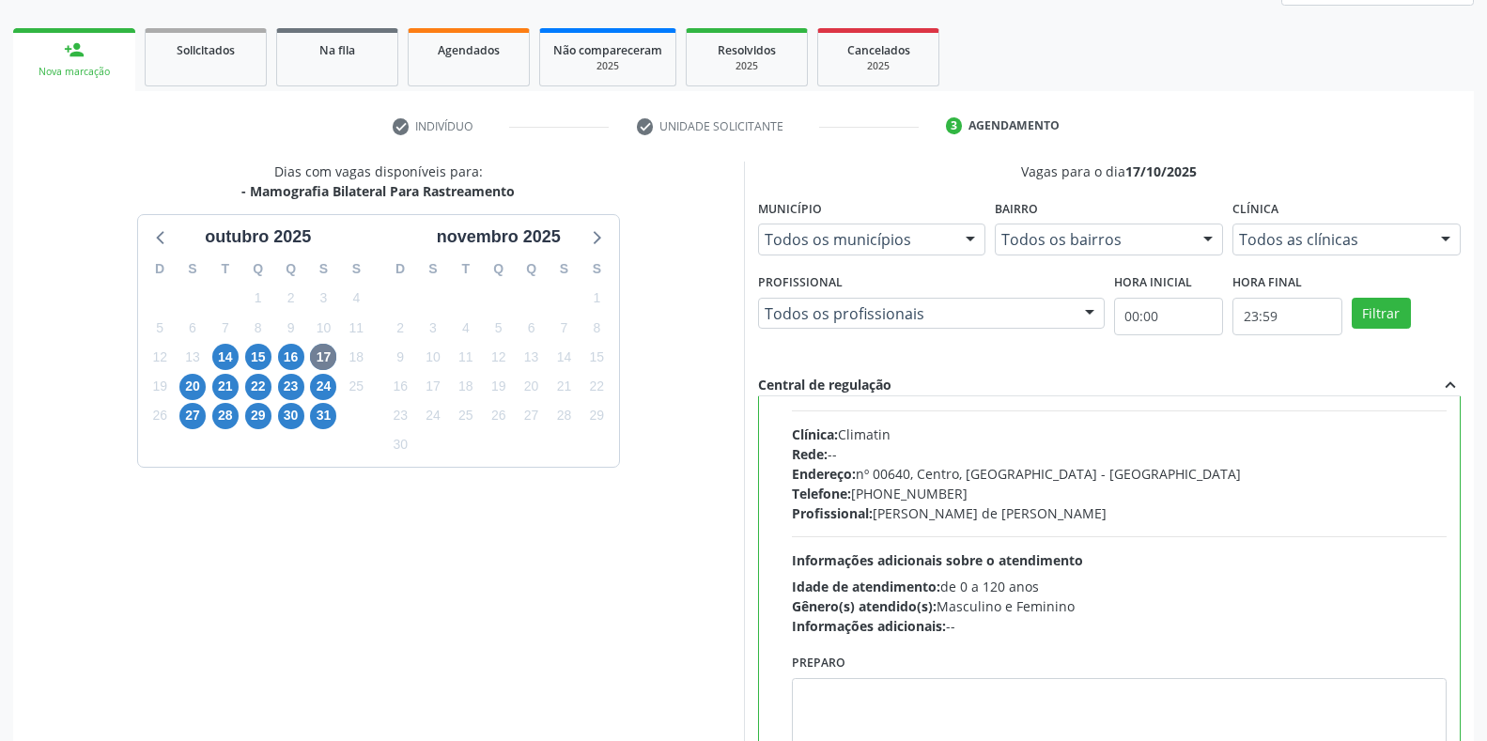
scroll to position [381, 0]
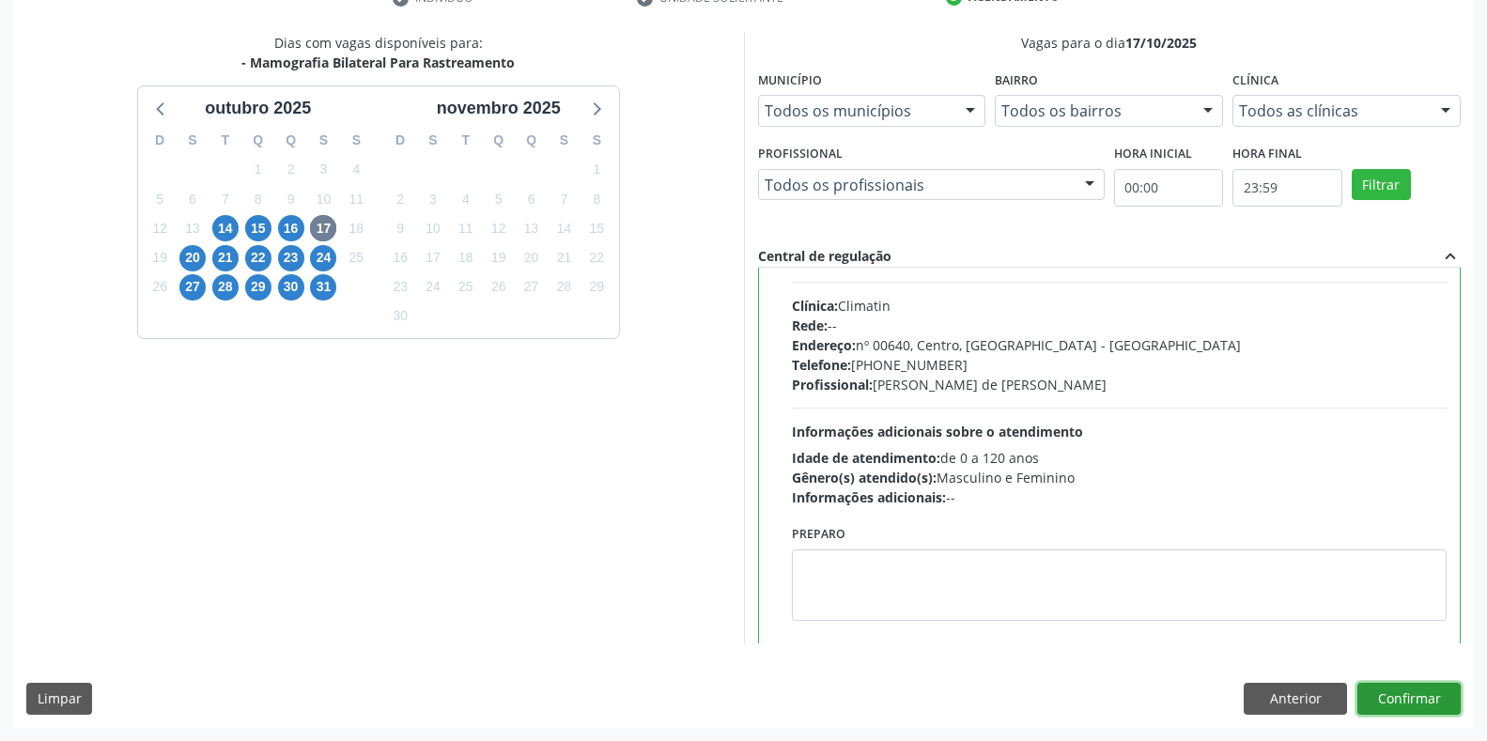
click at [1388, 697] on button "Confirmar" at bounding box center [1408, 699] width 103 height 32
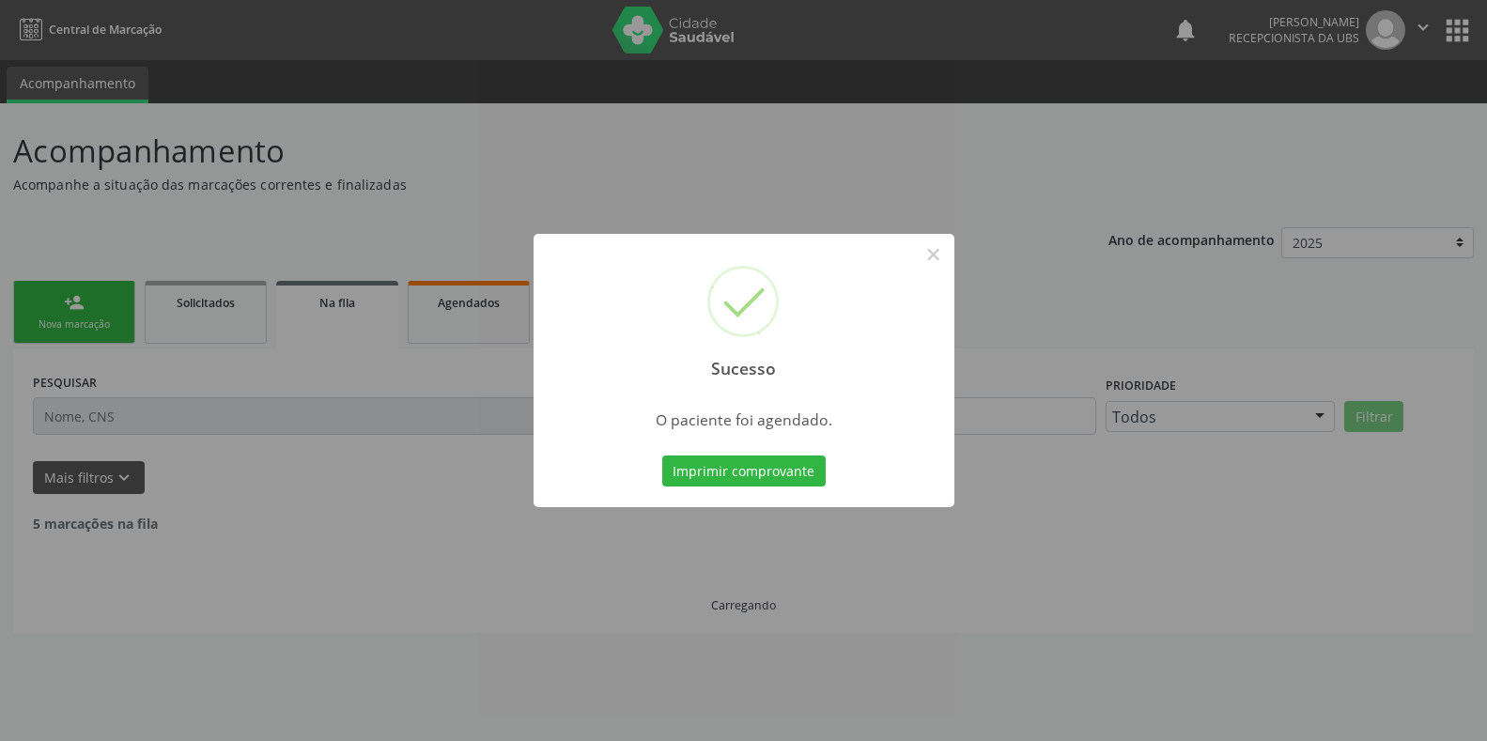
scroll to position [0, 0]
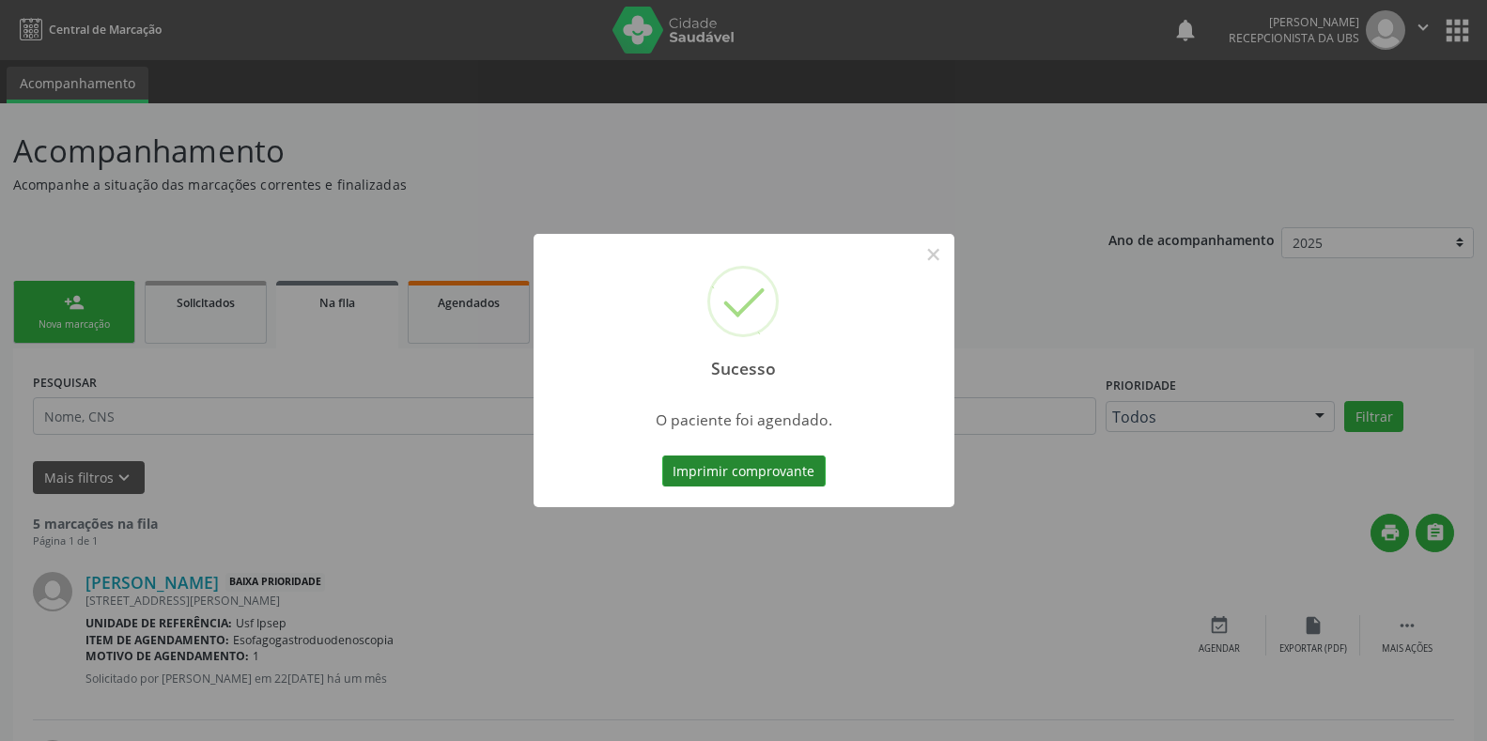
click at [682, 474] on button "Imprimir comprovante" at bounding box center [743, 472] width 163 height 32
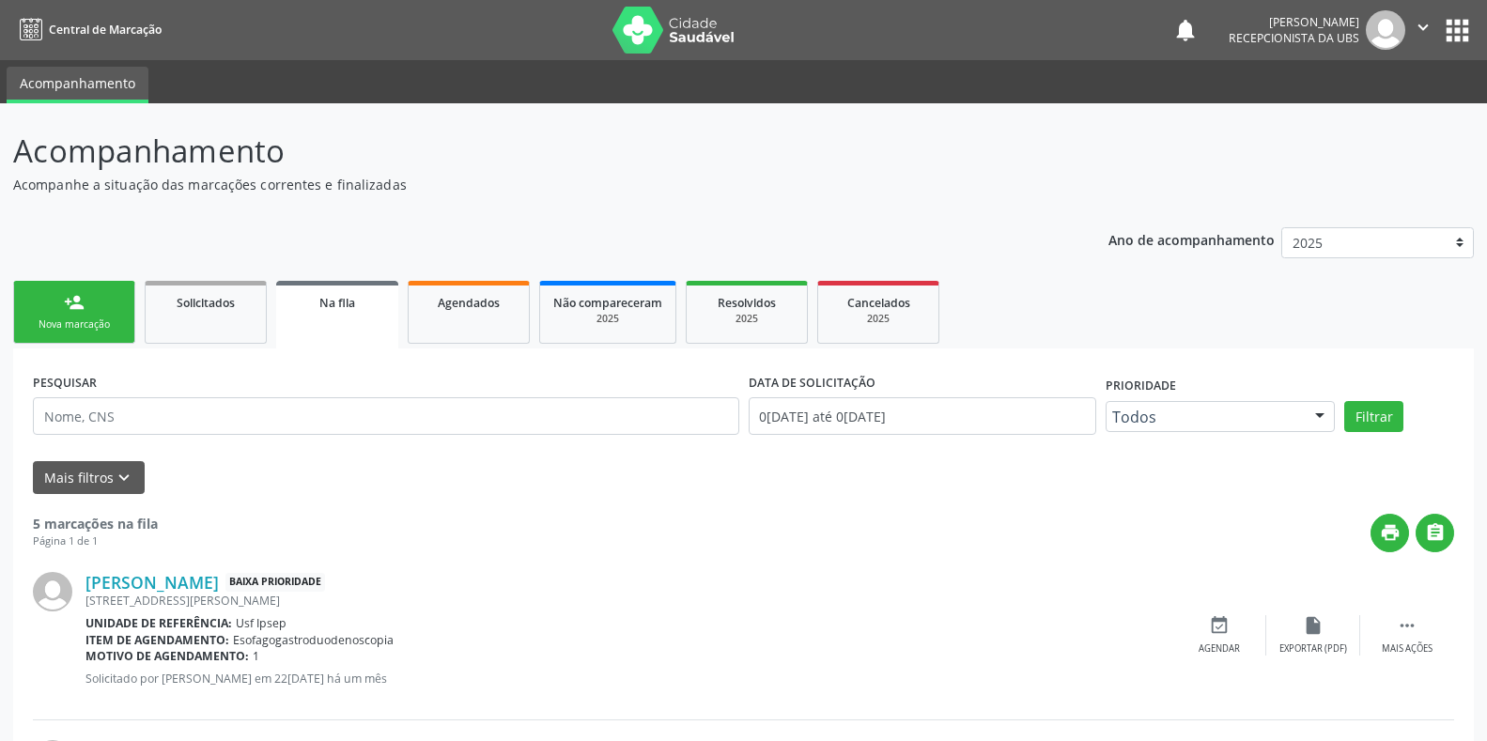
click at [63, 323] on div "Nova marcação" at bounding box center [74, 325] width 94 height 14
click at [94, 169] on p "Acompanhamento" at bounding box center [524, 151] width 1023 height 47
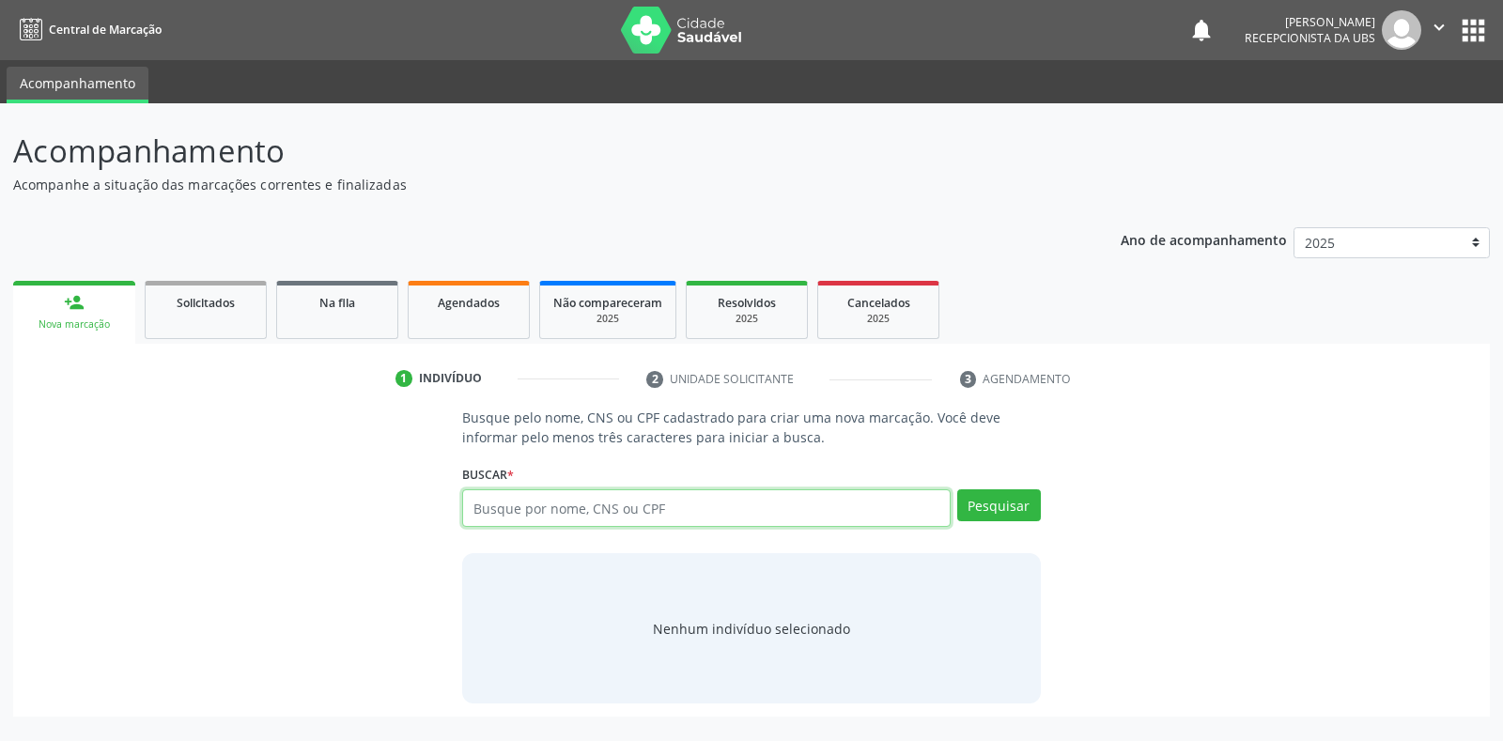
click at [470, 504] on input "text" at bounding box center [706, 508] width 488 height 38
type input "55017819487"
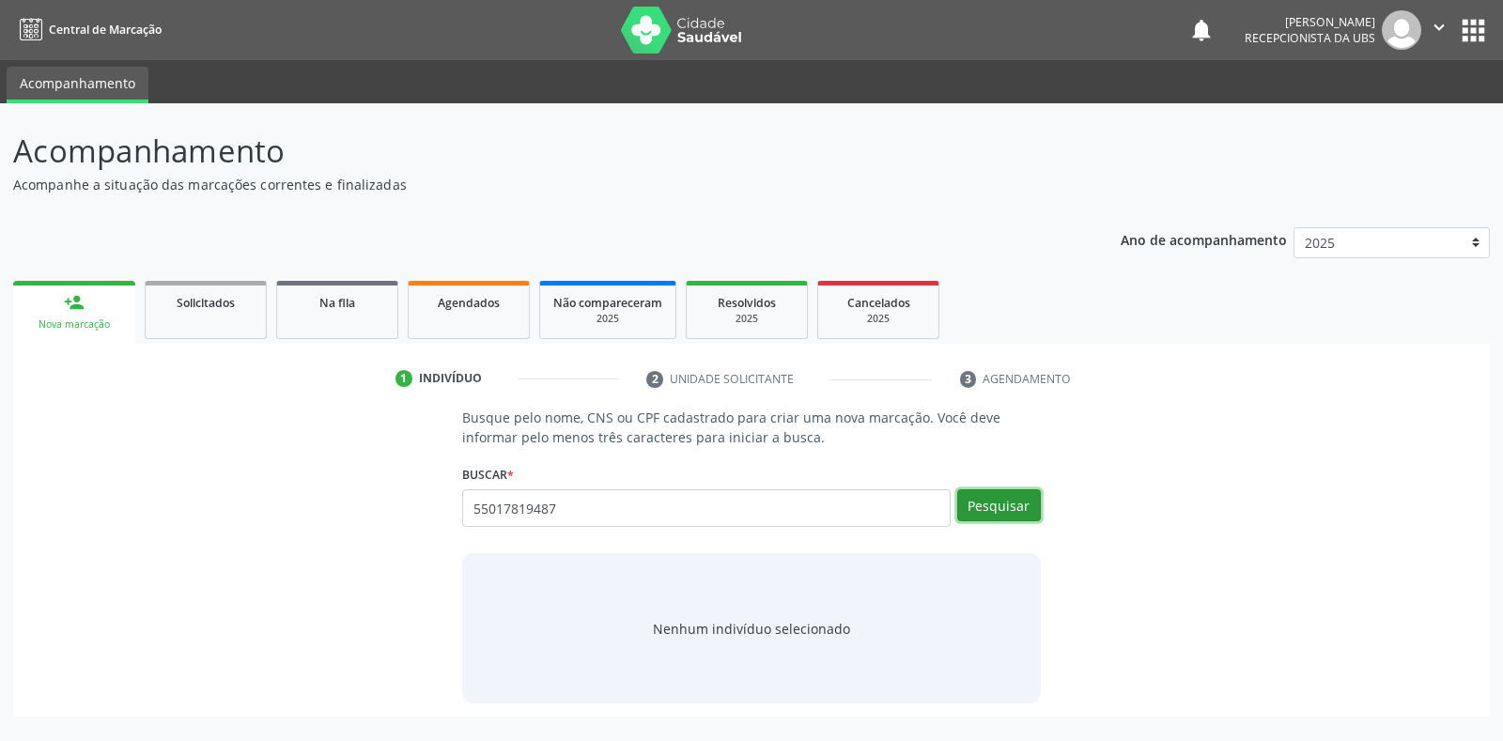
click at [1022, 507] on button "Pesquisar" at bounding box center [999, 505] width 84 height 32
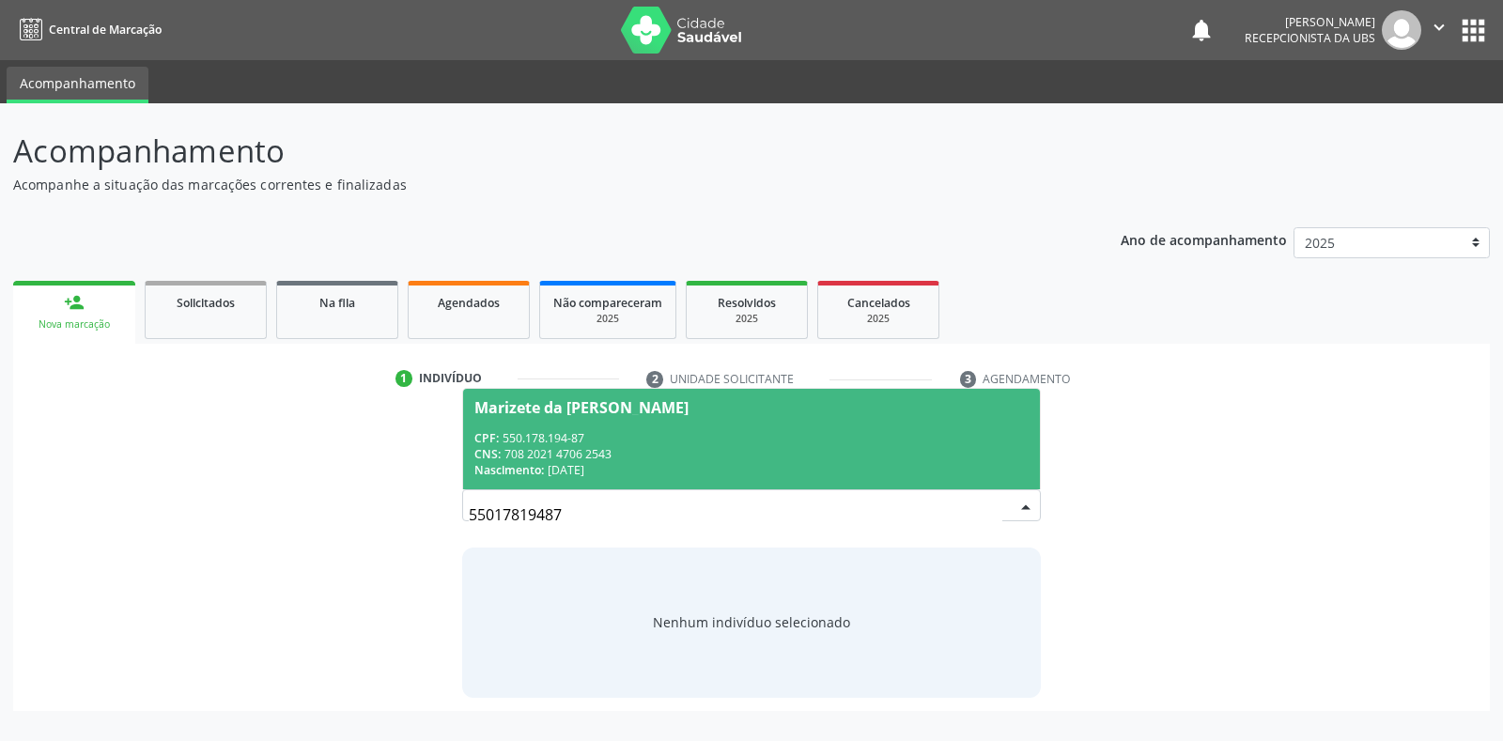
click at [515, 410] on div "Marizete da Conceião Oliveira" at bounding box center [581, 407] width 214 height 15
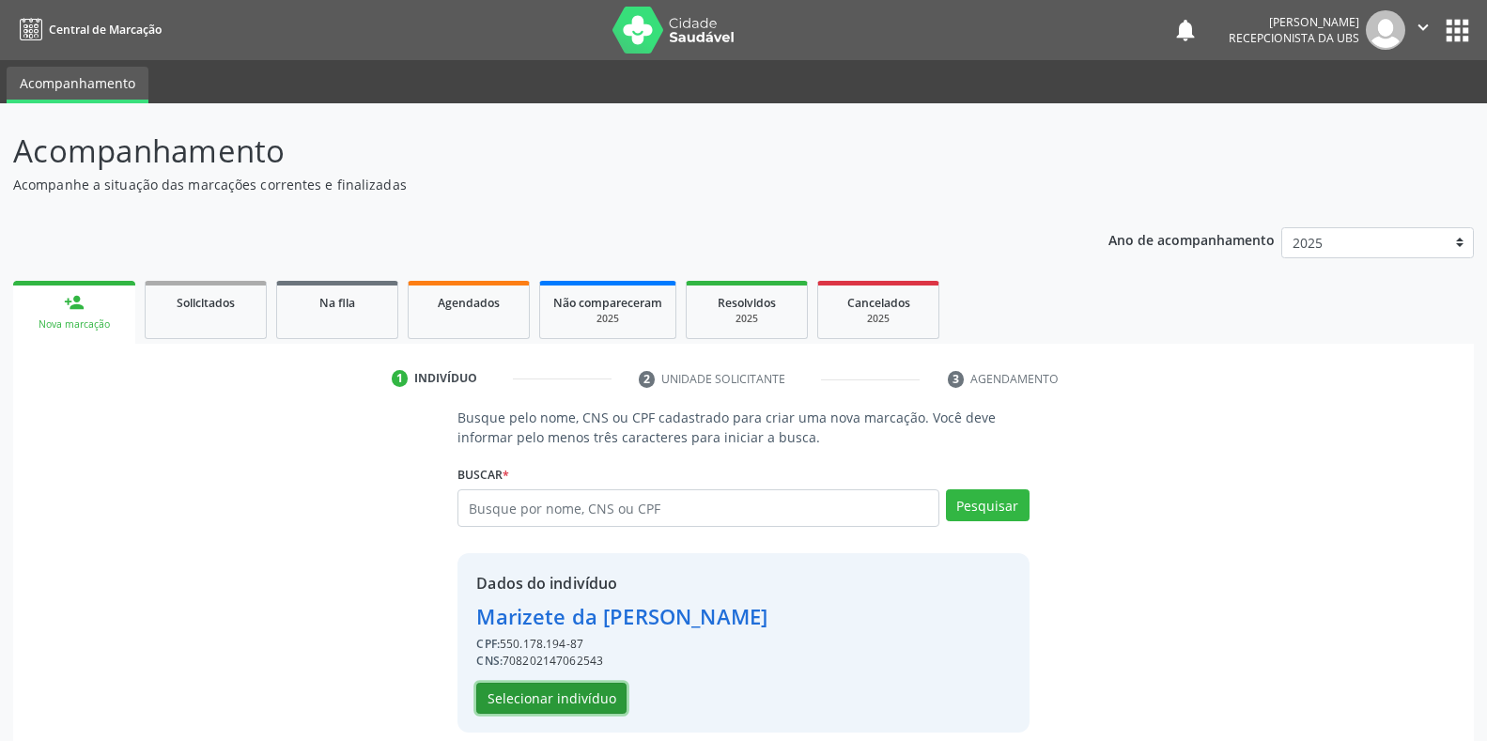
click at [537, 702] on button "Selecionar indivíduo" at bounding box center [551, 699] width 150 height 32
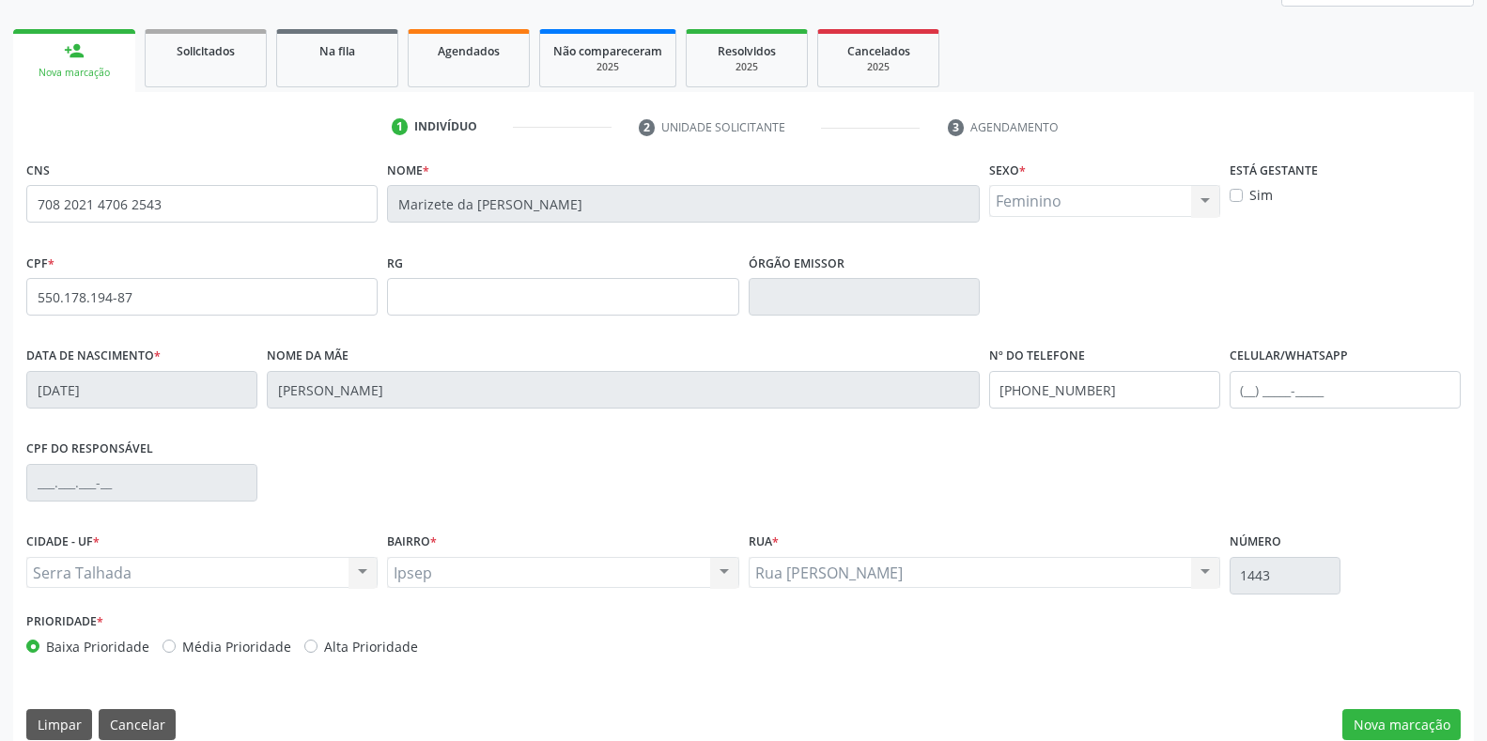
scroll to position [277, 0]
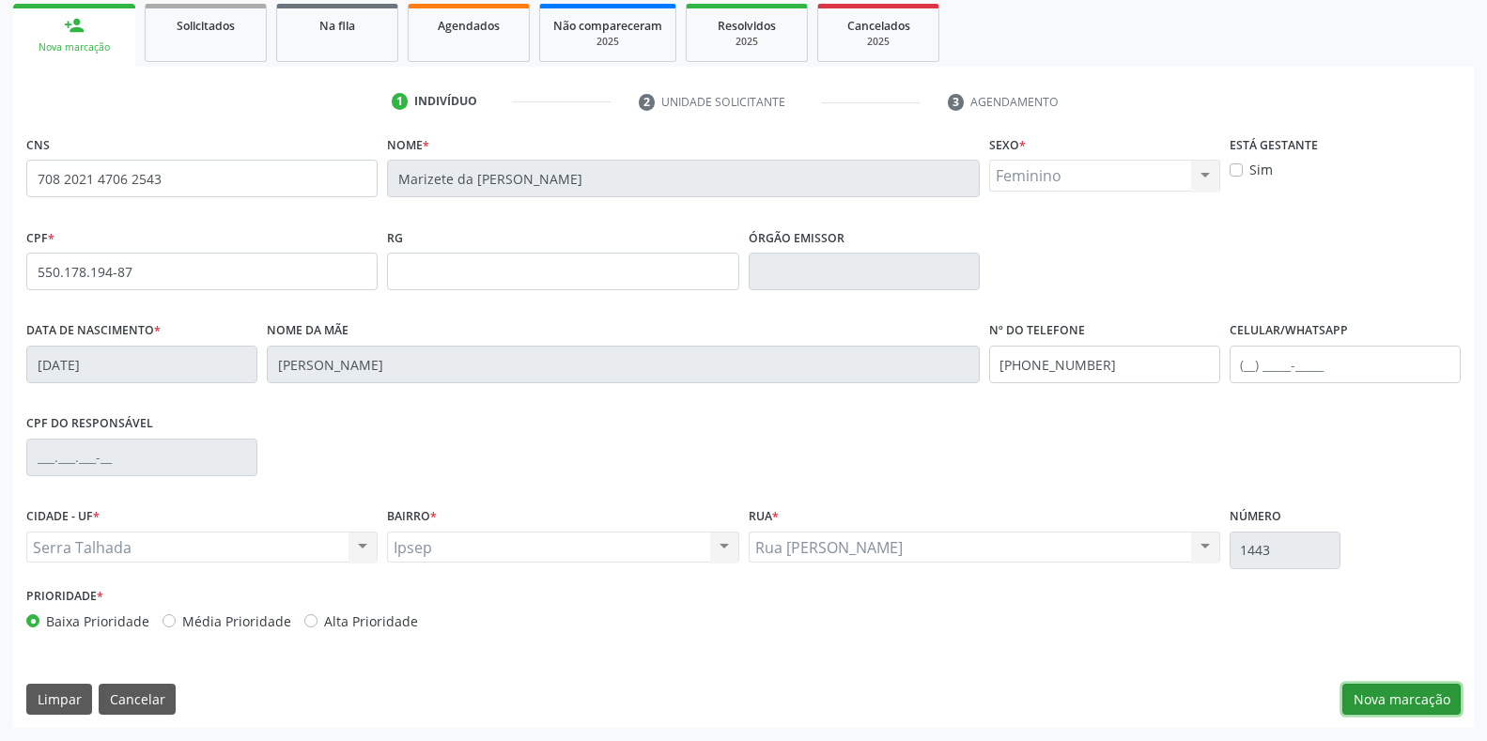
click at [1408, 707] on button "Nova marcação" at bounding box center [1401, 700] width 118 height 32
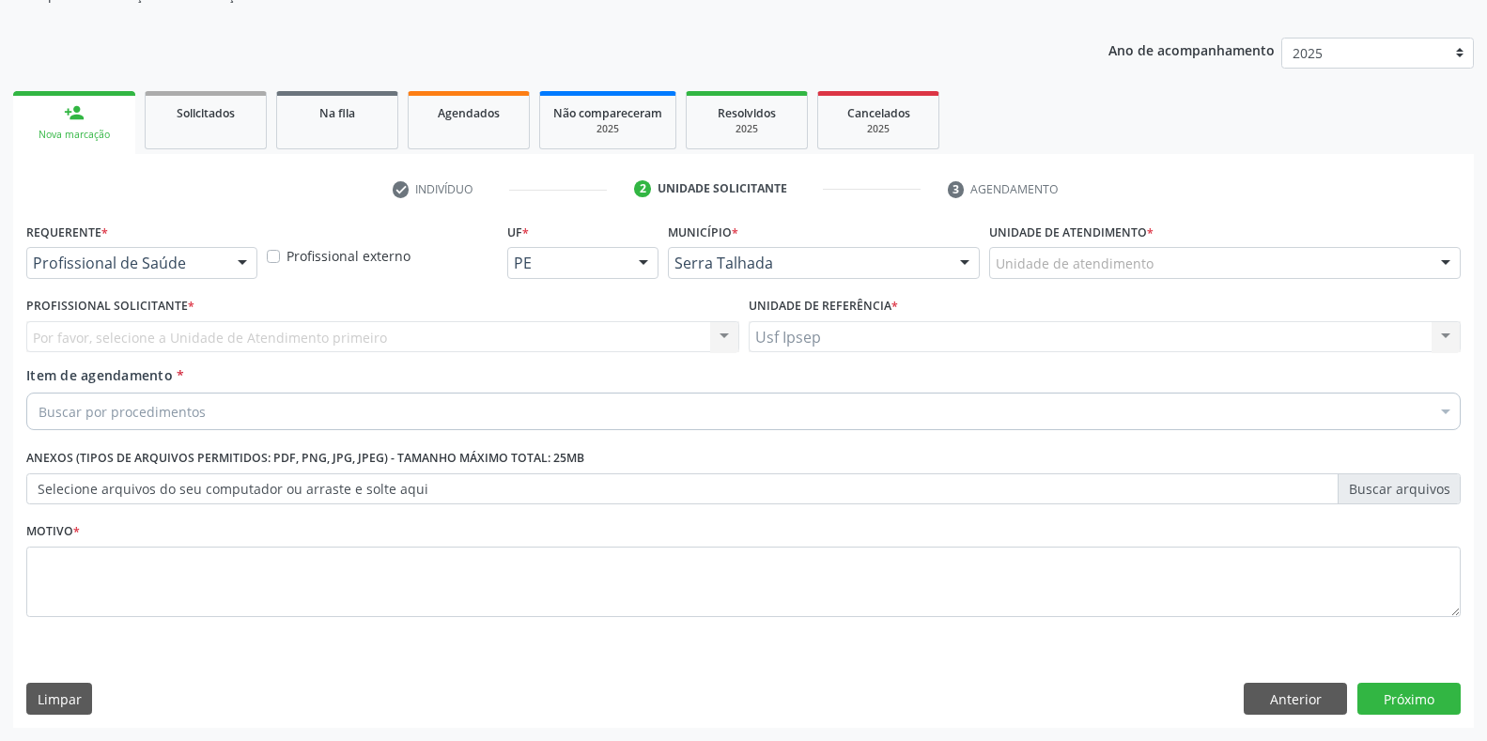
scroll to position [190, 0]
click at [238, 262] on div at bounding box center [242, 264] width 28 height 32
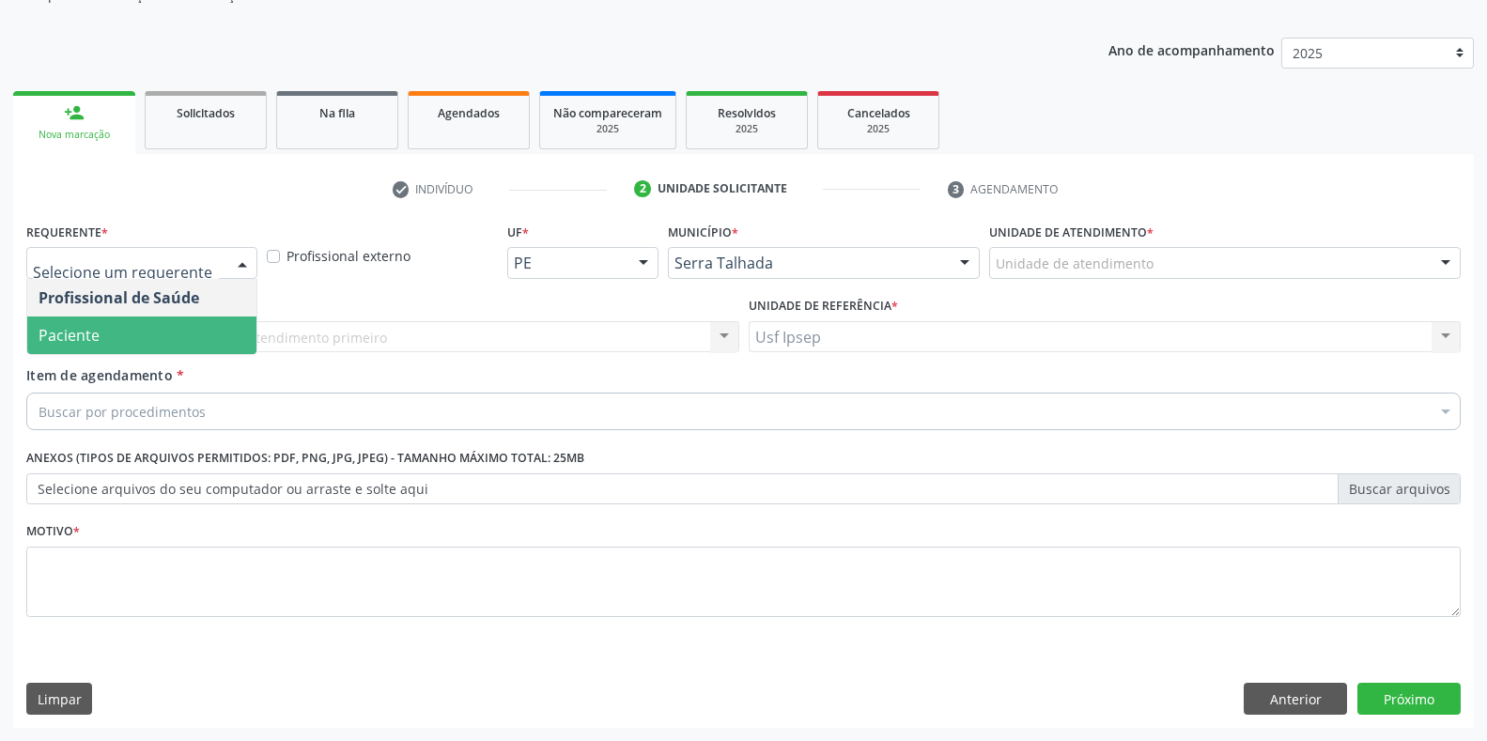
click at [193, 331] on span "Paciente" at bounding box center [141, 336] width 229 height 38
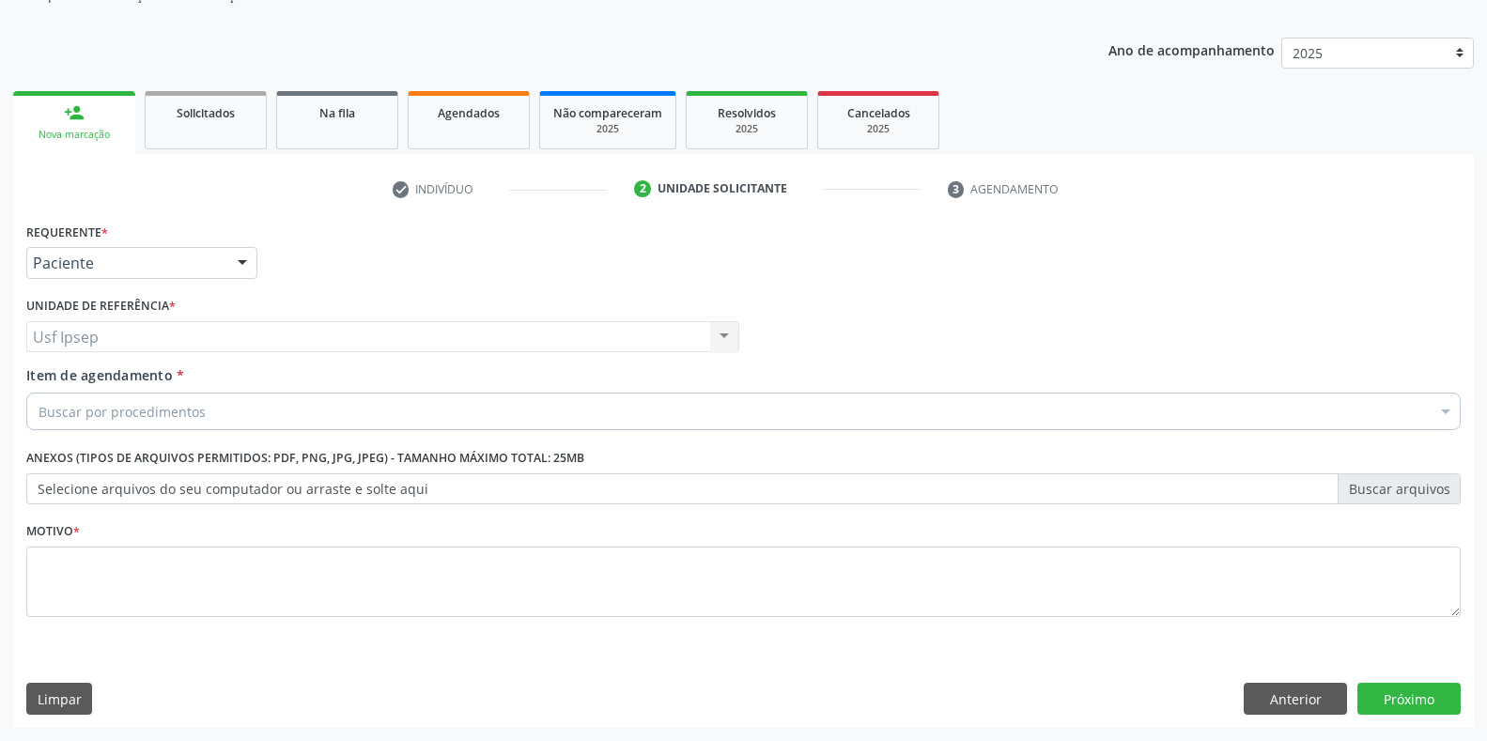
click at [168, 383] on span "Item de agendamento" at bounding box center [99, 375] width 147 height 18
click at [39, 393] on input "Item de agendamento *" at bounding box center [39, 412] width 0 height 38
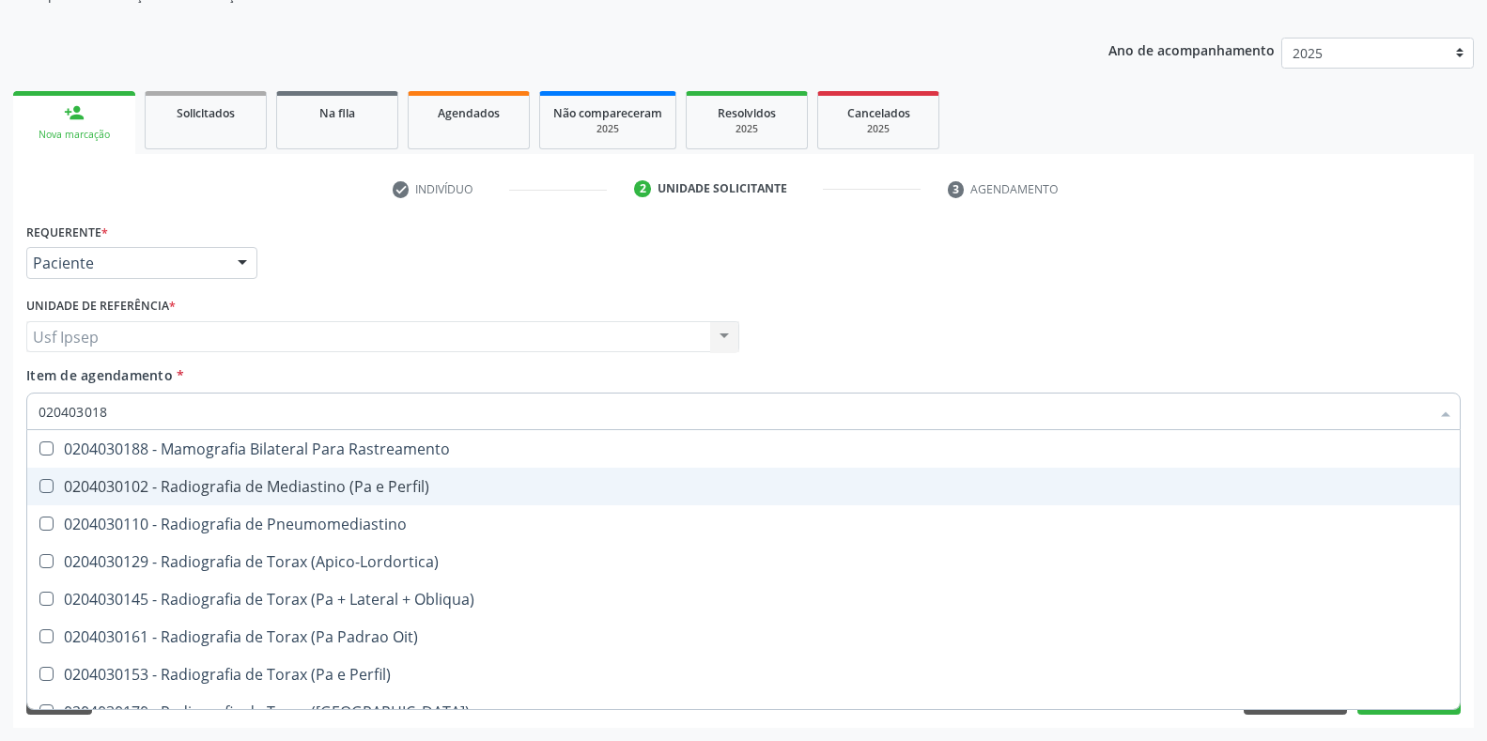
type input "0204030188"
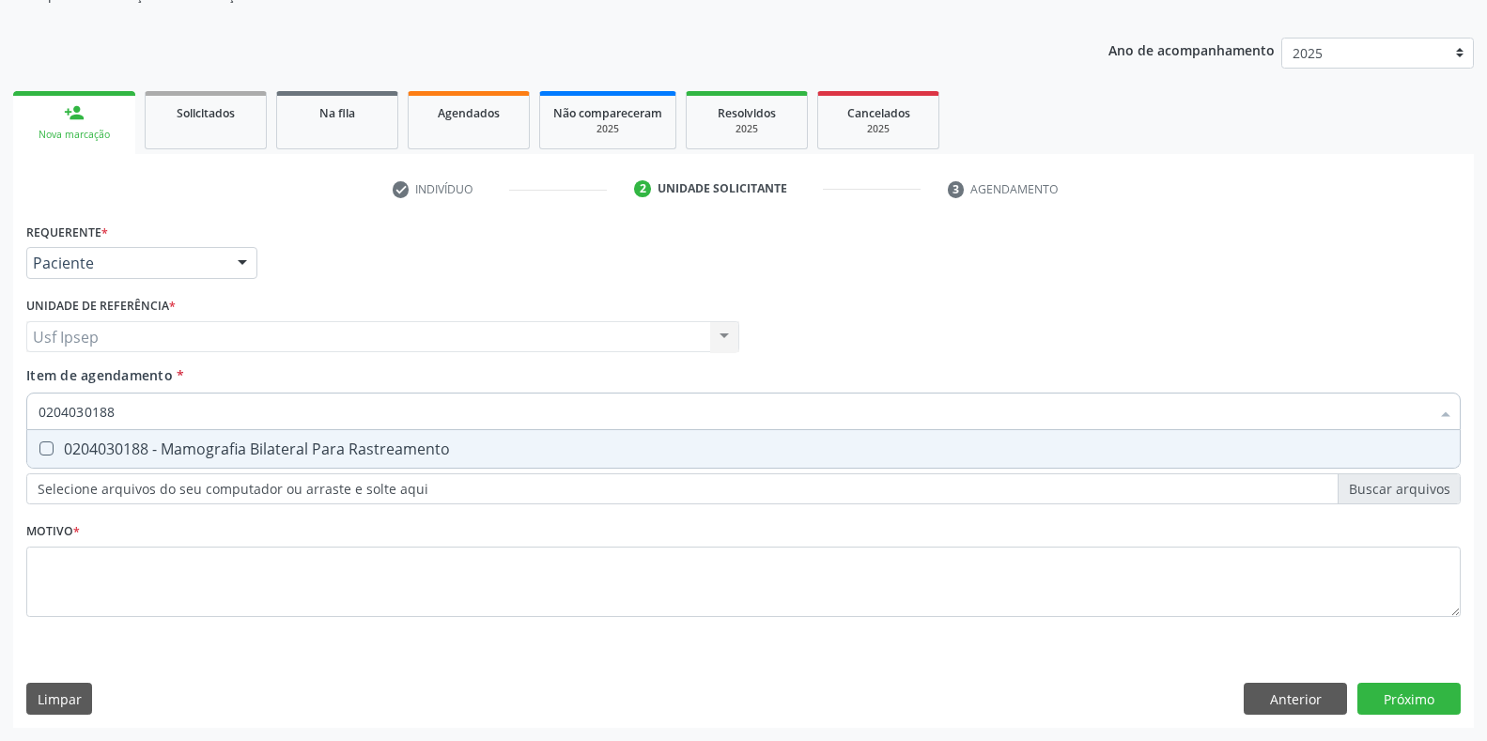
click at [47, 446] on Rastreamento at bounding box center [46, 449] width 14 height 14
click at [39, 446] on Rastreamento "checkbox" at bounding box center [33, 448] width 12 height 12
checkbox Rastreamento "true"
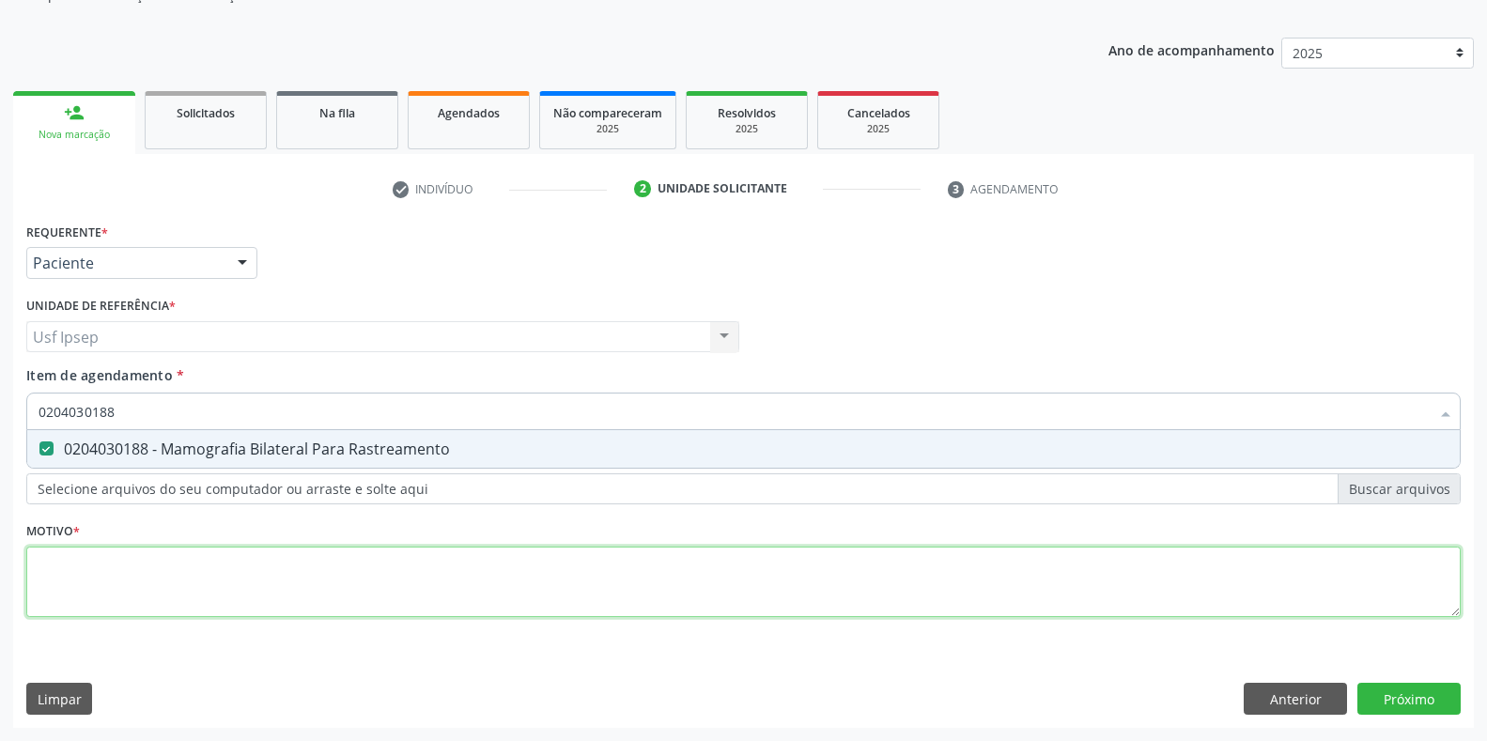
click at [53, 576] on div "Requerente * Paciente Profissional de Saúde Paciente Nenhum resultado encontrad…" at bounding box center [743, 431] width 1435 height 426
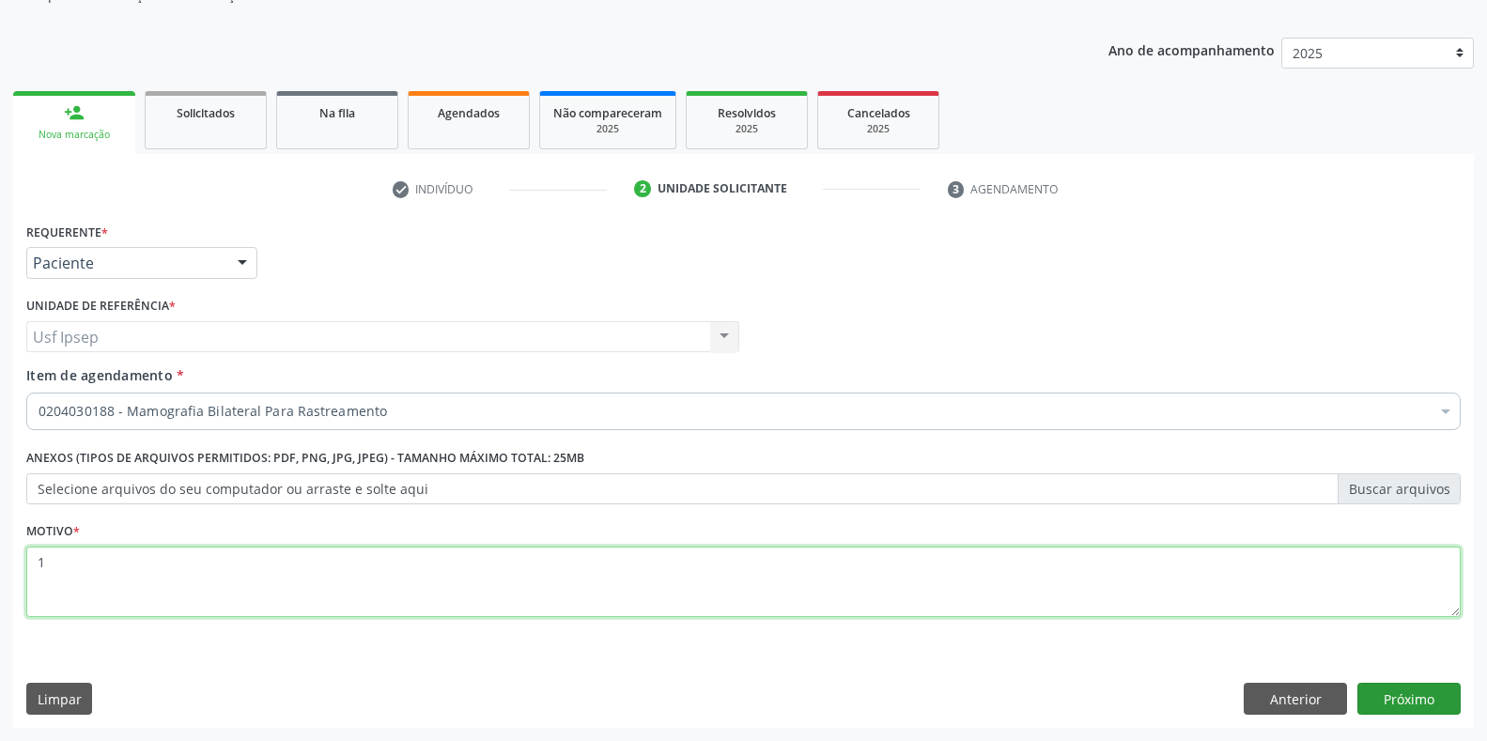
type textarea "1"
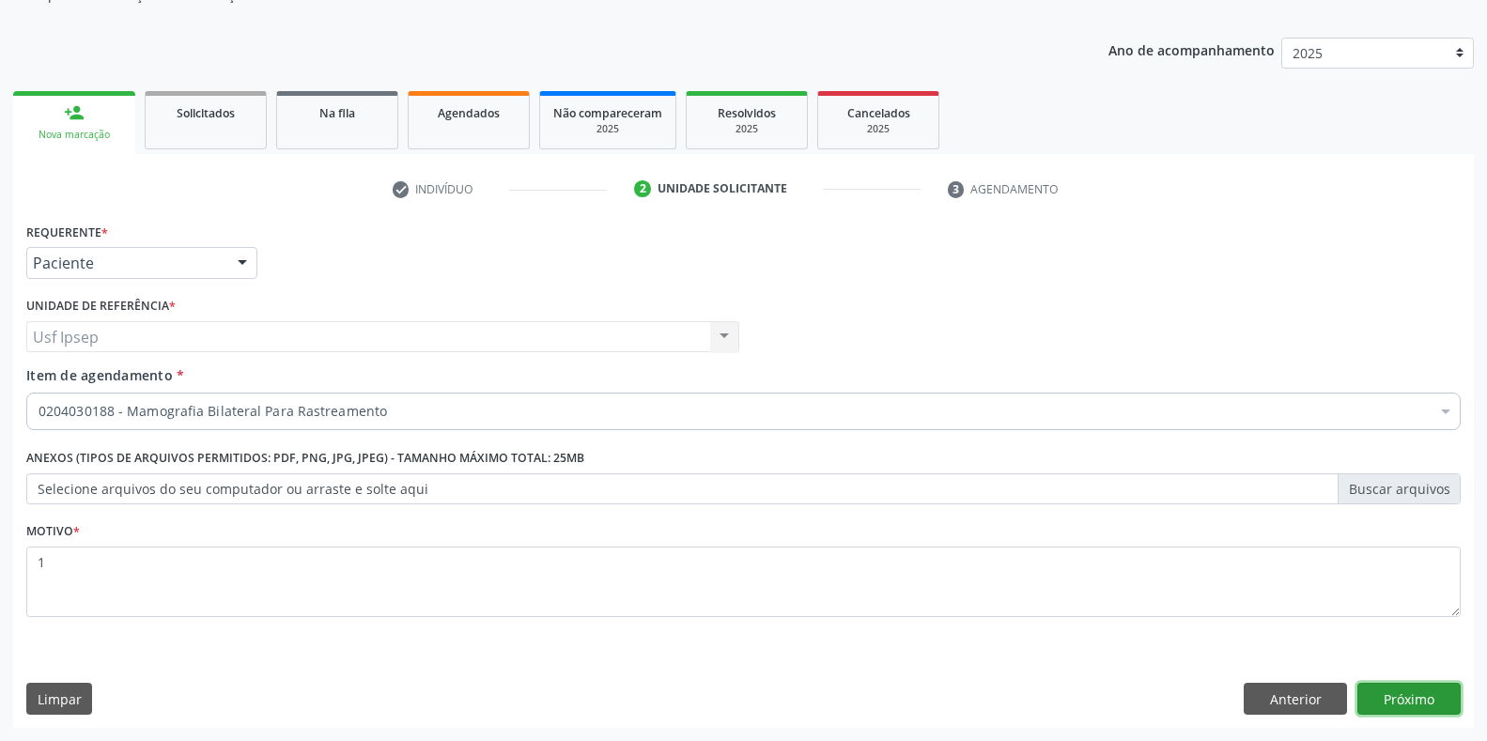
click at [1417, 698] on button "Próximo" at bounding box center [1408, 699] width 103 height 32
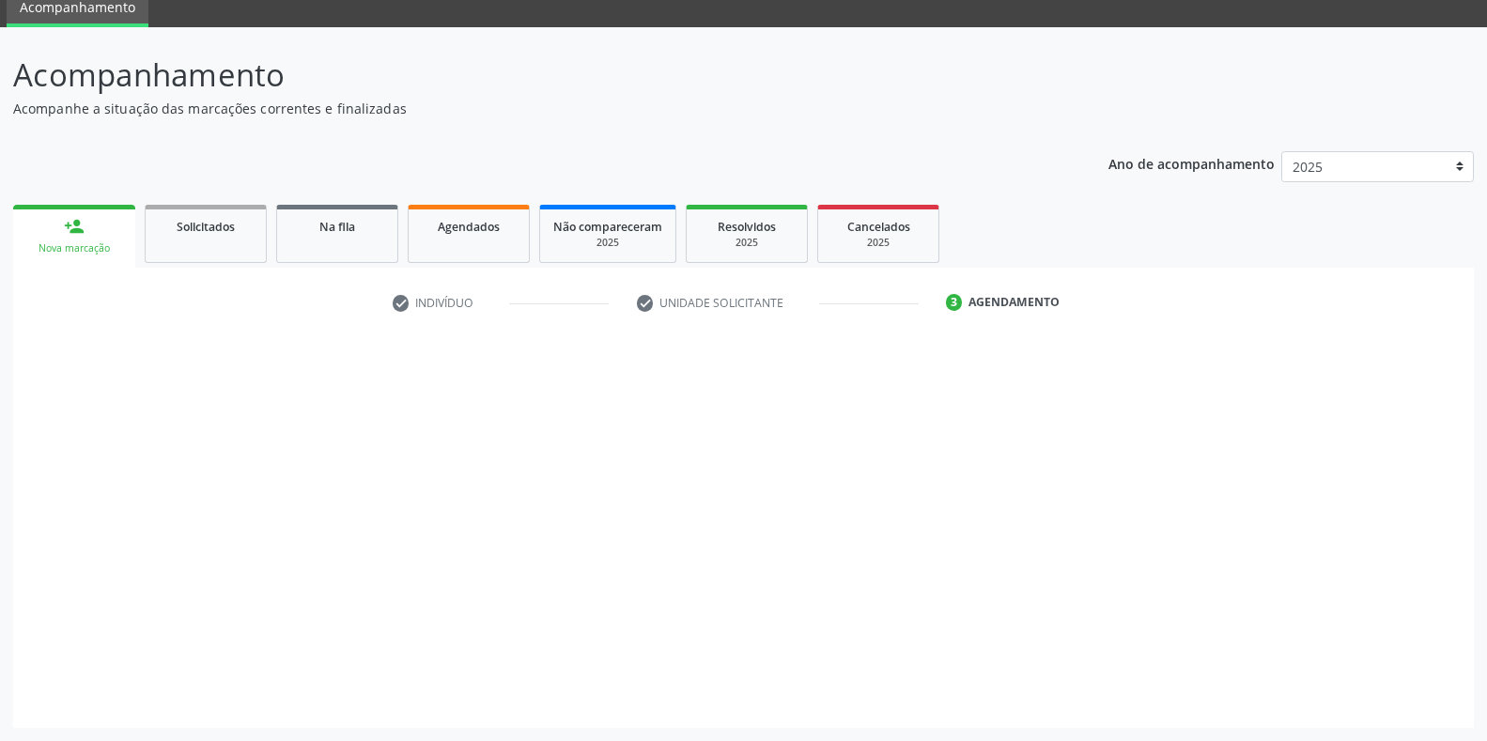
scroll to position [76, 0]
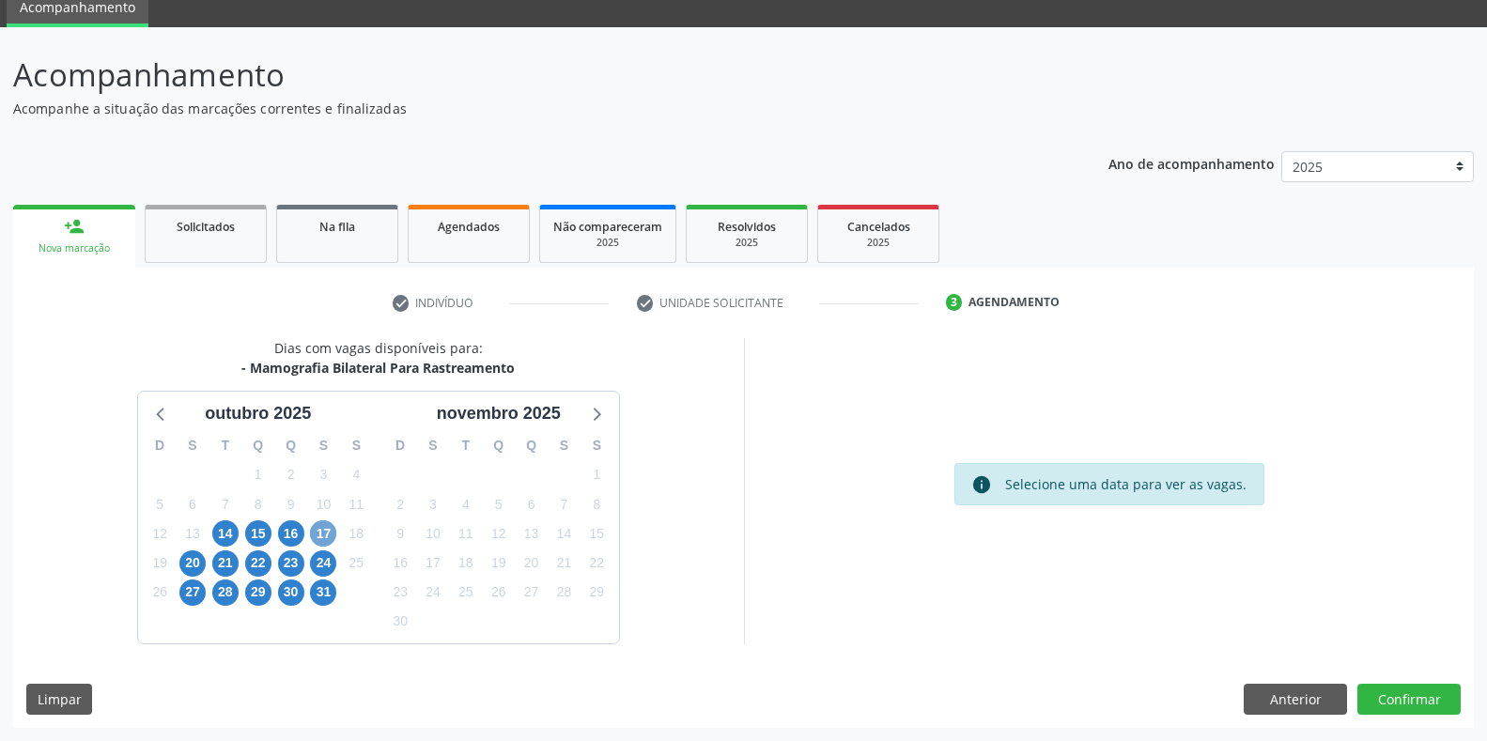
click at [323, 532] on span "17" at bounding box center [323, 533] width 26 height 26
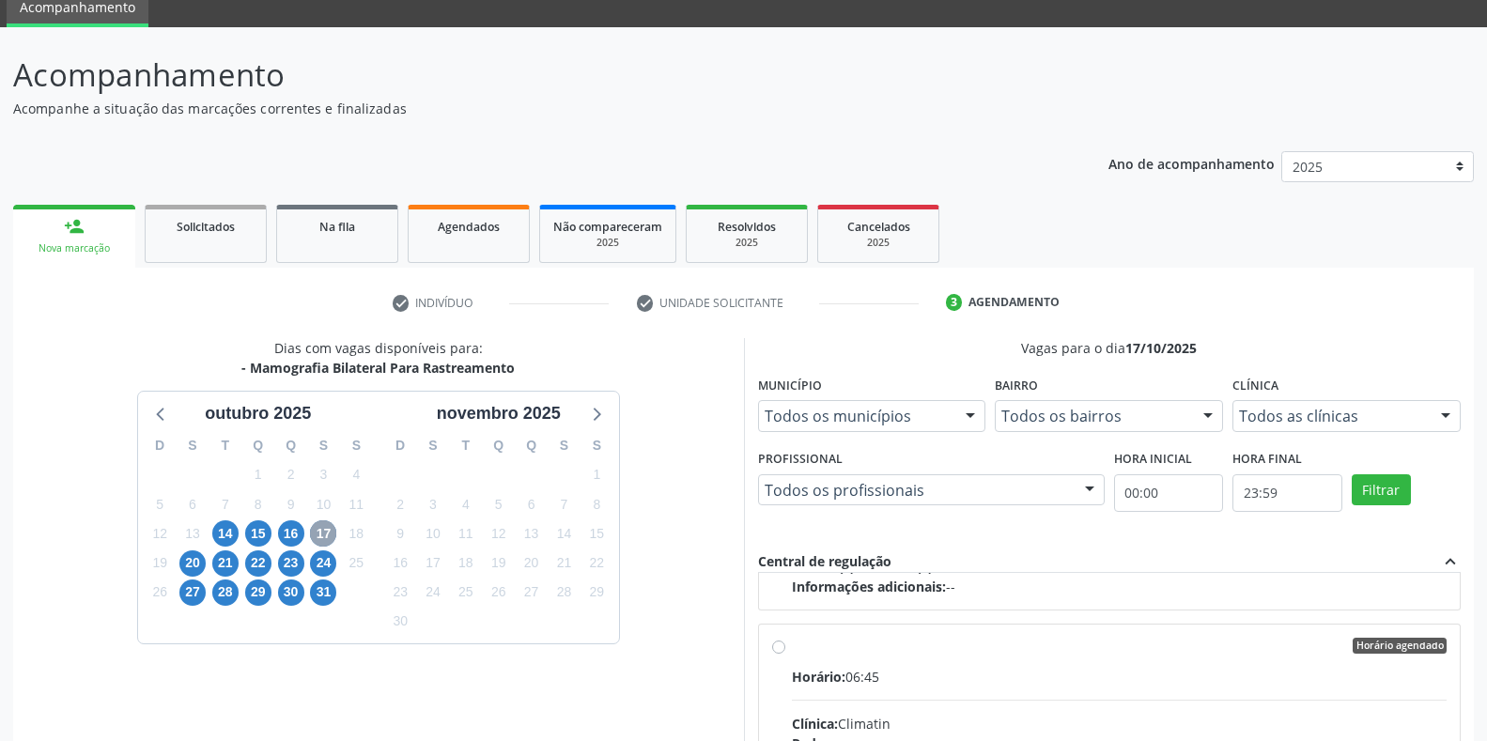
scroll to position [1566, 0]
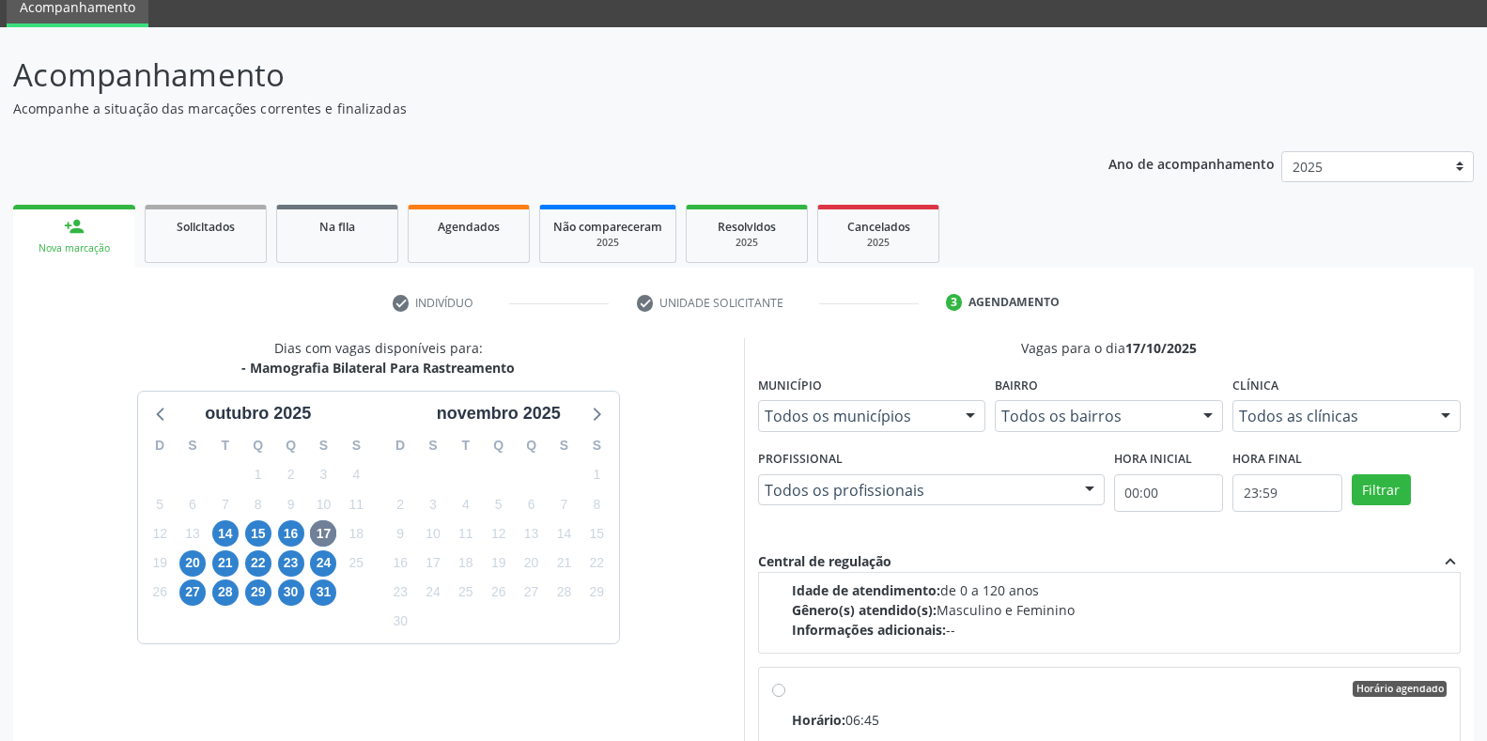
click at [782, 691] on input "Horário agendado Horário: 06:45 Clínica: Climatin Rede: -- Endereço: nº 00640, …" at bounding box center [778, 689] width 13 height 17
radio input "true"
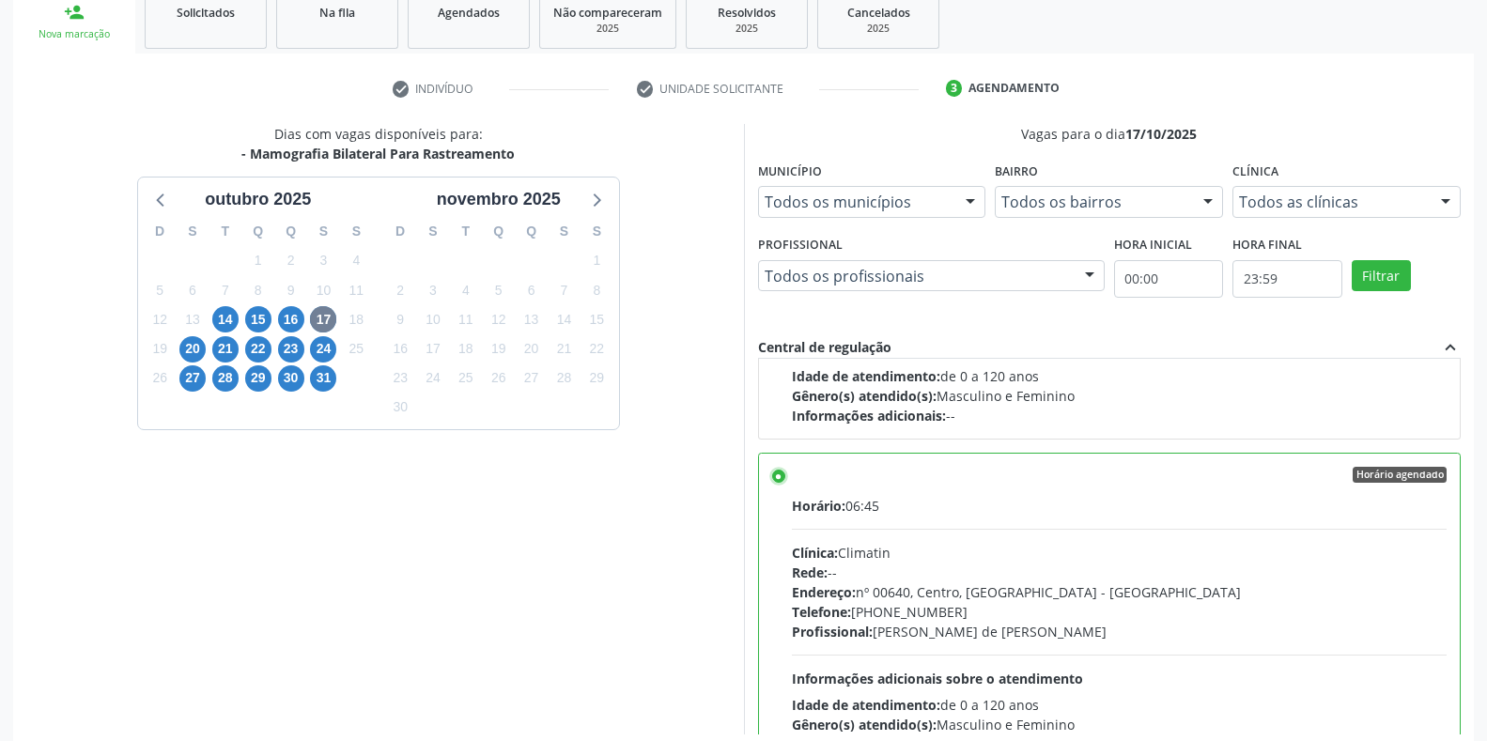
scroll to position [381, 0]
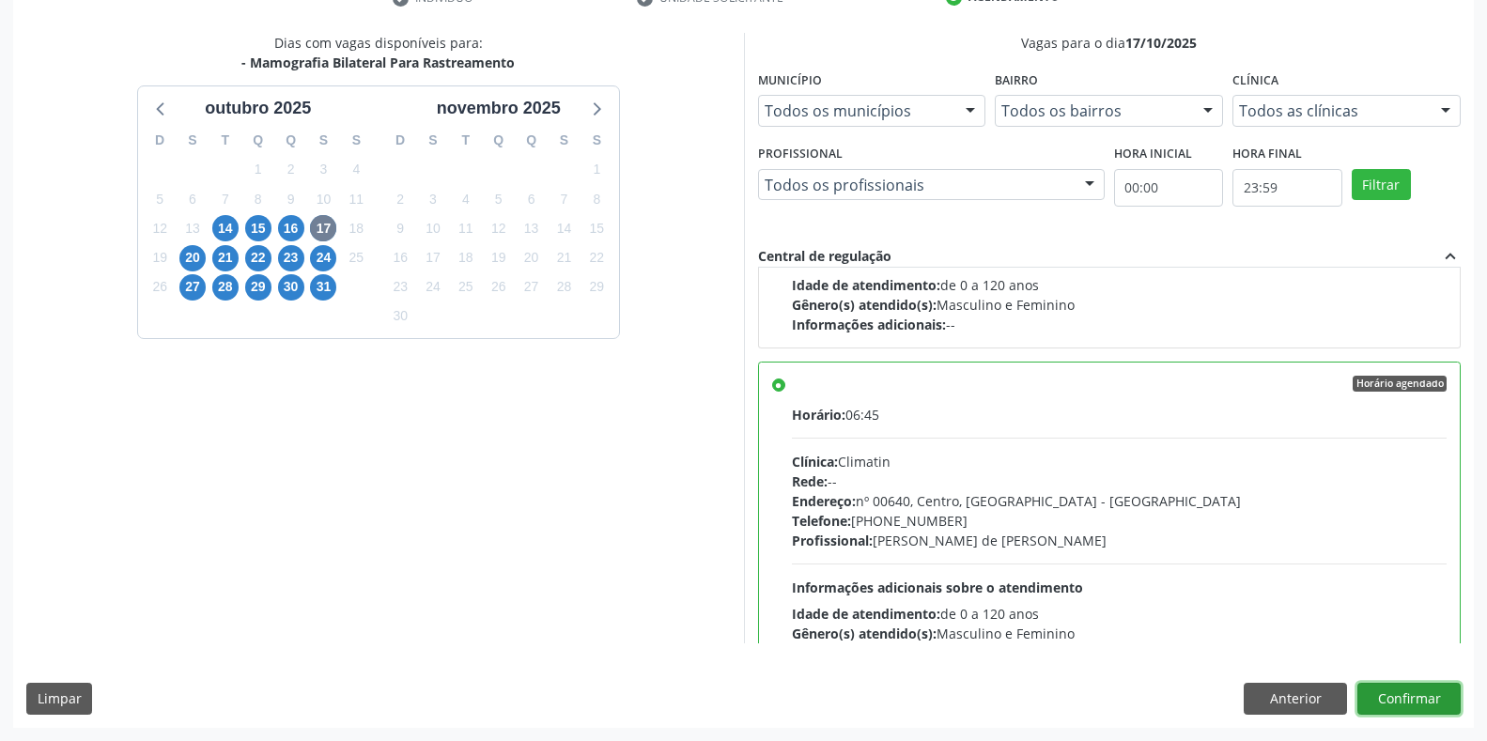
click at [1369, 704] on button "Confirmar" at bounding box center [1408, 699] width 103 height 32
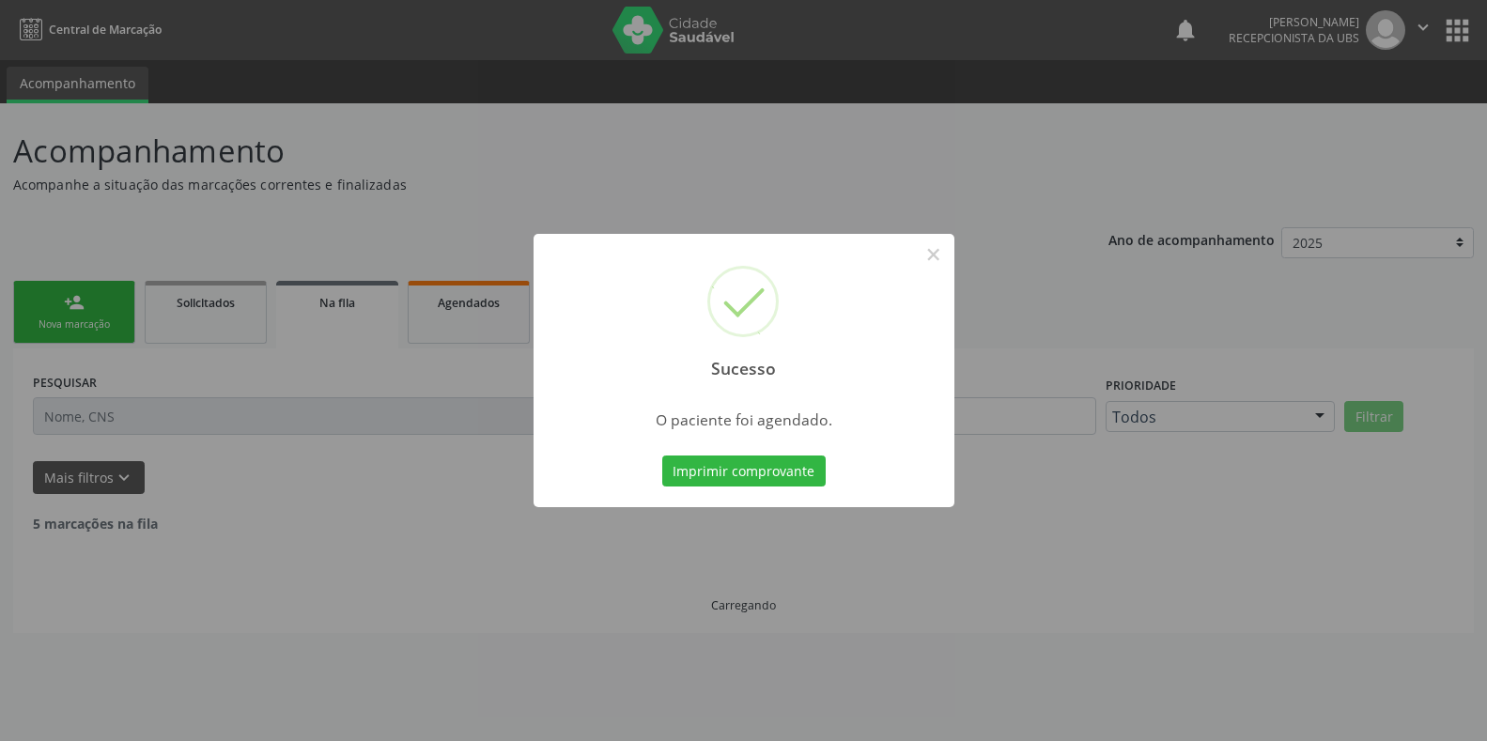
scroll to position [0, 0]
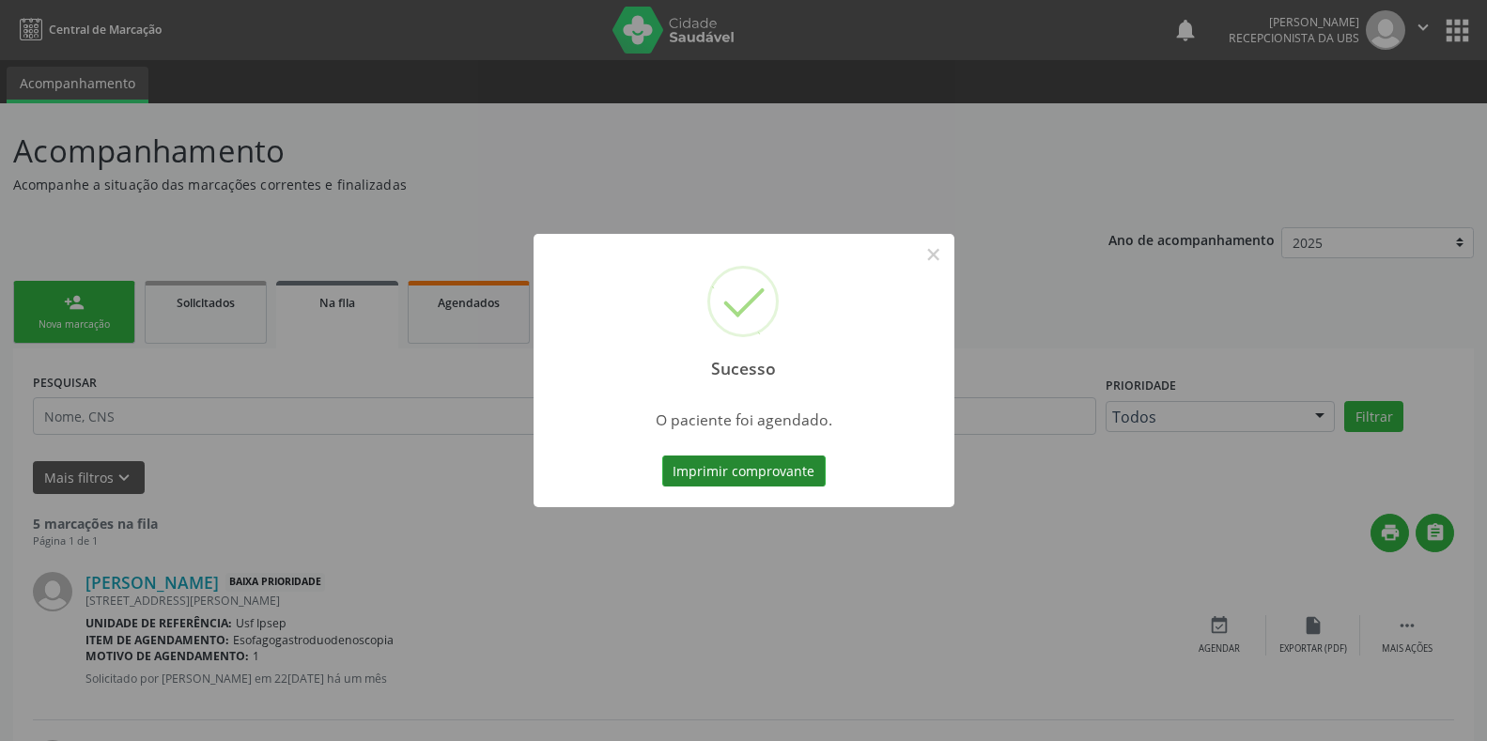
click at [684, 476] on button "Imprimir comprovante" at bounding box center [743, 472] width 163 height 32
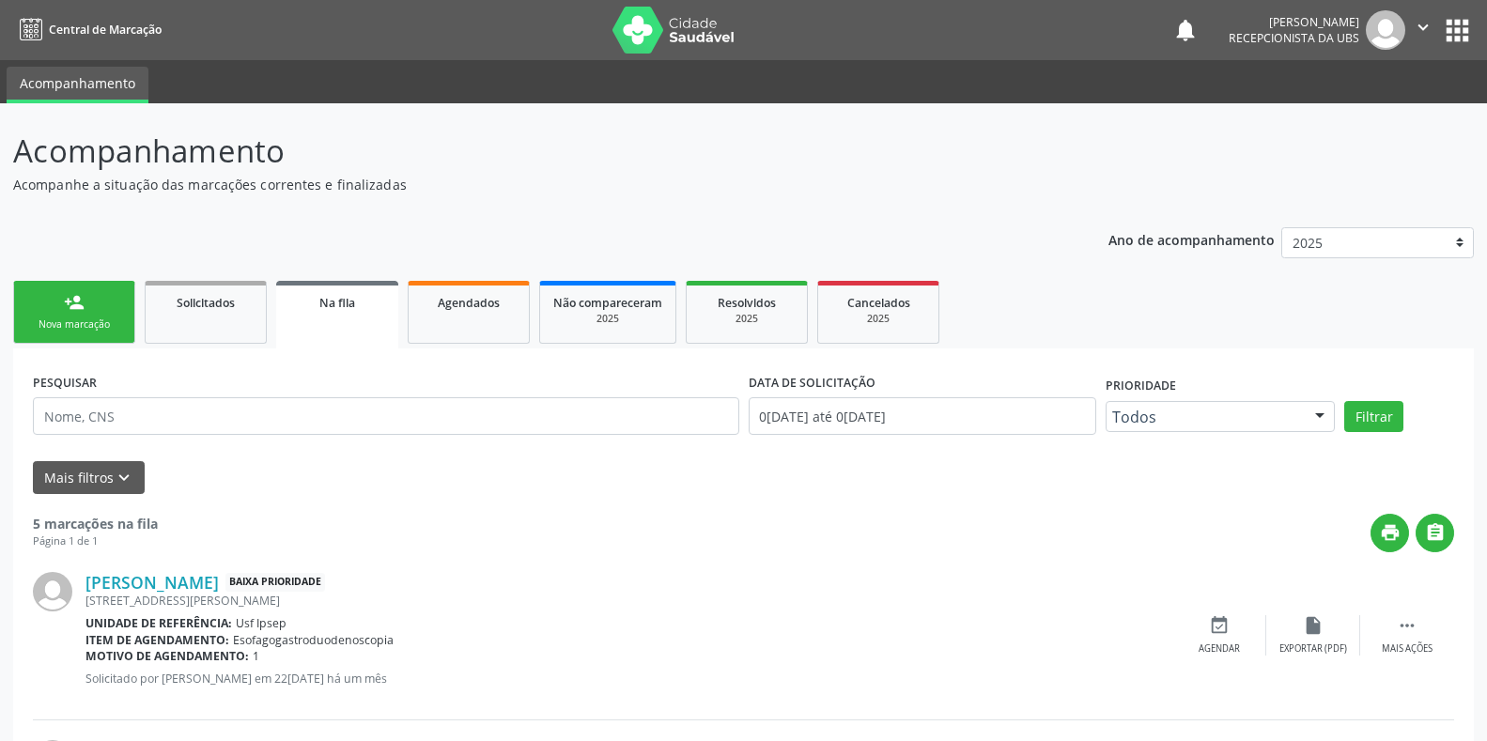
click at [64, 330] on div "Nova marcação" at bounding box center [74, 325] width 94 height 14
click at [56, 177] on p "Acompanhe a situação das marcações correntes e finalizadas" at bounding box center [524, 185] width 1023 height 20
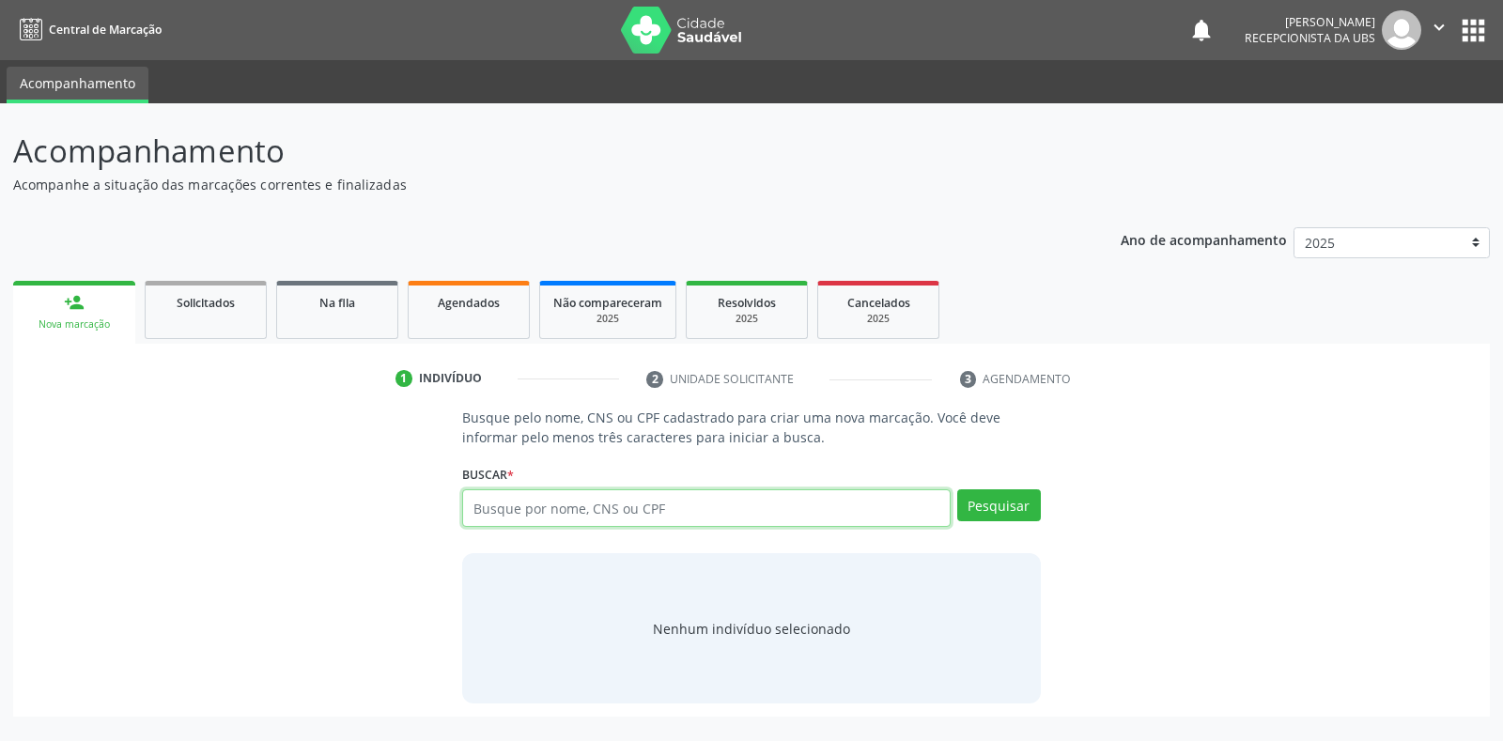
click at [476, 506] on input "text" at bounding box center [706, 508] width 488 height 38
type input "706204033502469"
click at [1006, 512] on button "Pesquisar" at bounding box center [999, 505] width 84 height 32
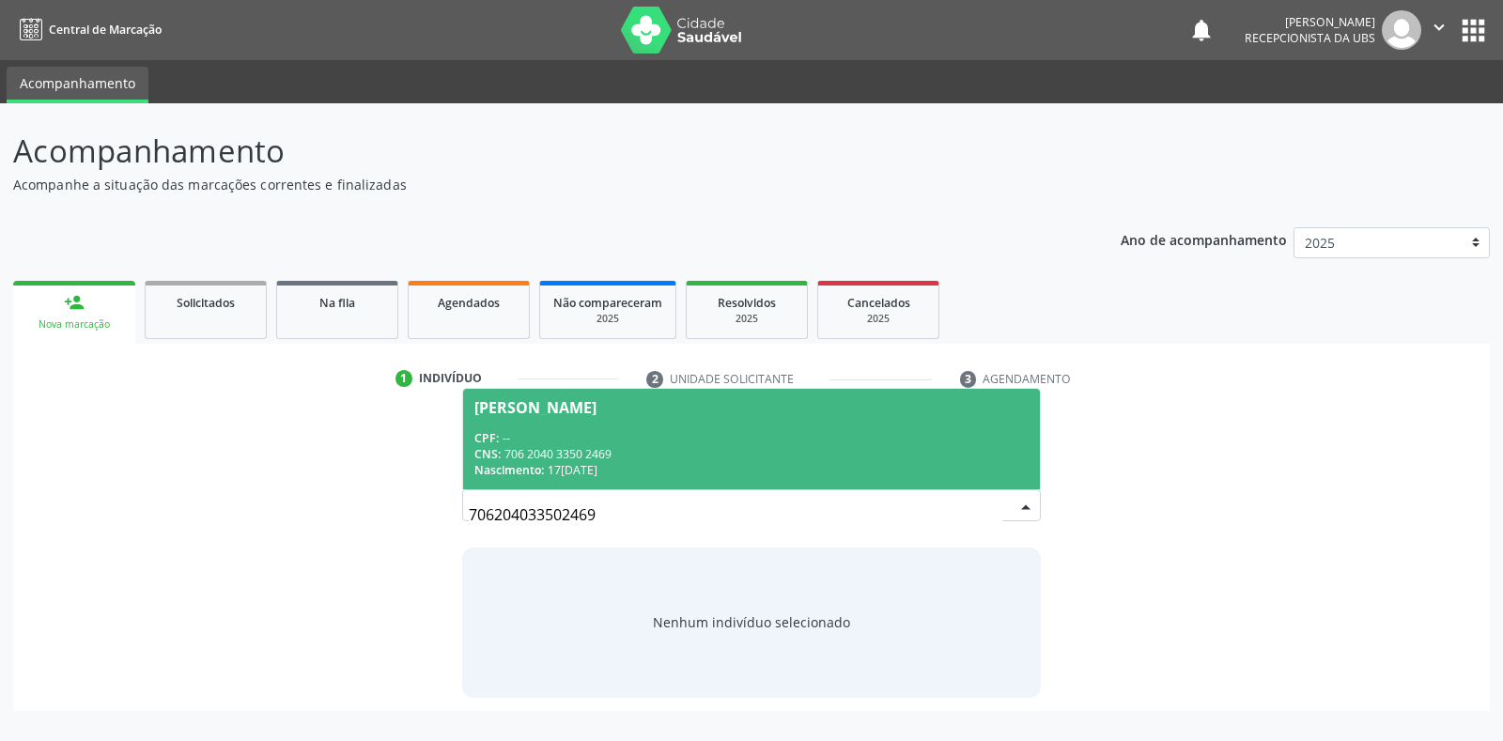
click at [524, 405] on div "Maria Jose de Lima" at bounding box center [535, 407] width 122 height 15
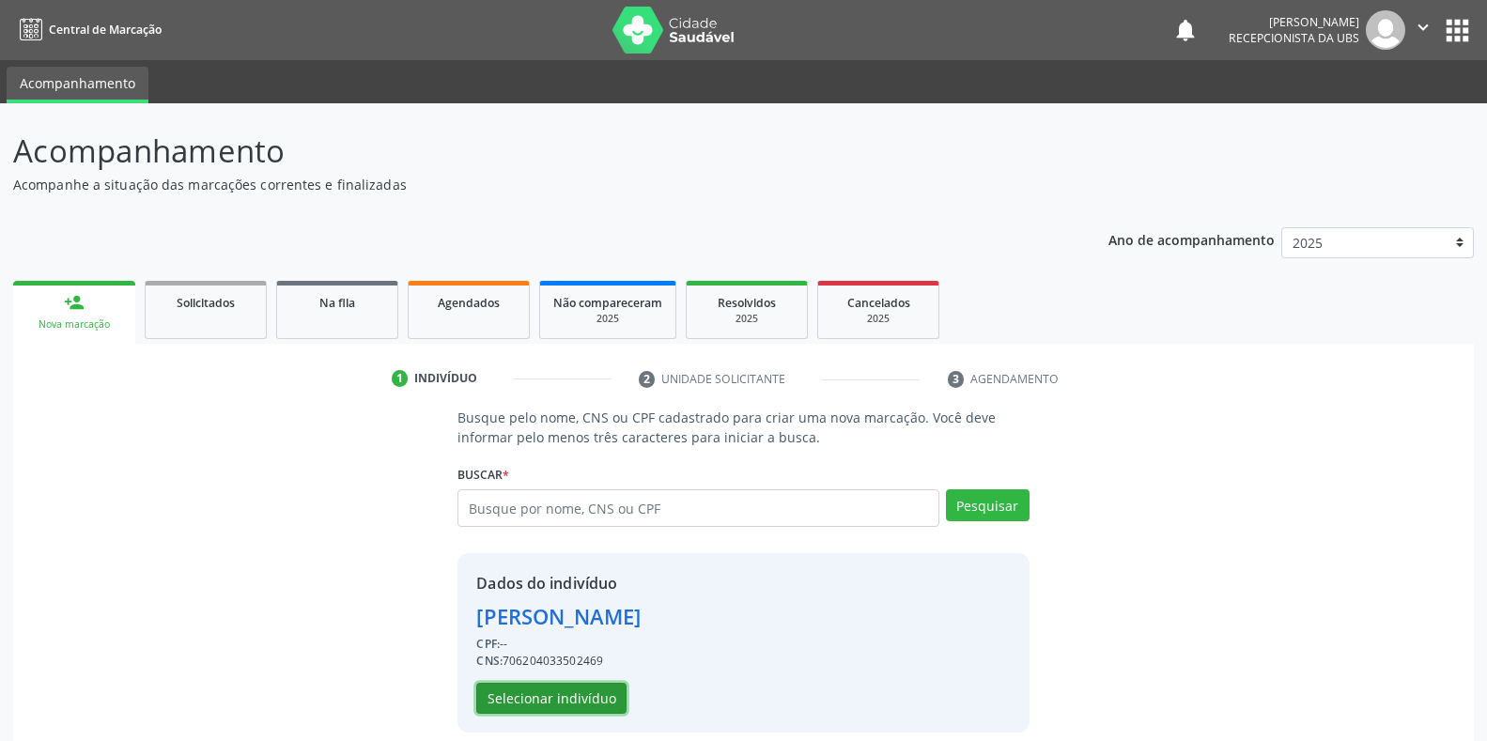
click at [568, 702] on button "Selecionar indivíduo" at bounding box center [551, 699] width 150 height 32
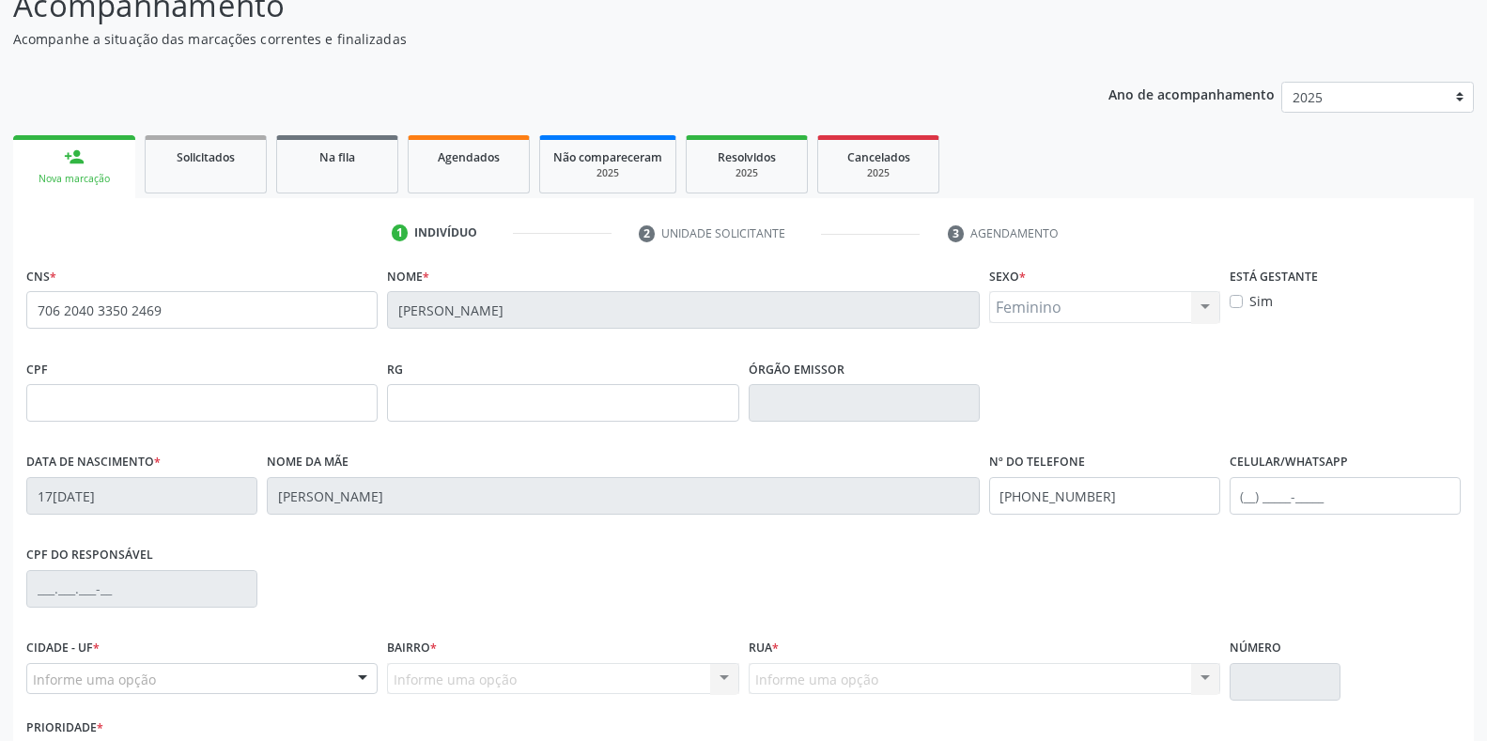
scroll to position [277, 0]
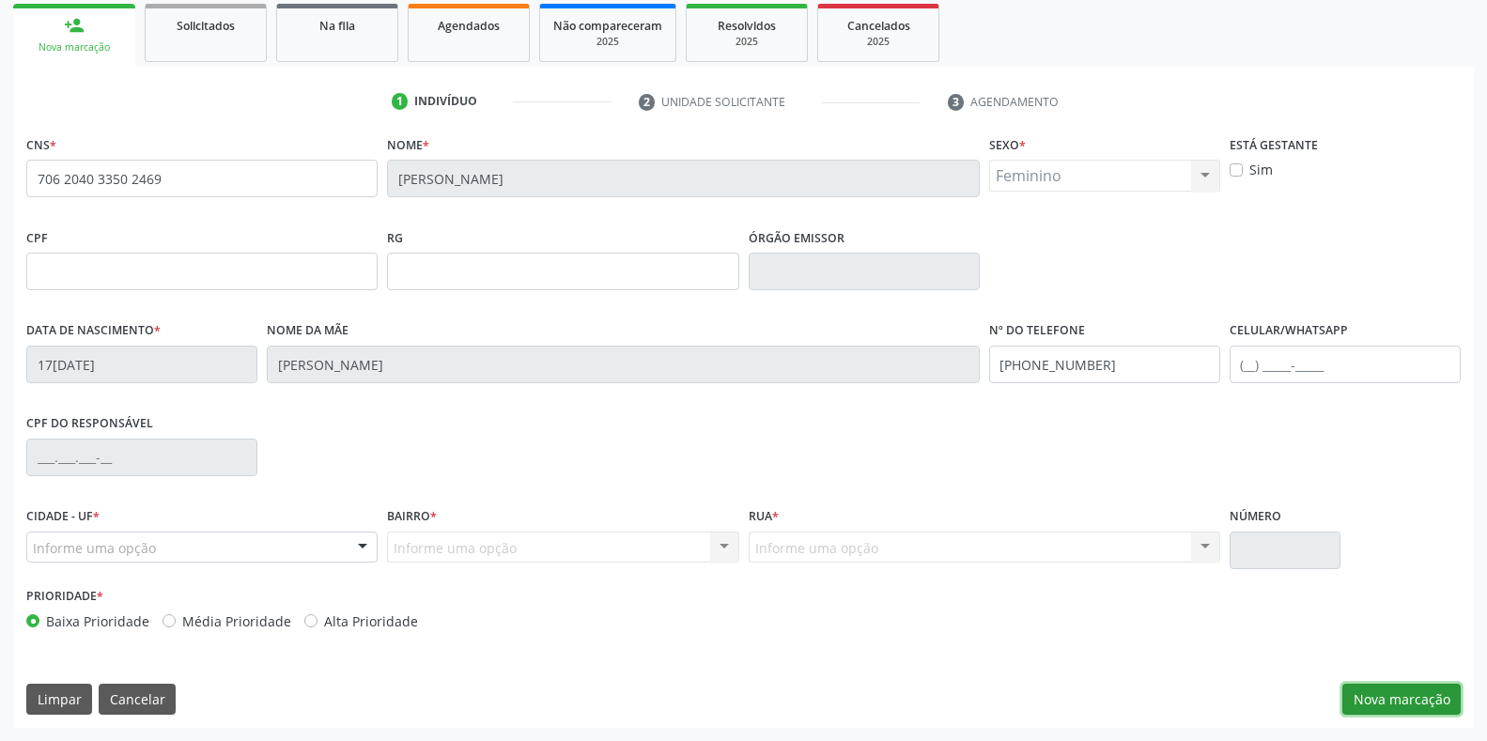
click at [1376, 695] on button "Nova marcação" at bounding box center [1401, 700] width 118 height 32
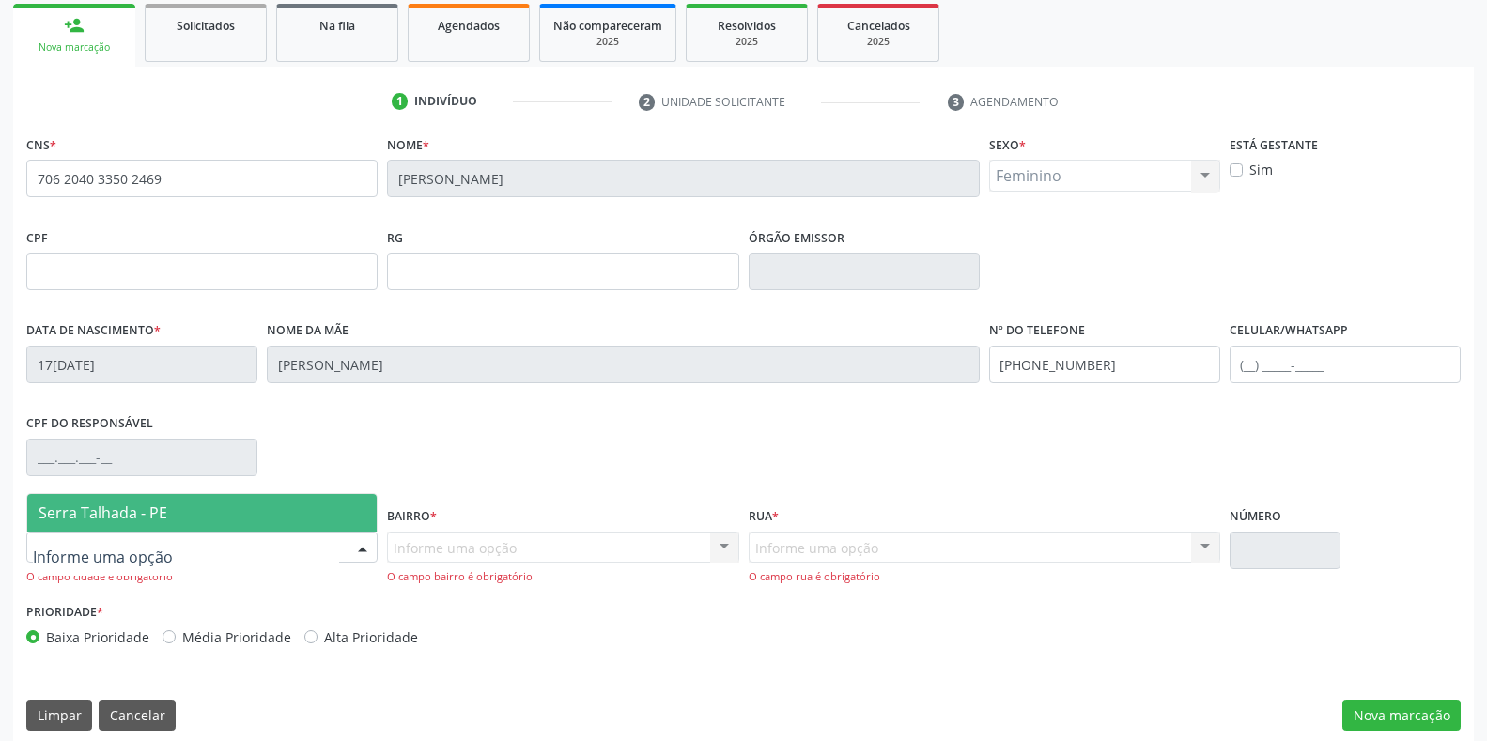
click at [84, 515] on span "Serra Talhada - PE" at bounding box center [103, 513] width 129 height 21
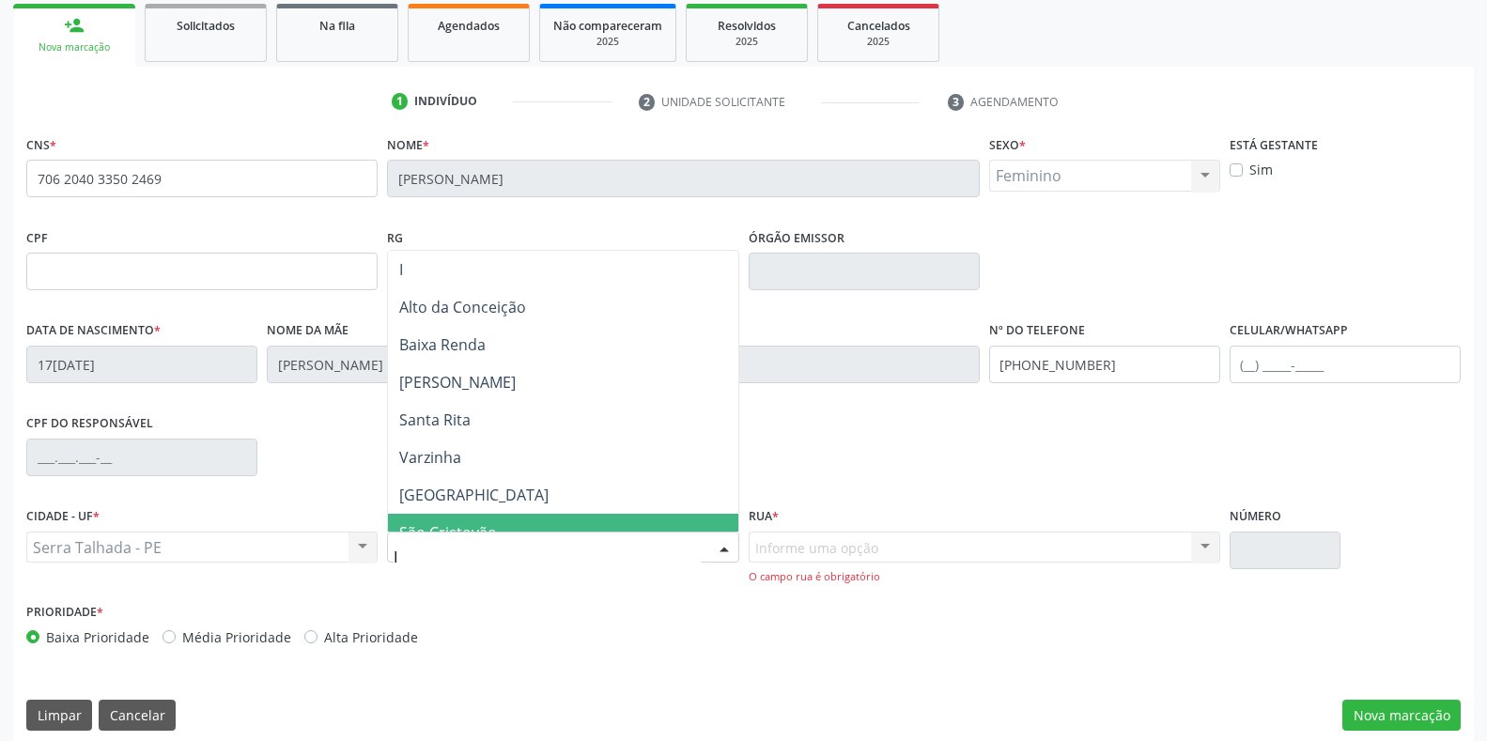
type input "IP"
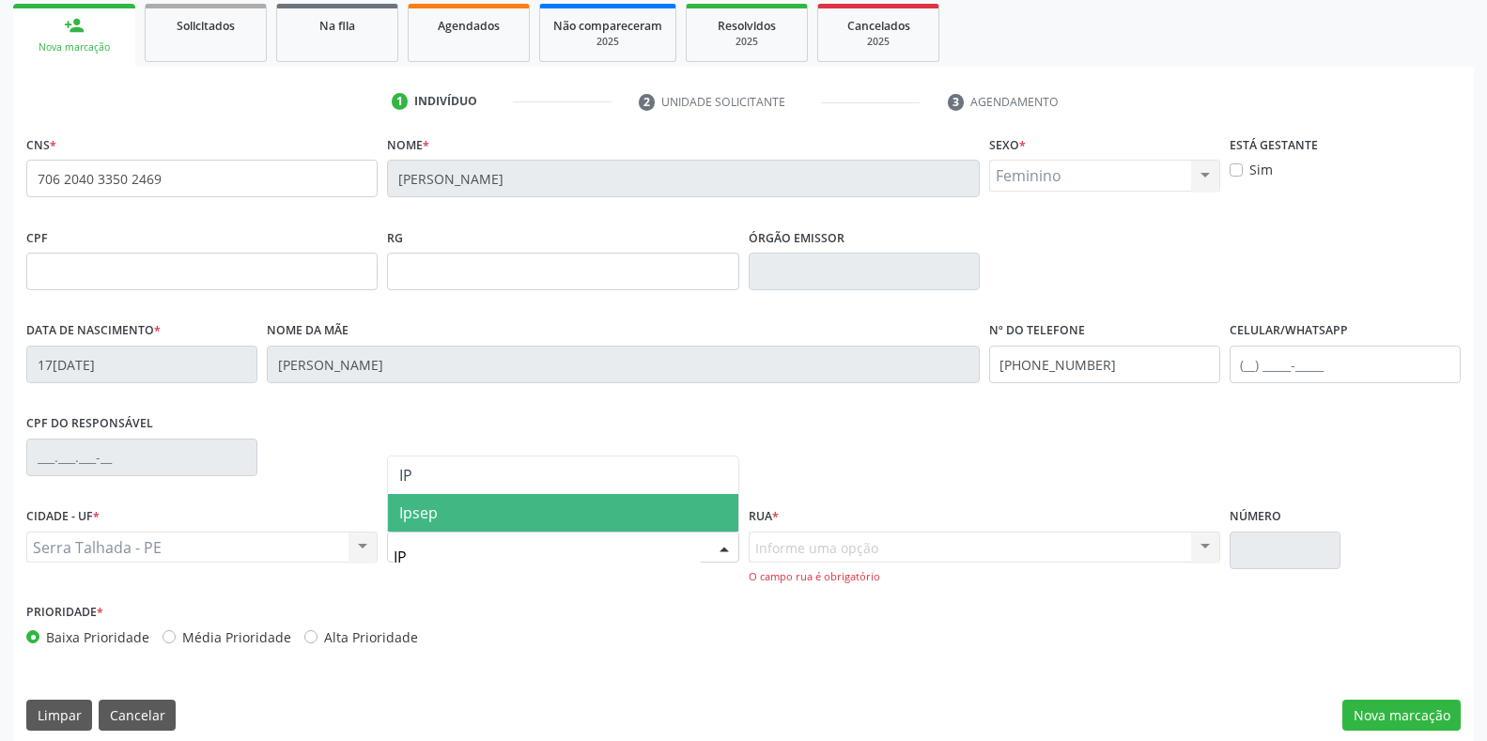
click at [430, 508] on span "Ipsep" at bounding box center [418, 513] width 39 height 21
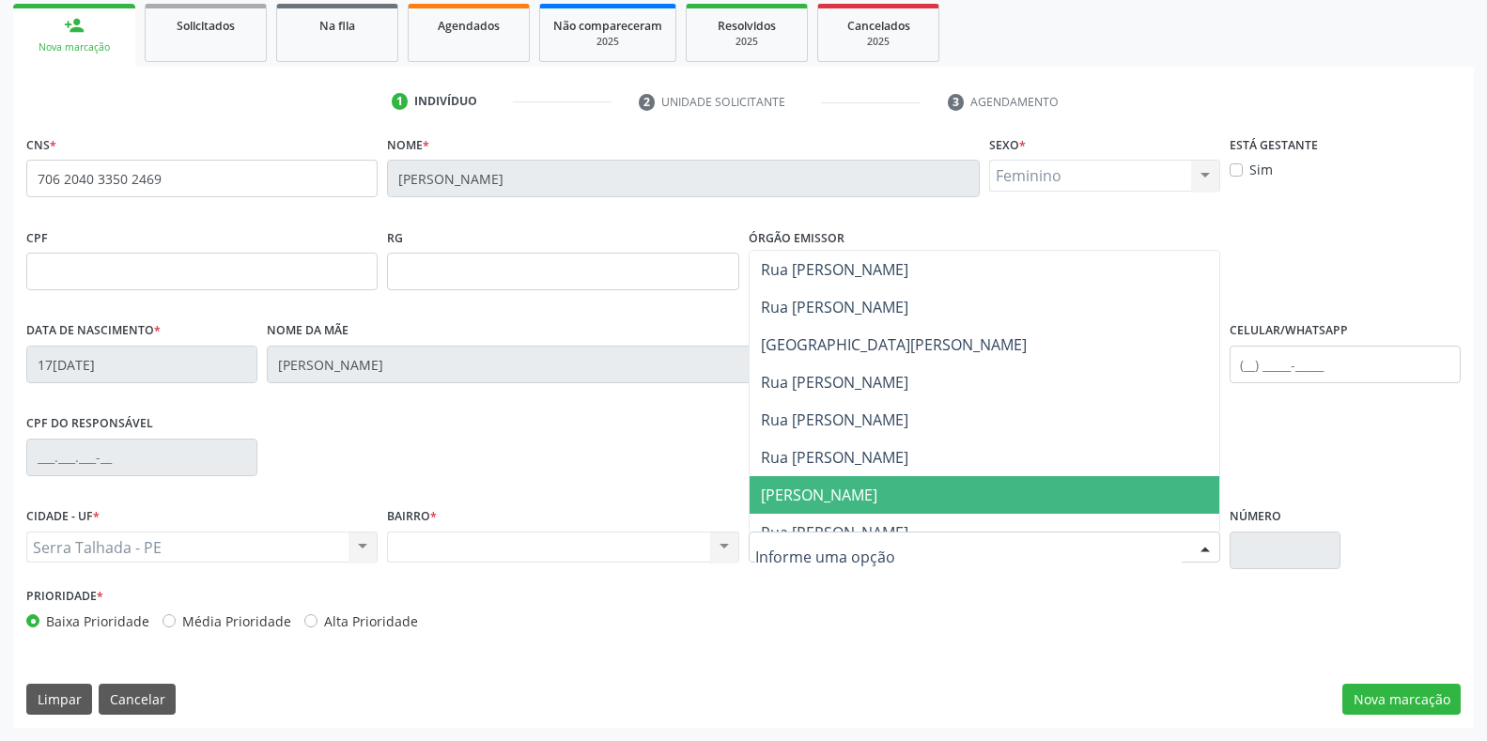
click at [806, 508] on span "[PERSON_NAME]" at bounding box center [985, 495] width 470 height 38
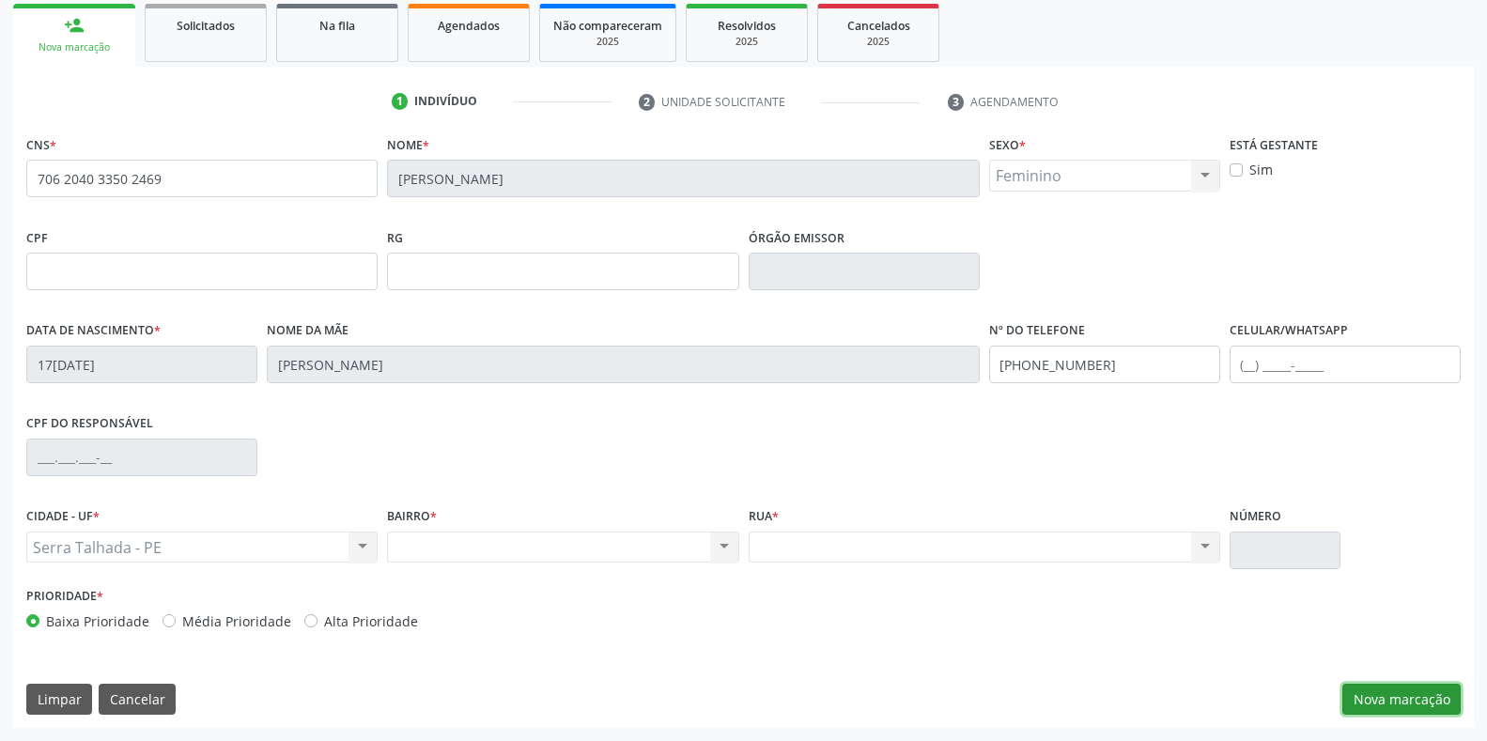
click at [1373, 703] on button "Nova marcação" at bounding box center [1401, 700] width 118 height 32
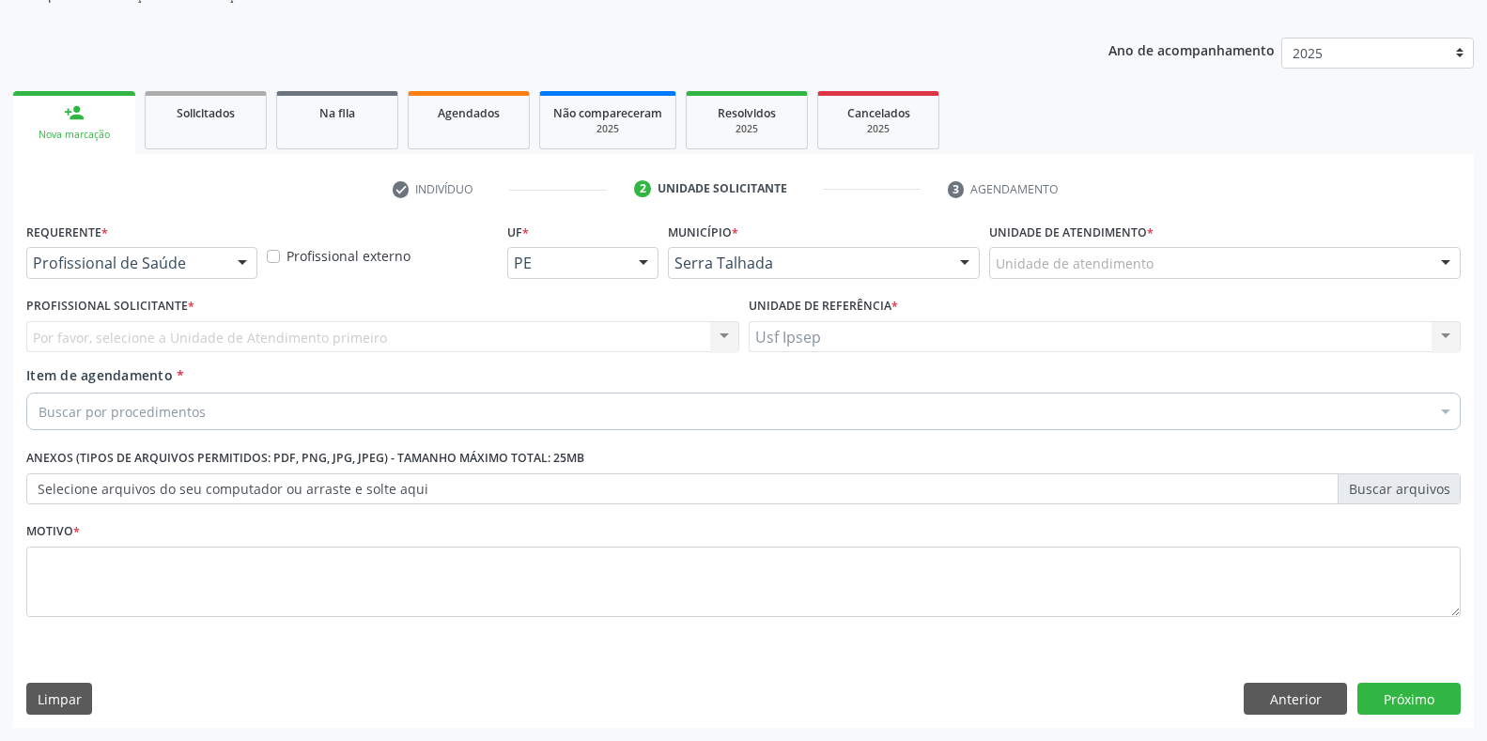
scroll to position [190, 0]
click at [1390, 701] on button "Próximo" at bounding box center [1408, 699] width 103 height 32
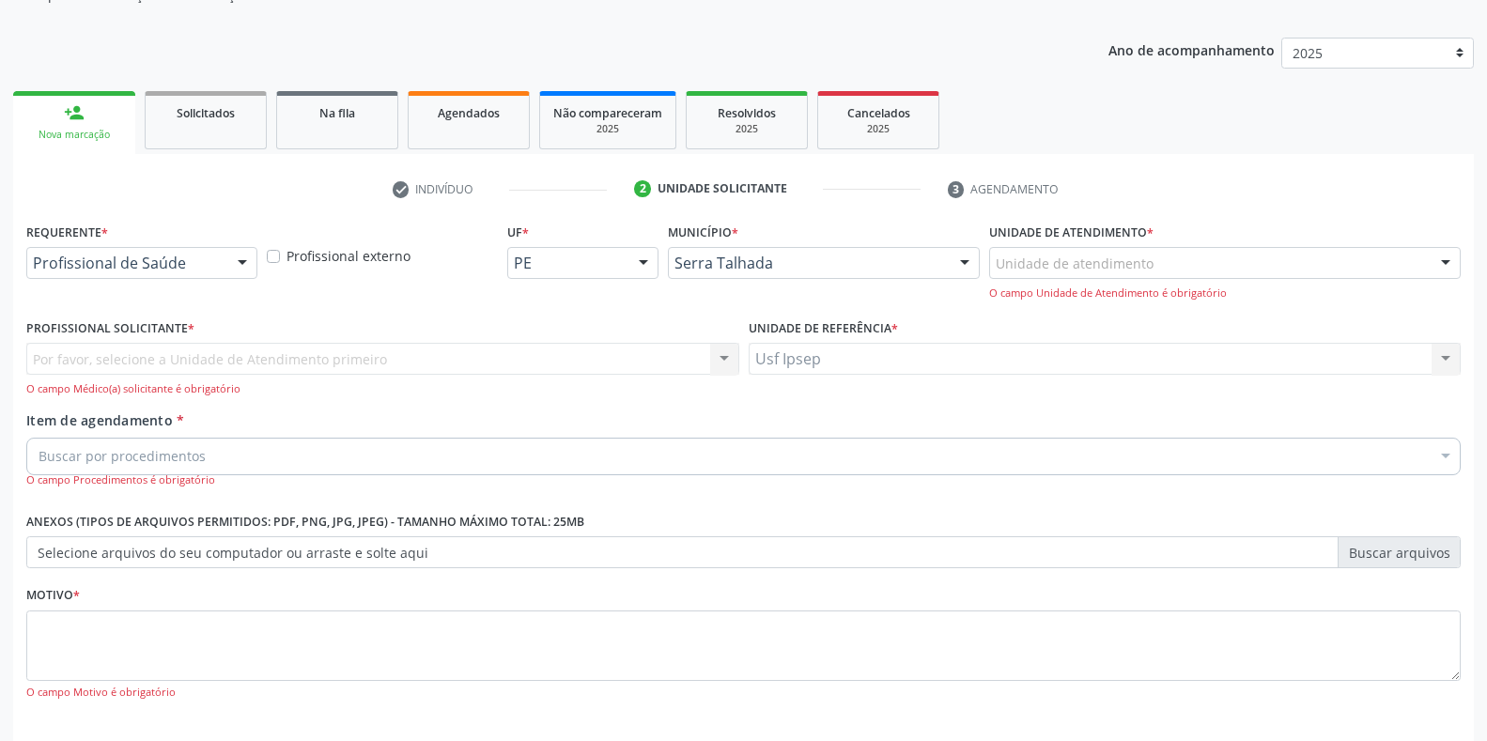
click at [243, 268] on div at bounding box center [242, 264] width 28 height 32
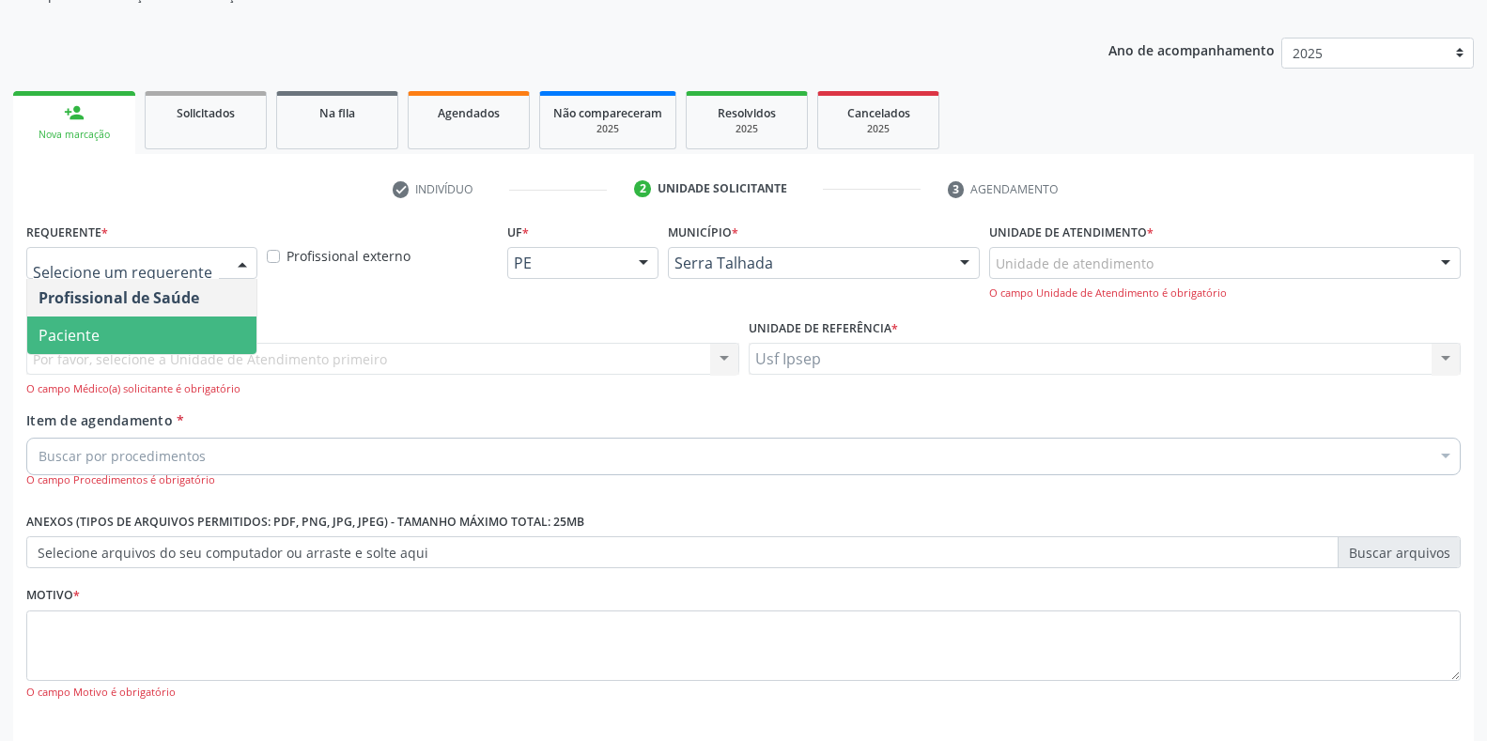
click at [95, 328] on span "Paciente" at bounding box center [69, 335] width 61 height 21
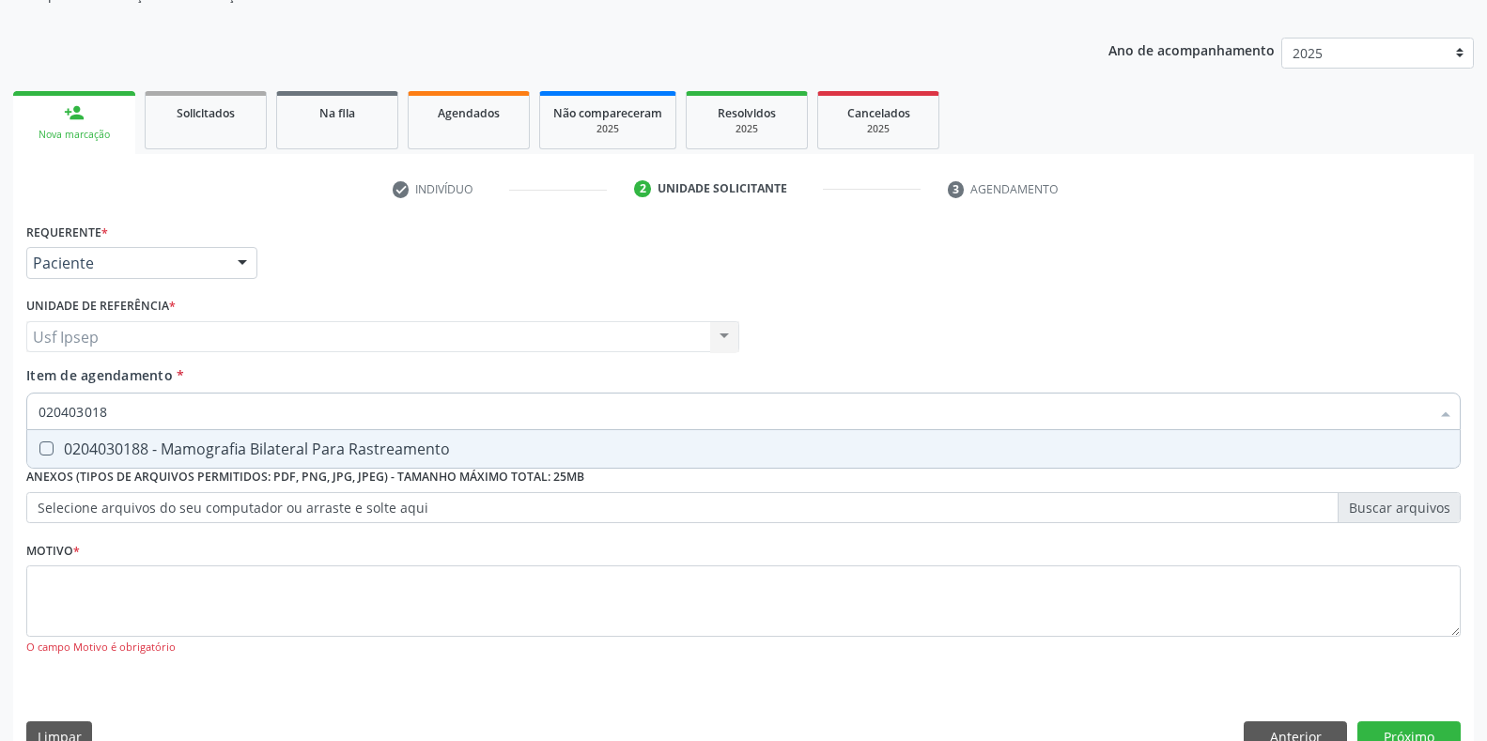
type input "0204030188"
click at [54, 447] on div "0204030188 - Mamografia Bilateral Para Rastreamento" at bounding box center [744, 449] width 1410 height 15
checkbox Rastreamento "true"
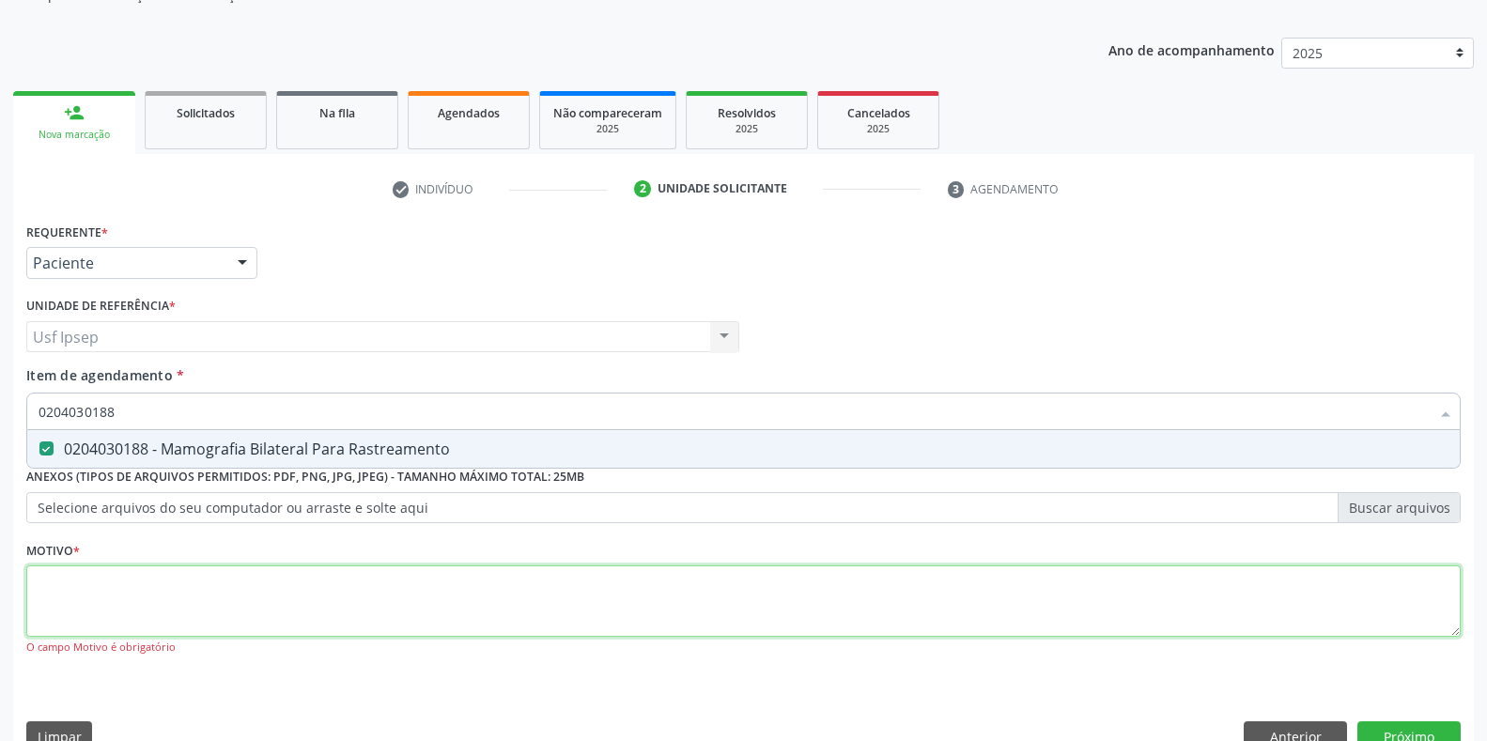
click at [64, 609] on div "Requerente * Paciente Profissional de Saúde Paciente Nenhum resultado encontrad…" at bounding box center [743, 450] width 1435 height 464
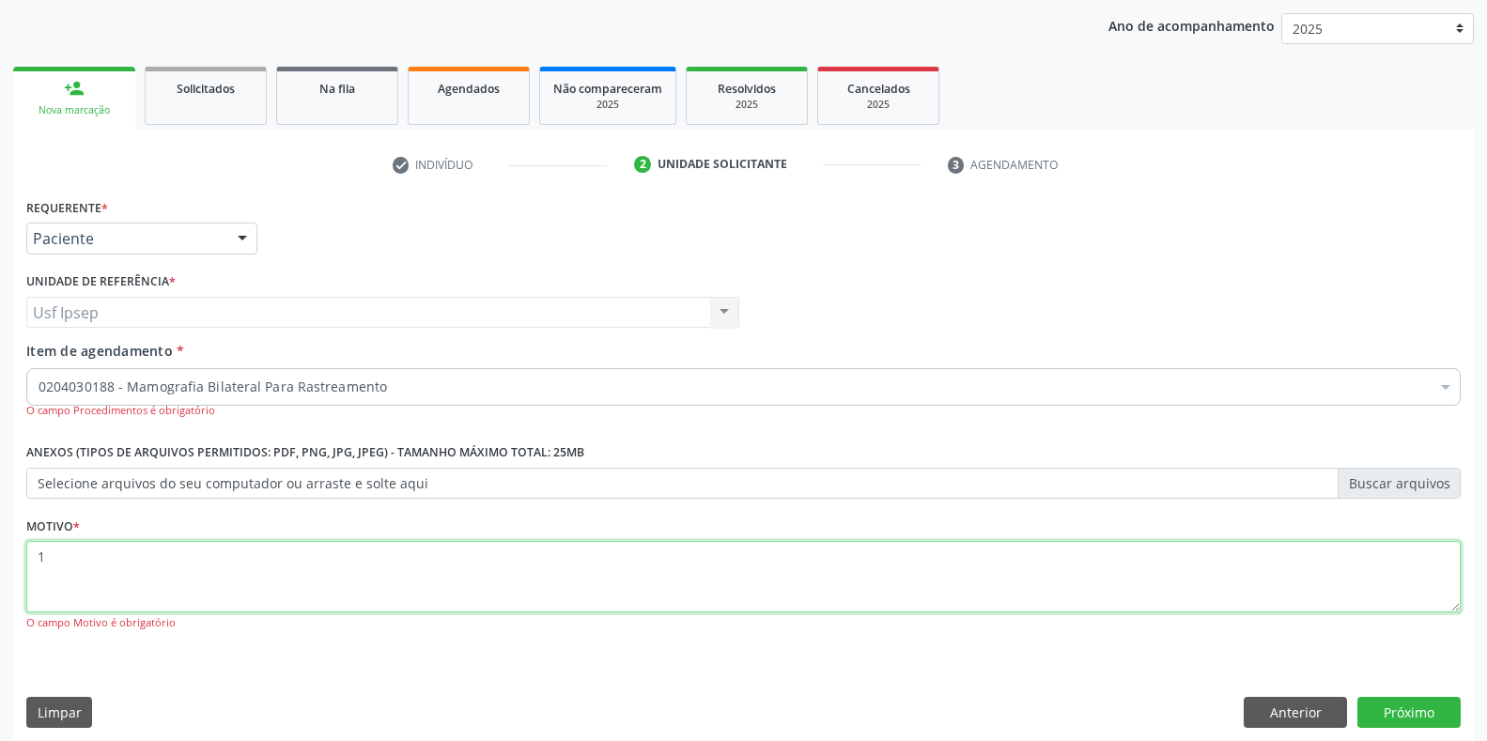
scroll to position [227, 0]
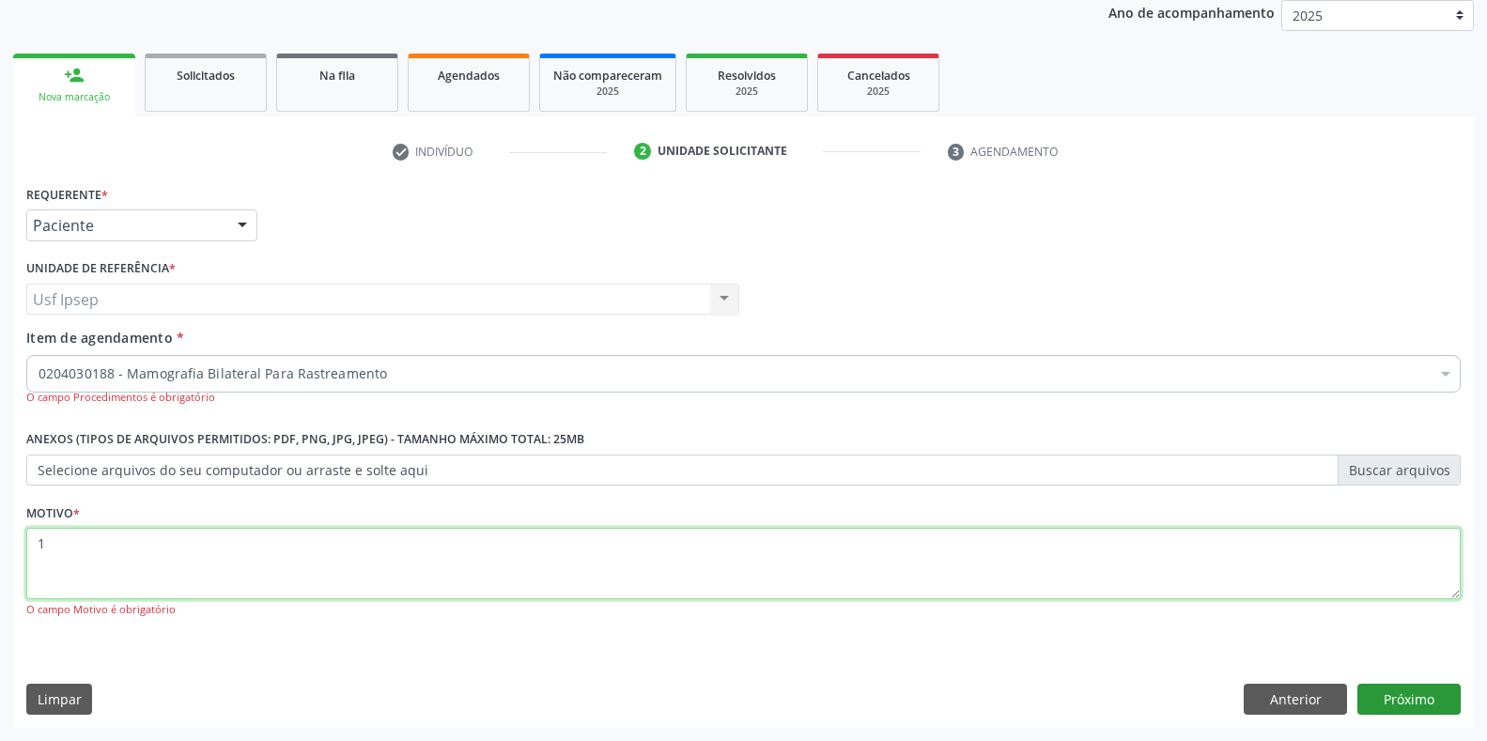
type textarea "1"
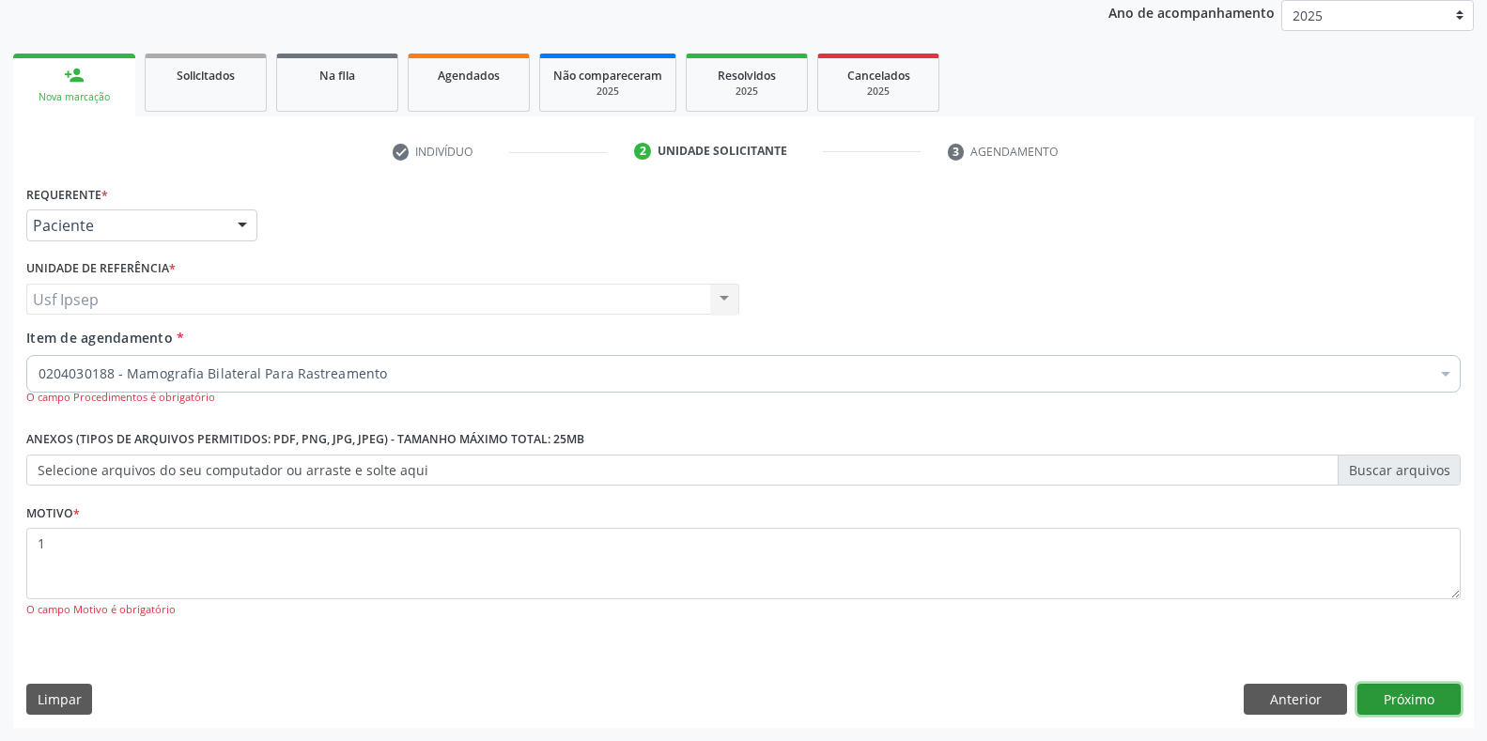
click at [1429, 704] on button "Próximo" at bounding box center [1408, 700] width 103 height 32
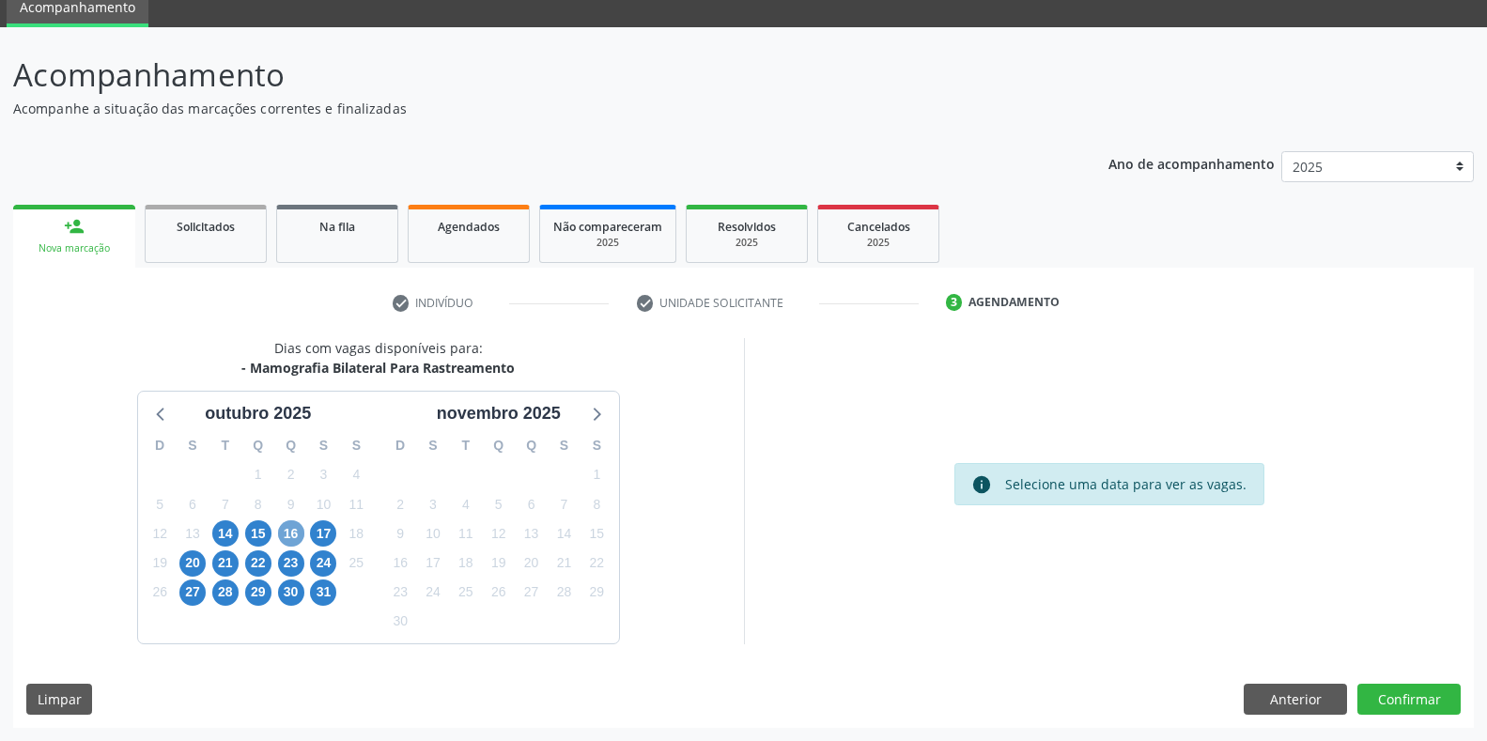
click at [292, 535] on span "16" at bounding box center [291, 533] width 26 height 26
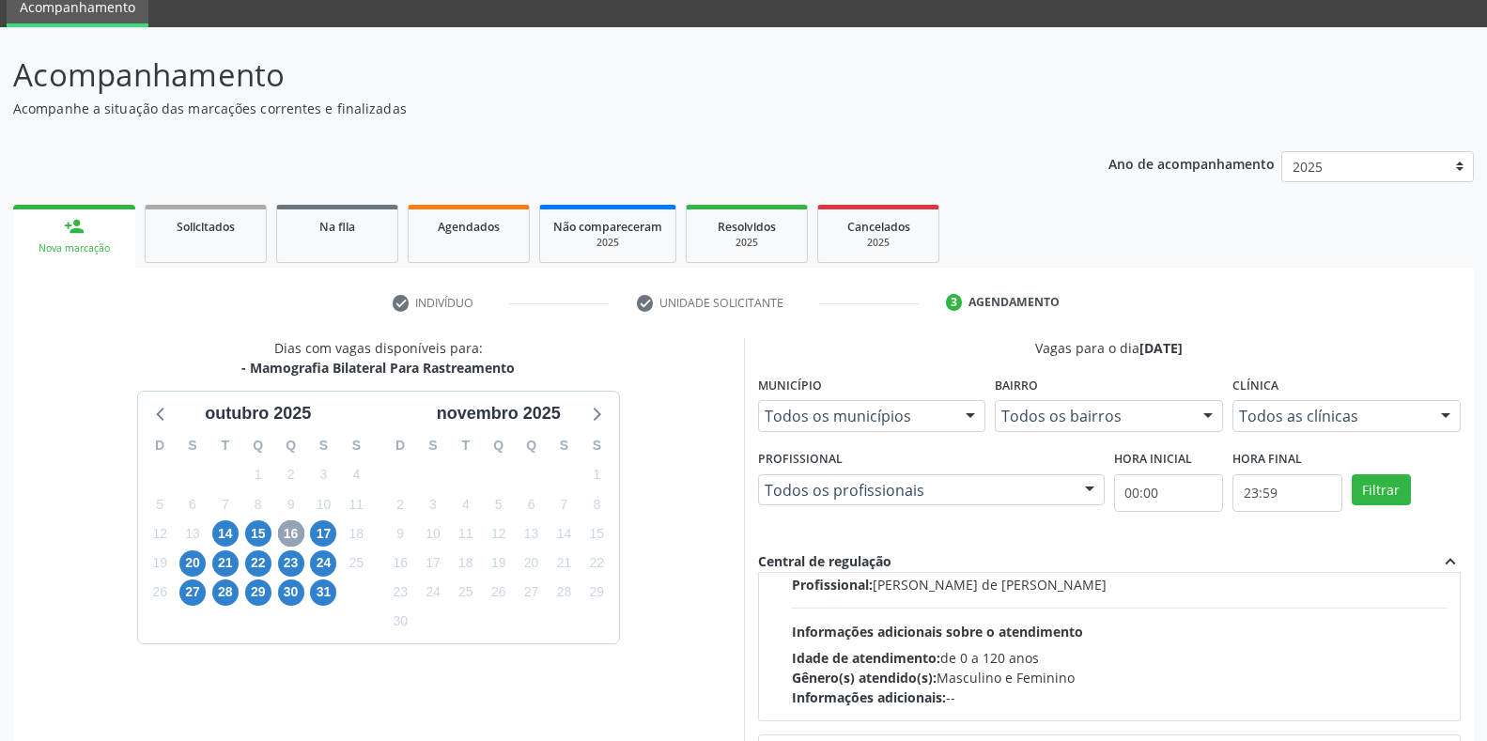
scroll to position [1566, 0]
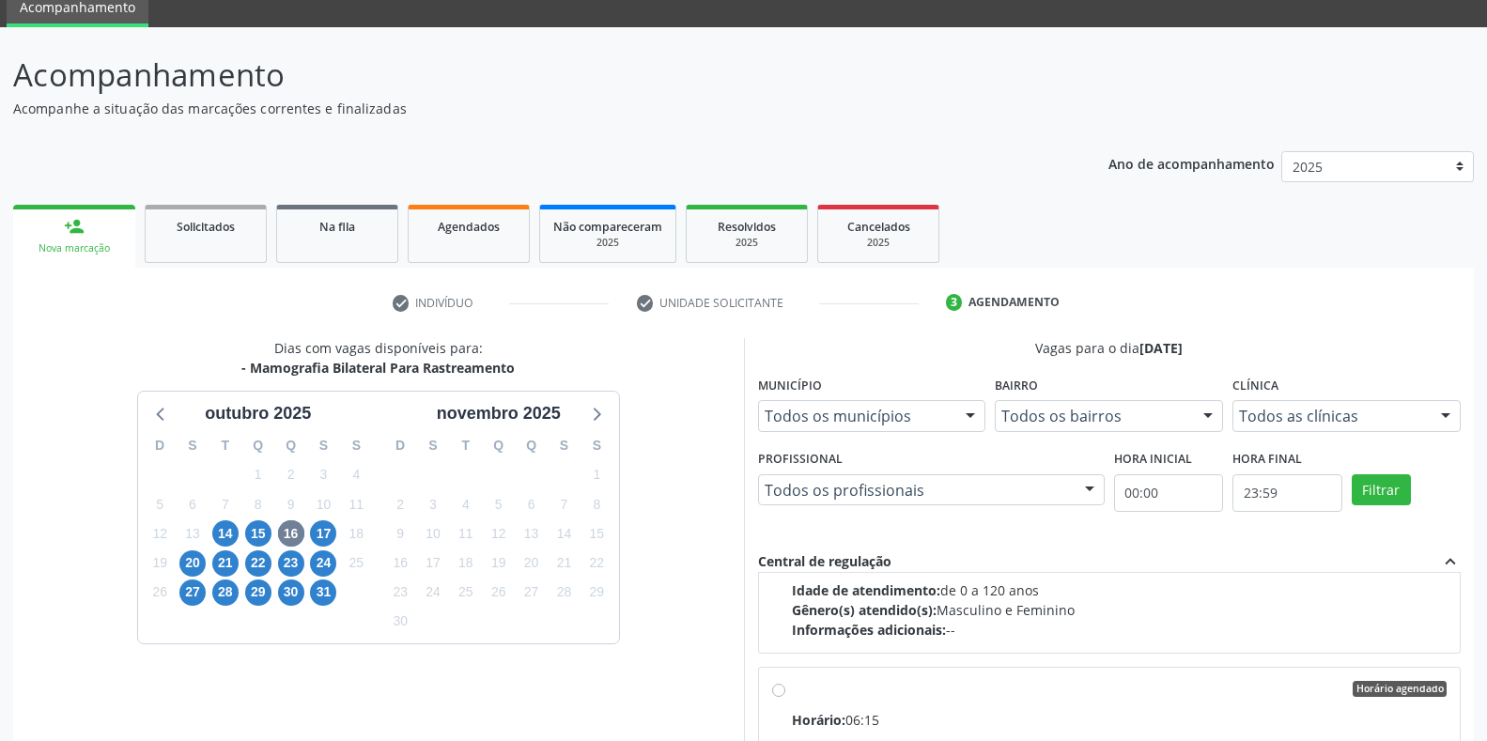
click at [780, 686] on input "Horário agendado Horário: 06:15 Clínica: Climatin Rede: -- Endereço: nº 00640, …" at bounding box center [778, 689] width 13 height 17
radio input "true"
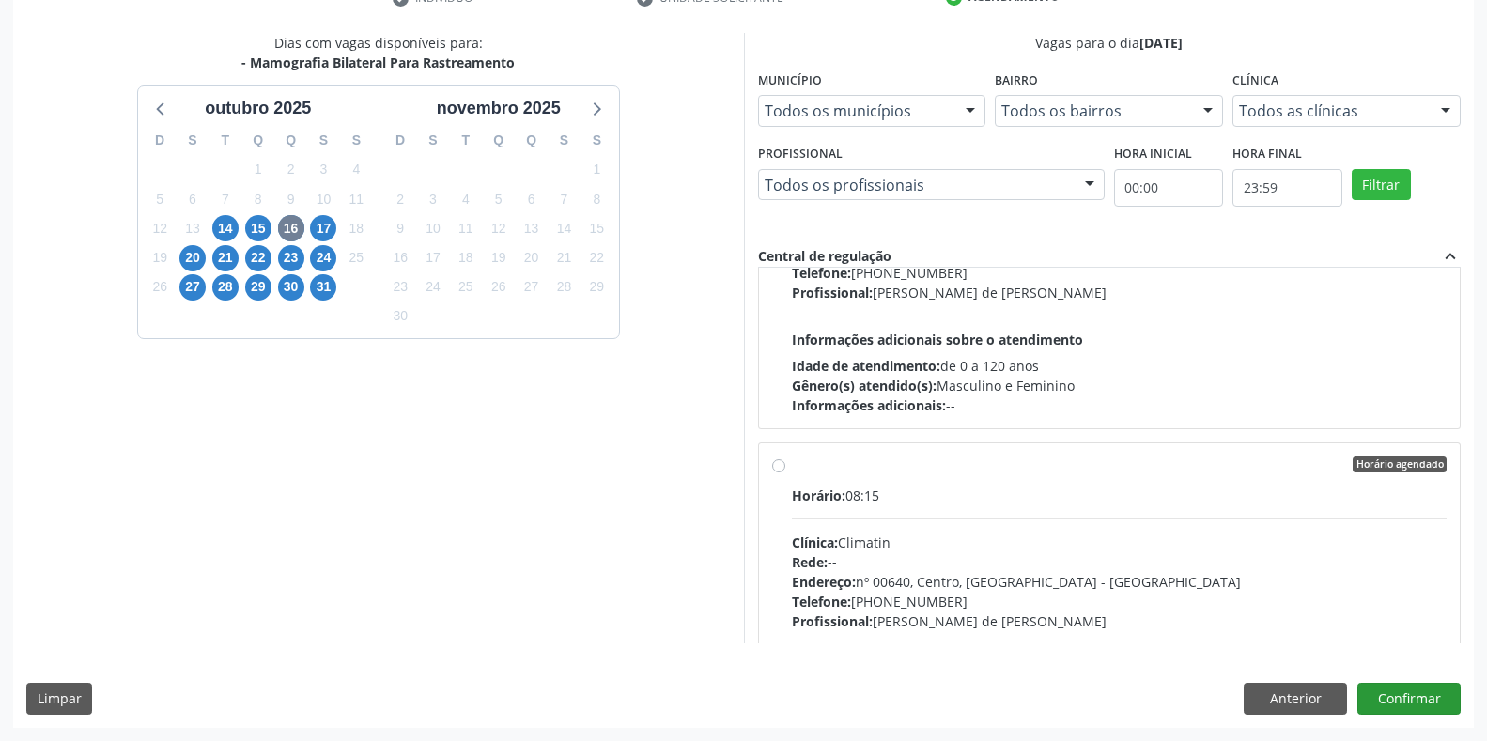
scroll to position [2975, 0]
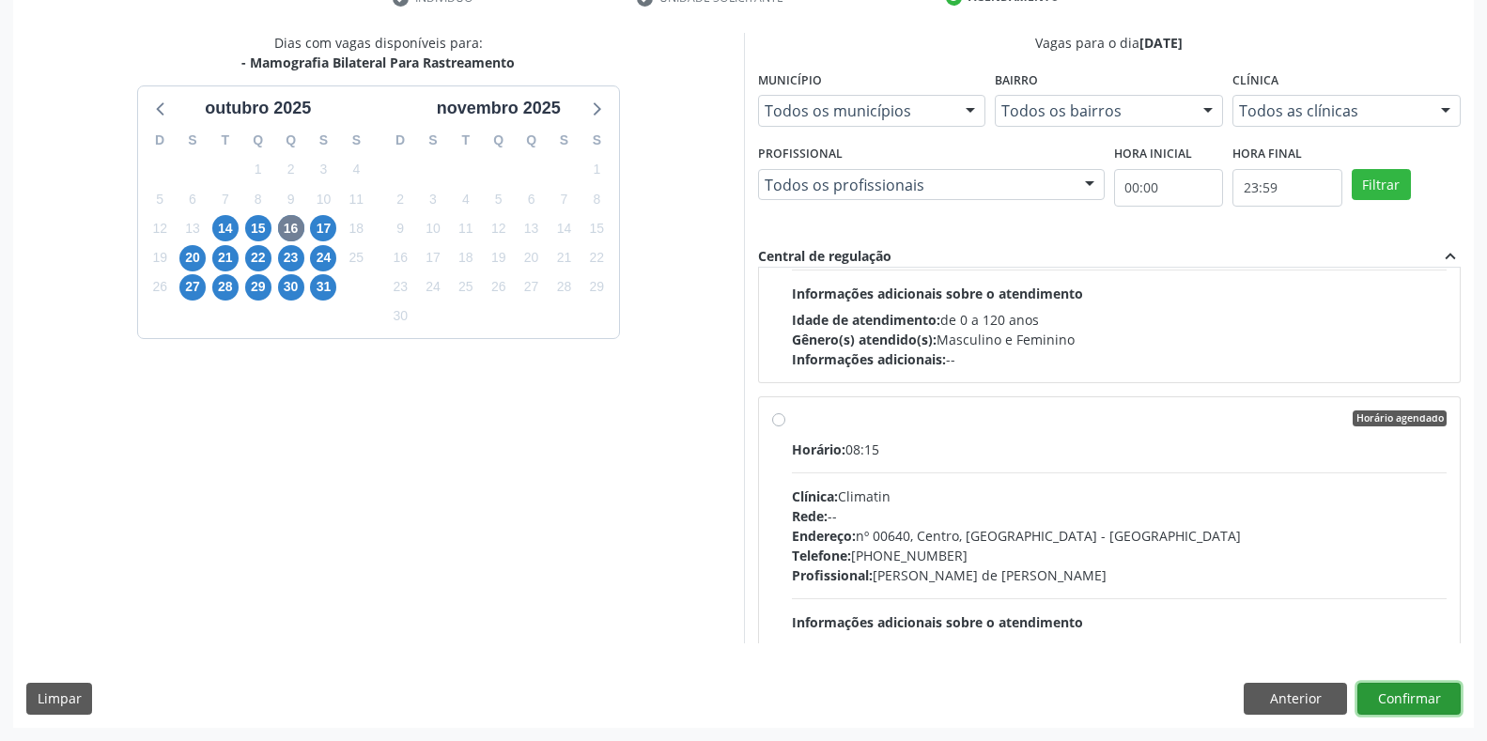
click at [1397, 704] on button "Confirmar" at bounding box center [1408, 699] width 103 height 32
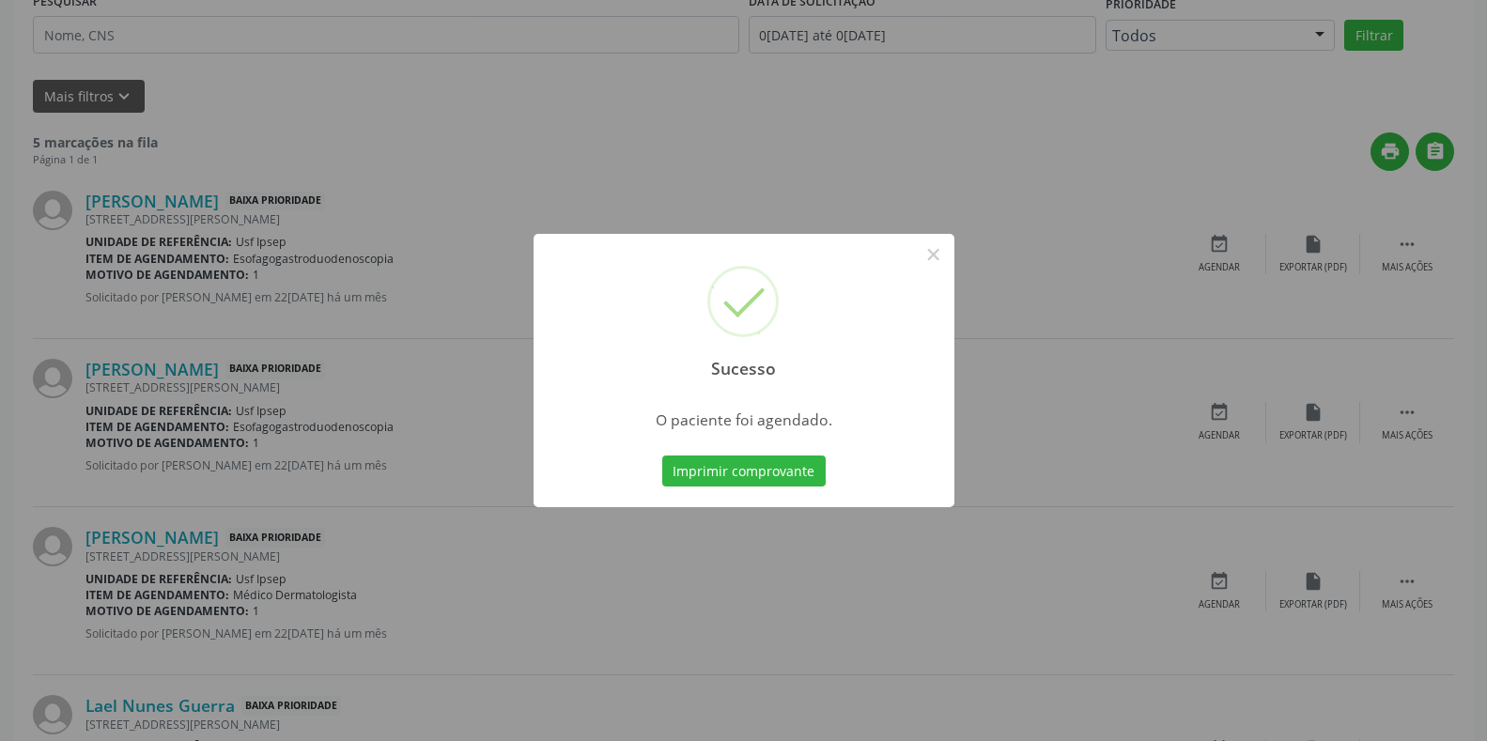
scroll to position [0, 0]
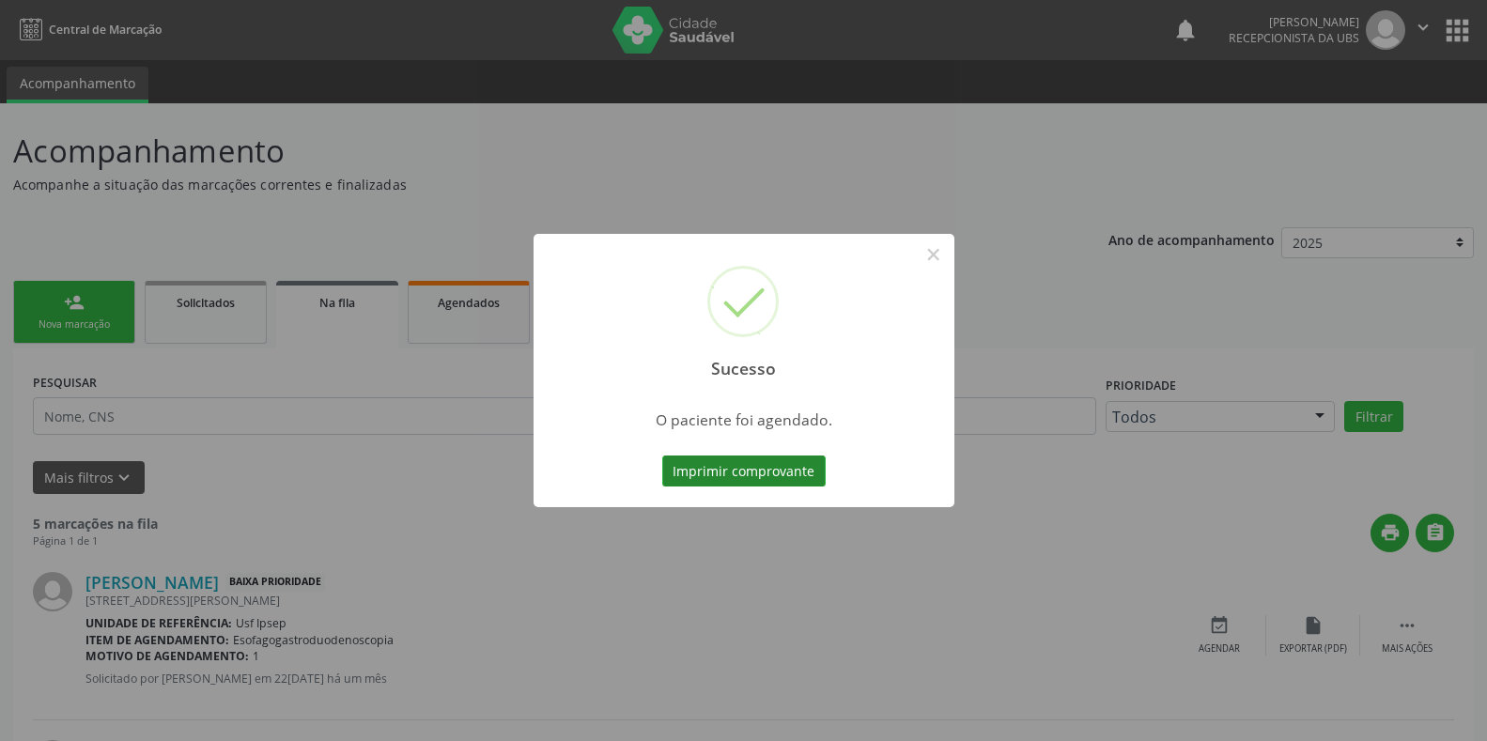
click at [725, 469] on button "Imprimir comprovante" at bounding box center [743, 472] width 163 height 32
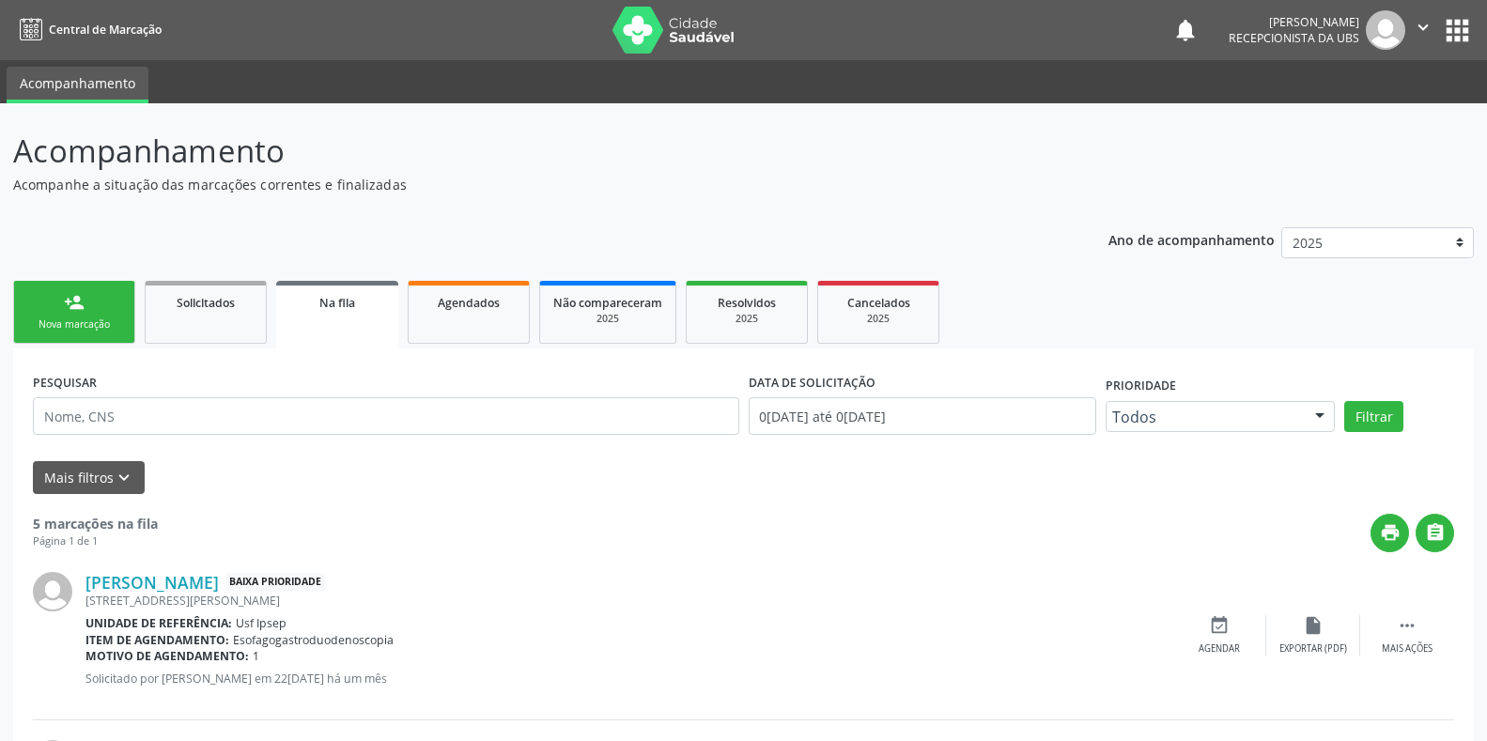
click at [43, 320] on div "Nova marcação" at bounding box center [74, 325] width 94 height 14
click at [54, 323] on div "Nova marcação" at bounding box center [74, 325] width 94 height 14
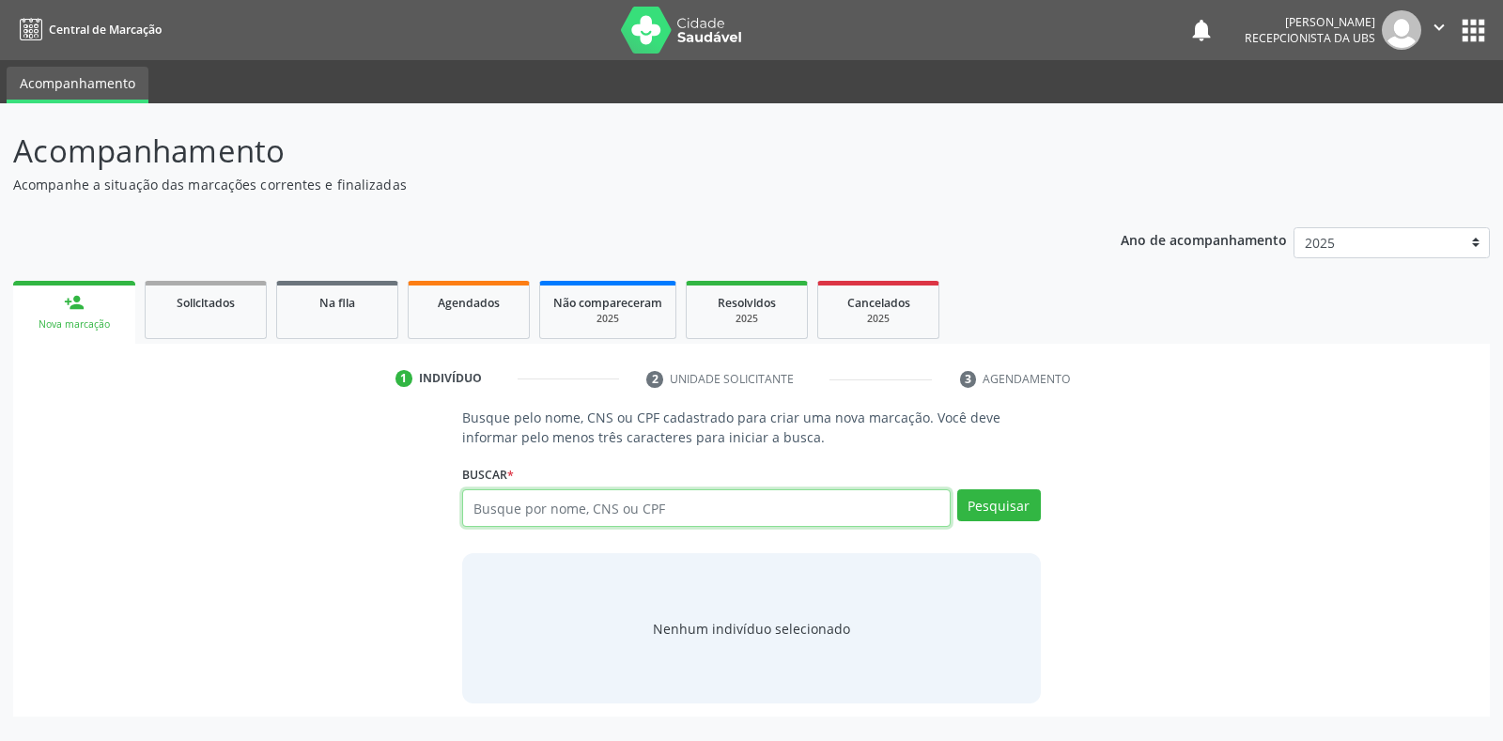
click at [476, 507] on input "text" at bounding box center [706, 508] width 488 height 38
type input "898003908434174"
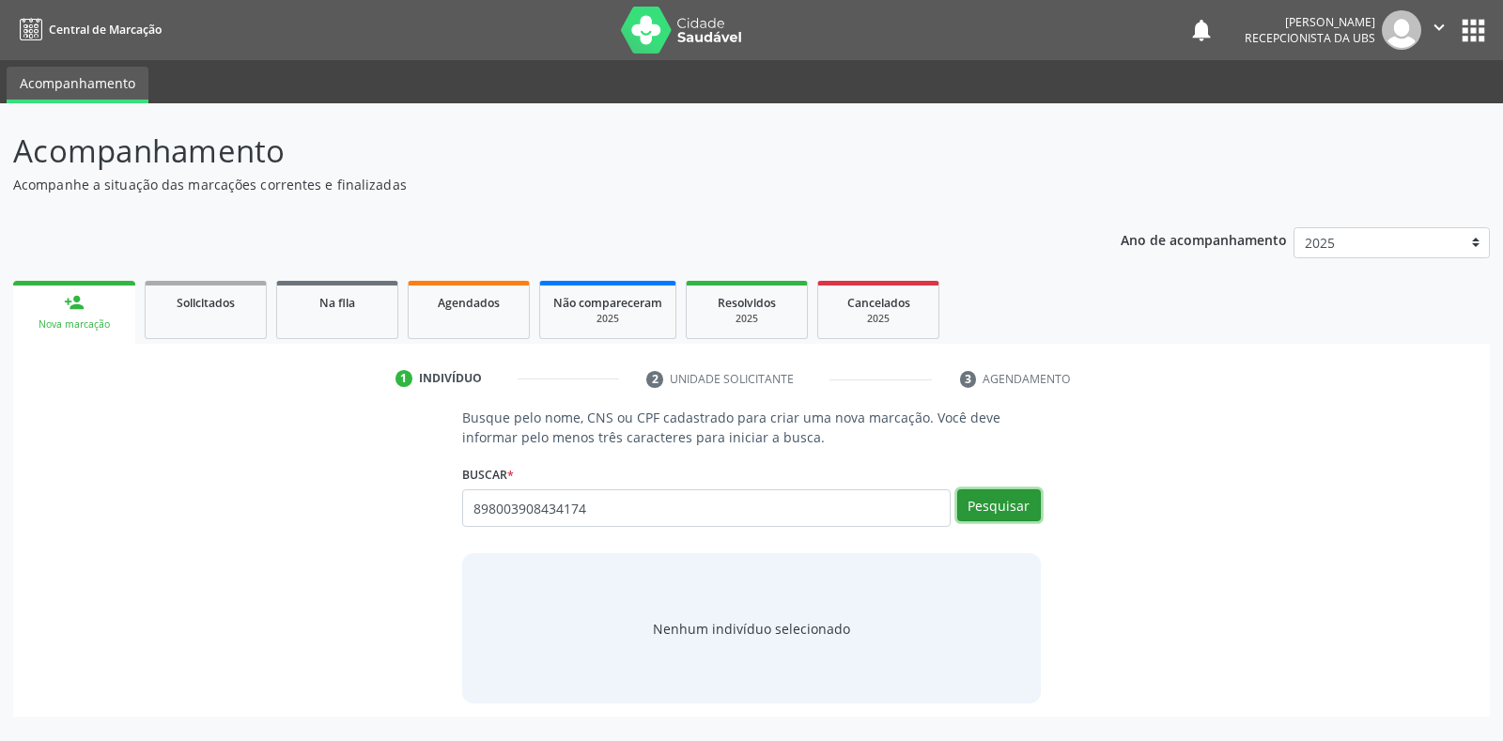
click at [1019, 509] on button "Pesquisar" at bounding box center [999, 505] width 84 height 32
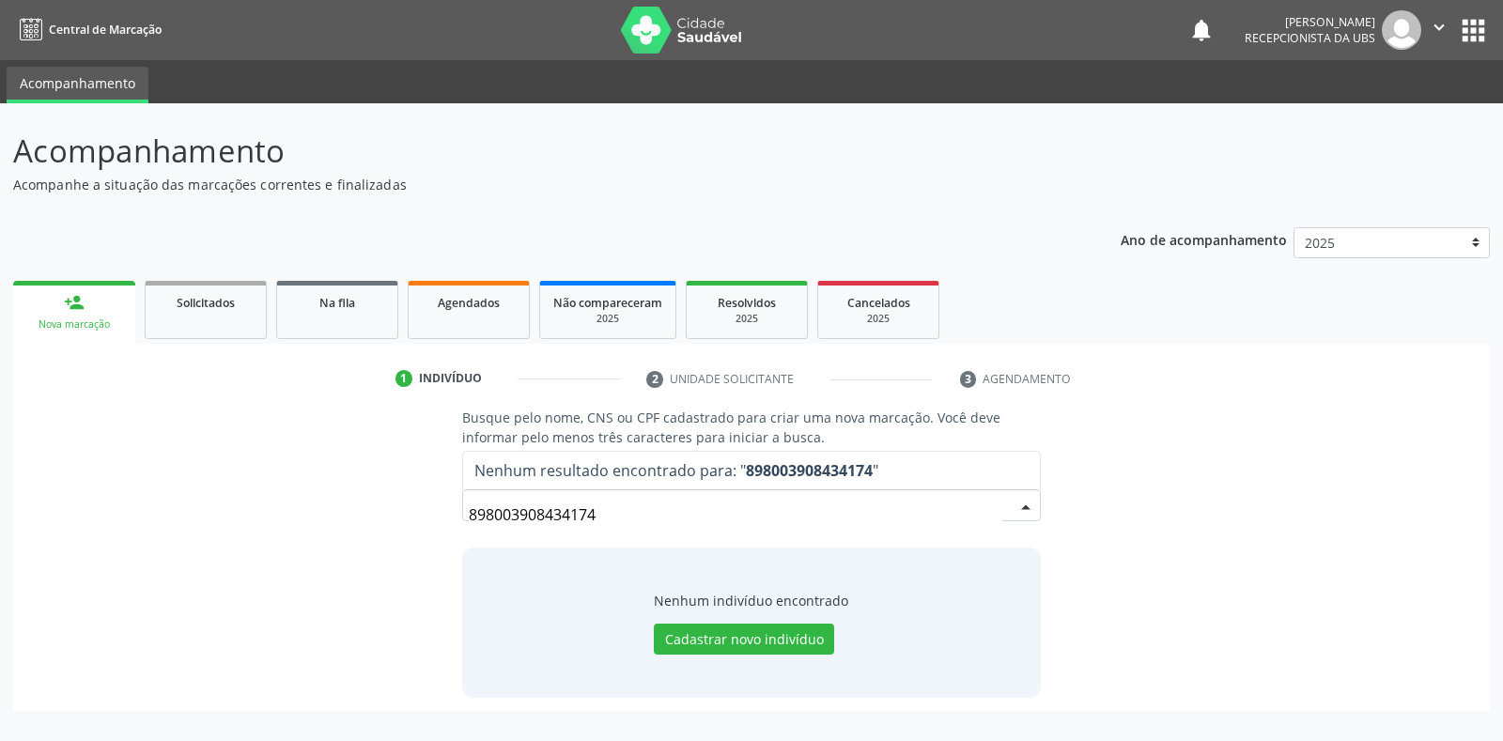
click at [597, 513] on input "898003908434174" at bounding box center [735, 515] width 533 height 38
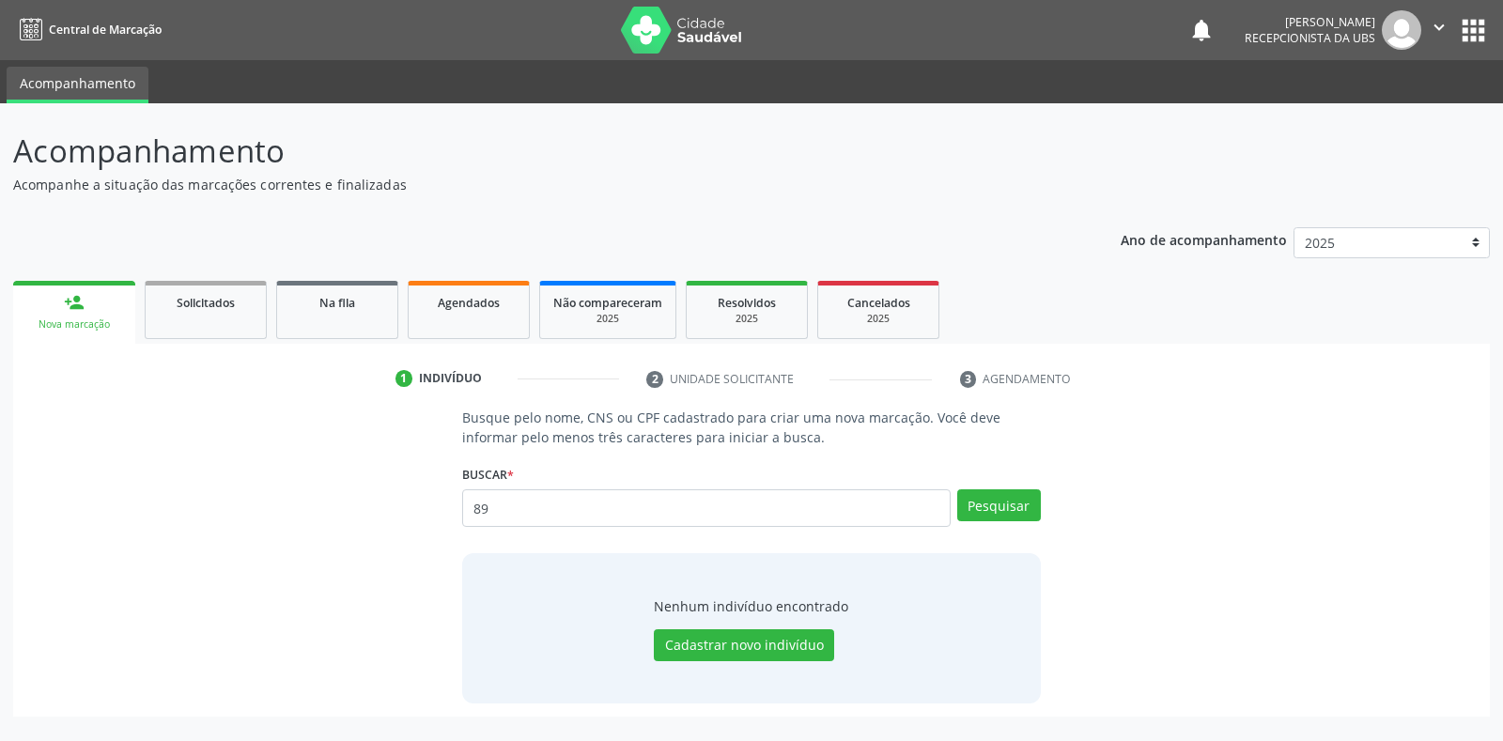
type input "8"
type input "02940253404"
click at [988, 507] on button "Pesquisar" at bounding box center [999, 505] width 84 height 32
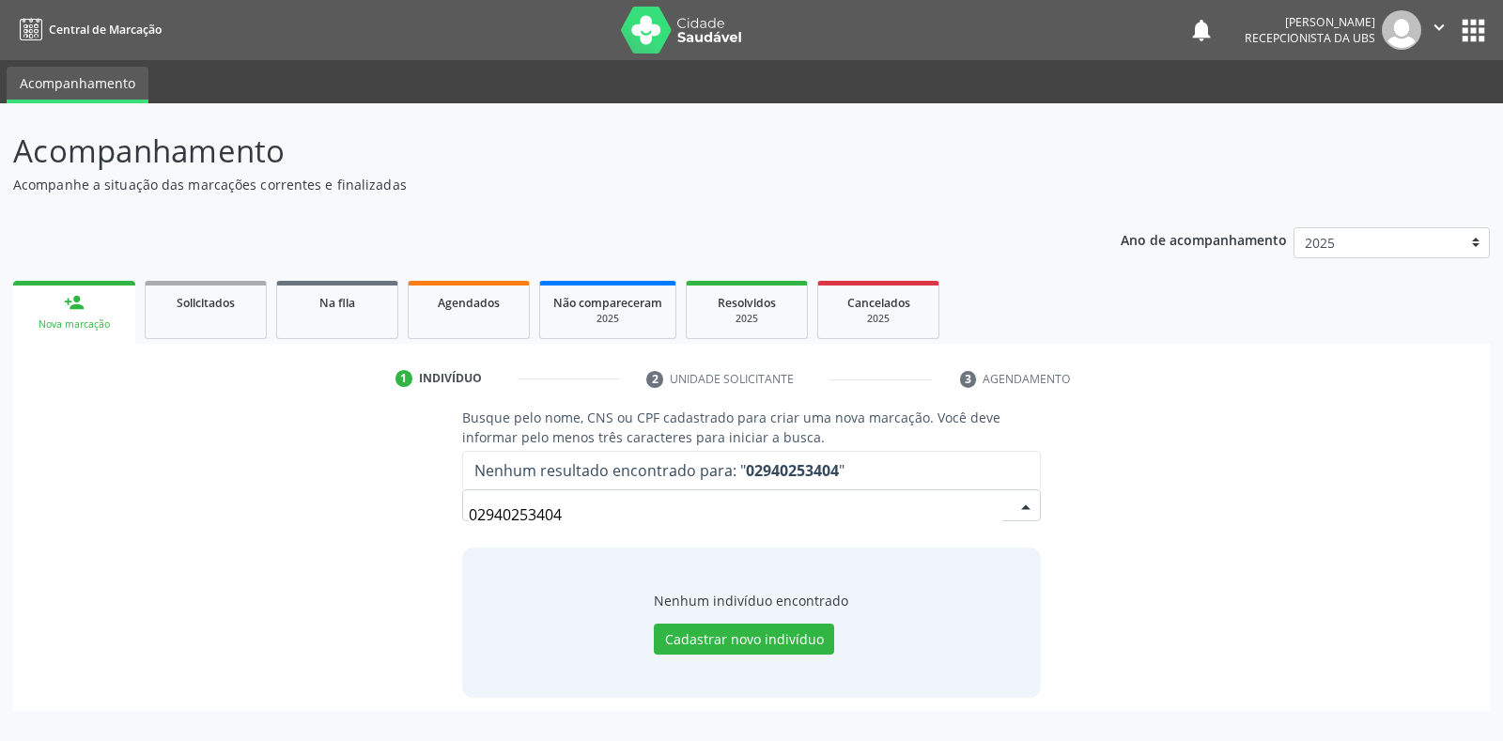
click at [568, 519] on input "02940253404" at bounding box center [735, 515] width 533 height 38
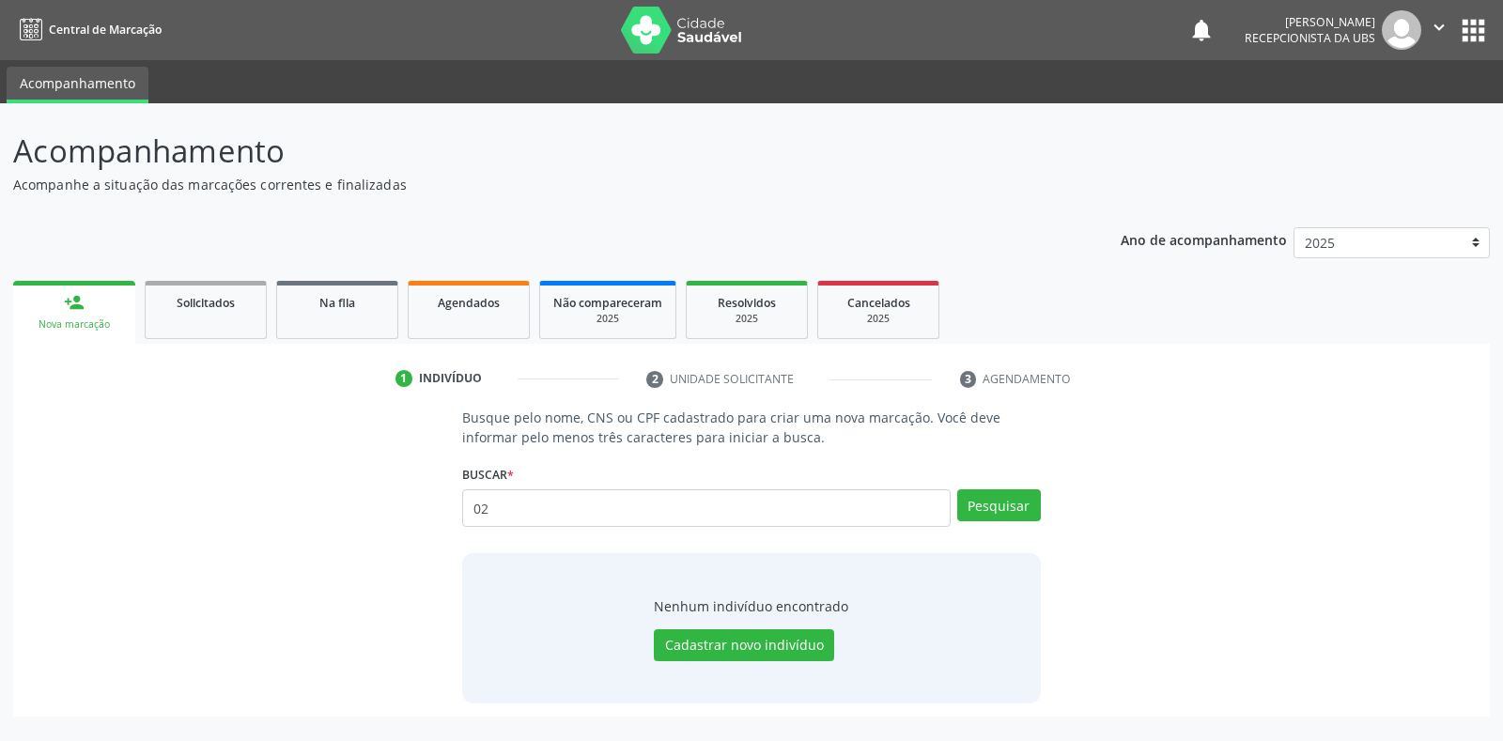
type input "0"
type input "02940253404"
click at [1014, 517] on button "Pesquisar" at bounding box center [999, 505] width 84 height 32
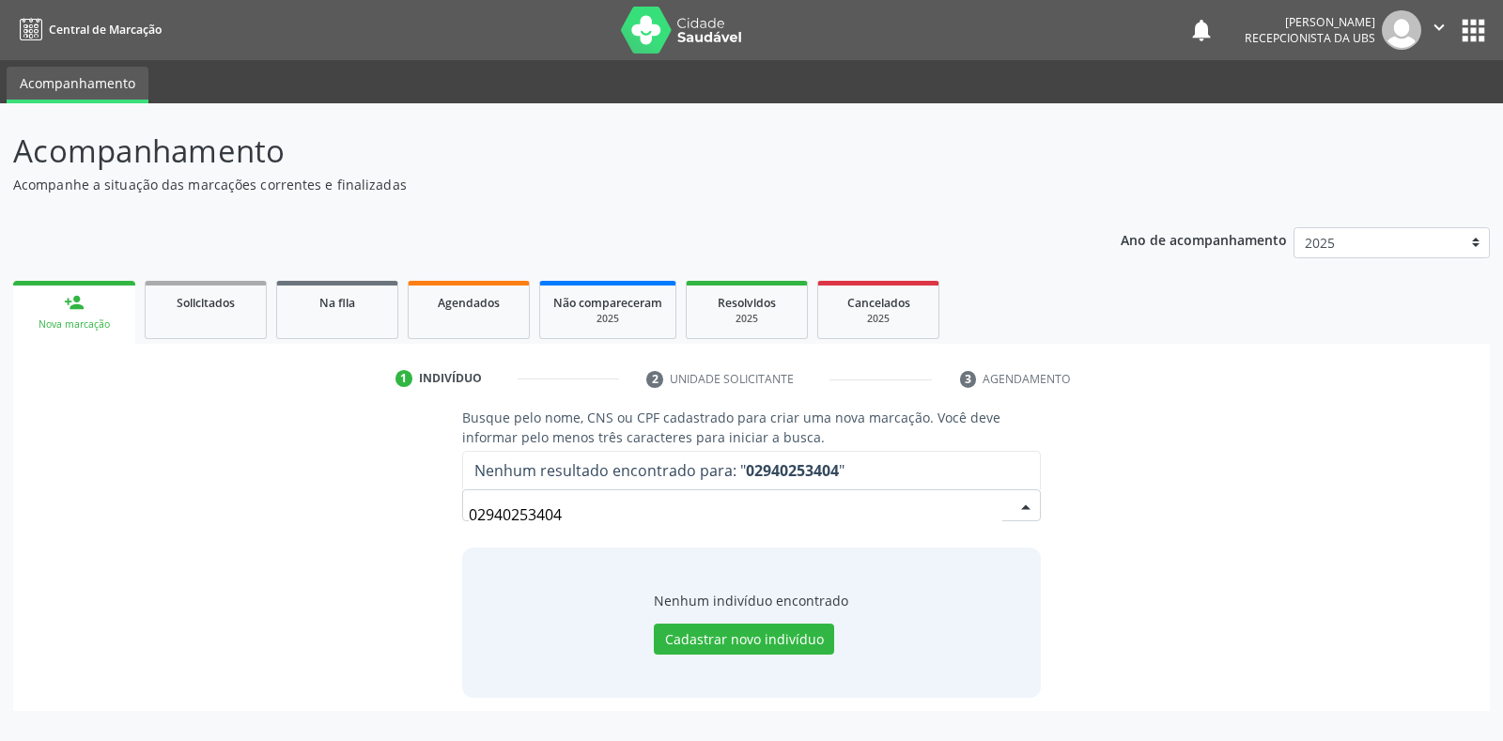
click at [566, 516] on input "02940253404" at bounding box center [735, 515] width 533 height 38
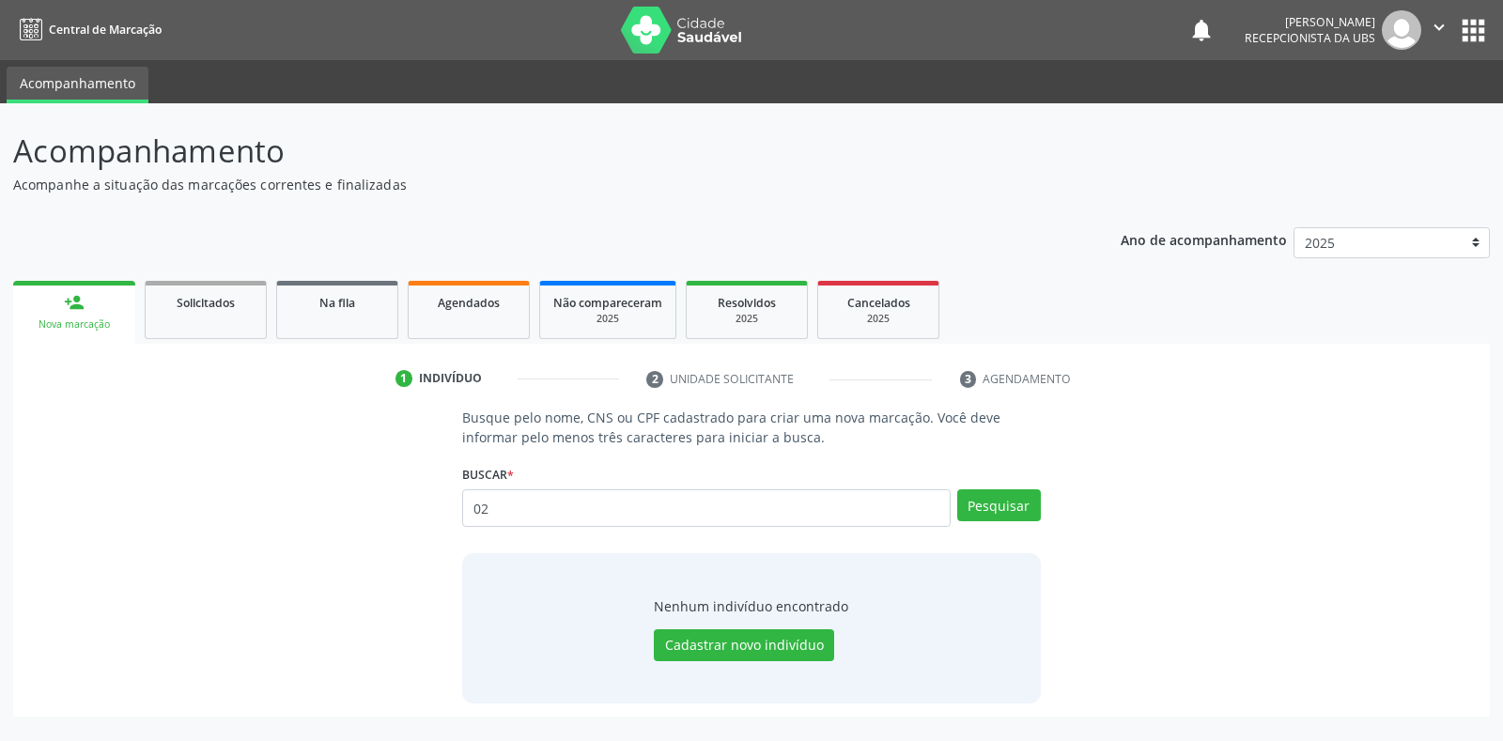
type input "0"
type input "89800398434175"
click at [1010, 507] on button "Pesquisar" at bounding box center [999, 505] width 84 height 32
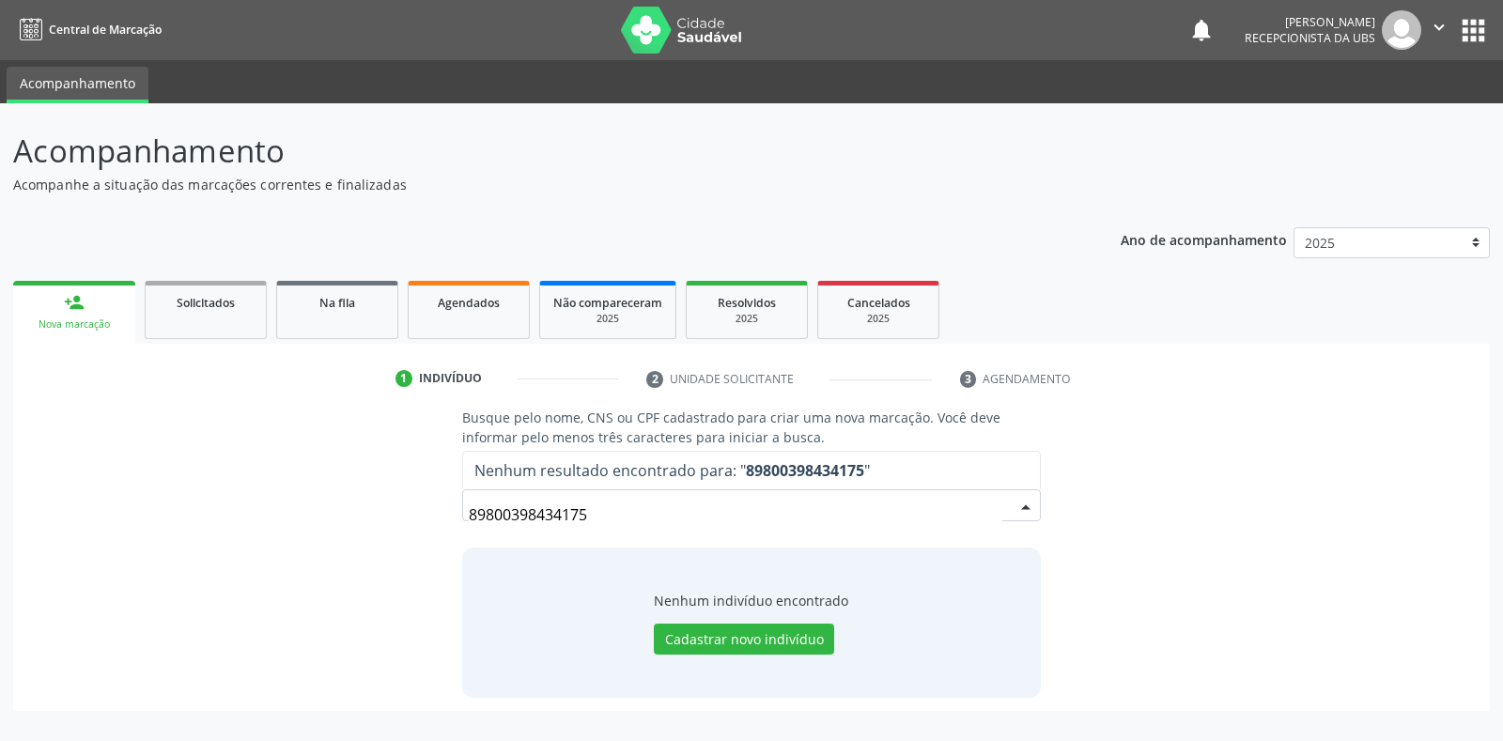
click at [592, 514] on input "89800398434175" at bounding box center [735, 515] width 533 height 38
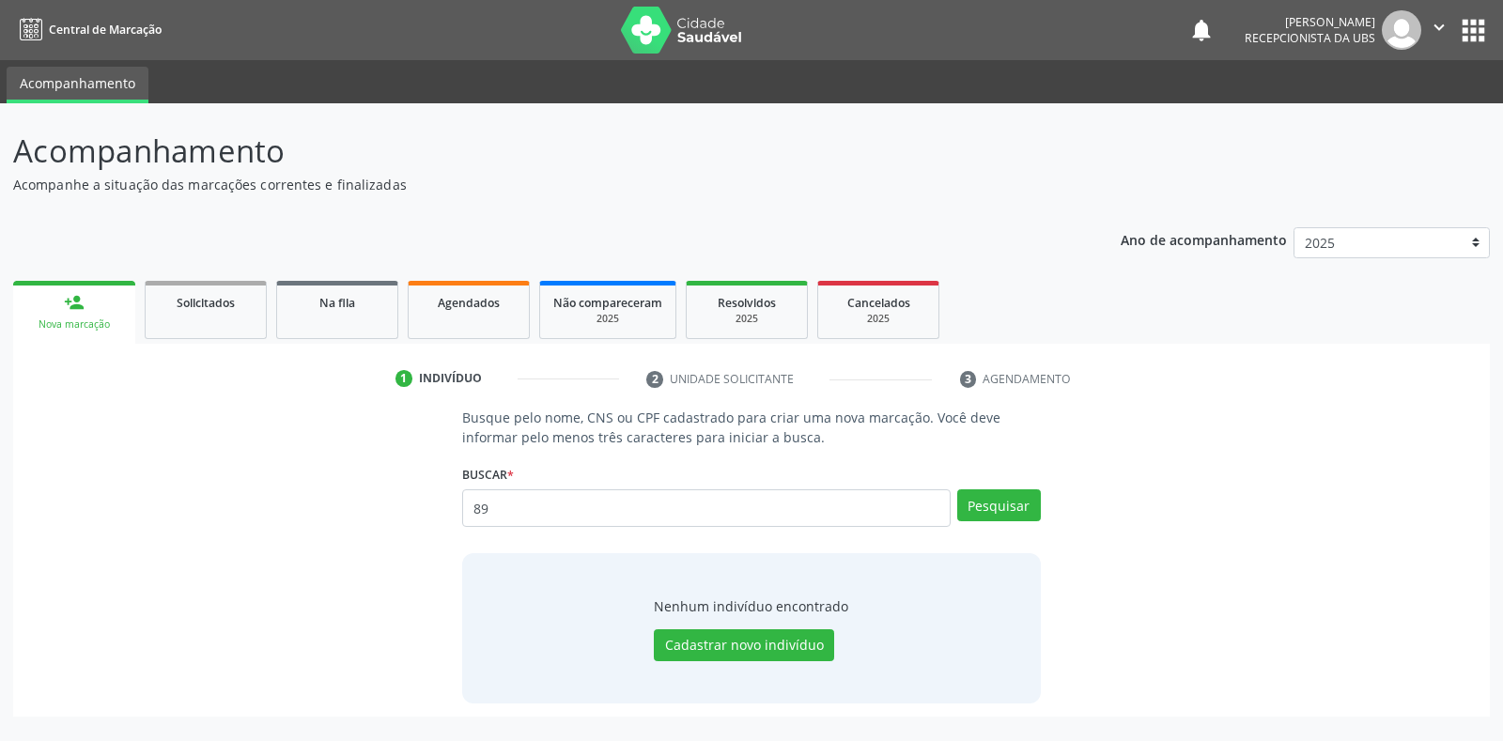
type input "8"
click at [473, 506] on input "text" at bounding box center [706, 508] width 488 height 38
type input "05440503471"
click at [976, 508] on button "Pesquisar" at bounding box center [999, 505] width 84 height 32
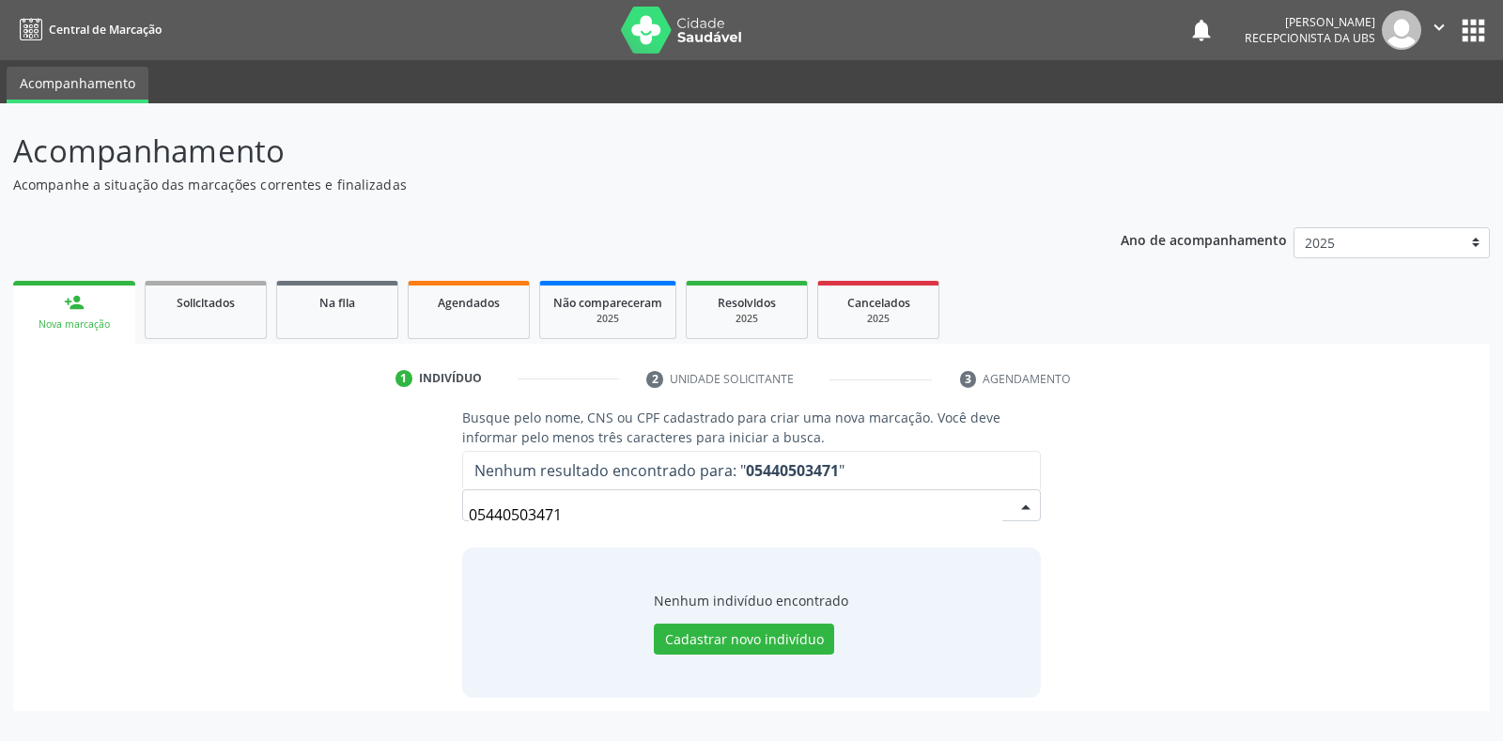
click at [560, 509] on input "05440503471" at bounding box center [735, 515] width 533 height 38
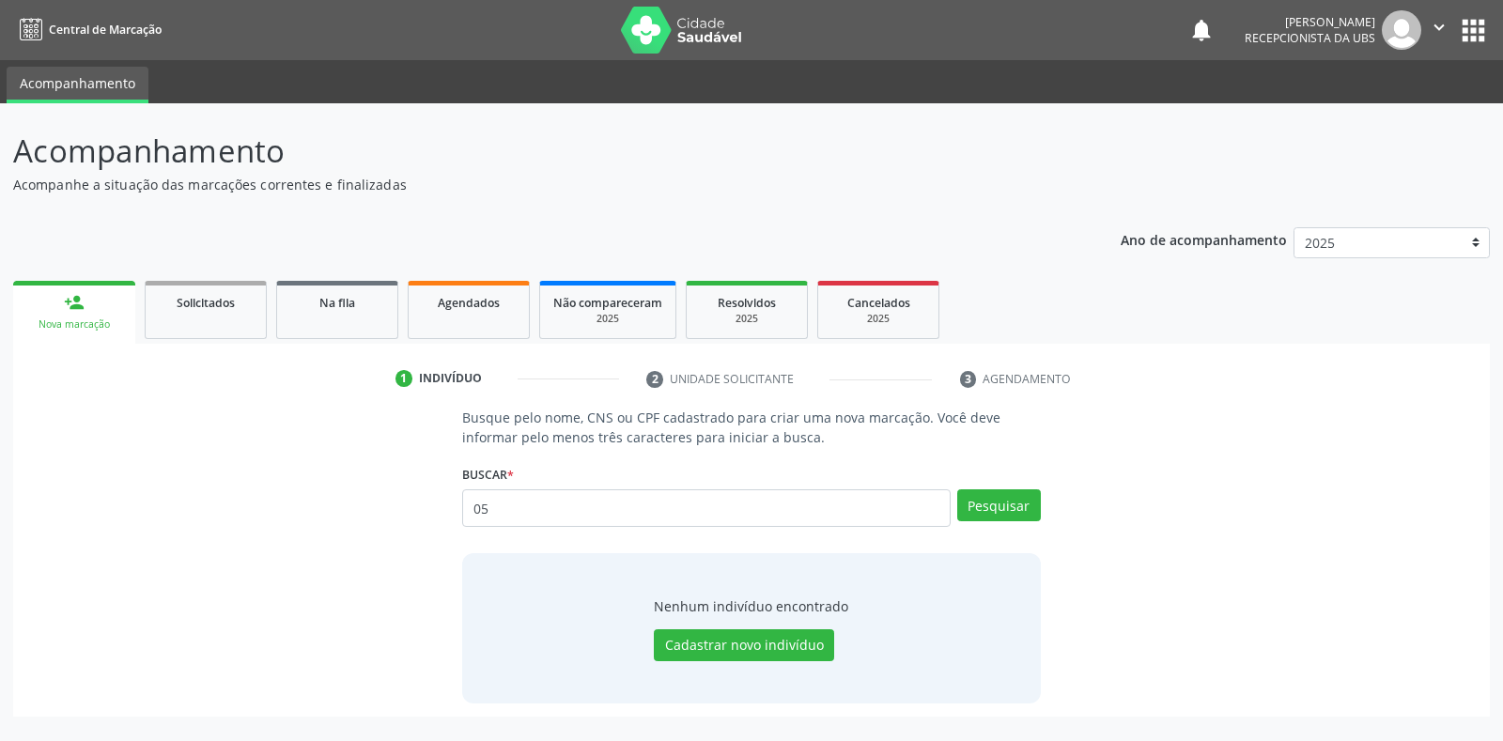
type input "0"
click at [481, 507] on input "text" at bounding box center [706, 508] width 488 height 38
type input "700002345186600"
click at [975, 504] on button "Pesquisar" at bounding box center [999, 505] width 84 height 32
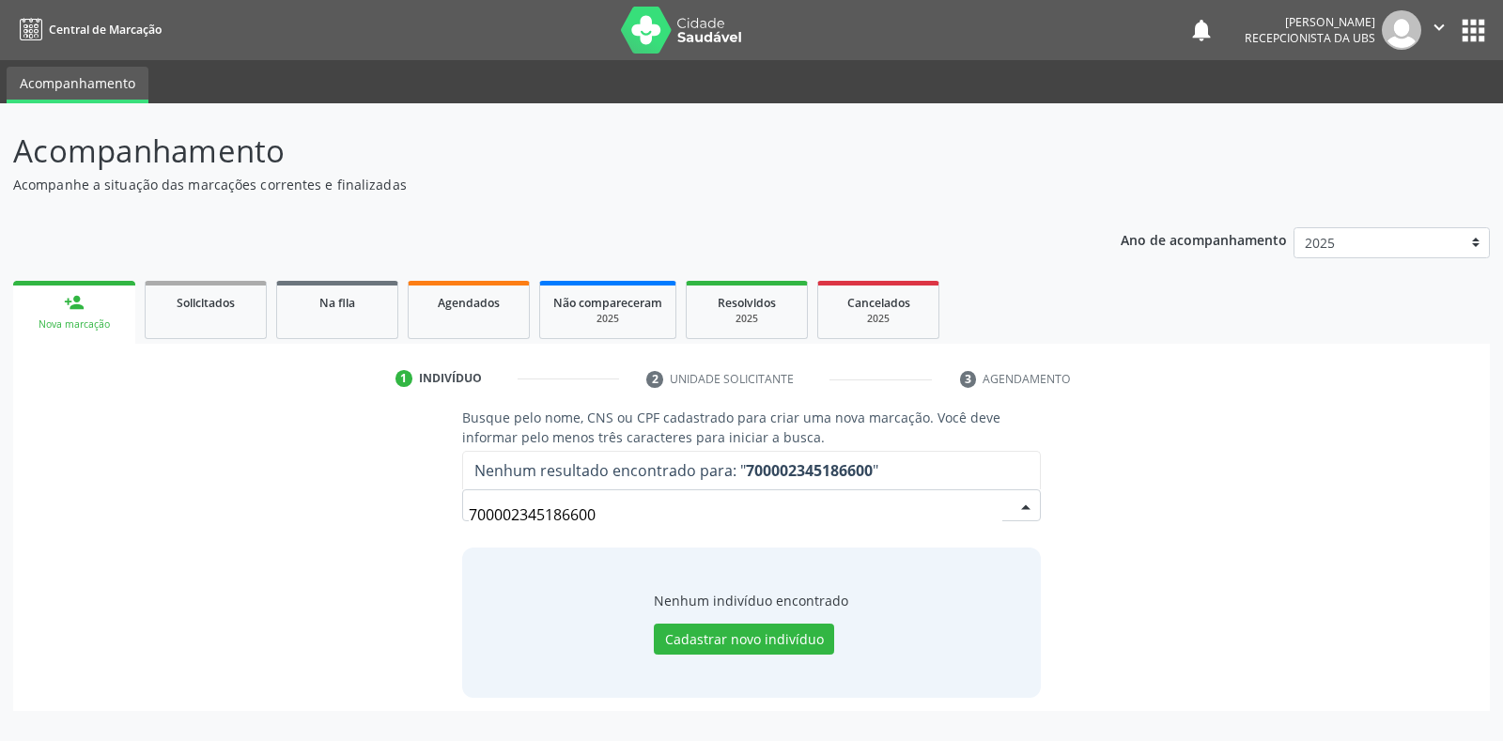
click at [603, 516] on input "700002345186600" at bounding box center [735, 515] width 533 height 38
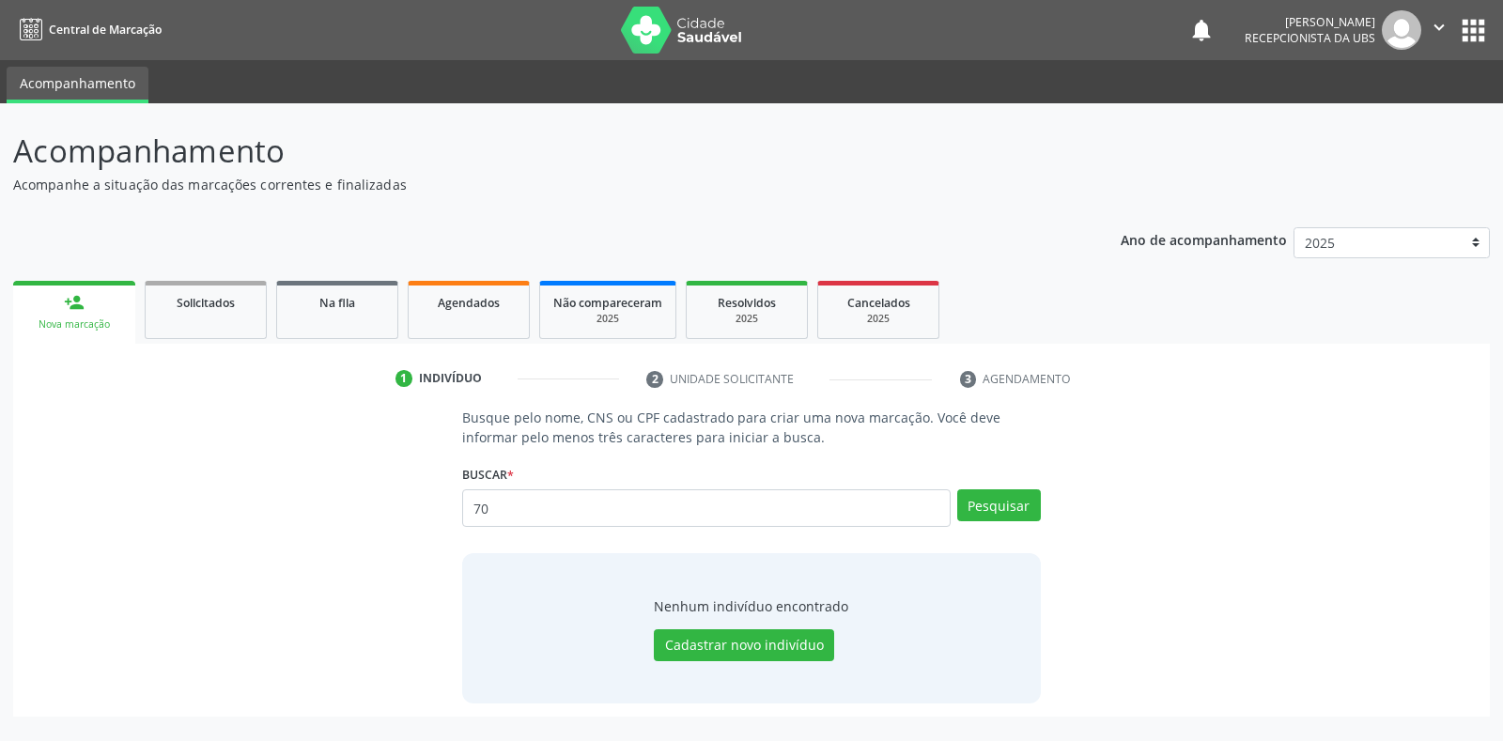
type input "7"
type input "TELMA MARIA DE ALMEIDA SILVA"
click at [995, 506] on button "Pesquisar" at bounding box center [999, 505] width 84 height 32
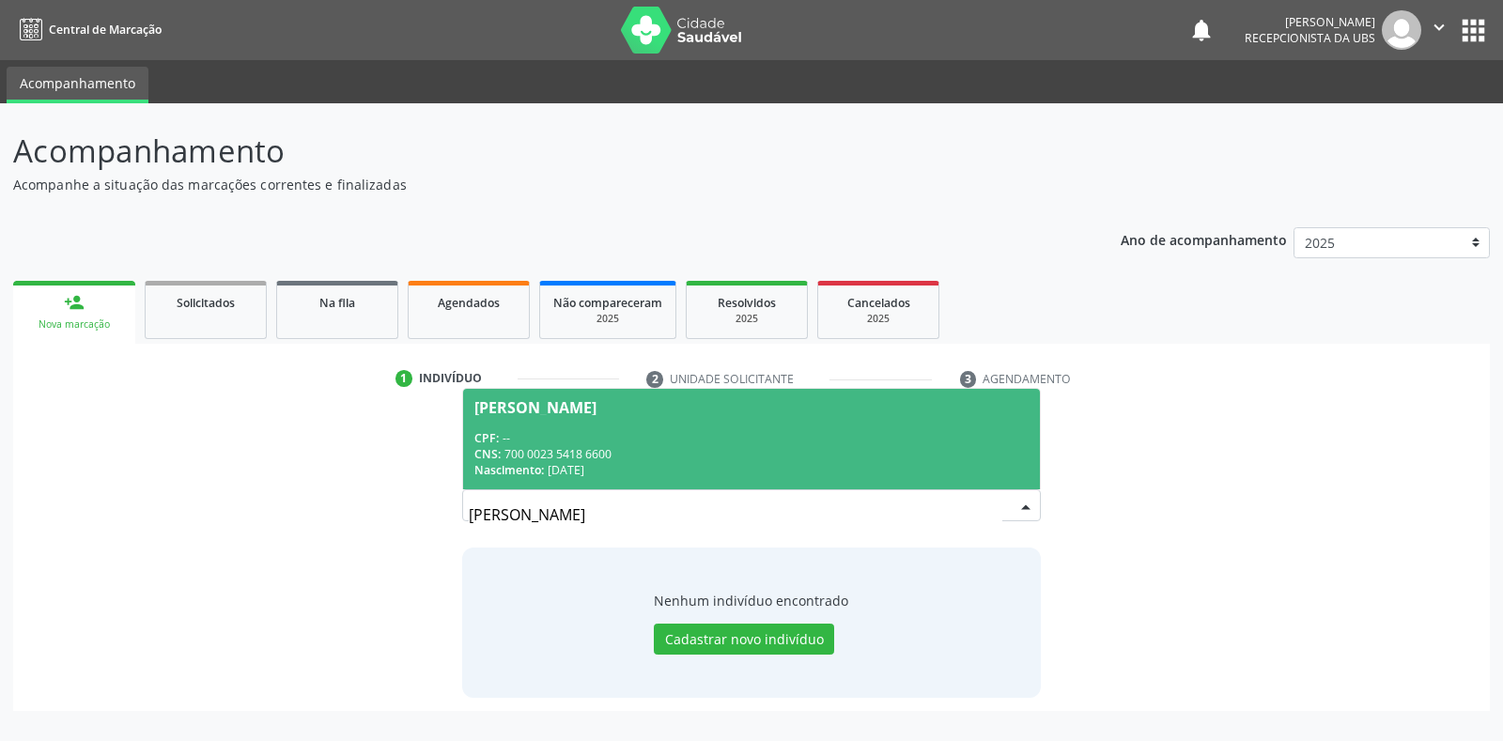
click at [541, 405] on div "Telma Maria de Almeida Silva" at bounding box center [535, 407] width 122 height 15
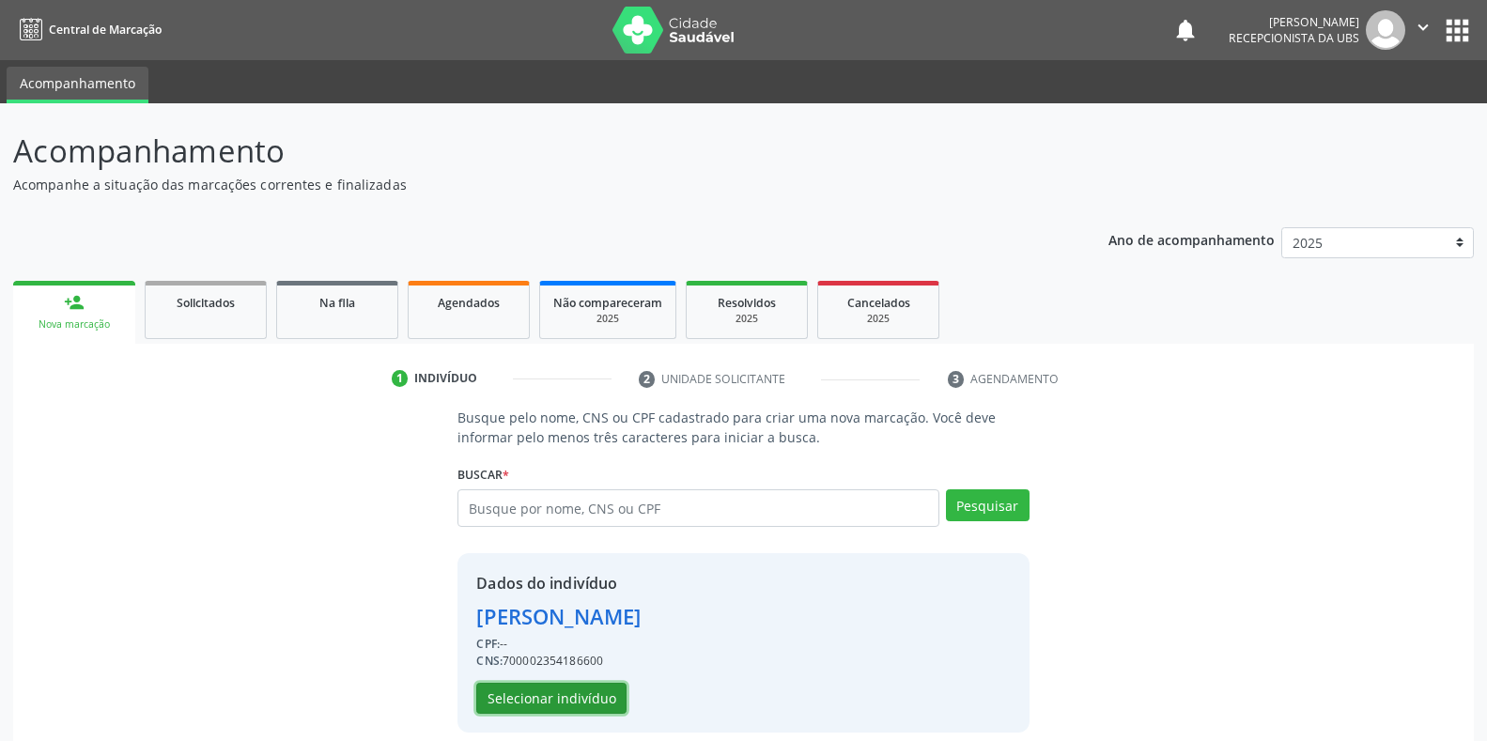
click at [532, 698] on button "Selecionar indivíduo" at bounding box center [551, 699] width 150 height 32
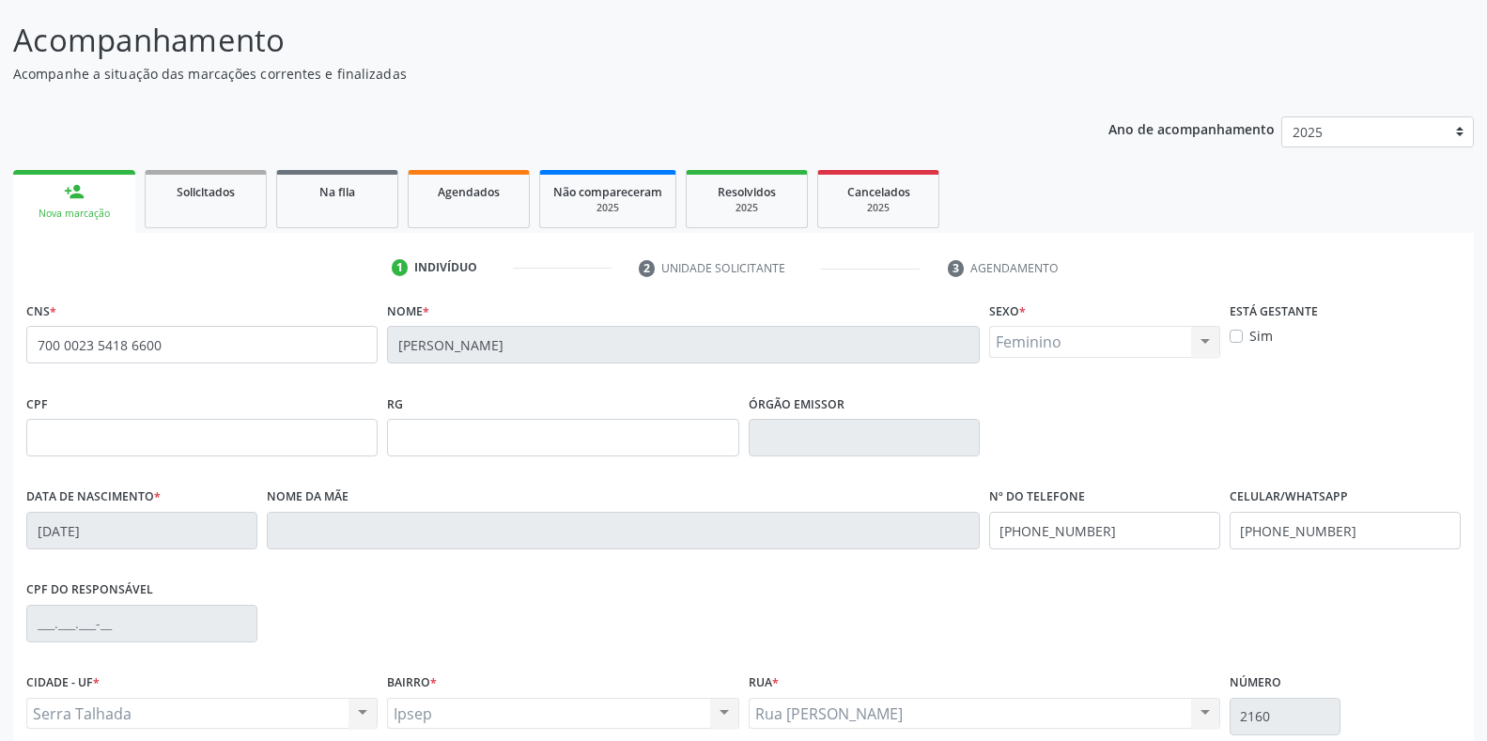
scroll to position [277, 0]
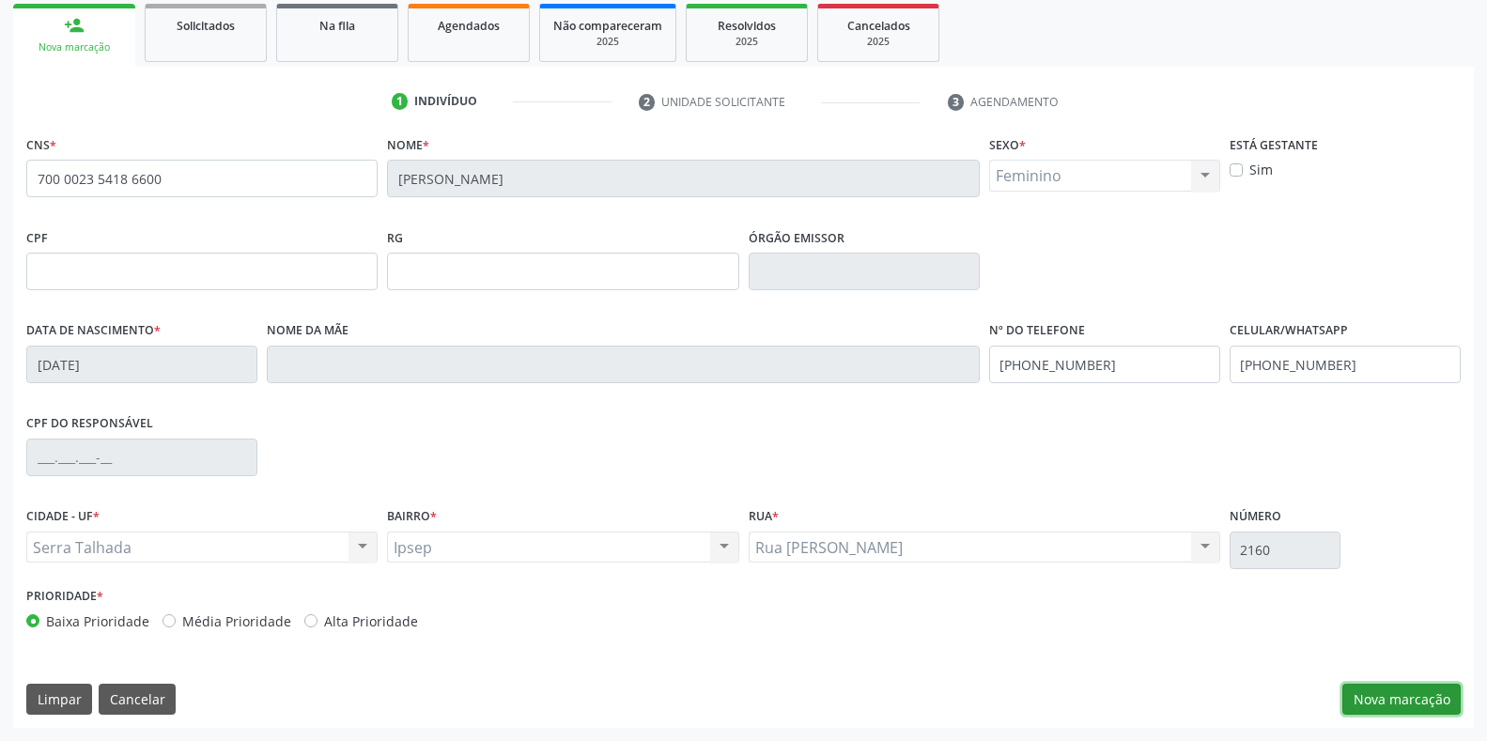
click at [1362, 699] on button "Nova marcação" at bounding box center [1401, 700] width 118 height 32
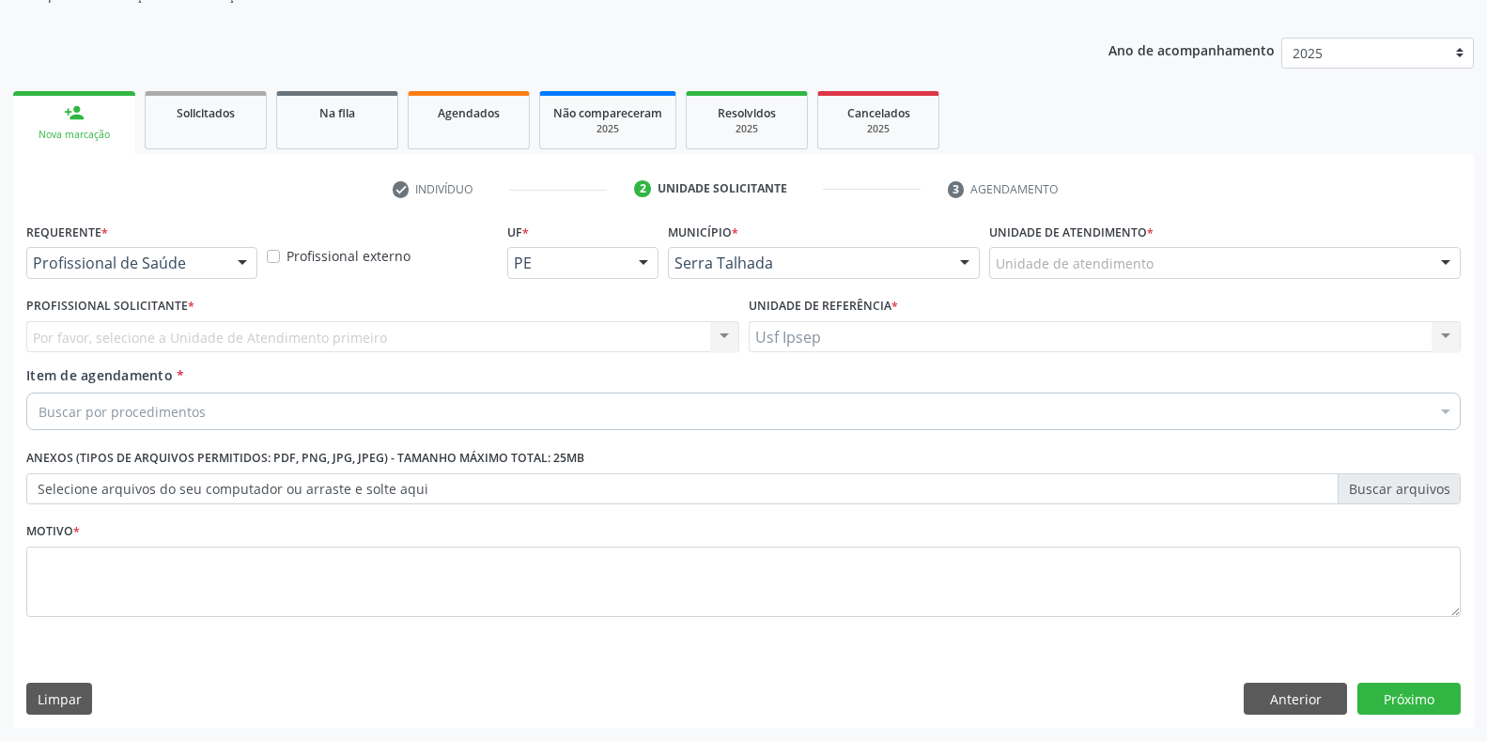
scroll to position [190, 0]
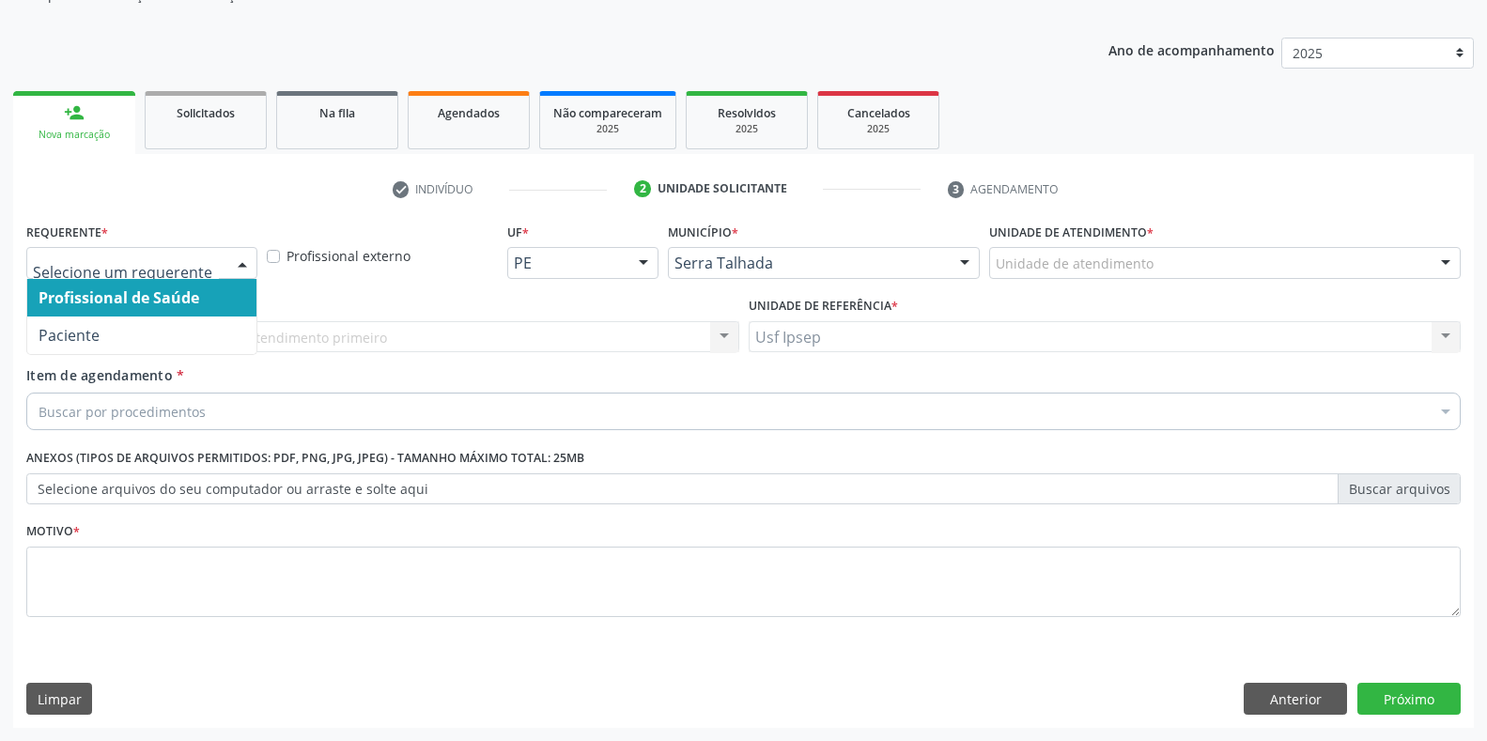
click at [237, 260] on div at bounding box center [242, 264] width 28 height 32
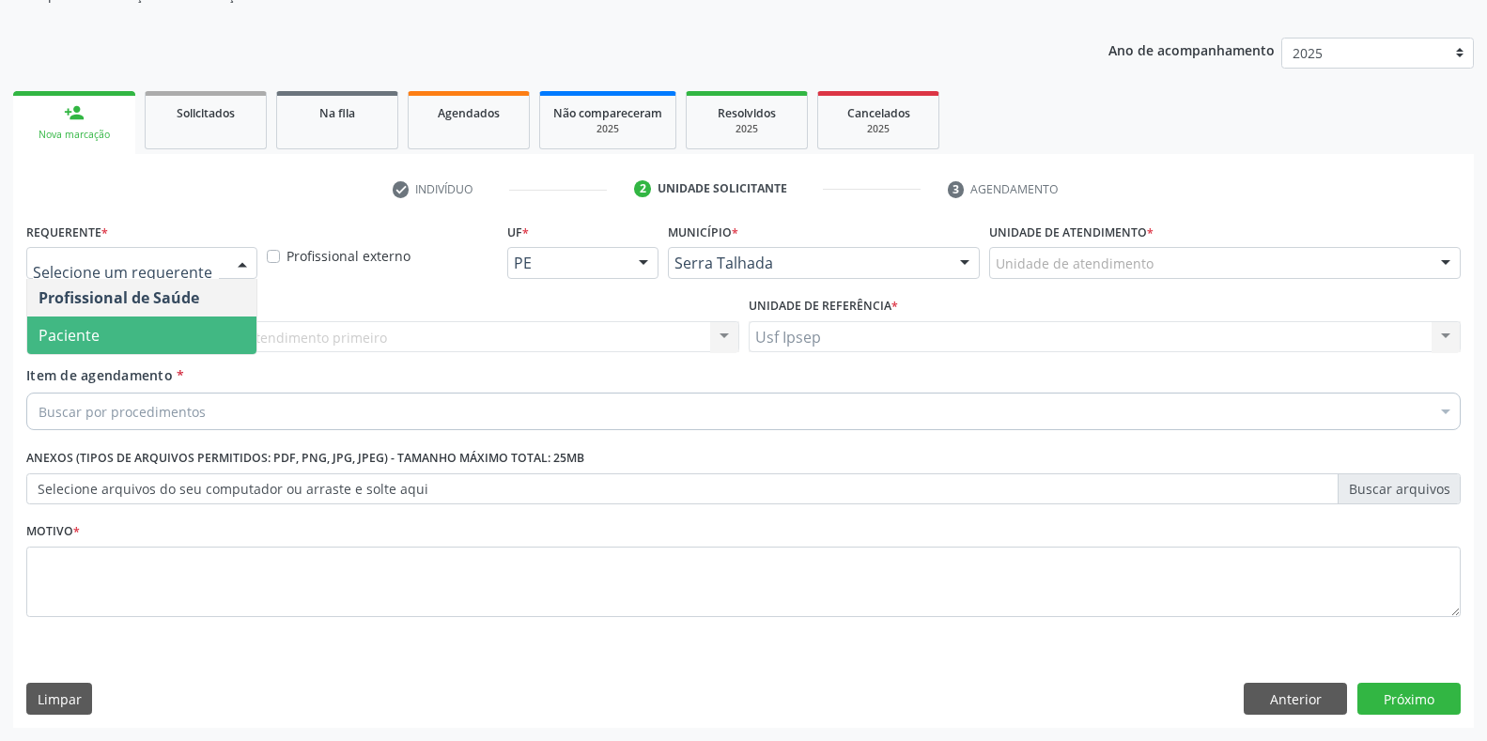
click at [144, 340] on span "Paciente" at bounding box center [141, 336] width 229 height 38
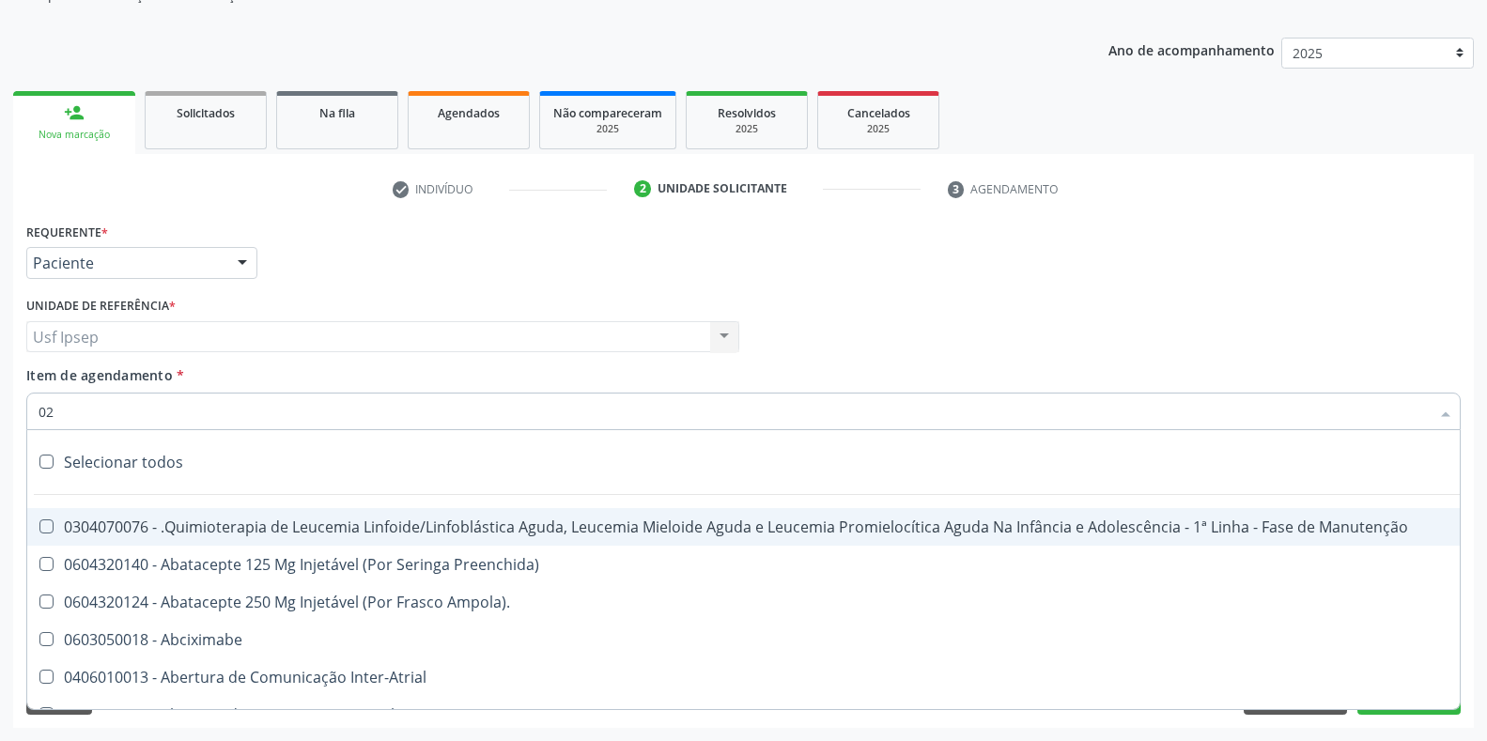
type input "020"
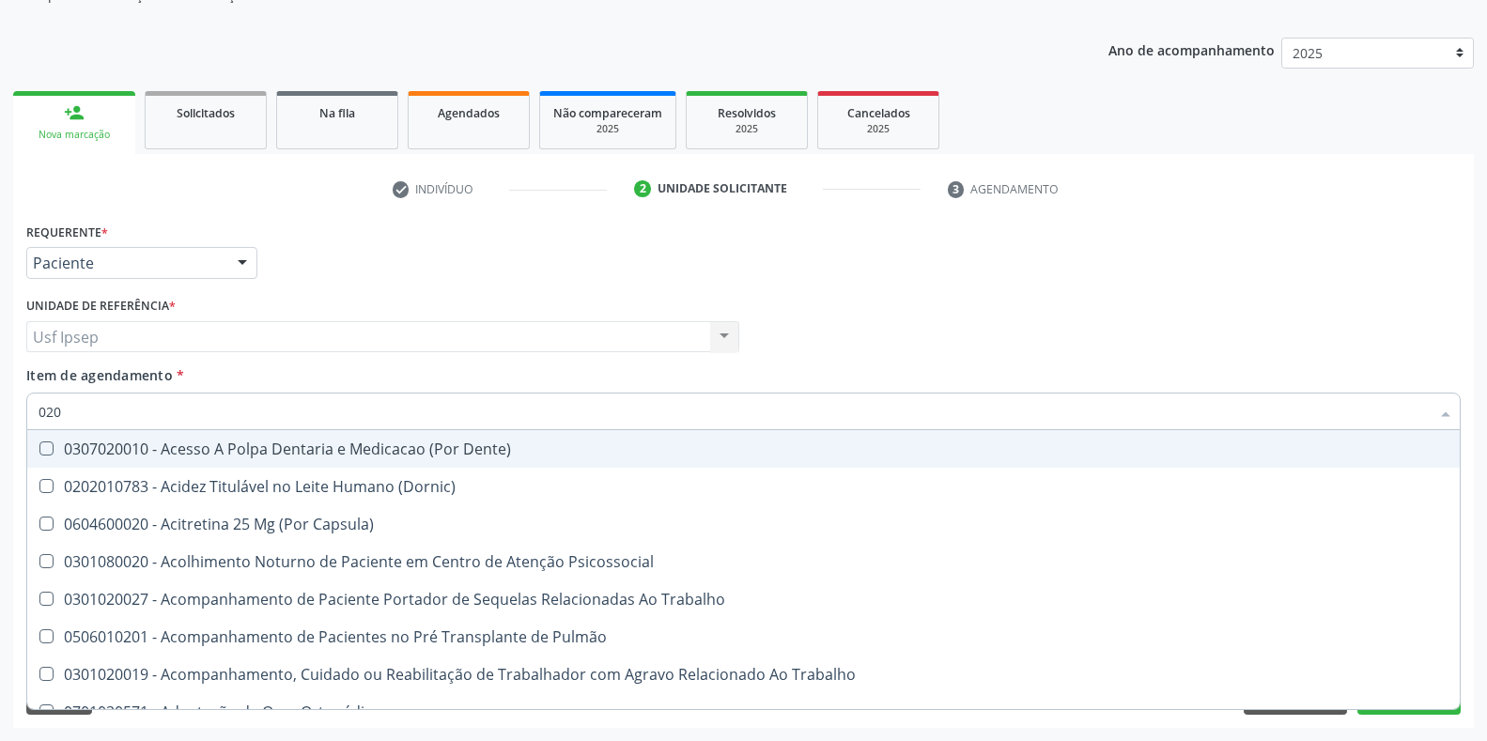
scroll to position [190, 0]
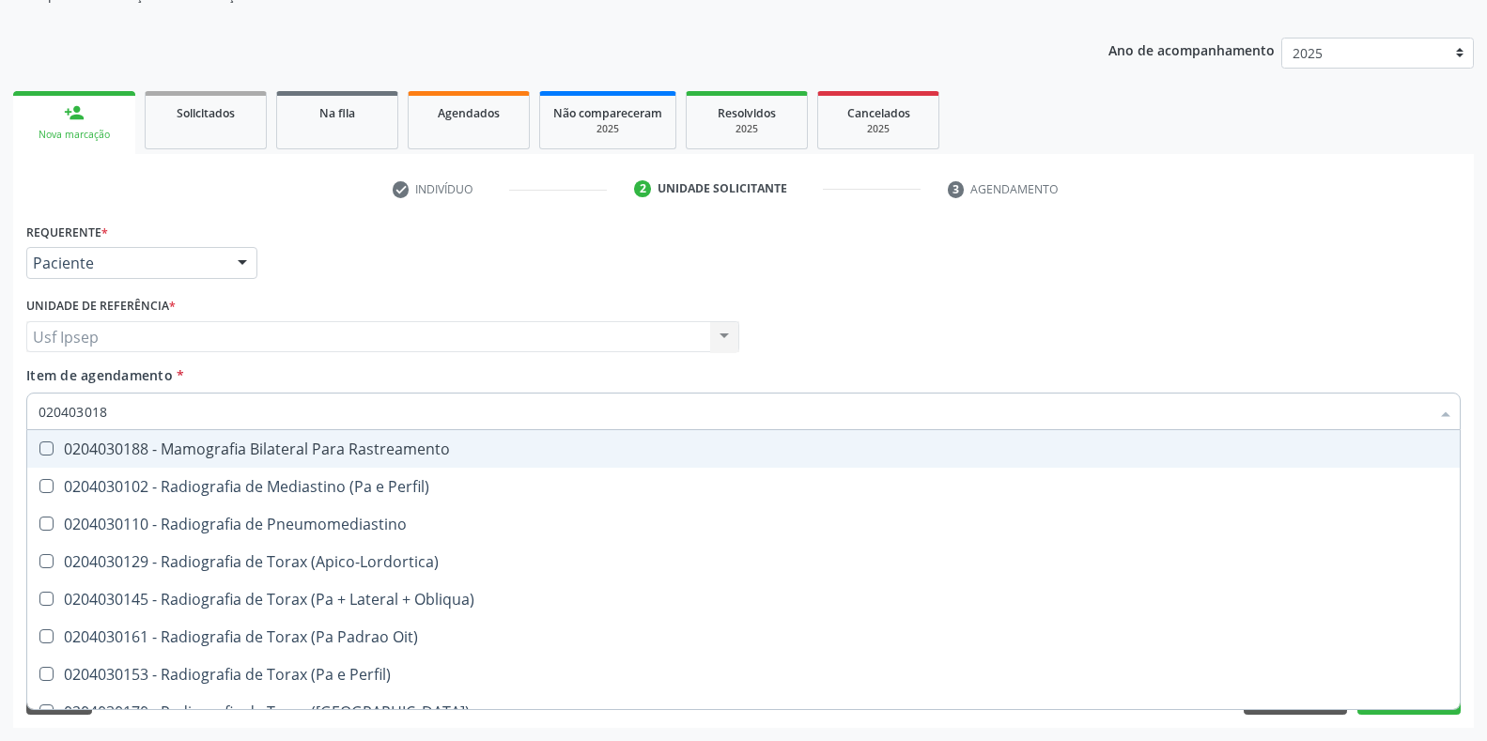
type input "0204030188"
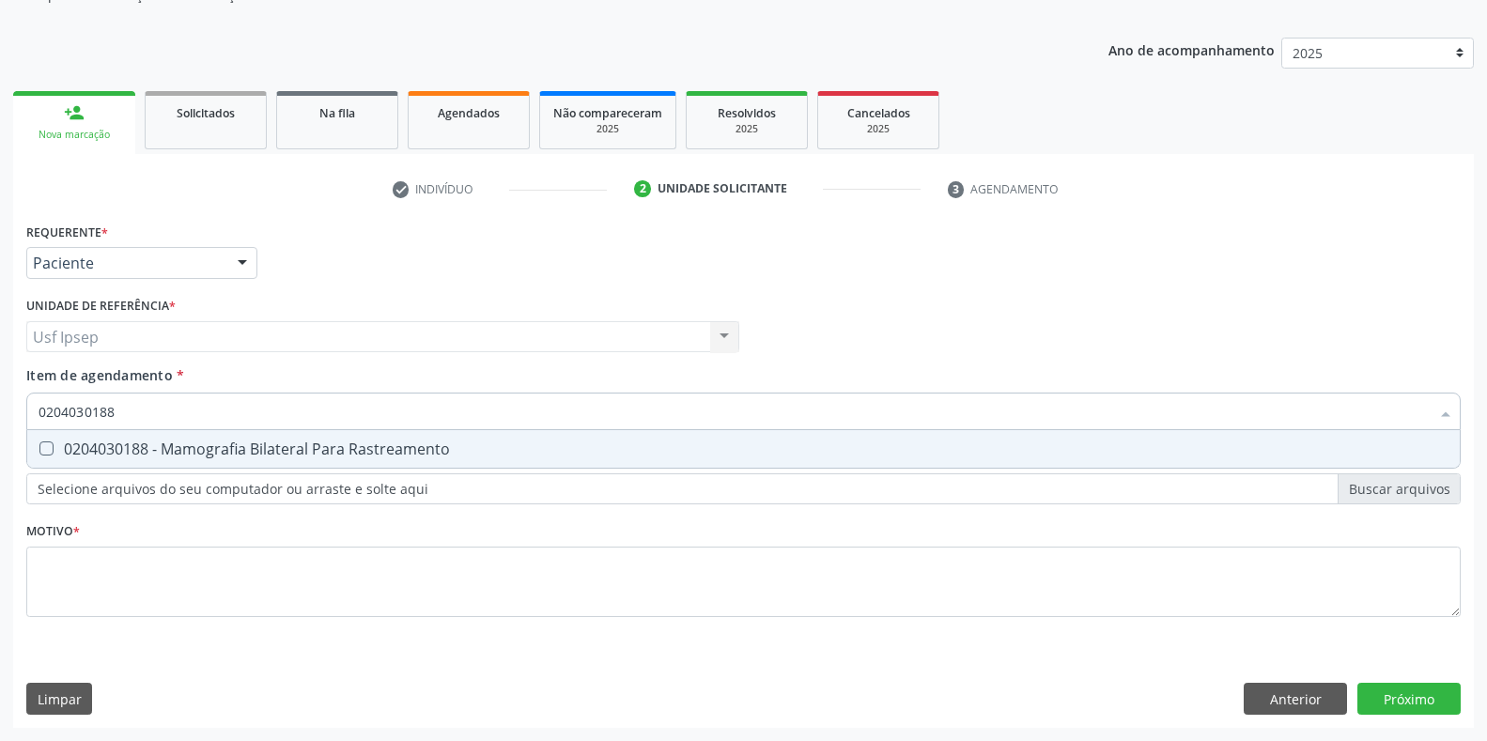
click at [45, 450] on Rastreamento at bounding box center [46, 449] width 14 height 14
click at [39, 450] on Rastreamento "checkbox" at bounding box center [33, 448] width 12 height 12
checkbox Rastreamento "true"
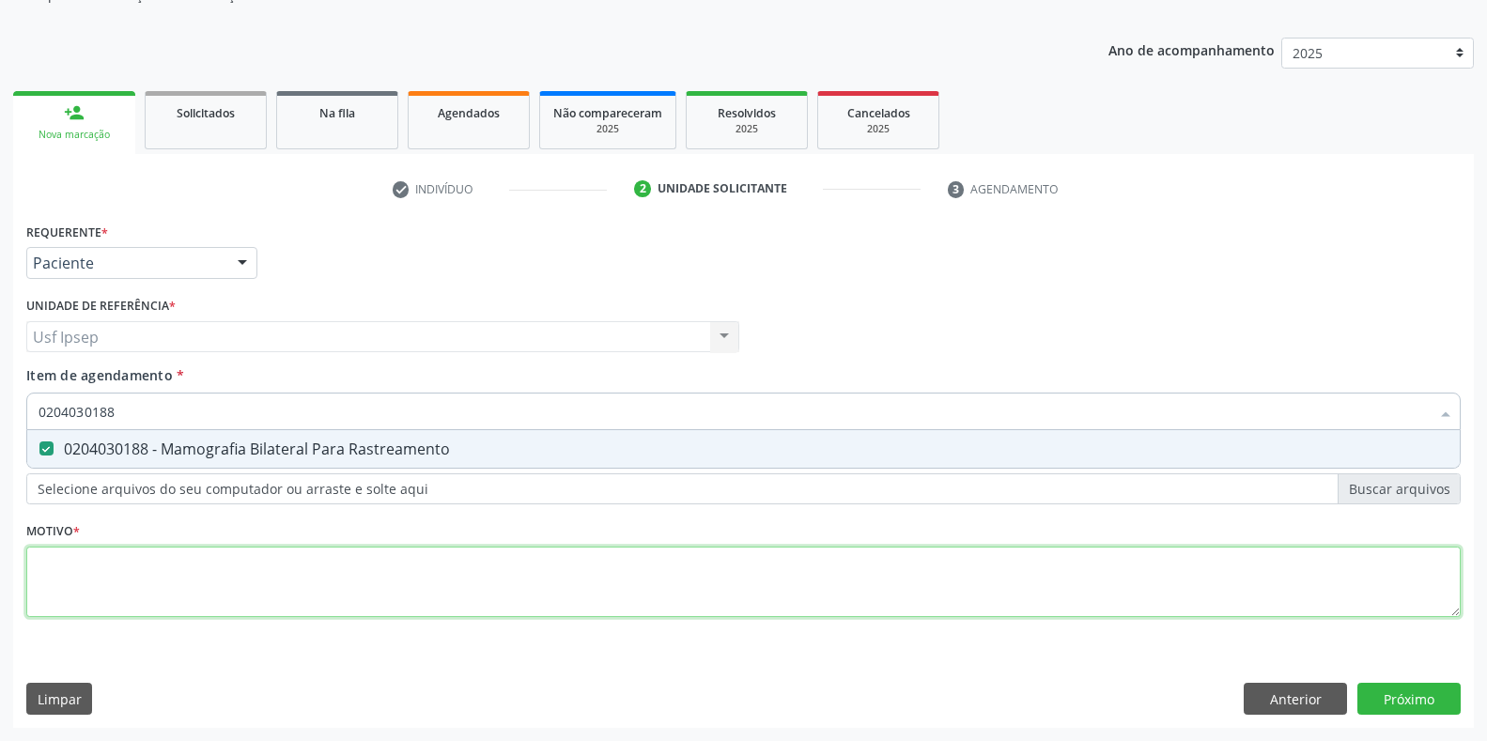
click at [47, 574] on div "Requerente * Paciente Profissional de Saúde Paciente Nenhum resultado encontrad…" at bounding box center [743, 431] width 1435 height 426
type textarea "1"
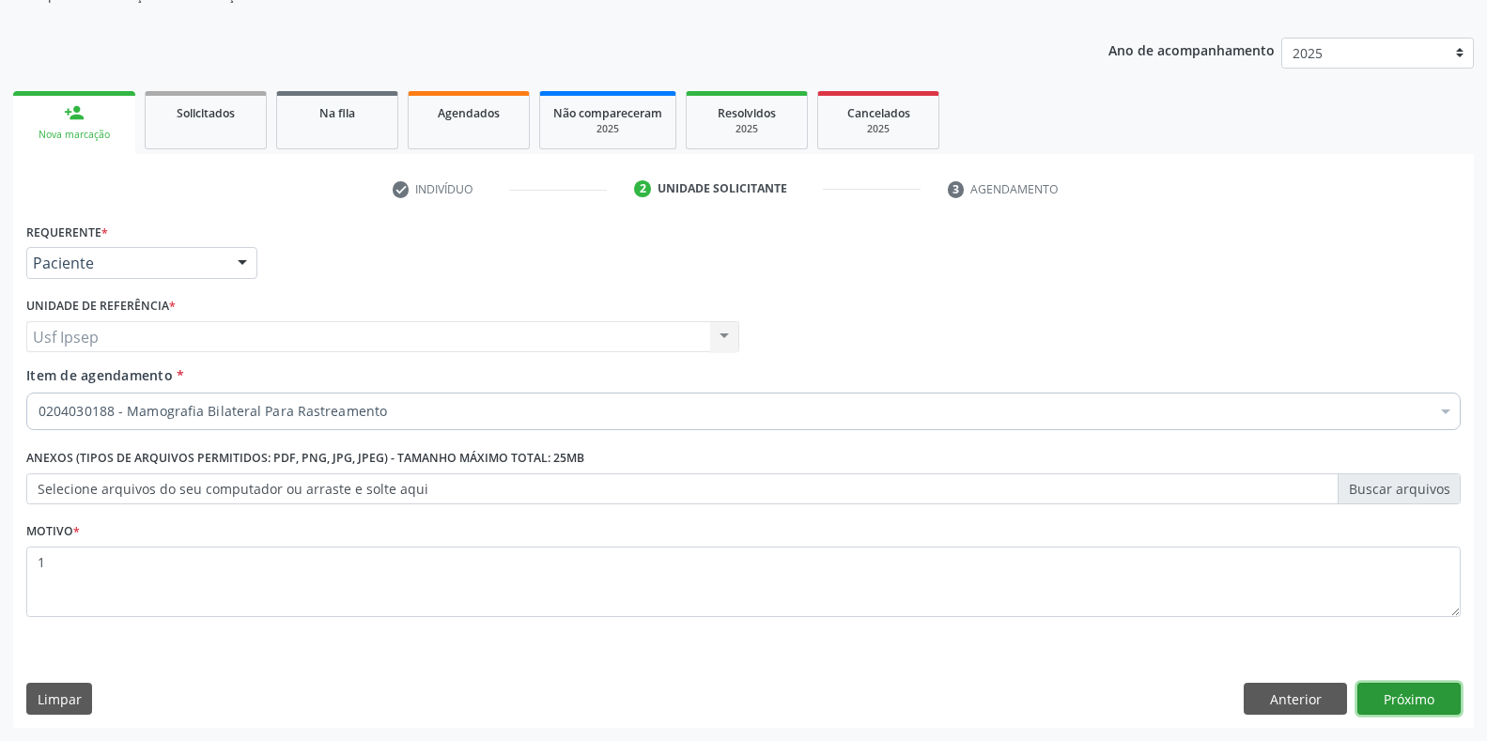
click at [1414, 699] on button "Próximo" at bounding box center [1408, 699] width 103 height 32
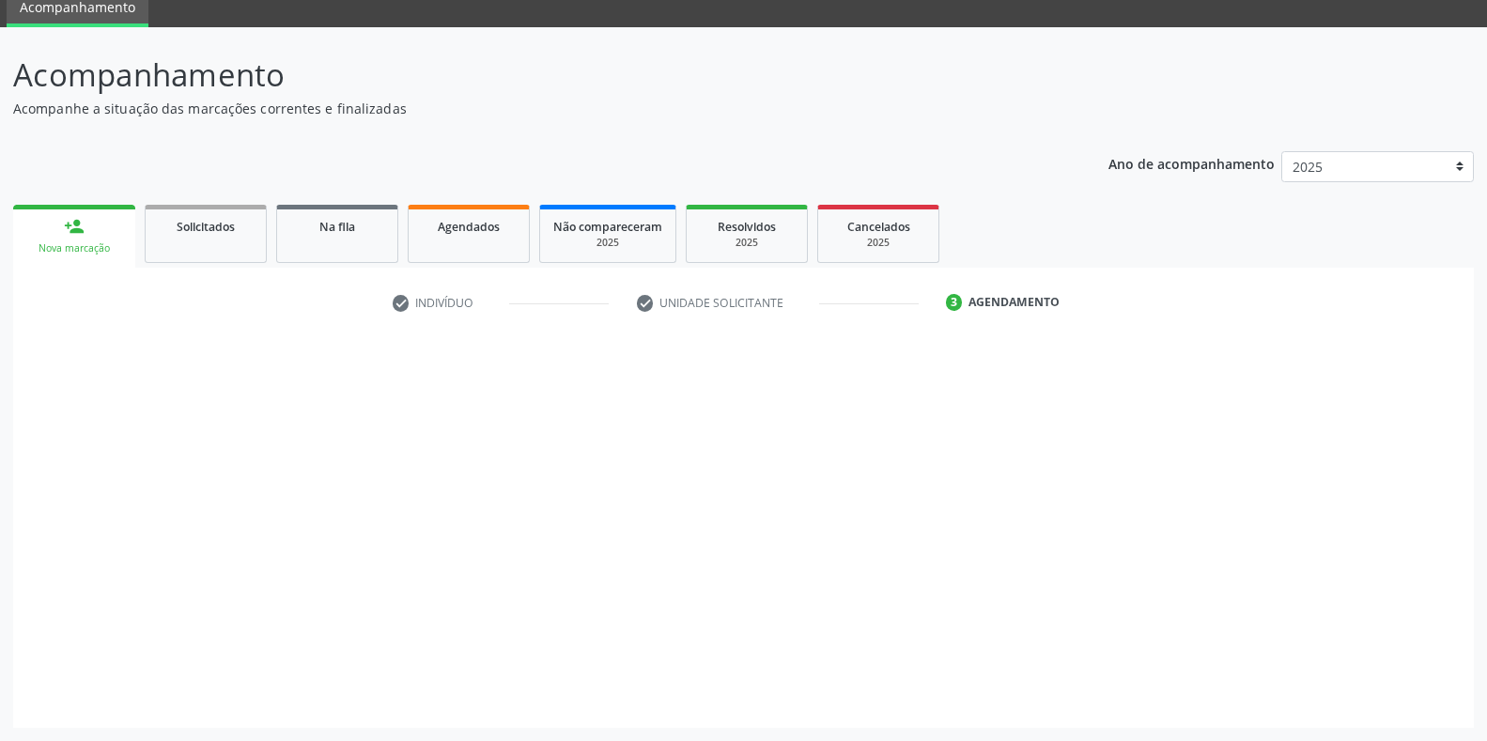
scroll to position [76, 0]
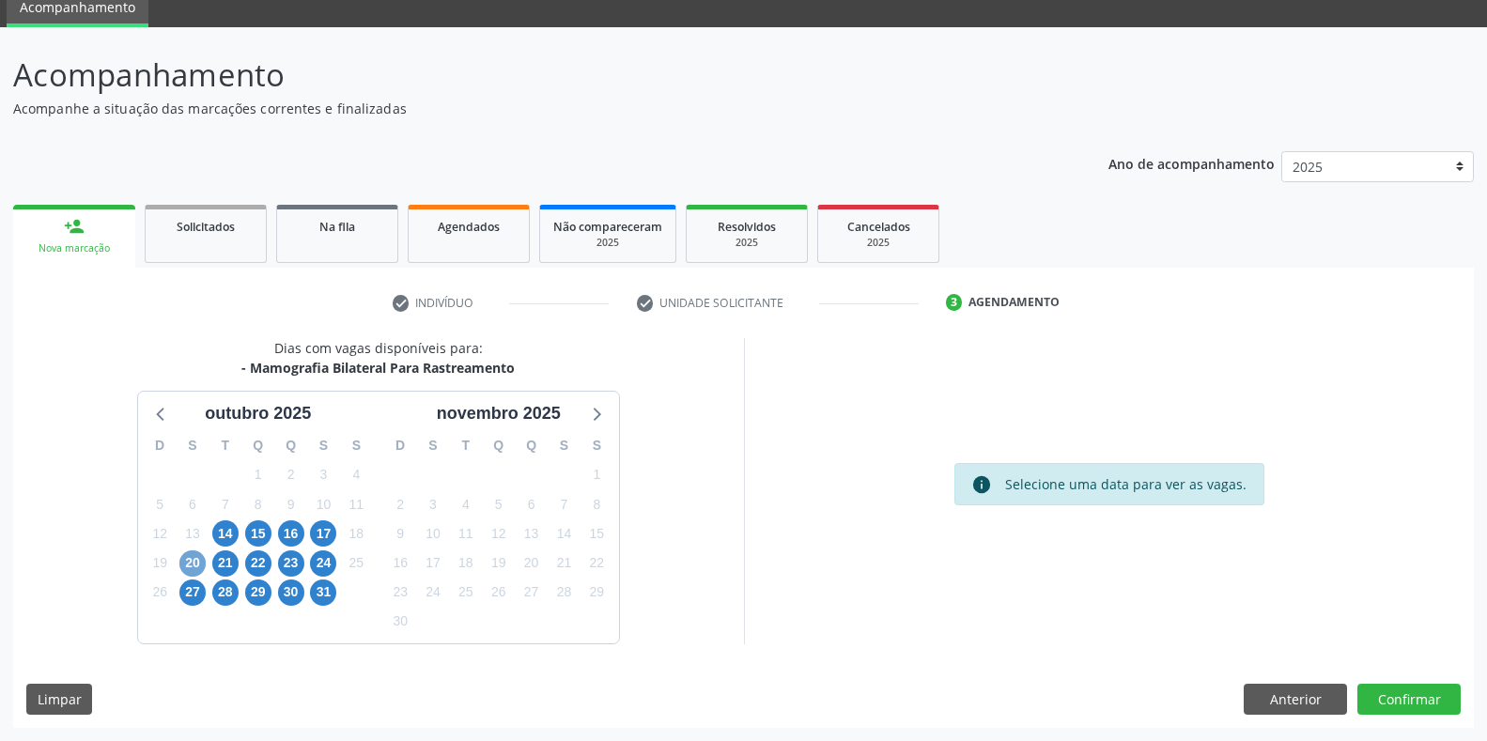
click at [194, 573] on span "20" at bounding box center [192, 564] width 26 height 26
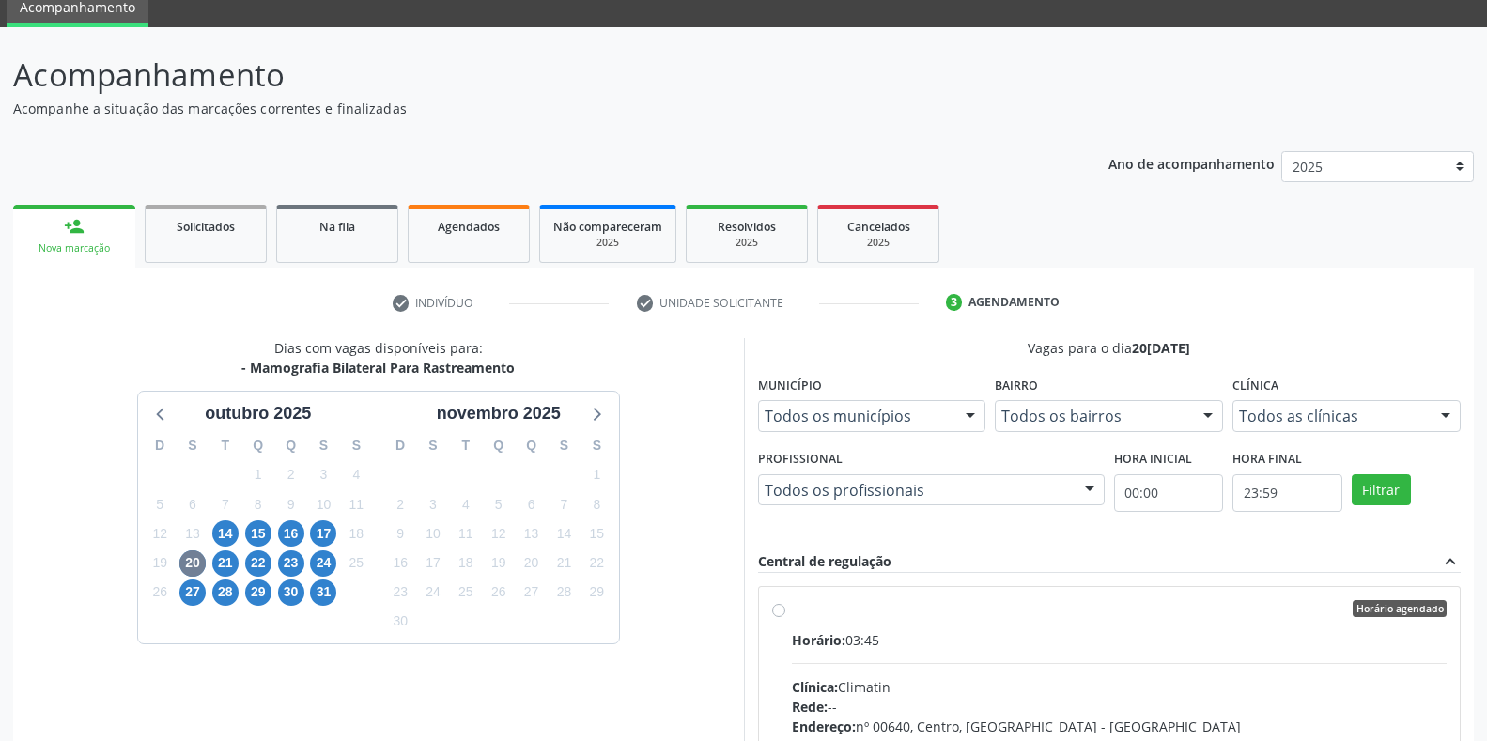
click at [1393, 703] on div "Rede: --" at bounding box center [1120, 707] width 656 height 20
click at [785, 617] on input "Horário agendado Horário: 03:45 Clínica: Climatin Rede: -- Endereço: nº 00640, …" at bounding box center [778, 608] width 13 height 17
radio input "true"
click at [809, 612] on div "Horário agendado" at bounding box center [1120, 608] width 656 height 17
click at [785, 612] on input "Horário agendado Horário: 03:45 Clínica: Climatin Rede: -- Endereço: nº 00640, …" at bounding box center [778, 608] width 13 height 17
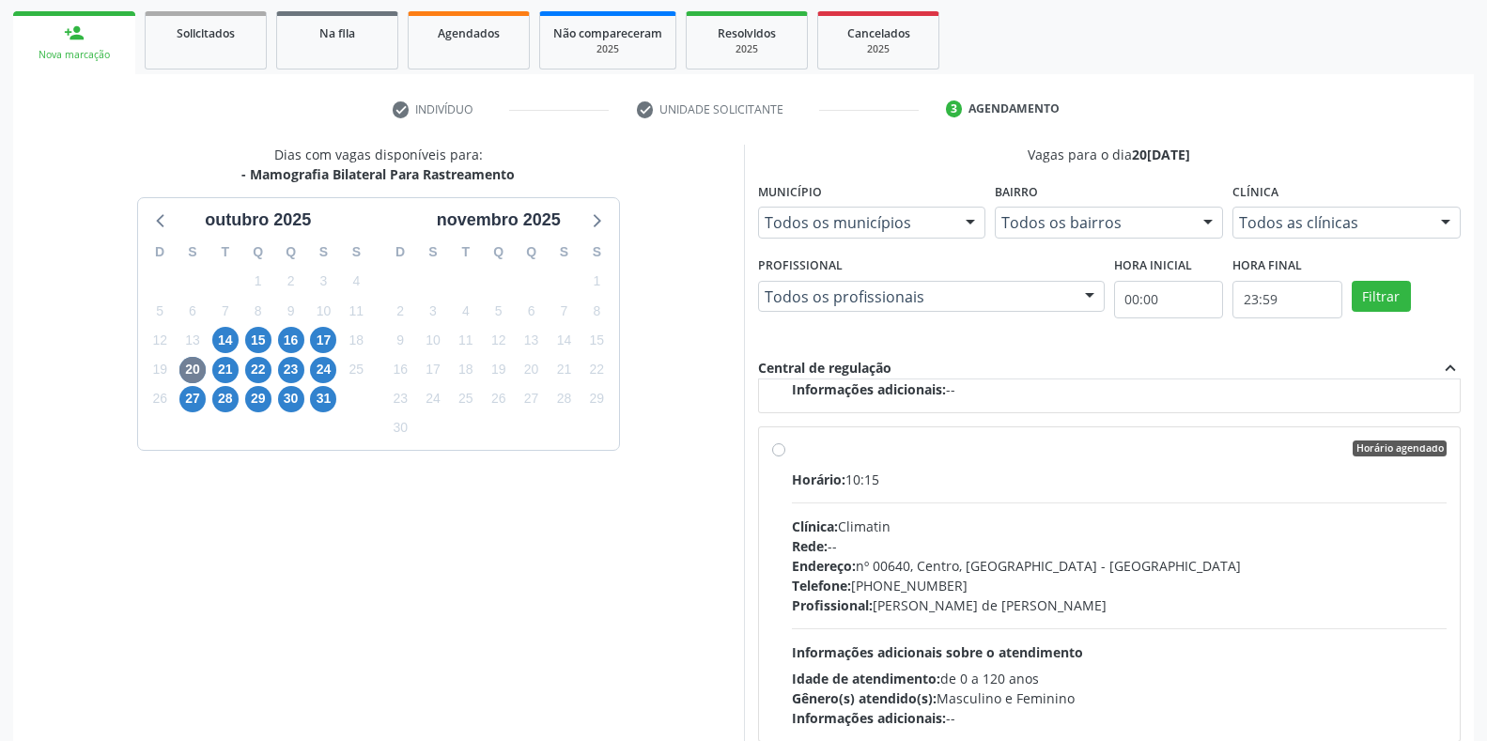
scroll to position [381, 0]
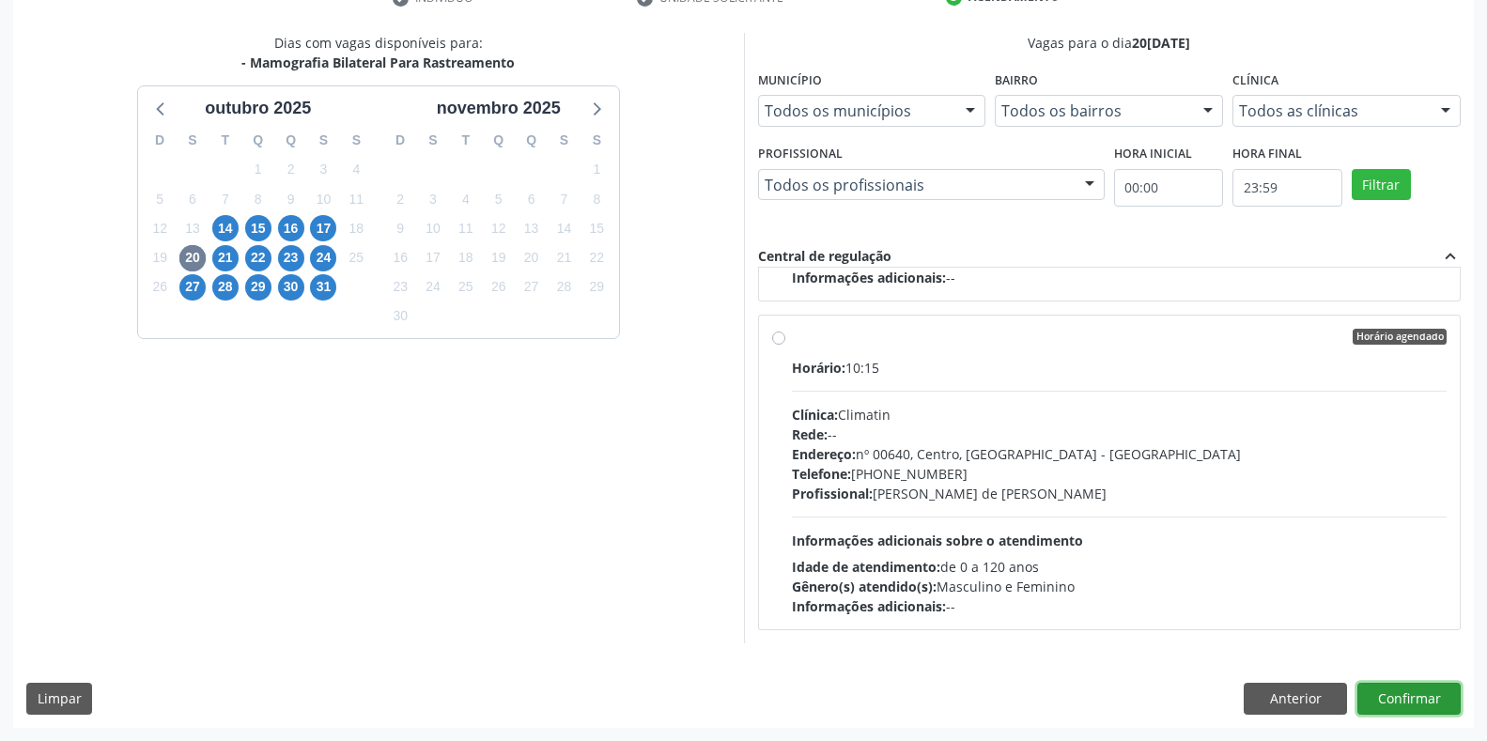
click at [1394, 702] on button "Confirmar" at bounding box center [1408, 699] width 103 height 32
